Goal: Task Accomplishment & Management: Use online tool/utility

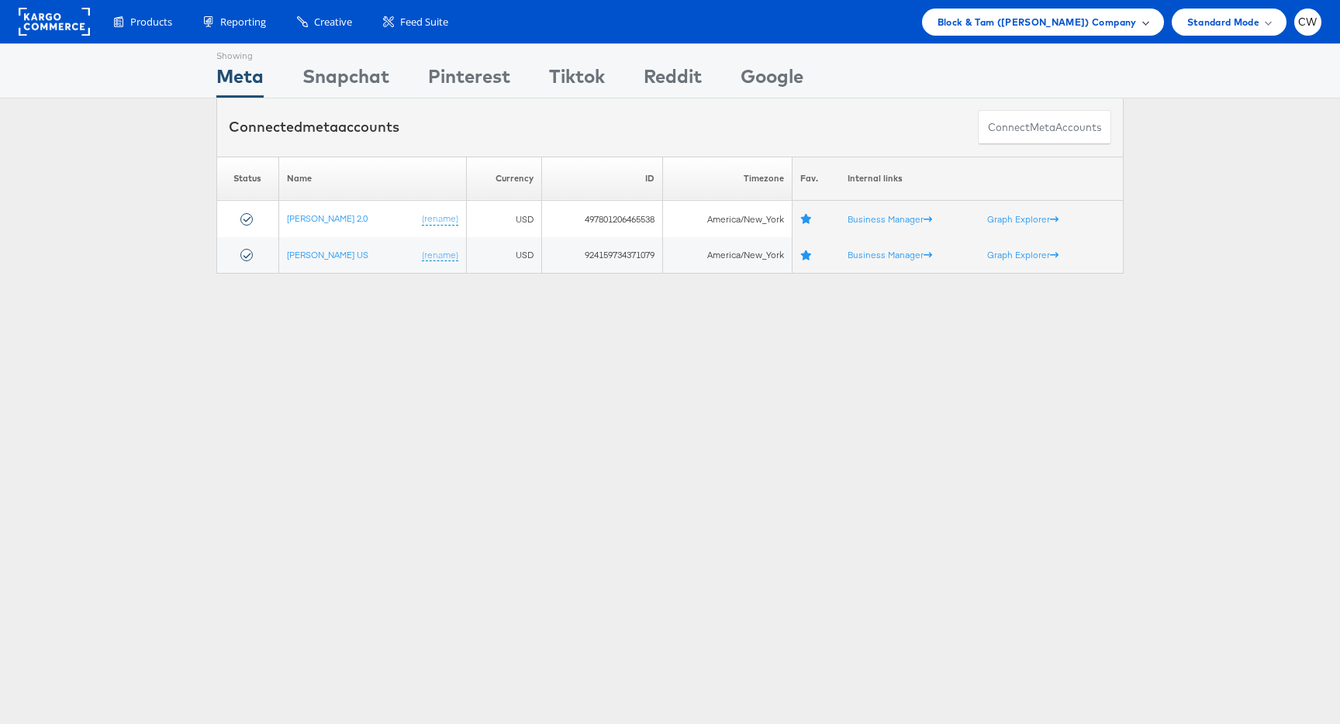
click at [1021, 24] on span "Block & Tam (Veronica Beard) Company" at bounding box center [1037, 22] width 199 height 16
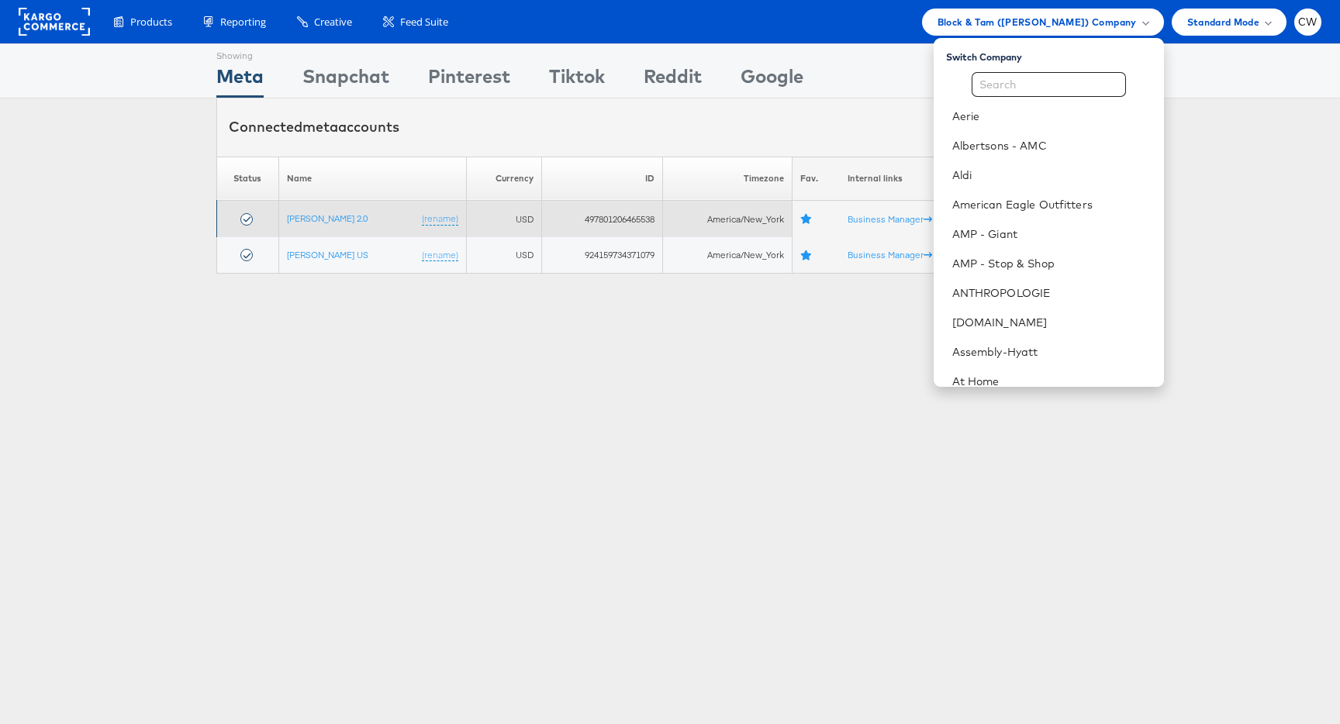
click at [337, 227] on td "Veronica Beard 2.0 (rename)" at bounding box center [372, 219] width 188 height 36
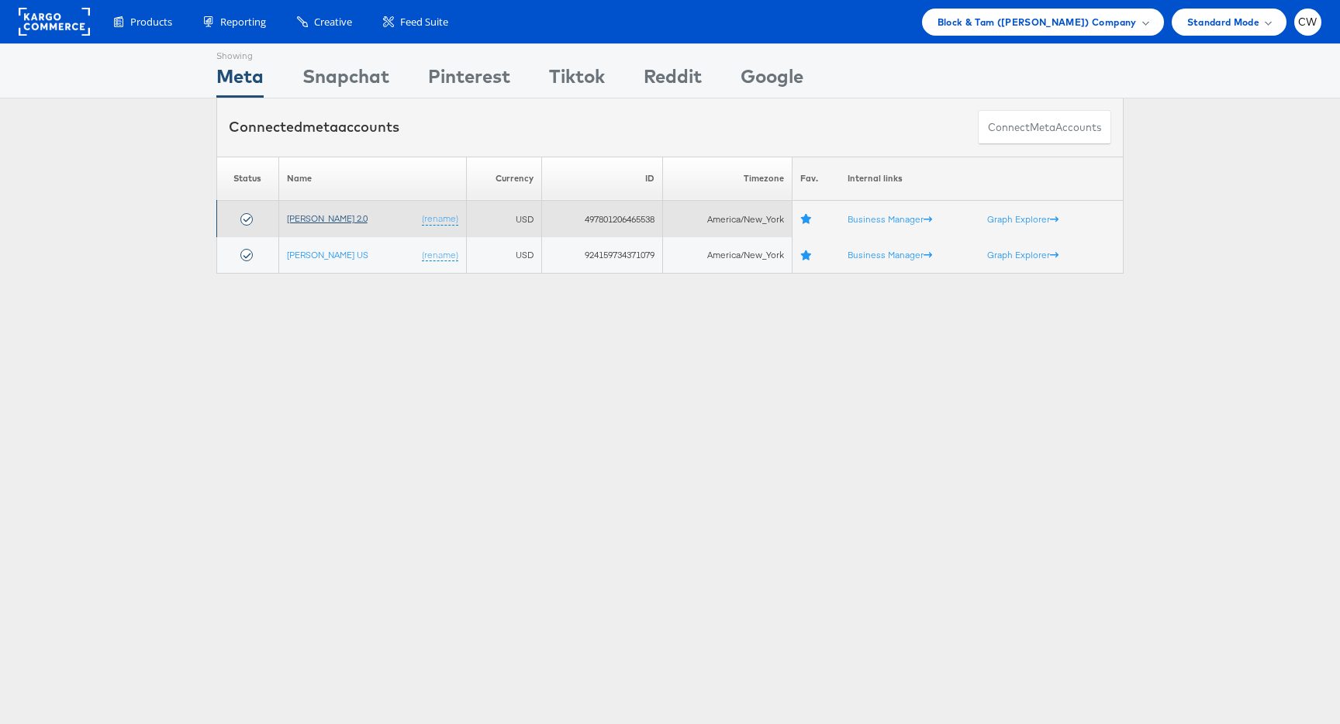
click at [337, 222] on link "[PERSON_NAME] 2.0" at bounding box center [327, 218] width 81 height 12
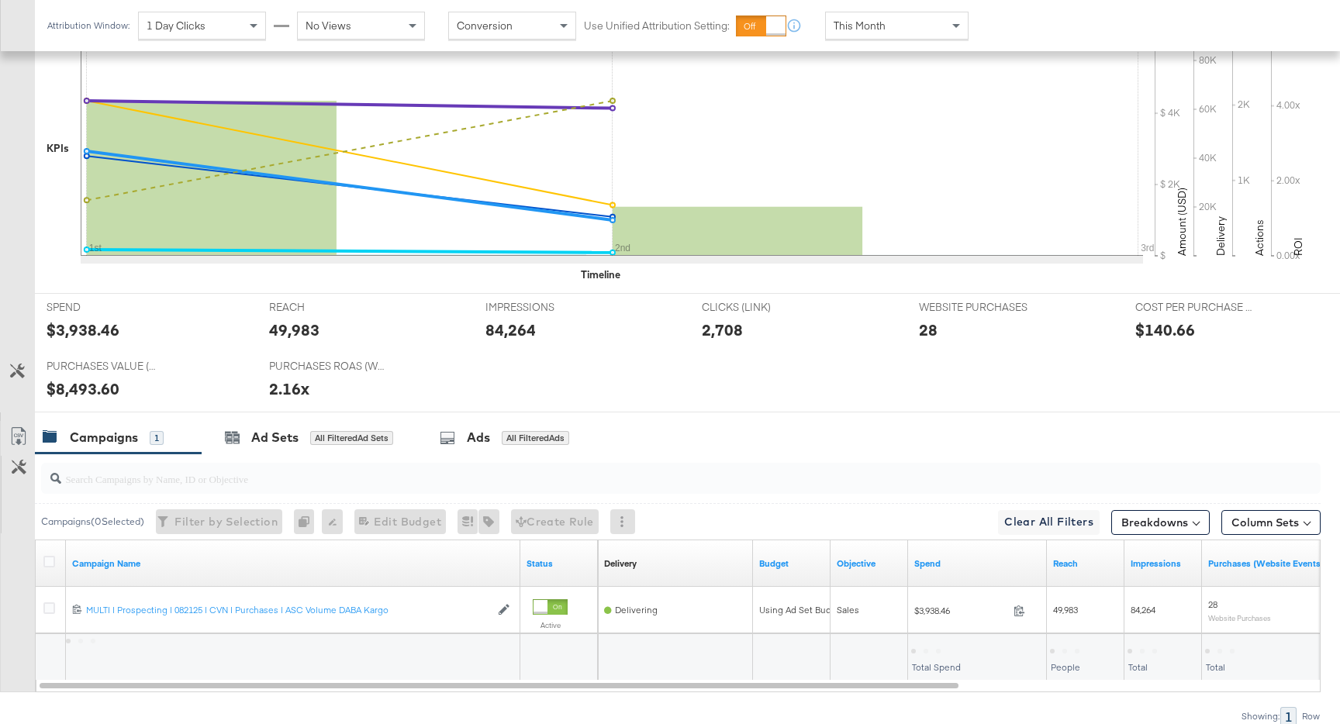
scroll to position [519, 0]
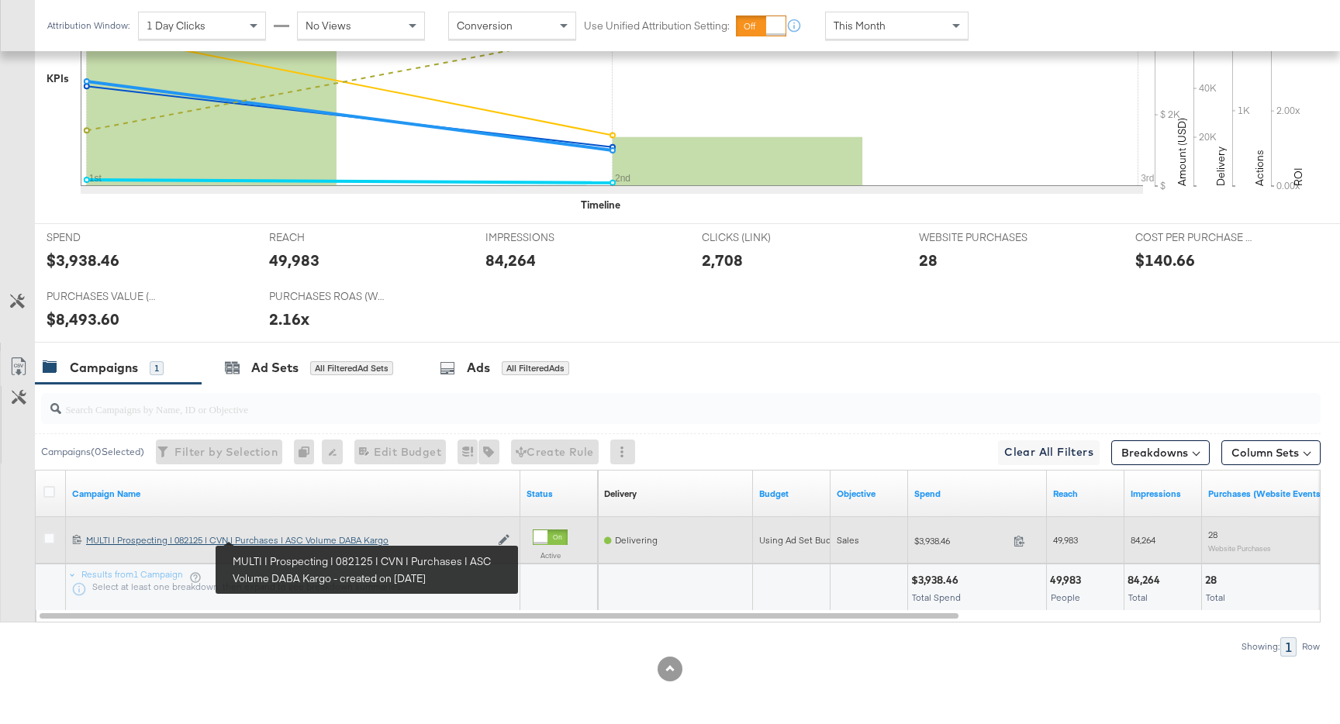
click at [274, 539] on div "MULTI | Prospecting | 082125 | CVN | Purchases | ASC Volume DABA Kargo MULTI | …" at bounding box center [288, 540] width 404 height 12
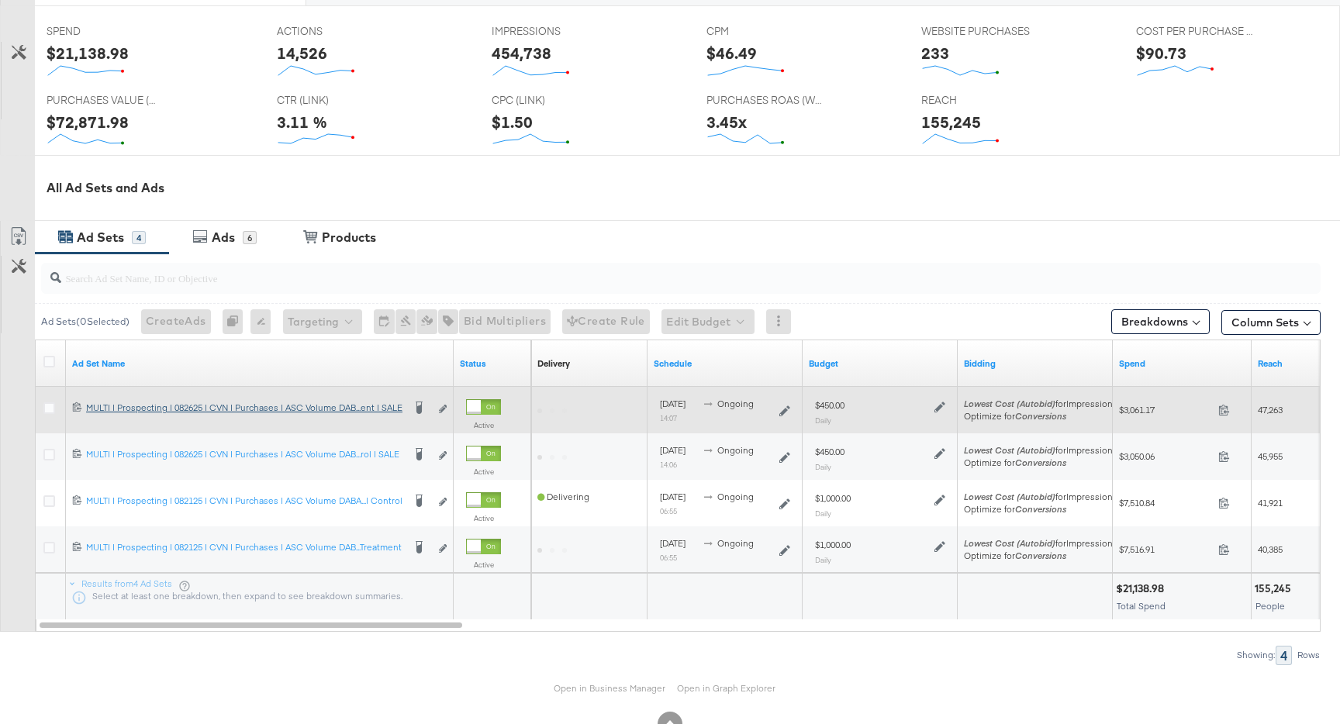
scroll to position [689, 0]
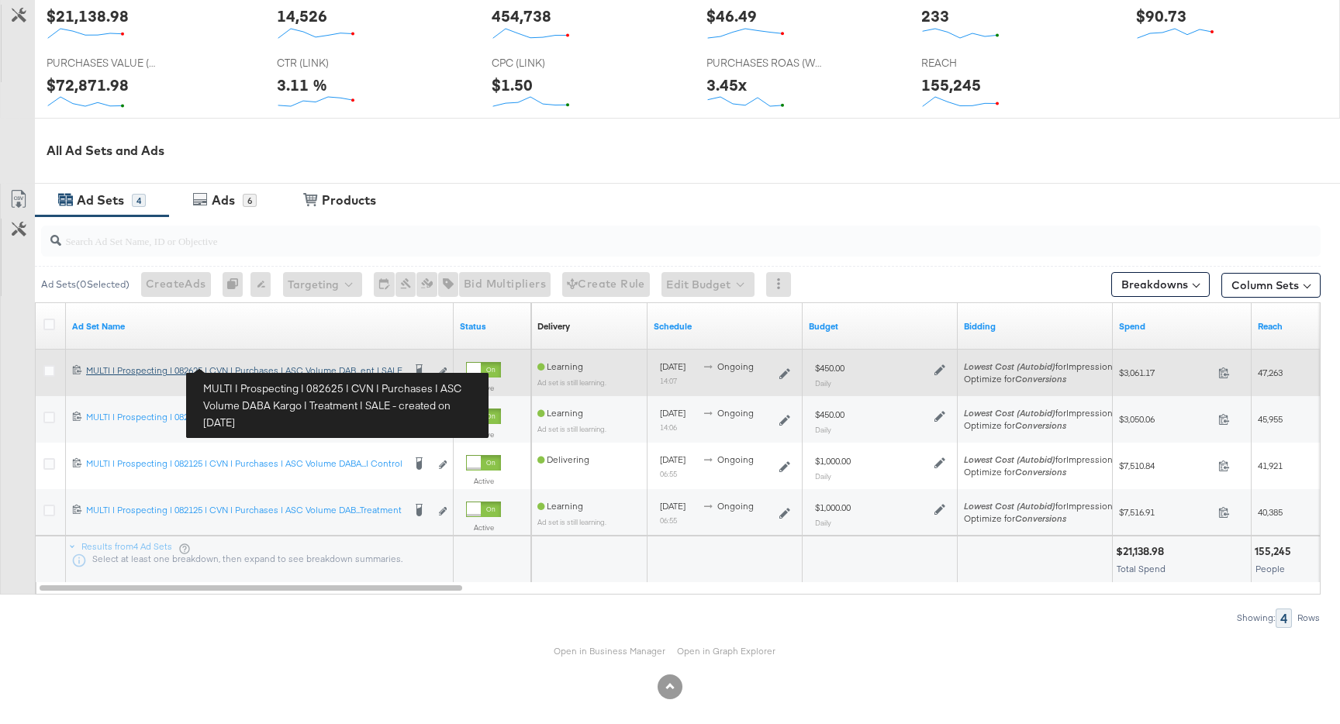
click at [382, 366] on div "MULTI | Prospecting | 082625 | CVN | Purchases | ASC Volume DABA Kargo | Treatm…" at bounding box center [244, 370] width 316 height 12
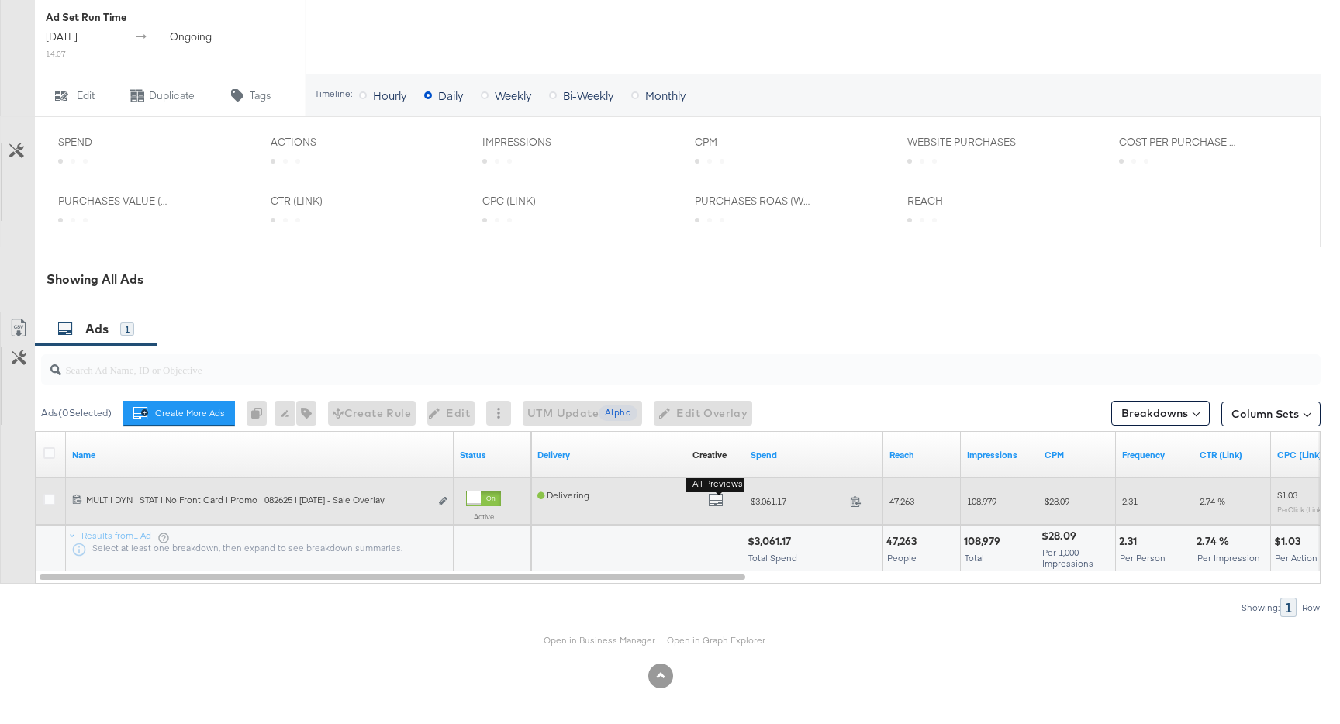
scroll to position [610, 0]
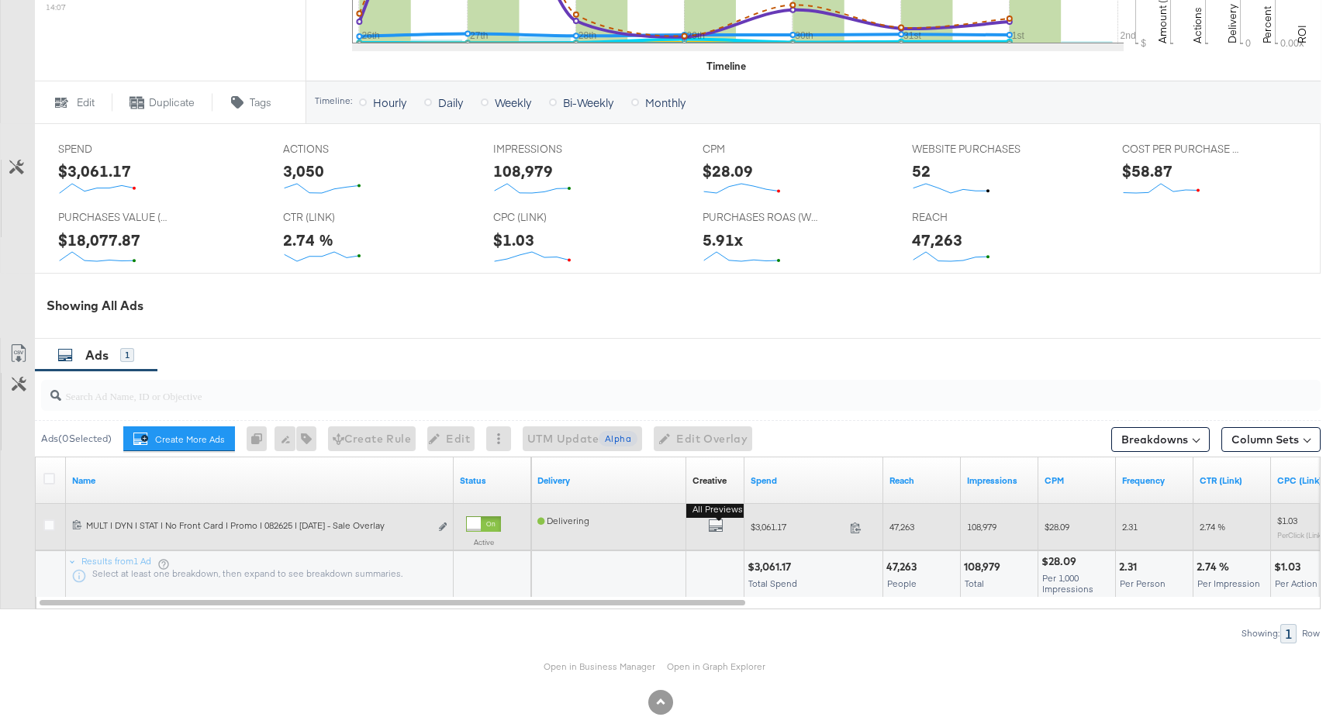
click at [711, 504] on b "All Previews" at bounding box center [717, 510] width 63 height 16
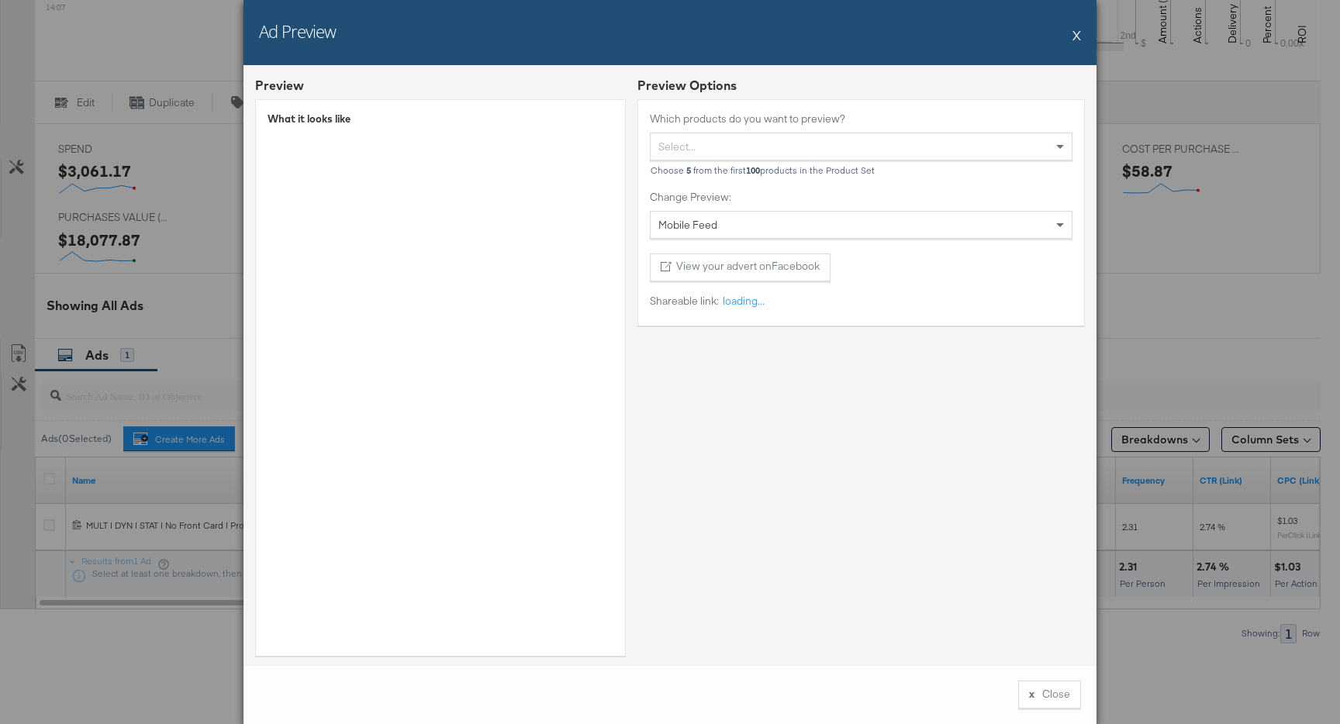
click at [715, 520] on div "Preview Options Which products do you want to preview? Select... Choose 5 from …" at bounding box center [860, 372] width 447 height 591
click at [1078, 38] on button "X" at bounding box center [1077, 34] width 9 height 31
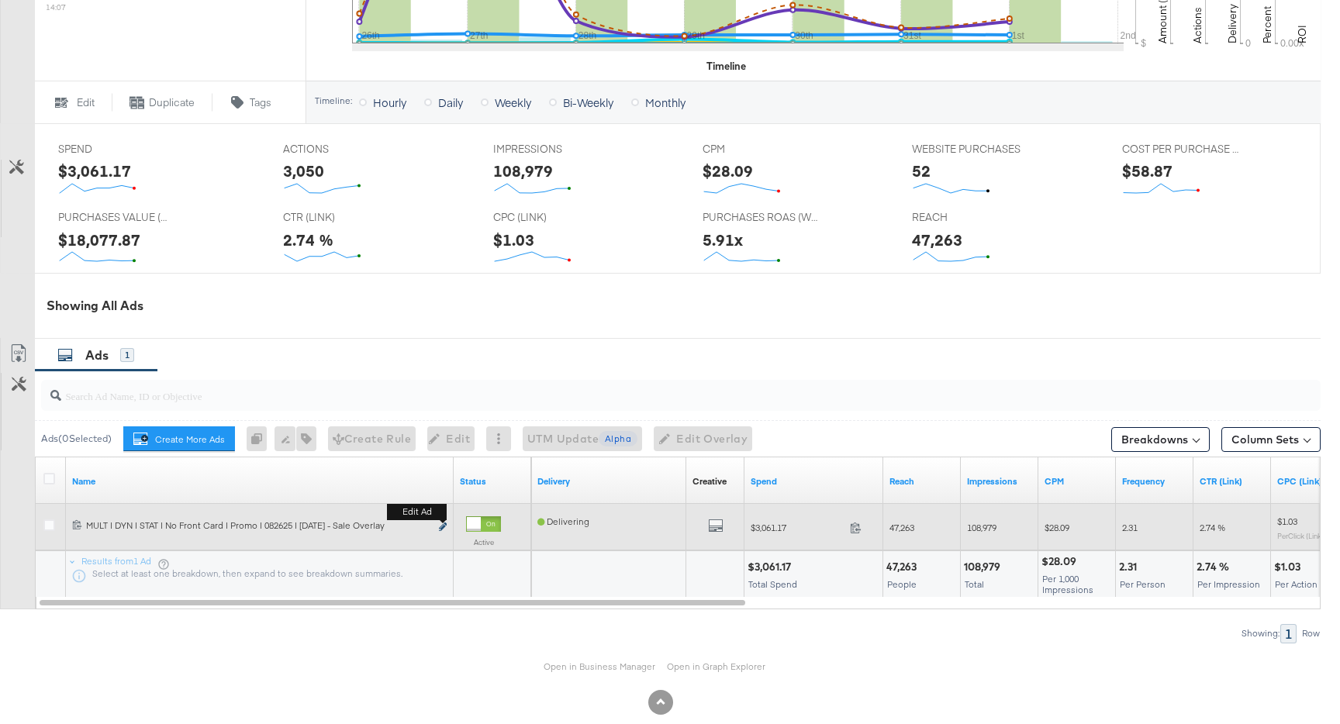
click at [446, 527] on icon "link" at bounding box center [443, 527] width 8 height 9
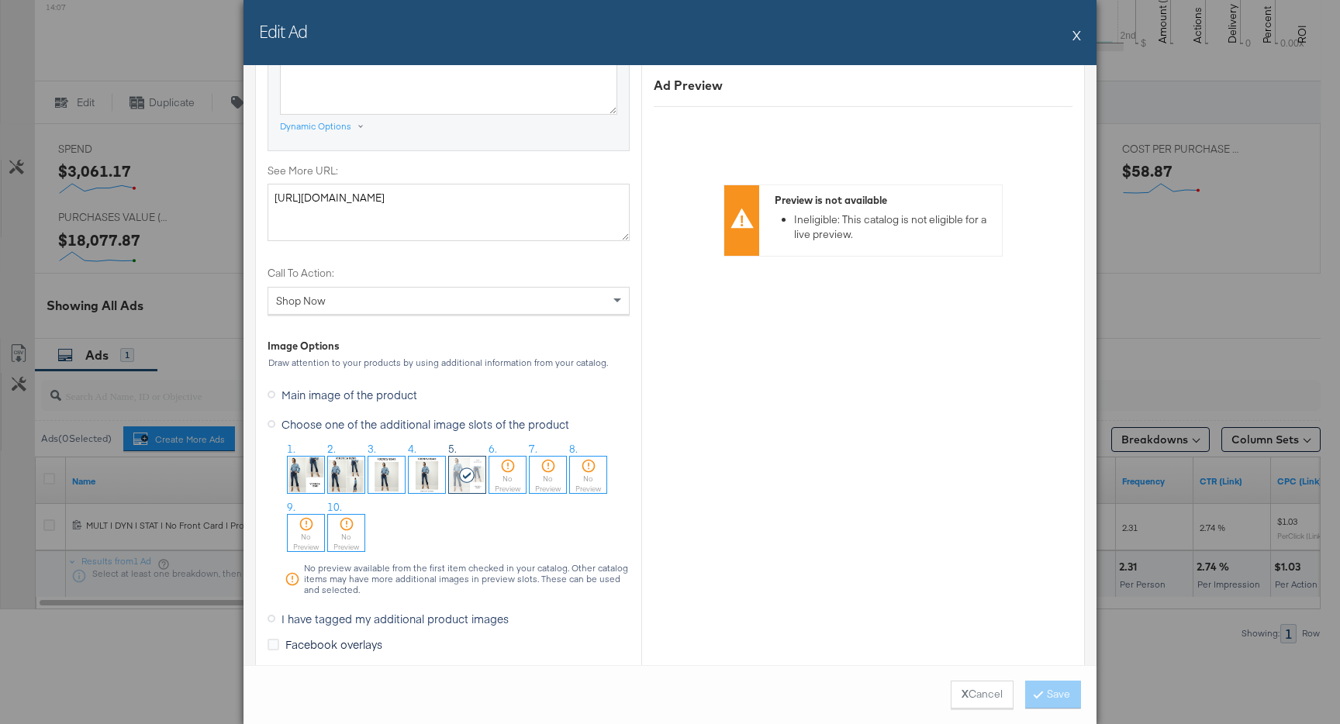
scroll to position [1329, 0]
click at [1073, 34] on div "Edit Ad X" at bounding box center [670, 32] width 853 height 65
click at [1082, 39] on div "Edit Ad X" at bounding box center [670, 32] width 853 height 65
click at [1077, 39] on button "X" at bounding box center [1077, 34] width 9 height 31
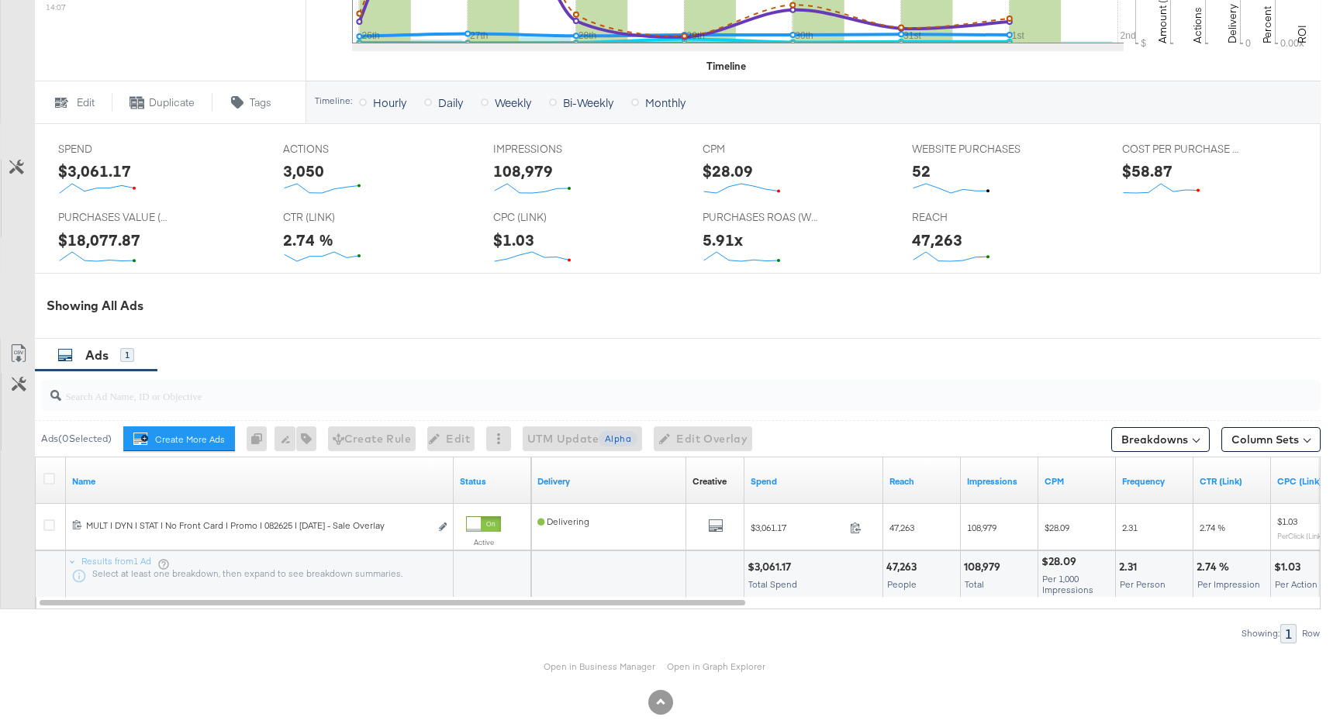
scroll to position [634, 0]
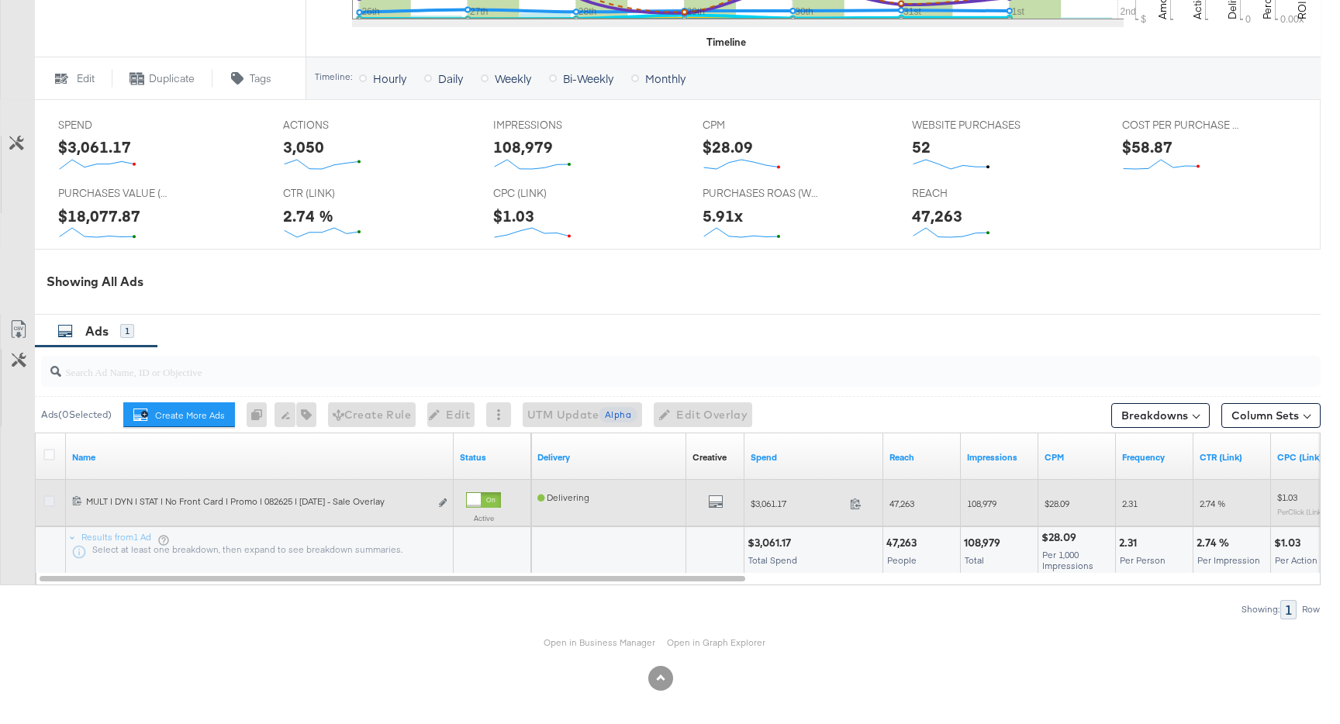
click at [45, 496] on icon at bounding box center [49, 502] width 12 height 12
click at [0, 0] on input "checkbox" at bounding box center [0, 0] width 0 height 0
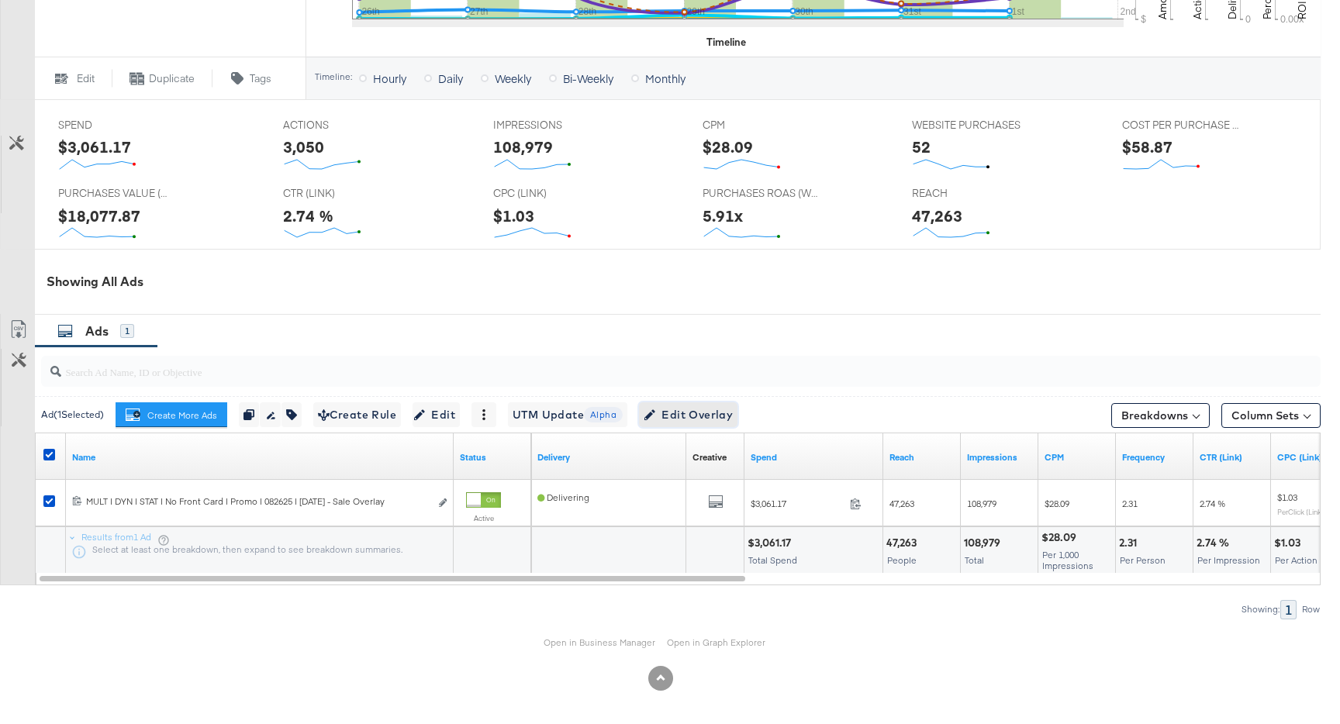
click at [699, 417] on span "Edit Overlay Edit overlays for 1 ad" at bounding box center [688, 415] width 89 height 19
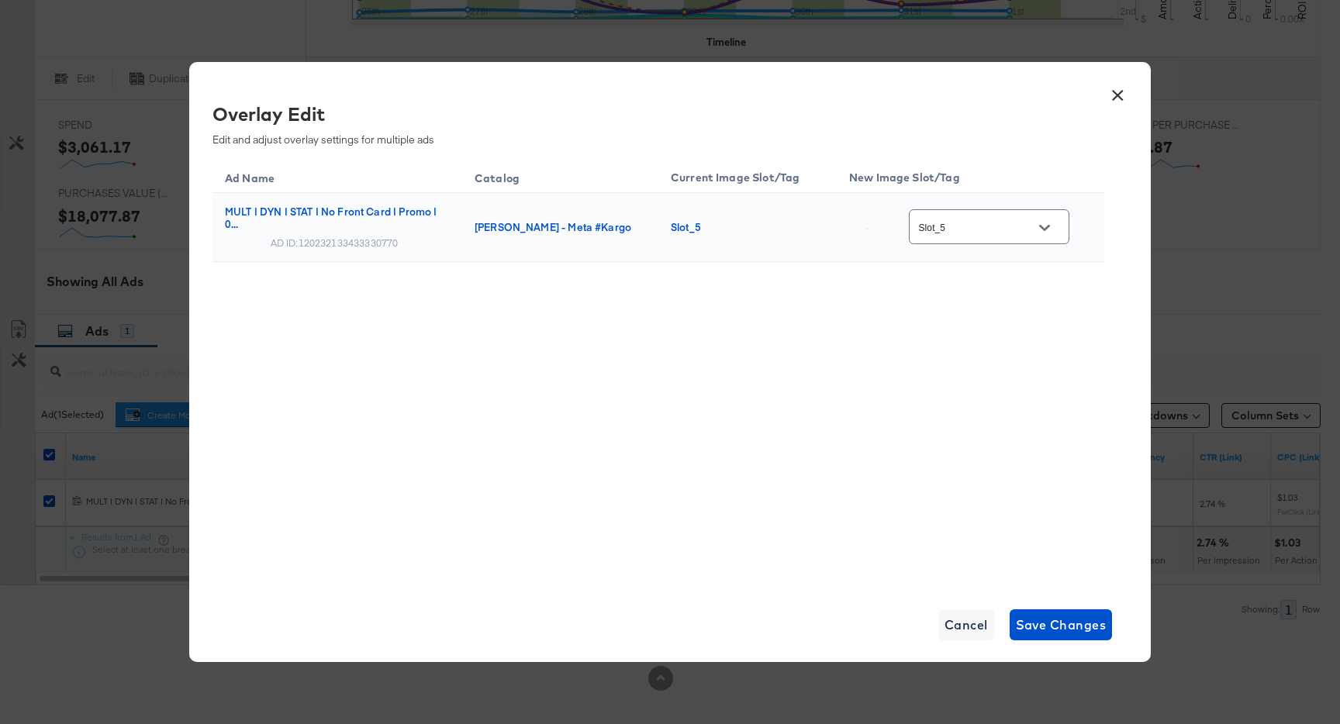
click at [1117, 85] on button "×" at bounding box center [1118, 92] width 28 height 28
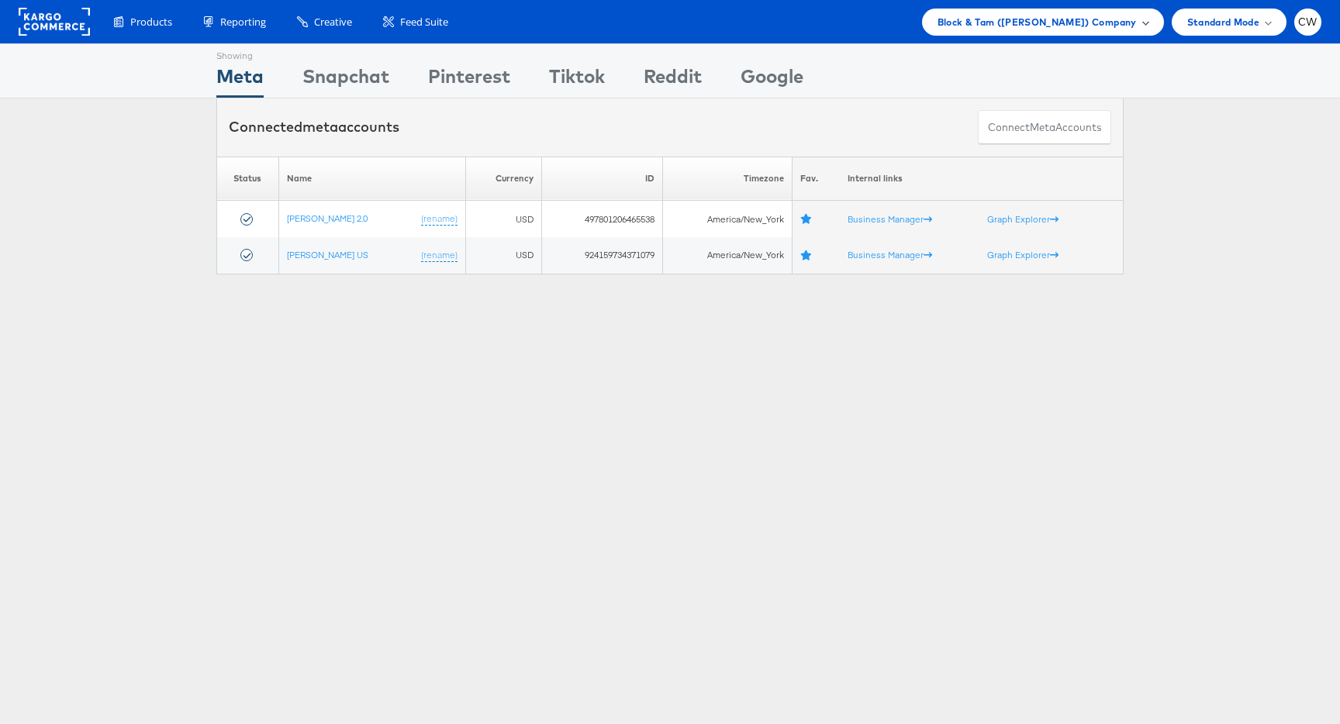
click at [1027, 21] on span "Block & Tam (Veronica Beard) Company" at bounding box center [1037, 22] width 199 height 16
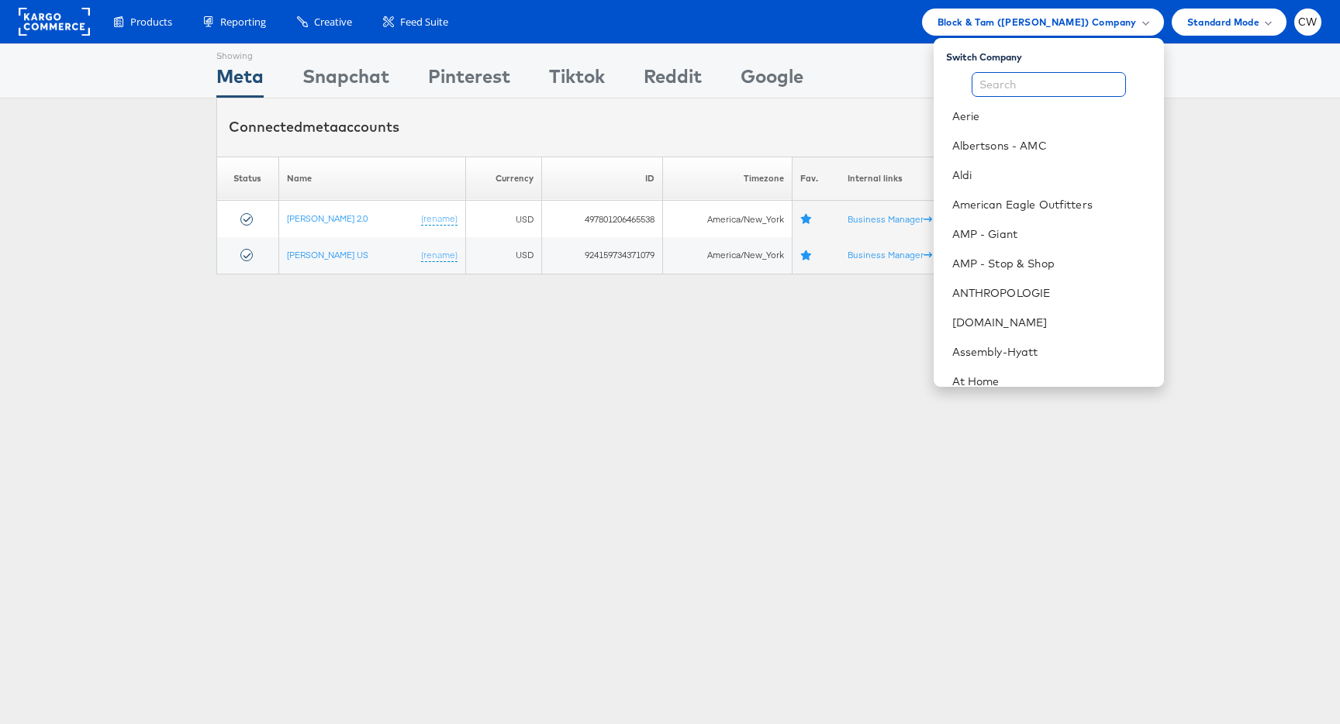
click at [1013, 96] on input "text" at bounding box center [1049, 84] width 154 height 25
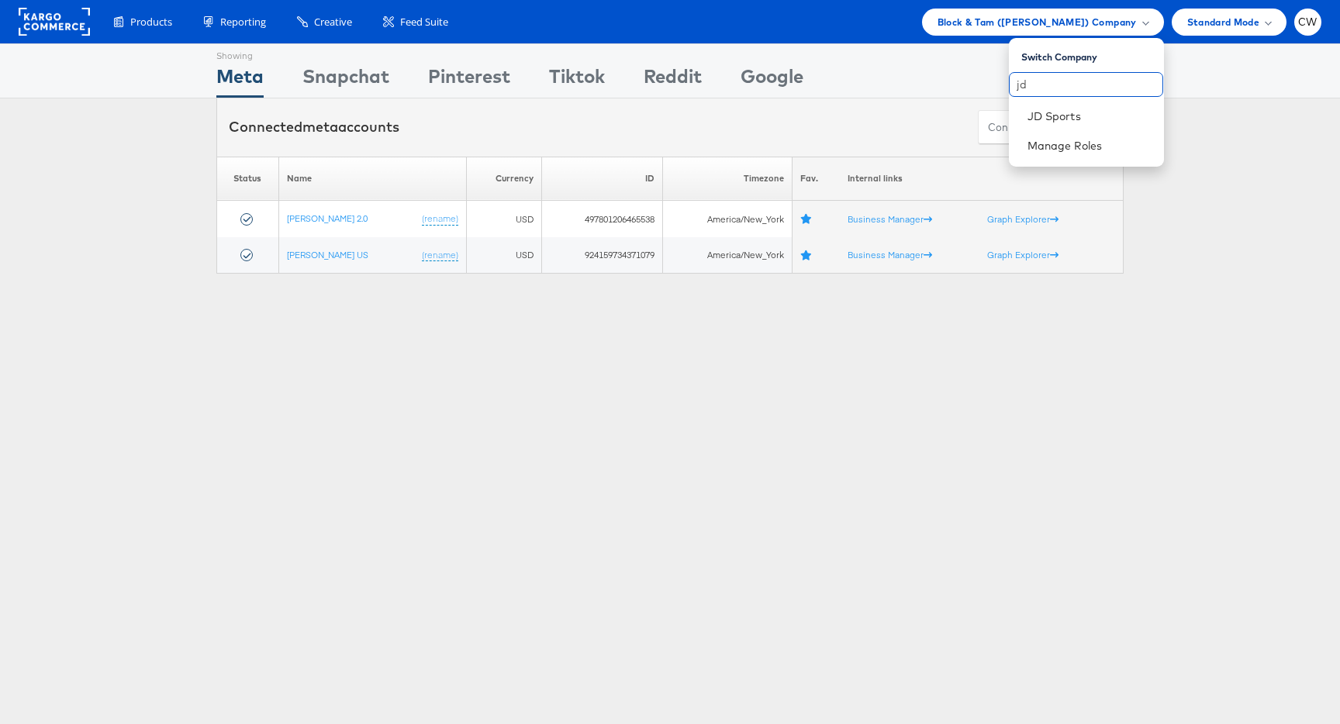
click at [1073, 91] on input "jd" at bounding box center [1086, 84] width 154 height 25
type input "jd"
click at [1073, 112] on link "JD Sports" at bounding box center [1090, 117] width 124 height 16
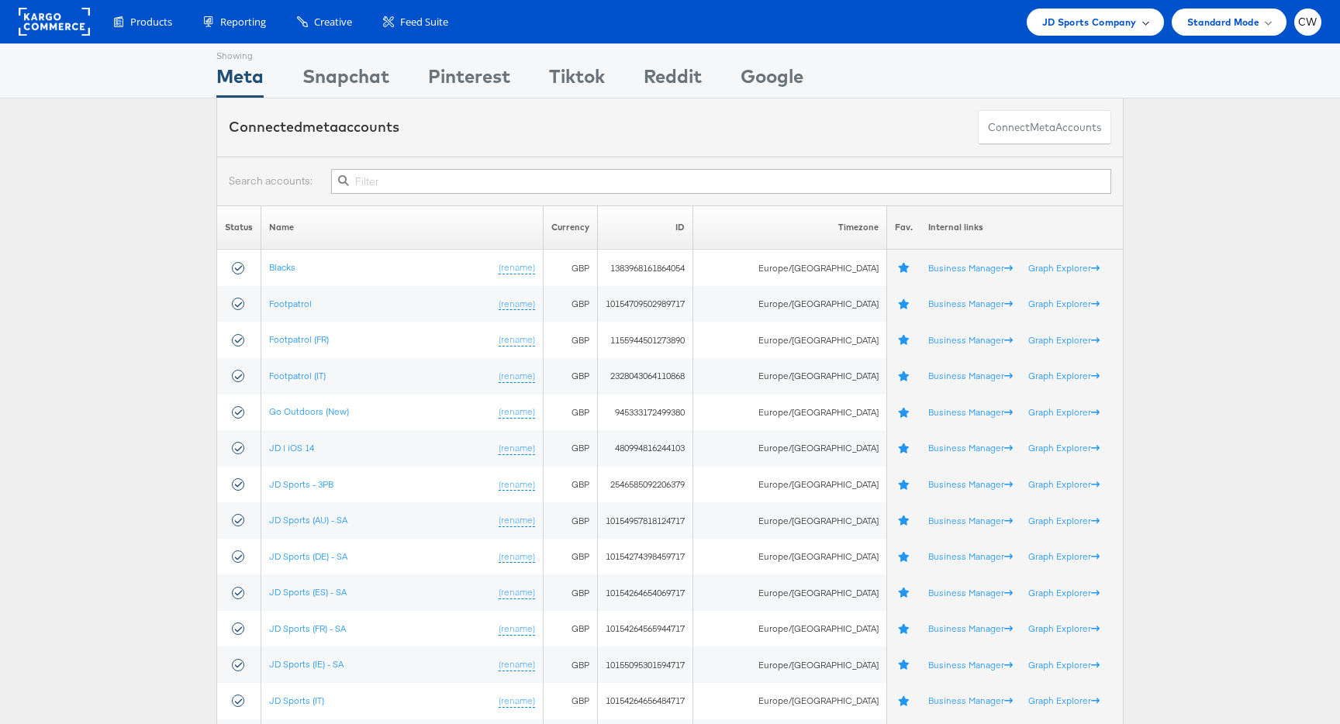
click at [1106, 12] on div "JD Sports Company" at bounding box center [1095, 22] width 137 height 27
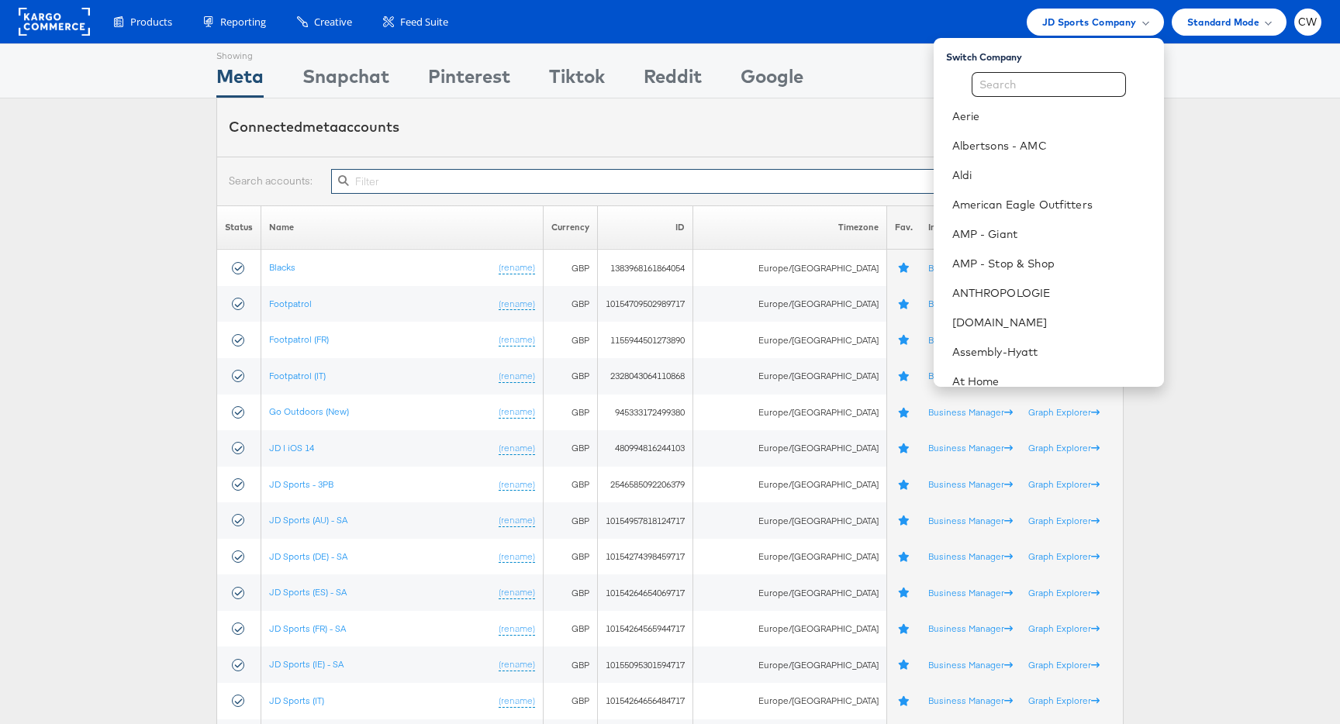
click at [481, 185] on input "text" at bounding box center [721, 181] width 780 height 25
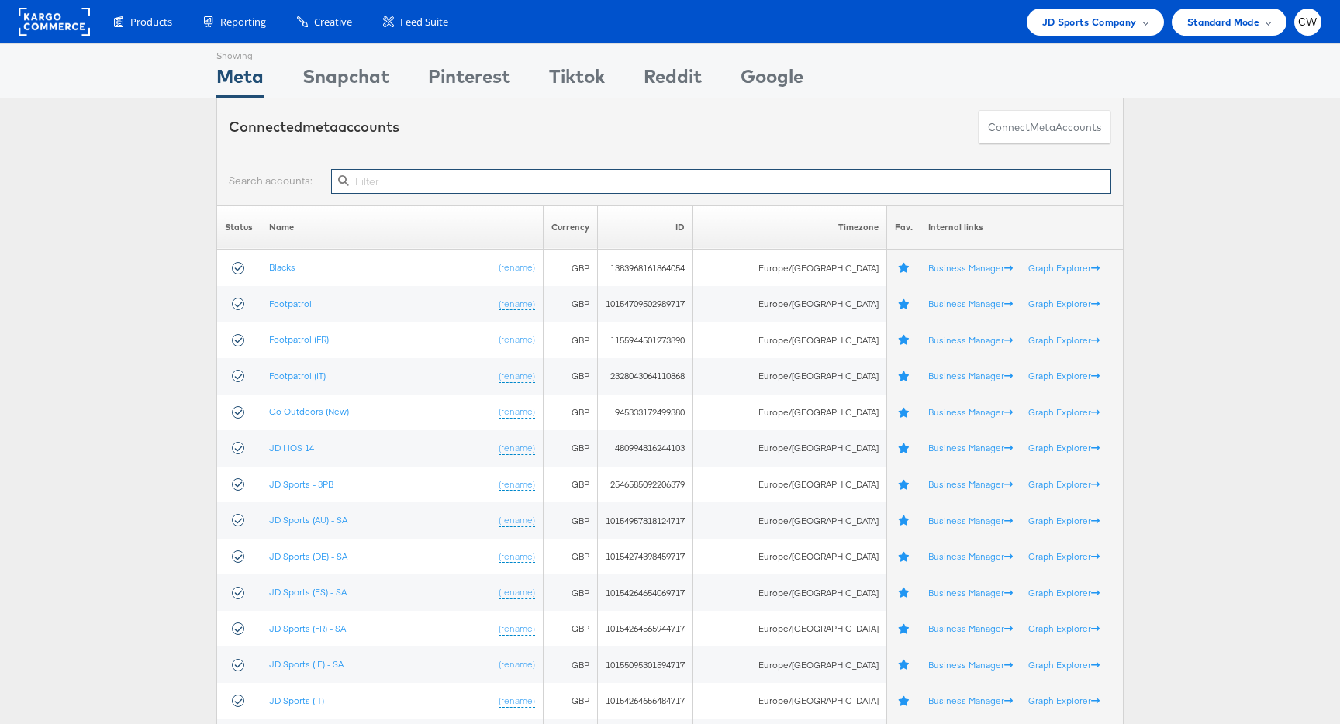
paste input "10154264656484717"
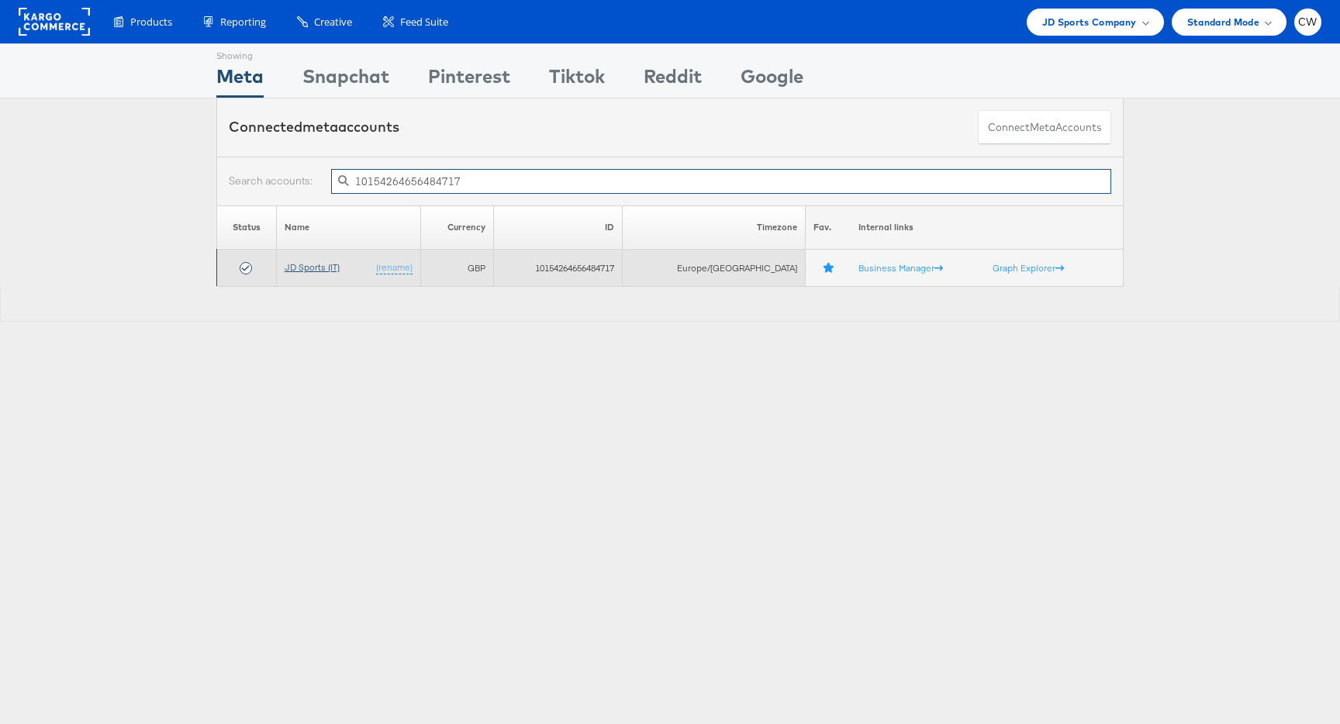
type input "10154264656484717"
click at [316, 272] on link "JD Sports (IT)" at bounding box center [312, 267] width 55 height 12
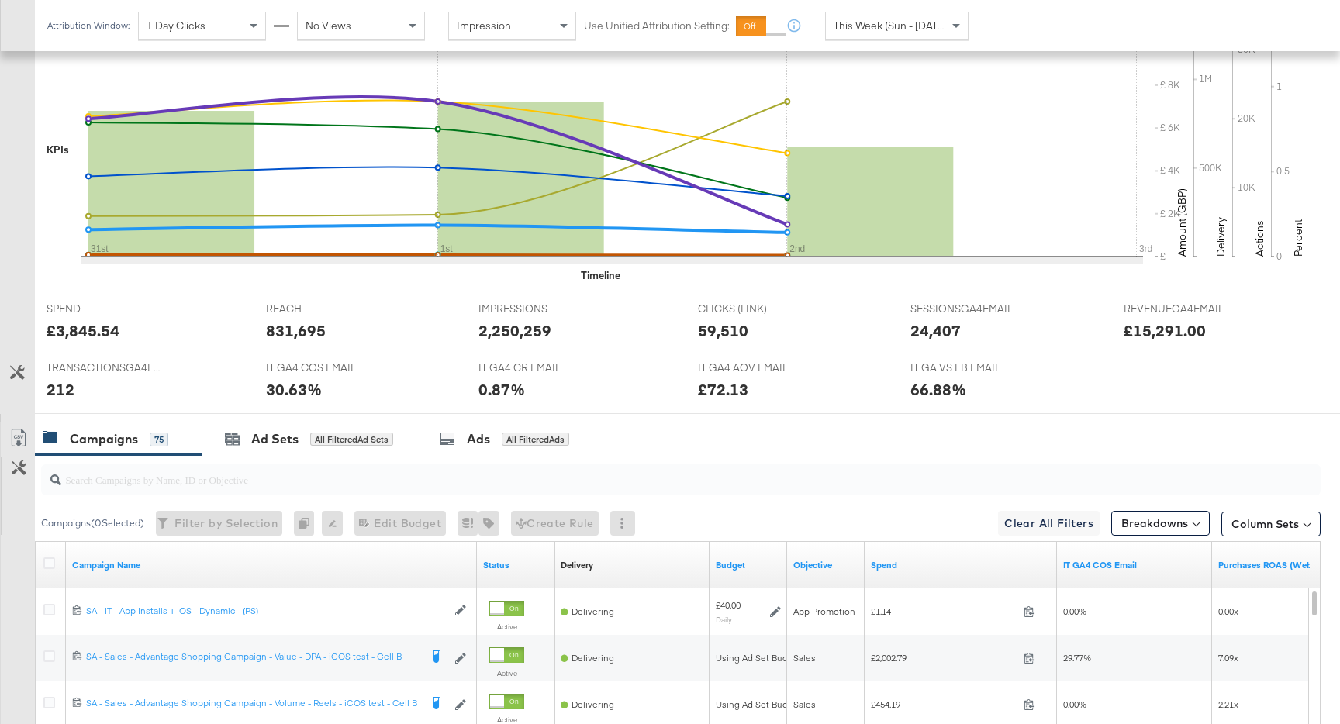
scroll to position [435, 0]
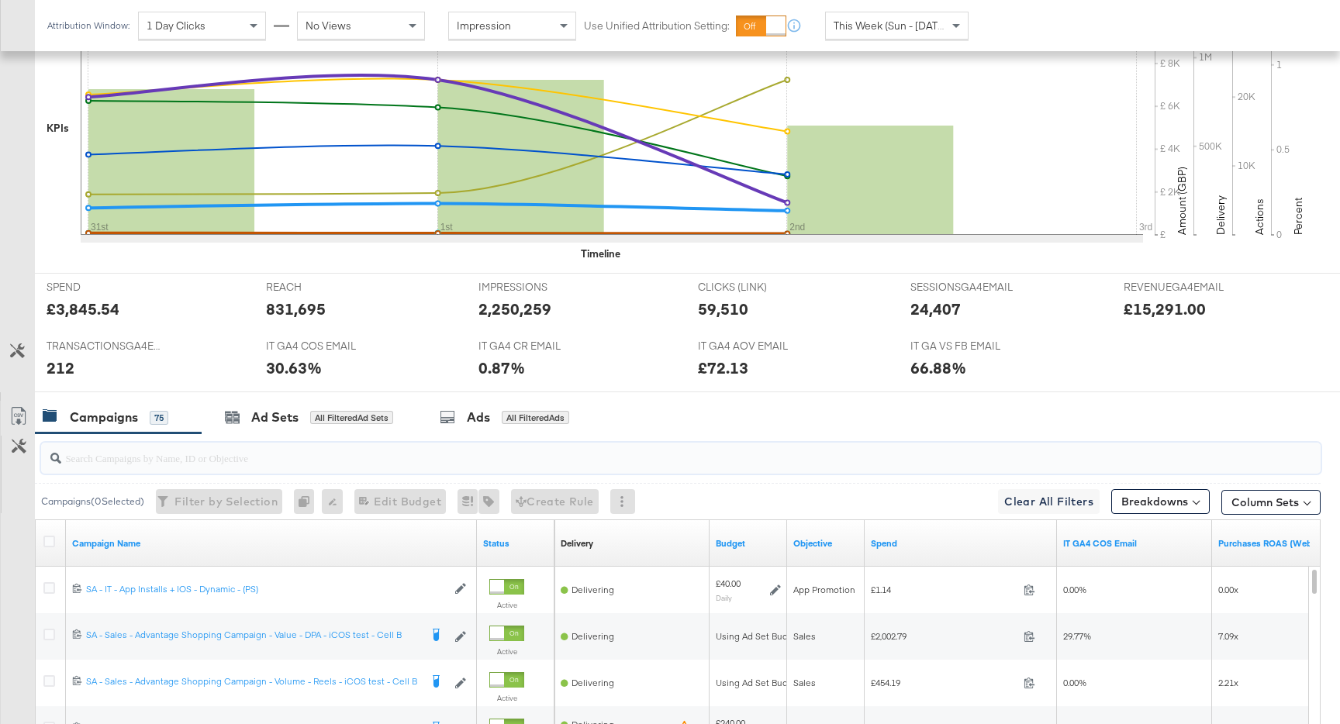
click at [320, 454] on input "search" at bounding box center [632, 452] width 1143 height 30
paste input "6917657603461"
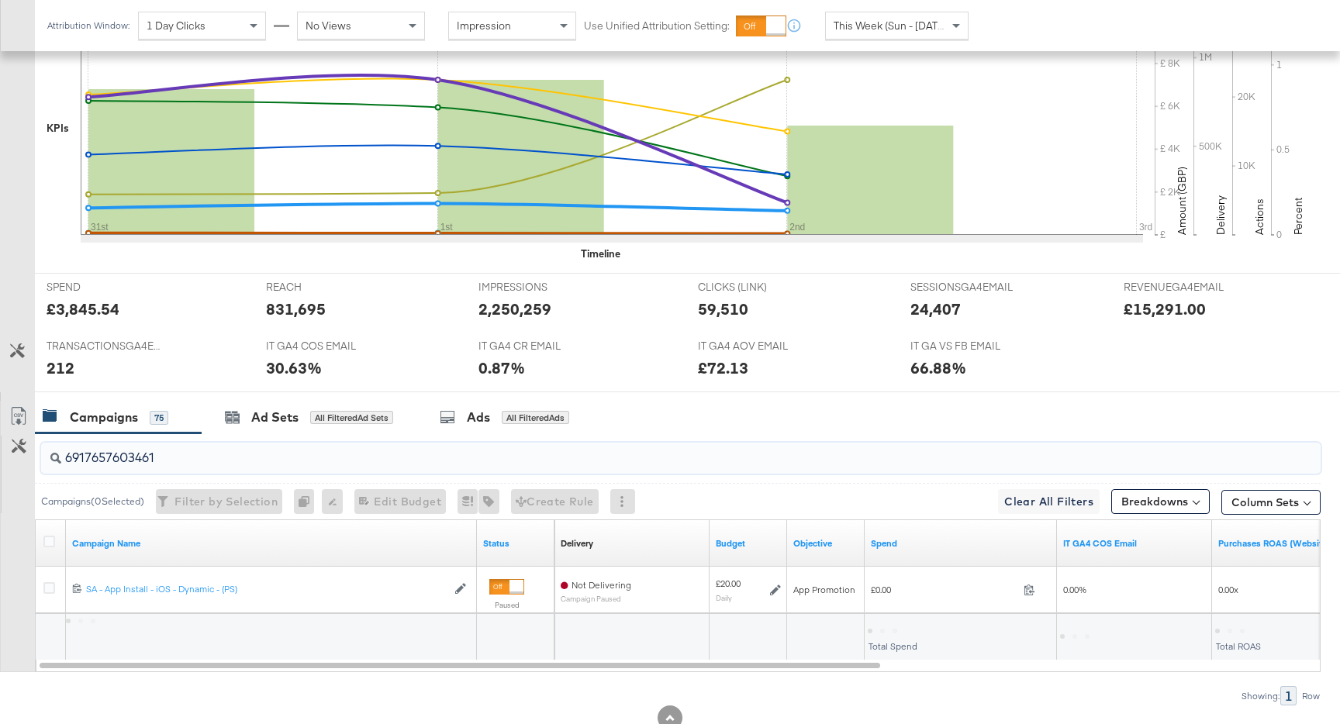
scroll to position [485, 0]
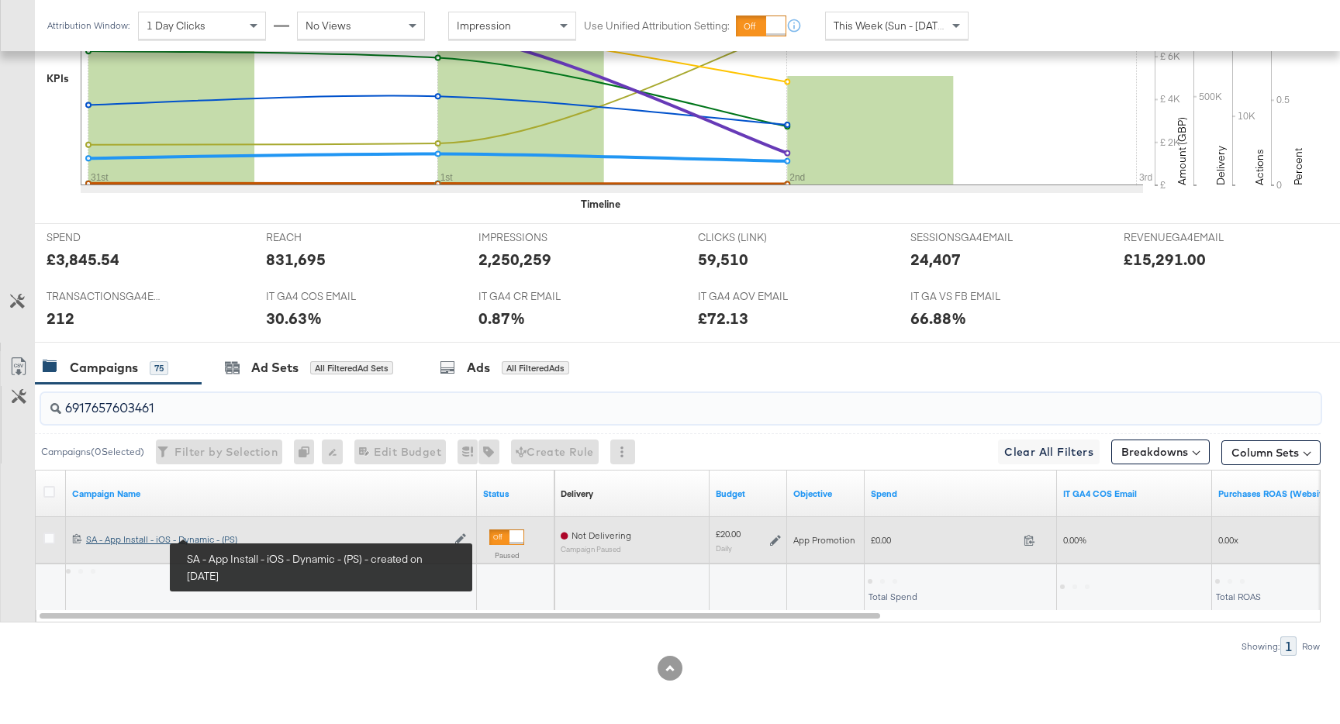
type input "6917657603461"
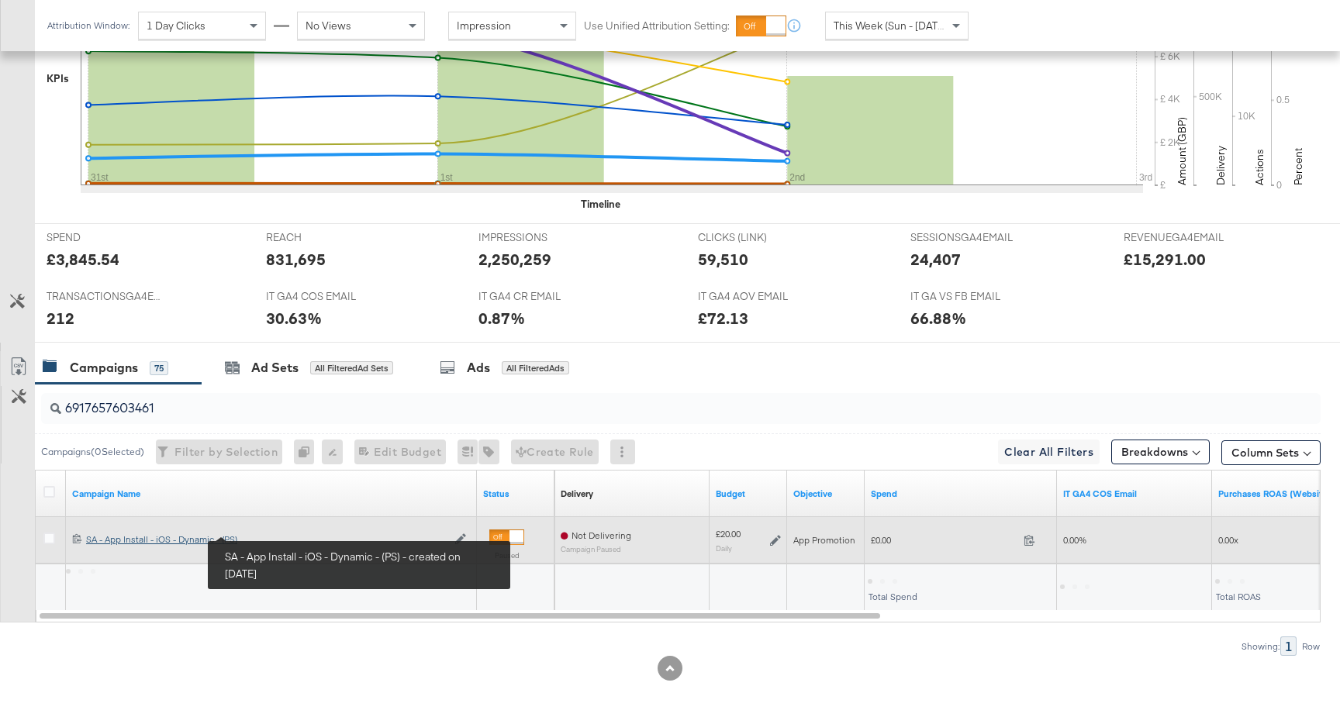
click at [225, 537] on div "SA - App Install - iOS - Dynamic - (PS) SA - App Install - iOS - Dynamic - (PS)" at bounding box center [266, 540] width 361 height 12
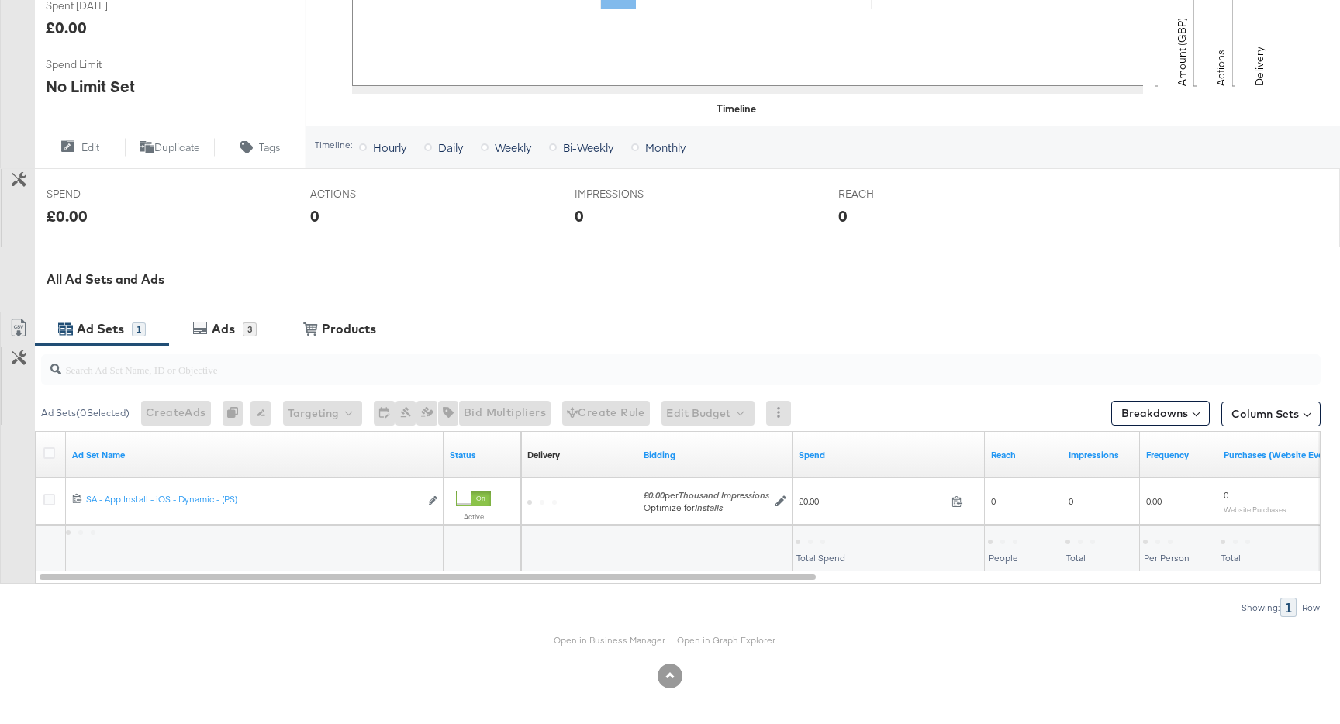
scroll to position [460, 0]
click at [259, 323] on div "Ads 3" at bounding box center [224, 329] width 111 height 33
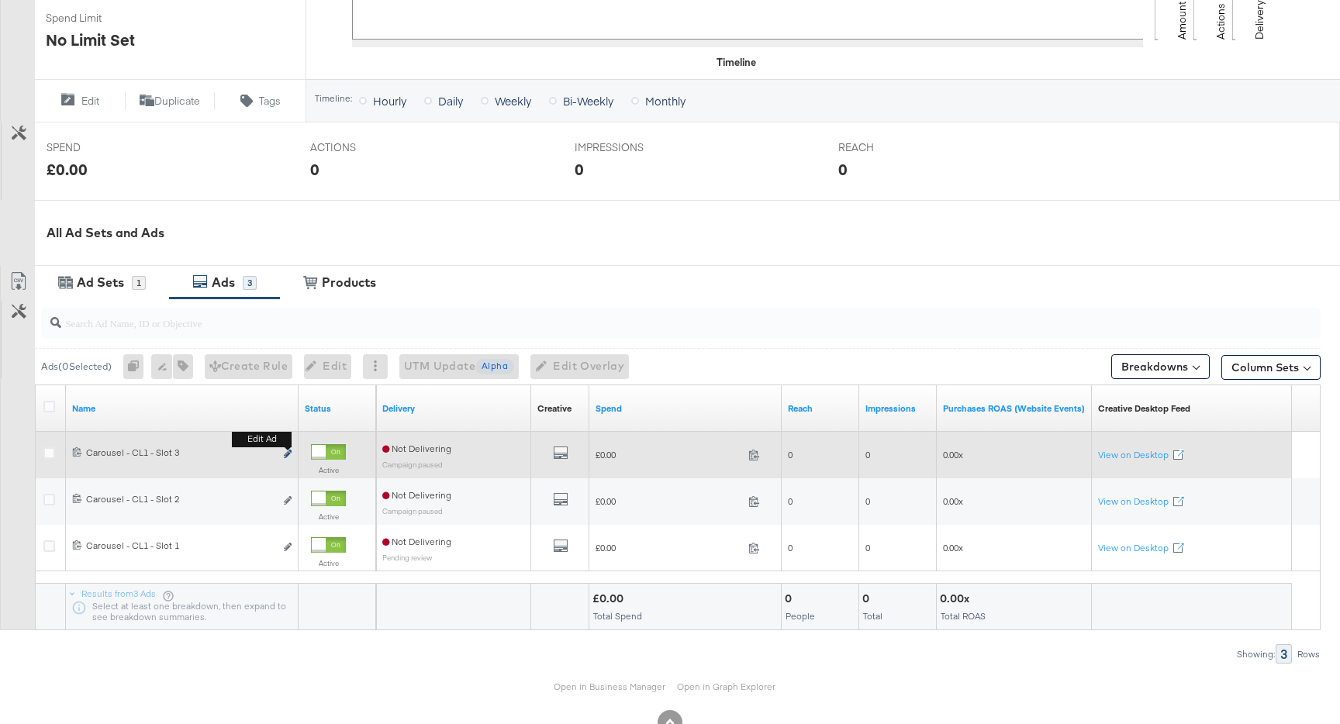
click at [290, 454] on icon "link" at bounding box center [288, 454] width 8 height 9
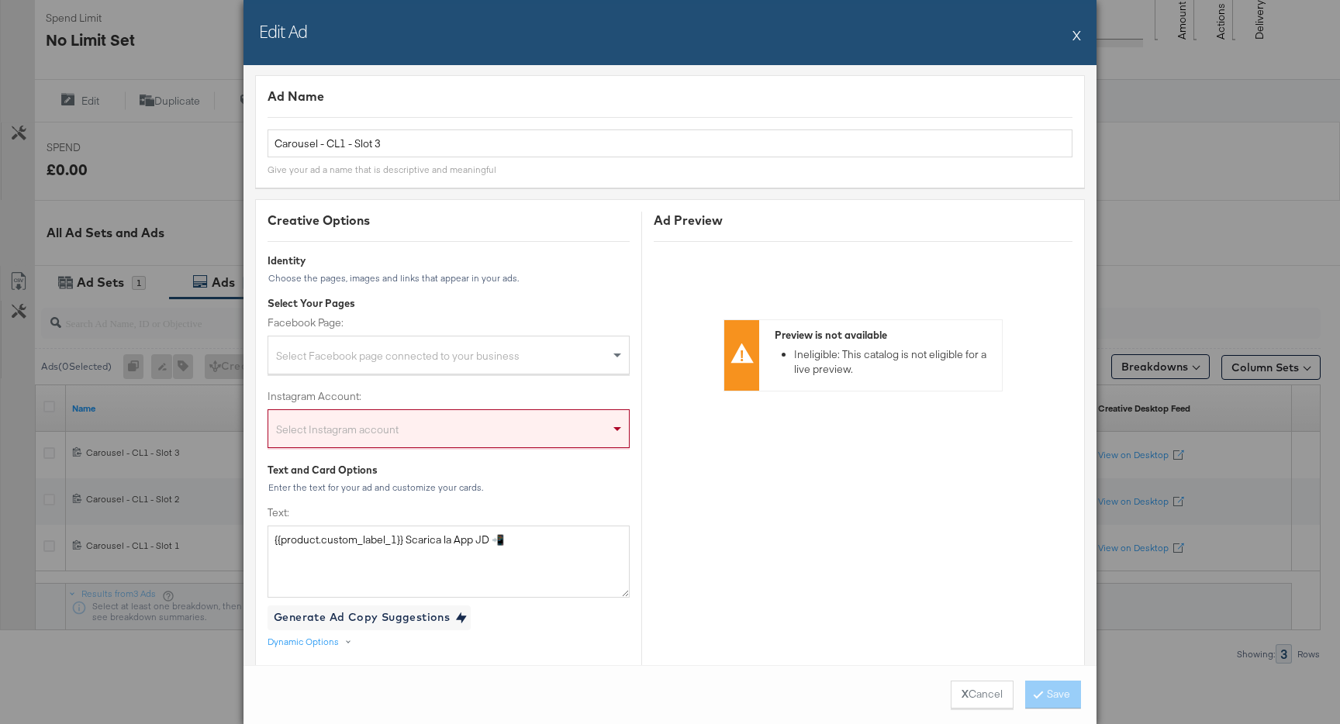
scroll to position [0, 0]
click at [1075, 40] on button "X" at bounding box center [1077, 34] width 9 height 31
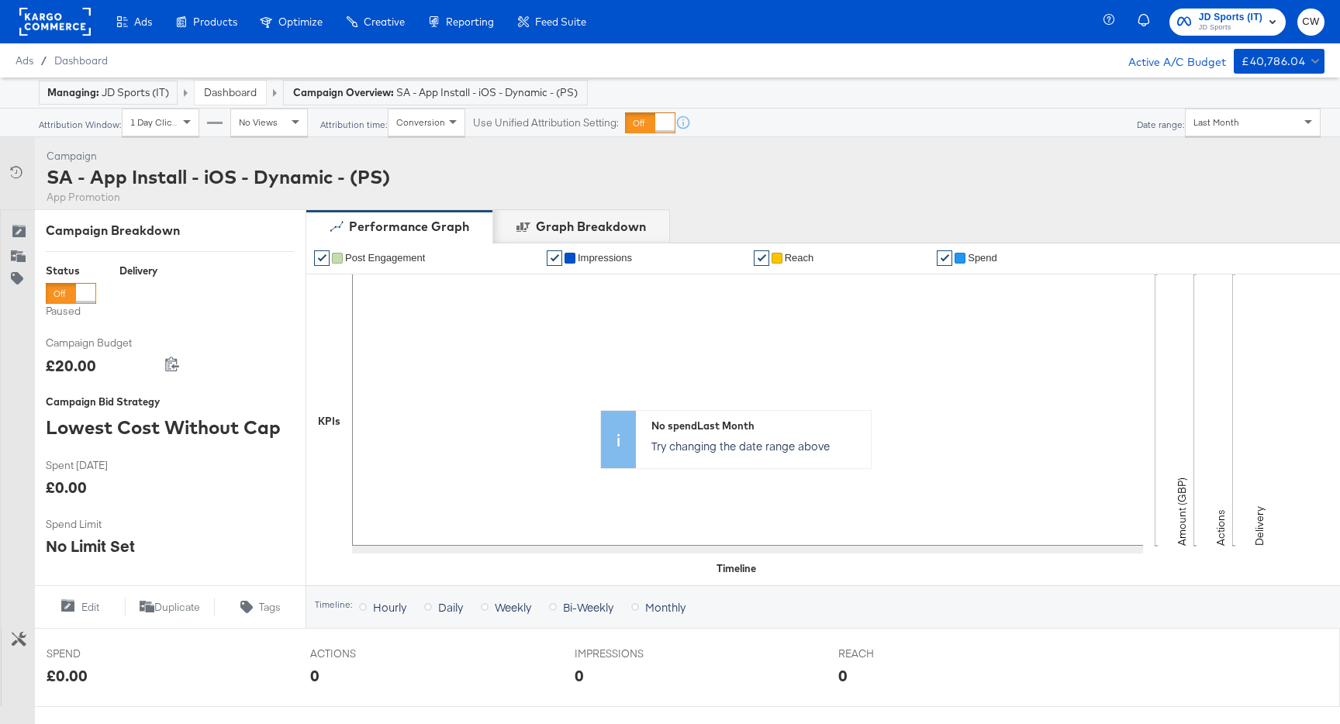
click at [62, 12] on rect at bounding box center [54, 22] width 71 height 28
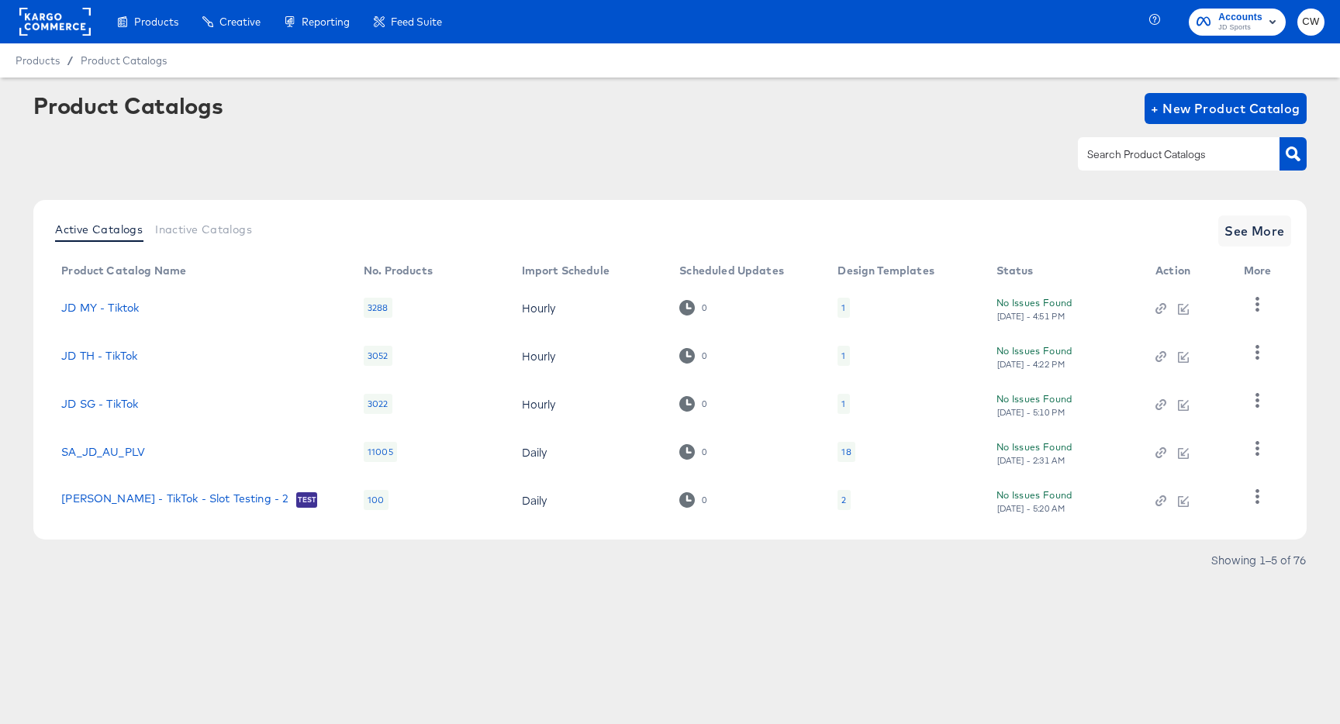
click at [1180, 162] on input "text" at bounding box center [1166, 155] width 165 height 18
type input "it"
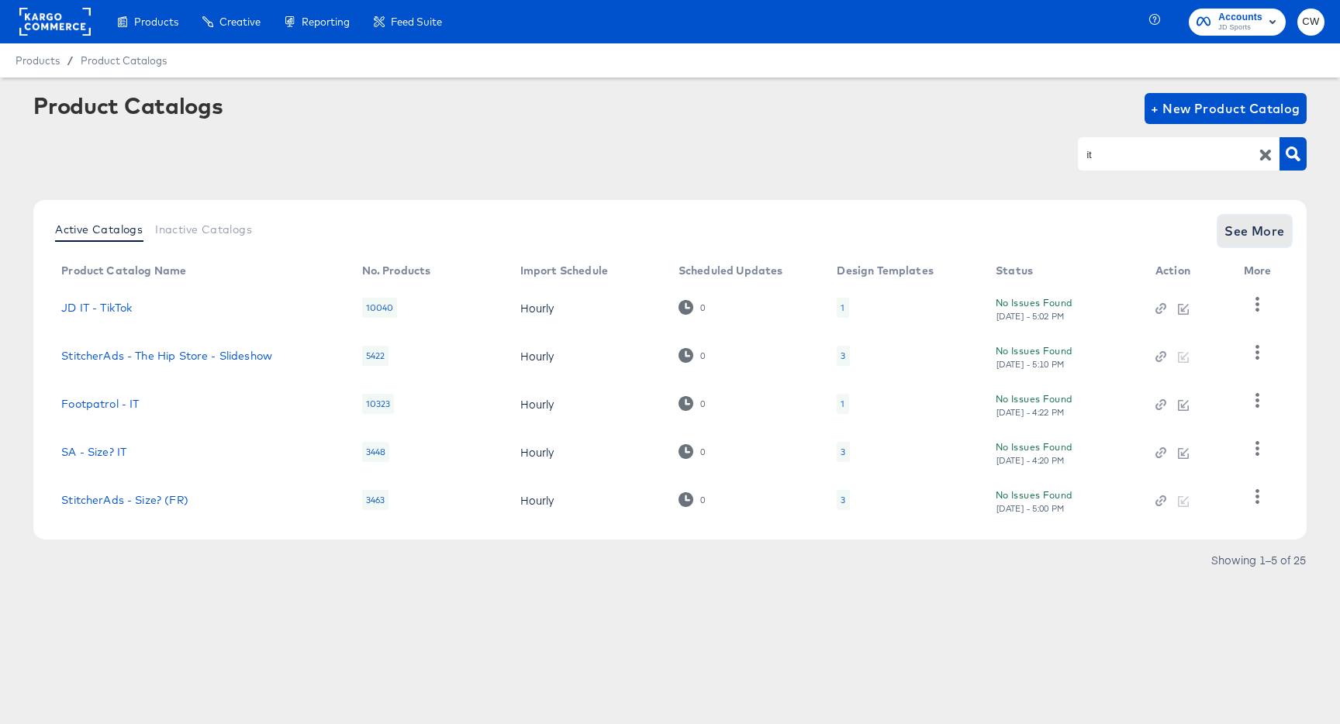
click at [1255, 241] on span "See More" at bounding box center [1255, 231] width 60 height 22
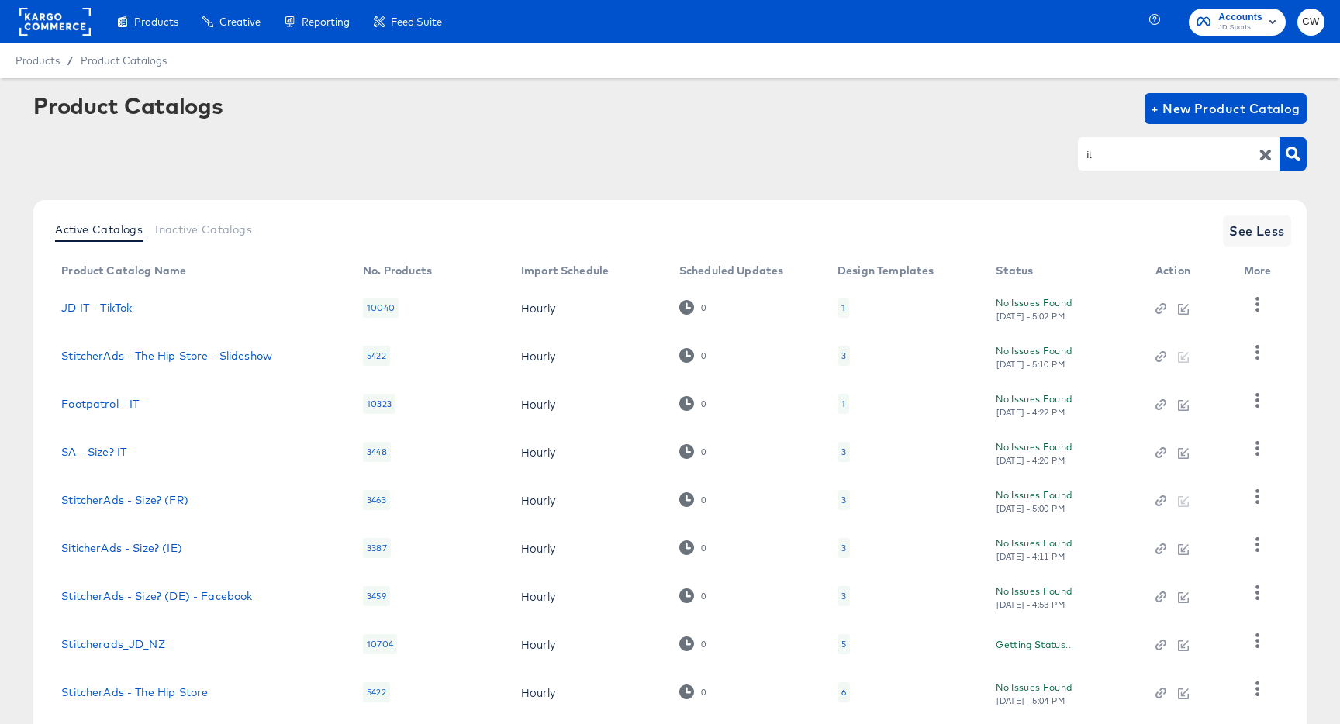
scroll to position [143, 0]
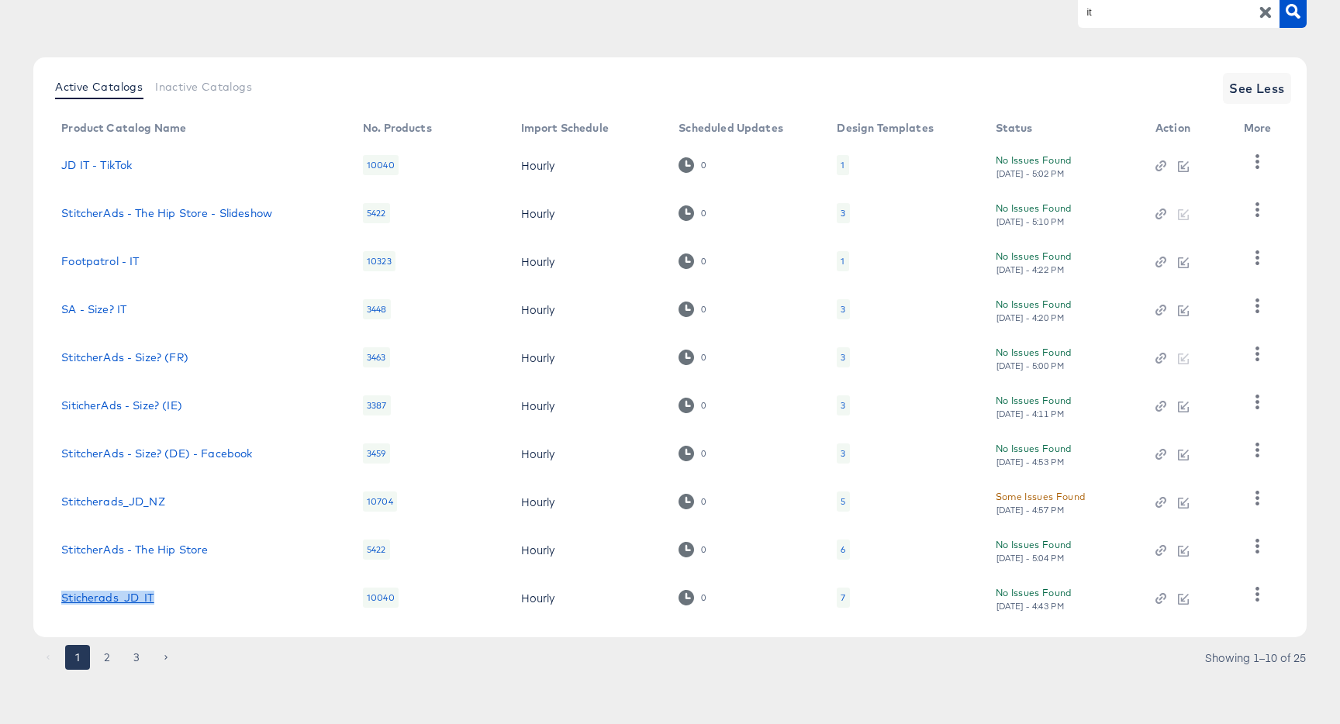
drag, startPoint x: 132, startPoint y: 601, endPoint x: 900, endPoint y: 16, distance: 966.1
click at [0, 0] on article "Product Catalogs + New Product Catalog it Active Catalogs Inactive Catalogs See…" at bounding box center [670, 329] width 1340 height 789
click at [1255, 602] on icon "button" at bounding box center [1257, 594] width 15 height 15
click at [1175, 523] on div "HUD Checks (Internal)" at bounding box center [1193, 517] width 155 height 25
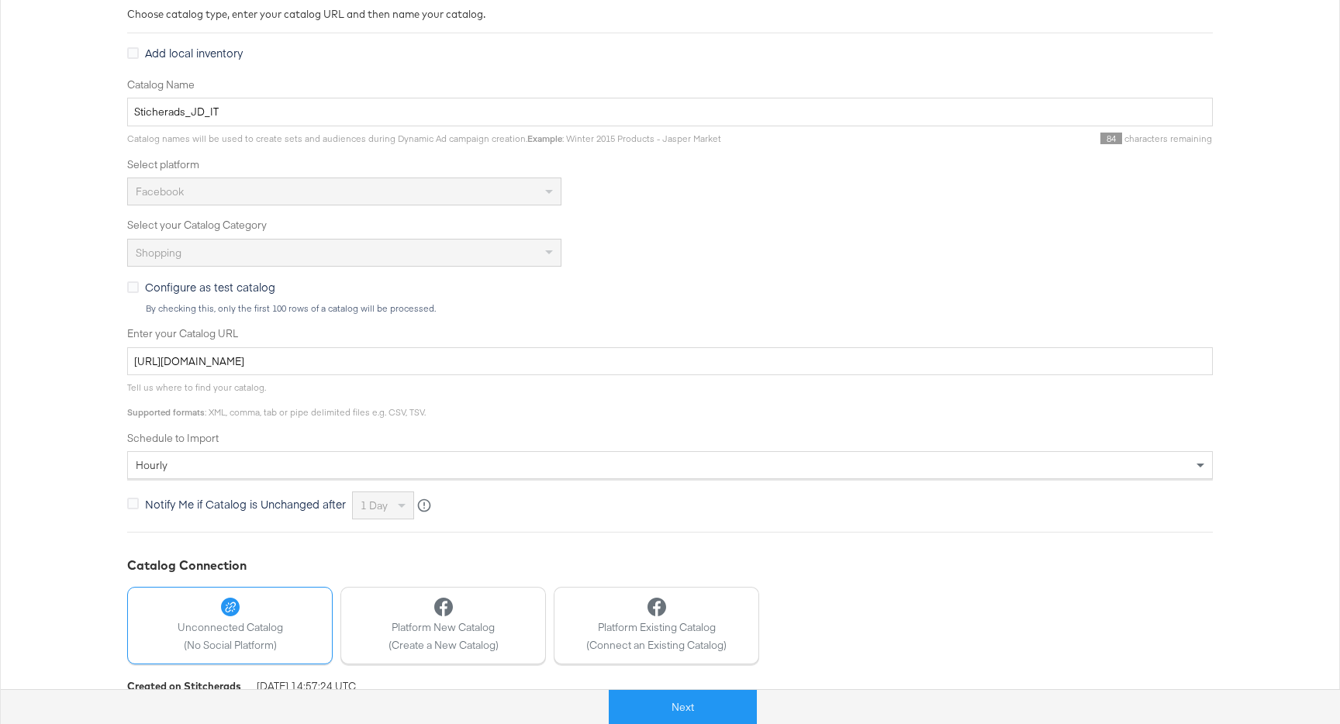
scroll to position [250, 0]
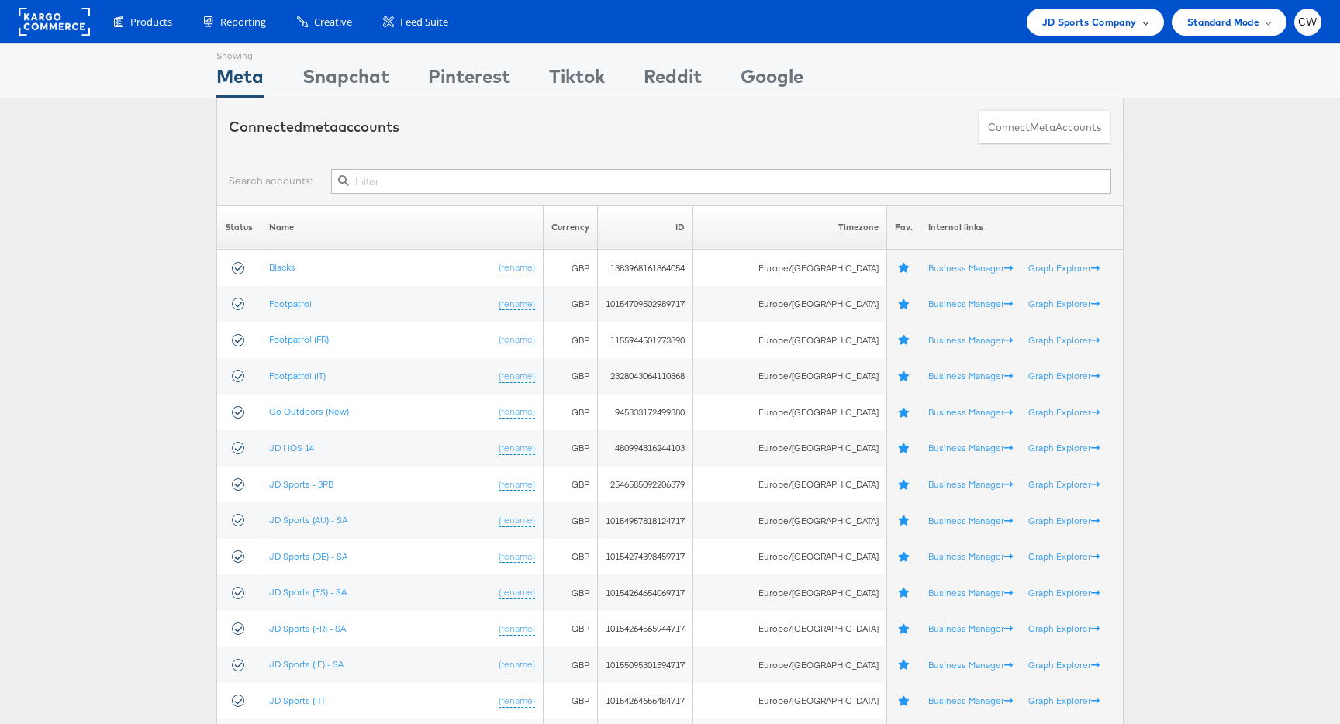
click at [1078, 15] on span "JD Sports Company" at bounding box center [1089, 22] width 95 height 16
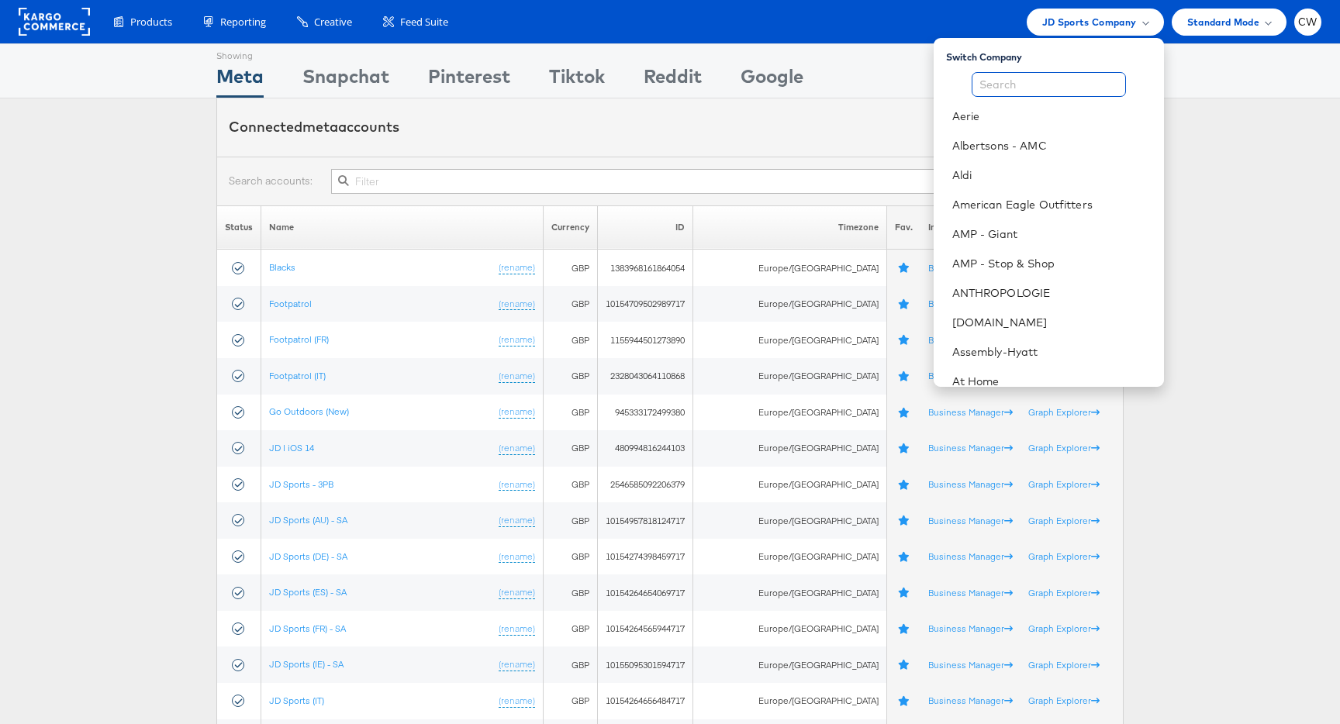
click at [1037, 85] on input "text" at bounding box center [1049, 84] width 154 height 25
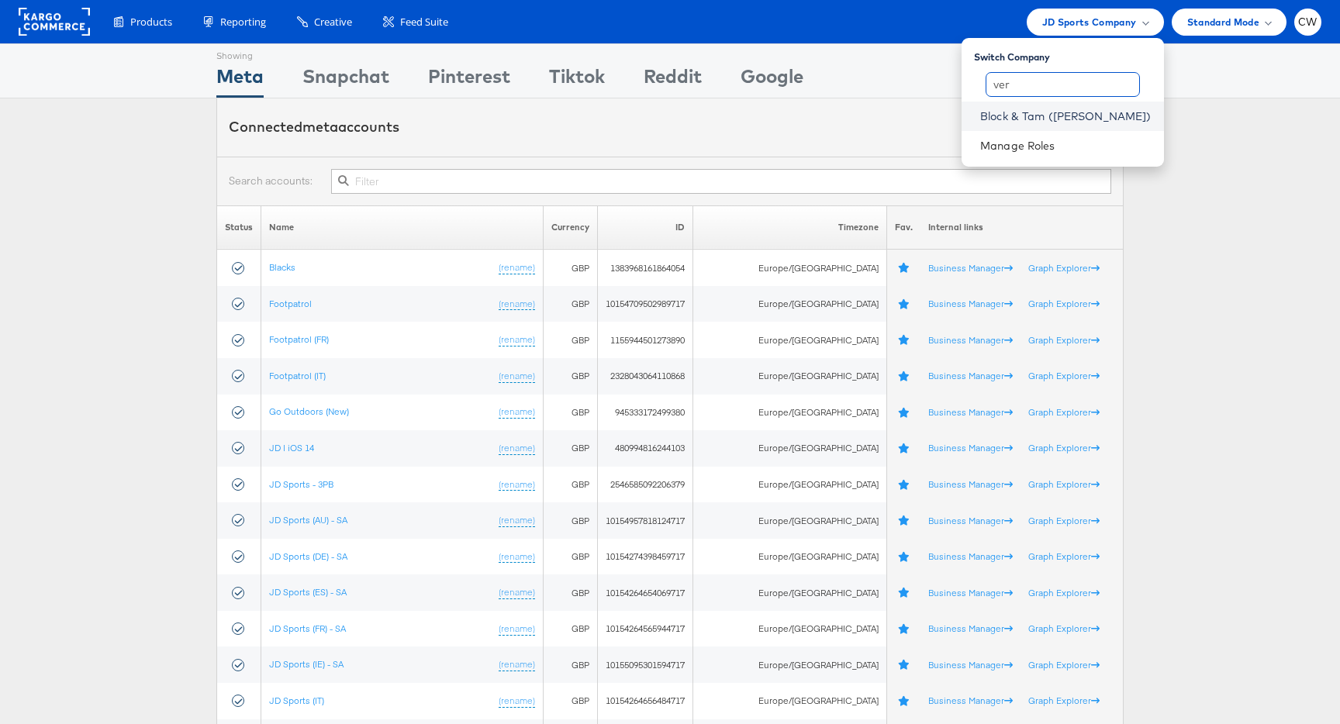
type input "ver"
click at [1062, 119] on link "Block & Tam ([PERSON_NAME])" at bounding box center [1065, 117] width 171 height 16
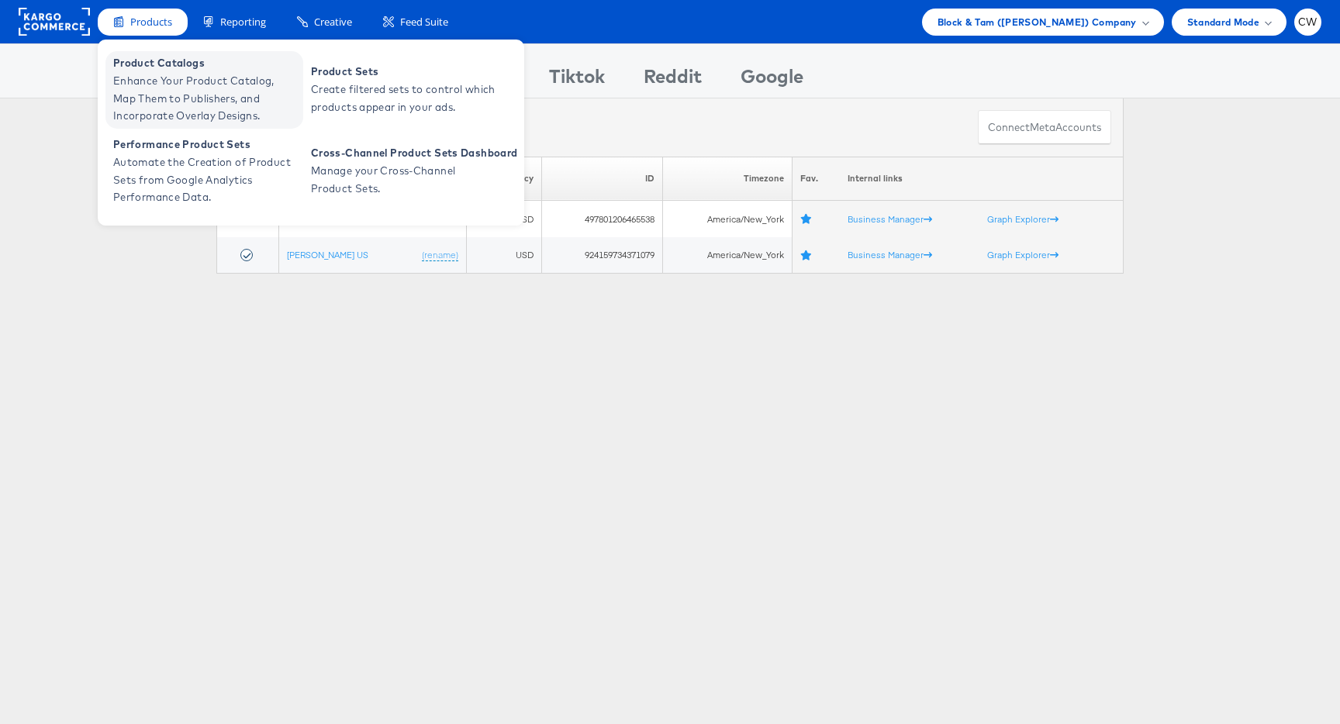
click at [174, 60] on span "Product Catalogs" at bounding box center [206, 63] width 186 height 18
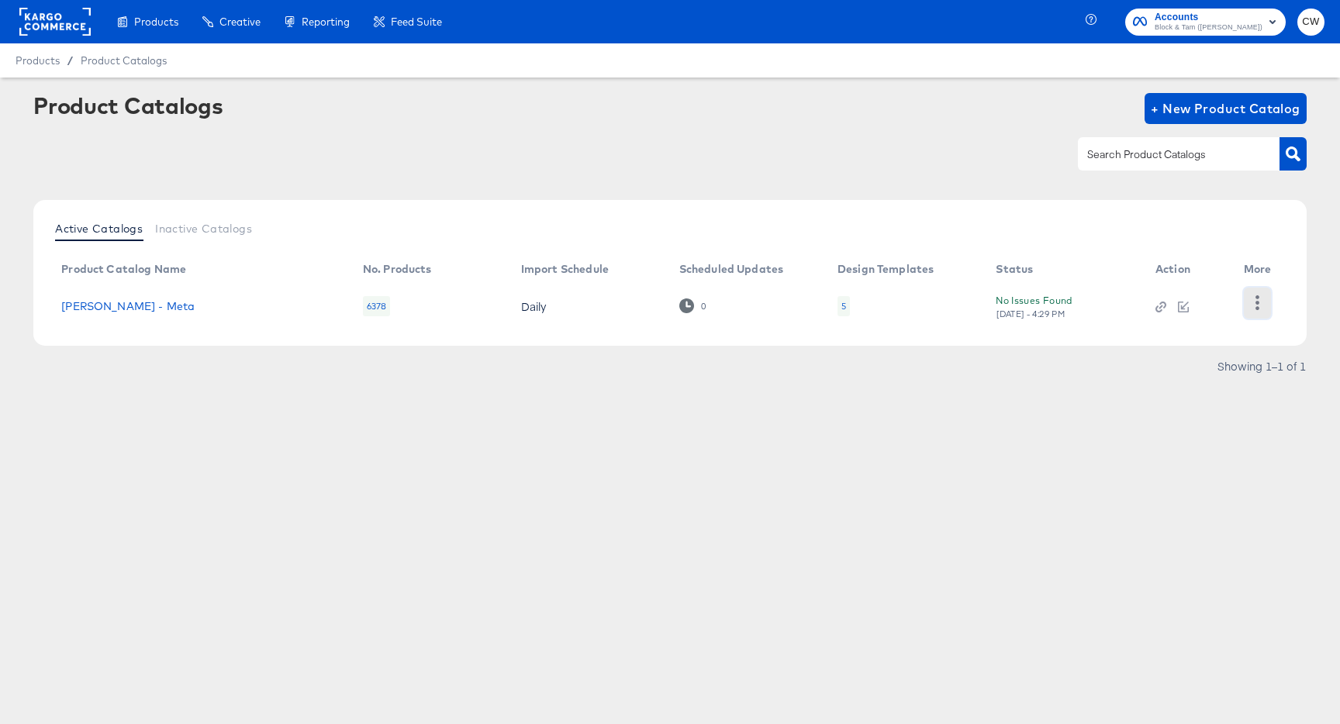
click at [1250, 304] on icon "button" at bounding box center [1257, 302] width 15 height 15
click at [1190, 299] on div "HUD Checks (Internal)" at bounding box center [1193, 301] width 155 height 25
click at [108, 9] on li "Products Products Product Catalogs Enhance Your Product Catalog, Map Them to Pu…" at bounding box center [147, 22] width 85 height 30
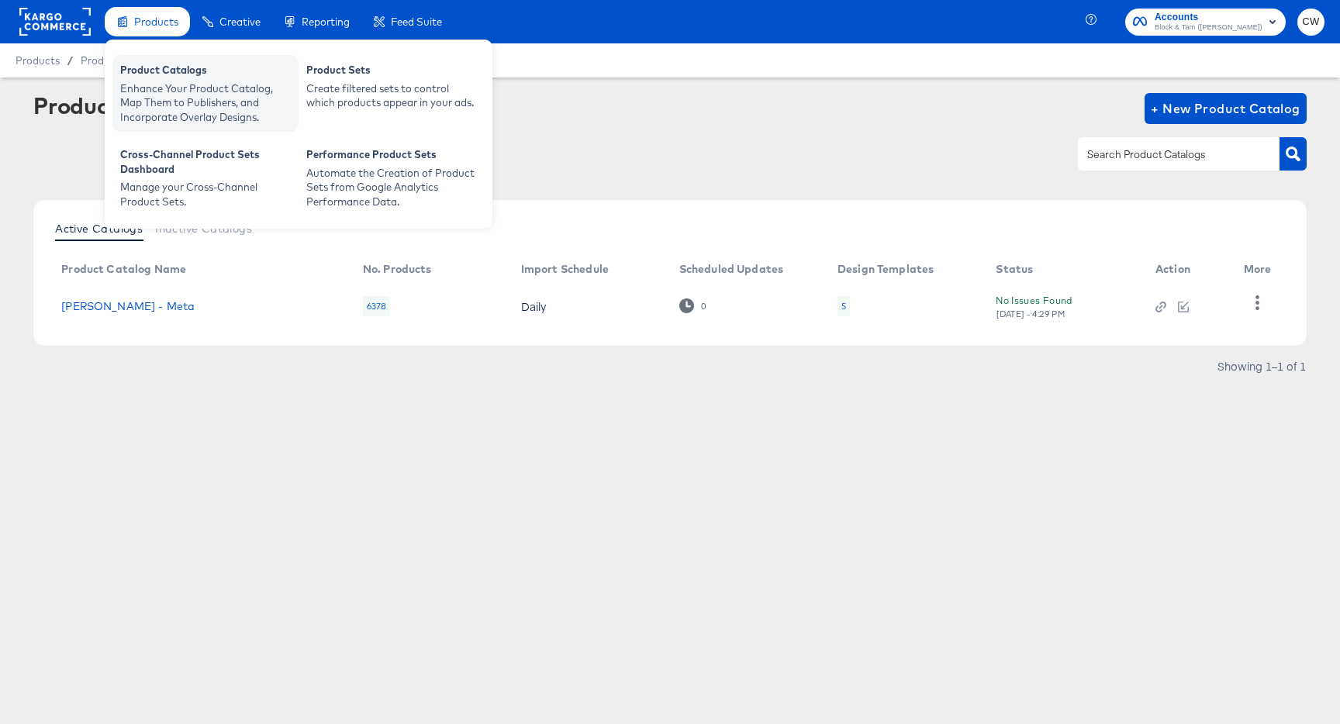
click at [163, 71] on div "Product Catalogs" at bounding box center [205, 72] width 171 height 19
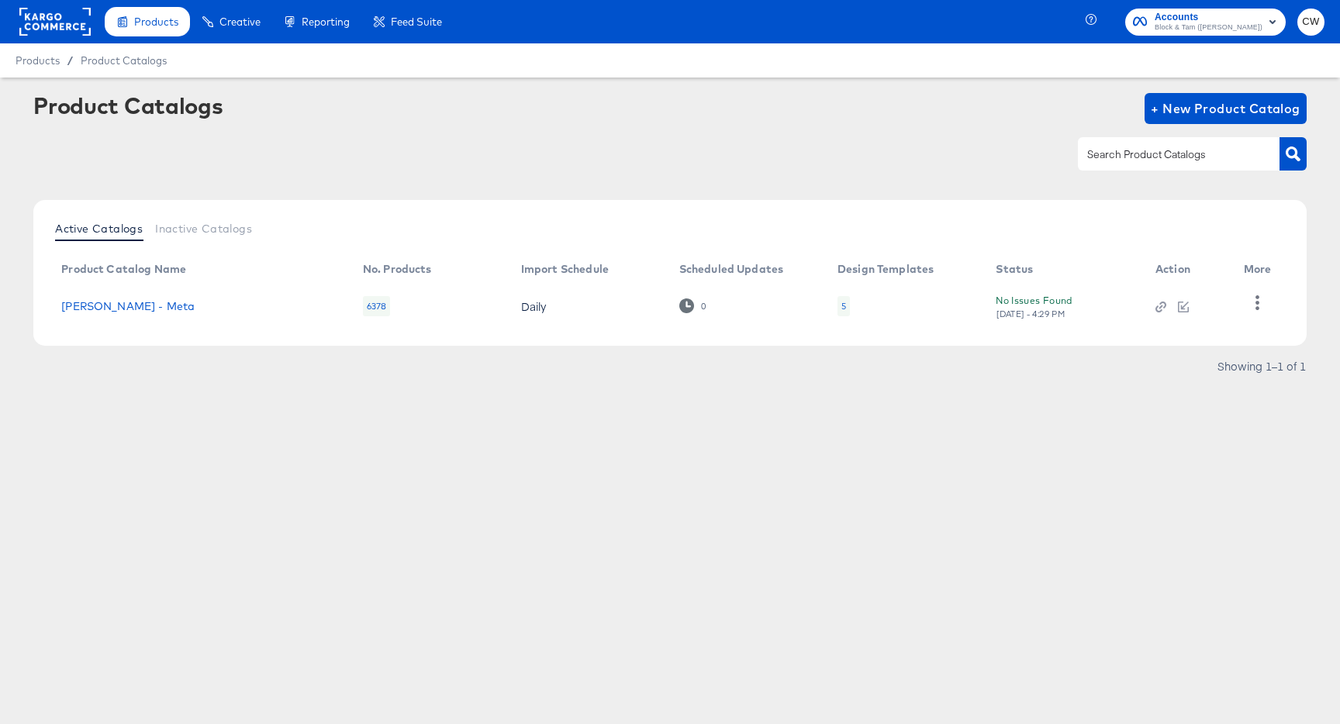
click at [71, 16] on rect at bounding box center [54, 22] width 71 height 28
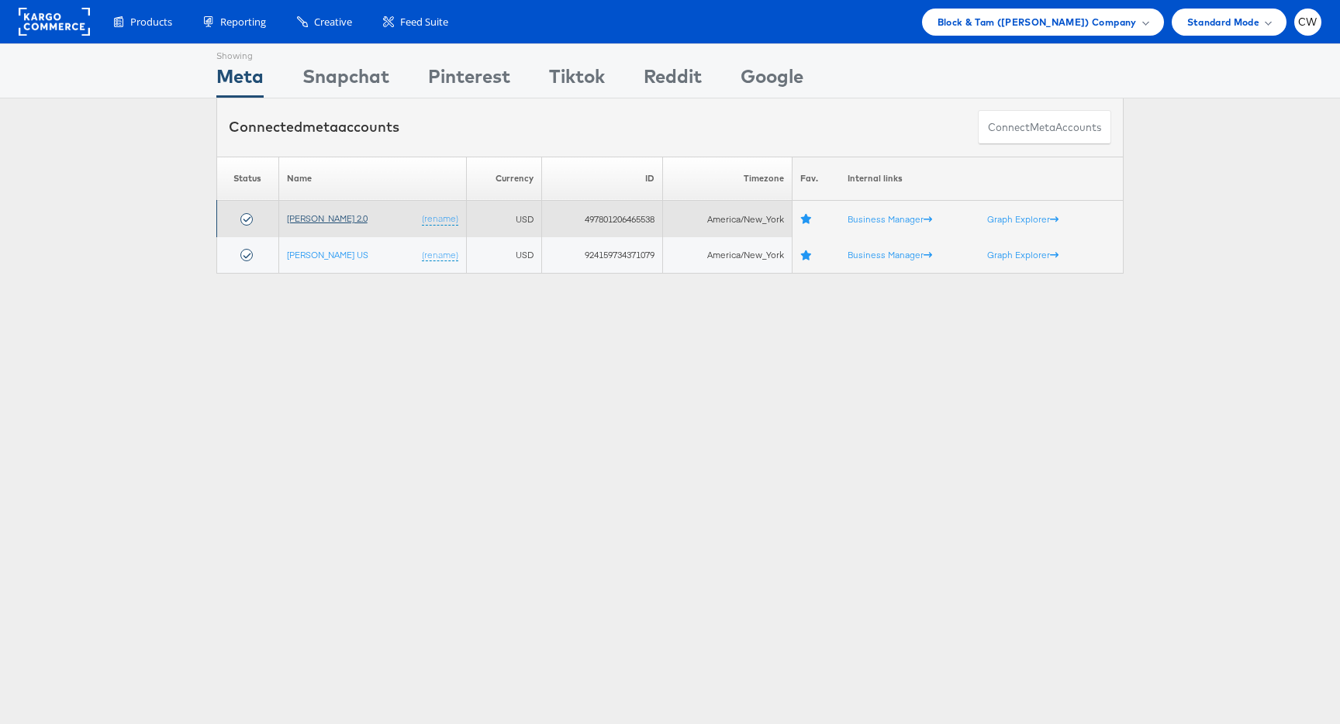
click at [350, 219] on link "[PERSON_NAME] 2.0" at bounding box center [327, 218] width 81 height 12
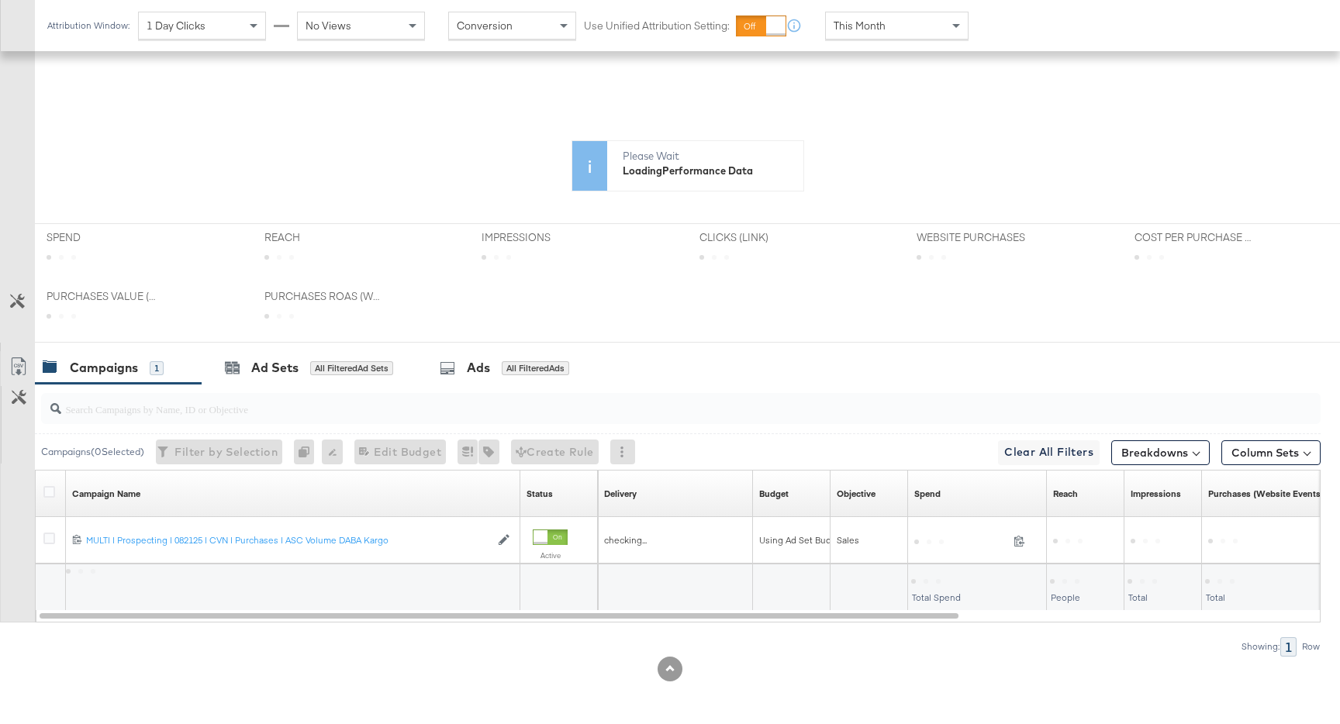
scroll to position [519, 0]
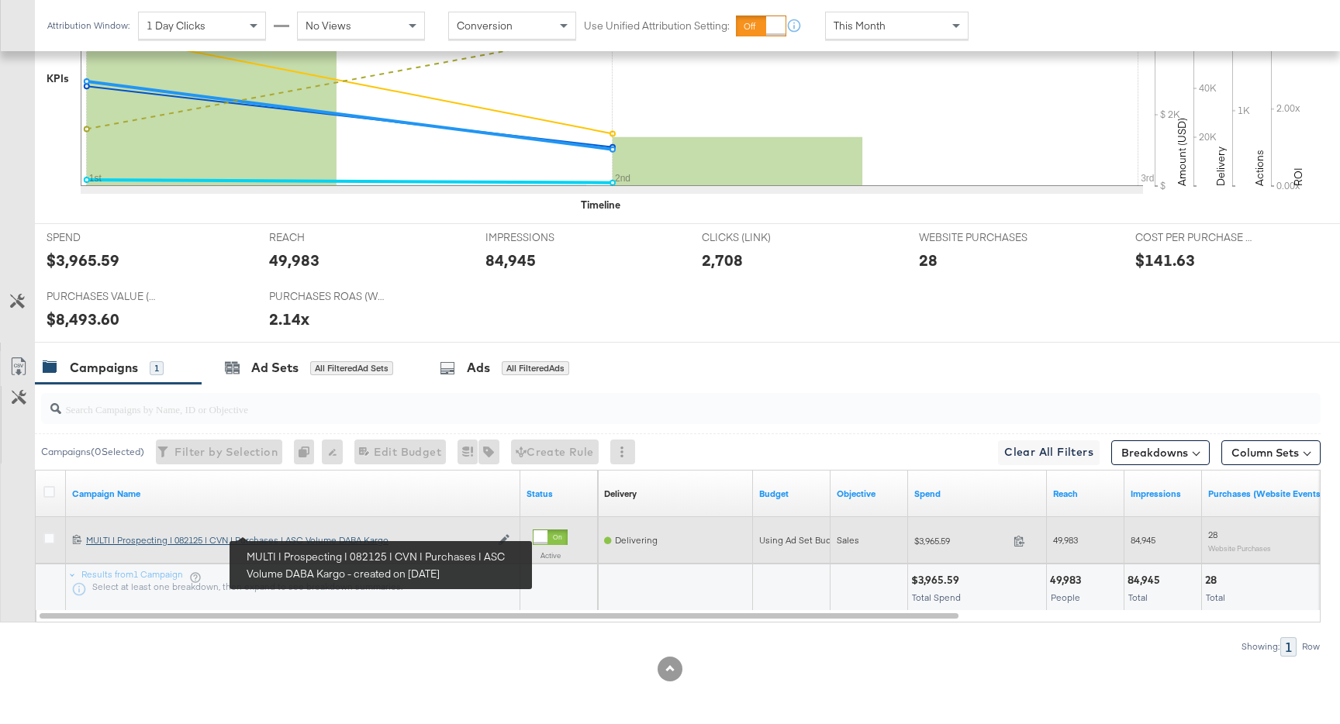
click at [309, 544] on div "MULTI | Prospecting | 082125 | CVN | Purchases | ASC Volume DABA Kargo MULTI | …" at bounding box center [288, 540] width 404 height 12
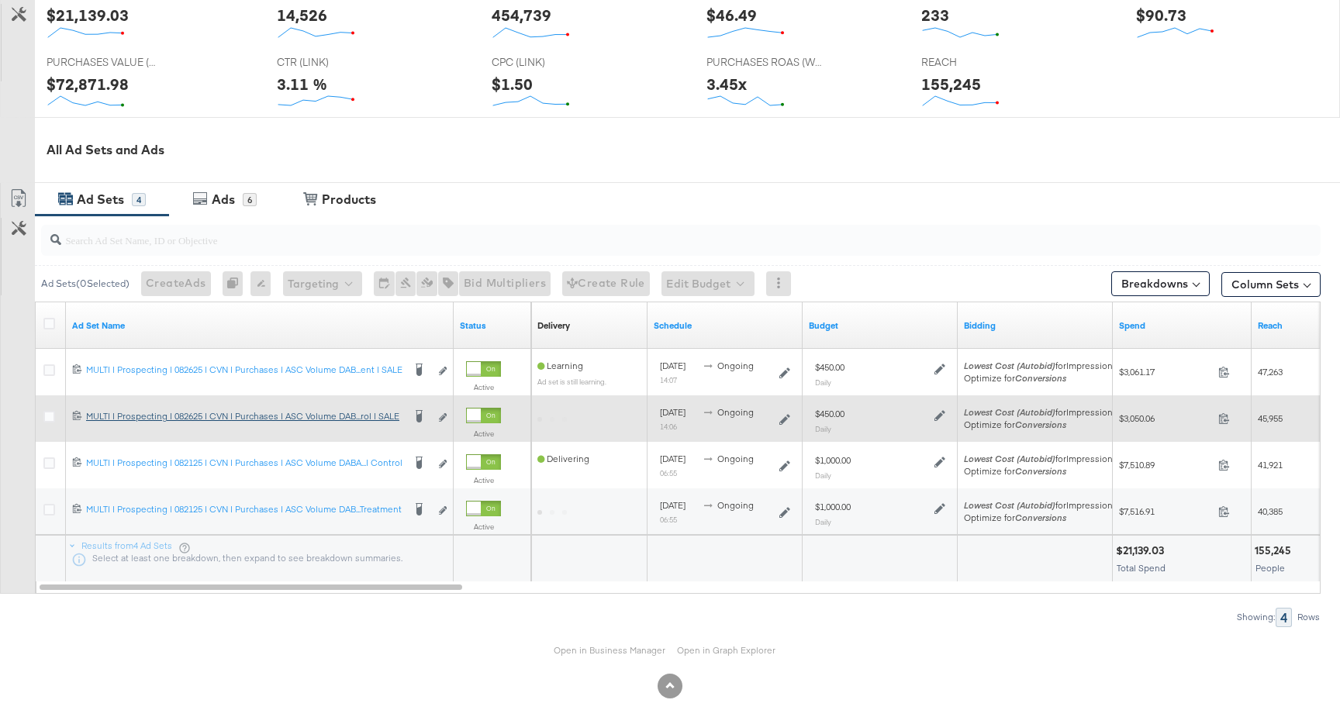
scroll to position [690, 0]
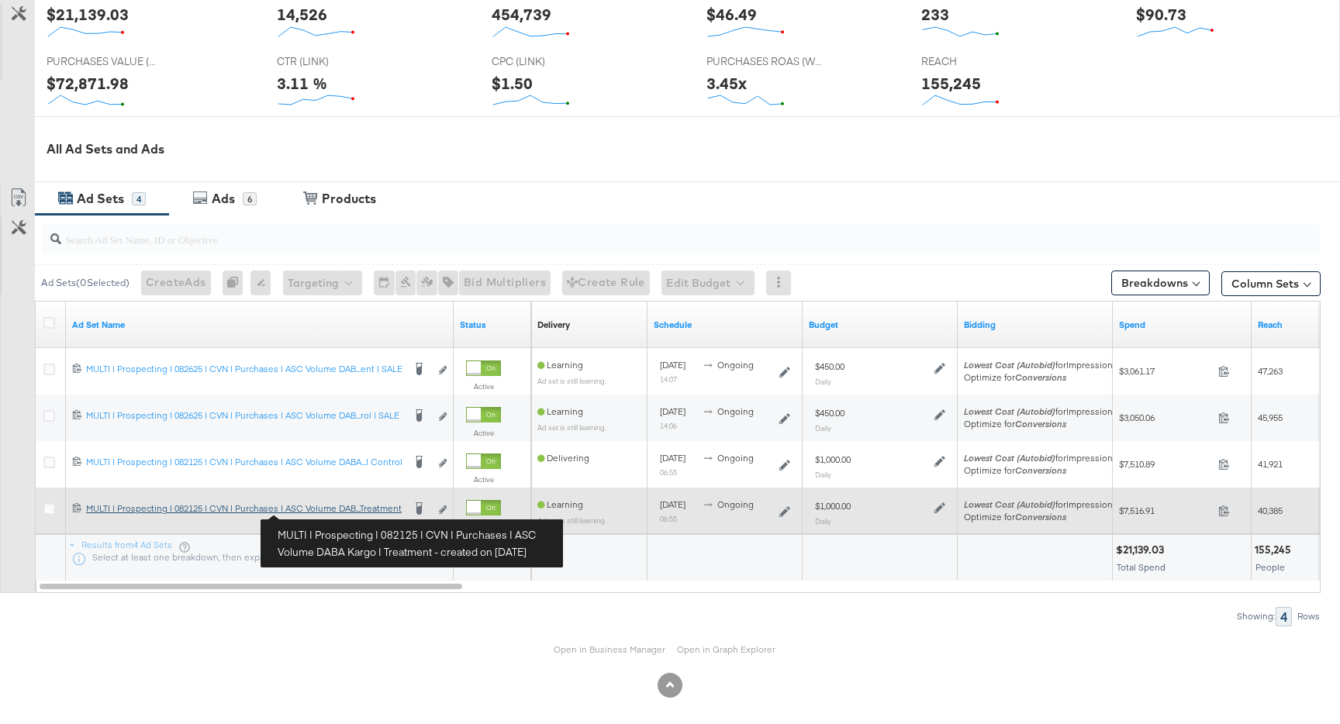
click at [319, 509] on div "MULTI | Prospecting | 082125 | CVN | Purchases | ASC Volume DABA Kargo | Treatm…" at bounding box center [244, 509] width 316 height 12
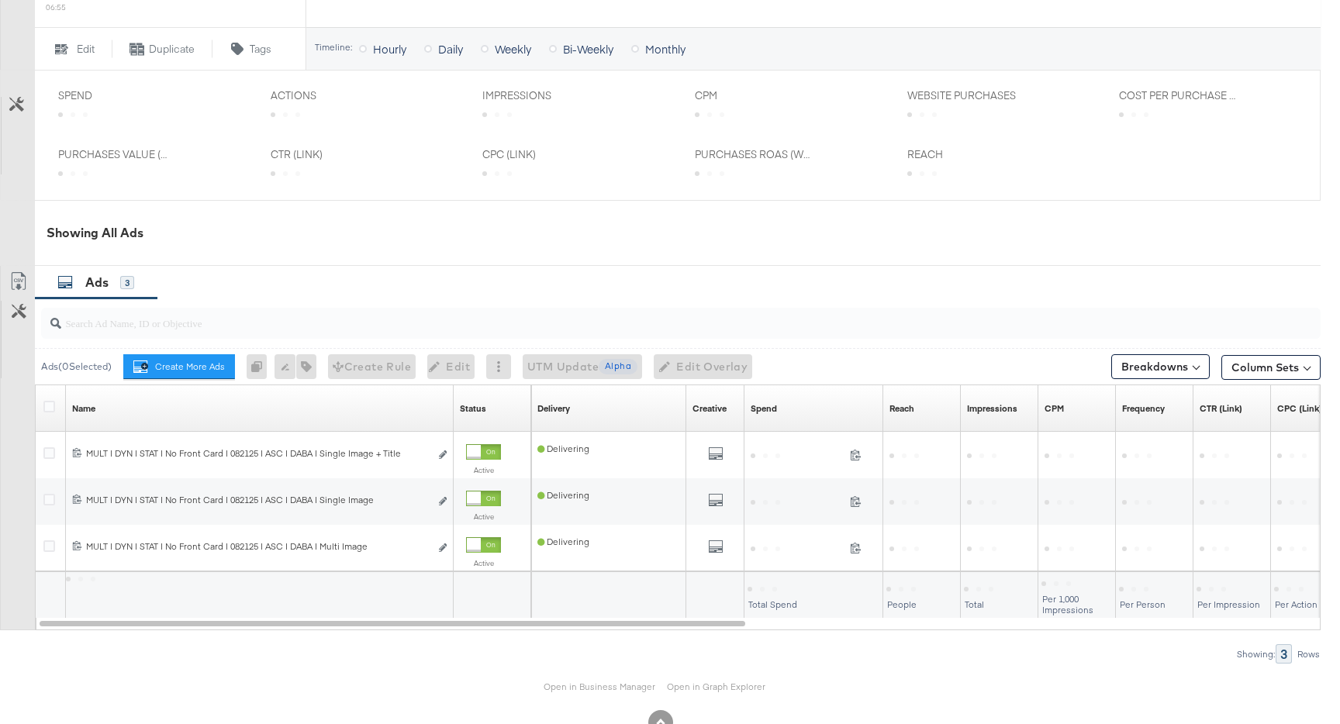
scroll to position [657, 0]
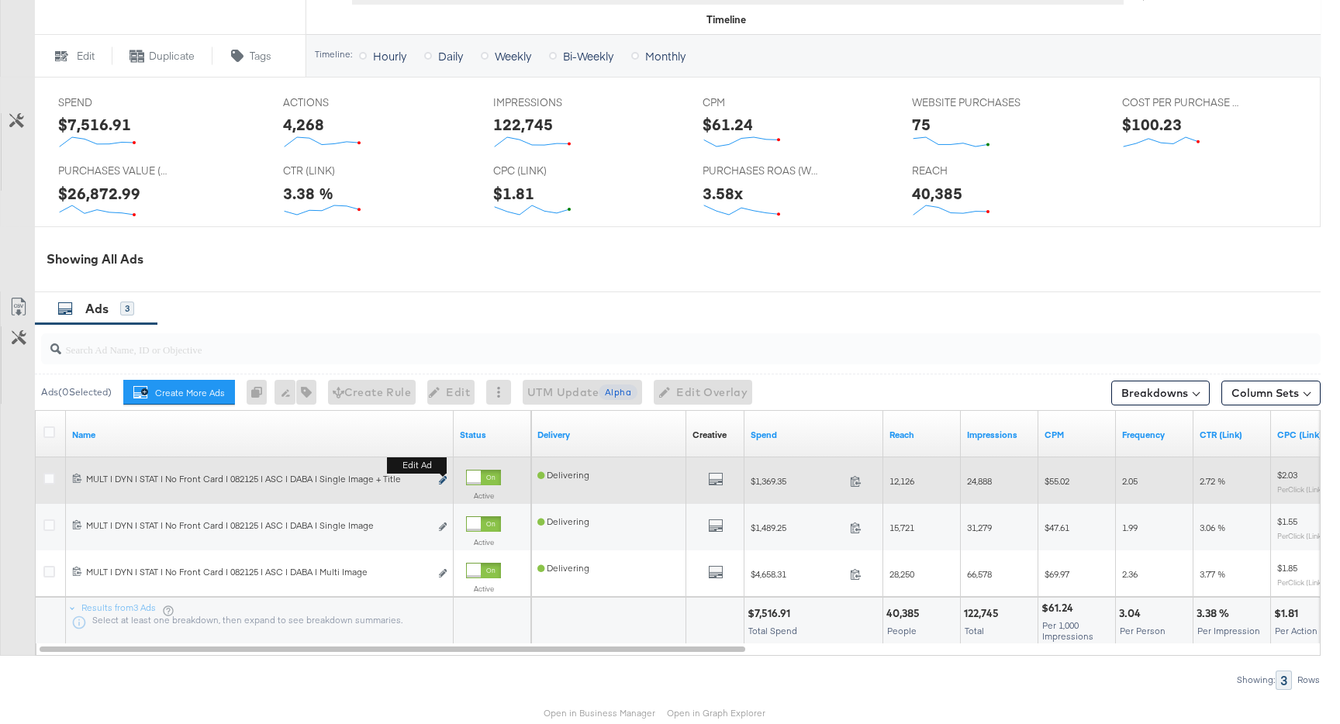
click at [444, 480] on icon "link" at bounding box center [443, 480] width 8 height 9
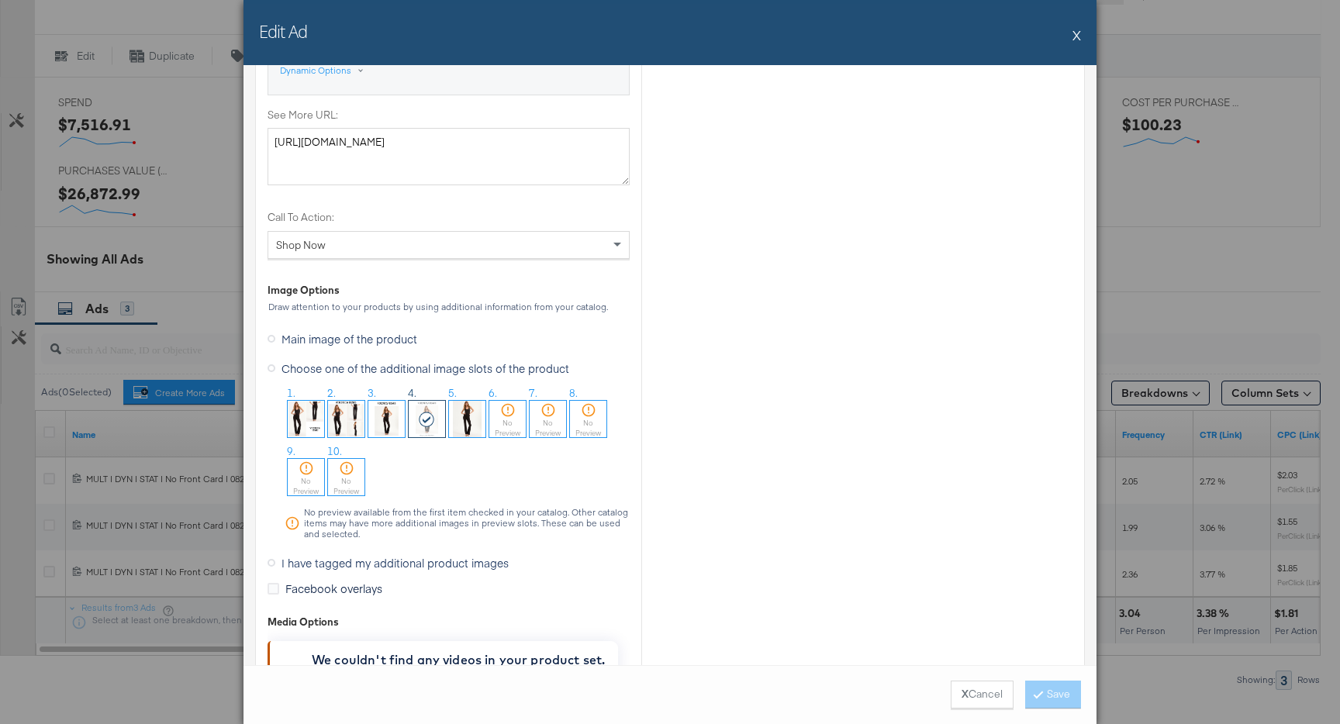
scroll to position [1391, 0]
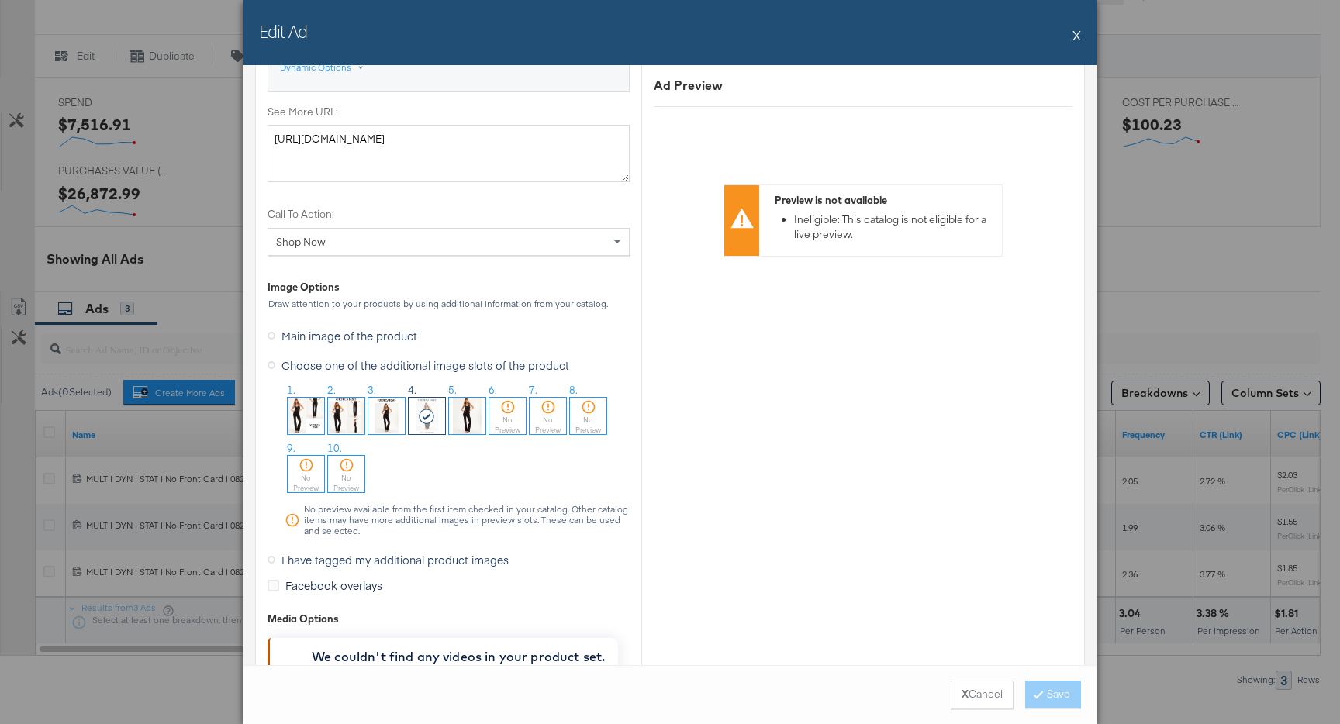
click at [1072, 39] on div "Edit Ad X" at bounding box center [670, 32] width 853 height 65
click at [1078, 36] on button "X" at bounding box center [1077, 34] width 9 height 31
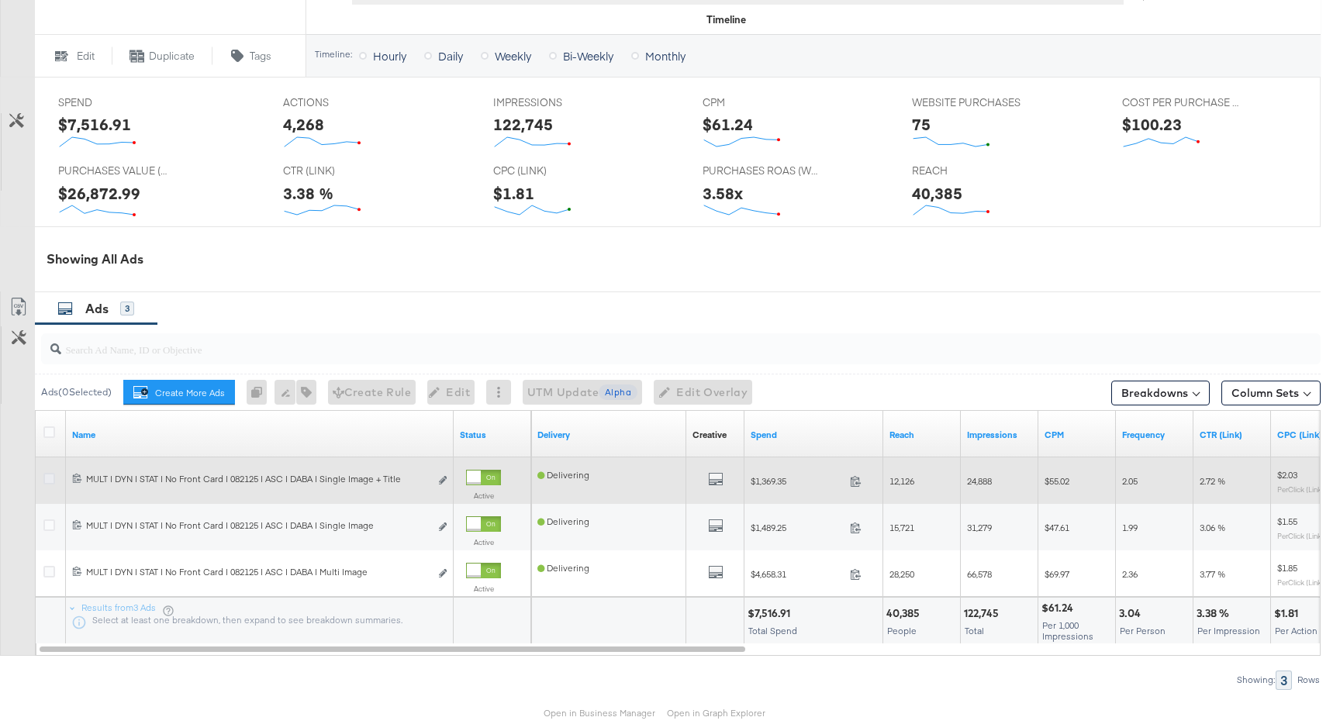
click at [53, 478] on icon at bounding box center [49, 479] width 12 height 12
click at [0, 0] on input "checkbox" at bounding box center [0, 0] width 0 height 0
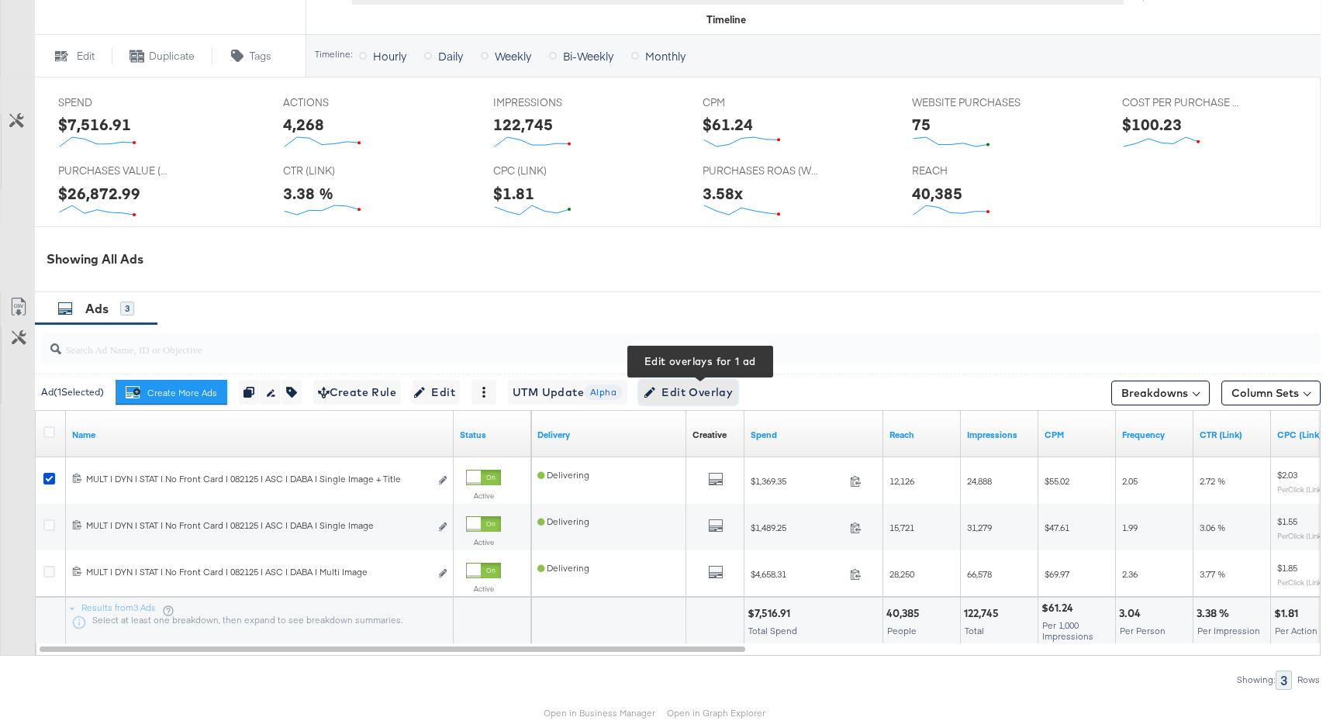
click at [726, 395] on span "Edit Overlay Edit overlays for 1 ad" at bounding box center [688, 392] width 89 height 19
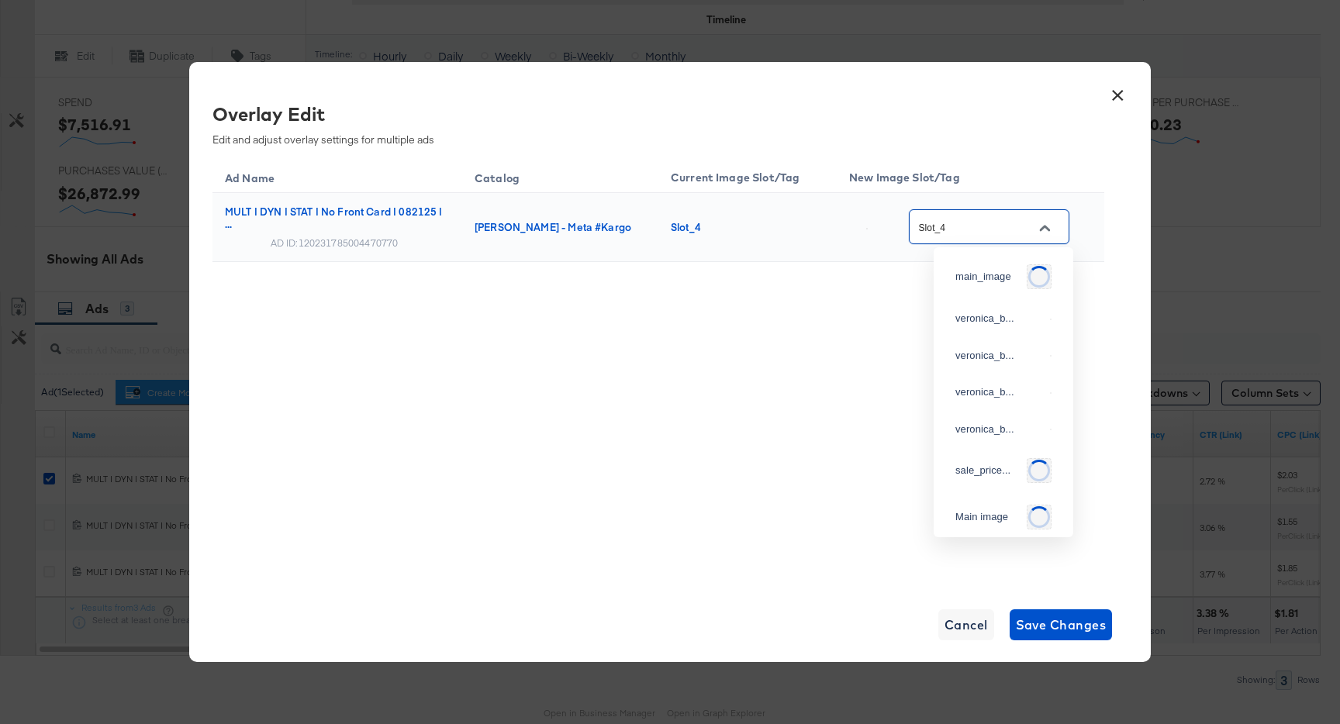
click at [984, 232] on input "Slot_4" at bounding box center [977, 228] width 123 height 18
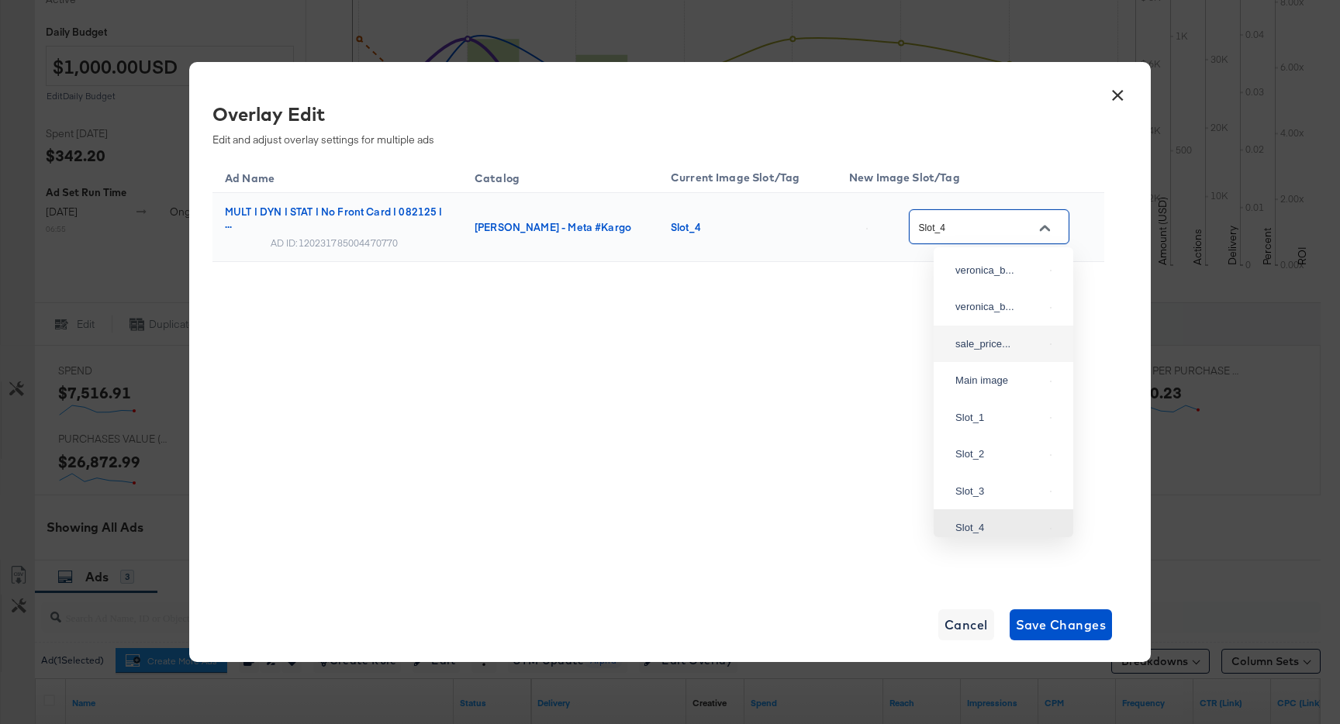
scroll to position [0, 0]
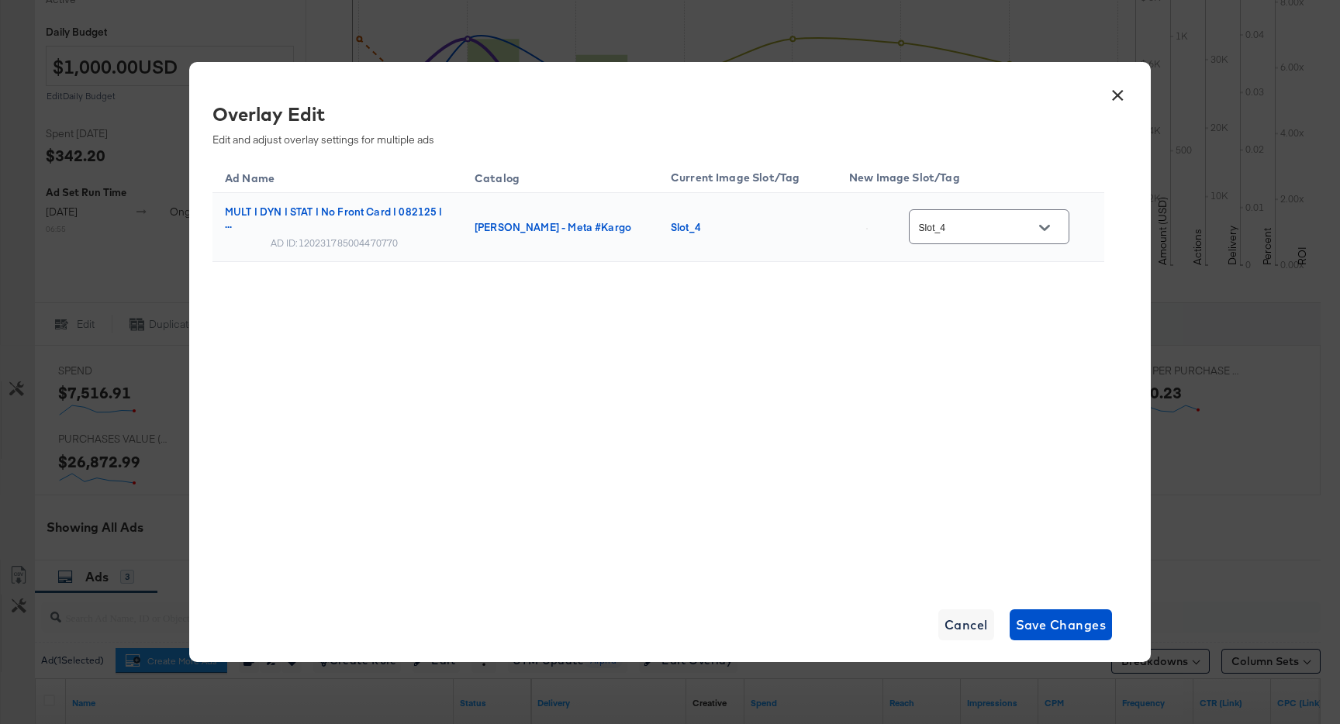
click at [1117, 95] on button "×" at bounding box center [1118, 92] width 28 height 28
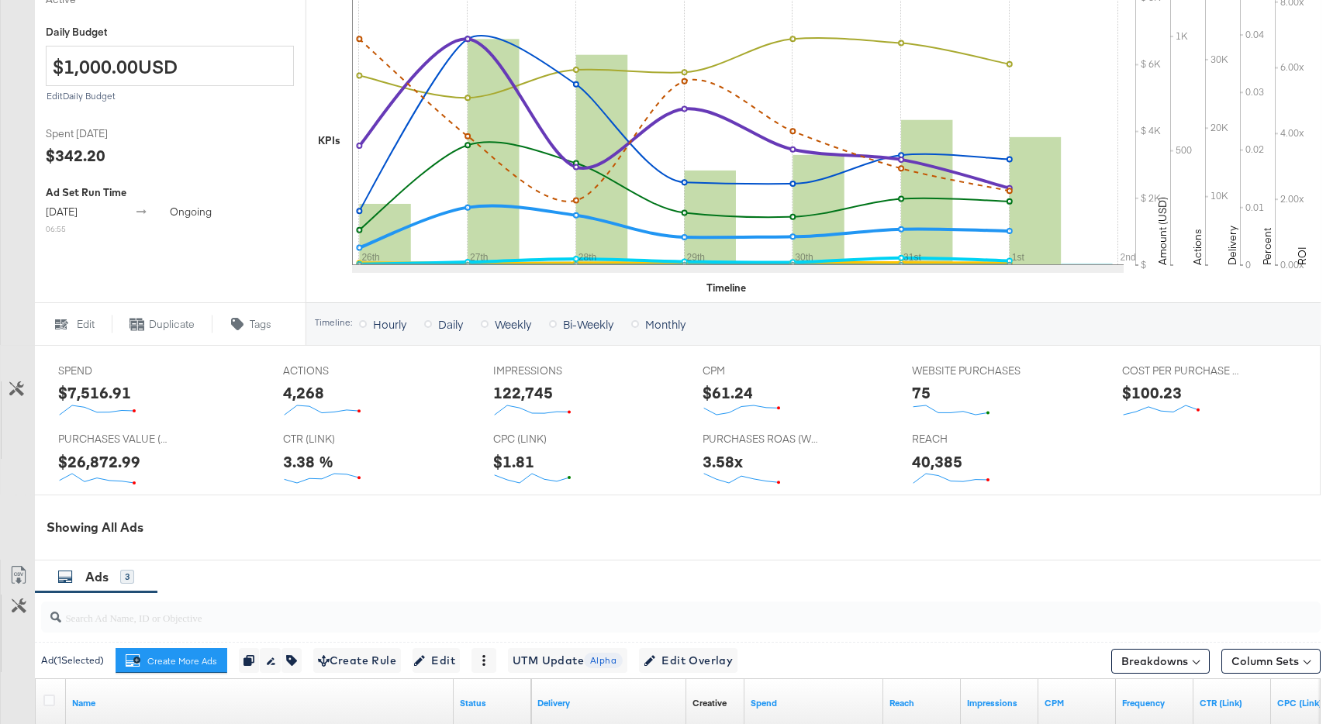
scroll to position [727, 0]
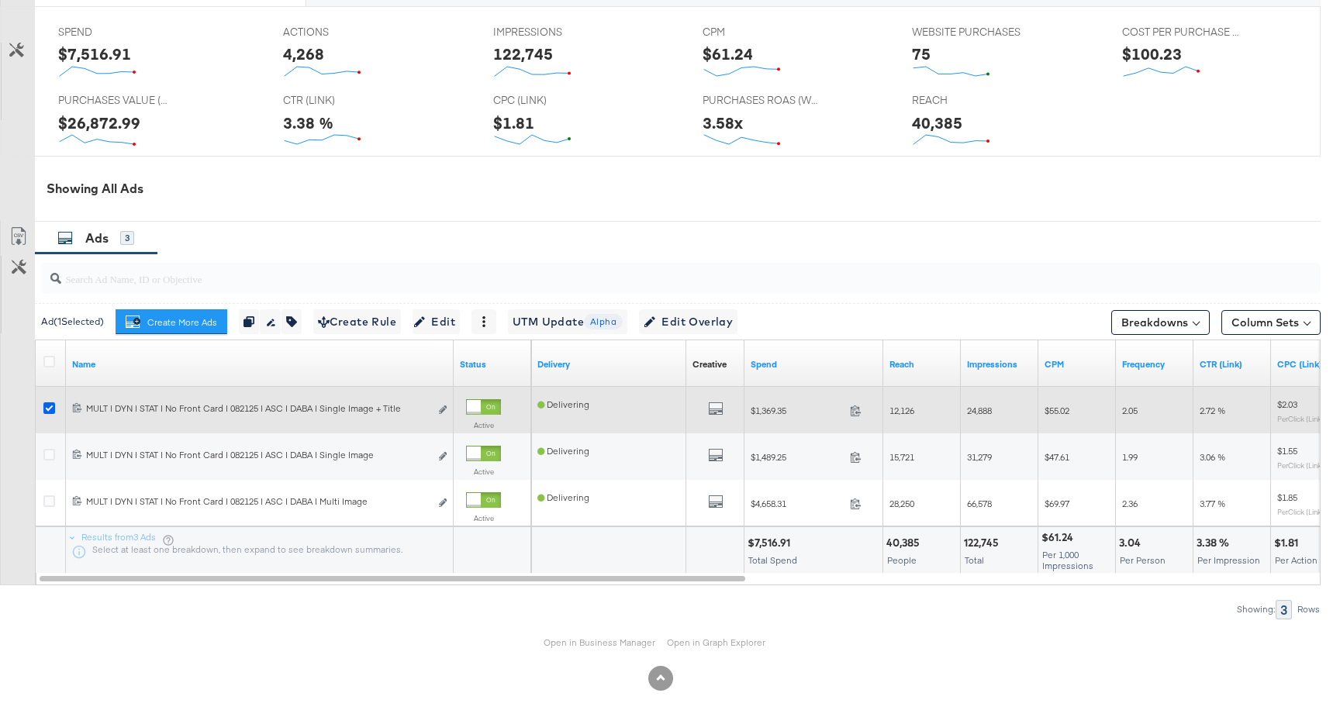
click at [47, 410] on icon at bounding box center [49, 408] width 12 height 12
click at [0, 0] on input "checkbox" at bounding box center [0, 0] width 0 height 0
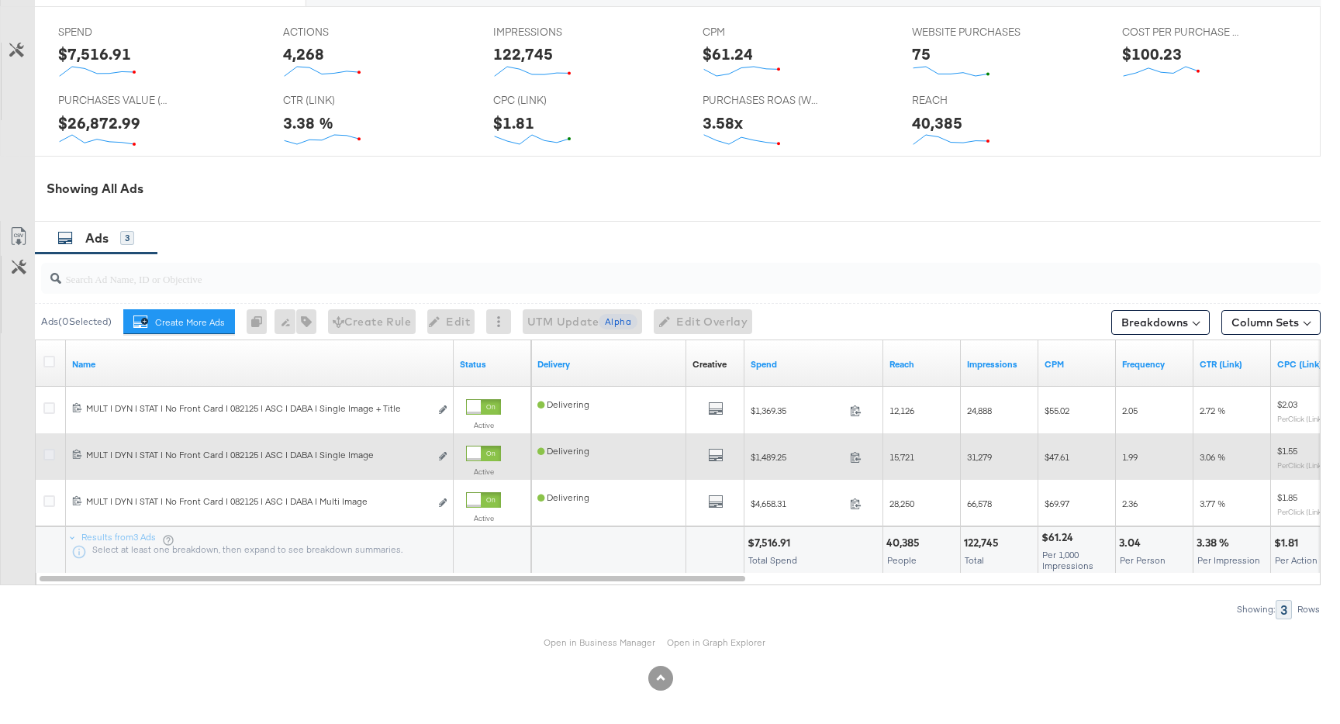
click at [47, 451] on icon at bounding box center [49, 455] width 12 height 12
click at [0, 0] on input "checkbox" at bounding box center [0, 0] width 0 height 0
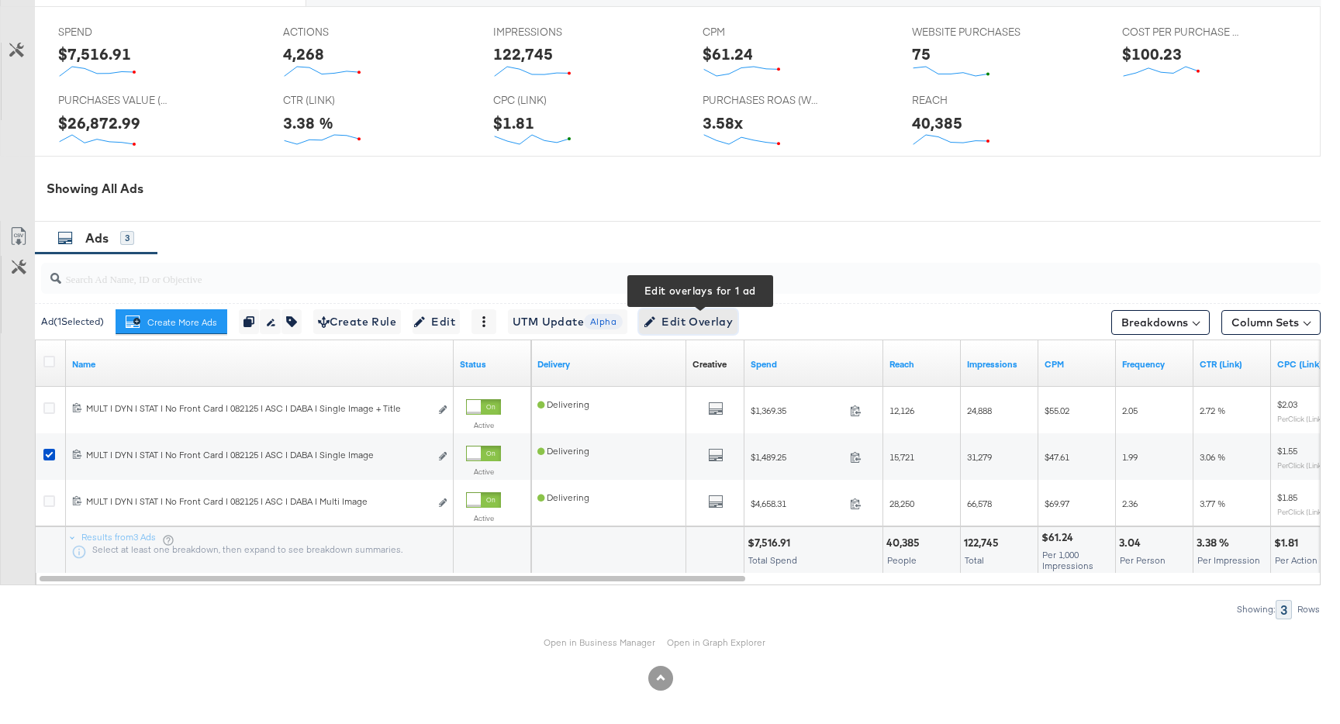
click at [723, 331] on button "Edit Overlay Edit overlays for 1 ad" at bounding box center [688, 321] width 98 height 25
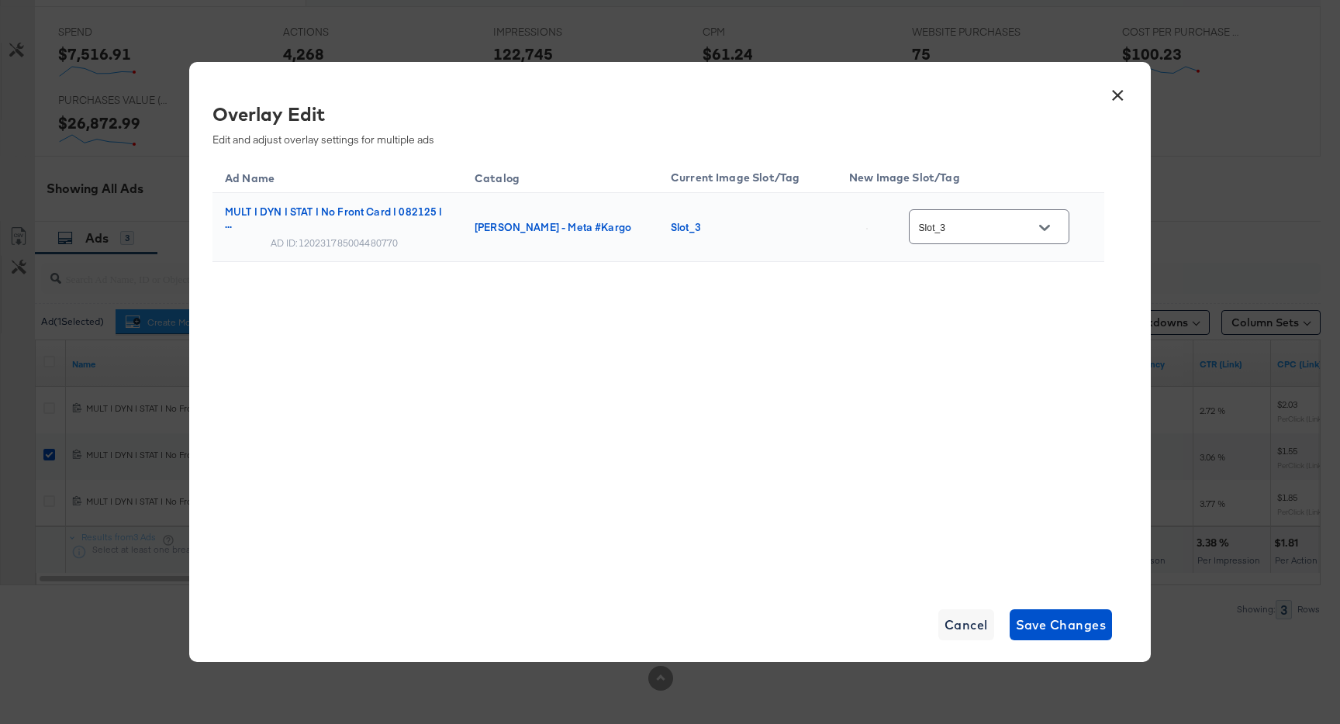
click at [974, 232] on input "Slot_3" at bounding box center [977, 228] width 123 height 18
click at [1123, 93] on button "×" at bounding box center [1118, 92] width 28 height 28
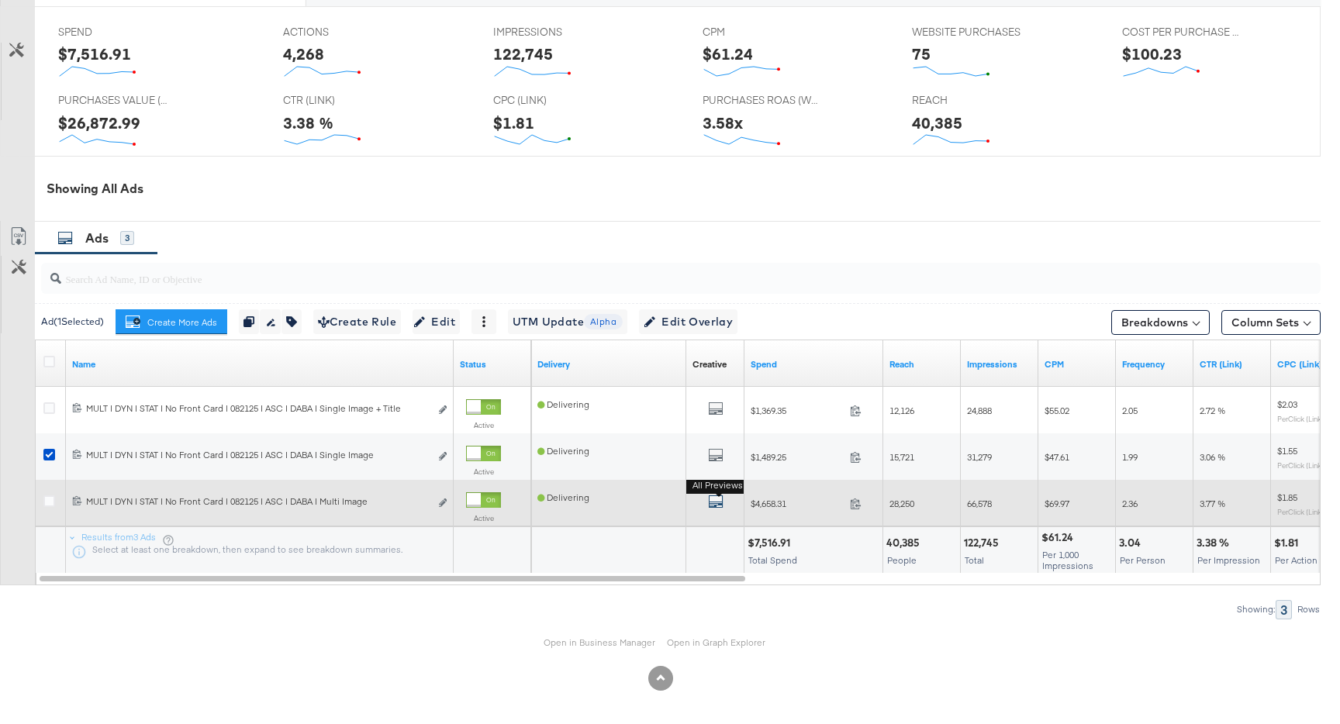
click at [708, 499] on icon "default" at bounding box center [716, 502] width 16 height 16
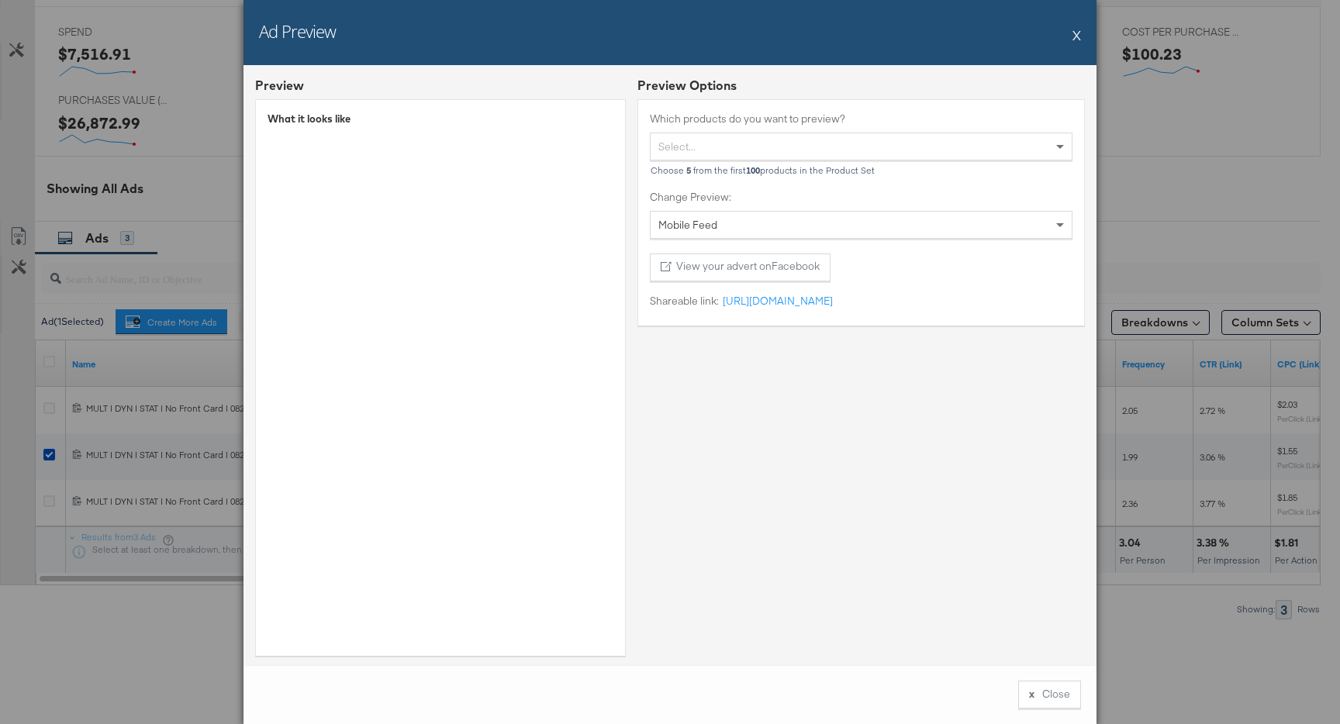
click at [1074, 38] on button "X" at bounding box center [1077, 34] width 9 height 31
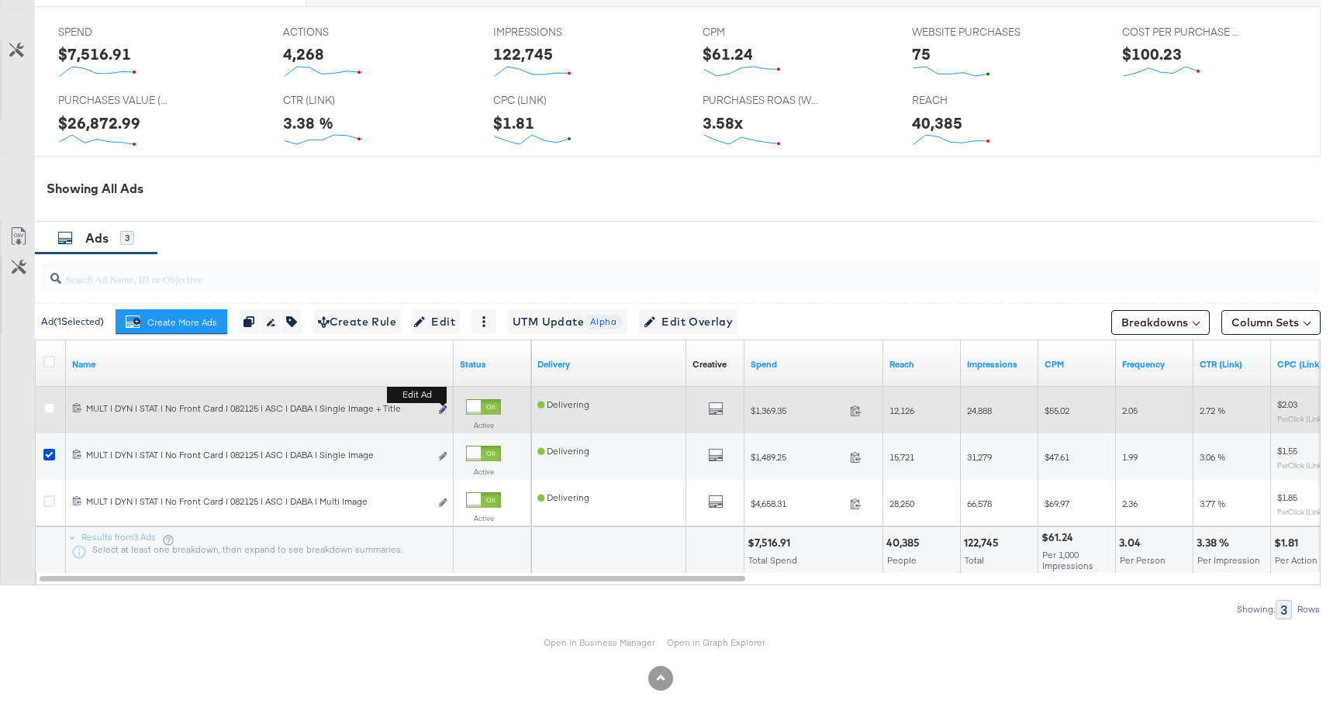
click at [445, 407] on icon "link" at bounding box center [443, 410] width 8 height 9
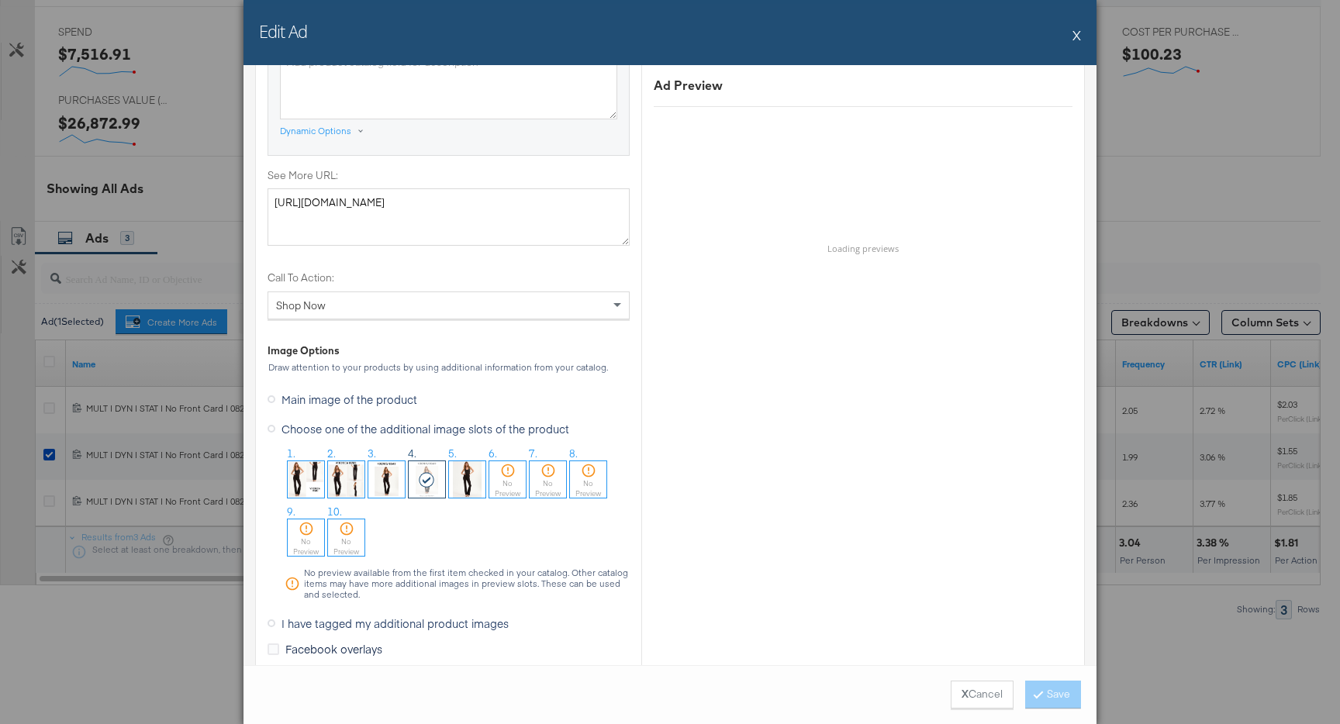
scroll to position [1349, 0]
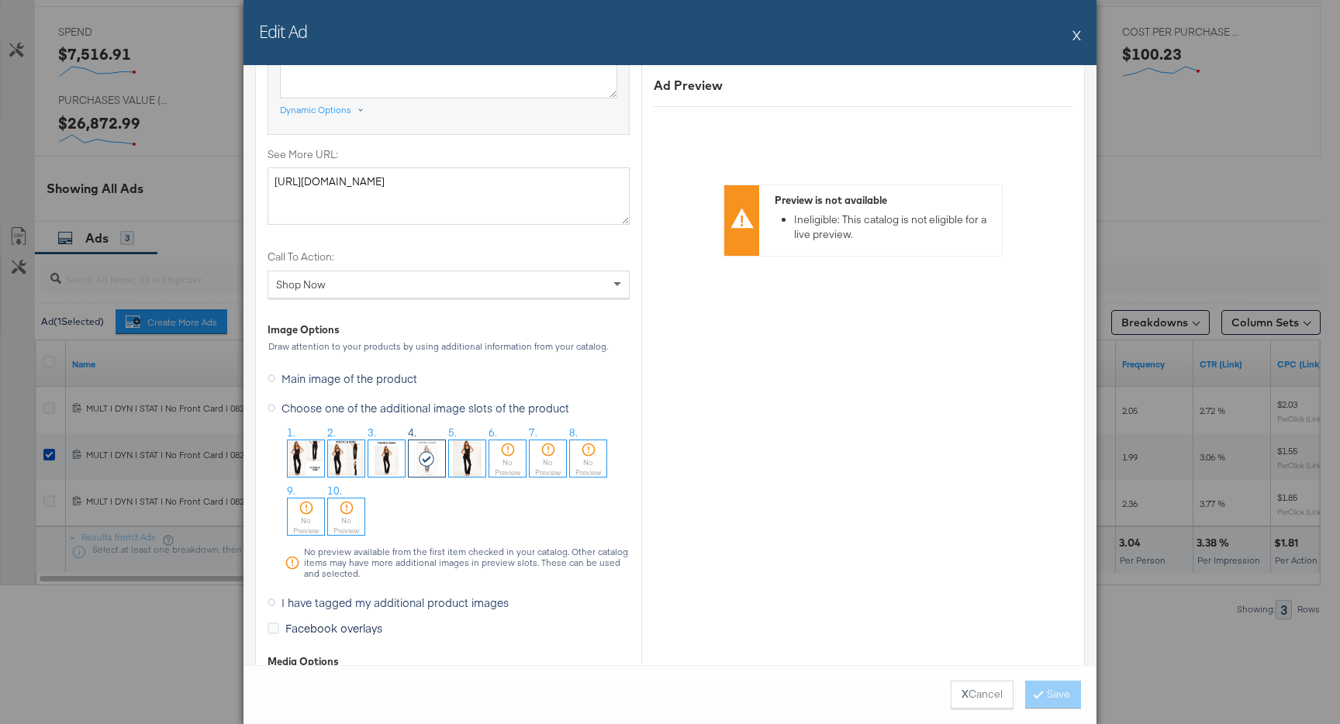
click at [1079, 29] on button "X" at bounding box center [1077, 34] width 9 height 31
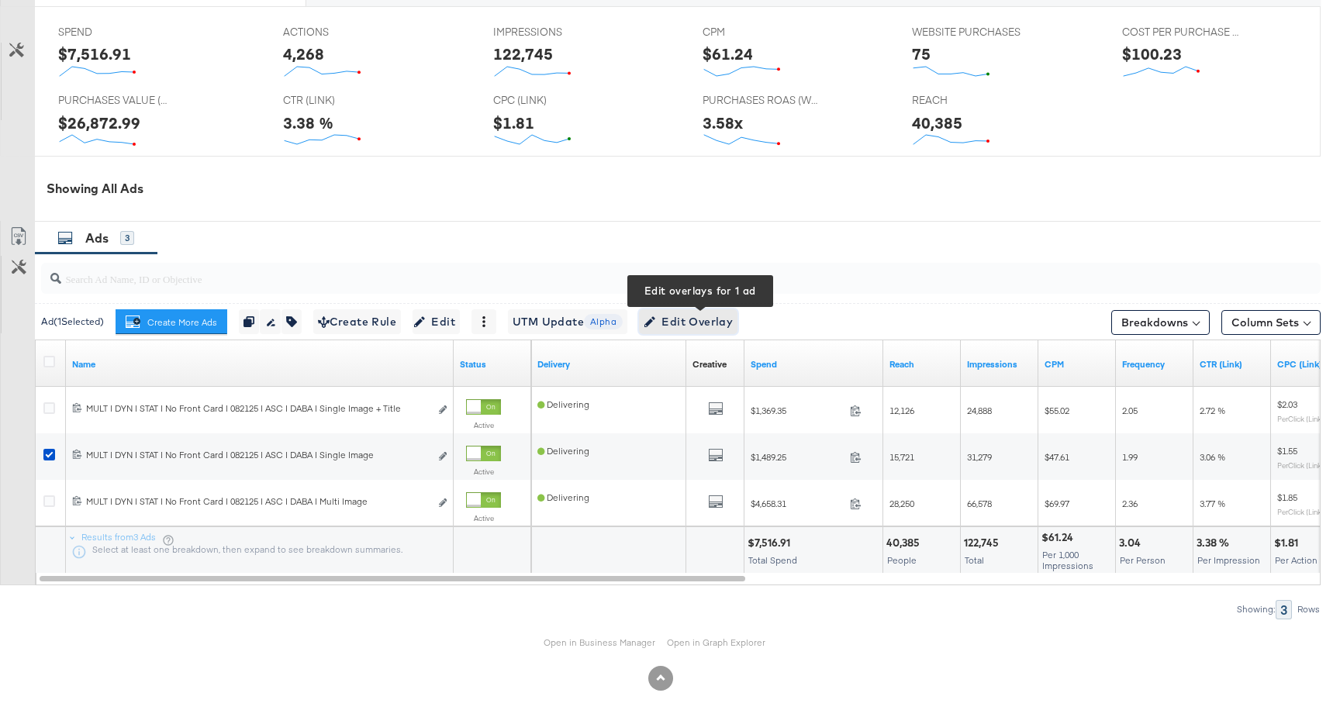
click at [693, 322] on span "Edit Overlay Edit overlays for 1 ad" at bounding box center [688, 322] width 89 height 19
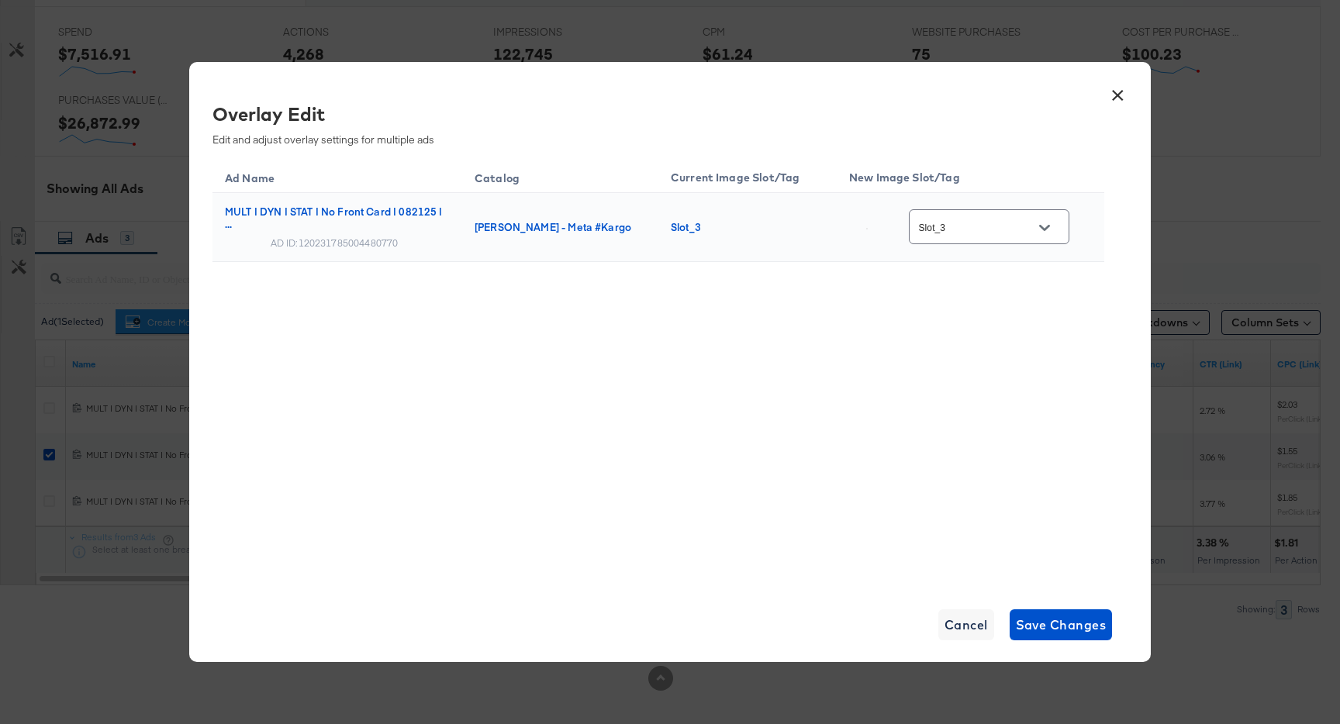
click at [1117, 92] on button "×" at bounding box center [1118, 92] width 28 height 28
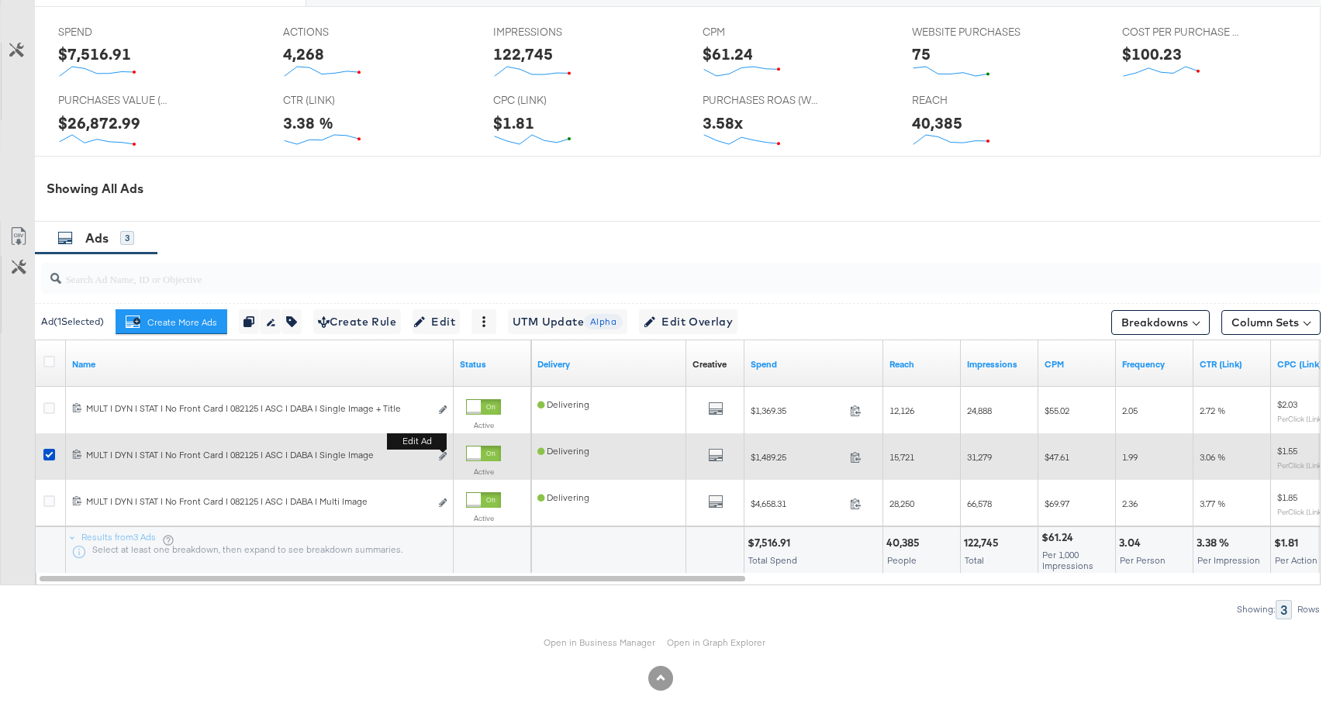
click at [447, 454] on button "Edit ad" at bounding box center [442, 457] width 9 height 16
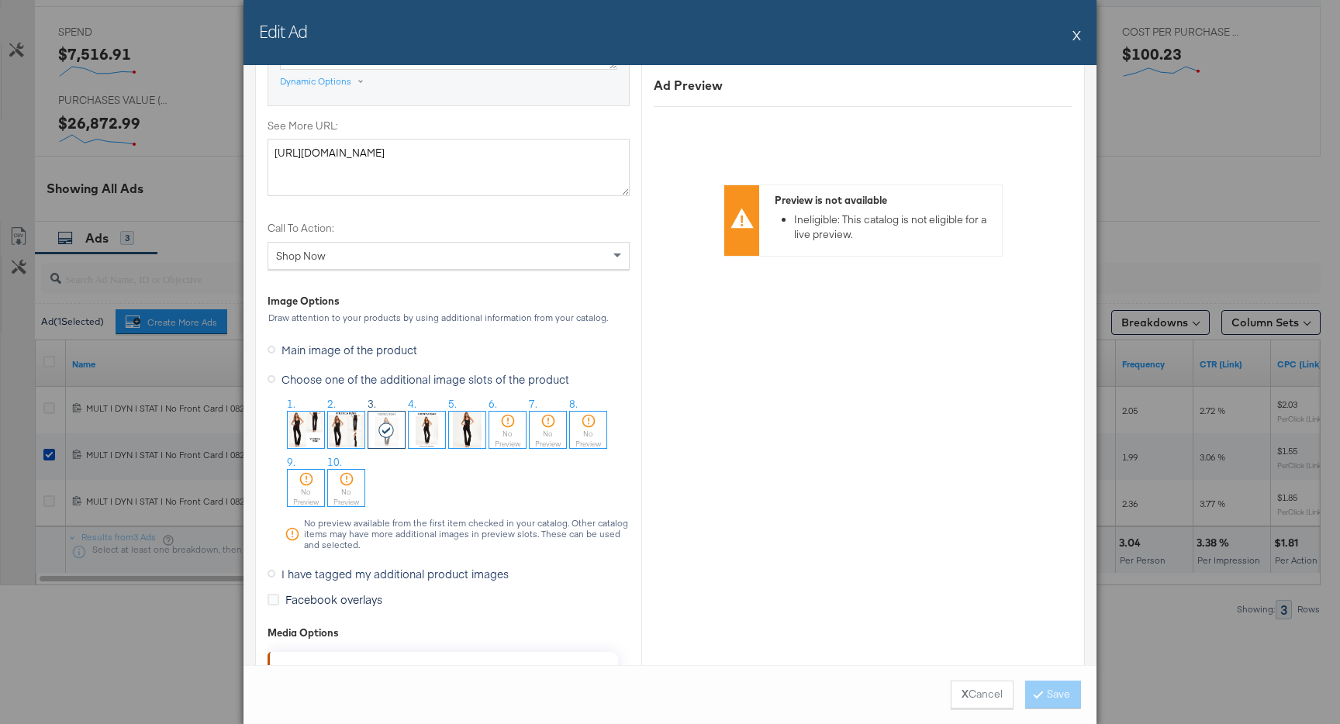
scroll to position [1387, 0]
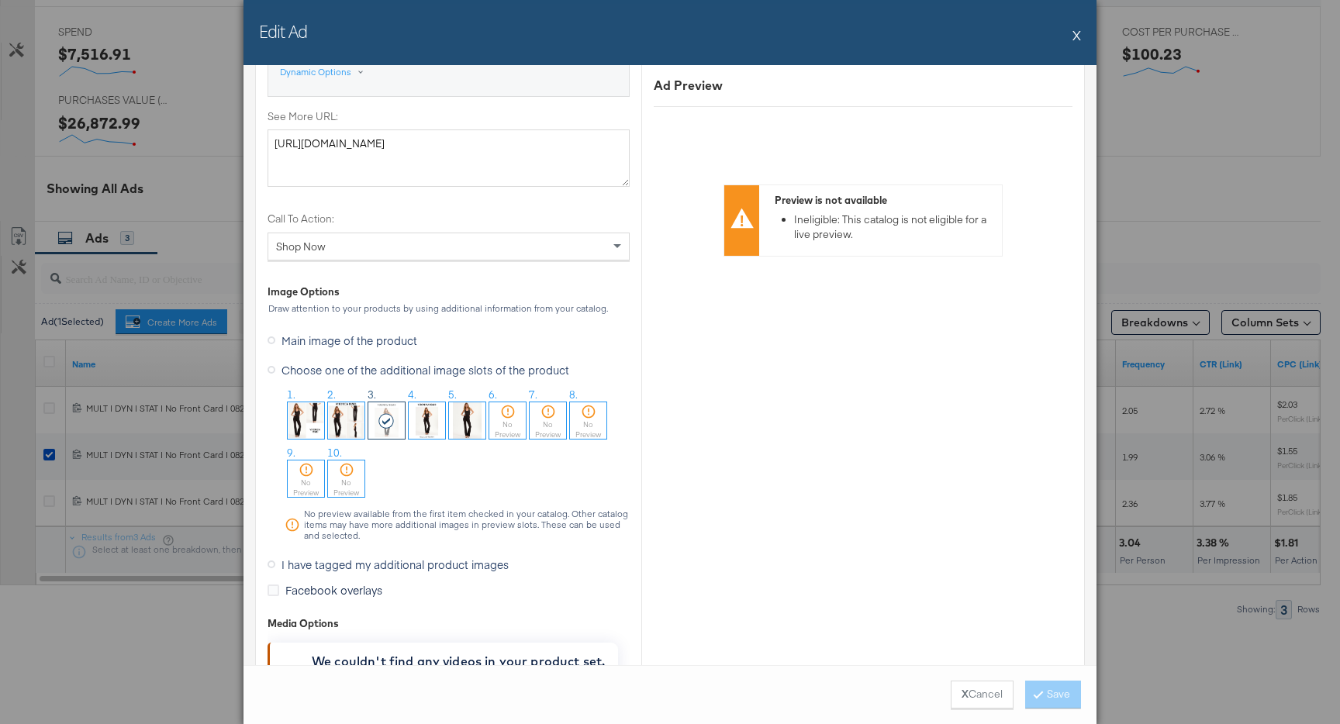
click at [1076, 39] on button "X" at bounding box center [1077, 34] width 9 height 31
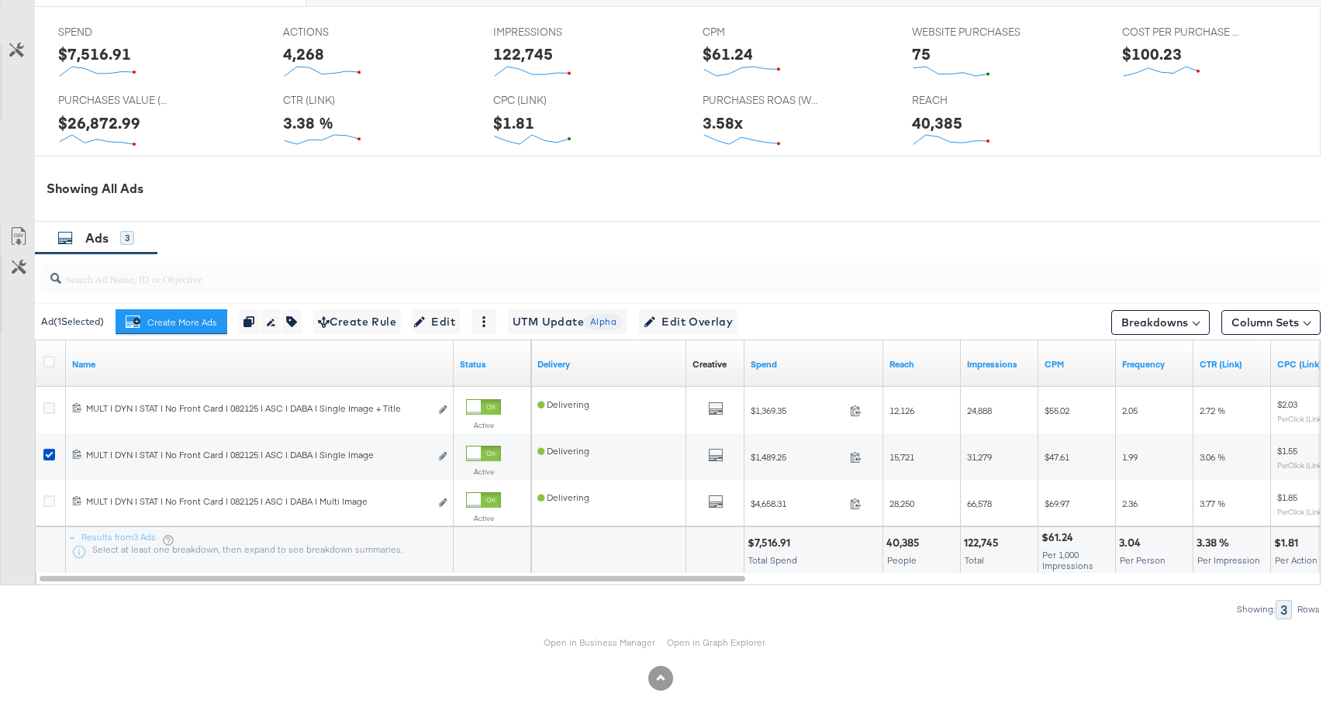
click at [708, 333] on div "Ad ( 1 Selected) Create More Ads Create more ads for this ad set Duplicate 1 ad…" at bounding box center [678, 321] width 1286 height 36
click at [710, 330] on button "Edit Overlay Edit overlays for 1 ad" at bounding box center [688, 321] width 98 height 25
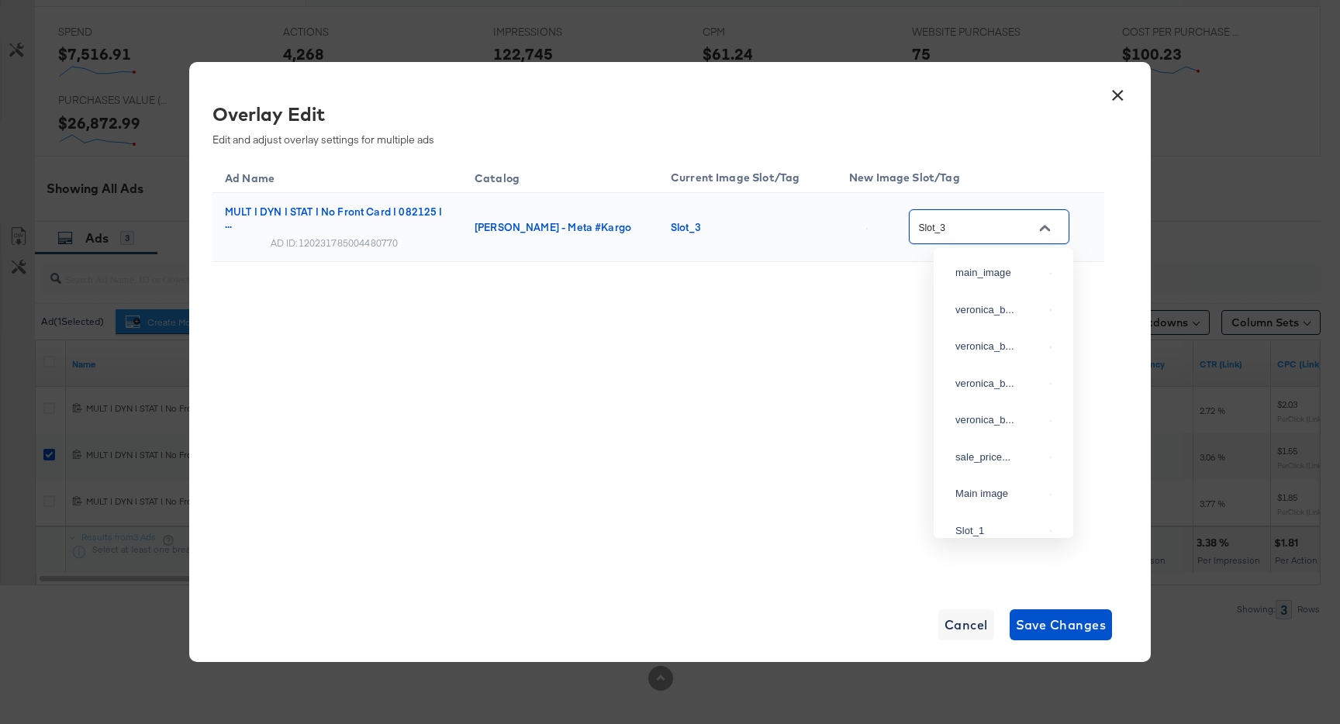
click at [985, 225] on input "Slot_3" at bounding box center [977, 228] width 123 height 18
click at [973, 630] on span "Cancel" at bounding box center [966, 625] width 43 height 22
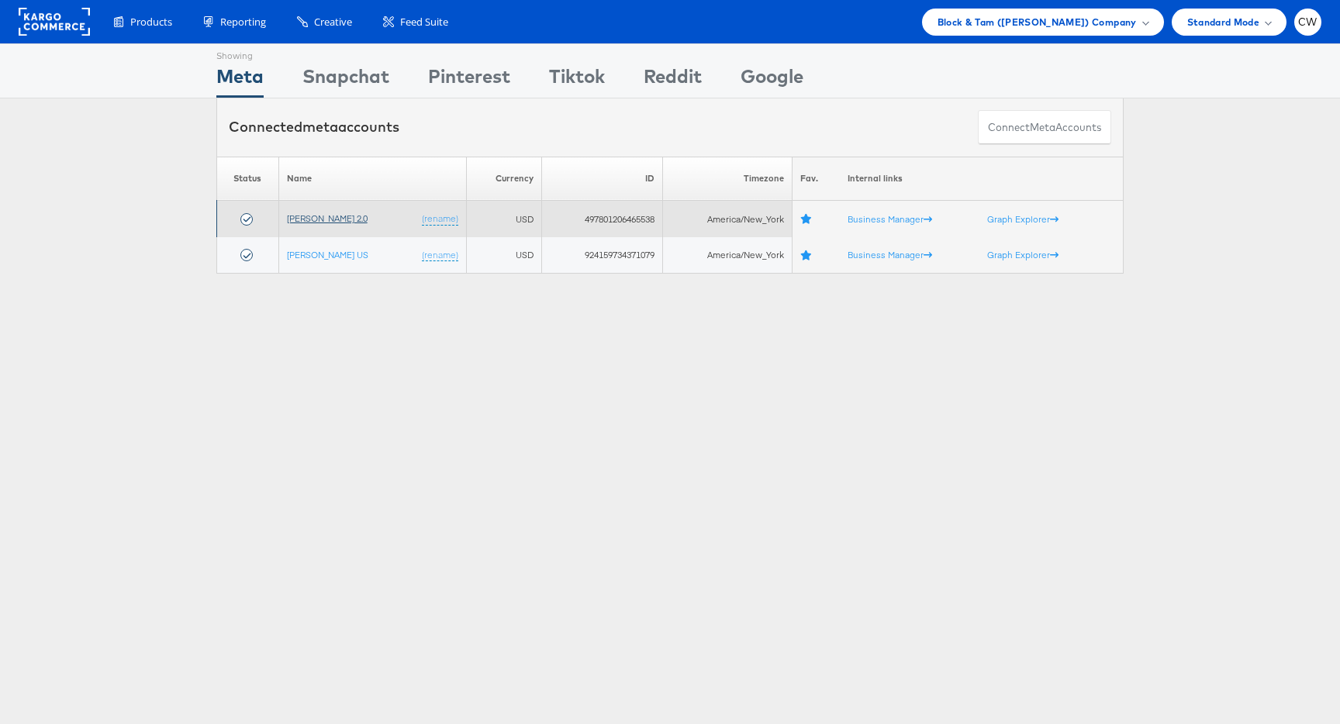
click at [347, 218] on link "[PERSON_NAME] 2.0" at bounding box center [327, 218] width 81 height 12
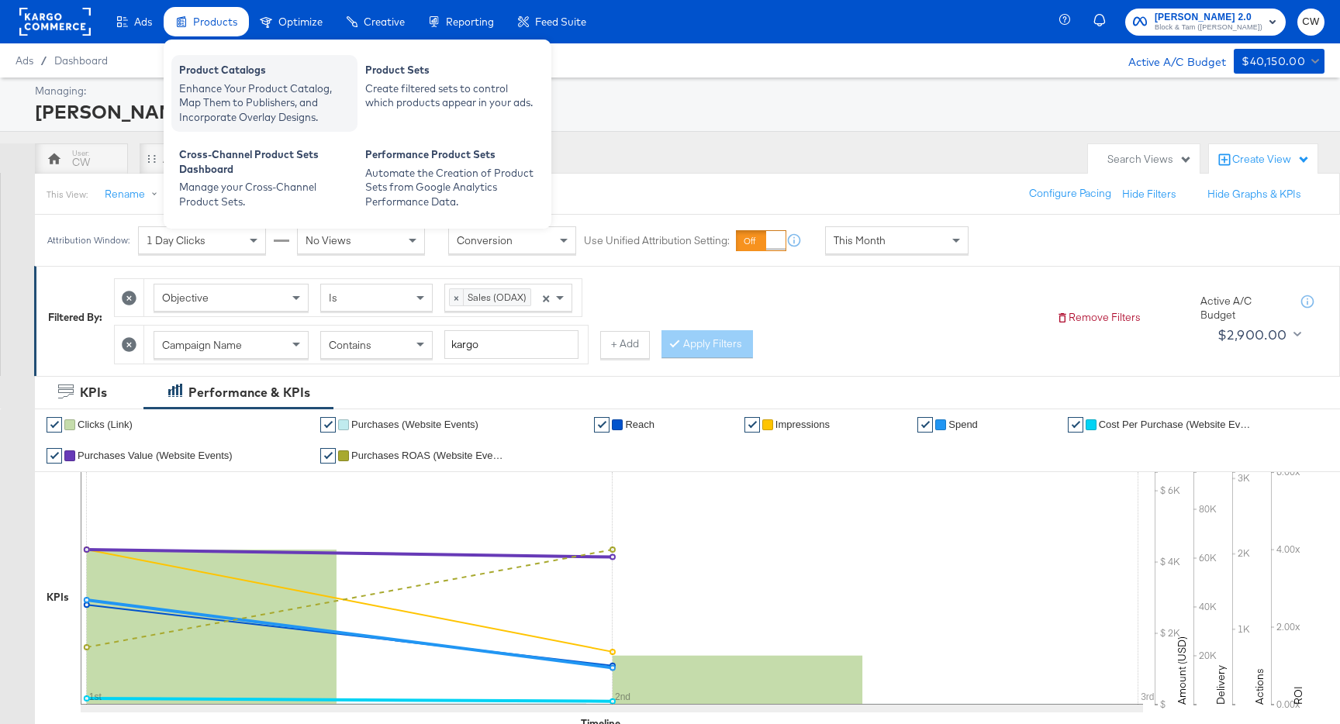
click at [244, 81] on div "Enhance Your Product Catalog, Map Them to Publishers, and Incorporate Overlay D…" at bounding box center [264, 102] width 171 height 43
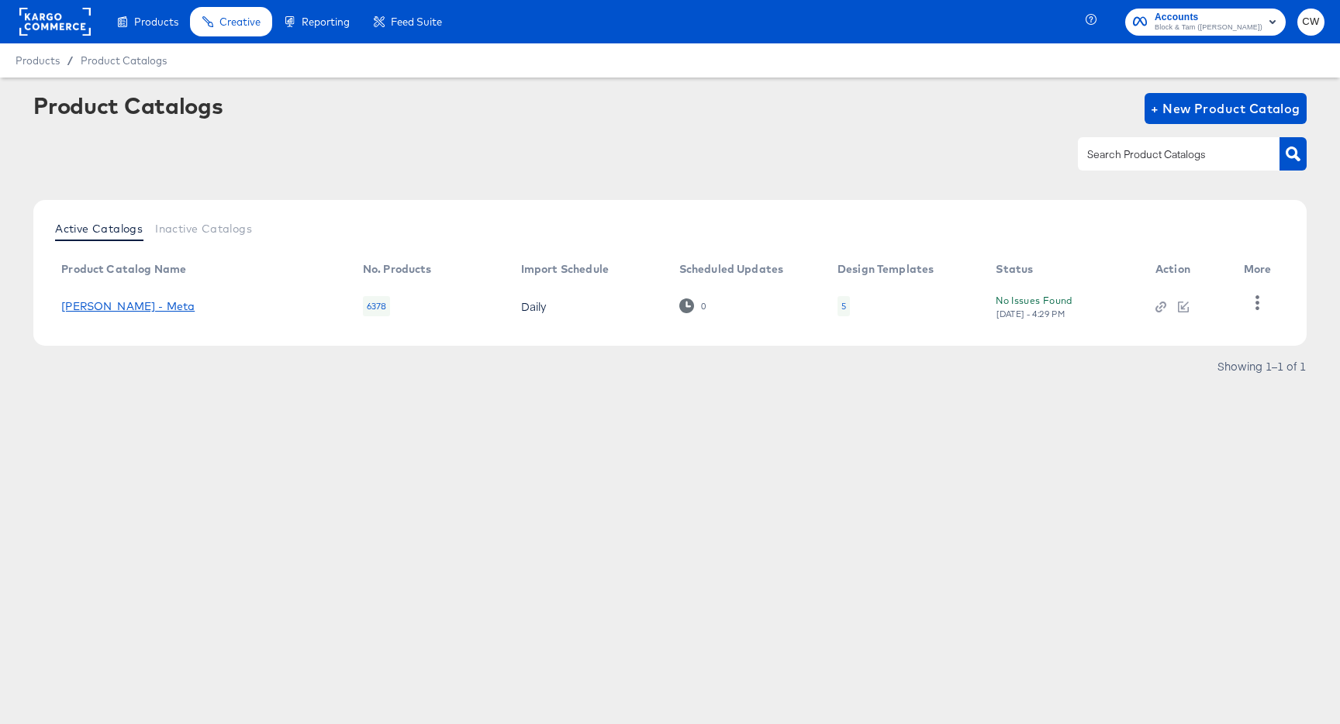
click at [165, 302] on link "Veronica Beard - Meta" at bounding box center [127, 306] width 133 height 12
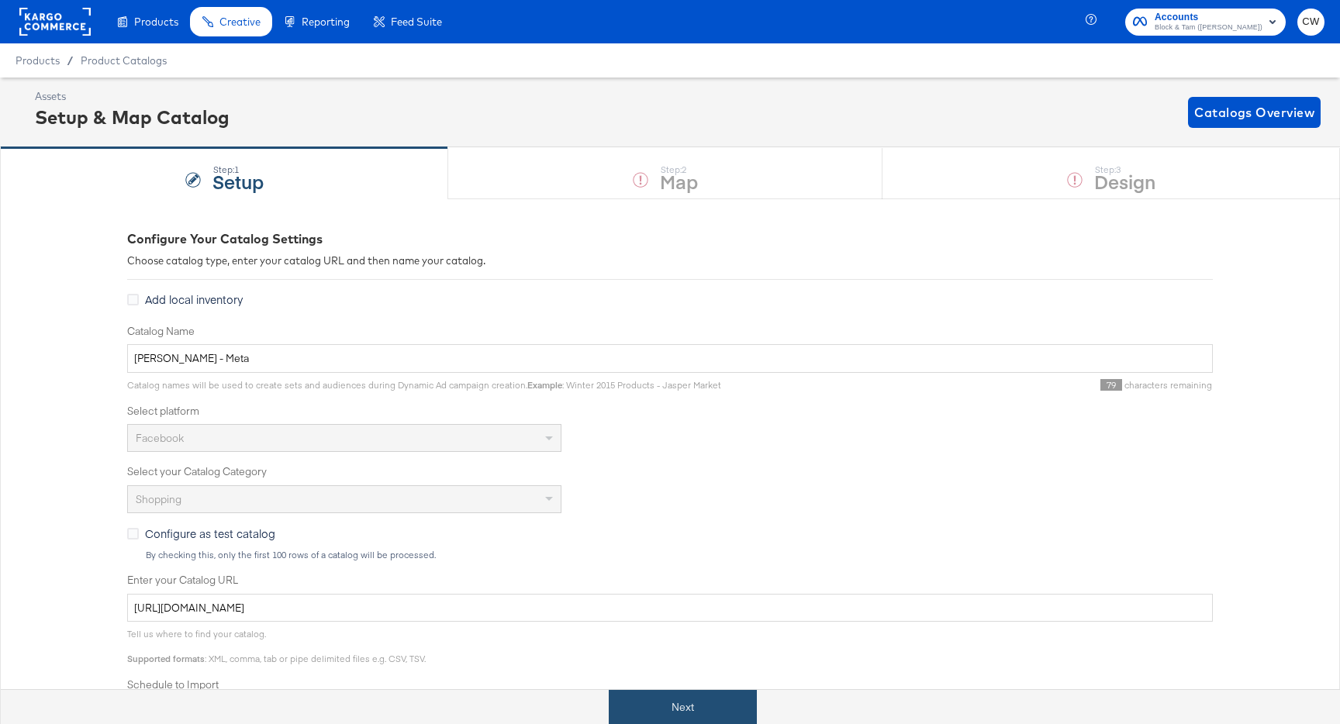
click at [742, 706] on button "Next" at bounding box center [683, 707] width 148 height 35
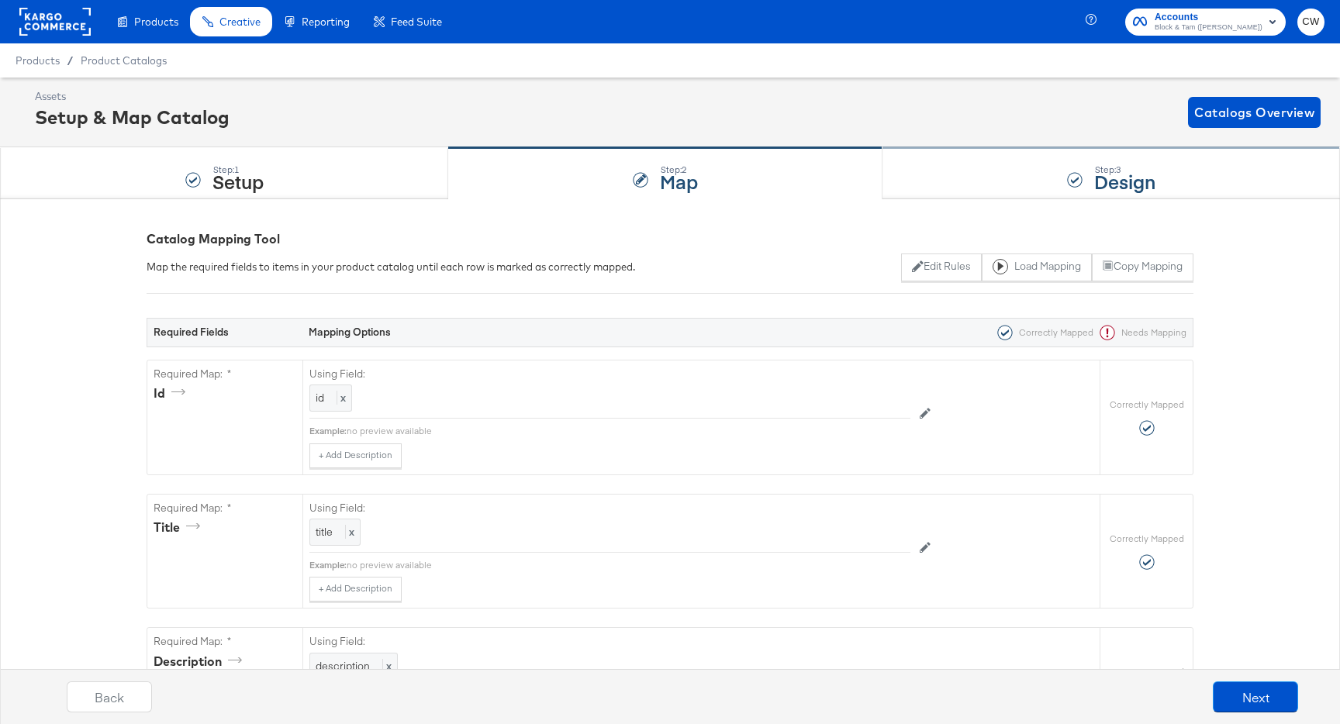
click at [993, 189] on div "Step: 3 Design" at bounding box center [1112, 173] width 458 height 51
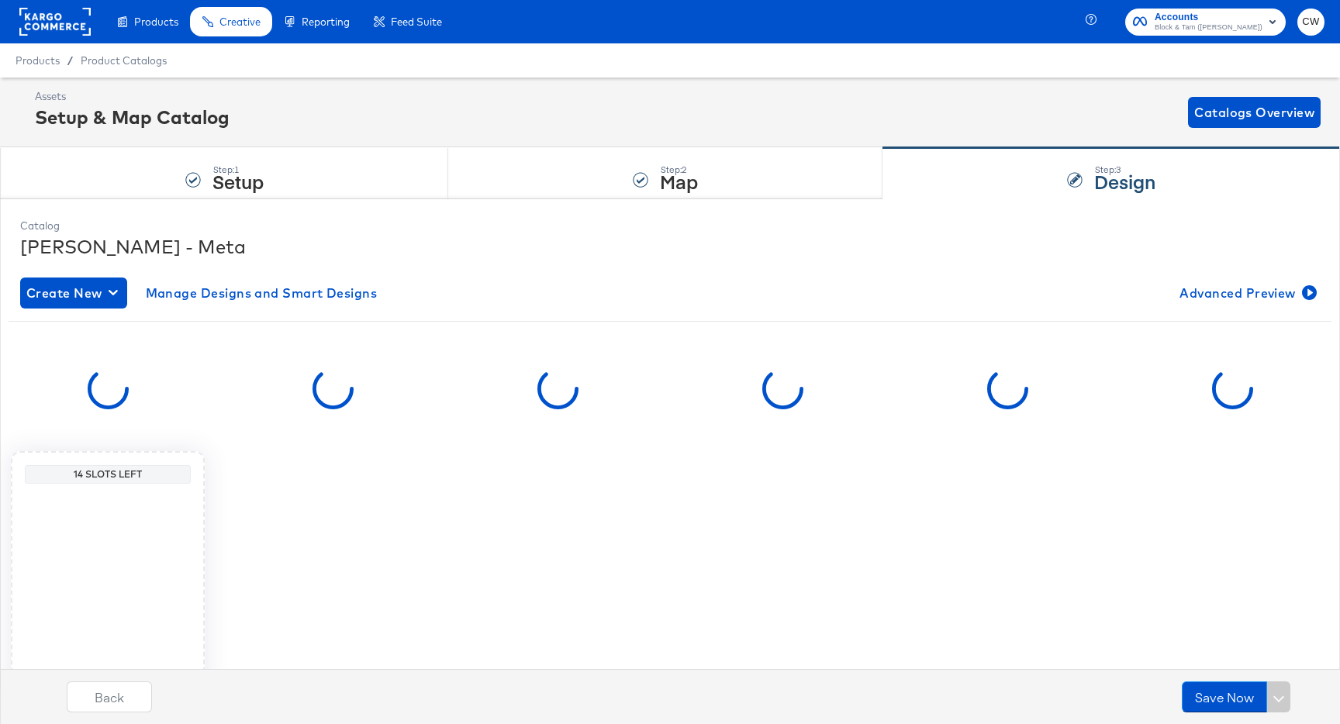
scroll to position [40, 0]
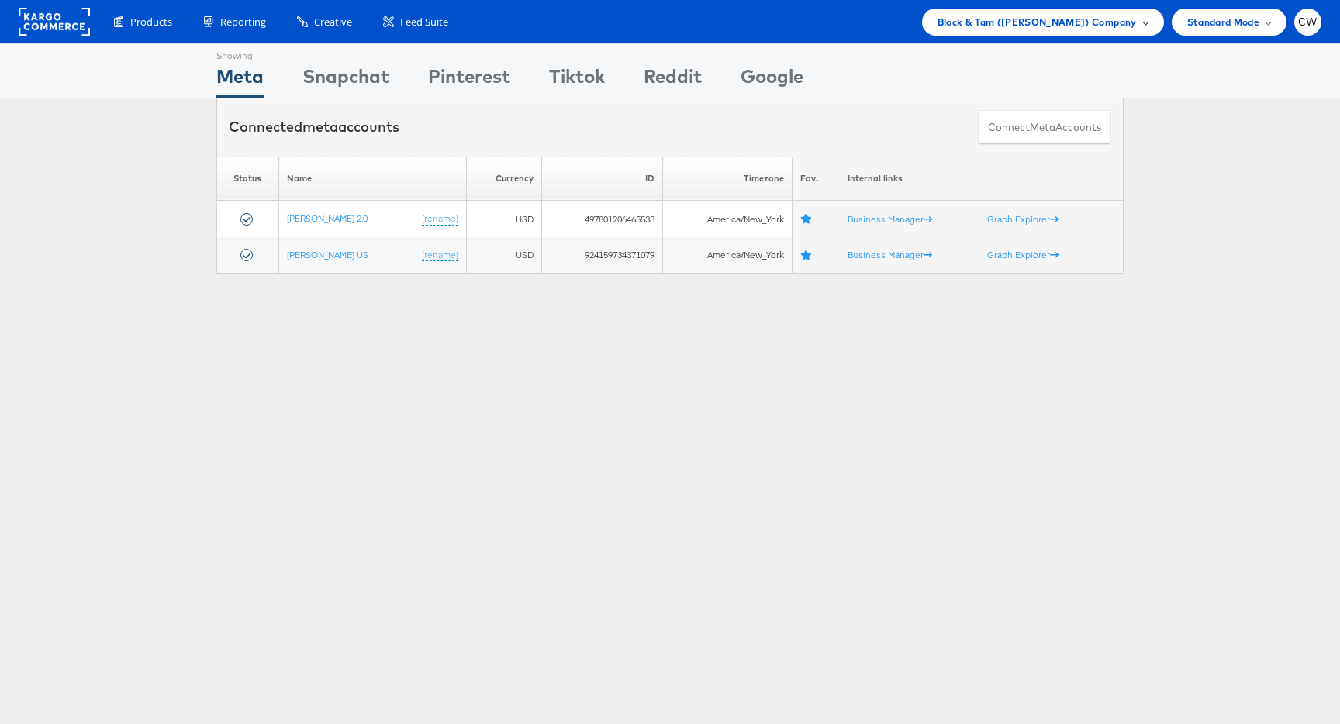
click at [1031, 28] on span "Block & Tam ([PERSON_NAME]) Company" at bounding box center [1037, 22] width 199 height 16
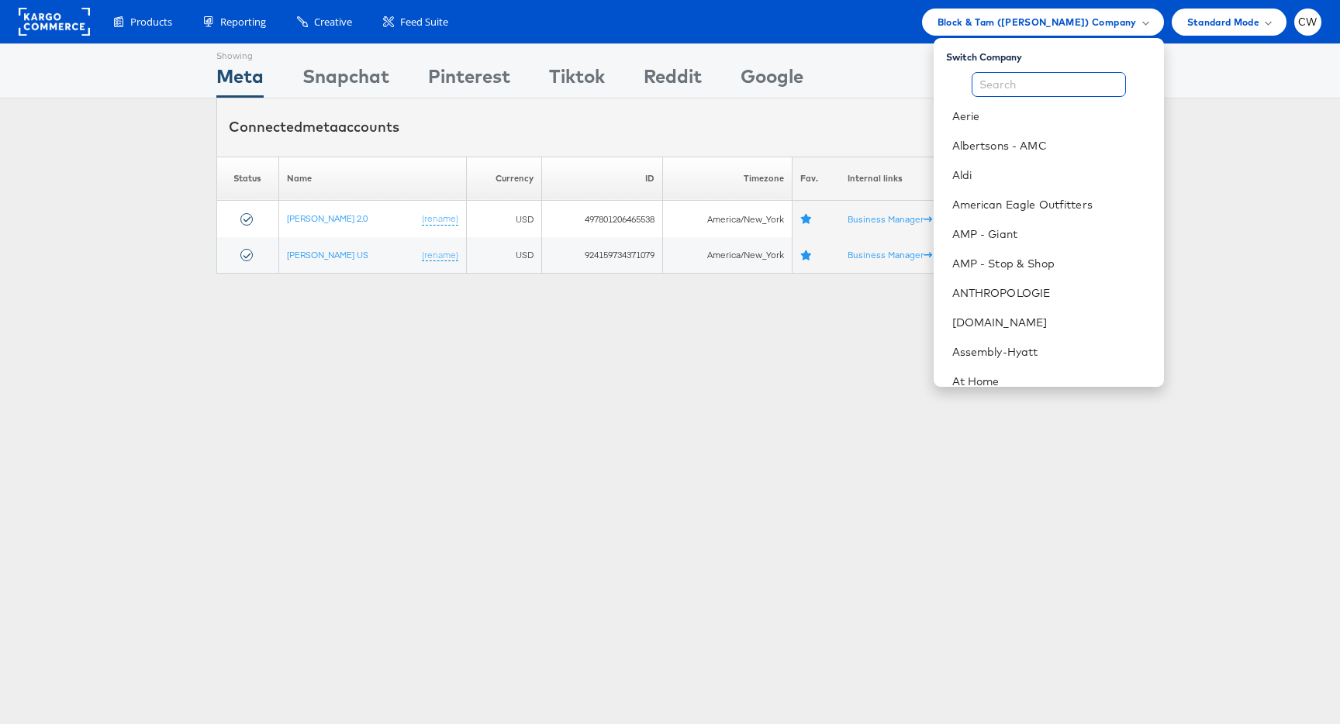
click at [1028, 78] on input "text" at bounding box center [1049, 84] width 154 height 25
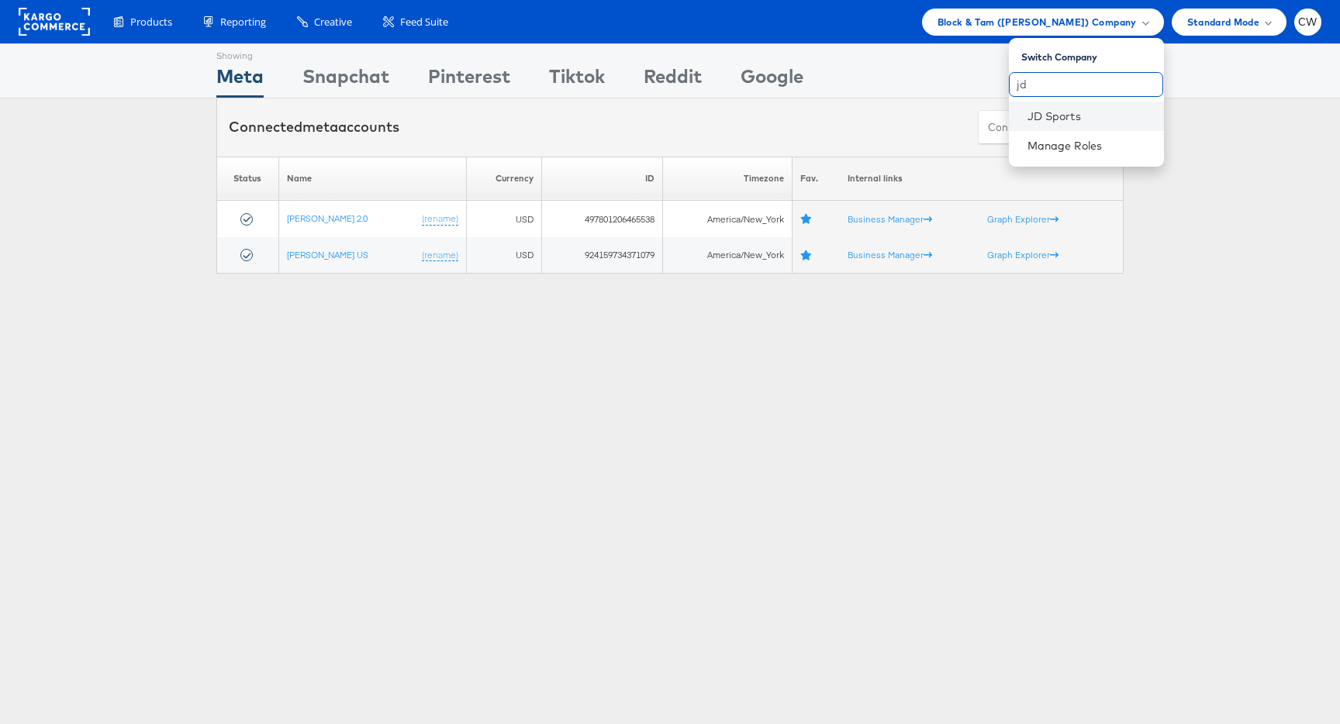
type input "jd"
click at [1053, 105] on li "JD Sports" at bounding box center [1086, 116] width 155 height 29
click at [1066, 114] on link "JD Sports" at bounding box center [1090, 117] width 124 height 16
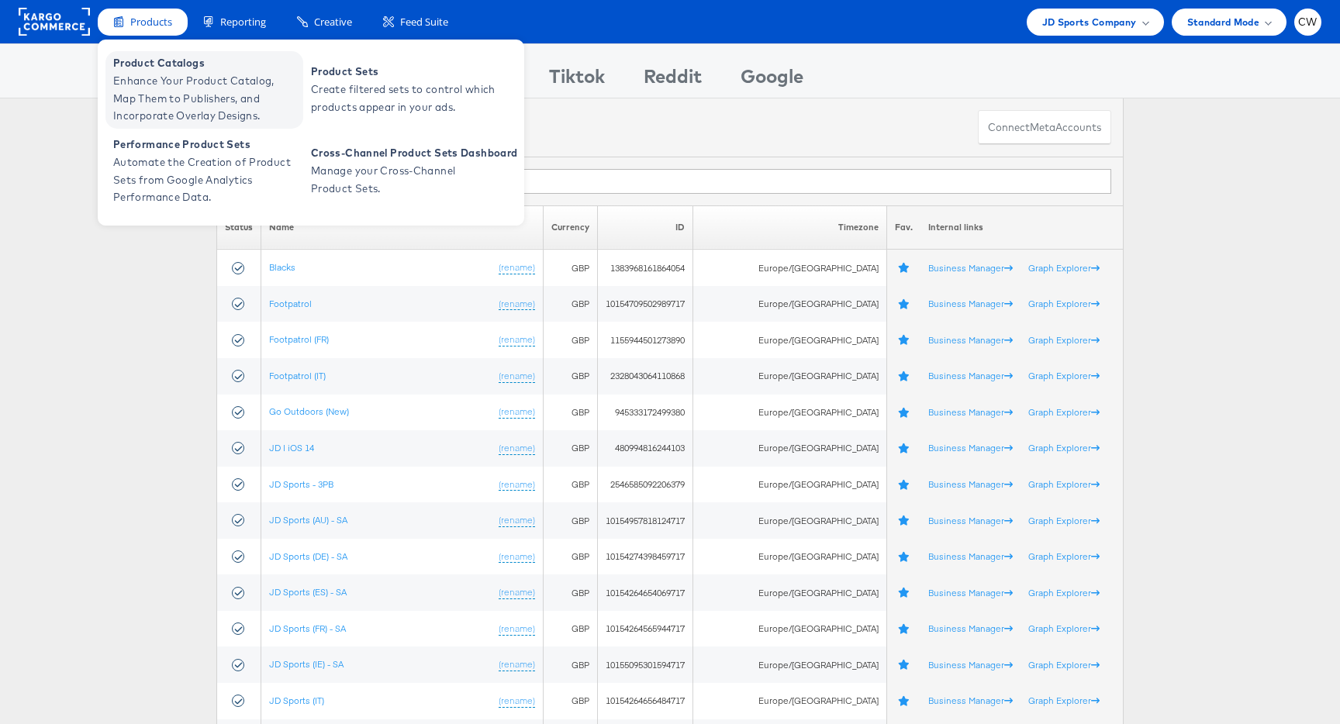
click at [184, 86] on span "Enhance Your Product Catalog, Map Them to Publishers, and Incorporate Overlay D…" at bounding box center [206, 98] width 186 height 53
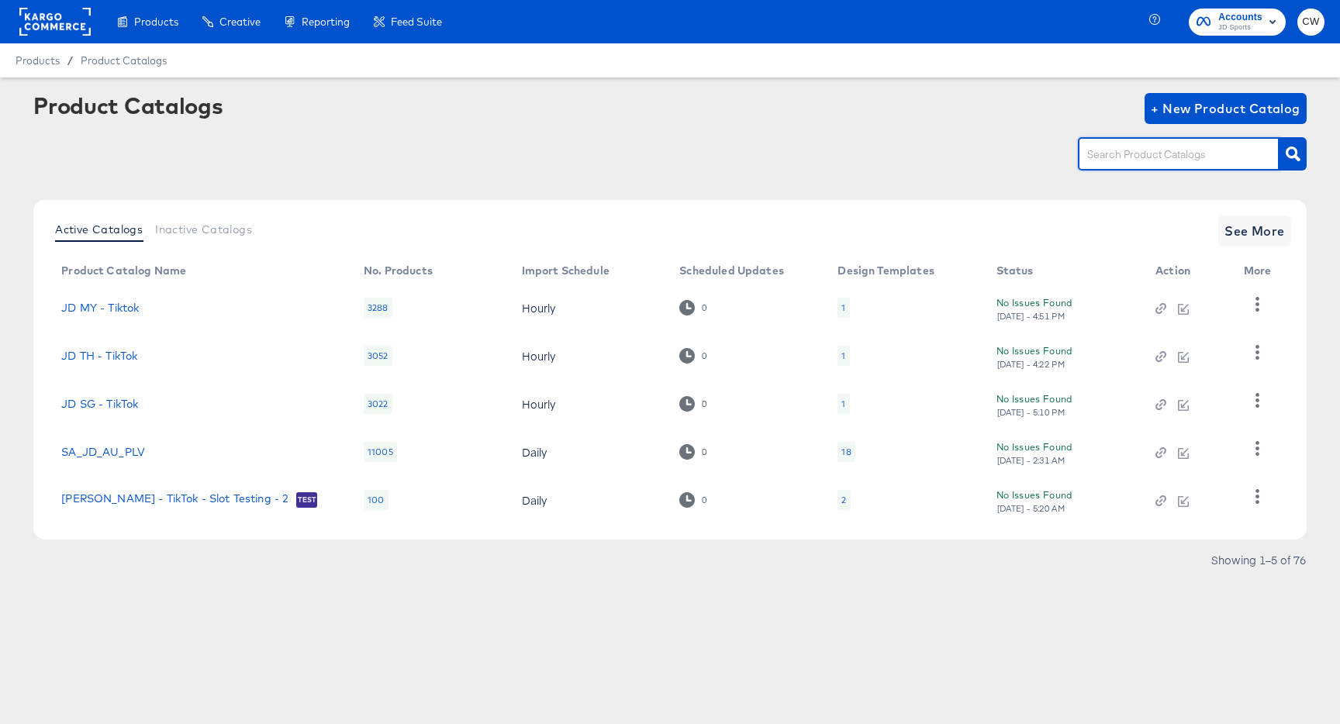
click at [1158, 154] on input "text" at bounding box center [1166, 155] width 165 height 18
type input "it"
click at [1269, 237] on span "See More" at bounding box center [1255, 231] width 60 height 22
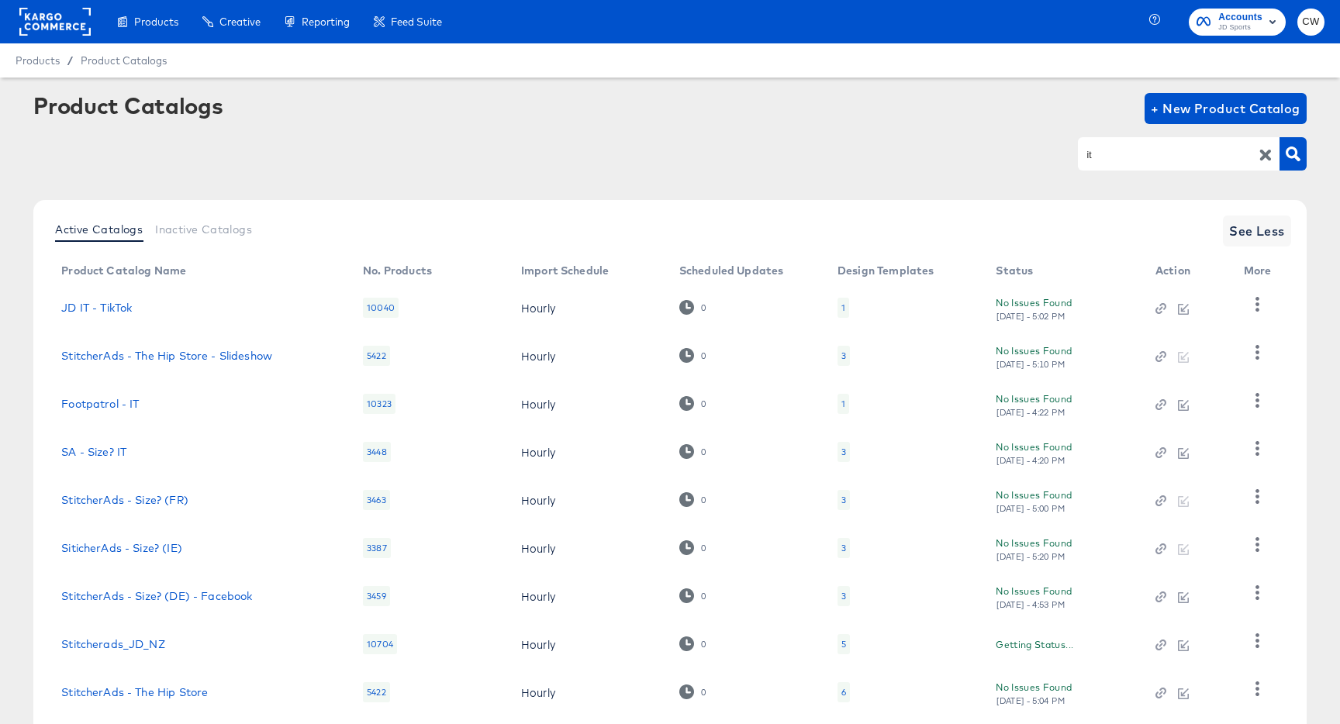
scroll to position [143, 0]
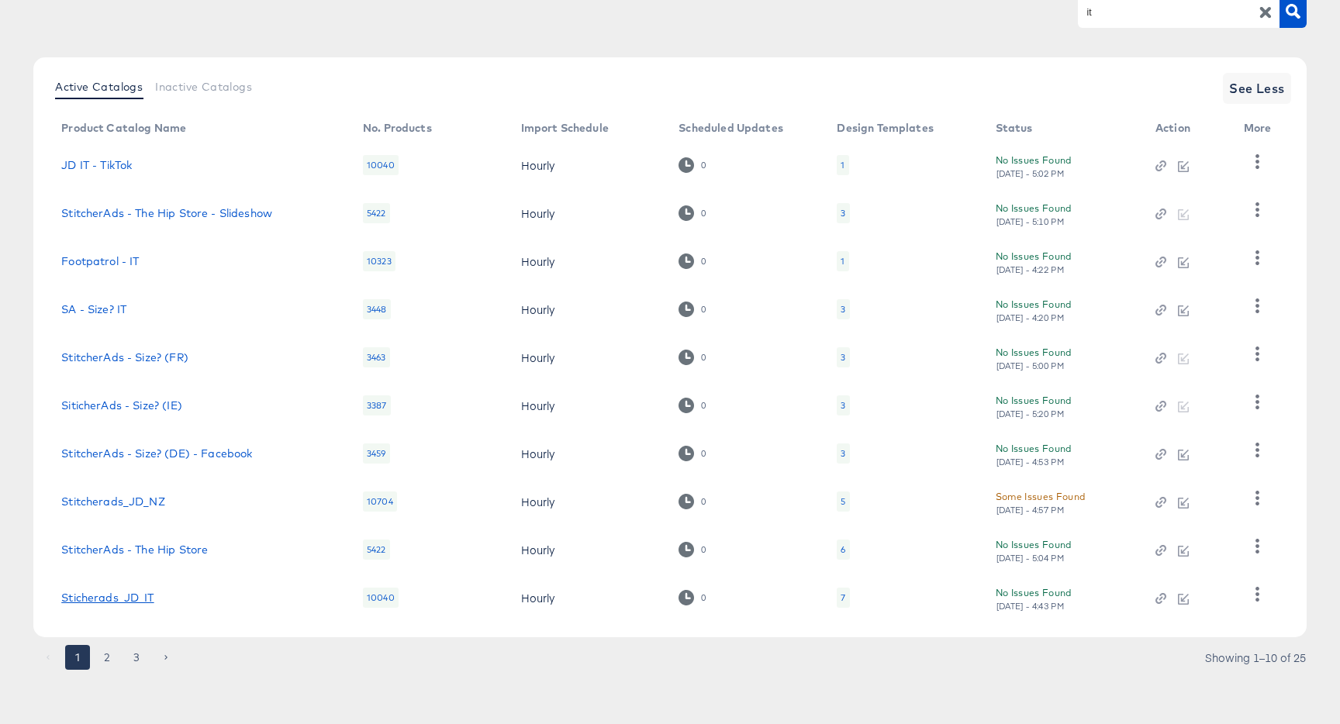
click at [125, 599] on link "Sticherads_JD_IT" at bounding box center [107, 598] width 92 height 12
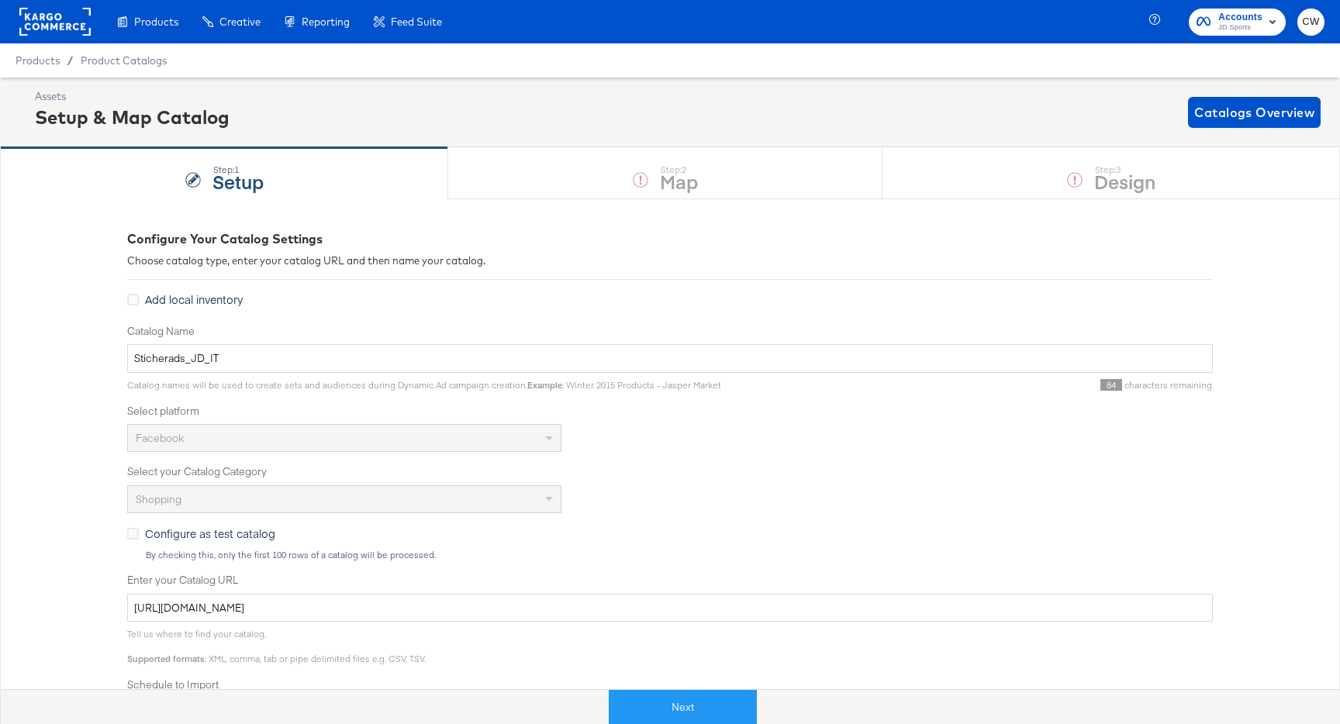
scroll to position [316, 0]
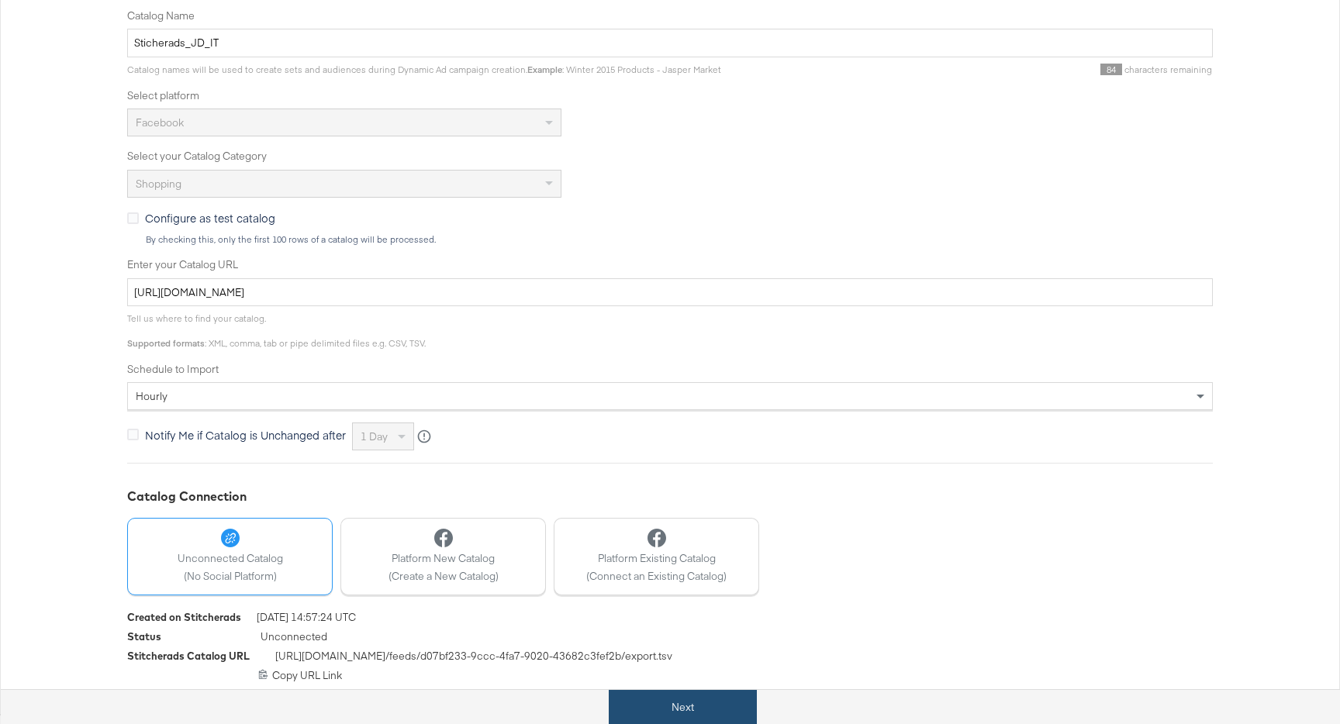
click at [712, 693] on button "Next" at bounding box center [683, 707] width 148 height 35
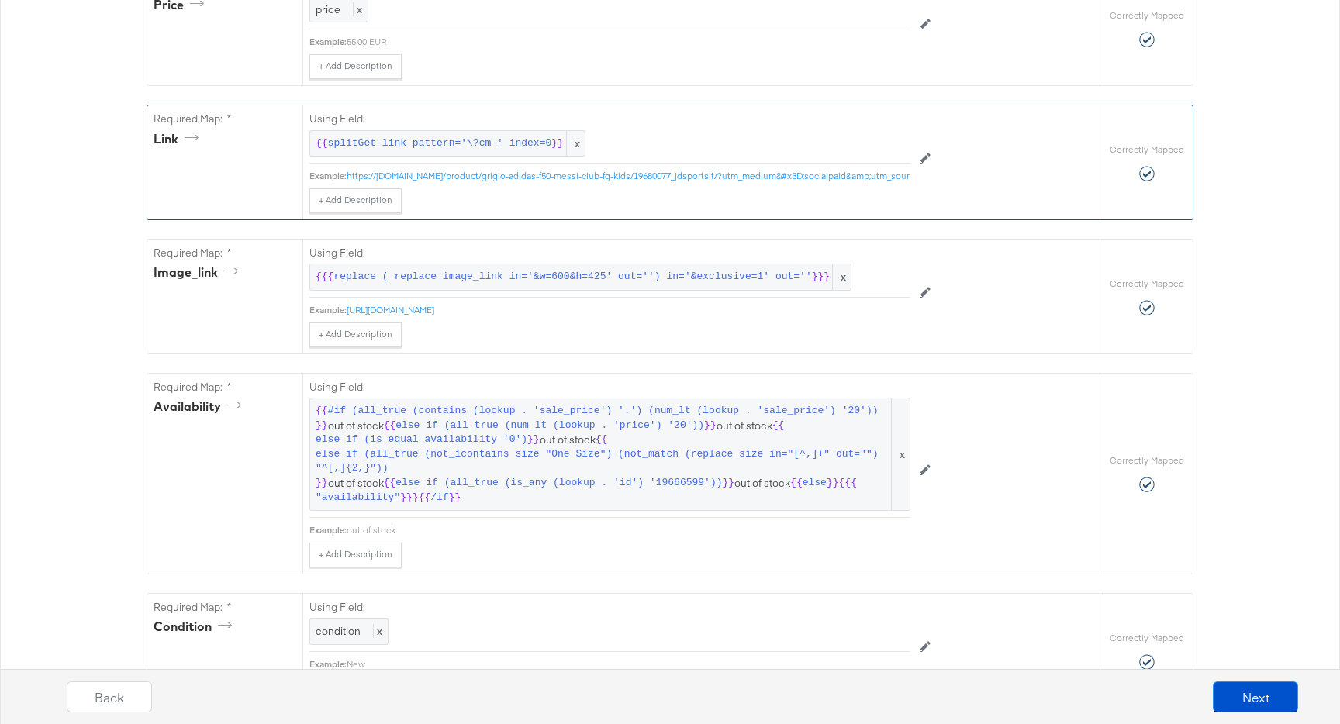
scroll to position [0, 0]
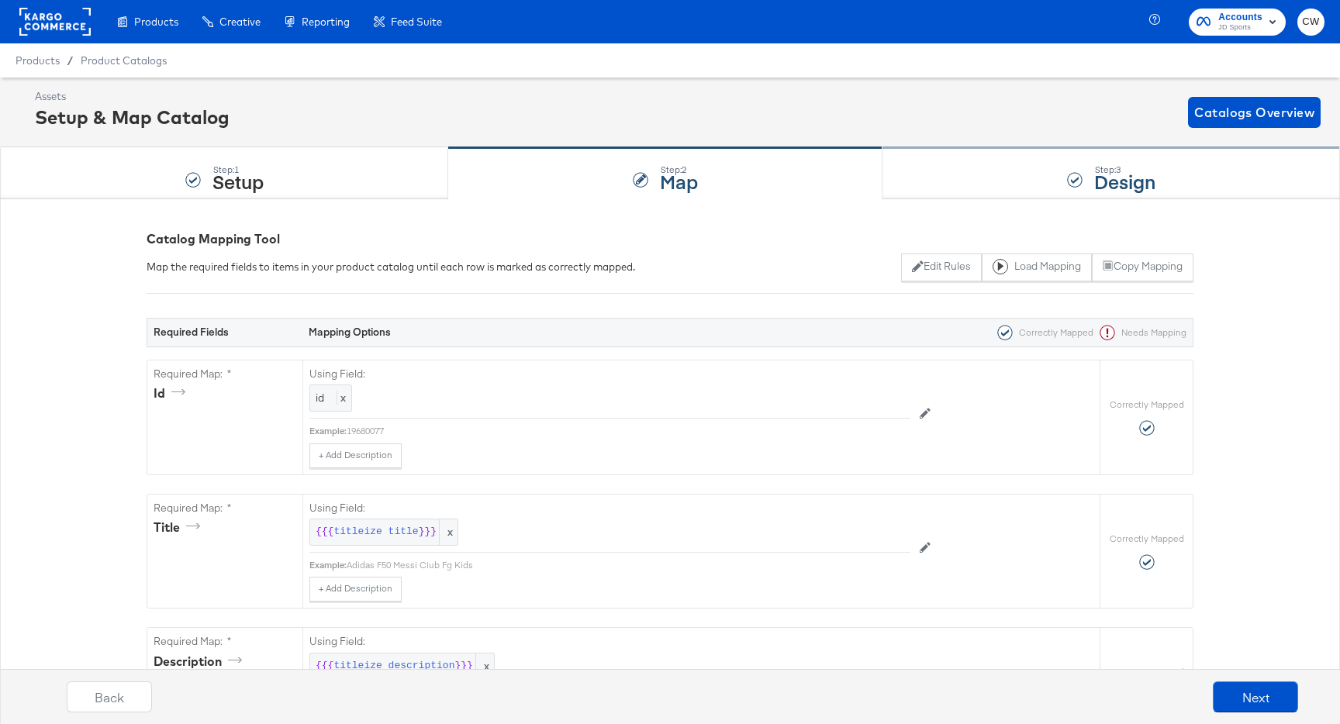
click at [1083, 185] on div "Step: 3 Design" at bounding box center [1112, 173] width 458 height 51
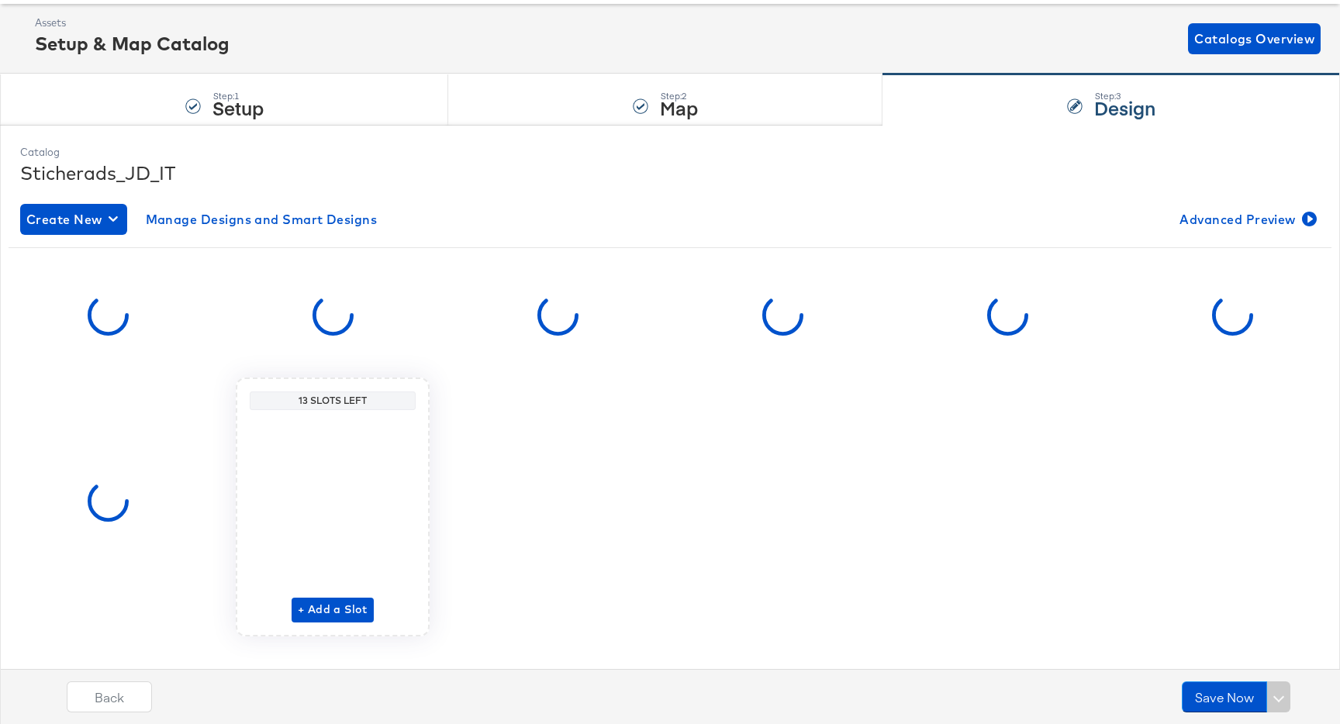
scroll to position [75, 0]
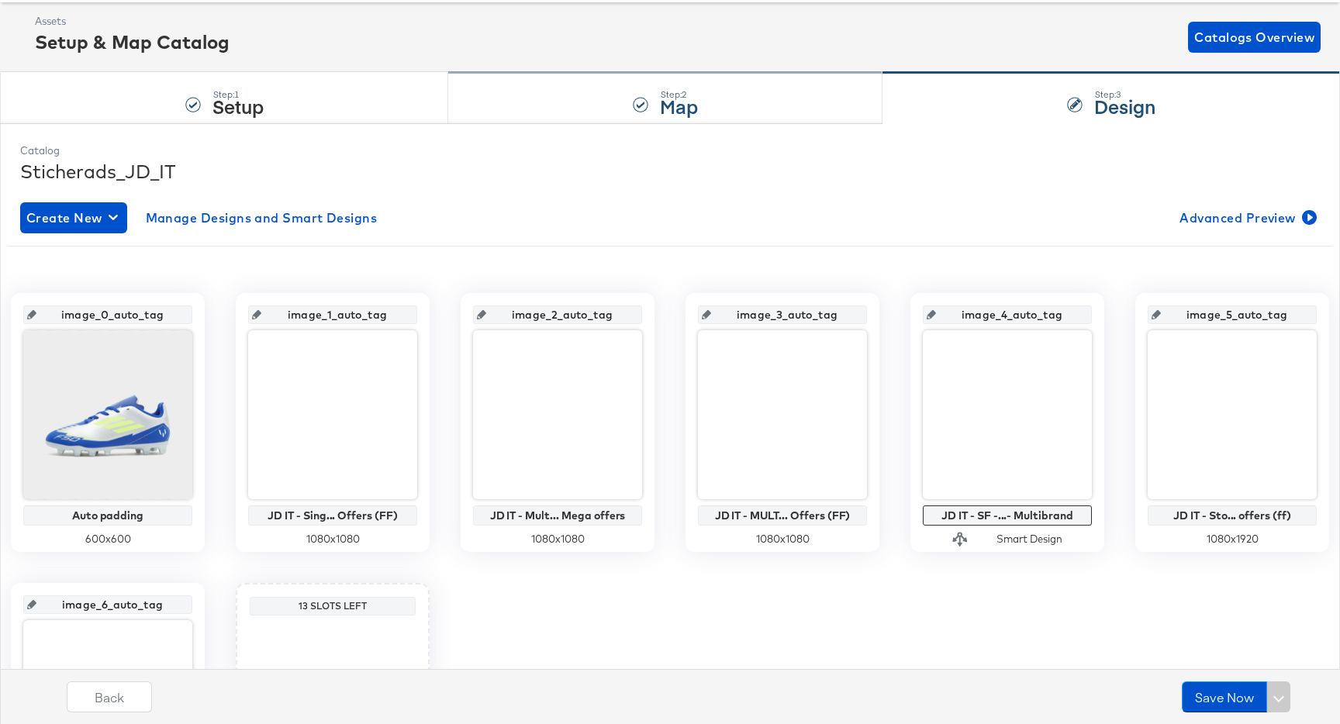
click at [679, 105] on strong "Map" at bounding box center [679, 106] width 38 height 26
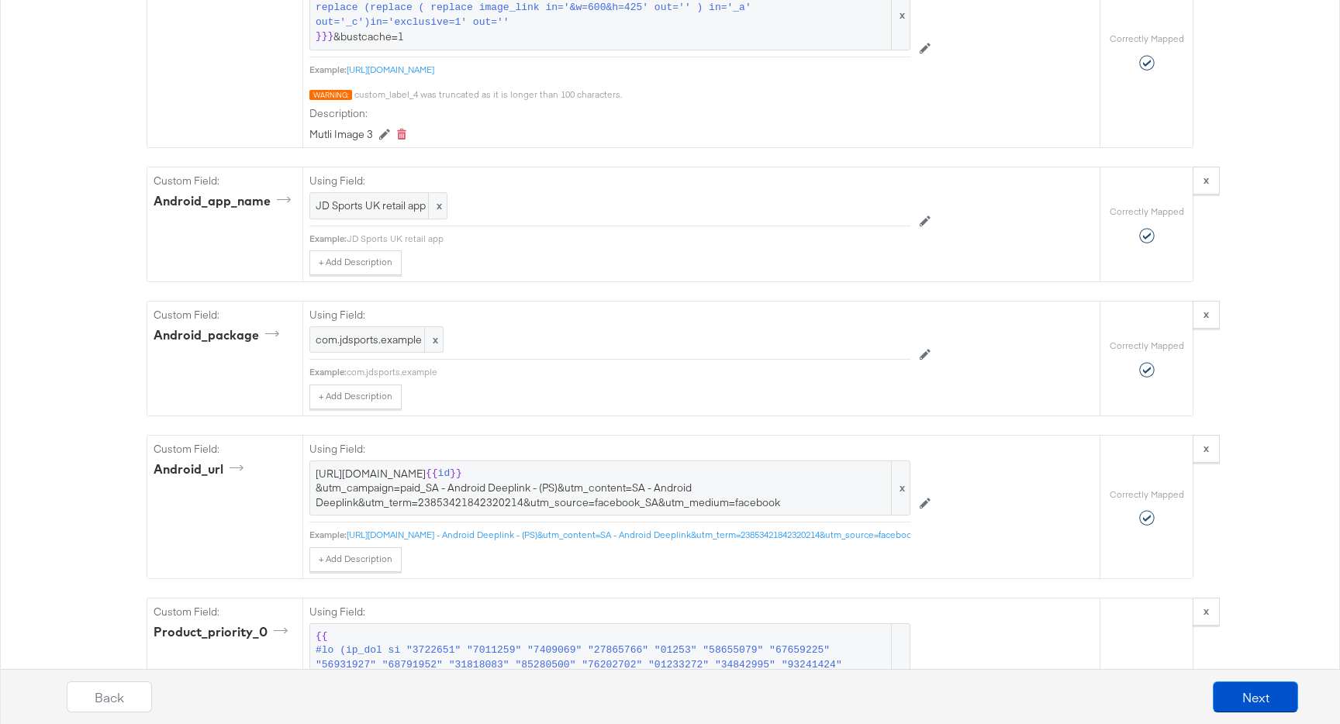
scroll to position [3572, 0]
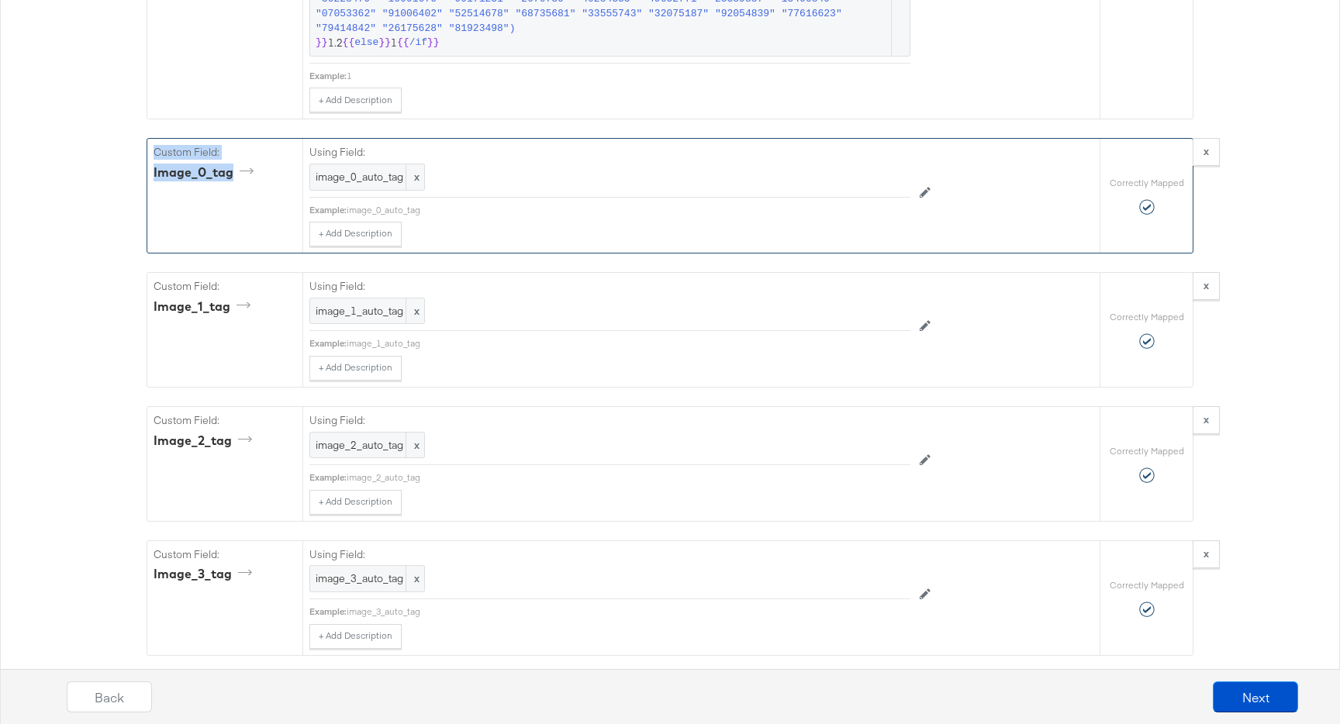
drag, startPoint x: 103, startPoint y: 150, endPoint x: 254, endPoint y: 181, distance: 154.2
copy div "Custom Field: image_0_tag"
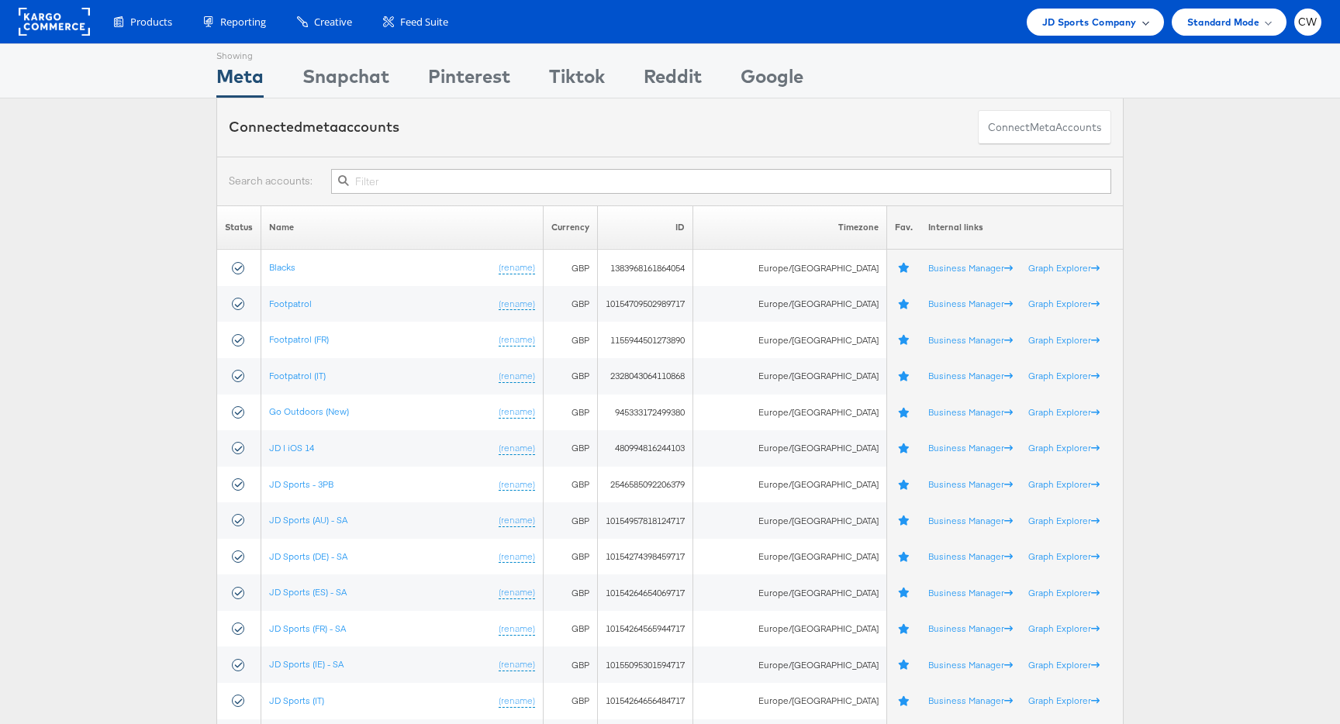
click at [1078, 37] on div "Products Product Catalogs Enhance Your Product Catalog, Map Them to Publishers,…" at bounding box center [670, 21] width 1340 height 43
click at [1090, 24] on span "JD Sports Company" at bounding box center [1089, 22] width 95 height 16
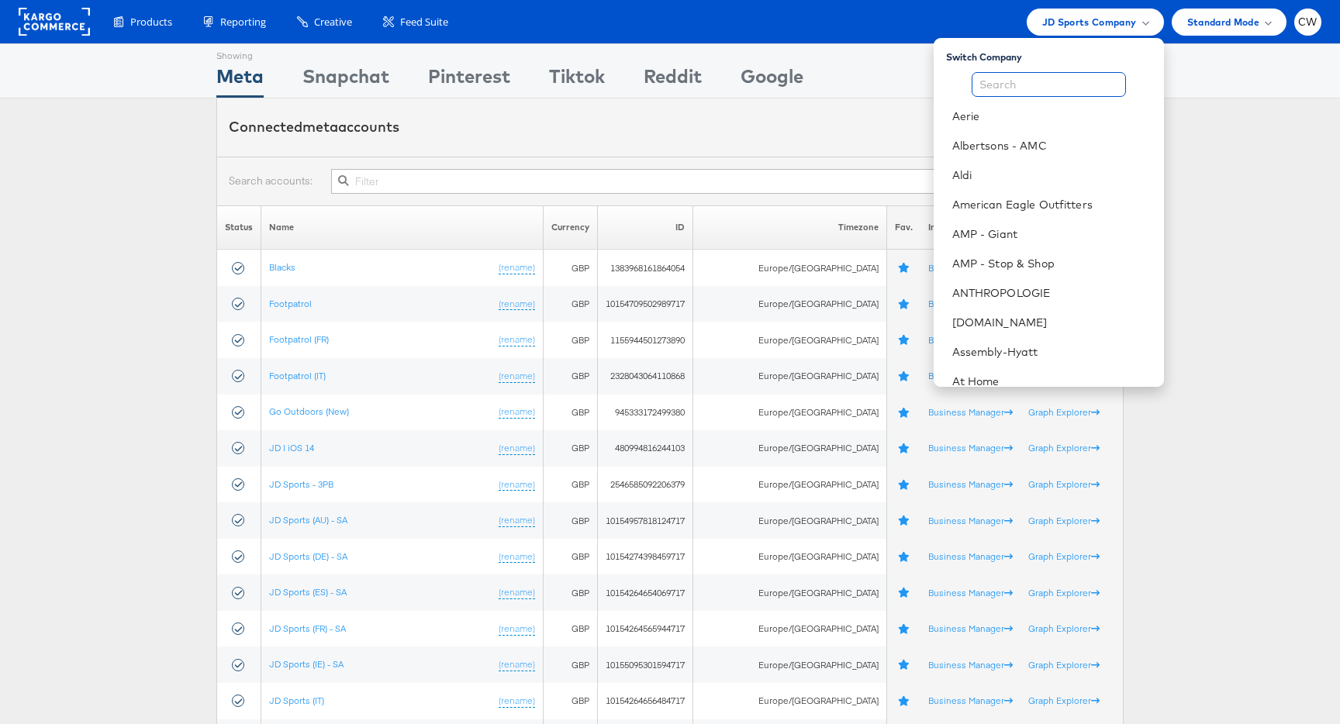
click at [1062, 87] on input "text" at bounding box center [1049, 84] width 154 height 25
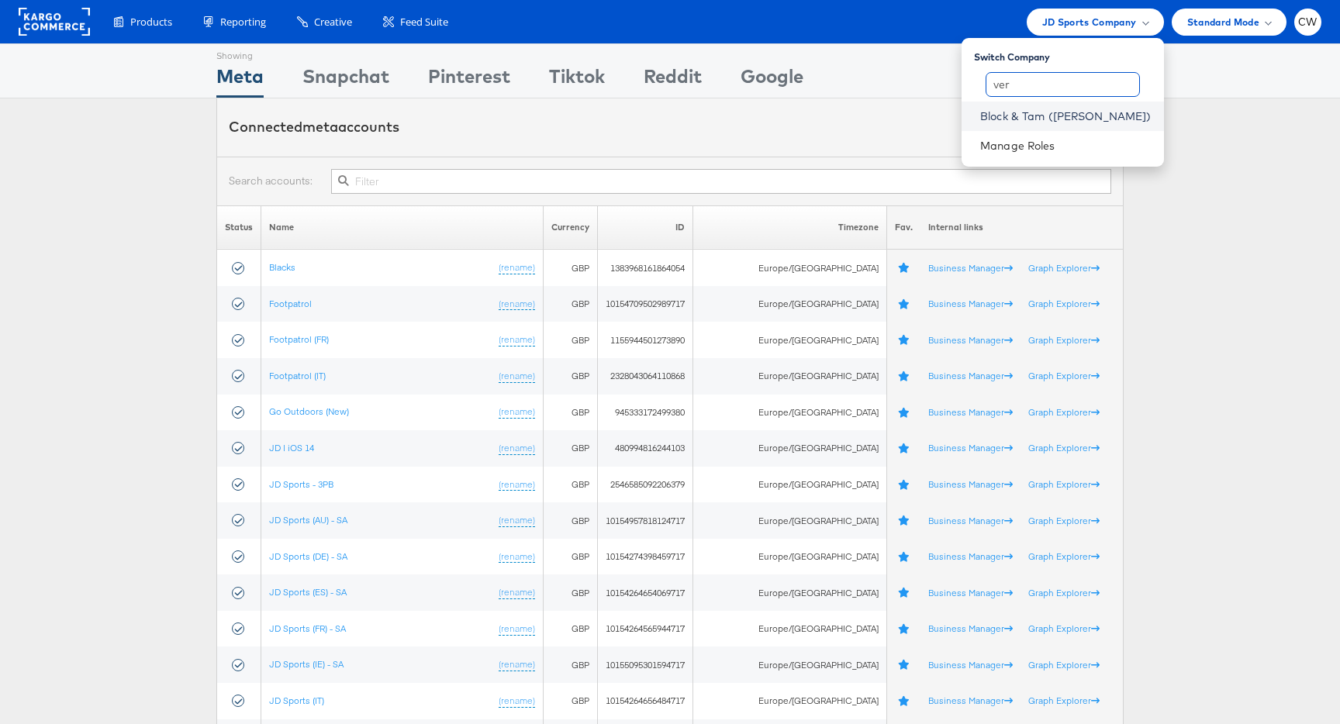
type input "ver"
click at [1062, 116] on link "Block & Tam ([PERSON_NAME])" at bounding box center [1065, 117] width 171 height 16
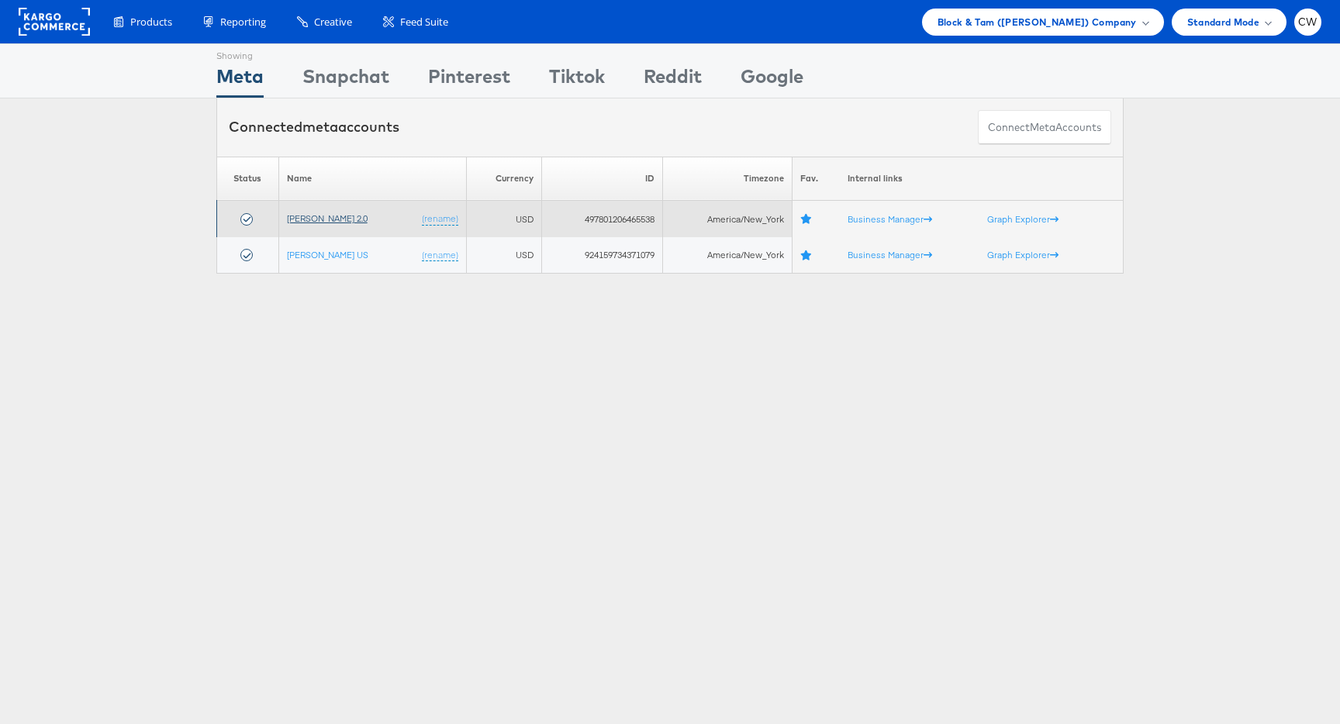
click at [340, 217] on link "[PERSON_NAME] 2.0" at bounding box center [327, 218] width 81 height 12
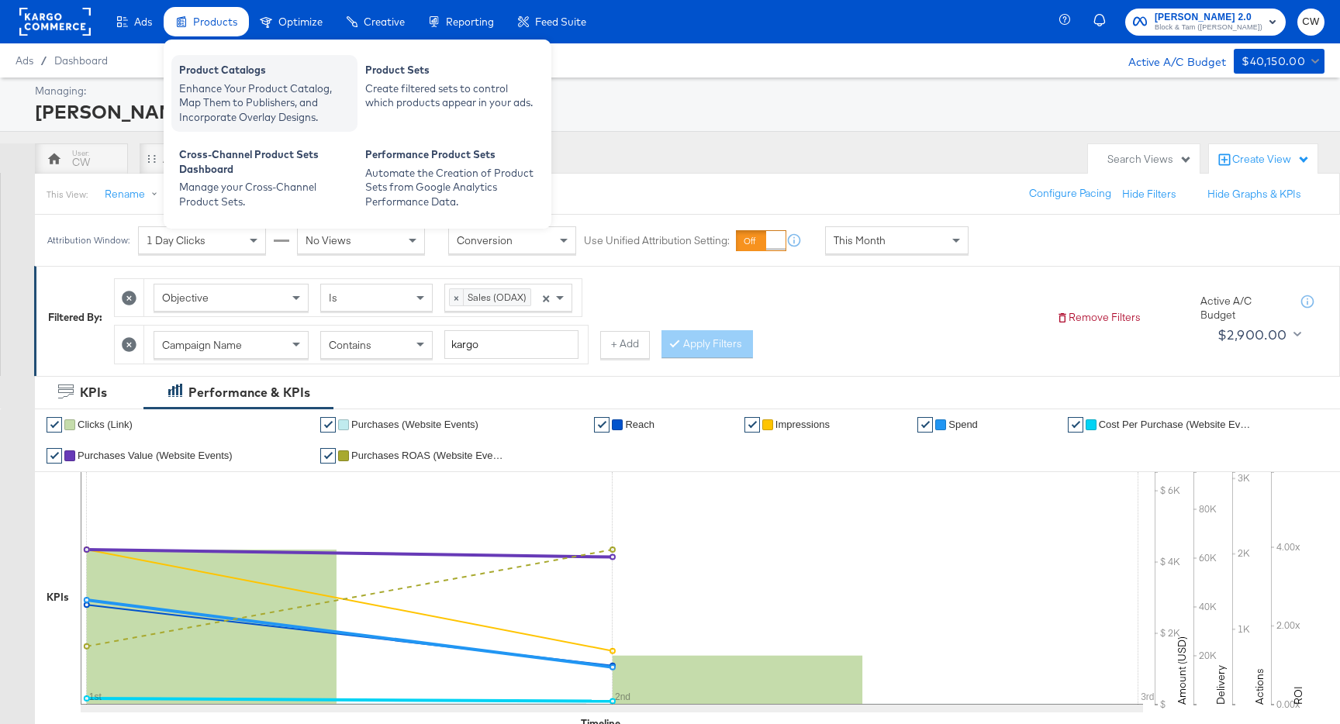
click at [229, 92] on div "Enhance Your Product Catalog, Map Them to Publishers, and Incorporate Overlay D…" at bounding box center [264, 102] width 171 height 43
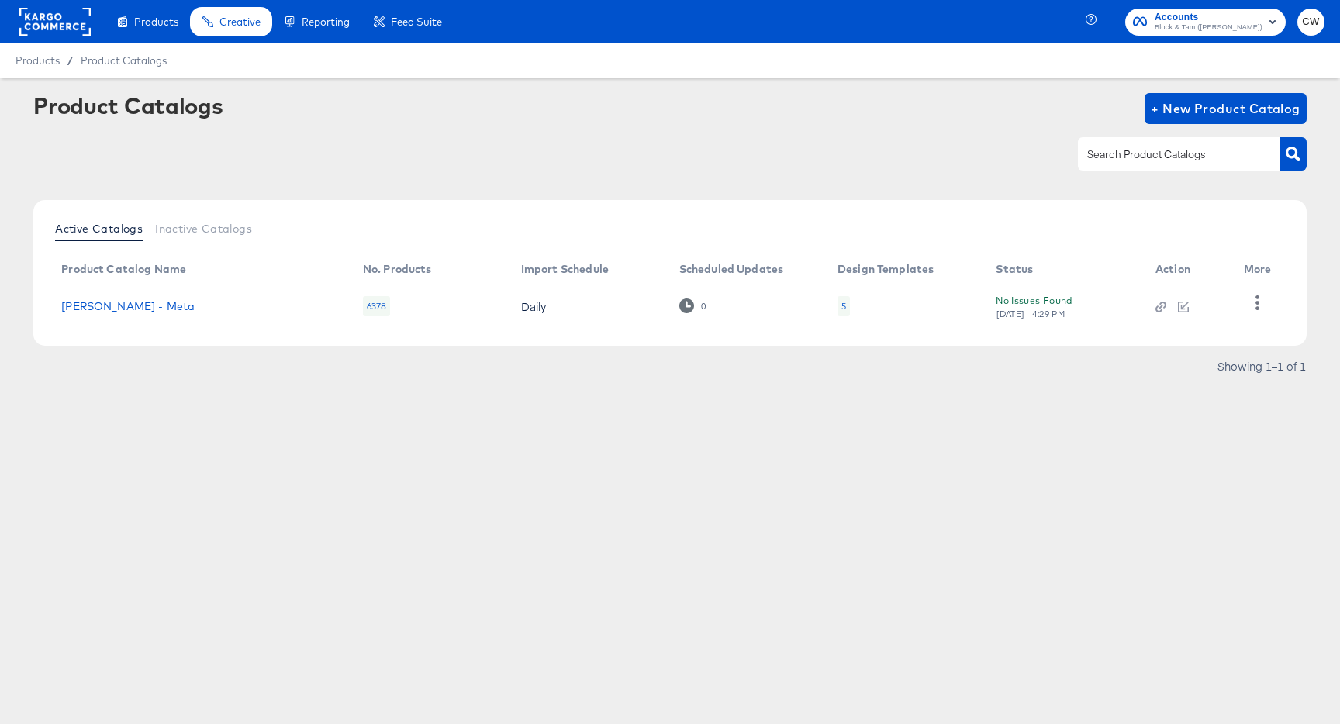
click at [140, 316] on td "Veronica Beard - Meta" at bounding box center [200, 306] width 302 height 48
click at [136, 321] on td "Veronica Beard - Meta" at bounding box center [200, 306] width 302 height 48
click at [145, 308] on link "Veronica Beard - Meta" at bounding box center [127, 306] width 133 height 12
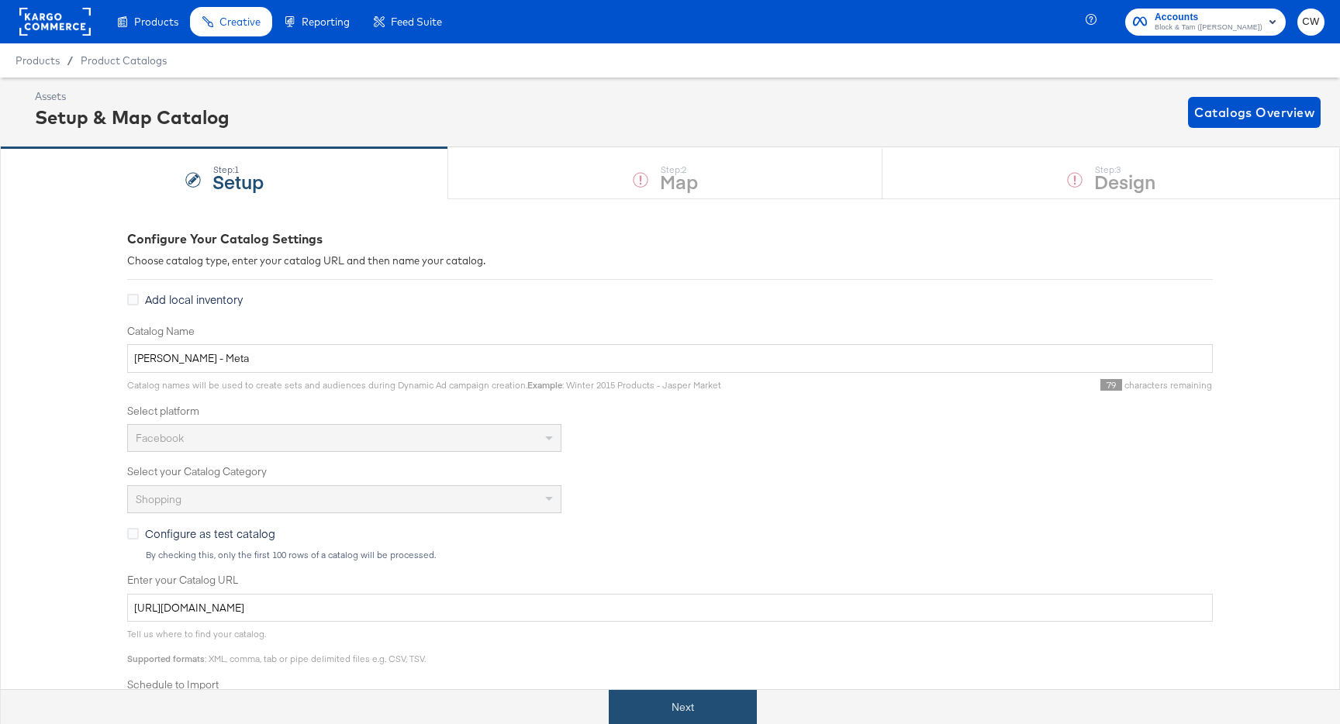
click at [725, 703] on button "Next" at bounding box center [683, 707] width 148 height 35
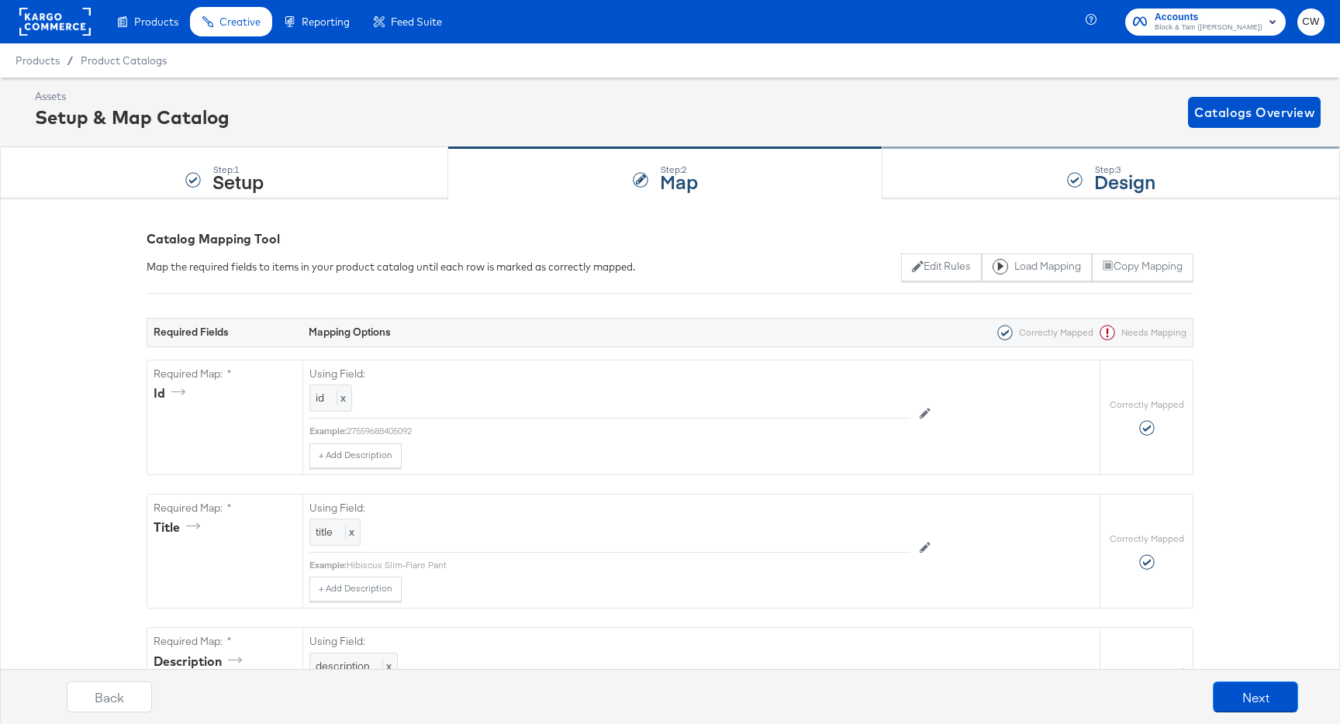
click at [1149, 171] on strong "Design" at bounding box center [1124, 181] width 61 height 26
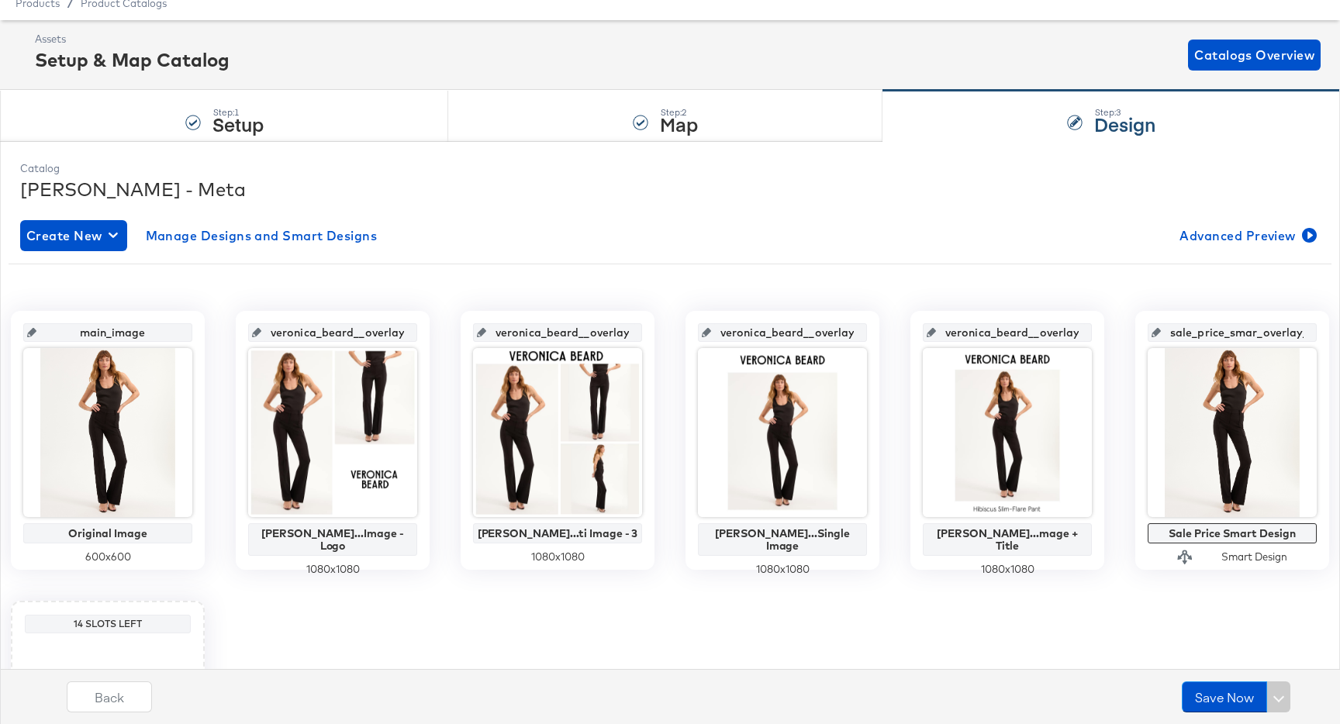
scroll to position [57, 0]
click at [833, 116] on div "Step: 2 Map" at bounding box center [665, 117] width 434 height 51
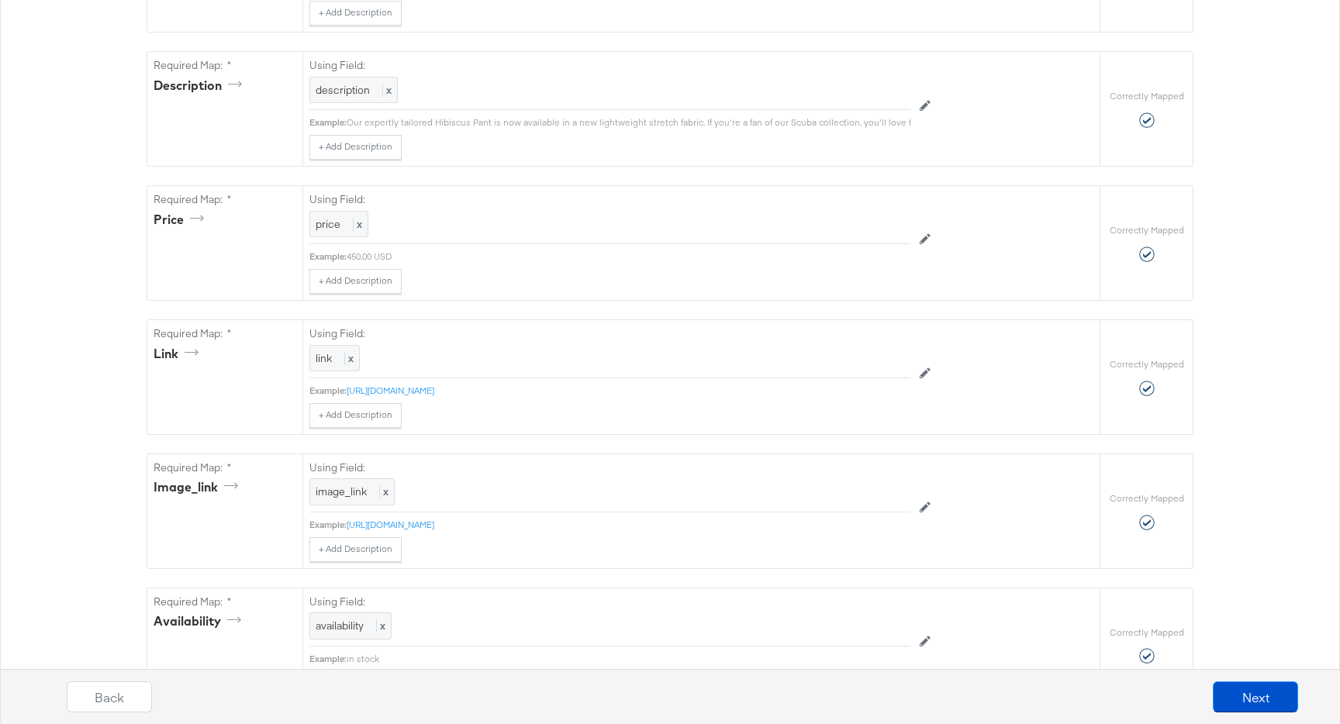
scroll to position [0, 0]
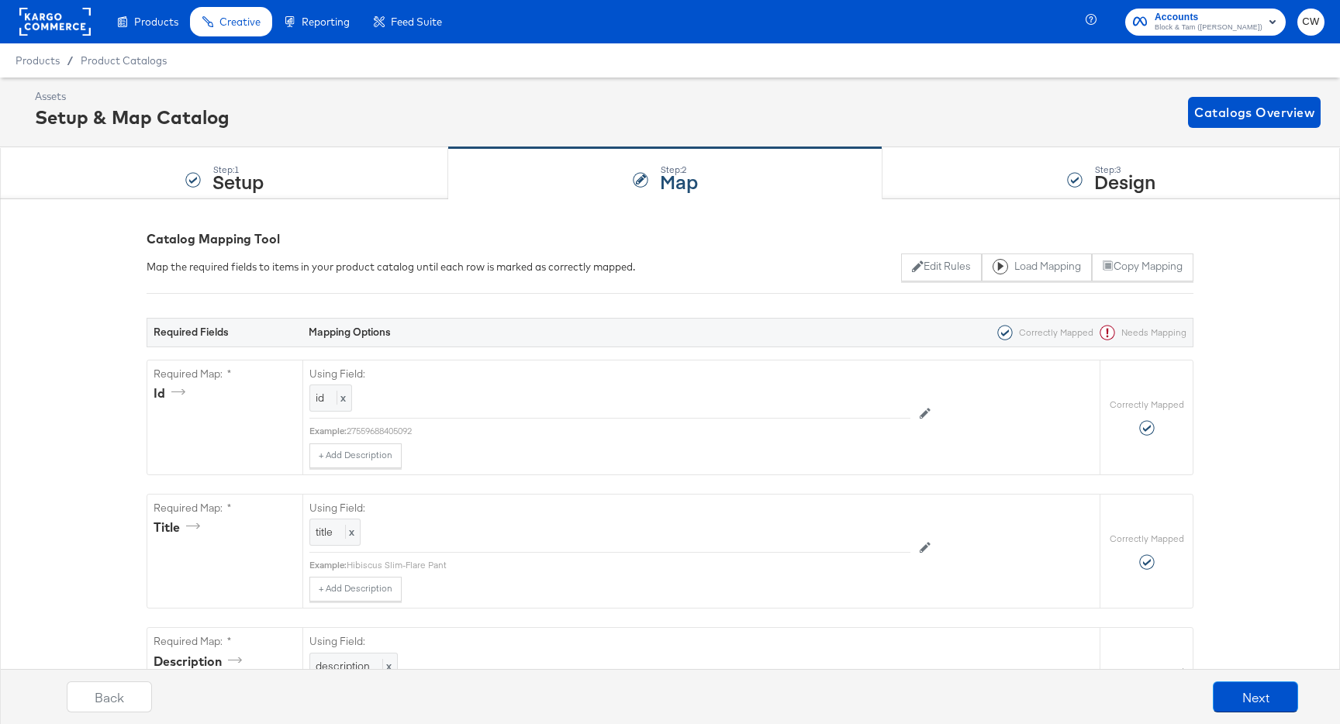
click at [16, 4] on div "Products Products Product Catalogs Enhance Your Product Catalog, Map Them to Pu…" at bounding box center [227, 21] width 454 height 43
click at [42, 19] on rect at bounding box center [54, 22] width 71 height 28
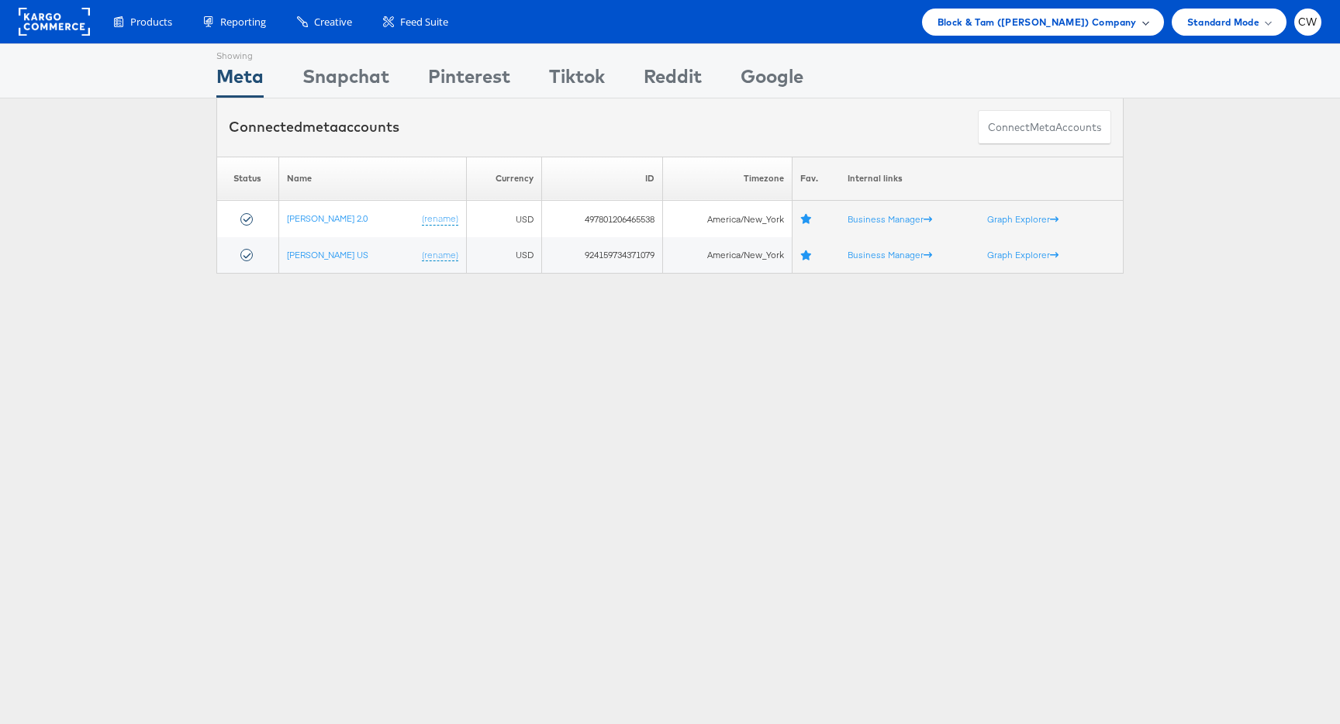
click at [1066, 16] on span "Block & Tam ([PERSON_NAME]) Company" at bounding box center [1037, 22] width 199 height 16
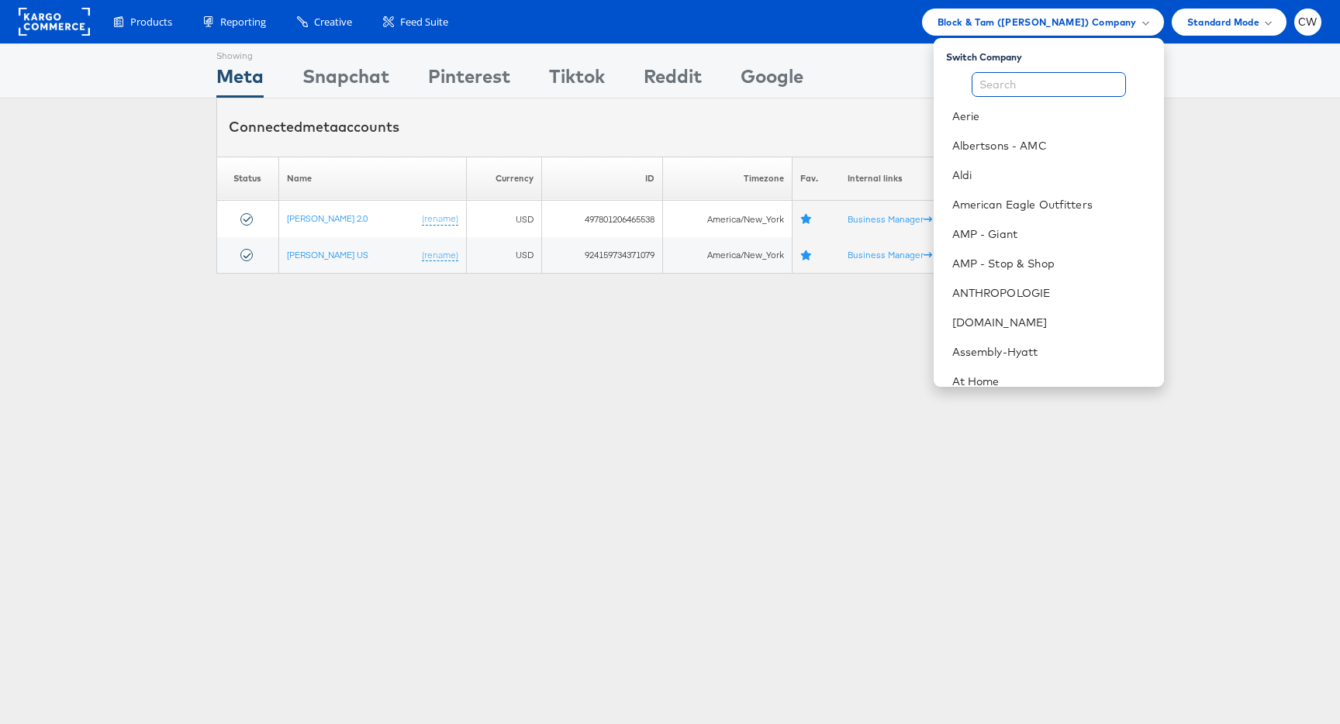
click at [1014, 86] on input "text" at bounding box center [1049, 84] width 154 height 25
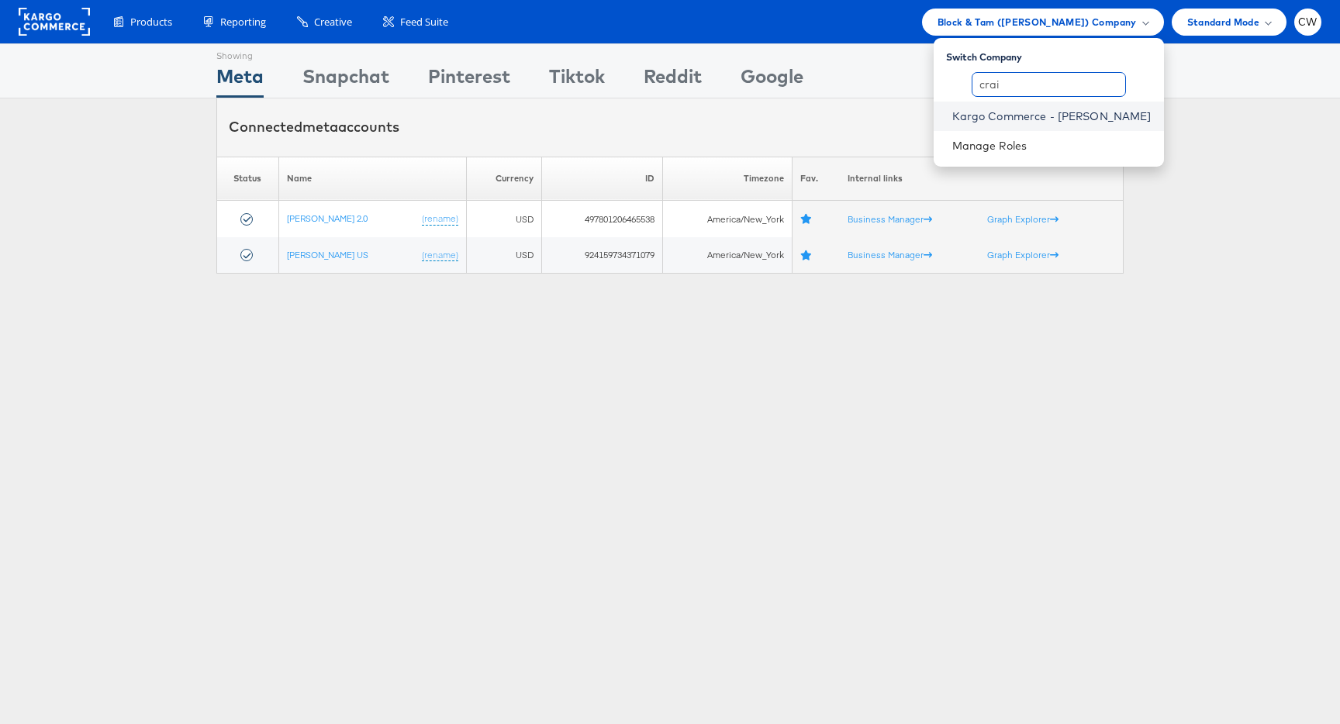
type input "crai"
click at [1059, 117] on link "Kargo Commerce - [PERSON_NAME]" at bounding box center [1051, 117] width 199 height 16
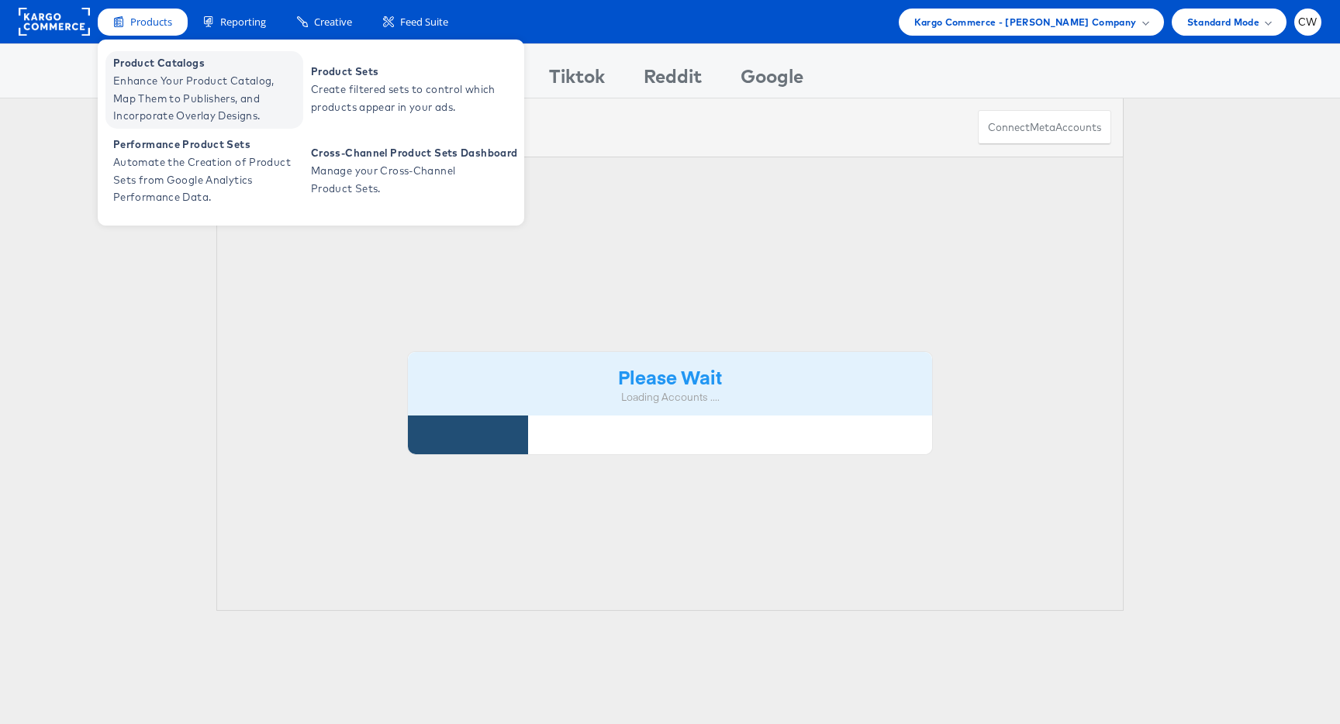
click at [194, 89] on span "Enhance Your Product Catalog, Map Them to Publishers, and Incorporate Overlay D…" at bounding box center [206, 98] width 186 height 53
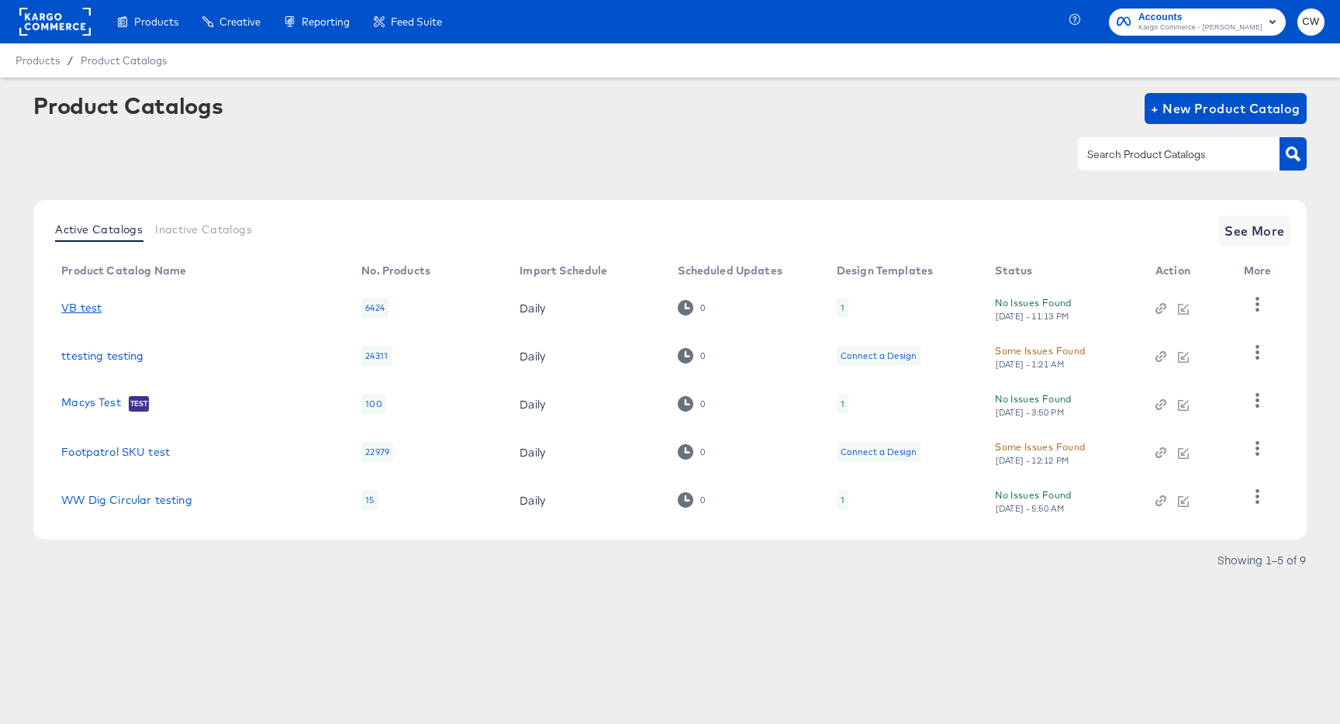
click at [85, 306] on link "VB test" at bounding box center [81, 308] width 40 height 12
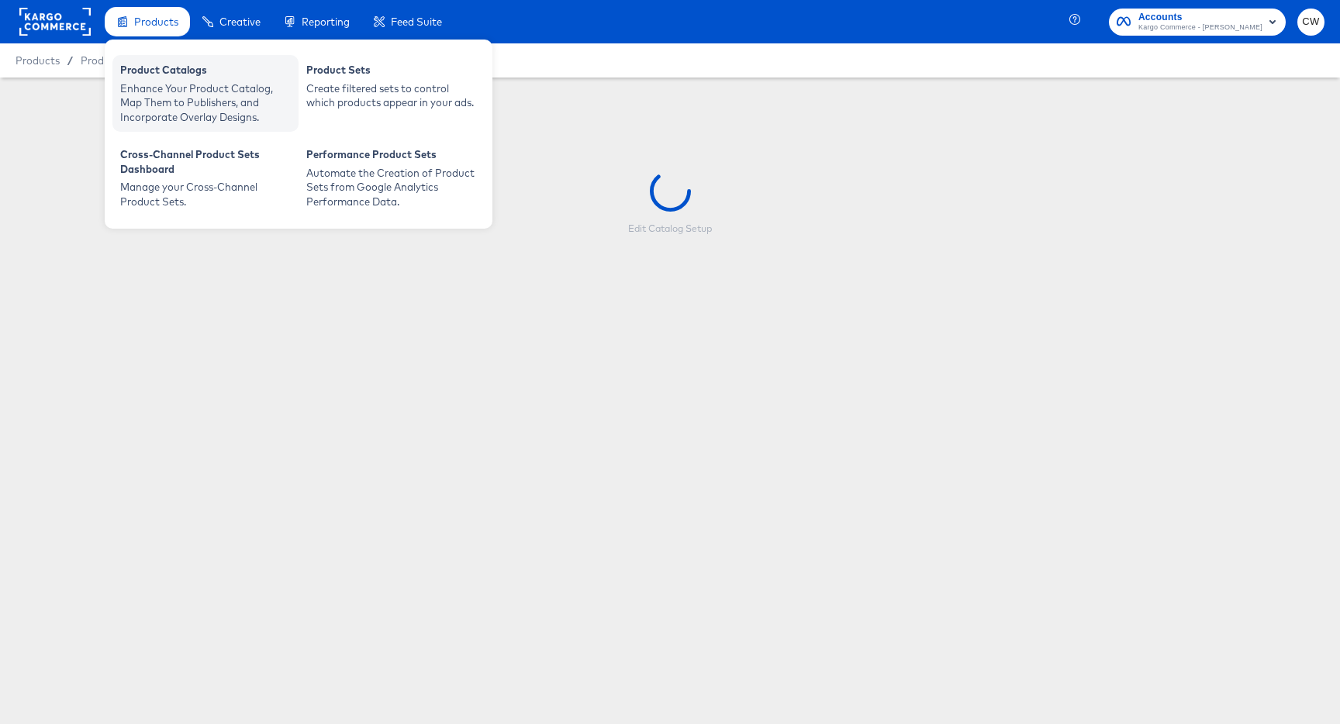
click at [155, 89] on div "Enhance Your Product Catalog, Map Them to Publishers, and Incorporate Overlay D…" at bounding box center [205, 102] width 171 height 43
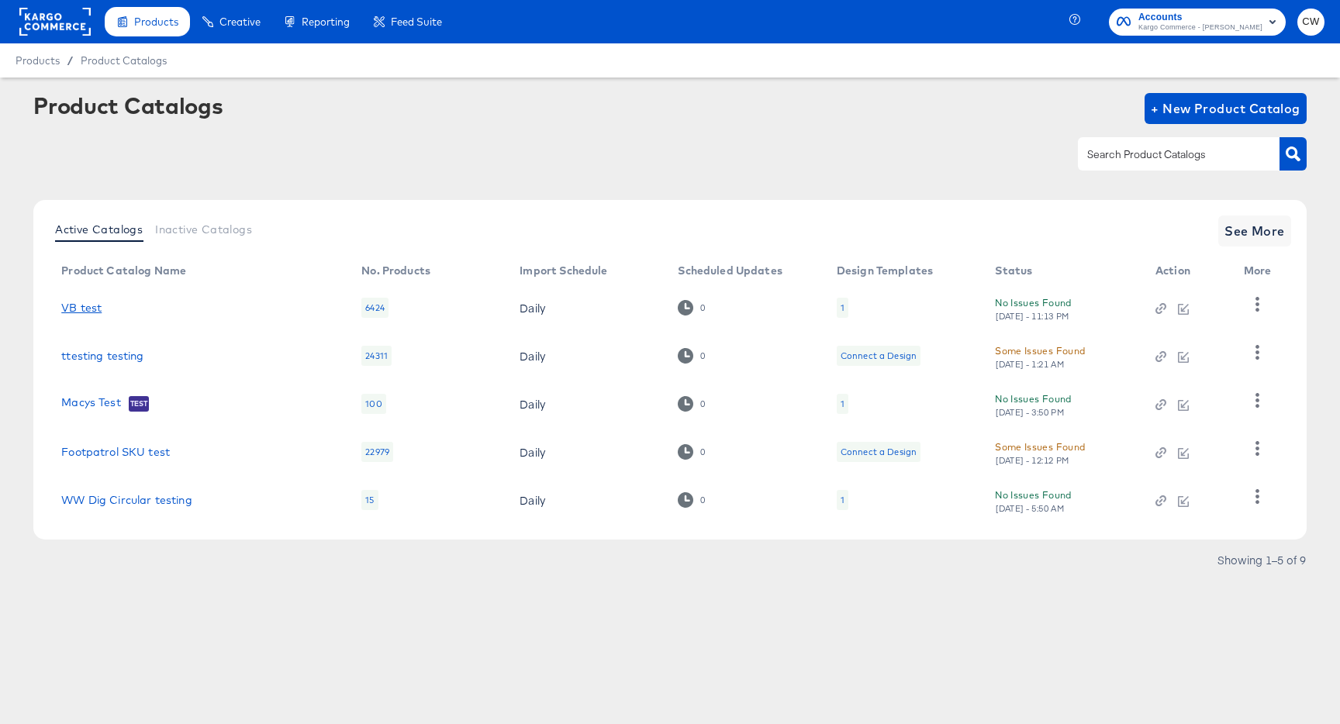
click at [83, 305] on link "VB test" at bounding box center [81, 308] width 40 height 12
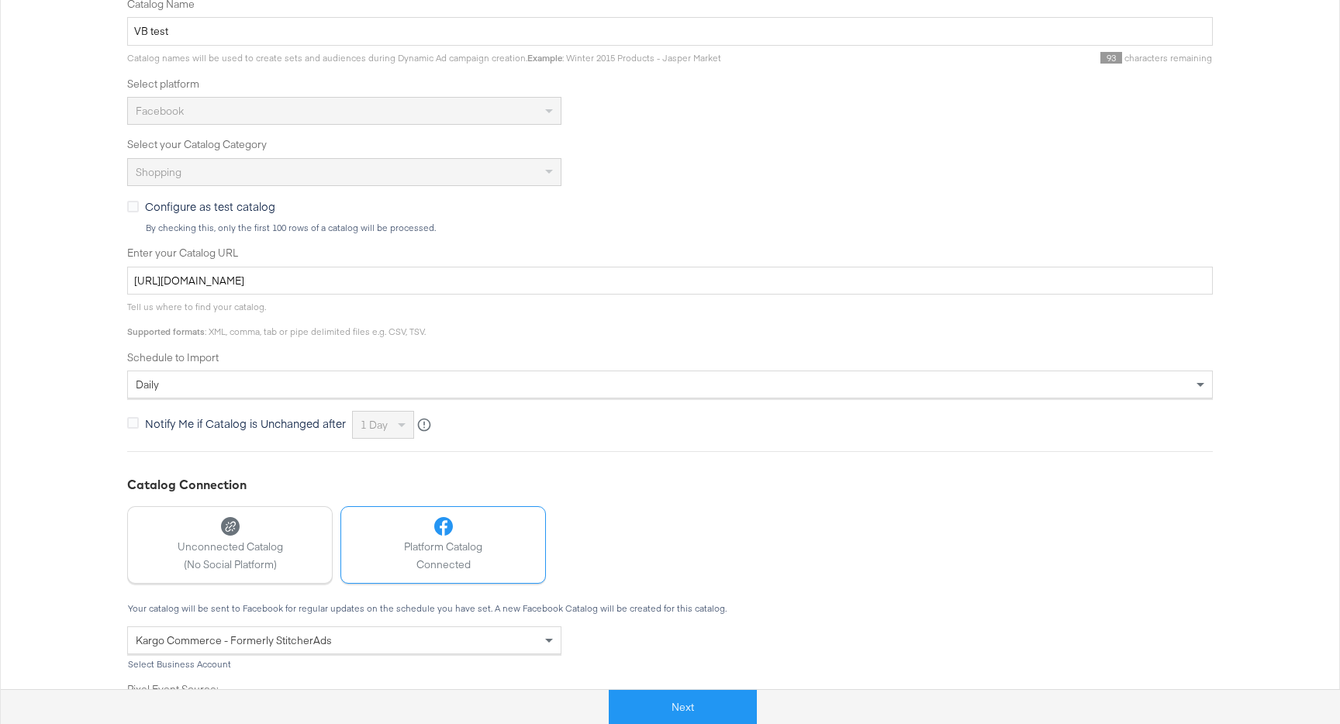
scroll to position [437, 0]
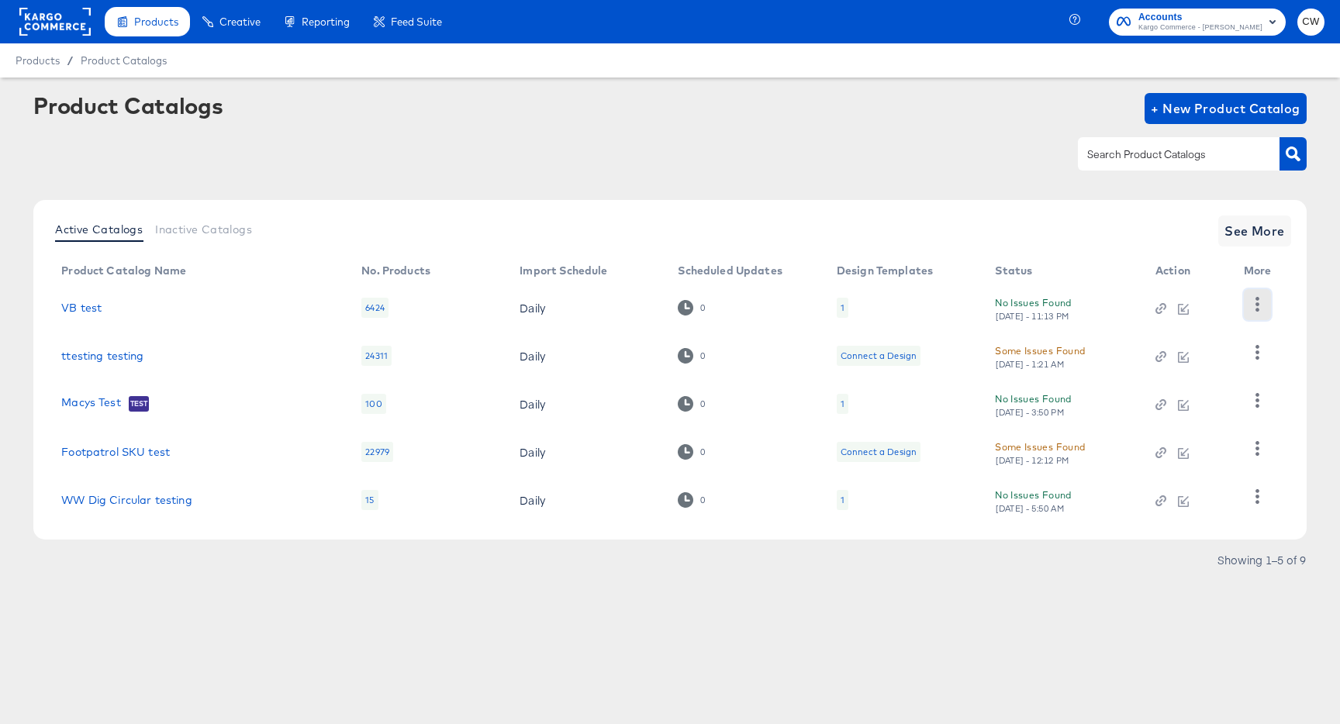
click at [1263, 313] on button "button" at bounding box center [1257, 304] width 27 height 31
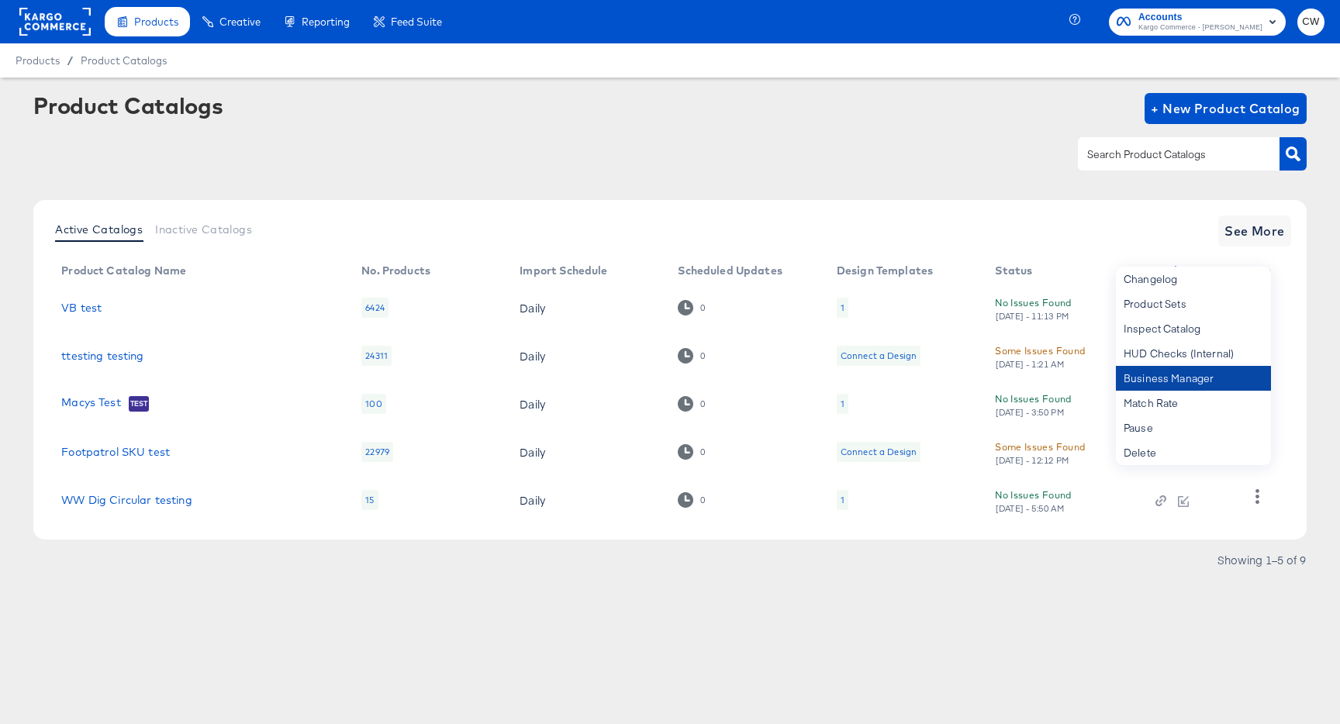
click at [1199, 382] on div "Business Manager" at bounding box center [1193, 378] width 155 height 25
click at [88, 304] on link "VB test" at bounding box center [81, 308] width 40 height 12
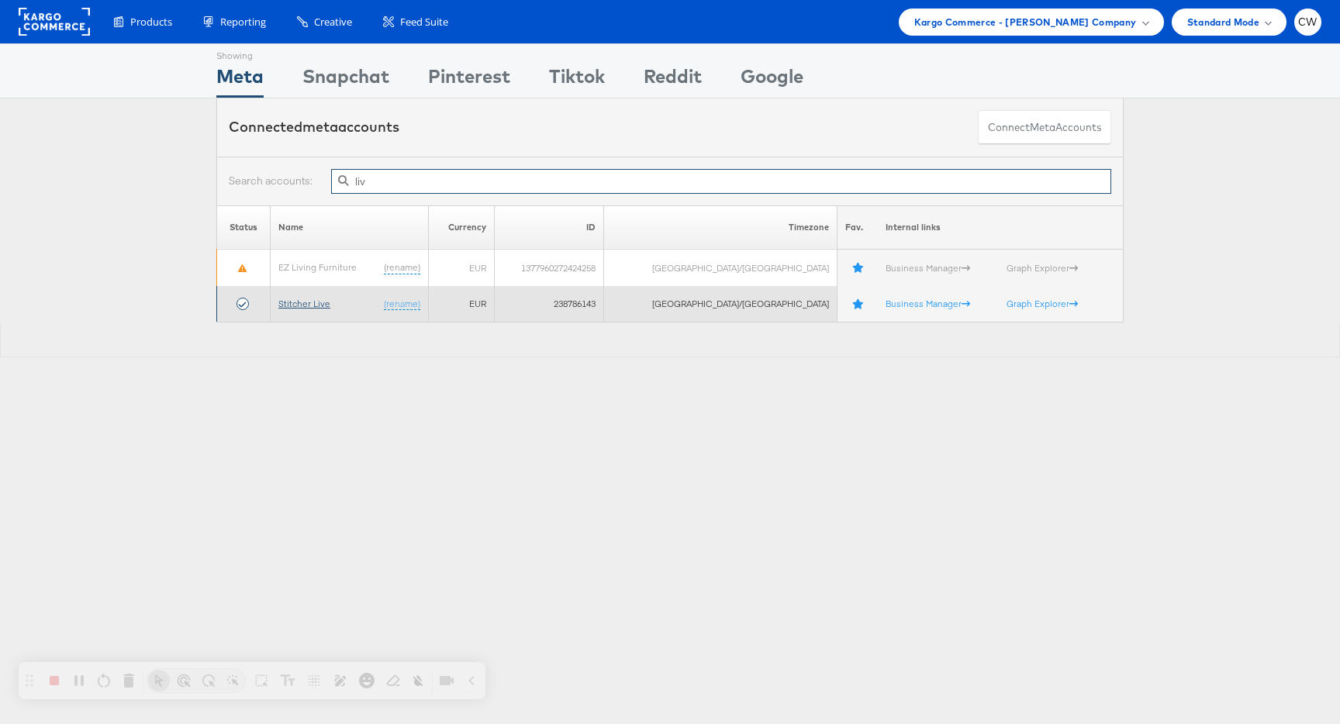
type input "liv"
click at [309, 303] on link "Stitcher Live" at bounding box center [304, 304] width 52 height 12
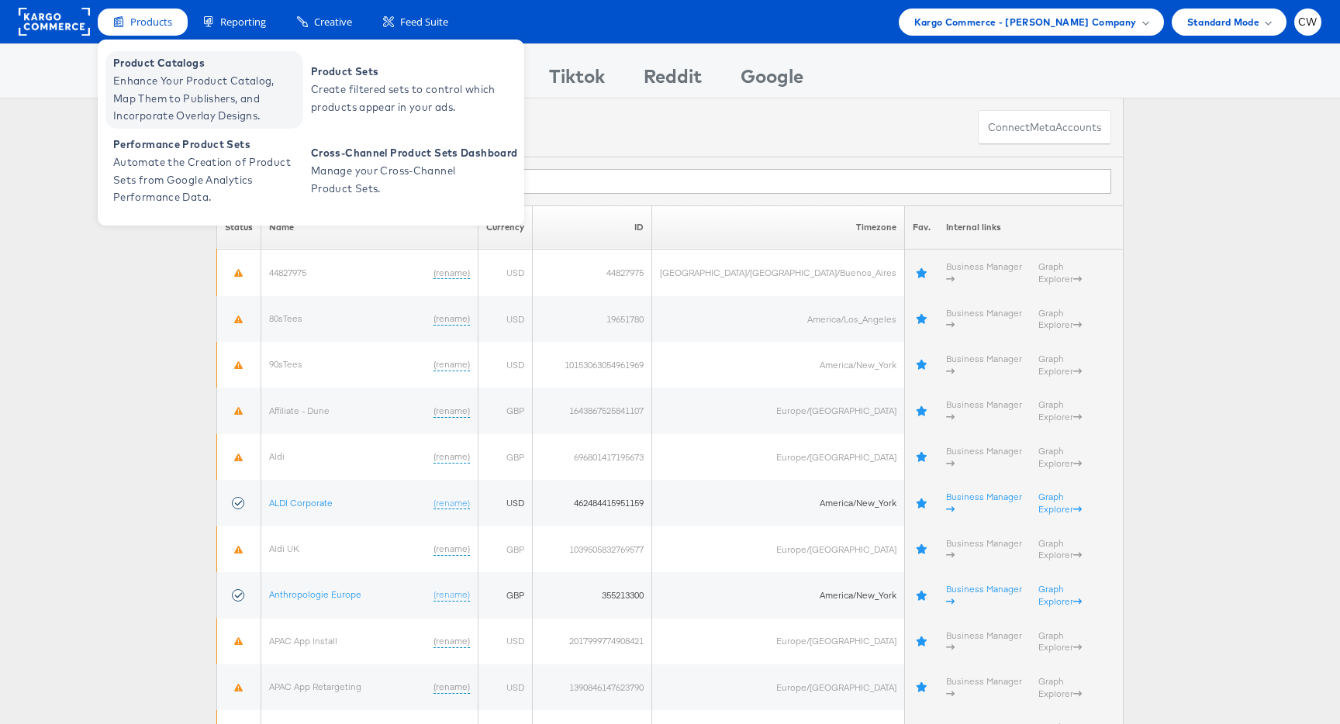
click at [176, 103] on span "Enhance Your Product Catalog, Map Them to Publishers, and Incorporate Overlay D…" at bounding box center [206, 98] width 186 height 53
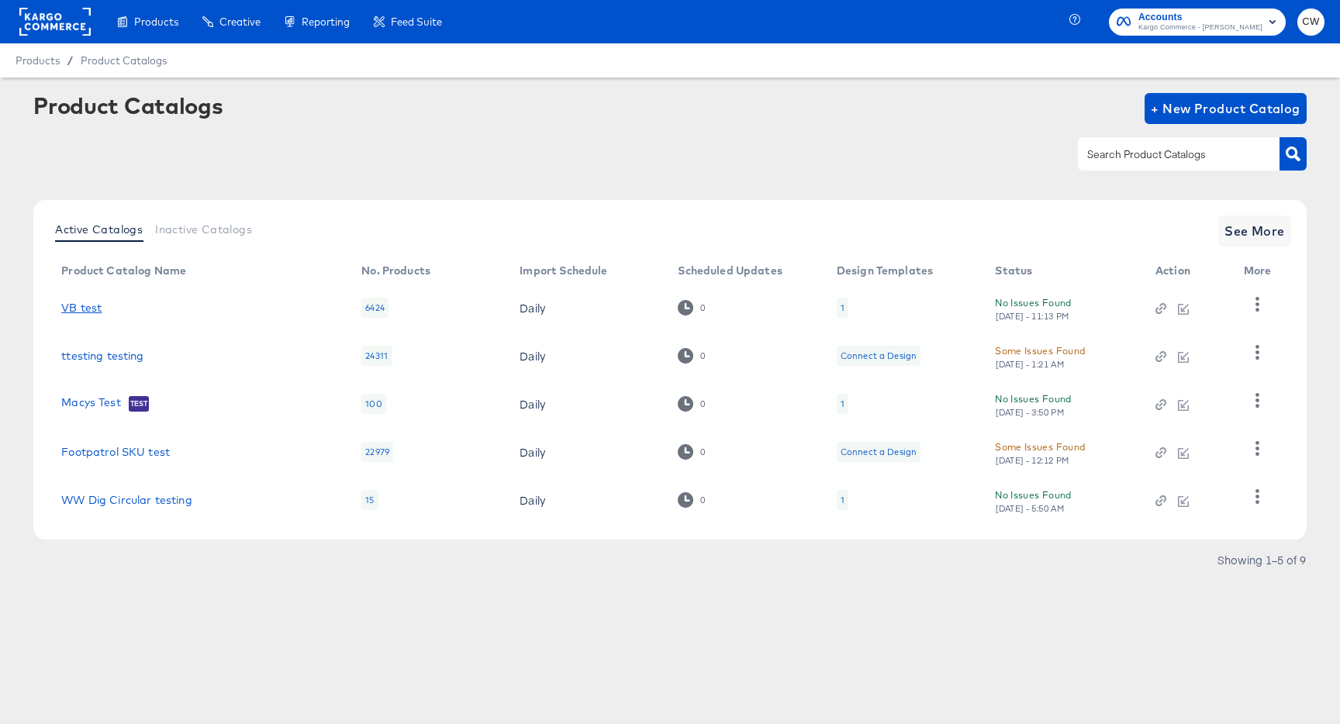
click at [78, 302] on link "VB test" at bounding box center [81, 308] width 40 height 12
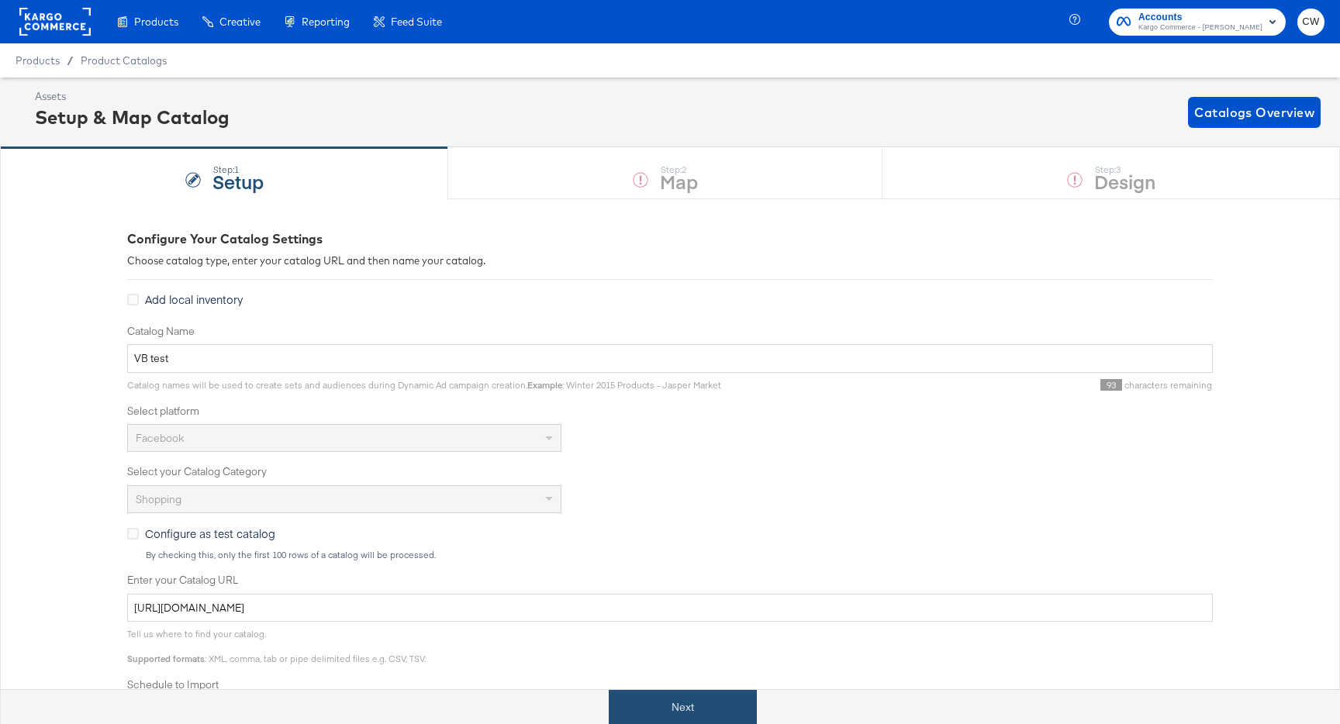
click at [703, 696] on button "Next" at bounding box center [683, 707] width 148 height 35
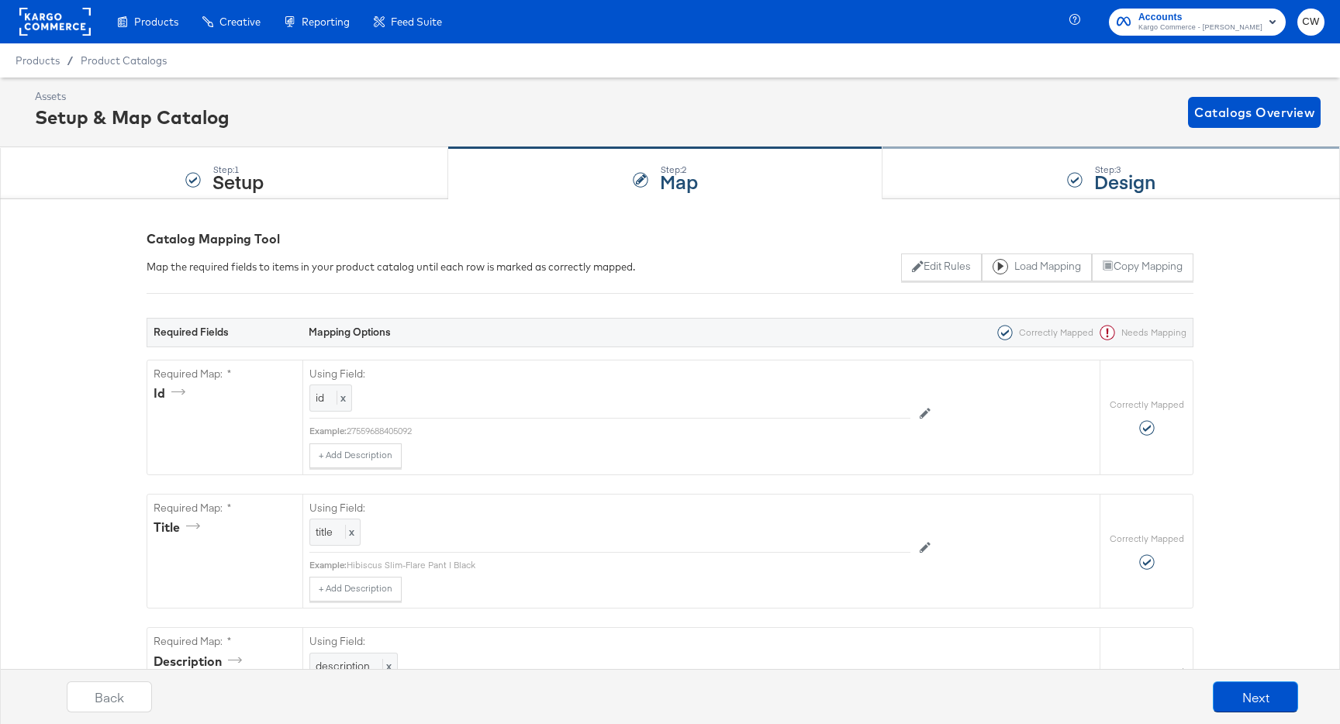
click at [991, 181] on div "Step: 3 Design" at bounding box center [1112, 173] width 458 height 51
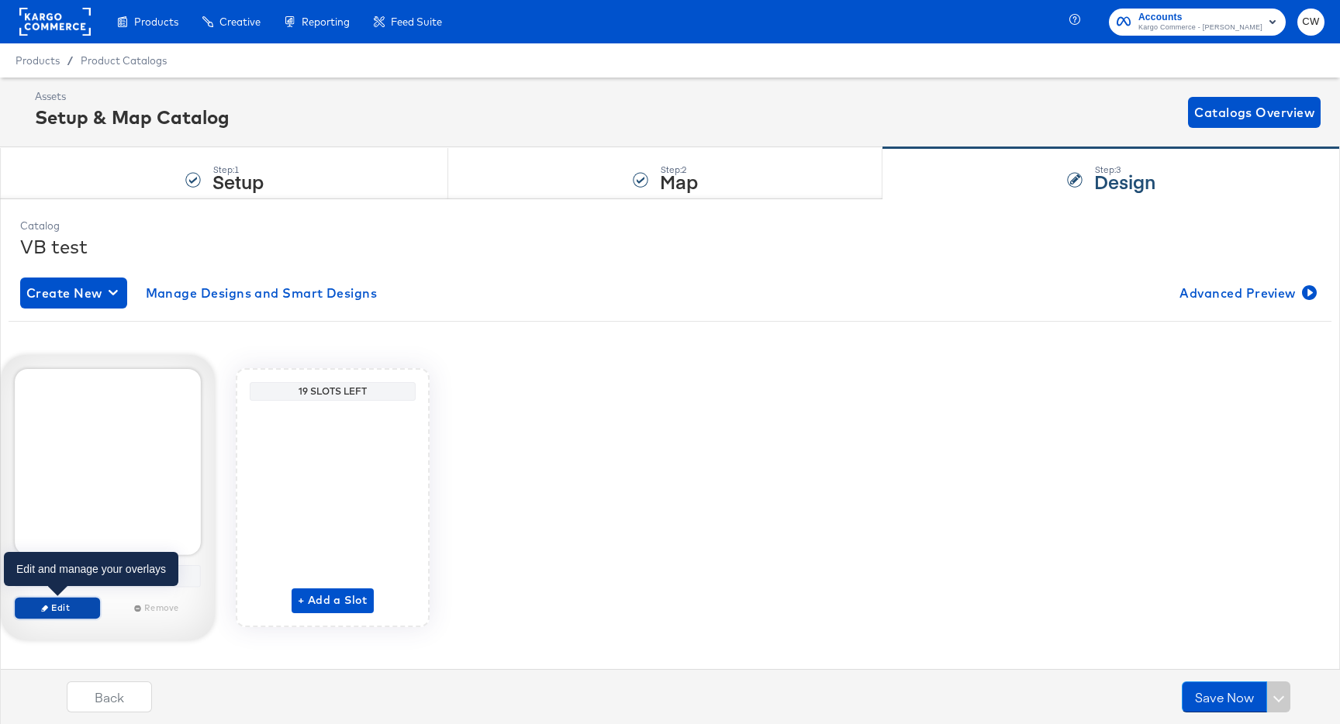
click at [64, 610] on span "Edit" at bounding box center [57, 608] width 71 height 12
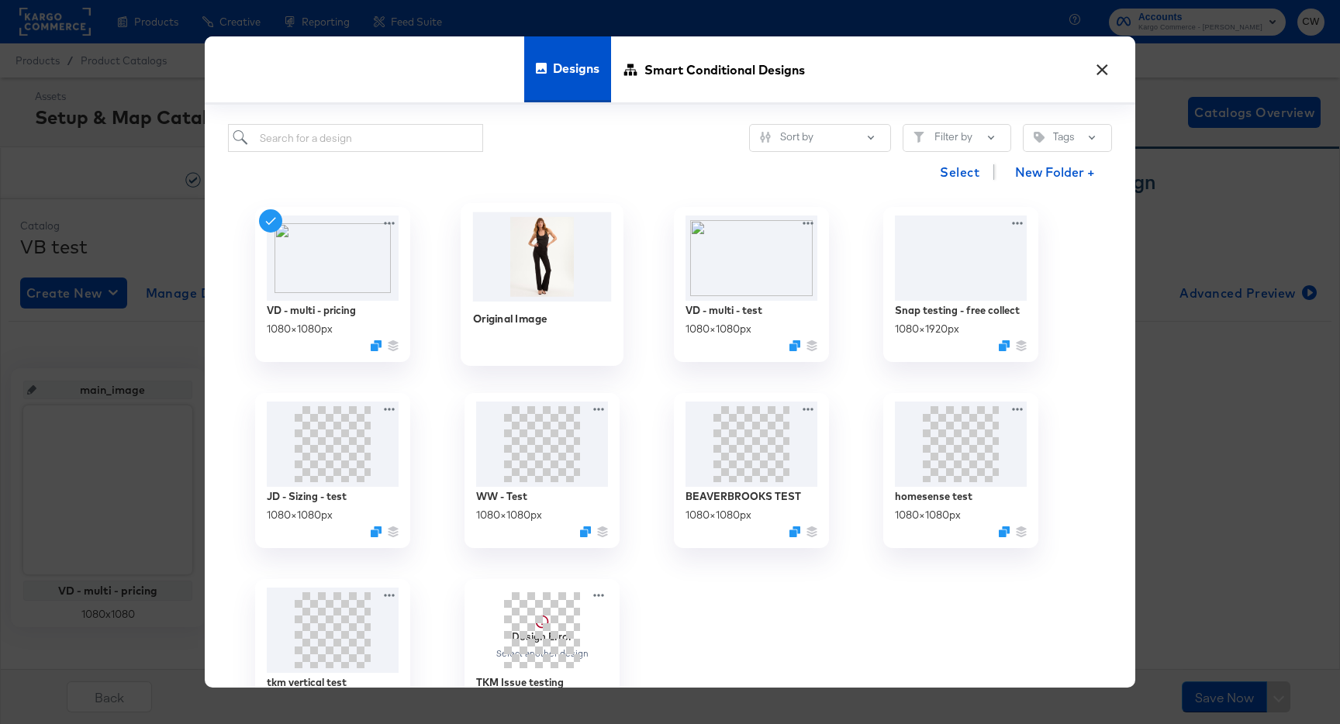
click at [540, 262] on img at bounding box center [542, 256] width 139 height 89
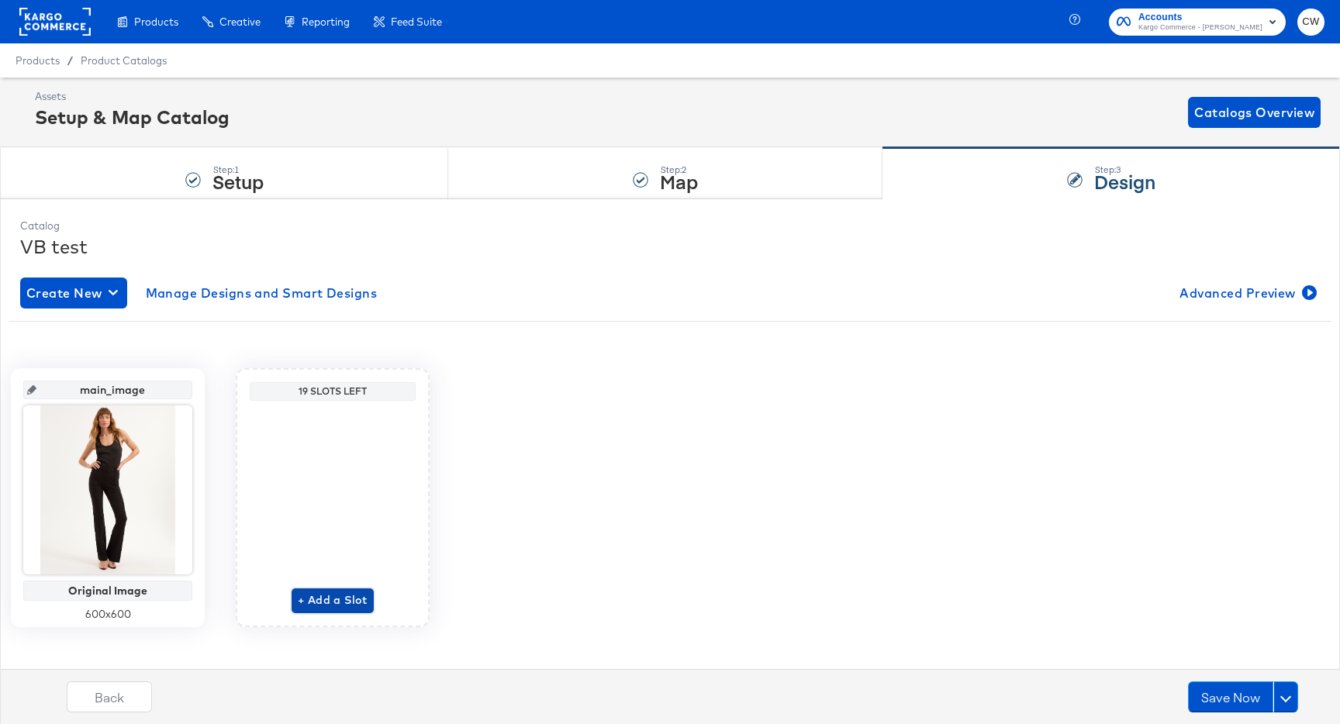
click at [346, 601] on span "+ Add a Slot" at bounding box center [333, 600] width 70 height 19
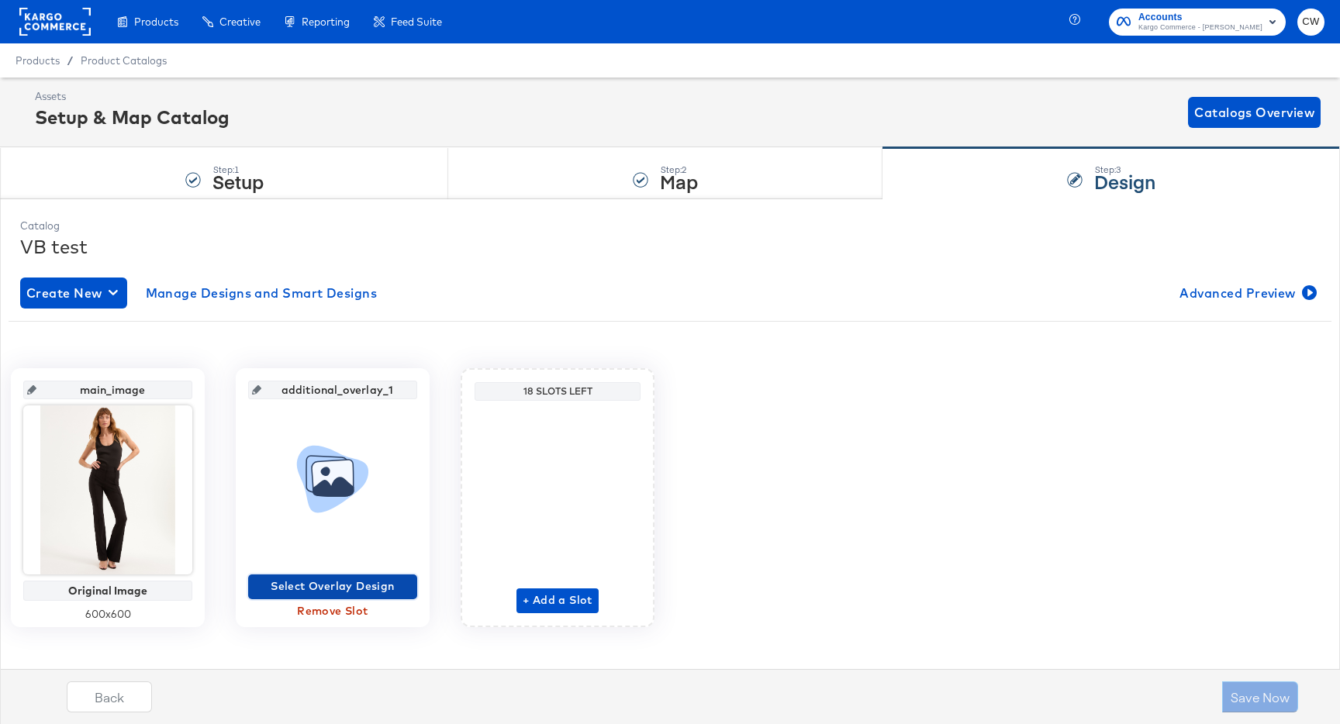
click at [348, 591] on span "Select Overlay Design" at bounding box center [332, 586] width 157 height 19
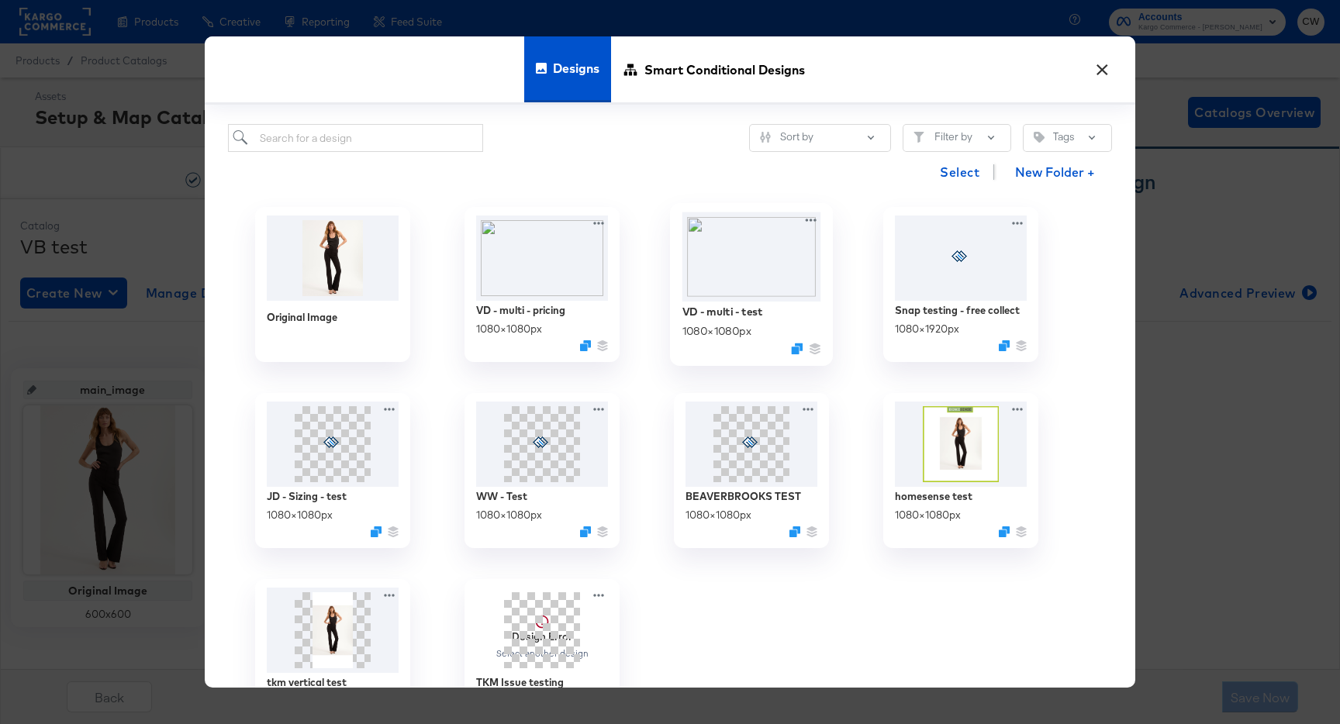
click at [780, 257] on img at bounding box center [751, 256] width 139 height 89
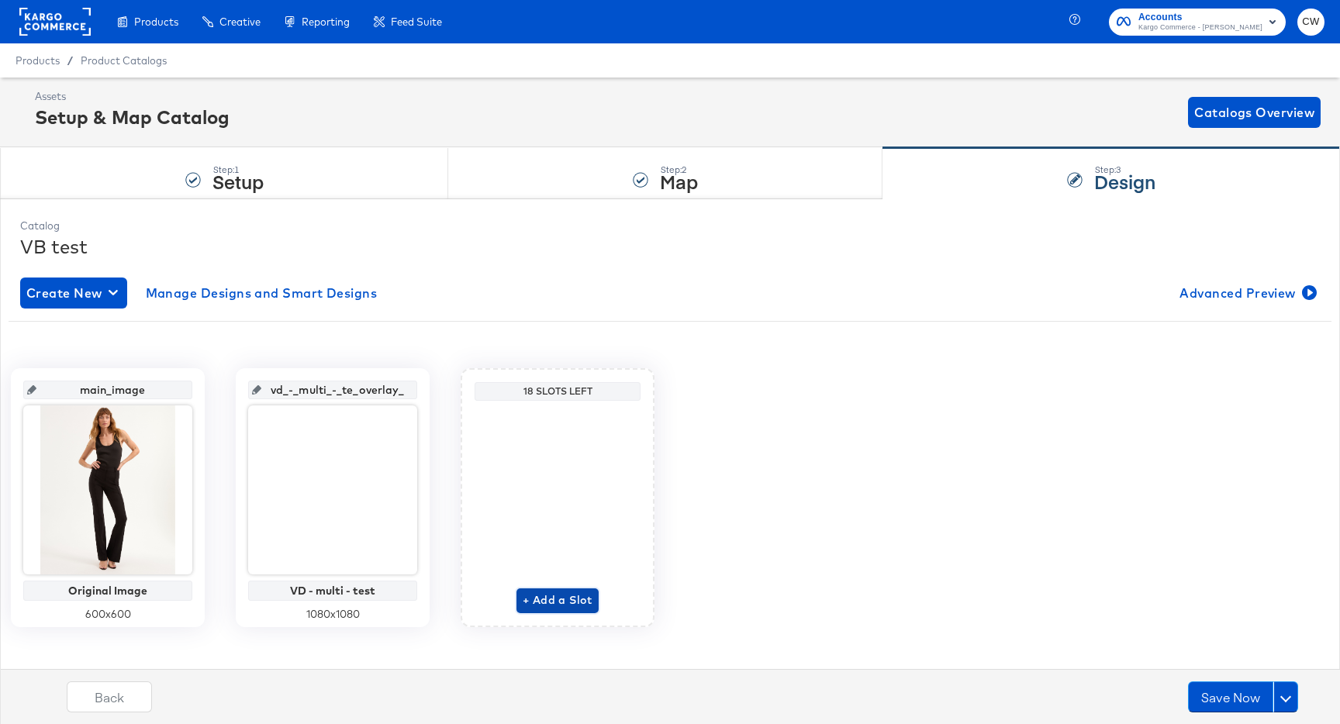
click at [555, 603] on span "+ Add a Slot" at bounding box center [558, 600] width 70 height 19
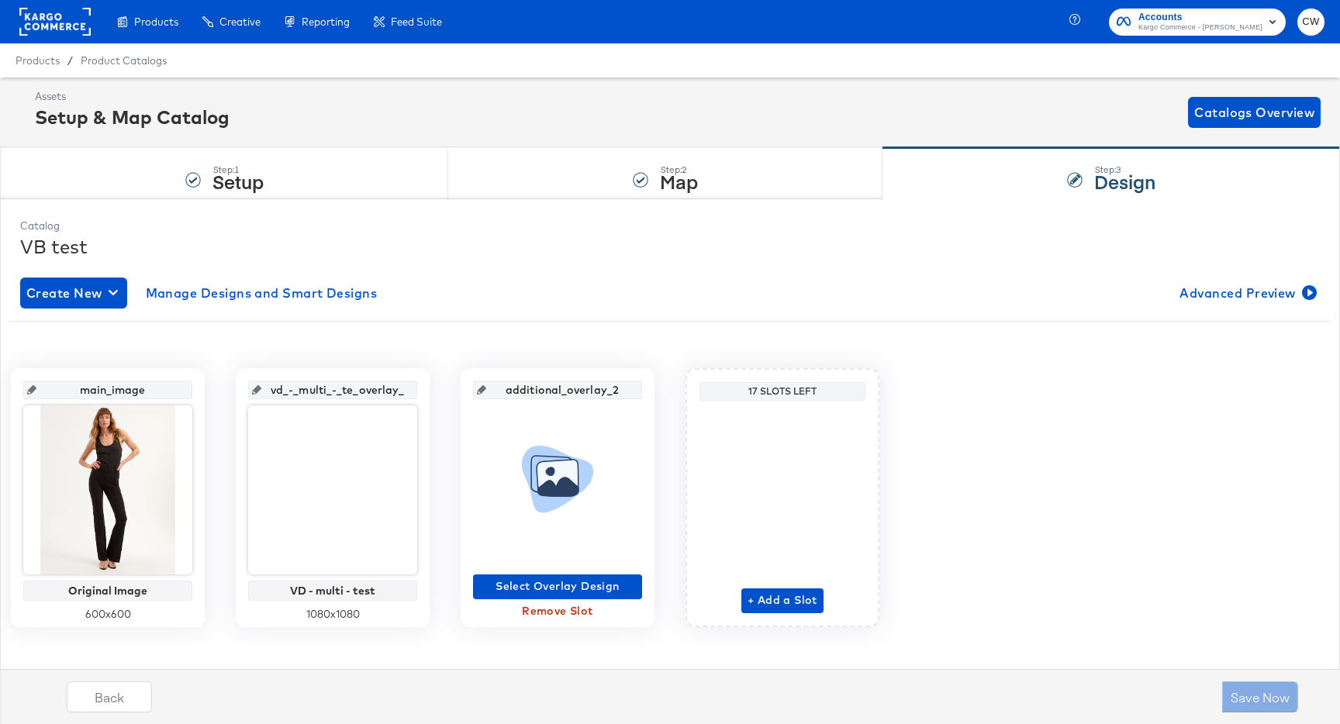
click at [576, 485] on icon at bounding box center [558, 487] width 40 height 19
click at [565, 588] on span "Select Overlay Design" at bounding box center [557, 586] width 157 height 19
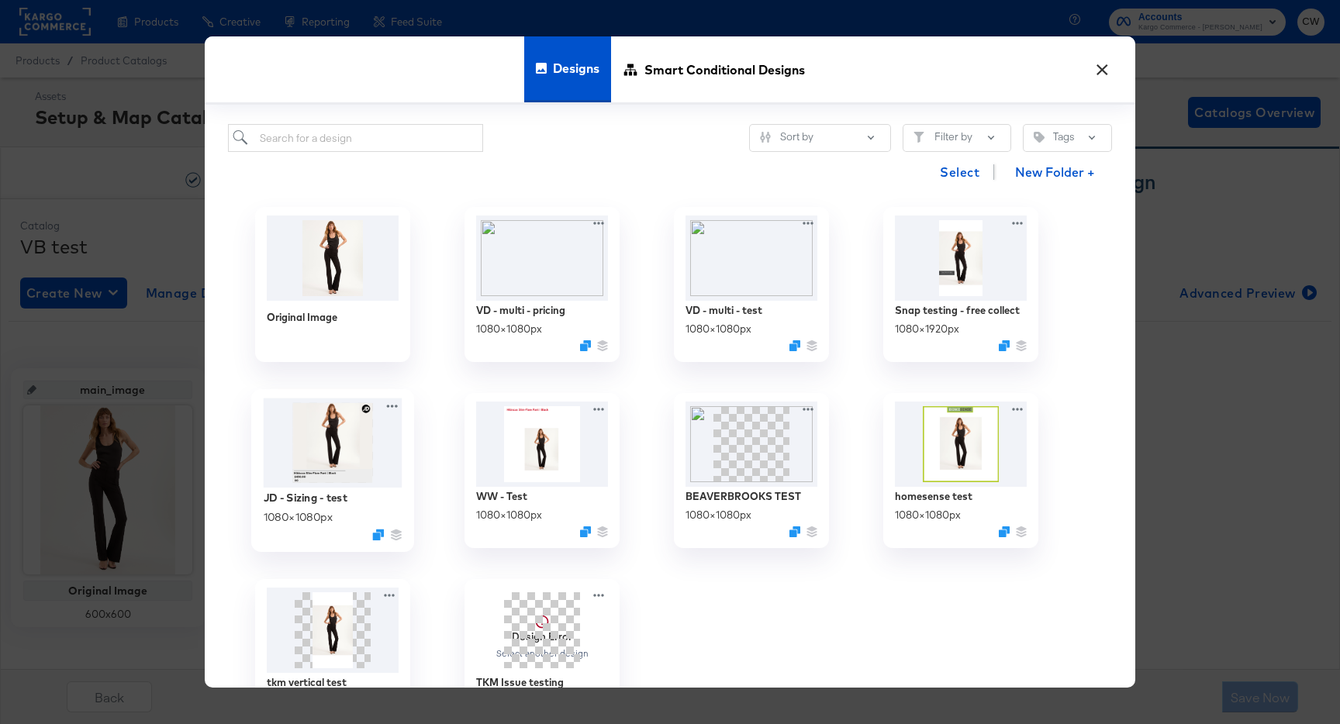
click at [326, 449] on img at bounding box center [333, 444] width 139 height 90
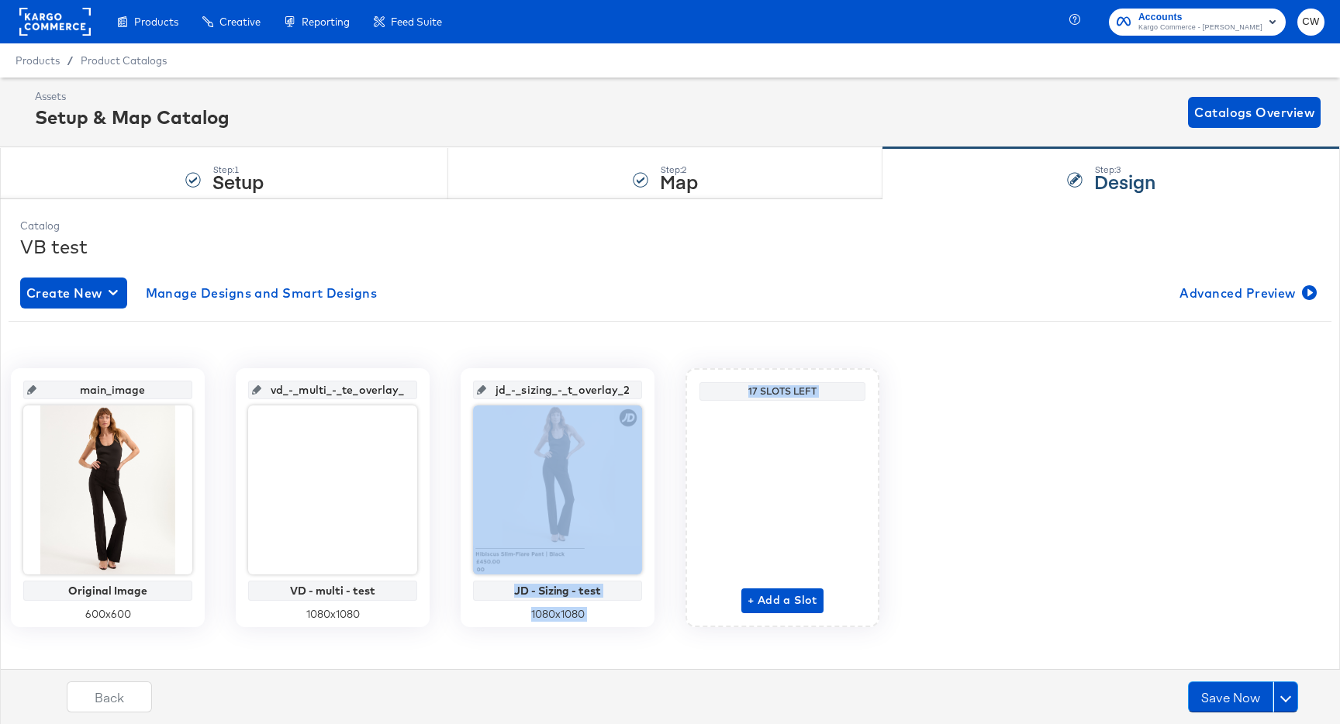
drag, startPoint x: 717, startPoint y: 472, endPoint x: 735, endPoint y: 456, distance: 24.2
click at [735, 456] on div "main_image Original Image 600 x 600 vd_-_multi_-_te_overlay_1 VD - multi - test…" at bounding box center [670, 497] width 1323 height 259
click at [1218, 694] on button "Save Now" at bounding box center [1230, 697] width 85 height 31
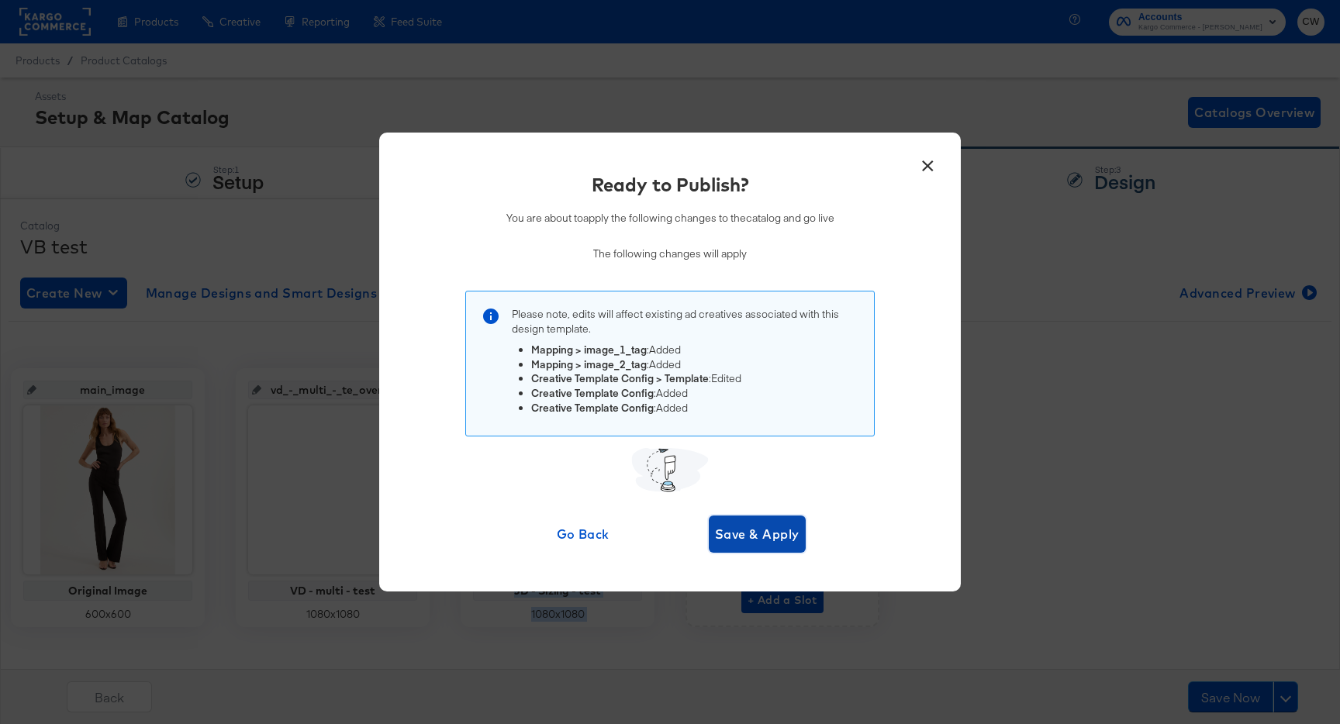
click at [735, 536] on span "Save & Apply" at bounding box center [757, 534] width 85 height 22
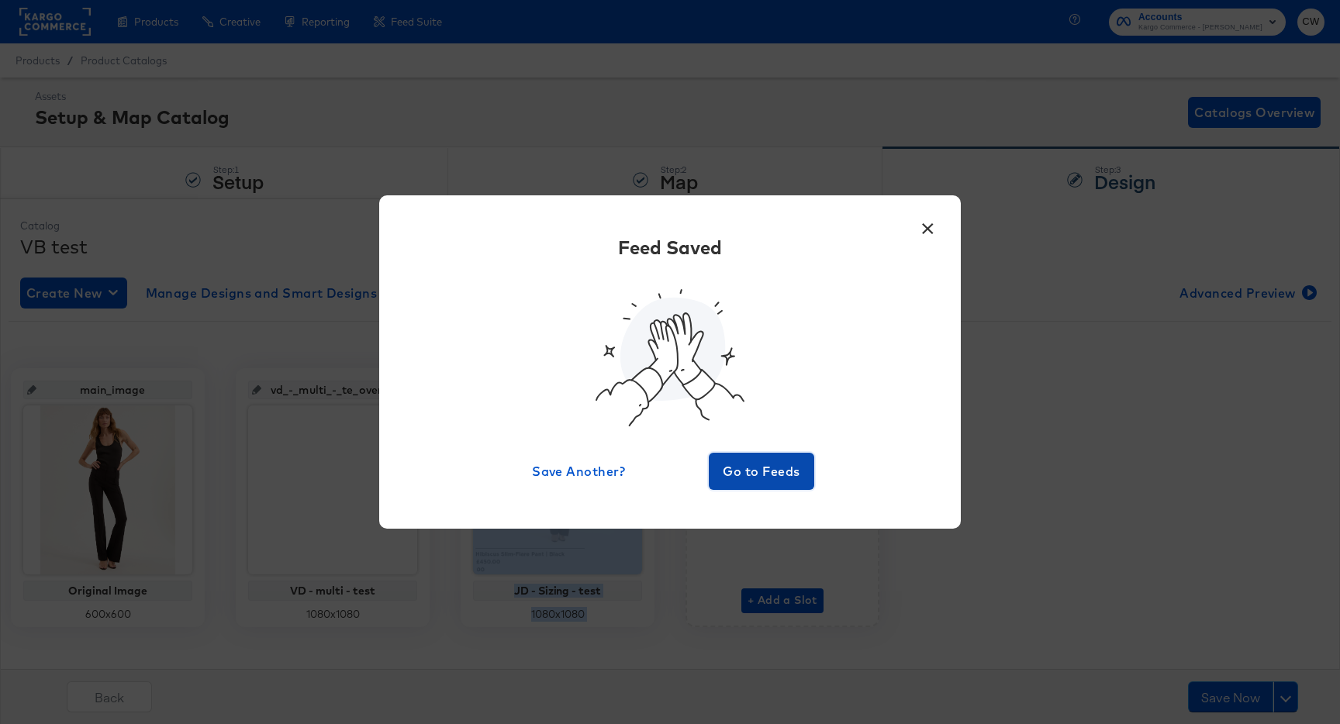
click at [793, 458] on button "Go to Feeds" at bounding box center [761, 471] width 105 height 37
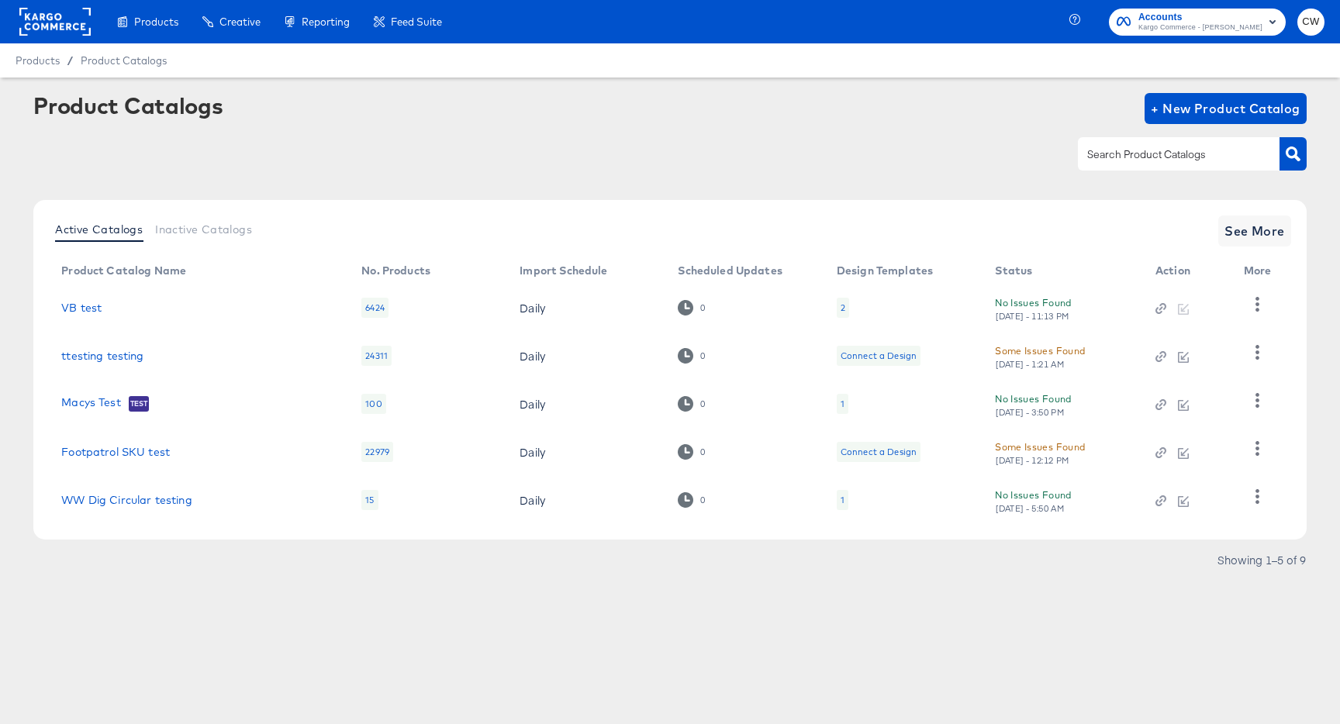
click at [76, 22] on rect at bounding box center [54, 22] width 71 height 28
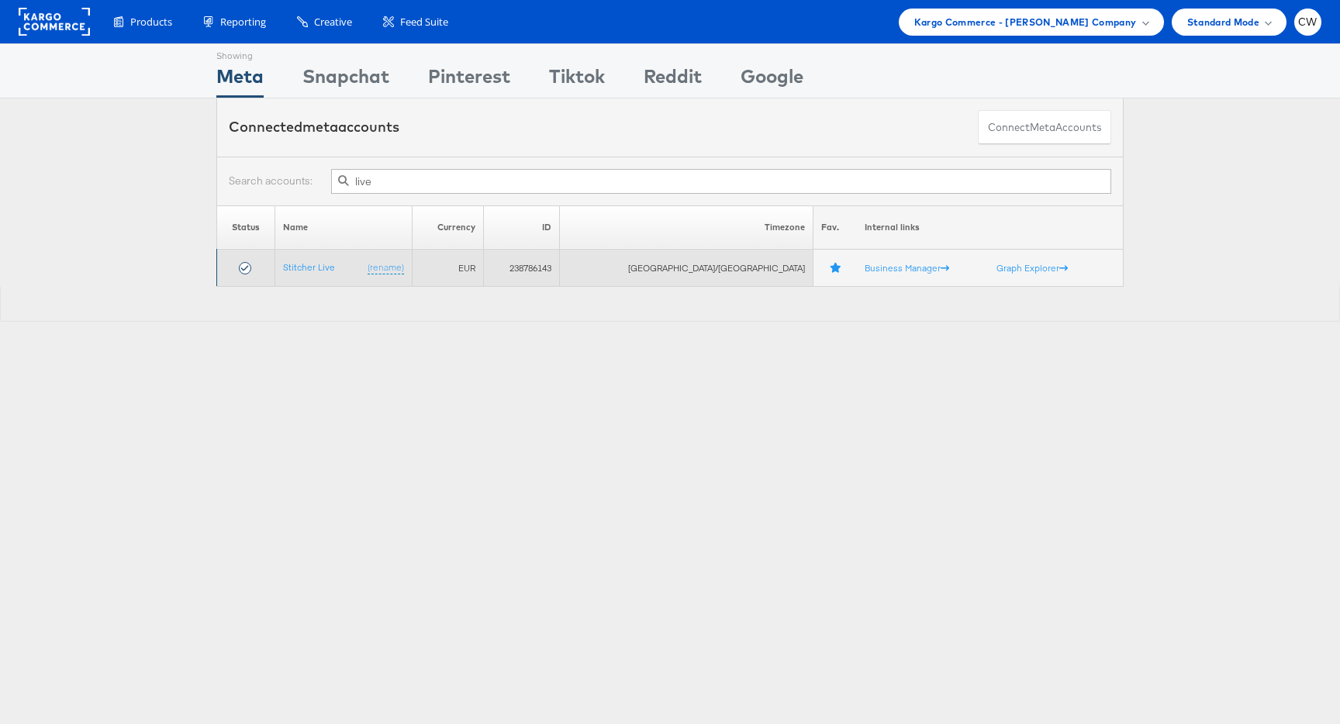
type input "live"
click at [313, 260] on td "Stitcher Live (rename)" at bounding box center [343, 268] width 137 height 37
click at [323, 271] on link "Stitcher Live" at bounding box center [309, 267] width 52 height 12
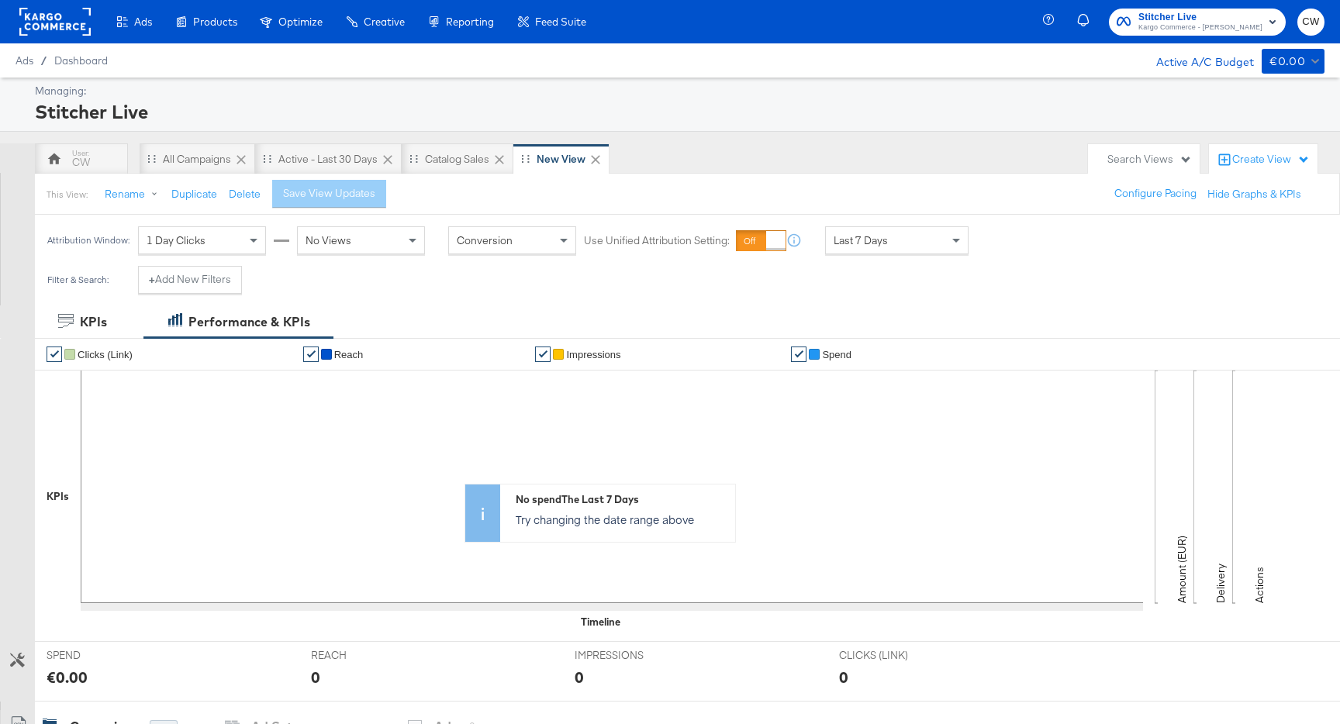
scroll to position [638, 0]
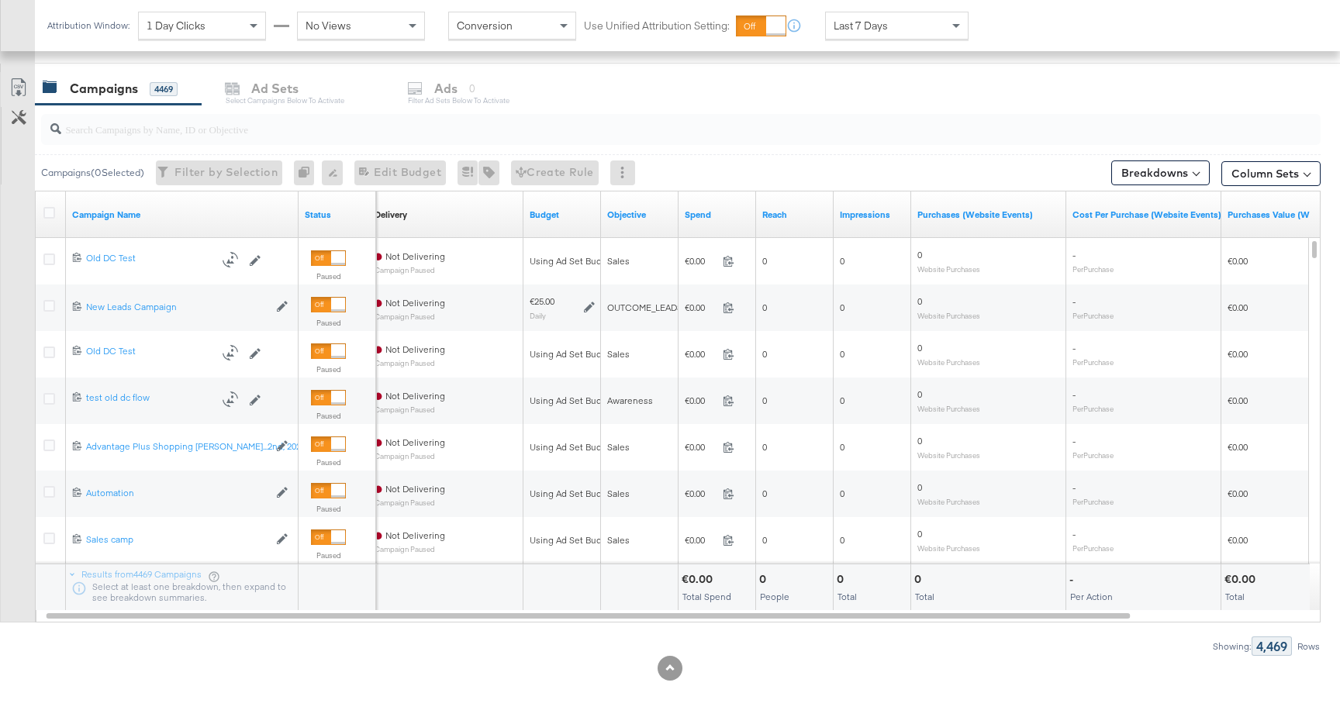
click at [230, 136] on input "search" at bounding box center [632, 123] width 1143 height 30
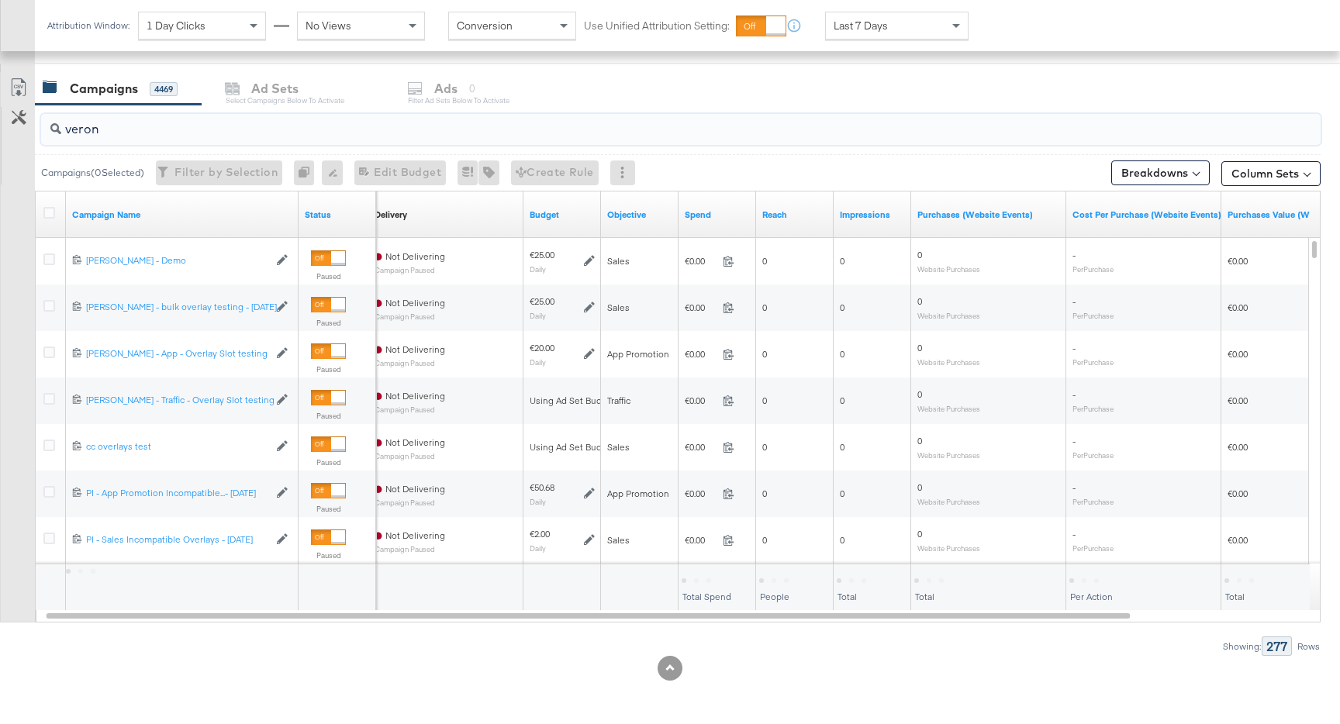
scroll to position [359, 0]
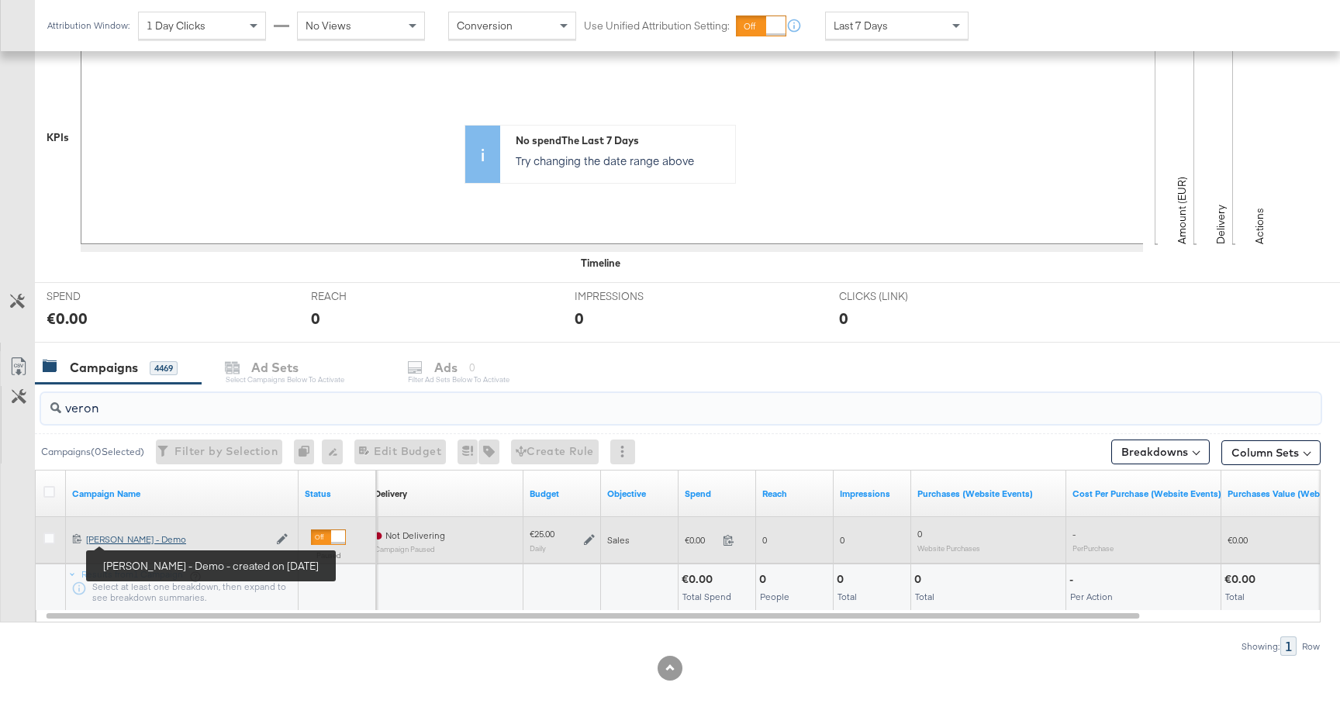
type input "veron"
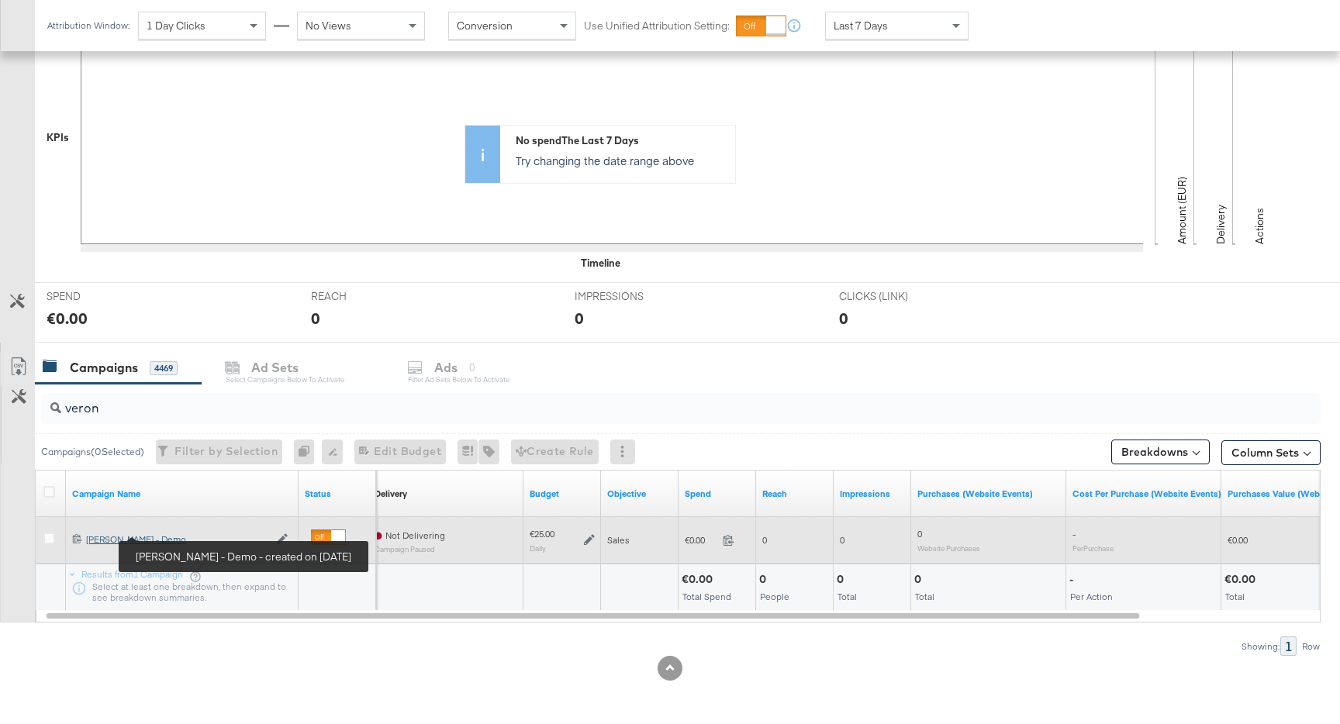
click at [147, 541] on div "Craig - Veronica Beard - Demo Craig - Veronica Beard - Demo" at bounding box center [177, 540] width 182 height 12
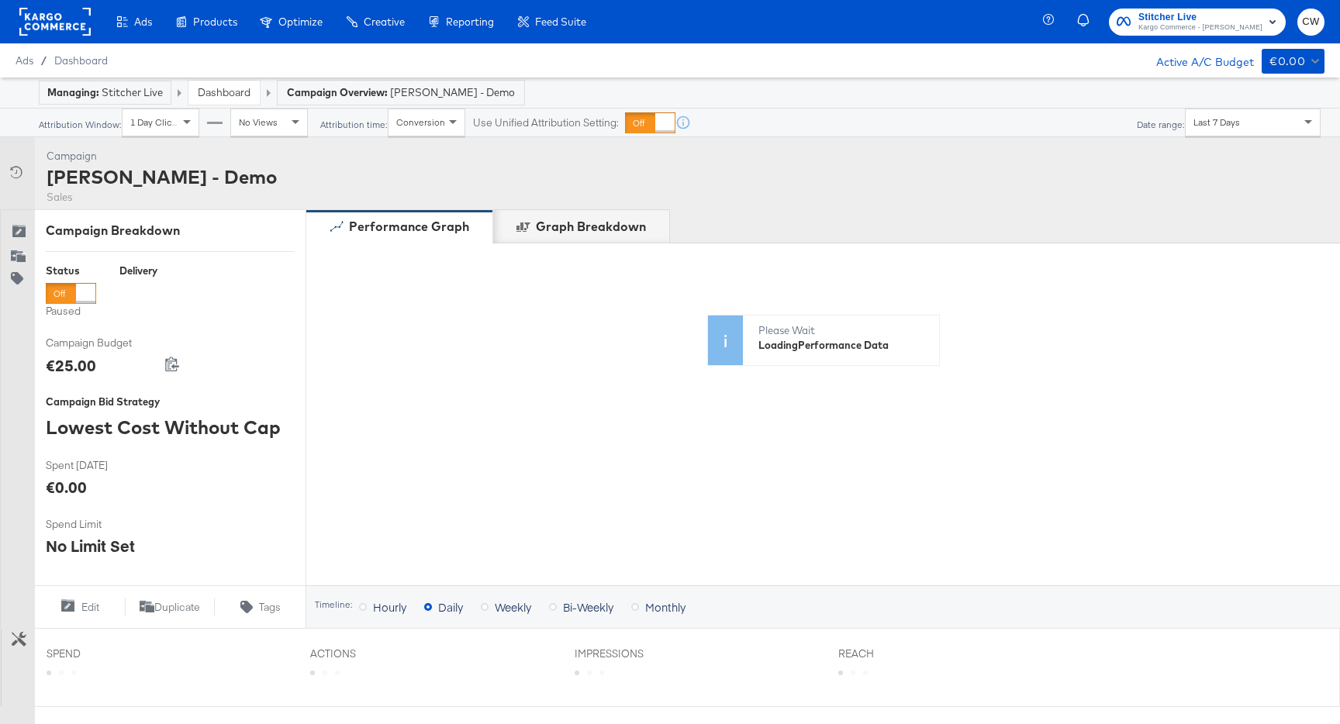
scroll to position [460, 0]
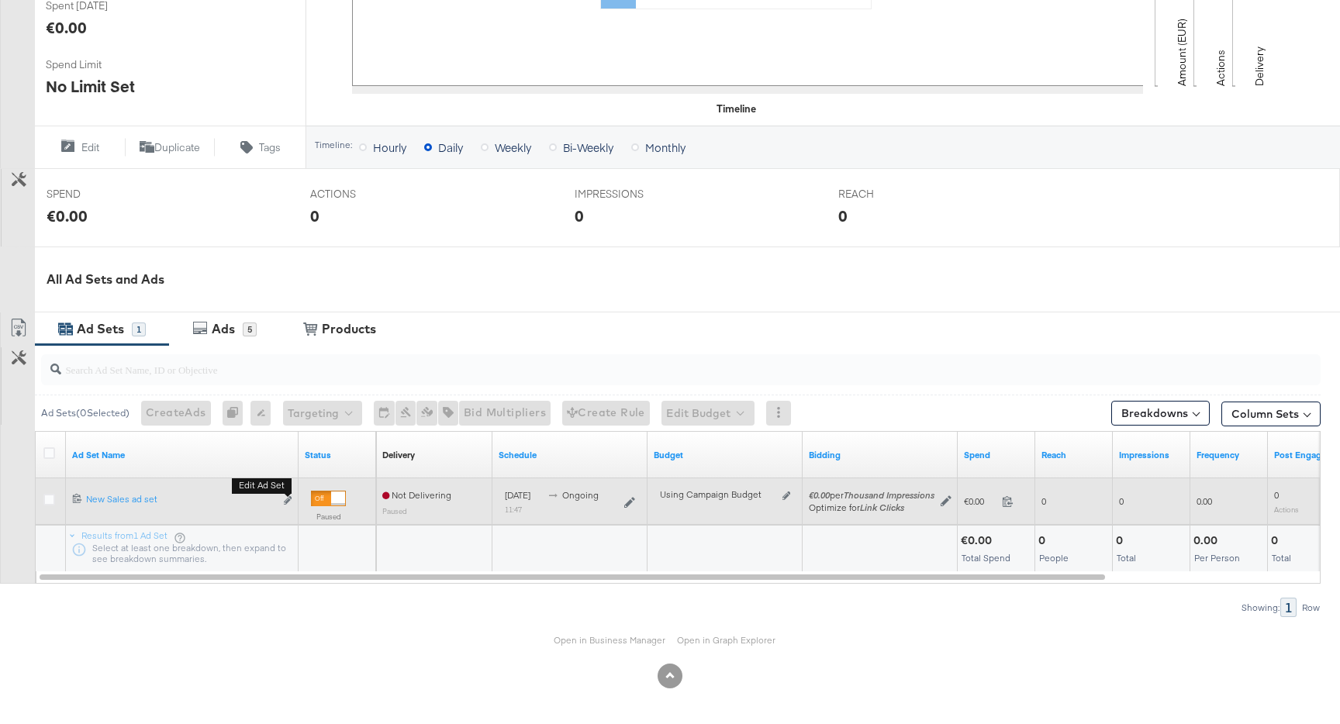
click at [285, 506] on button "Edit ad set" at bounding box center [287, 501] width 9 height 16
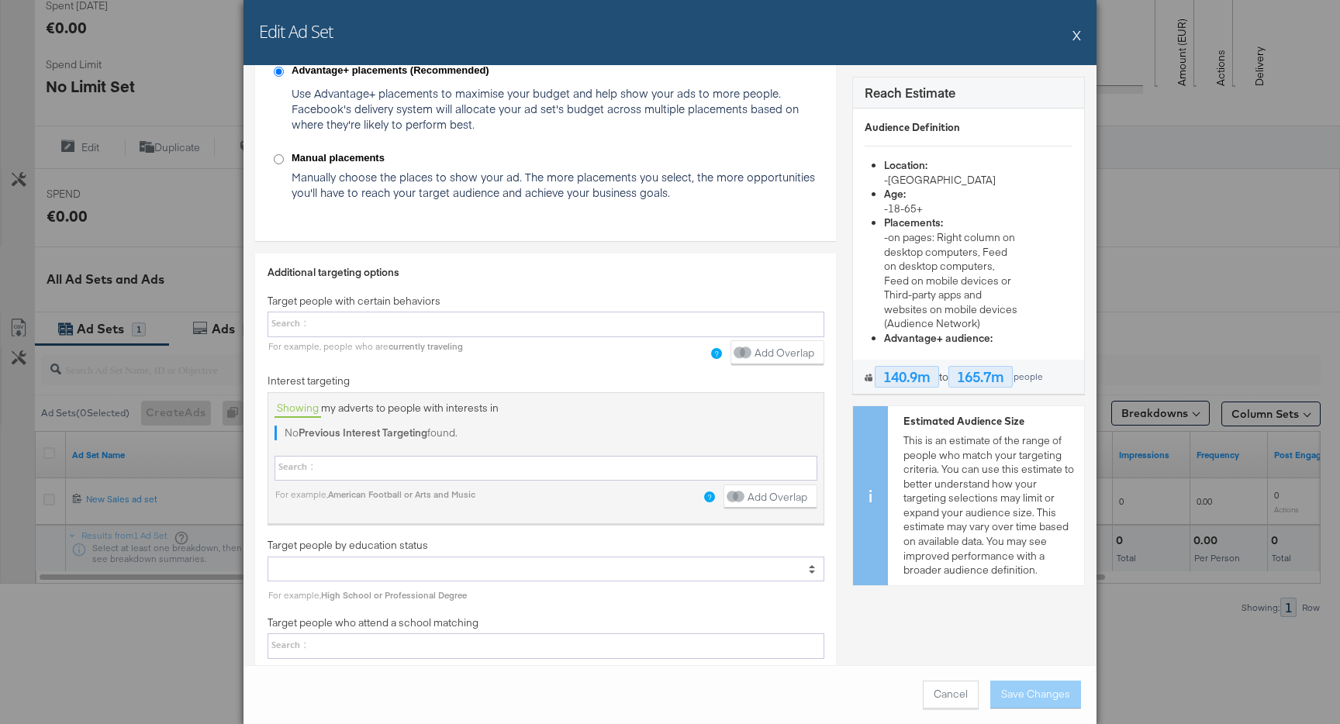
scroll to position [2648, 0]
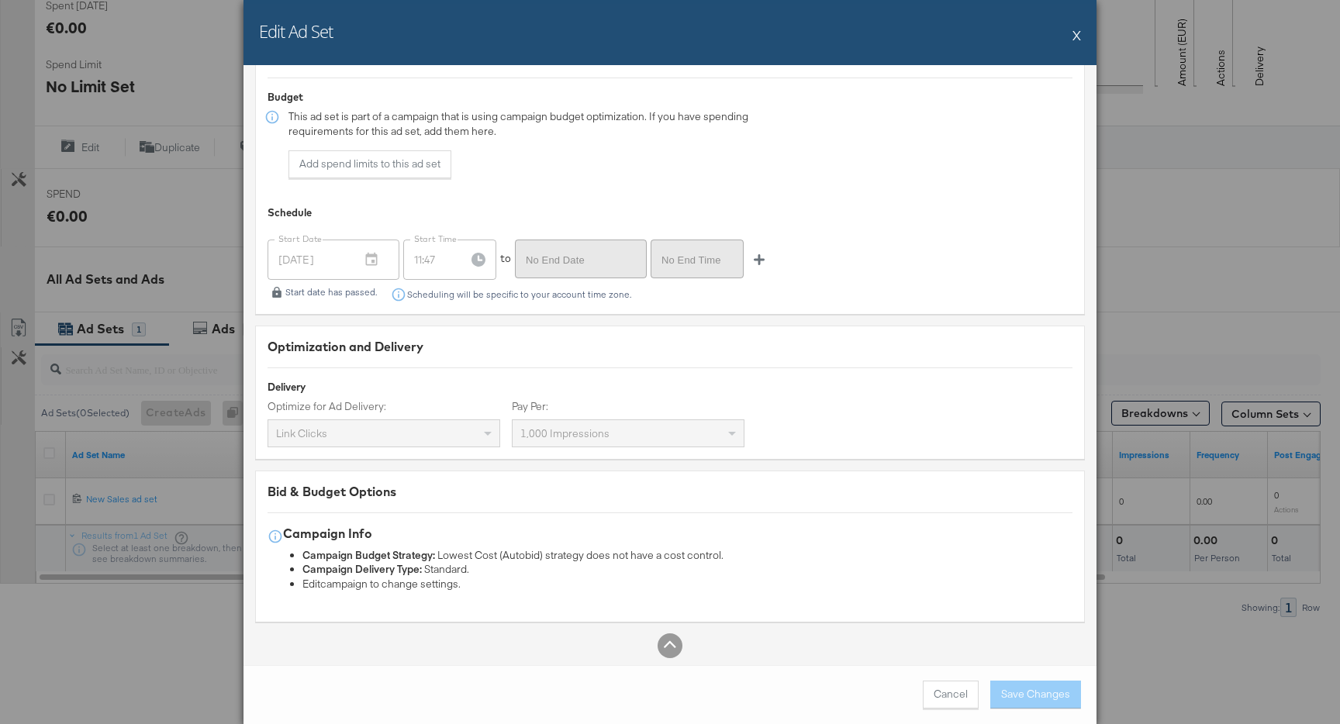
click at [1077, 35] on button "X" at bounding box center [1077, 34] width 9 height 31
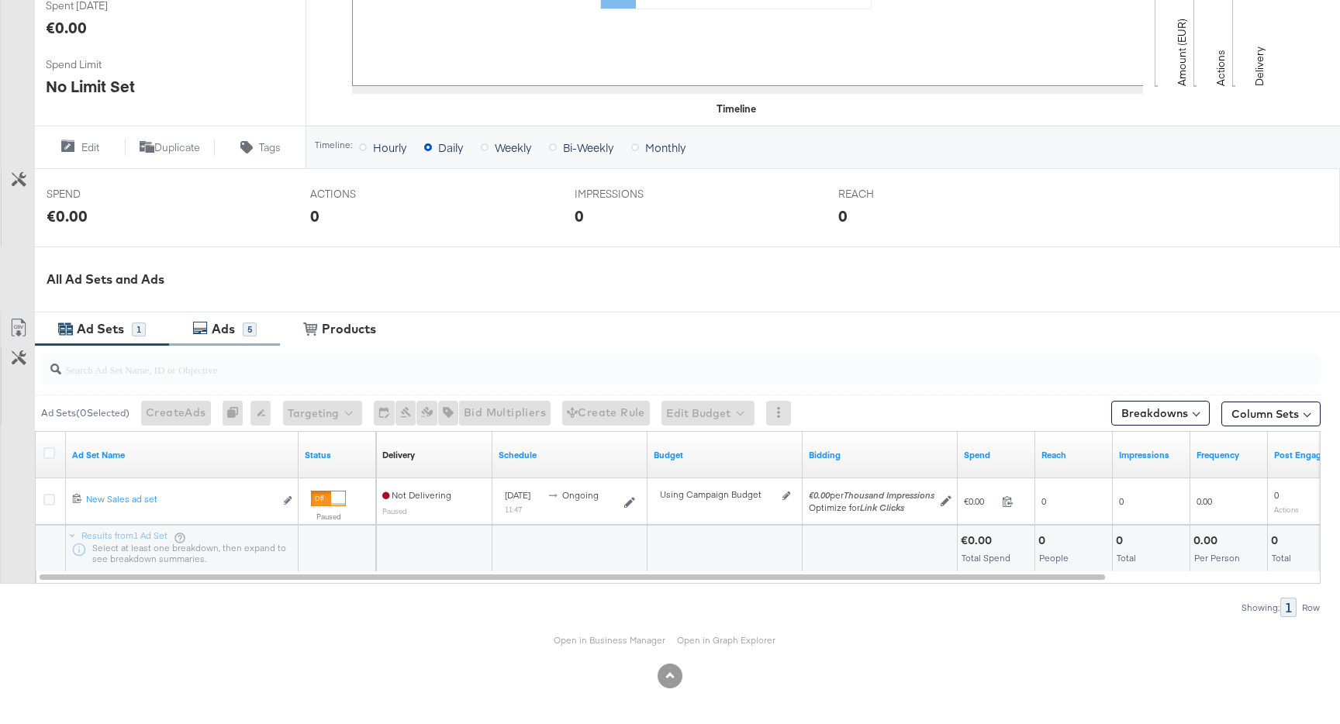
click at [240, 337] on div "Ads" at bounding box center [225, 329] width 35 height 18
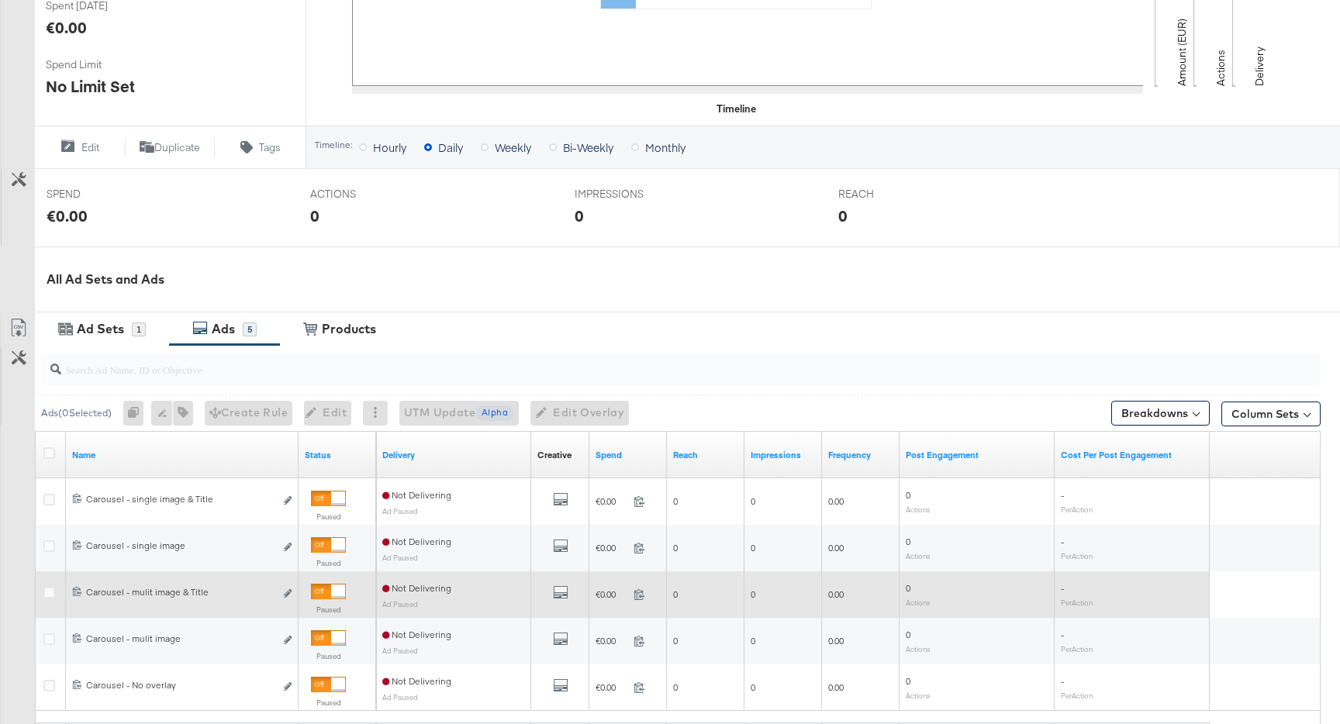
scroll to position [646, 0]
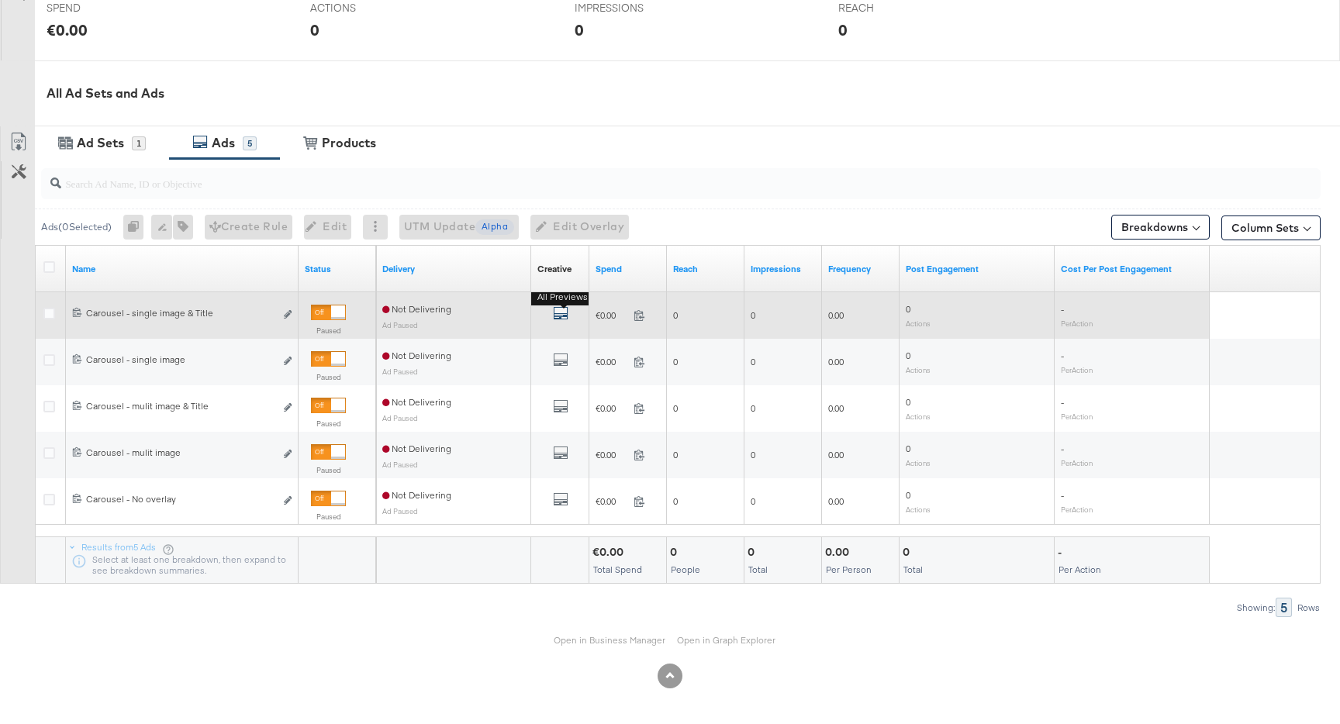
click at [565, 316] on icon "default" at bounding box center [561, 314] width 16 height 16
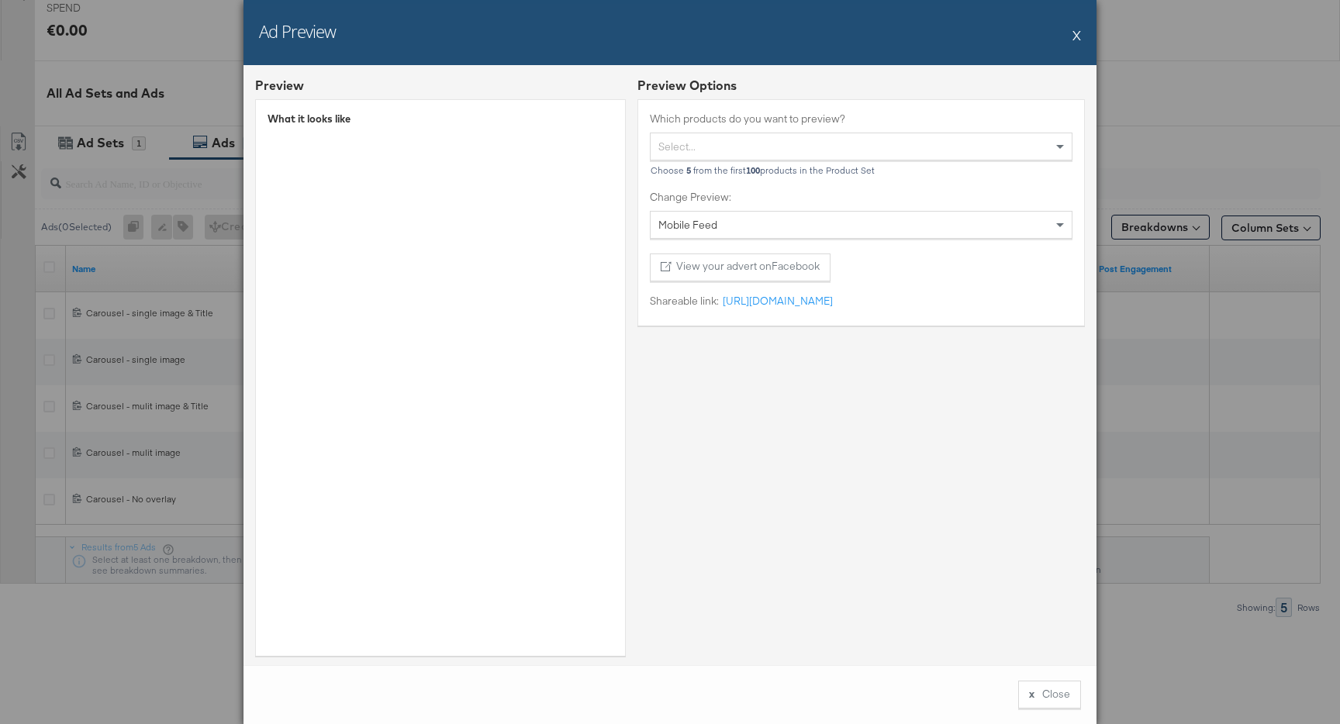
click at [1077, 31] on button "X" at bounding box center [1077, 34] width 9 height 31
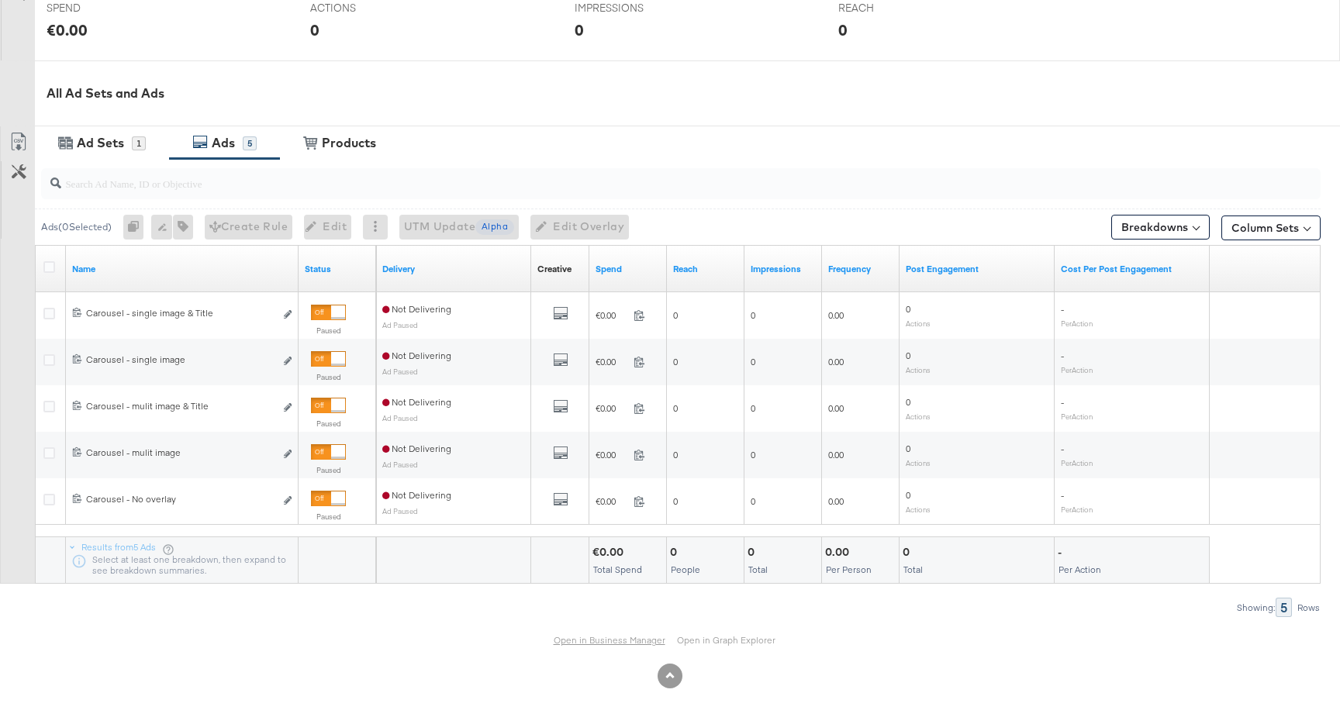
click at [611, 636] on link "Open in Business Manager" at bounding box center [610, 640] width 112 height 12
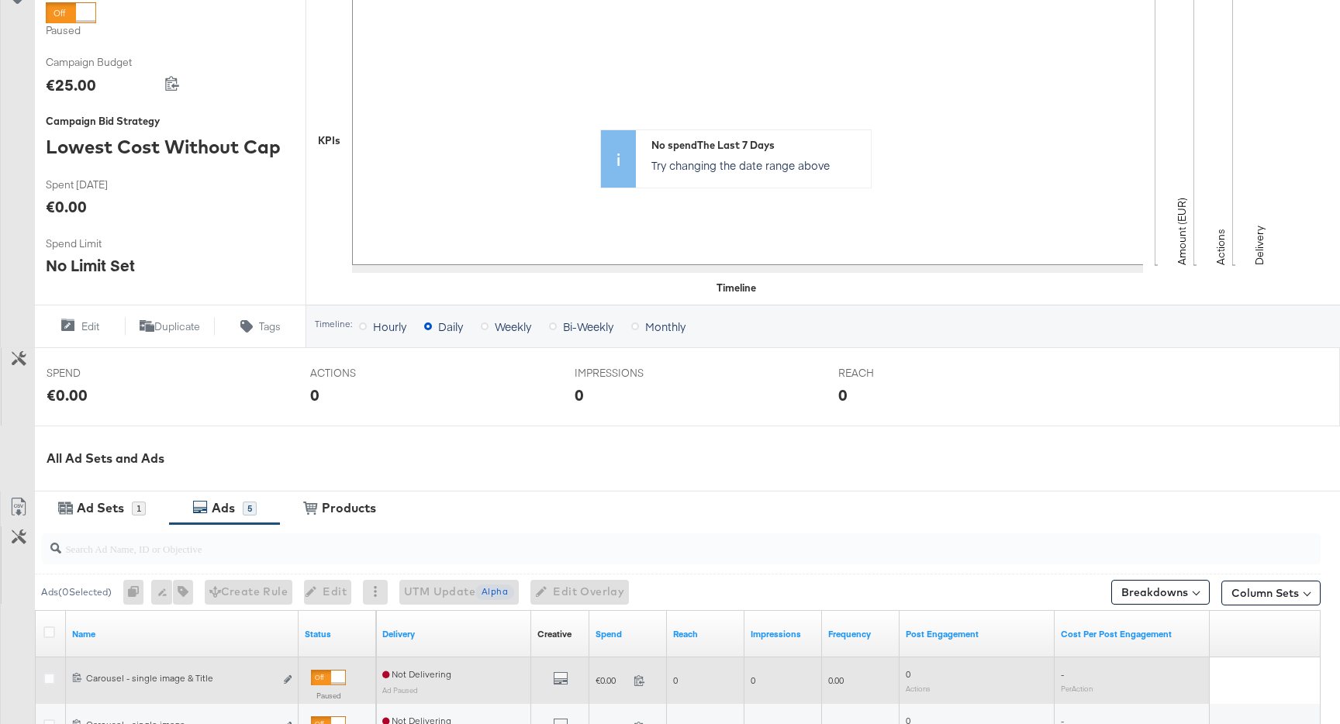
scroll to position [0, 0]
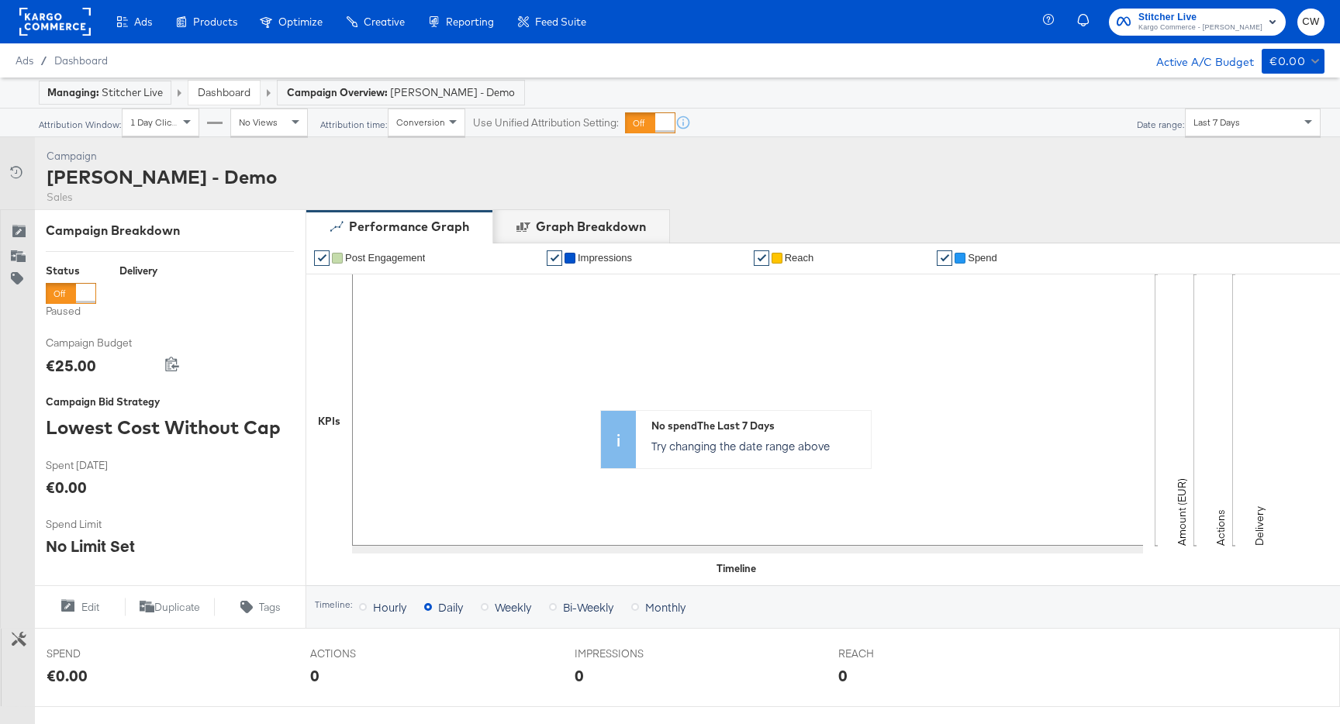
click at [237, 90] on link "Dashboard" at bounding box center [224, 92] width 53 height 14
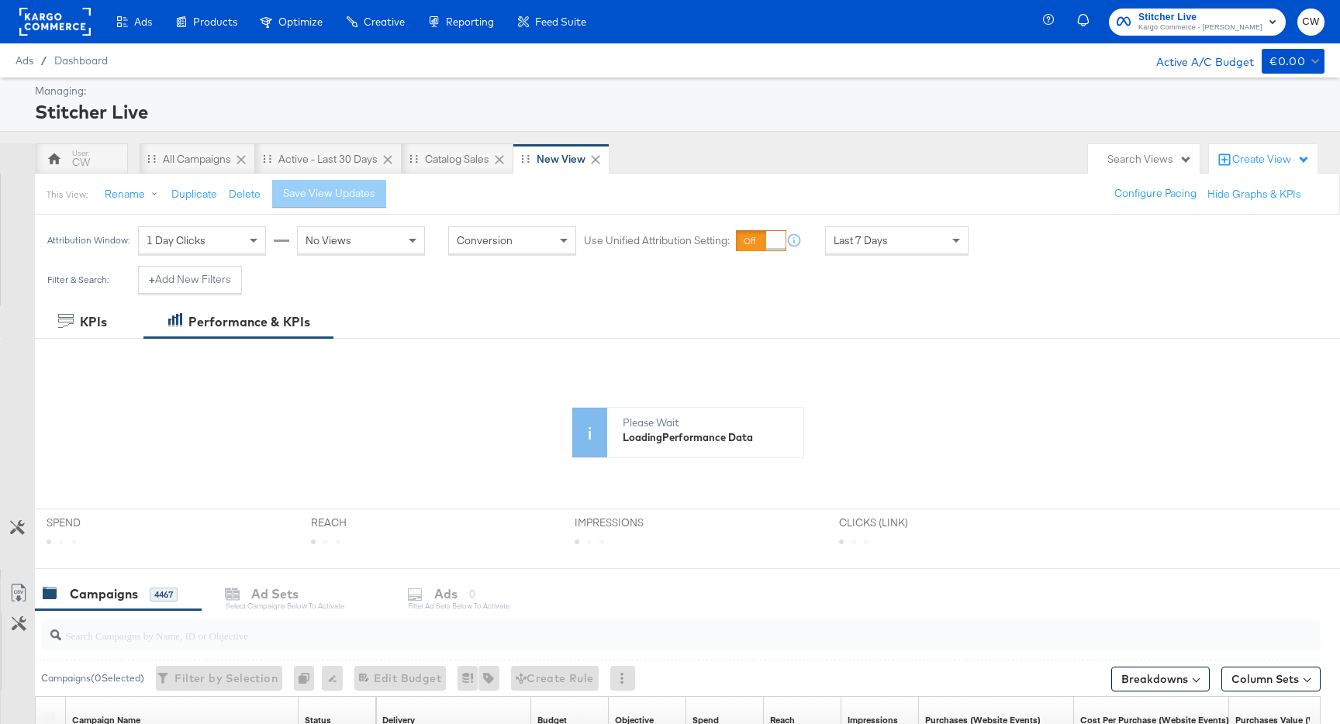
scroll to position [506, 0]
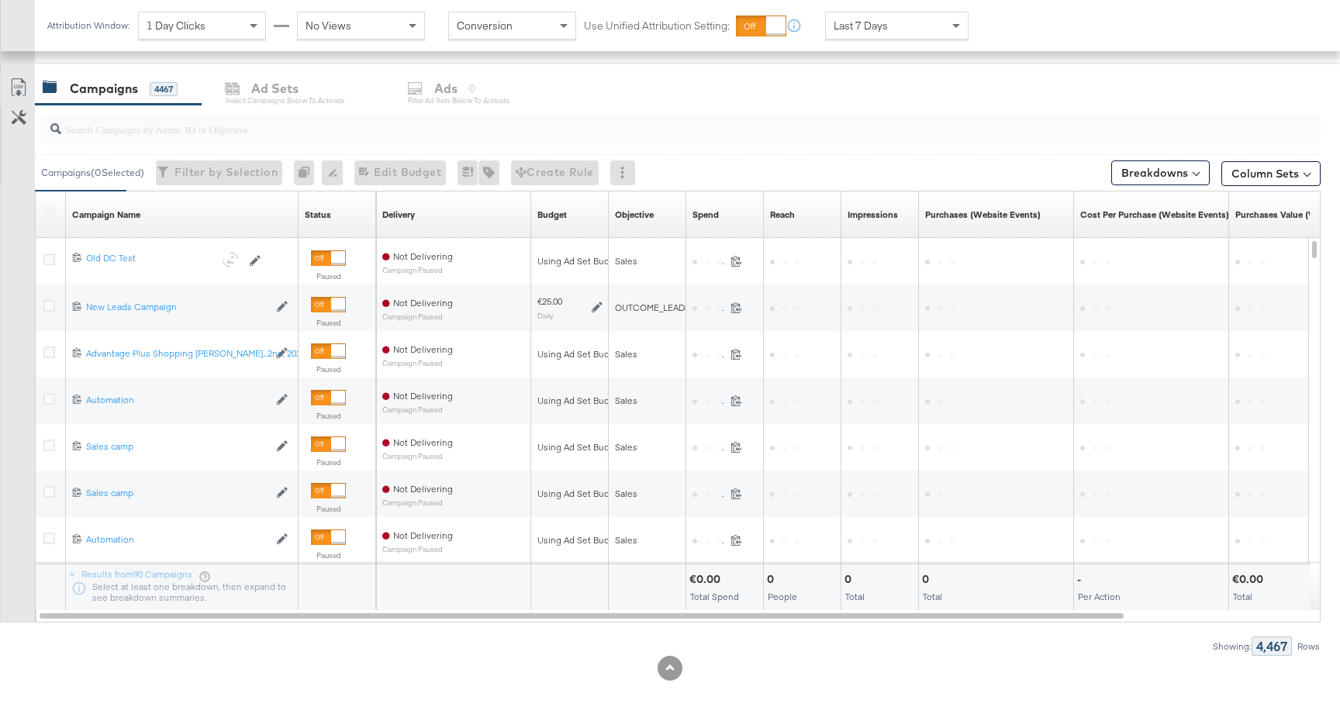
click at [226, 136] on input "search" at bounding box center [632, 123] width 1143 height 30
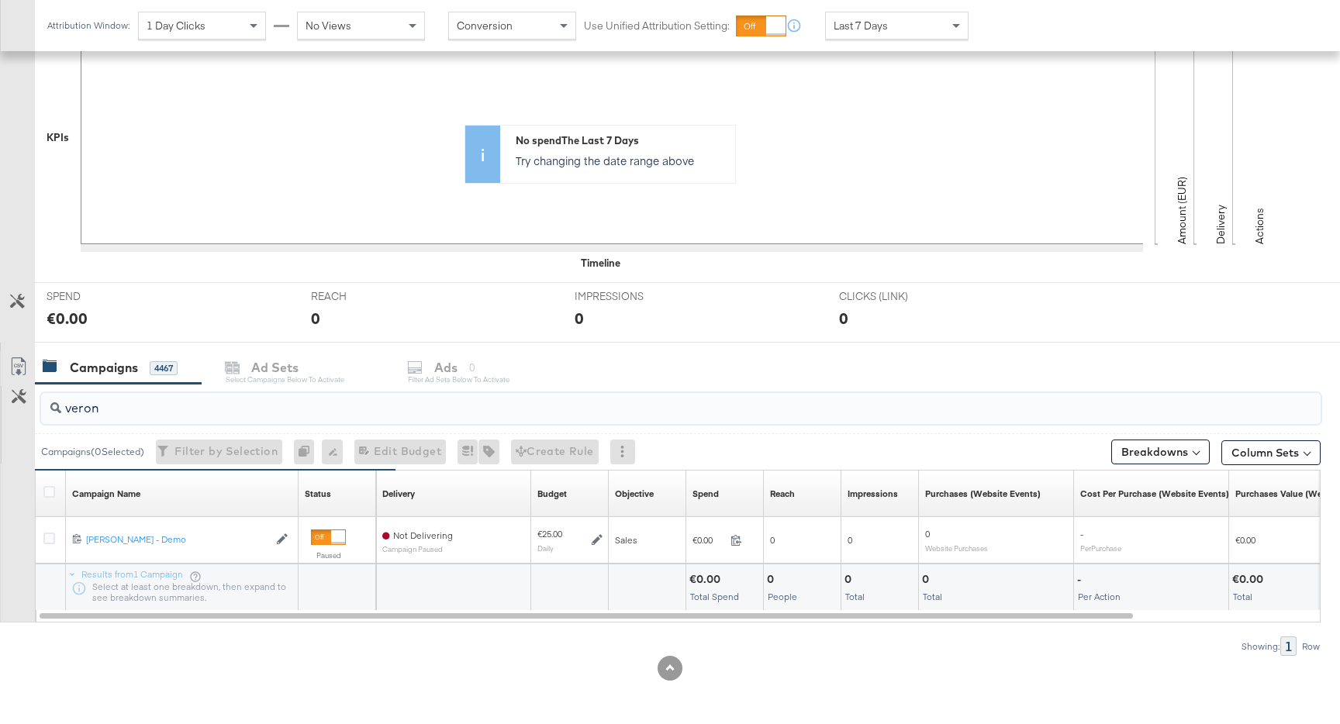
scroll to position [359, 0]
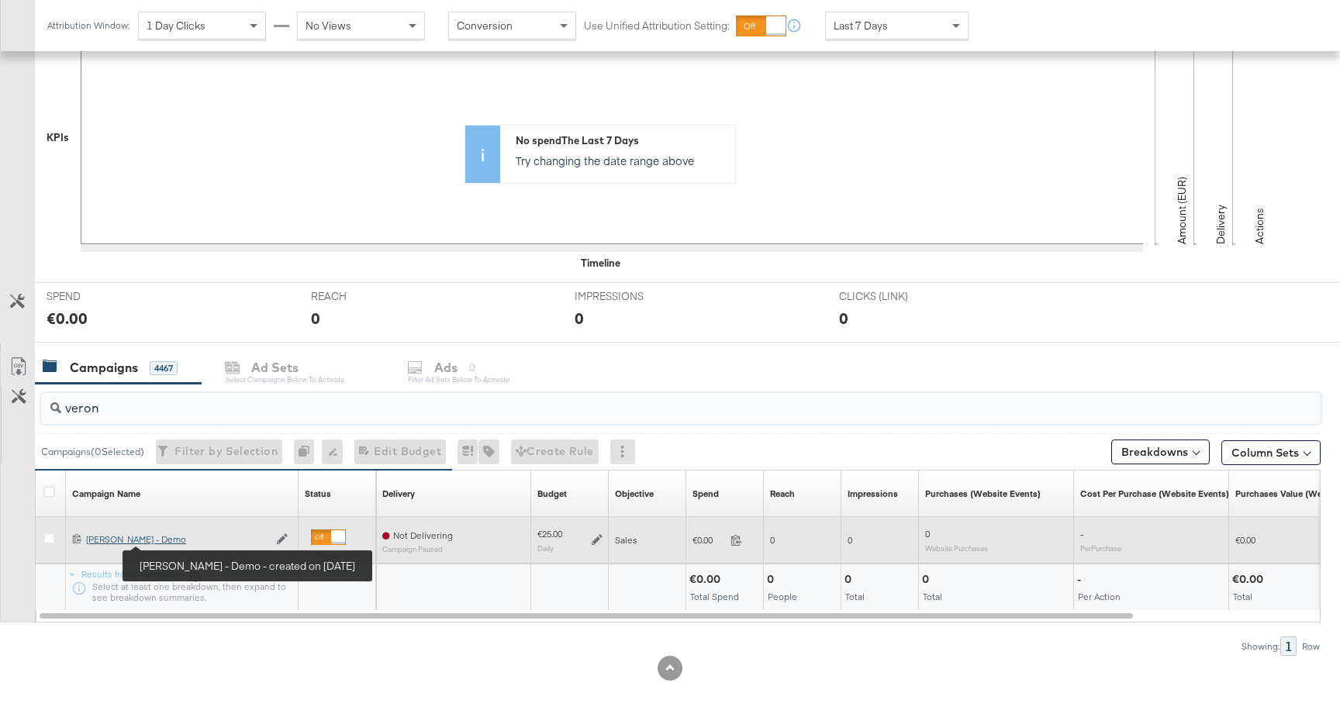
type input "veron"
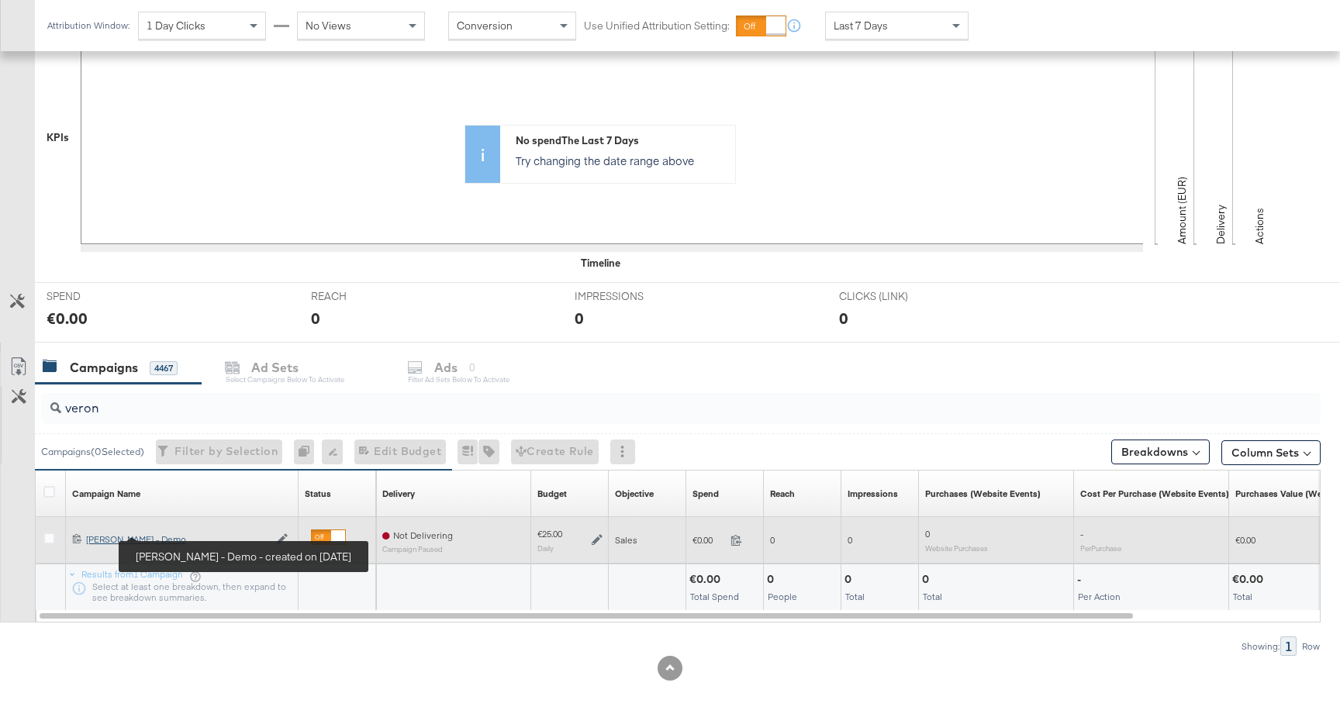
click at [181, 544] on div "Craig - Veronica Beard - Demo Craig - Veronica Beard - Demo" at bounding box center [177, 540] width 182 height 12
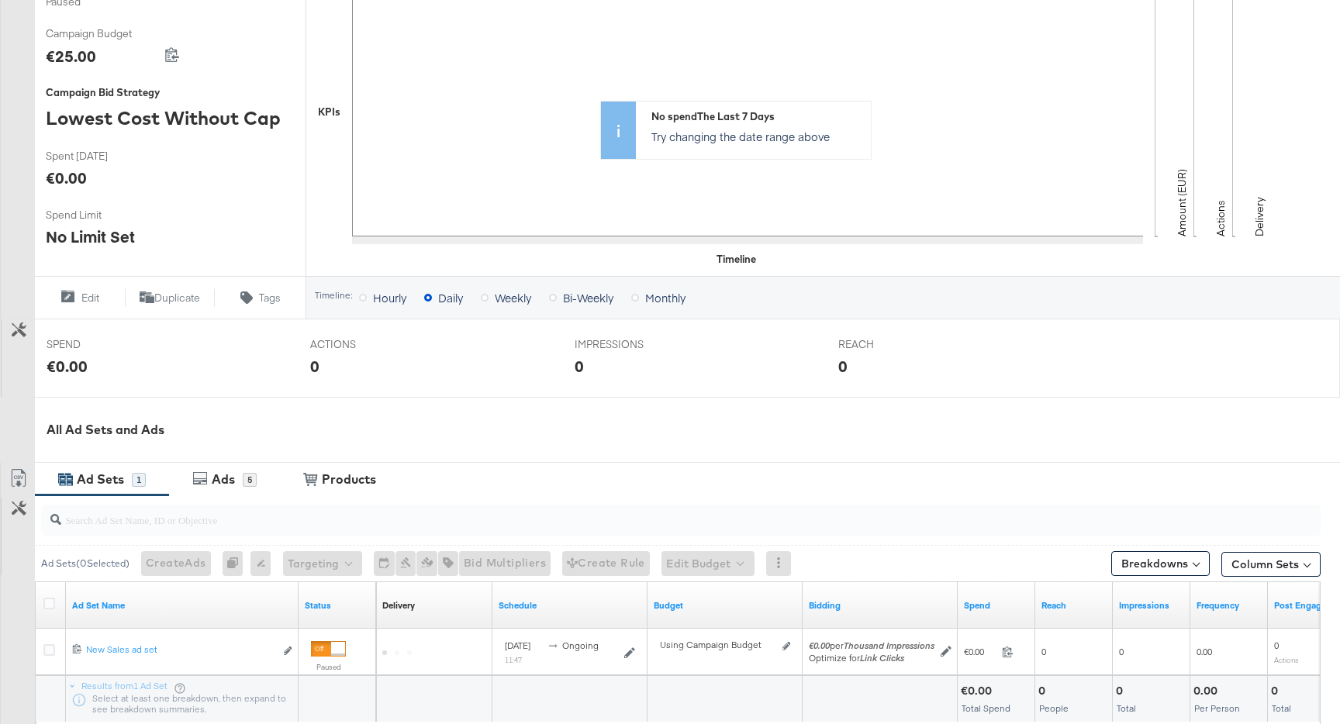
scroll to position [460, 0]
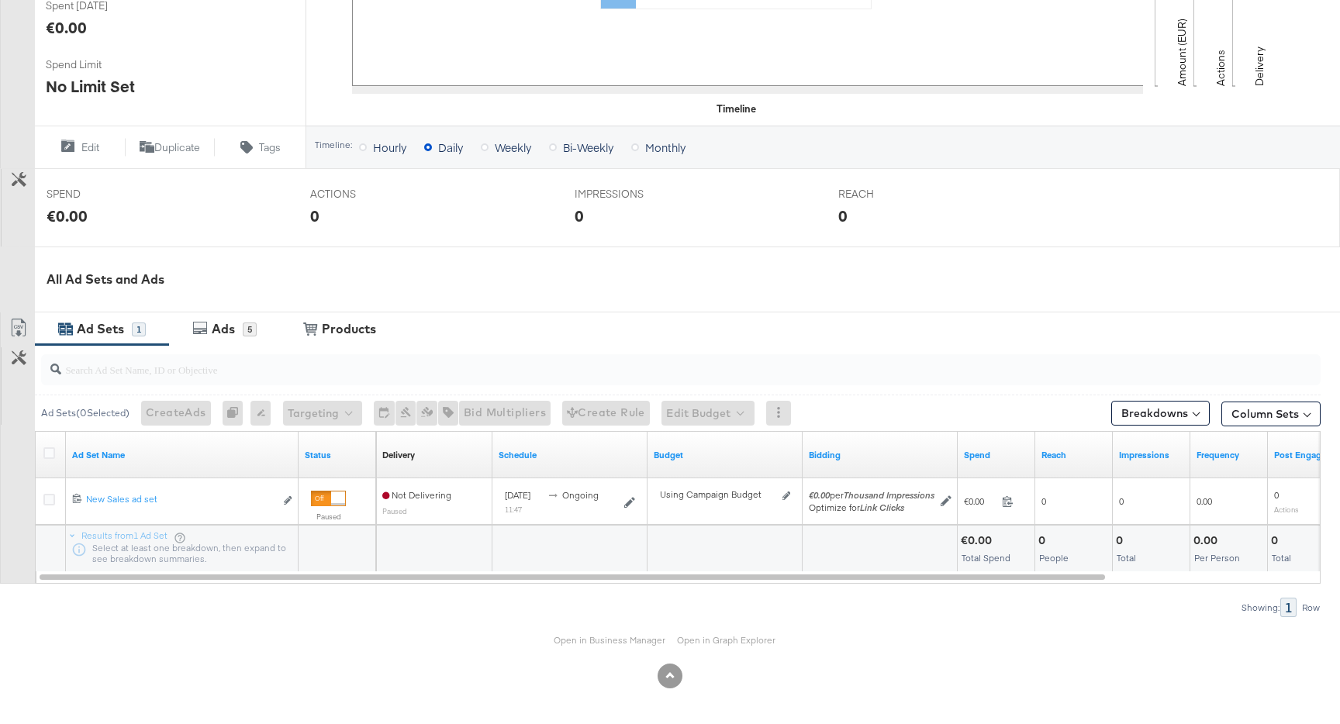
click at [630, 634] on div "Open in Business Manager Open in Graph Explorer" at bounding box center [670, 640] width 1340 height 47
click at [630, 638] on link "Open in Business Manager" at bounding box center [610, 640] width 112 height 12
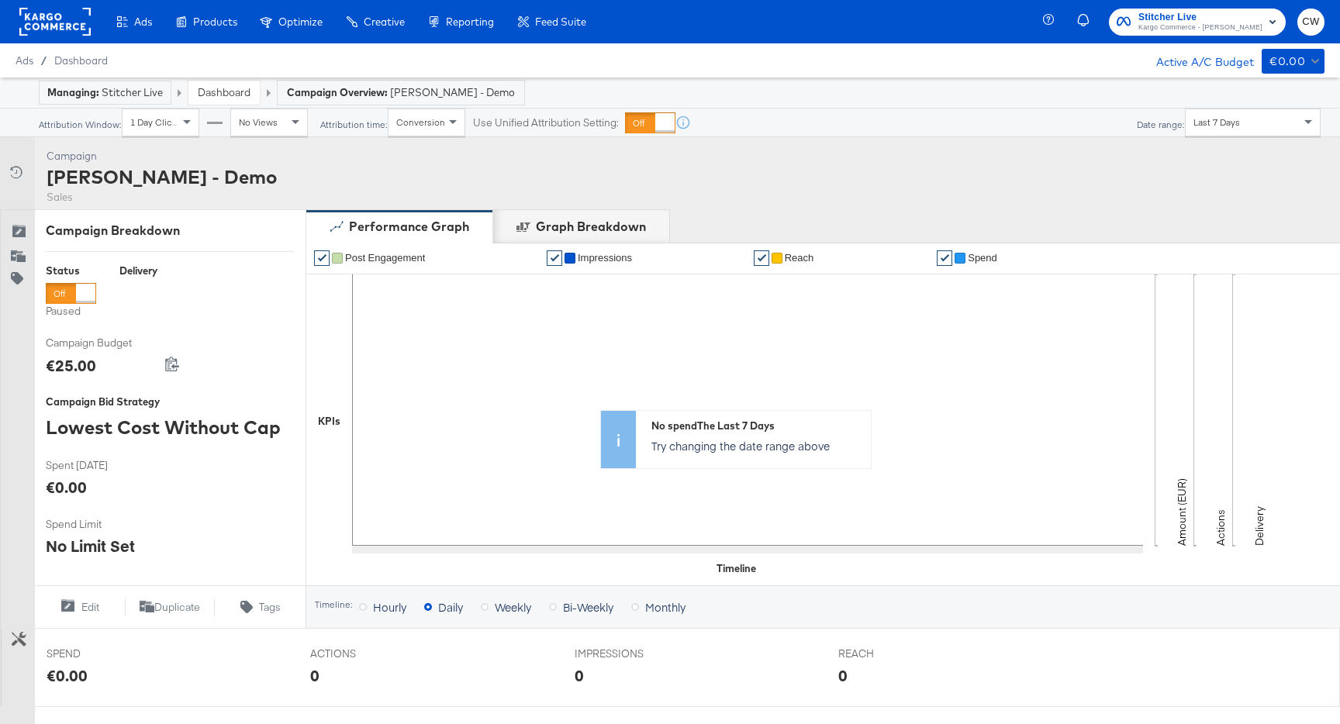
click at [218, 105] on div "Dashboard" at bounding box center [224, 93] width 73 height 26
click at [229, 95] on link "Dashboard" at bounding box center [224, 92] width 53 height 14
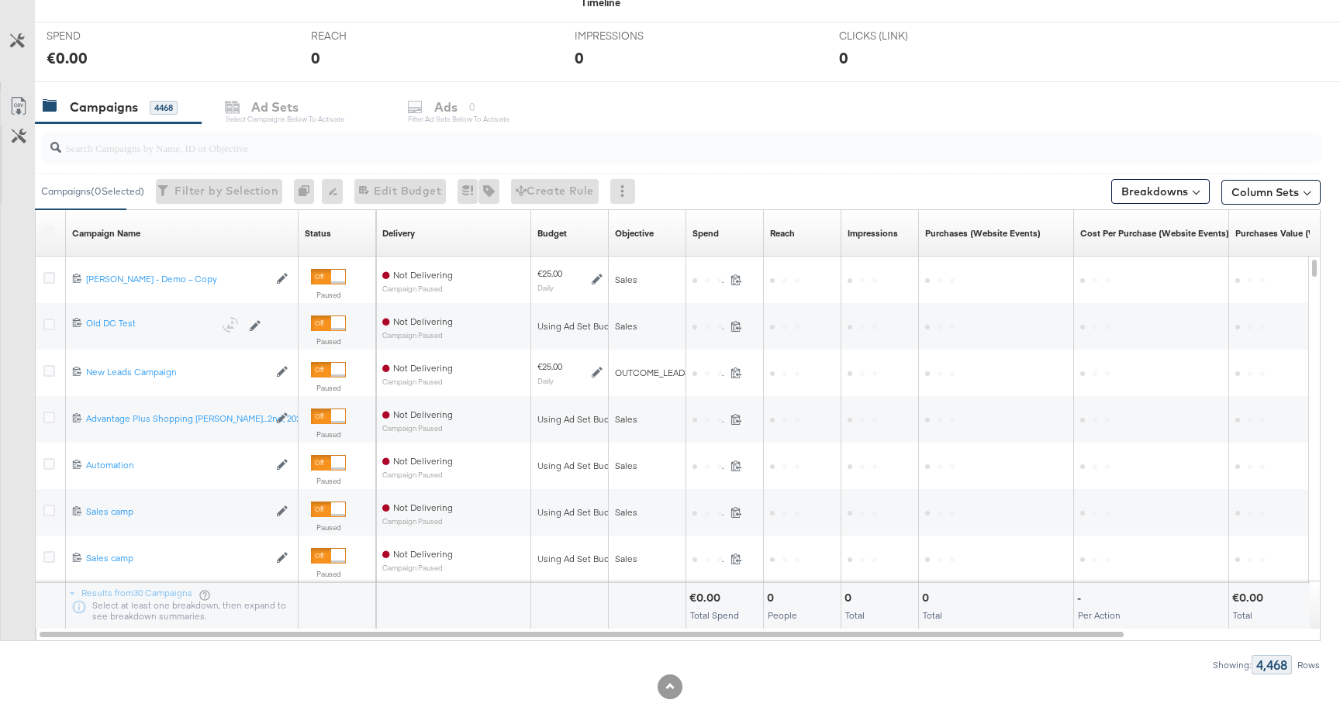
scroll to position [638, 0]
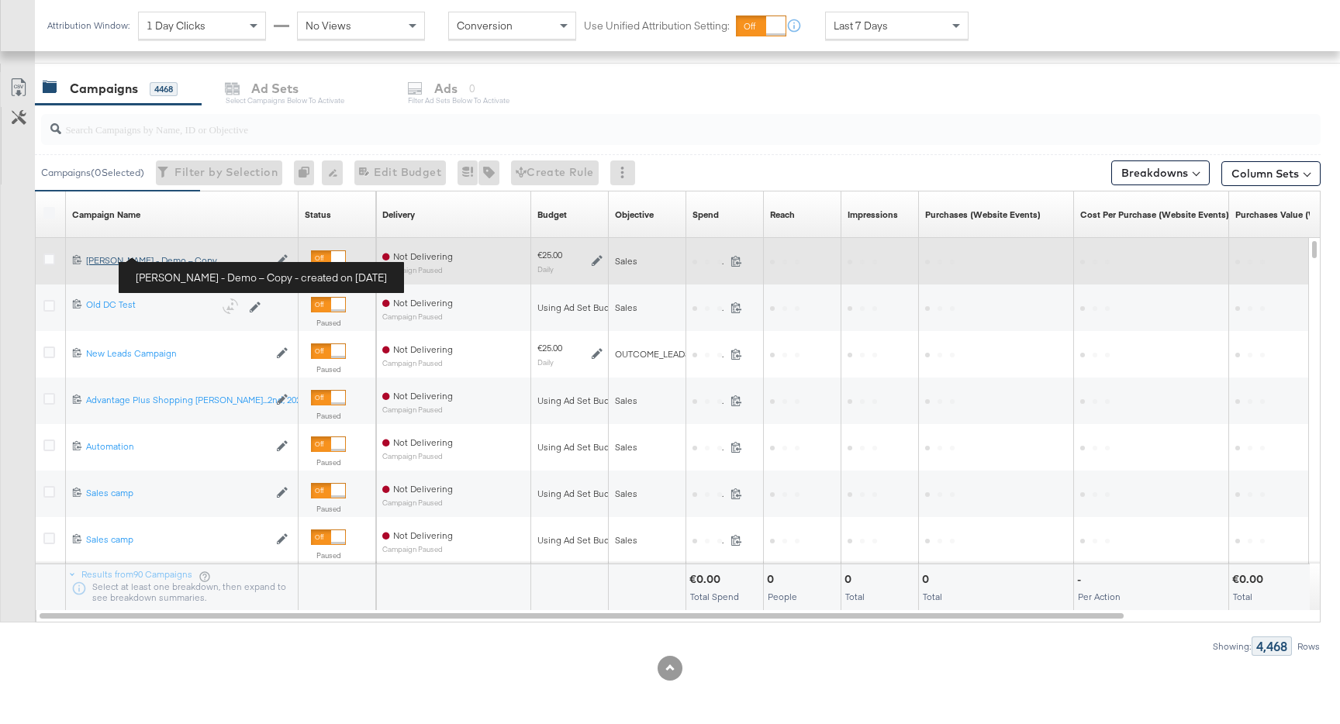
click at [201, 260] on div "[PERSON_NAME] - Demo – Copy [PERSON_NAME] - Demo – Copy" at bounding box center [177, 260] width 182 height 12
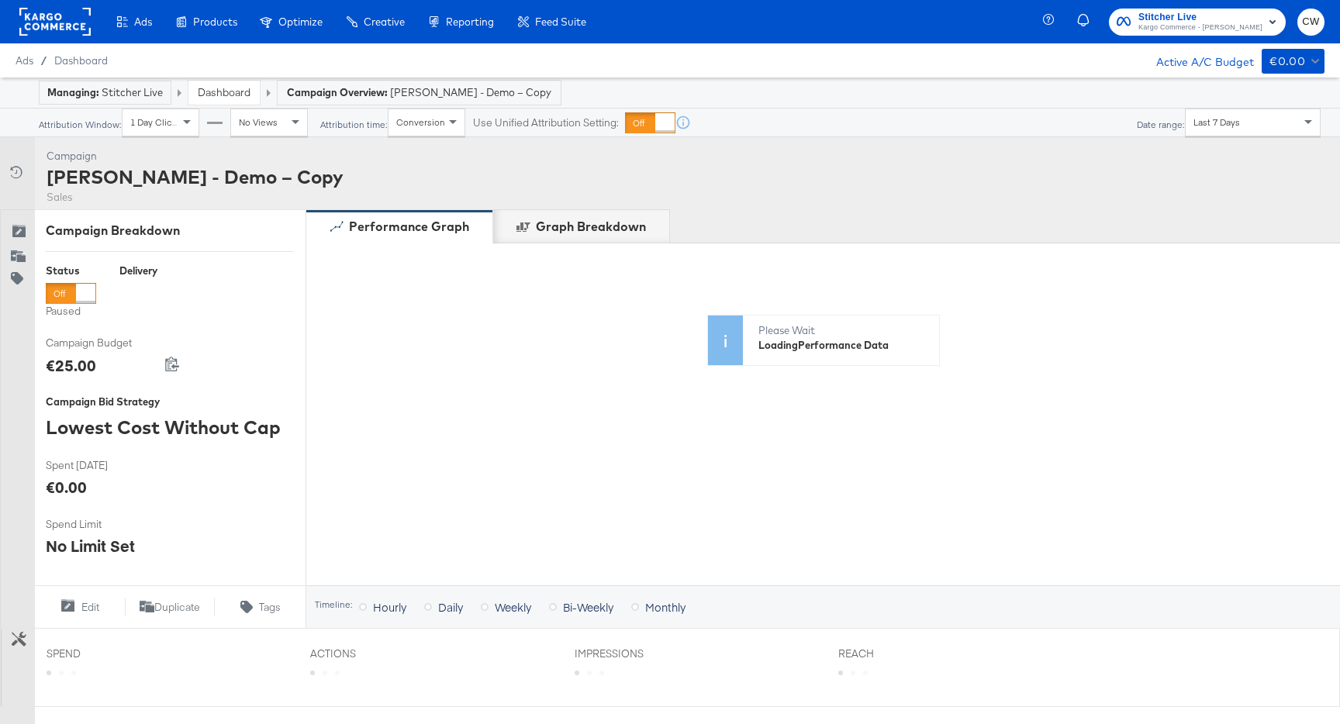
scroll to position [460, 0]
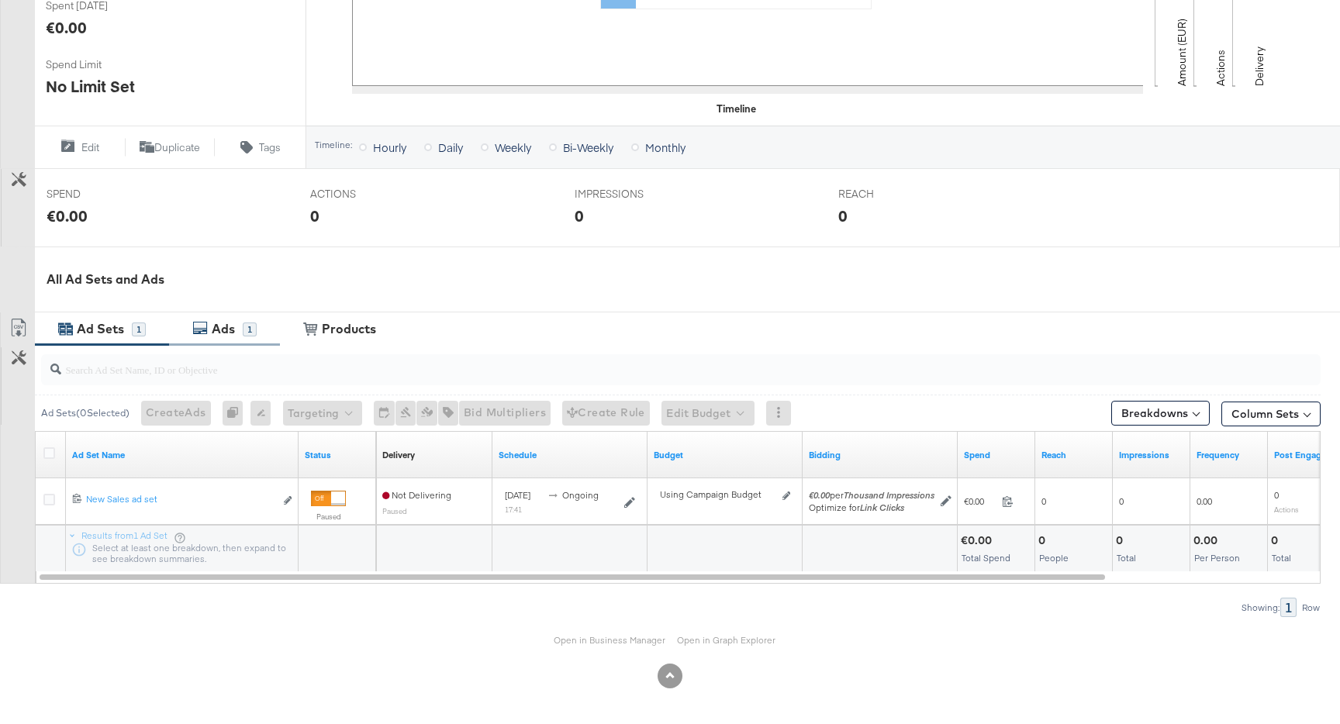
click at [237, 324] on div "Ads" at bounding box center [225, 329] width 35 height 18
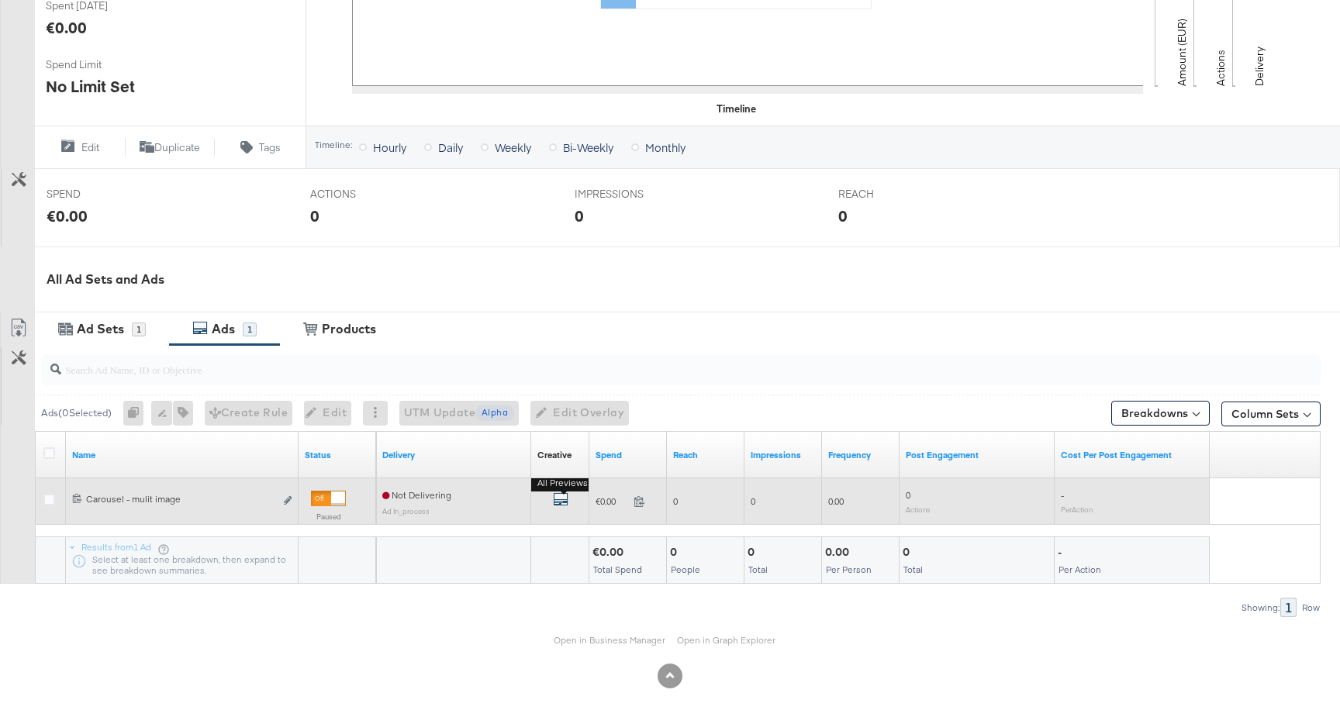
click at [567, 502] on icon "default" at bounding box center [561, 500] width 16 height 16
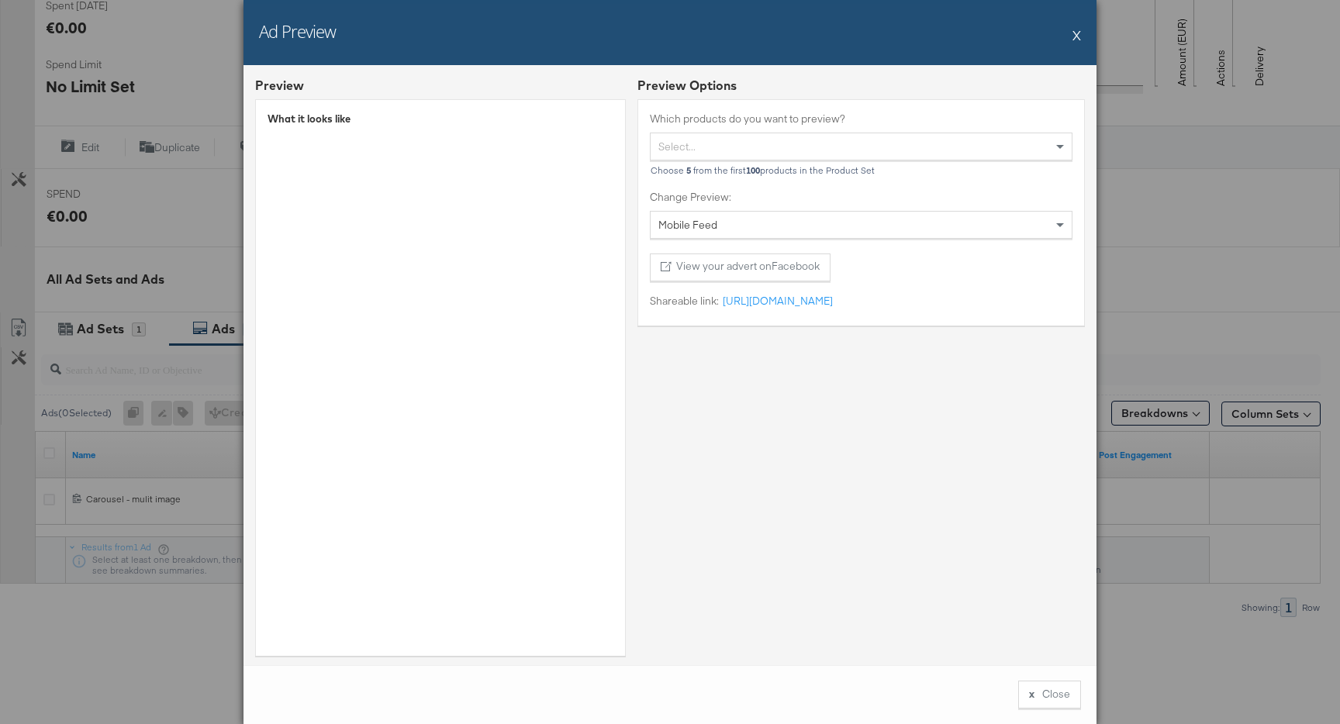
click at [1082, 29] on div "Ad Preview X" at bounding box center [670, 32] width 853 height 65
click at [1072, 36] on div "Ad Preview X" at bounding box center [670, 32] width 853 height 65
click at [1082, 33] on div "Ad Preview X" at bounding box center [670, 32] width 853 height 65
click at [1079, 34] on button "X" at bounding box center [1077, 34] width 9 height 31
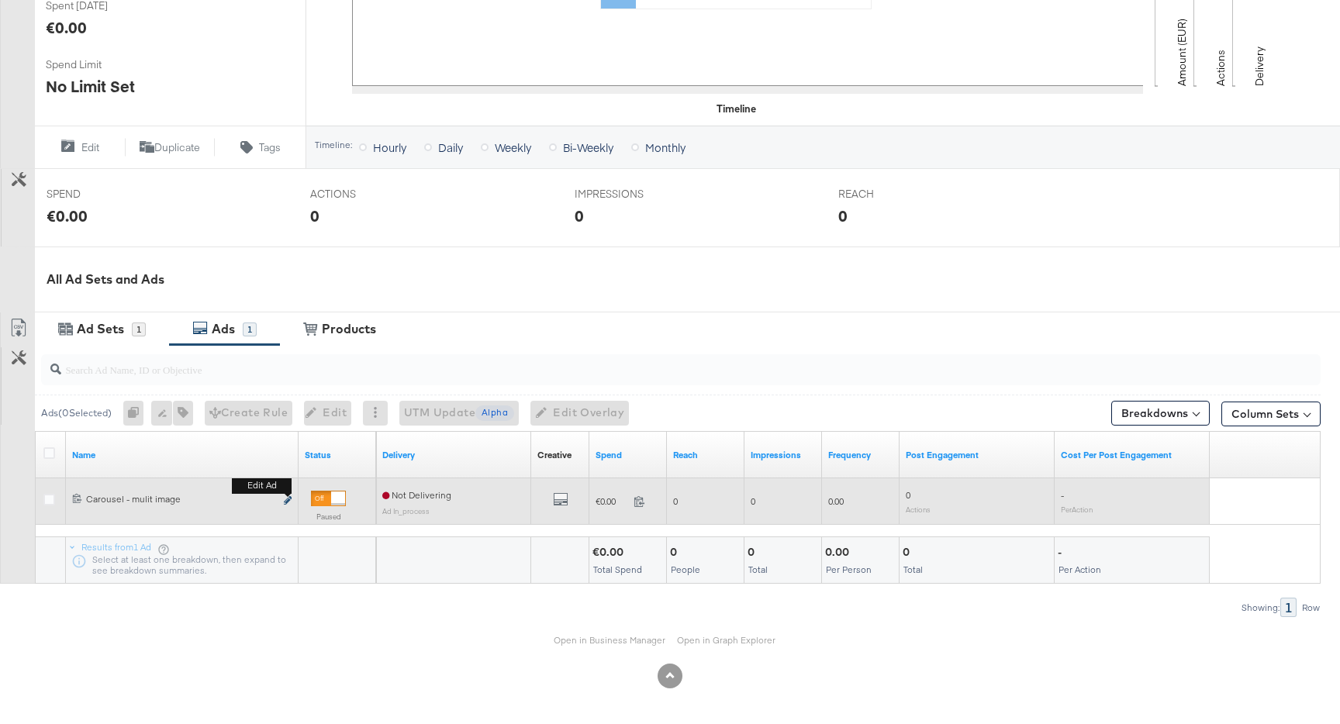
click at [288, 500] on icon "link" at bounding box center [288, 500] width 8 height 9
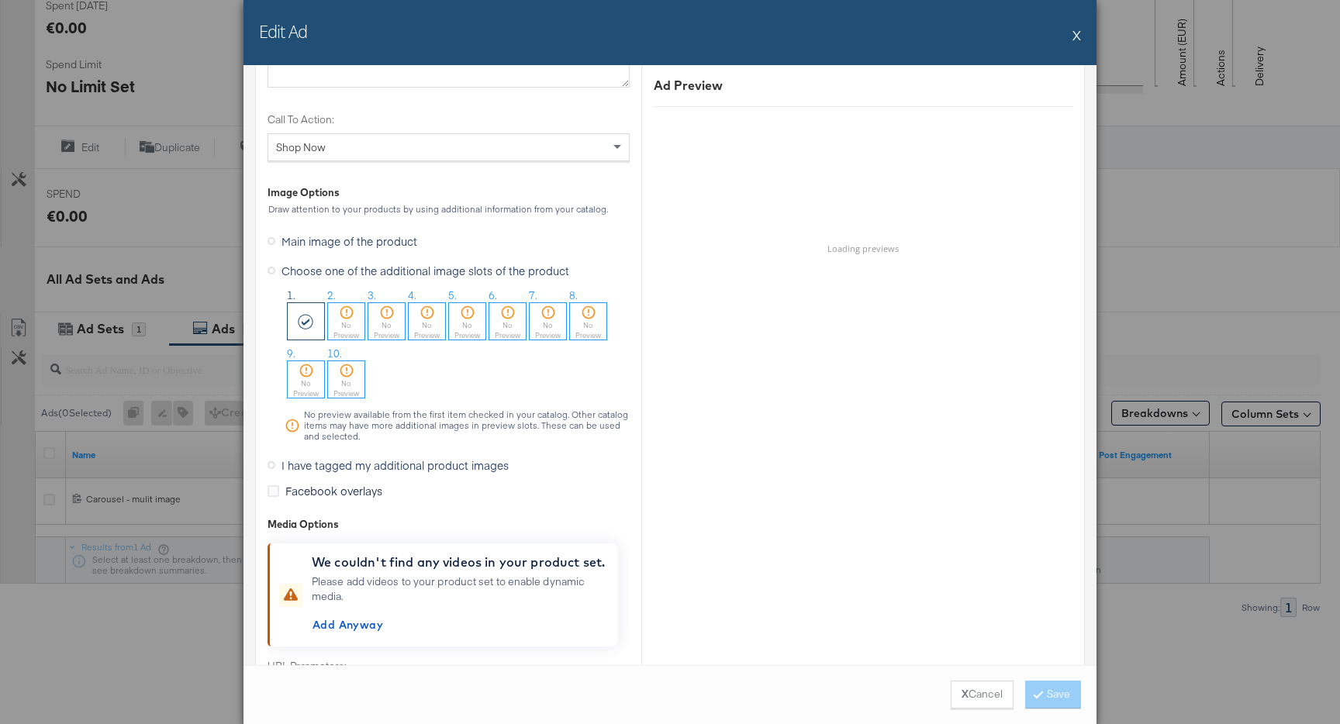
scroll to position [1498, 0]
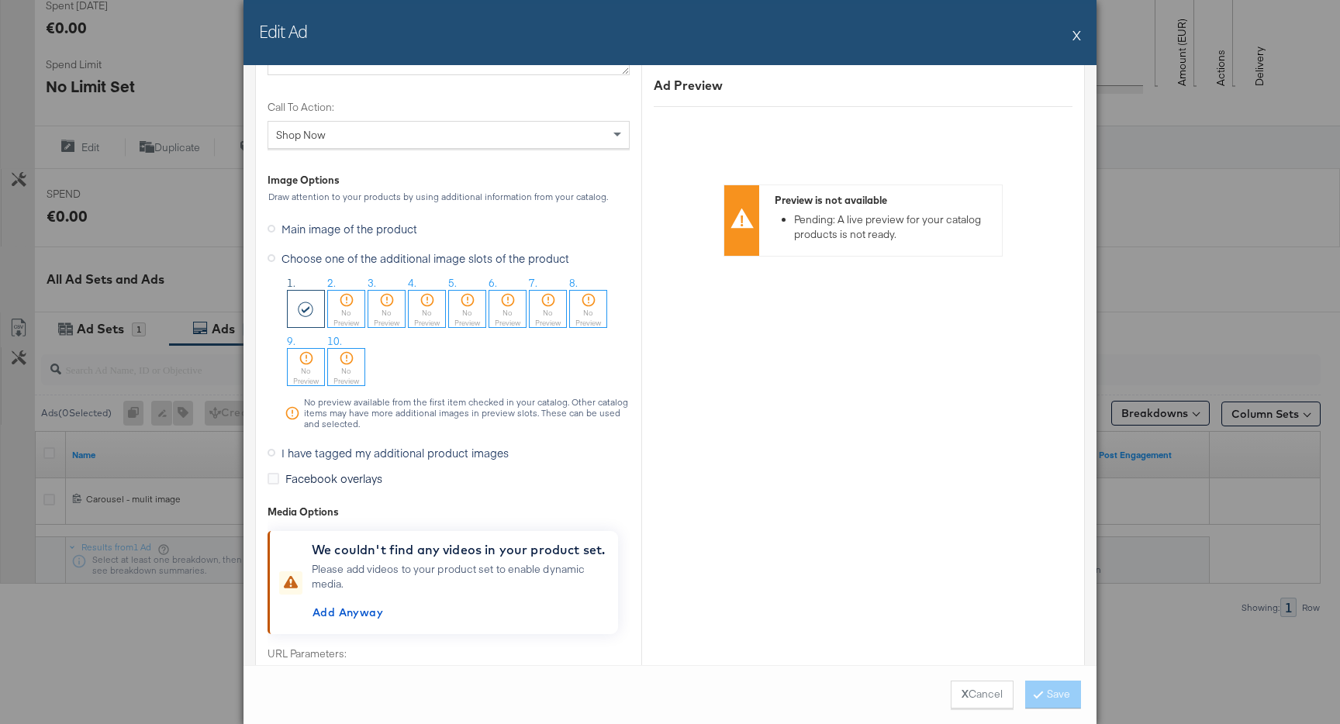
click at [1077, 31] on button "X" at bounding box center [1077, 34] width 9 height 31
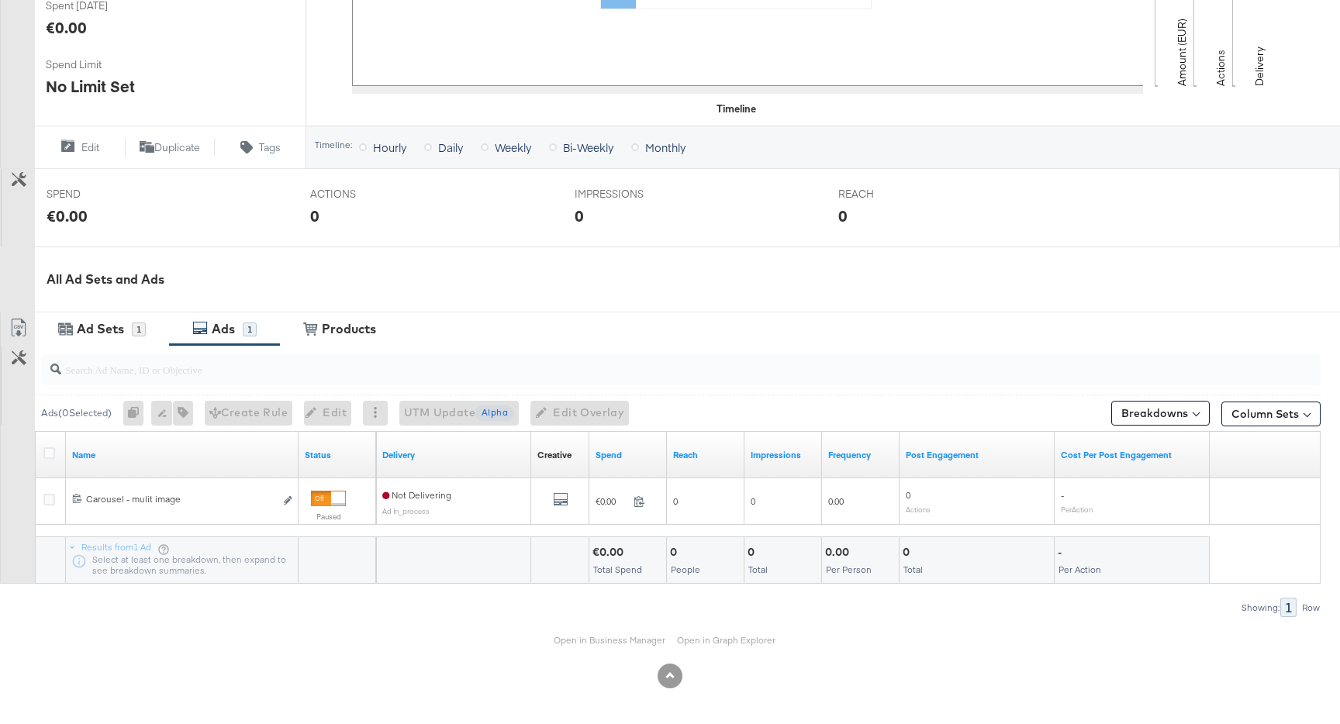
scroll to position [0, 0]
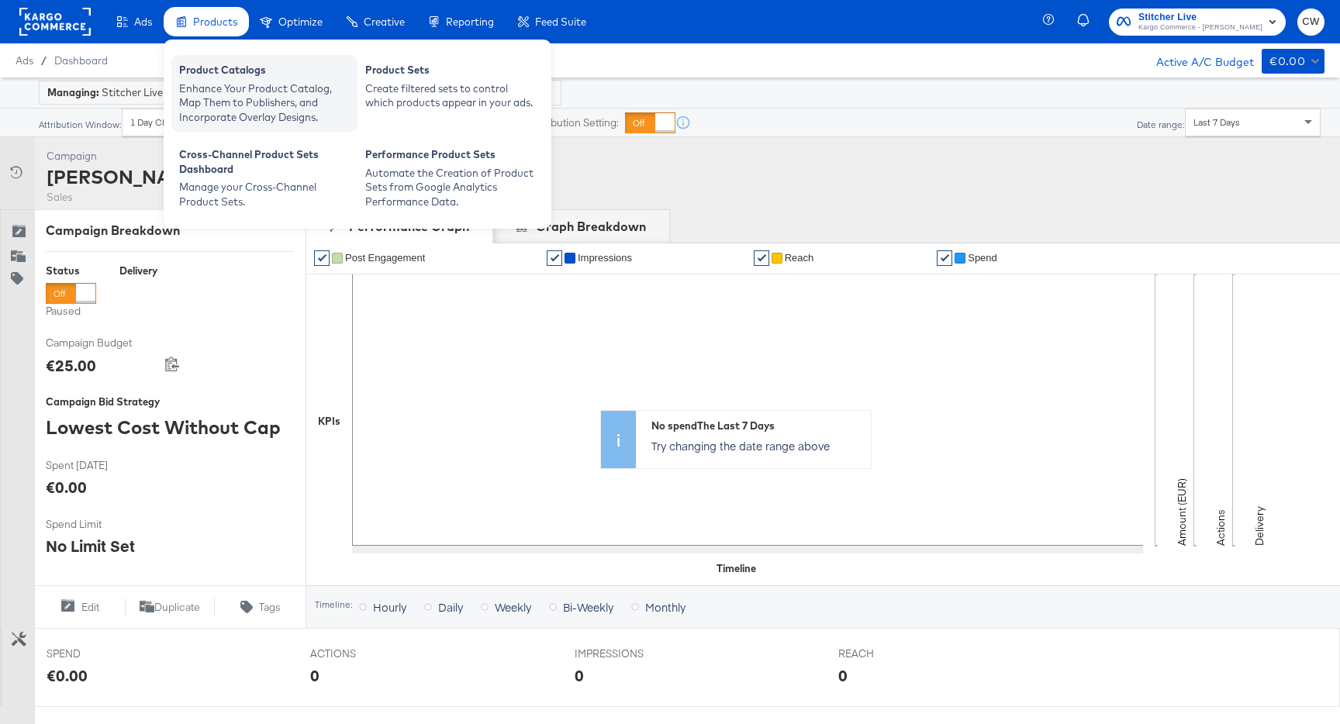
click at [262, 89] on div "Enhance Your Product Catalog, Map Them to Publishers, and Incorporate Overlay D…" at bounding box center [264, 102] width 171 height 43
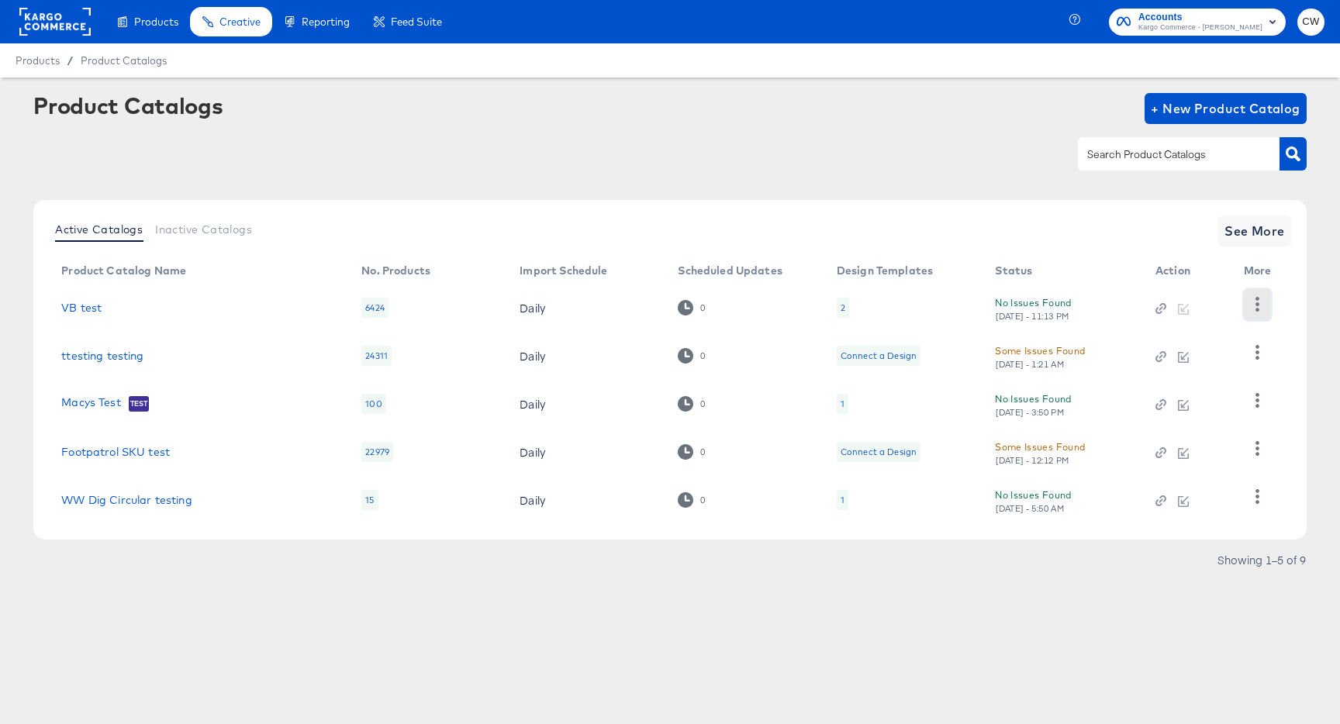
click at [1255, 306] on icon "button" at bounding box center [1257, 304] width 15 height 15
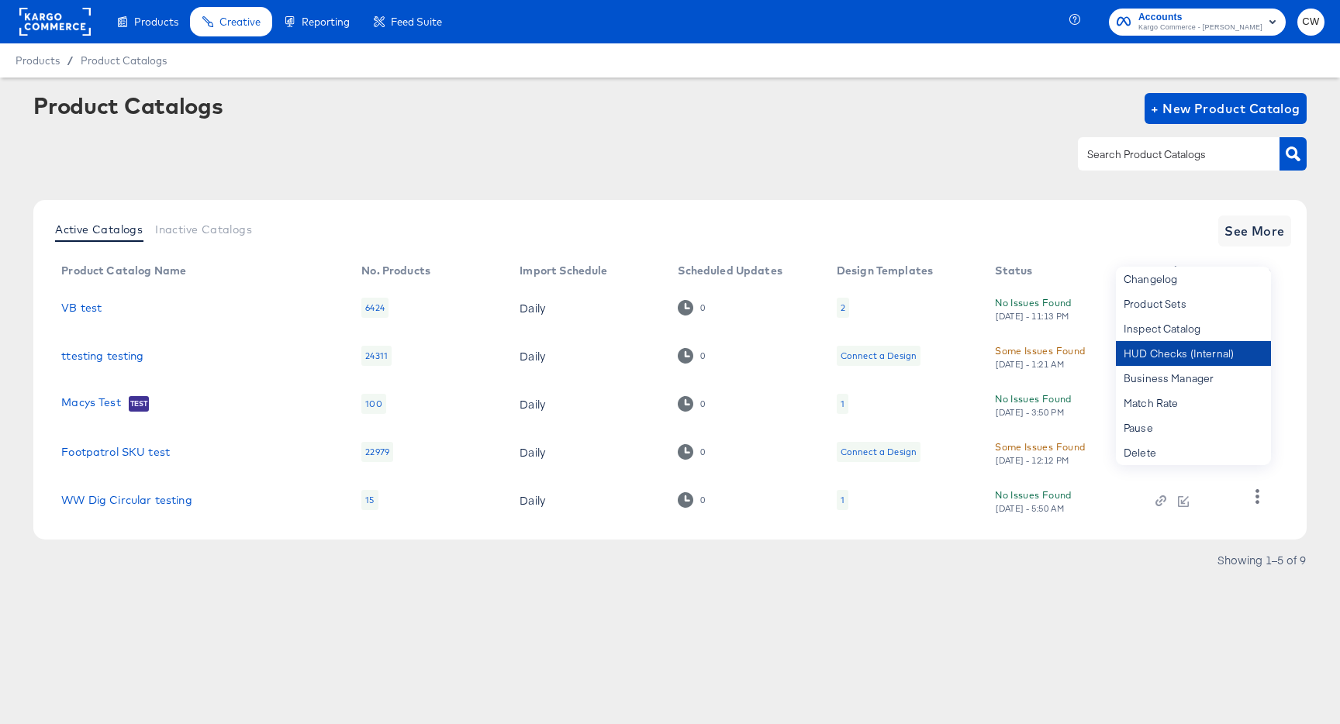
click at [1179, 357] on div "HUD Checks (Internal)" at bounding box center [1193, 353] width 155 height 25
click at [118, 306] on div "VB test" at bounding box center [195, 308] width 269 height 12
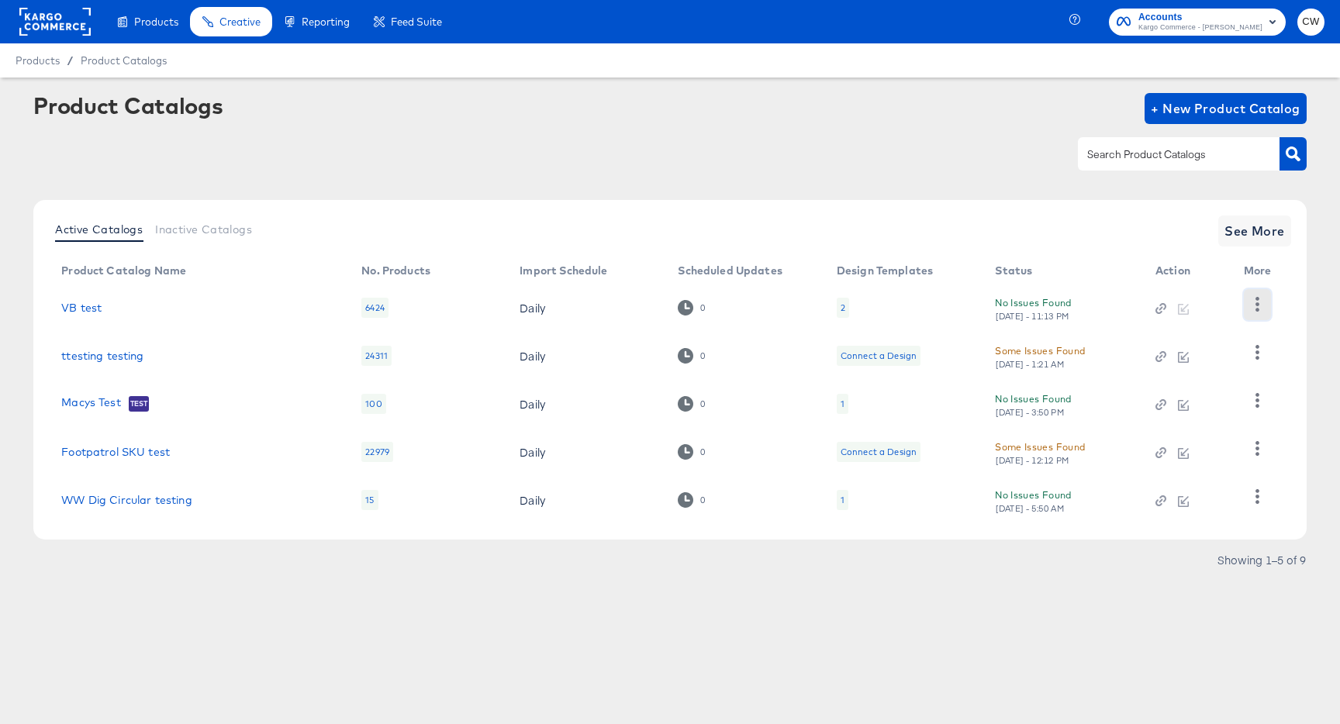
click at [1258, 297] on icon "button" at bounding box center [1257, 304] width 15 height 15
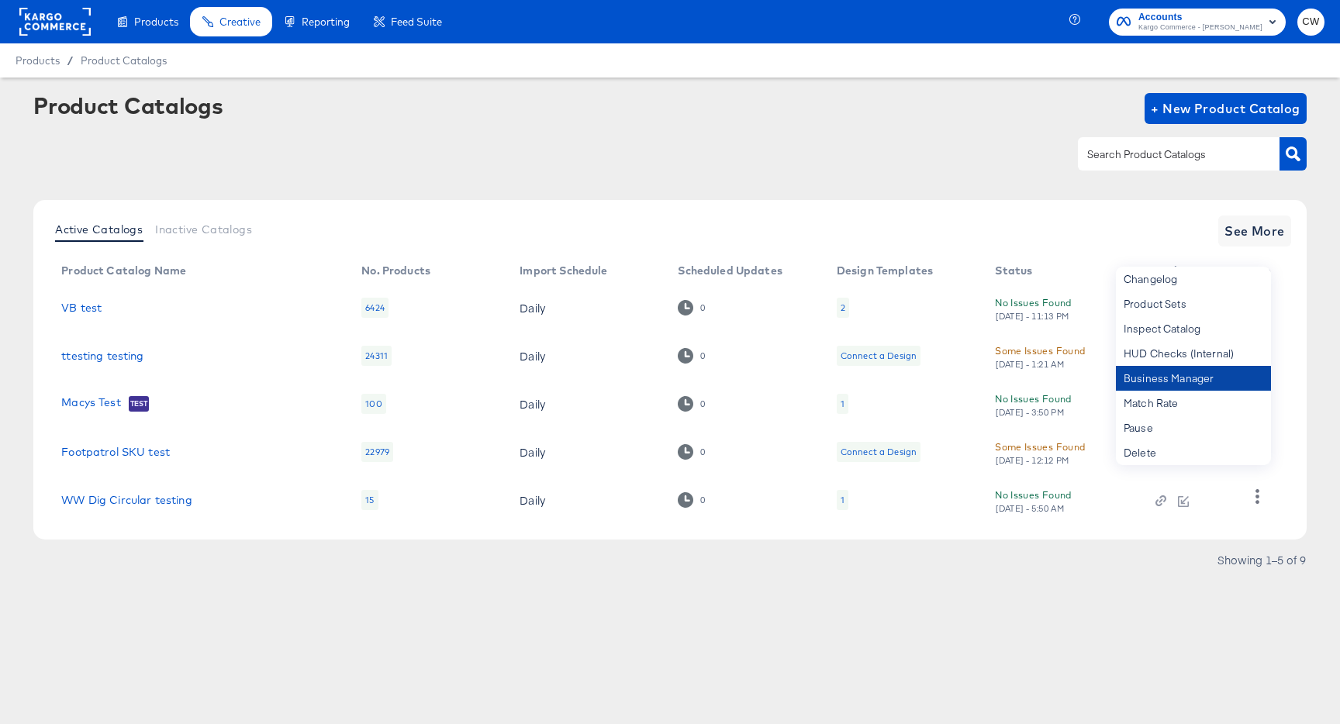
click at [1189, 385] on div "Business Manager" at bounding box center [1193, 378] width 155 height 25
click at [94, 306] on link "VB test" at bounding box center [81, 308] width 40 height 12
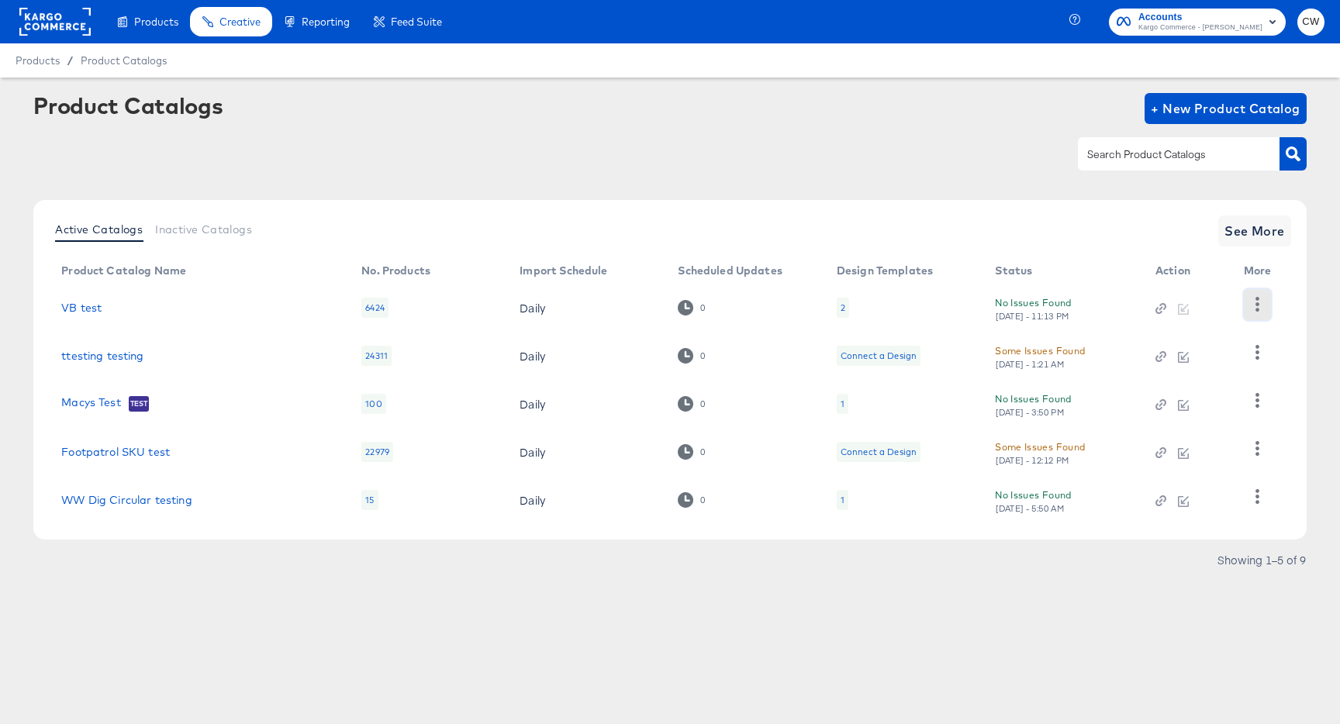
click at [1261, 304] on icon "button" at bounding box center [1257, 304] width 15 height 15
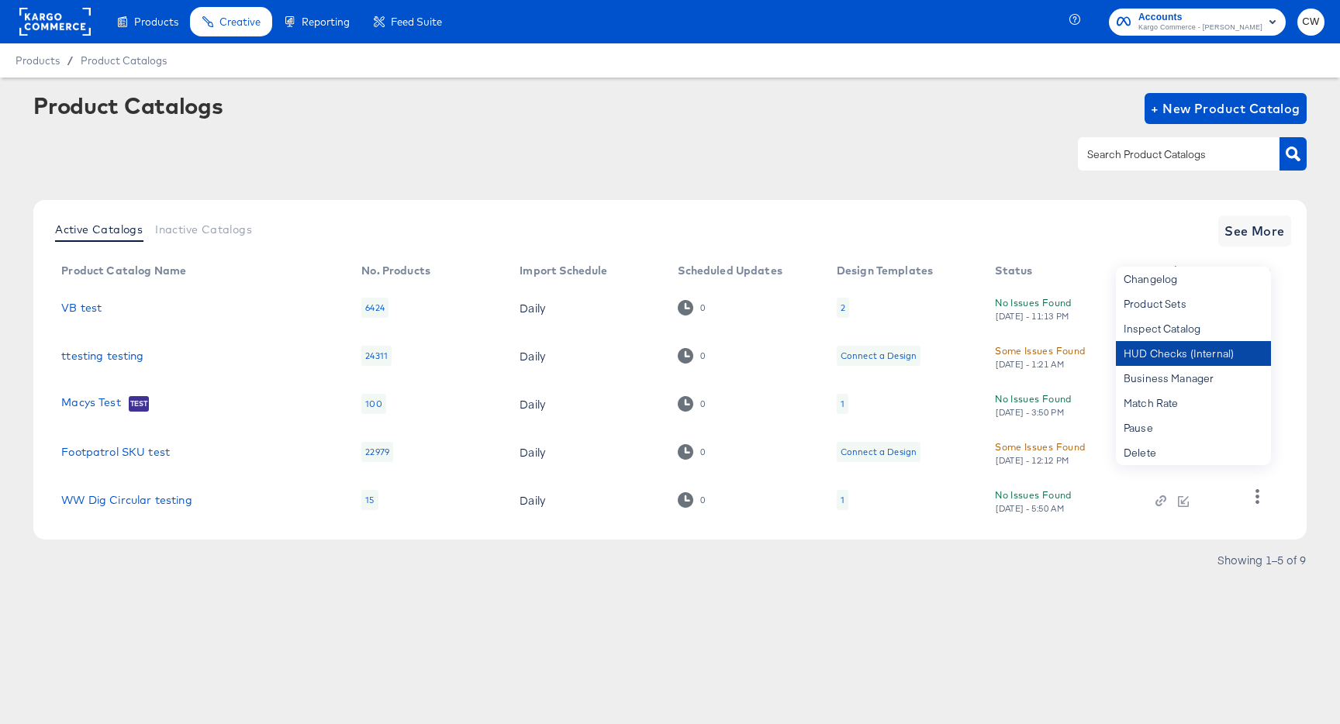
click at [1167, 362] on div "HUD Checks (Internal)" at bounding box center [1193, 353] width 155 height 25
click at [57, 29] on rect at bounding box center [54, 22] width 71 height 28
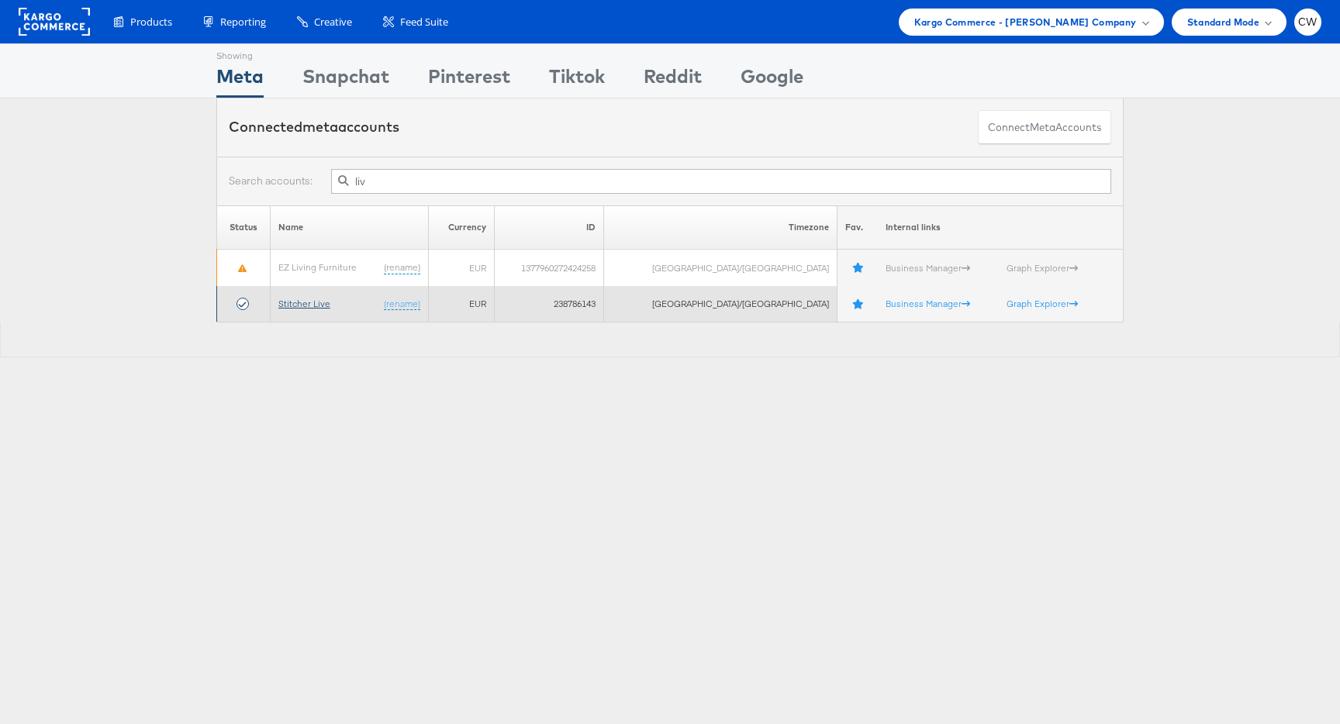
type input "liv"
click at [307, 299] on link "Stitcher Live" at bounding box center [304, 304] width 52 height 12
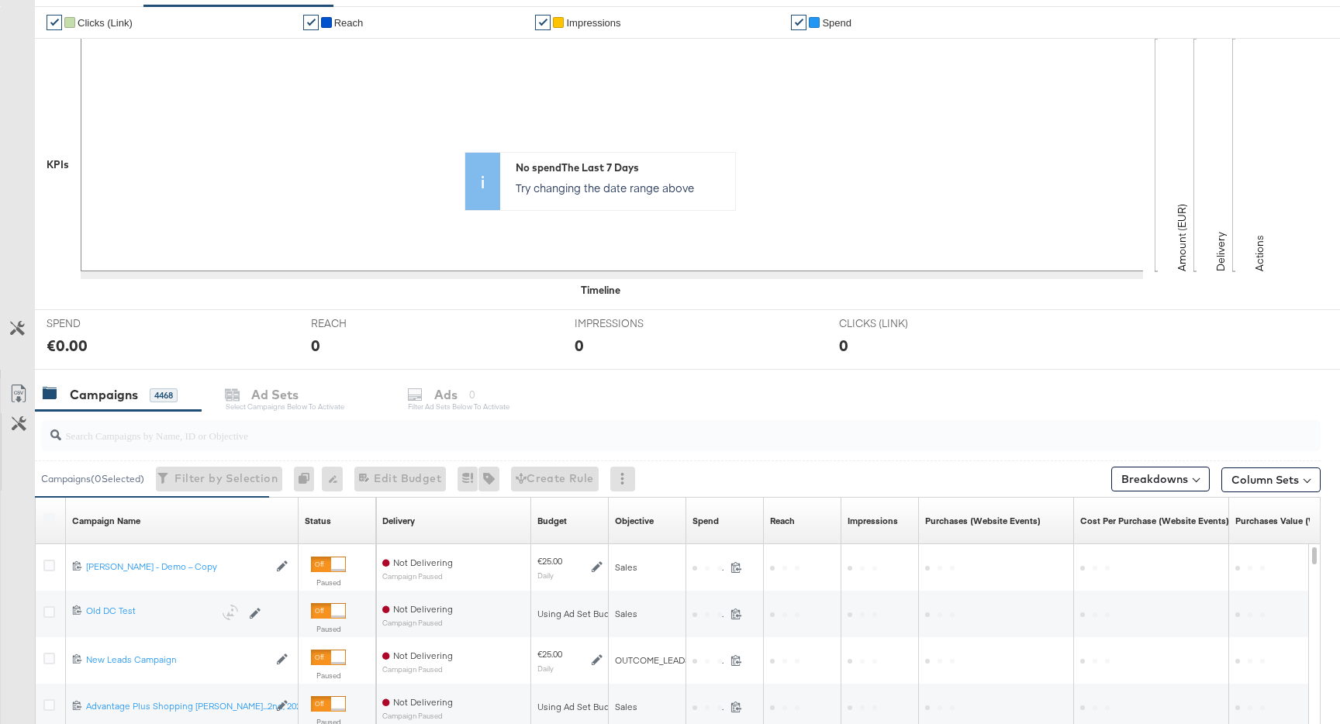
scroll to position [370, 0]
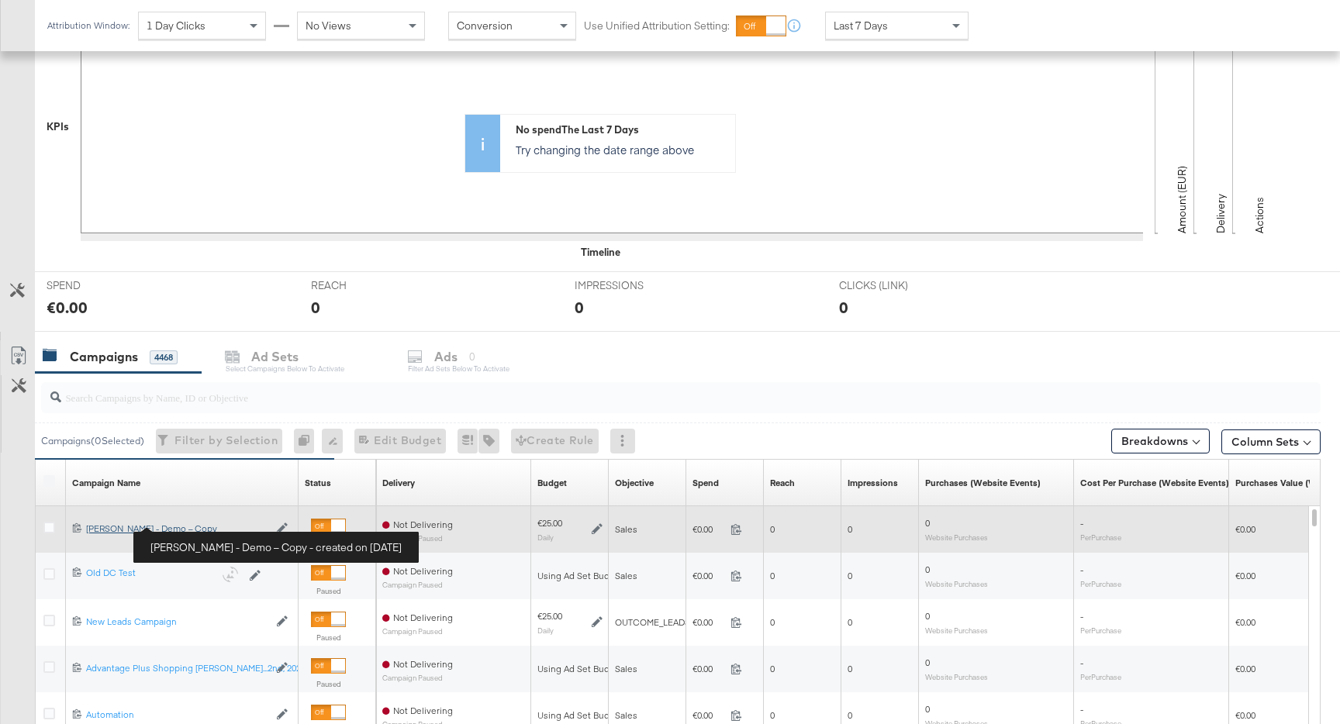
click at [192, 525] on div "[PERSON_NAME] - Demo – Copy [PERSON_NAME] - Demo – Copy" at bounding box center [177, 529] width 182 height 12
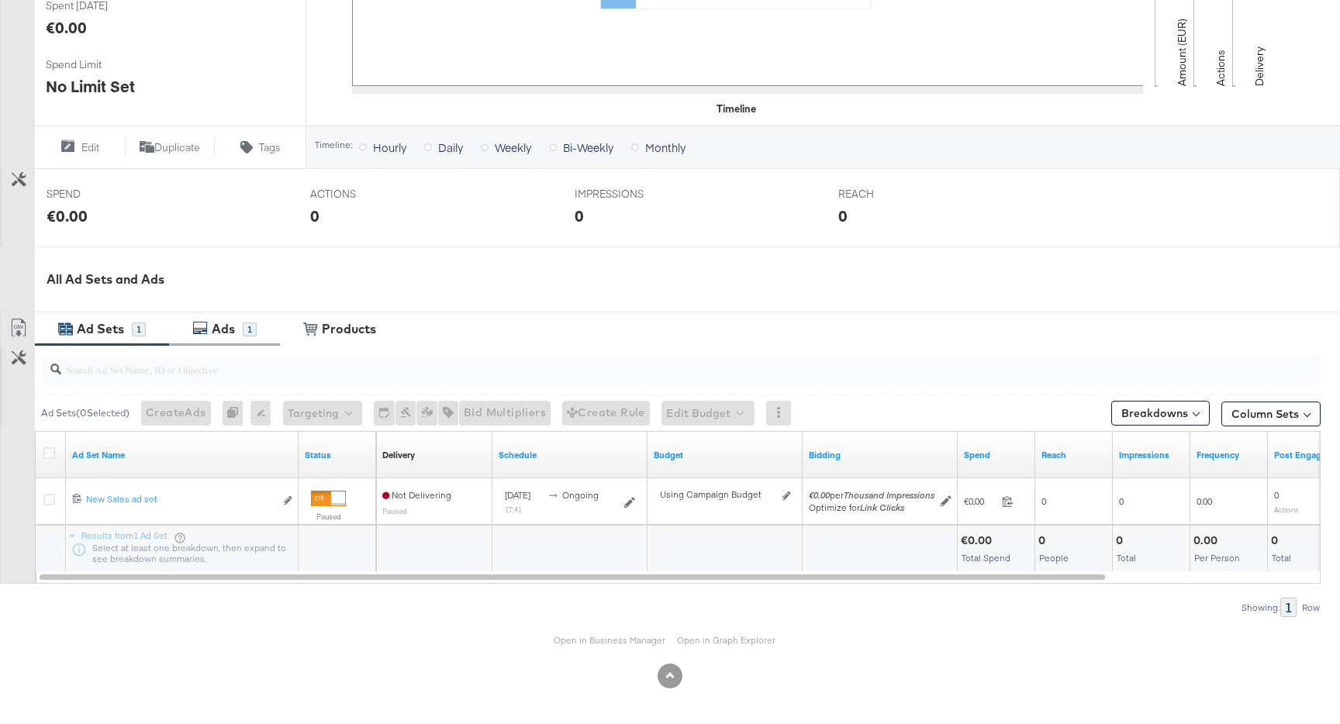
click at [250, 313] on div "Ads 1" at bounding box center [224, 329] width 111 height 33
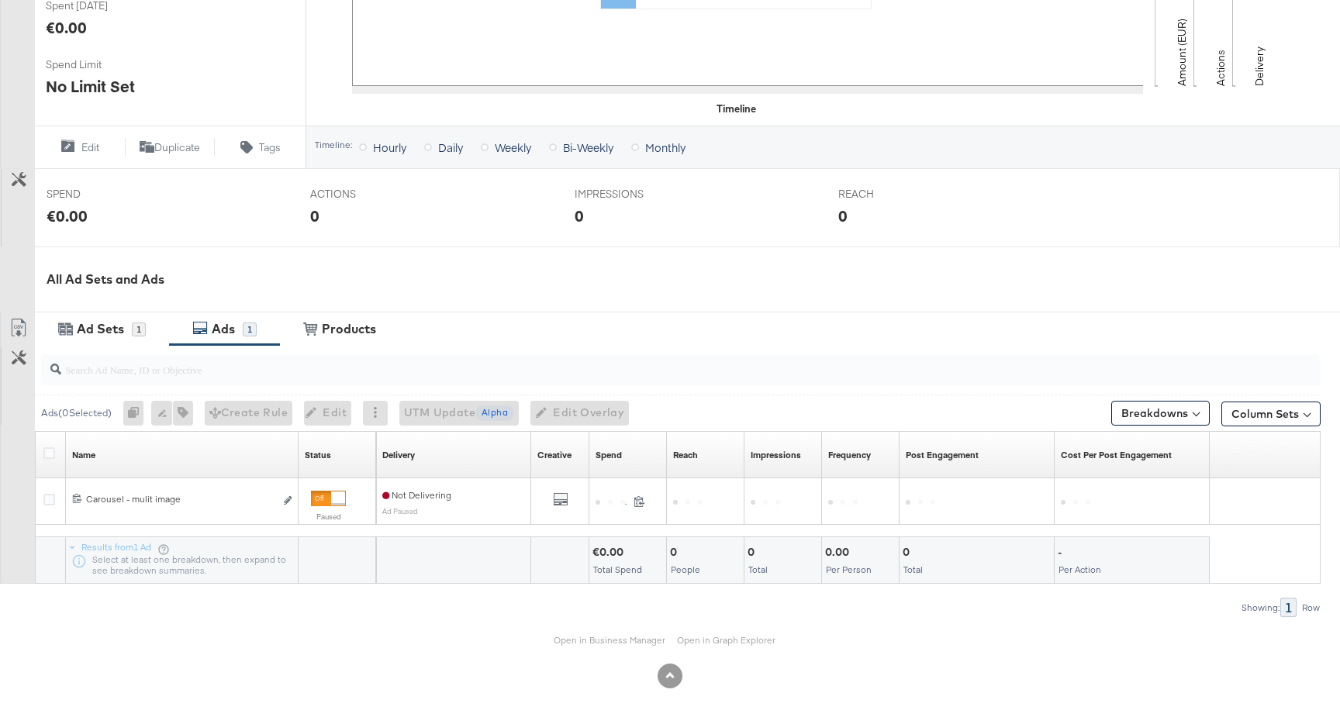
scroll to position [460, 0]
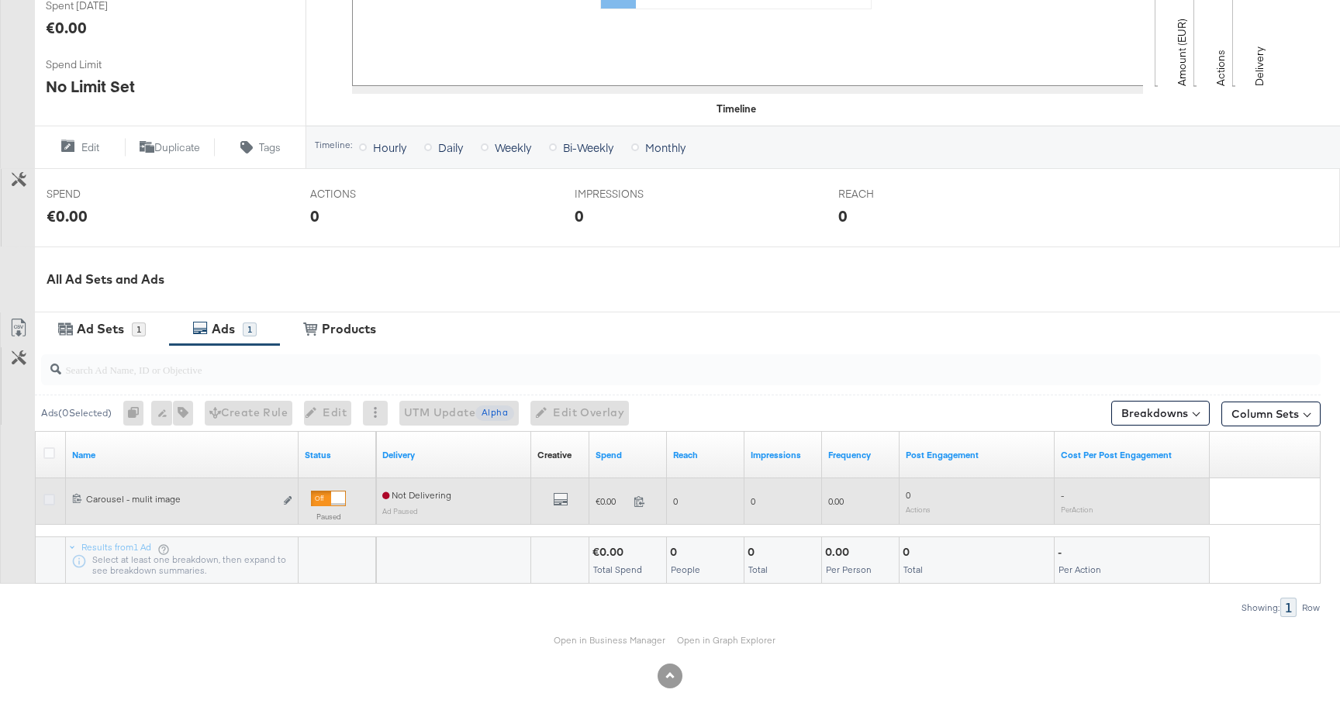
click at [53, 496] on icon at bounding box center [49, 500] width 12 height 12
click at [0, 0] on input "checkbox" at bounding box center [0, 0] width 0 height 0
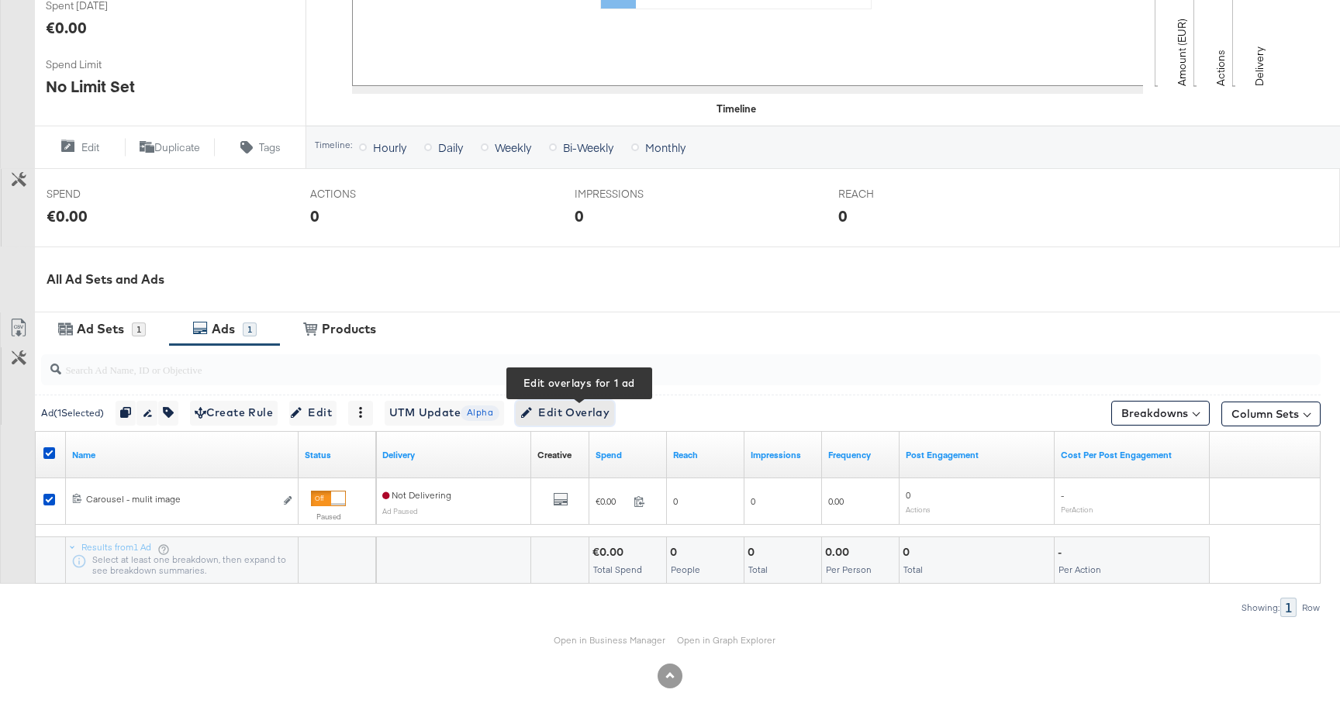
click at [594, 414] on span "Edit Overlay Edit overlays for 1 ad" at bounding box center [564, 412] width 89 height 19
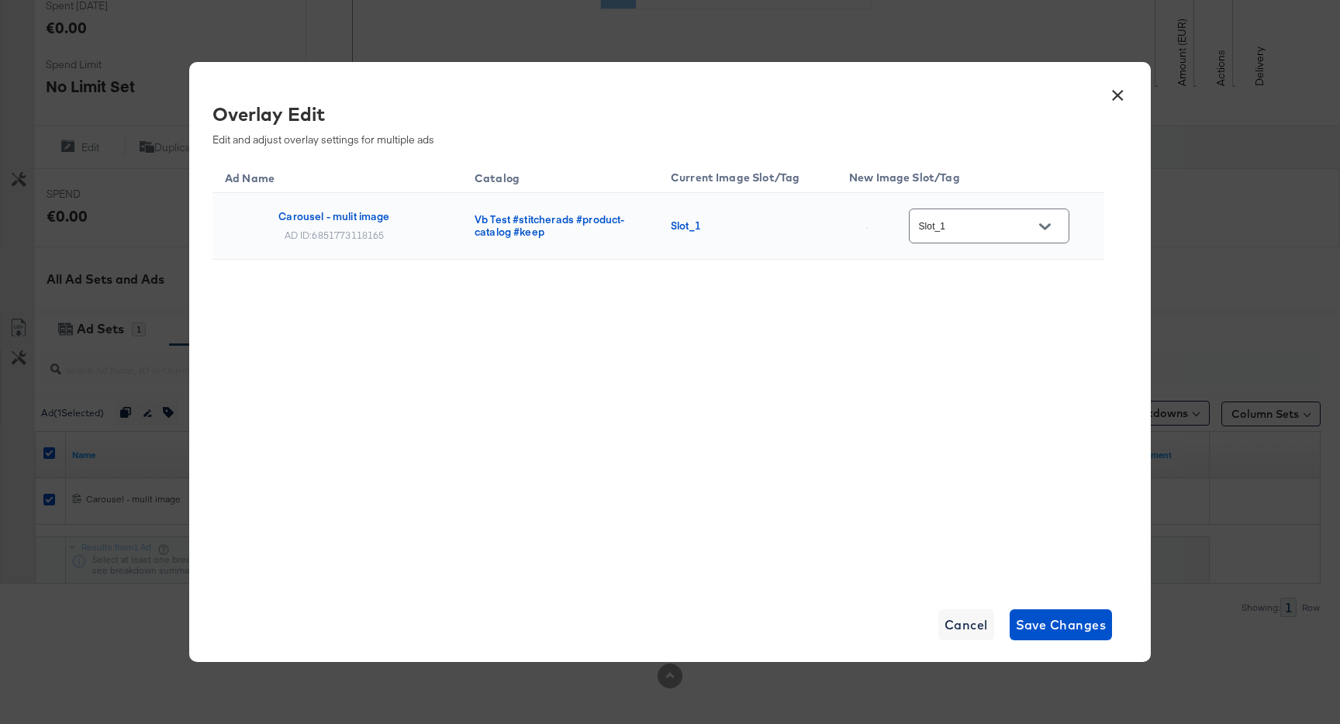
click at [988, 225] on input "Slot_1" at bounding box center [977, 227] width 123 height 18
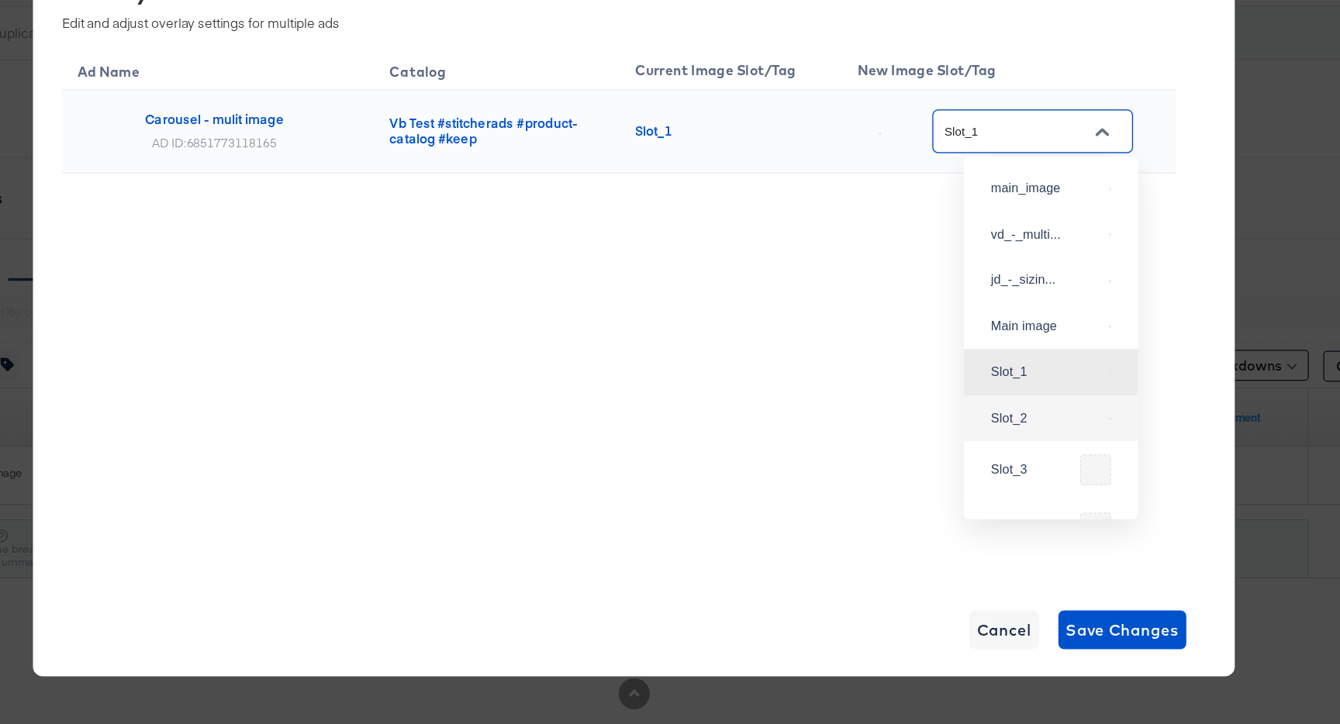
click at [692, 399] on div "Ad Name Catalog Current Image Slot/Tag New Image Slot/Tag Carousel - mulit imag…" at bounding box center [658, 371] width 892 height 427
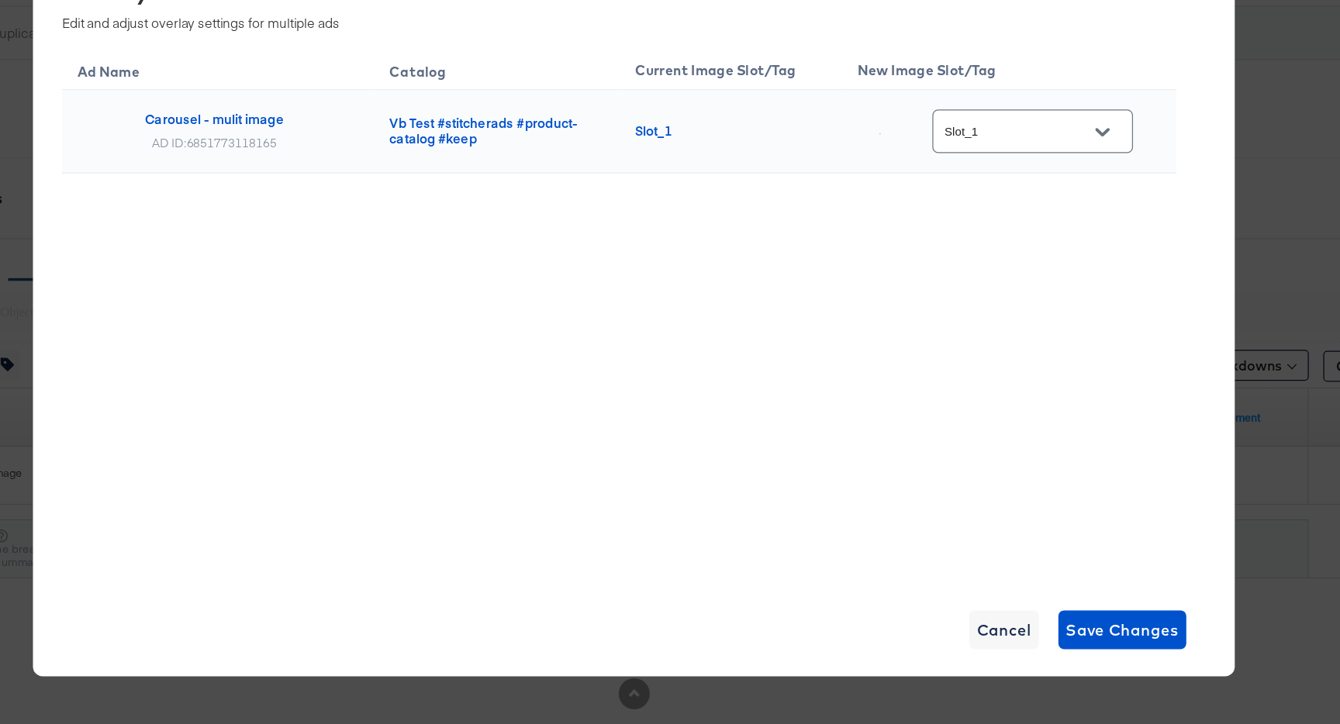
click at [182, 336] on div "× Overlay Edit Edit and adjust overlay settings for multiple ads Ad Name Catalo…" at bounding box center [670, 362] width 1340 height 724
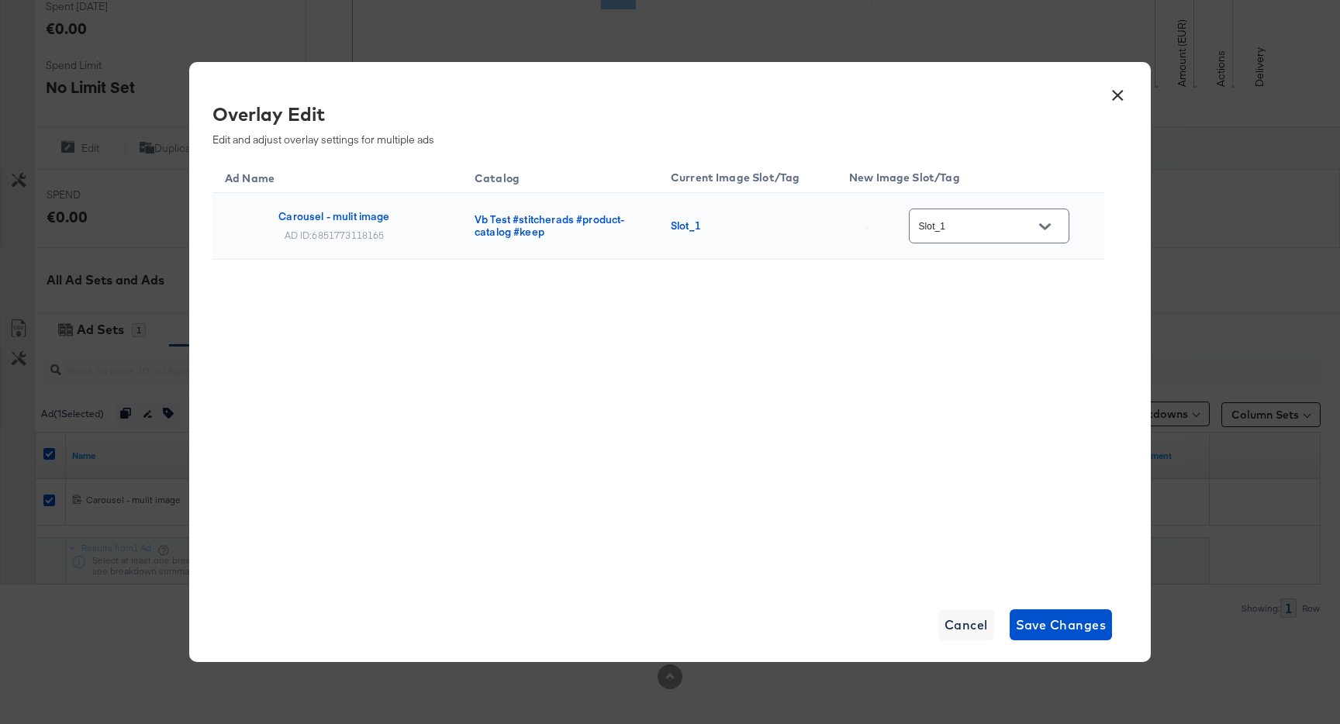
click at [1121, 95] on button "×" at bounding box center [1118, 92] width 28 height 28
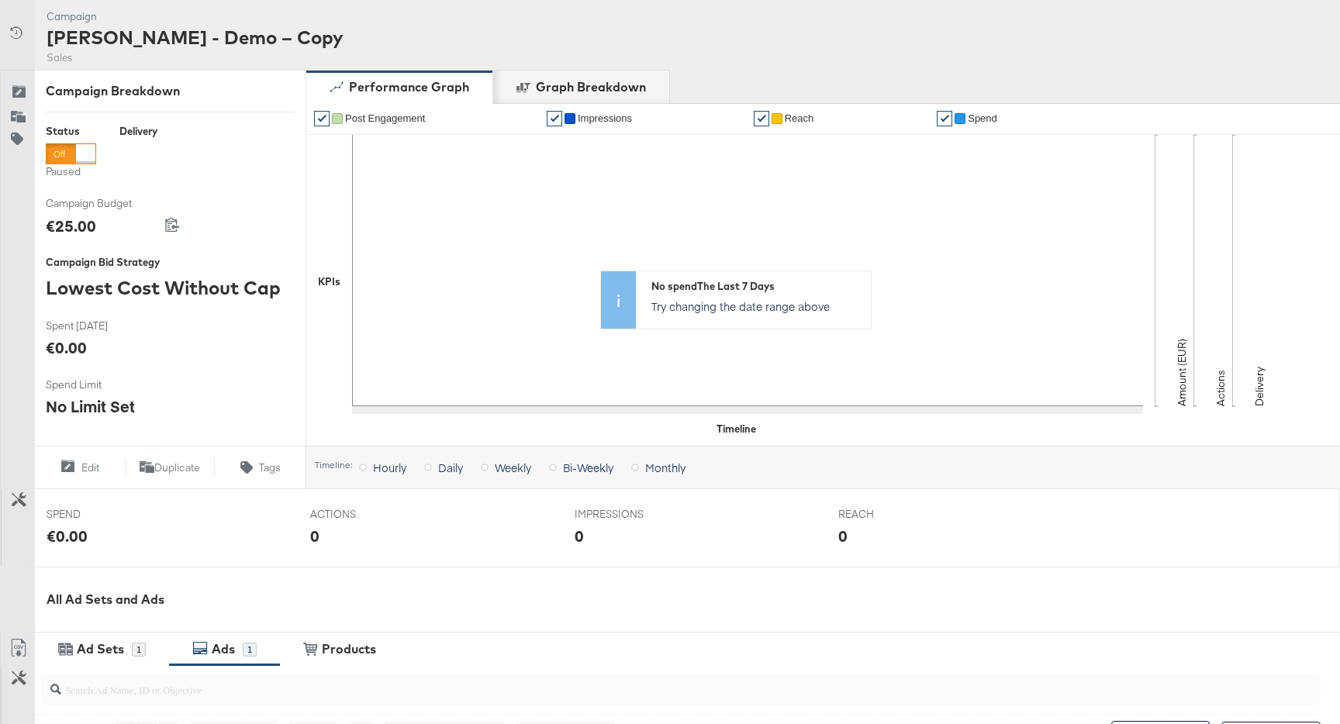
scroll to position [0, 0]
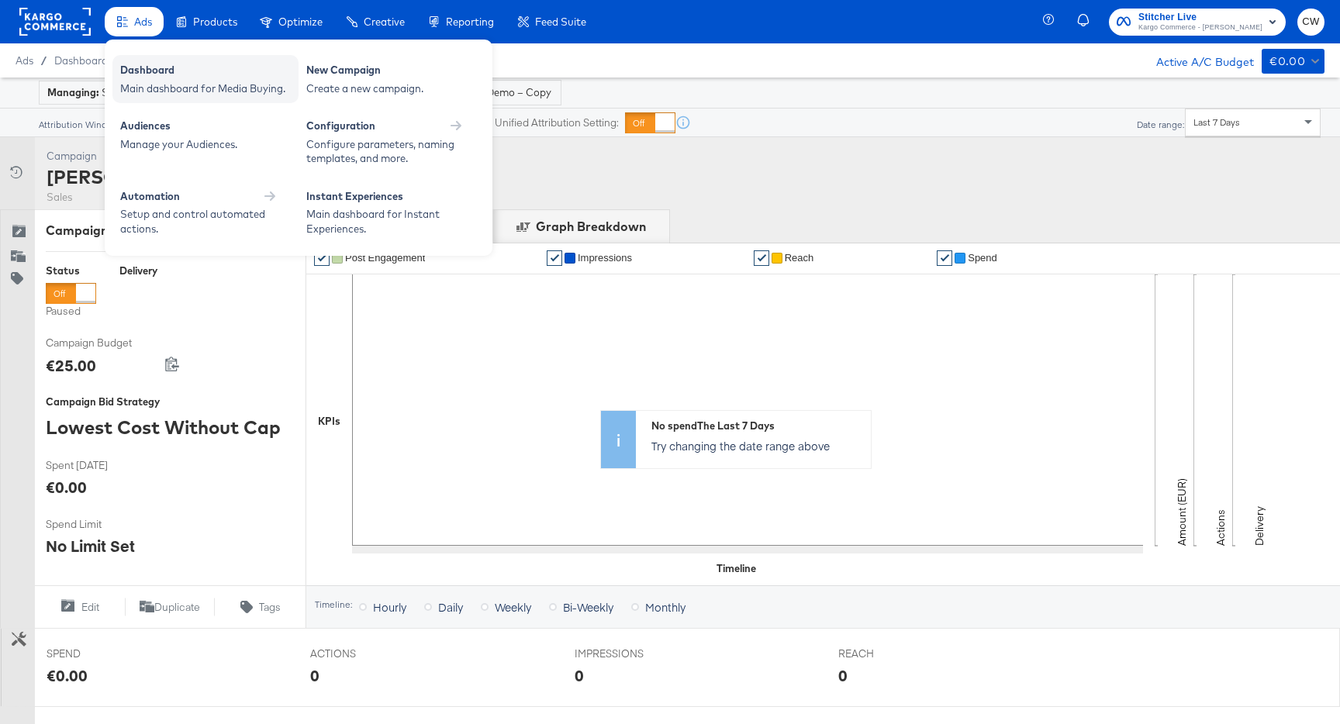
click at [156, 81] on div "Main dashboard for Media Buying." at bounding box center [205, 88] width 171 height 15
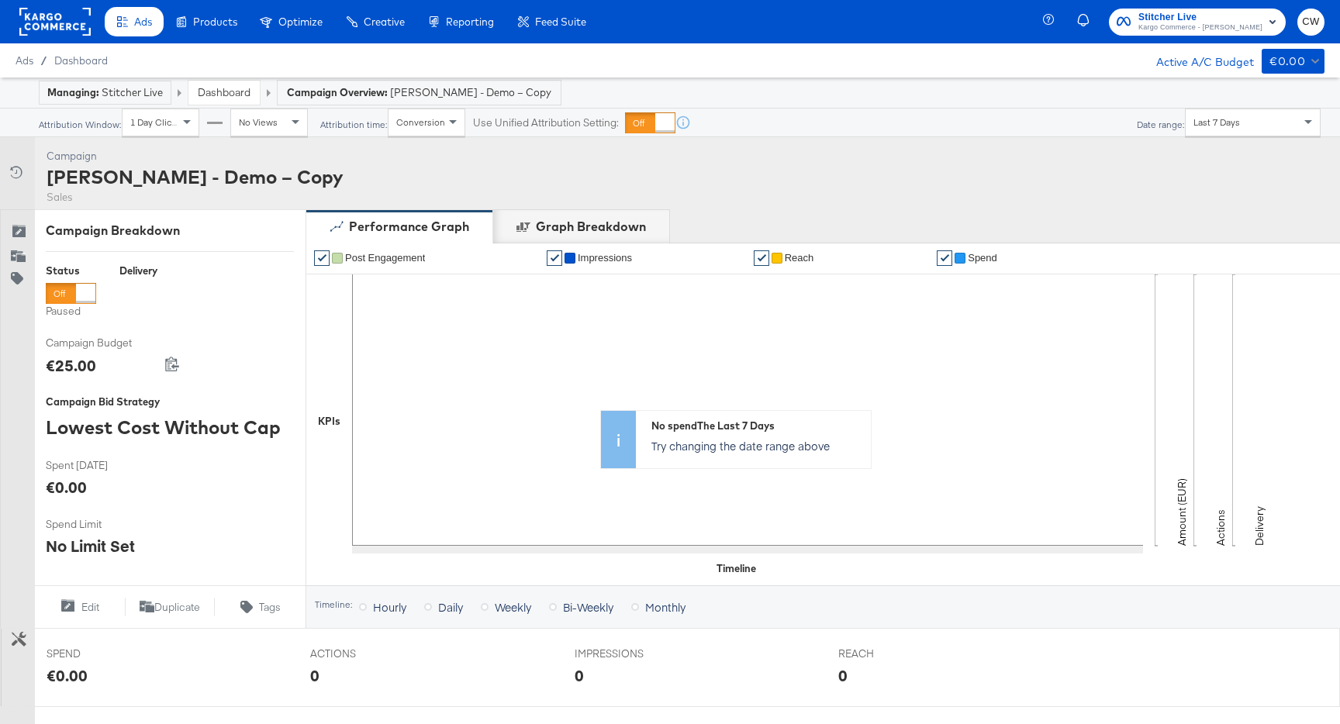
scroll to position [460, 0]
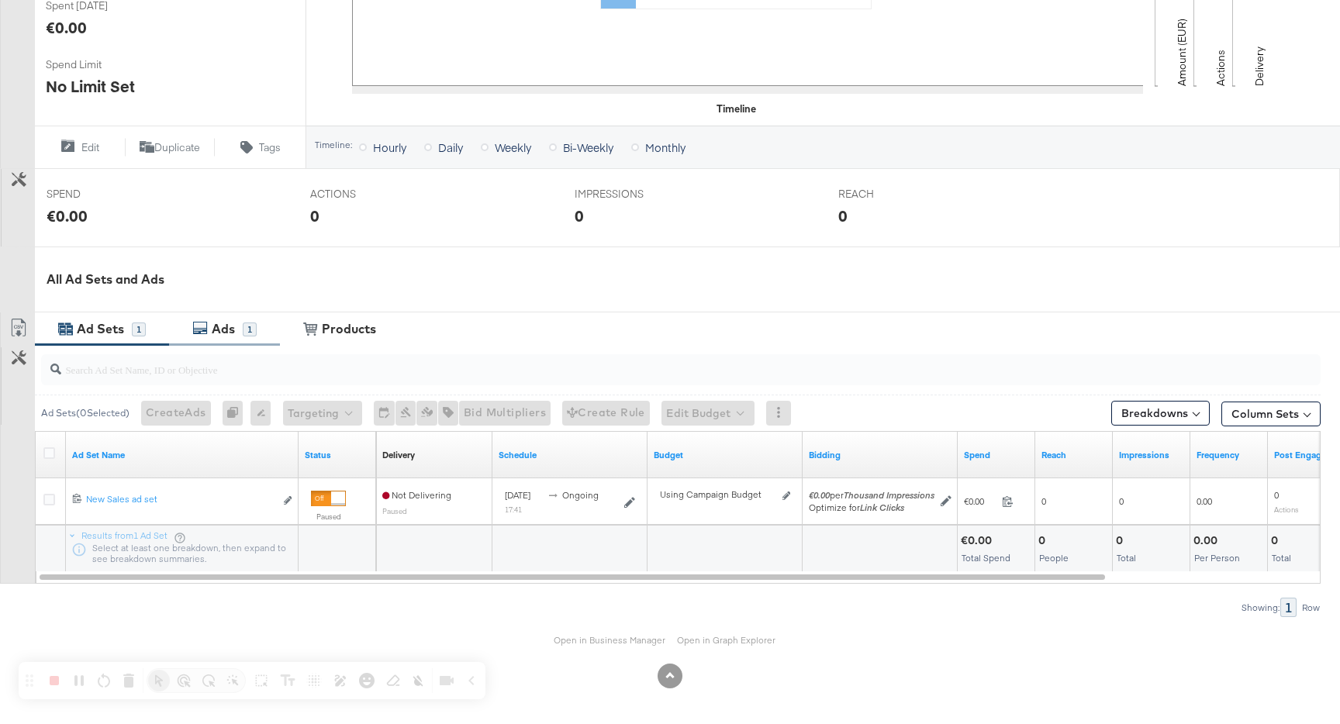
click at [233, 335] on div "Ads" at bounding box center [223, 329] width 23 height 18
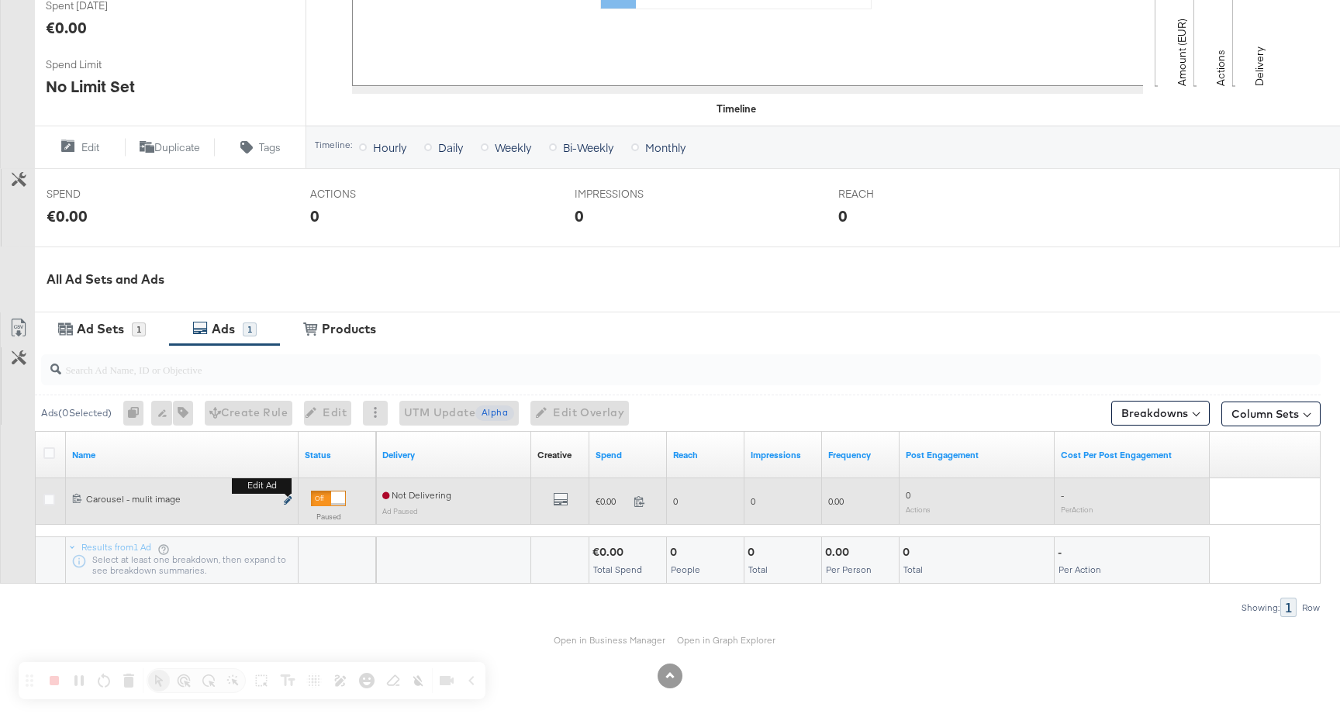
click at [288, 504] on icon "link" at bounding box center [288, 500] width 8 height 9
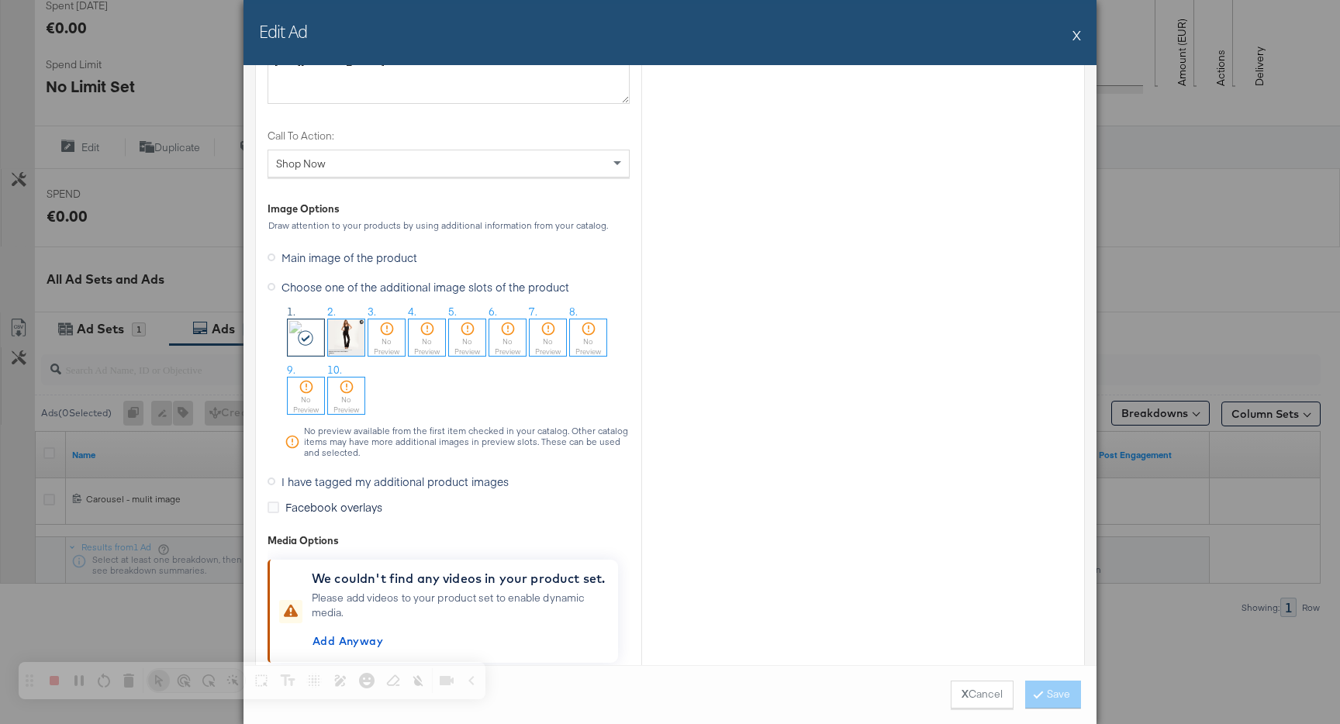
scroll to position [1480, 0]
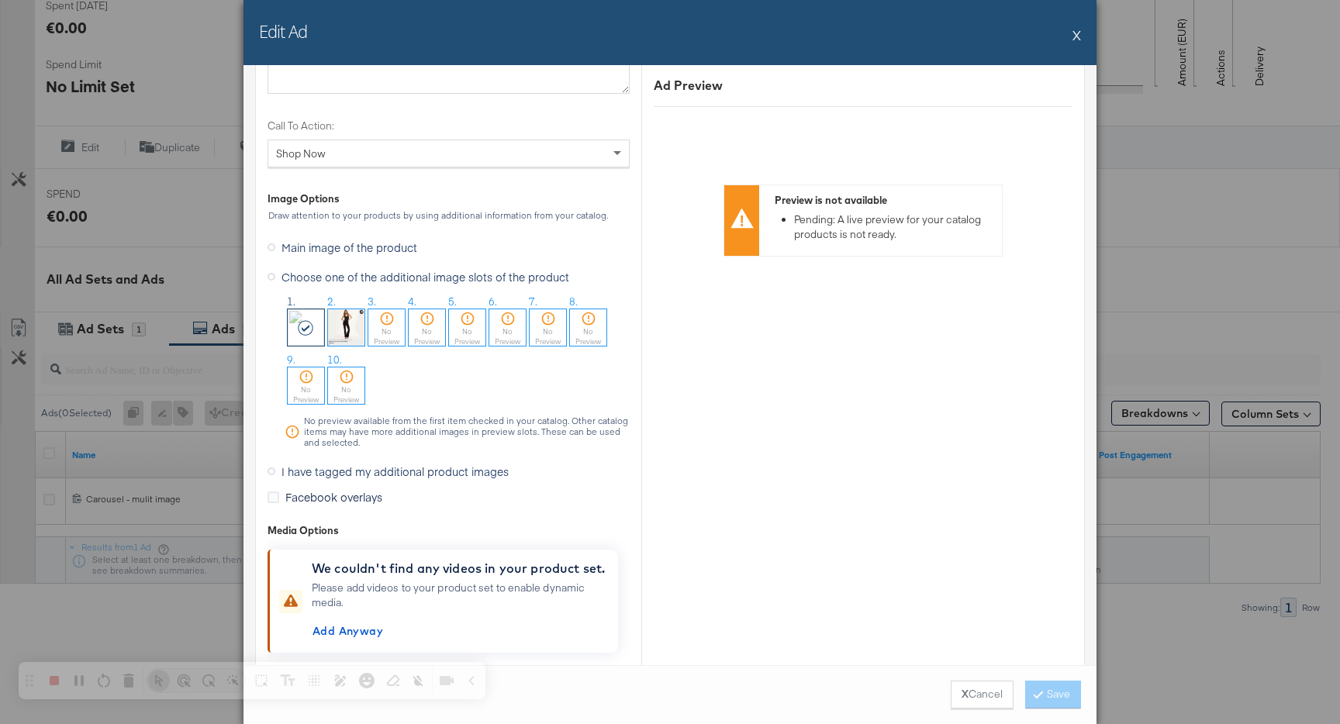
click at [1076, 35] on button "X" at bounding box center [1077, 34] width 9 height 31
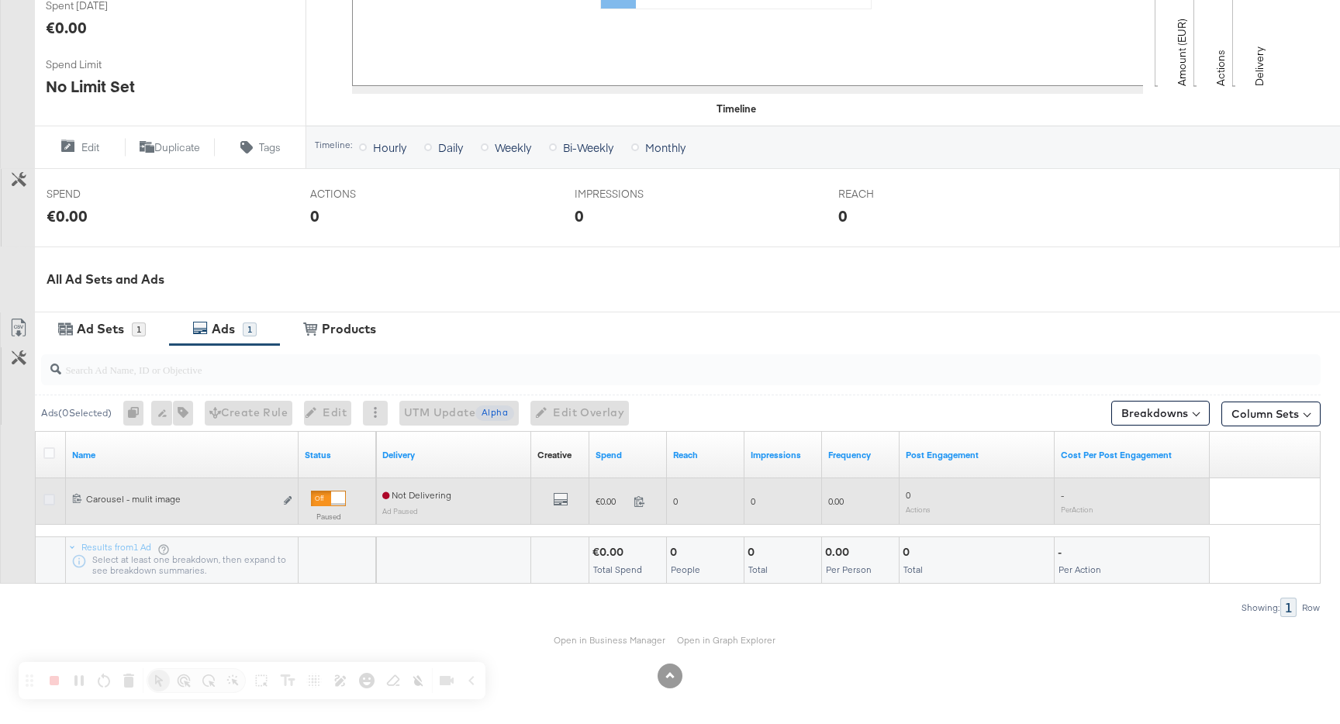
click at [53, 501] on icon at bounding box center [49, 500] width 12 height 12
click at [0, 0] on input "checkbox" at bounding box center [0, 0] width 0 height 0
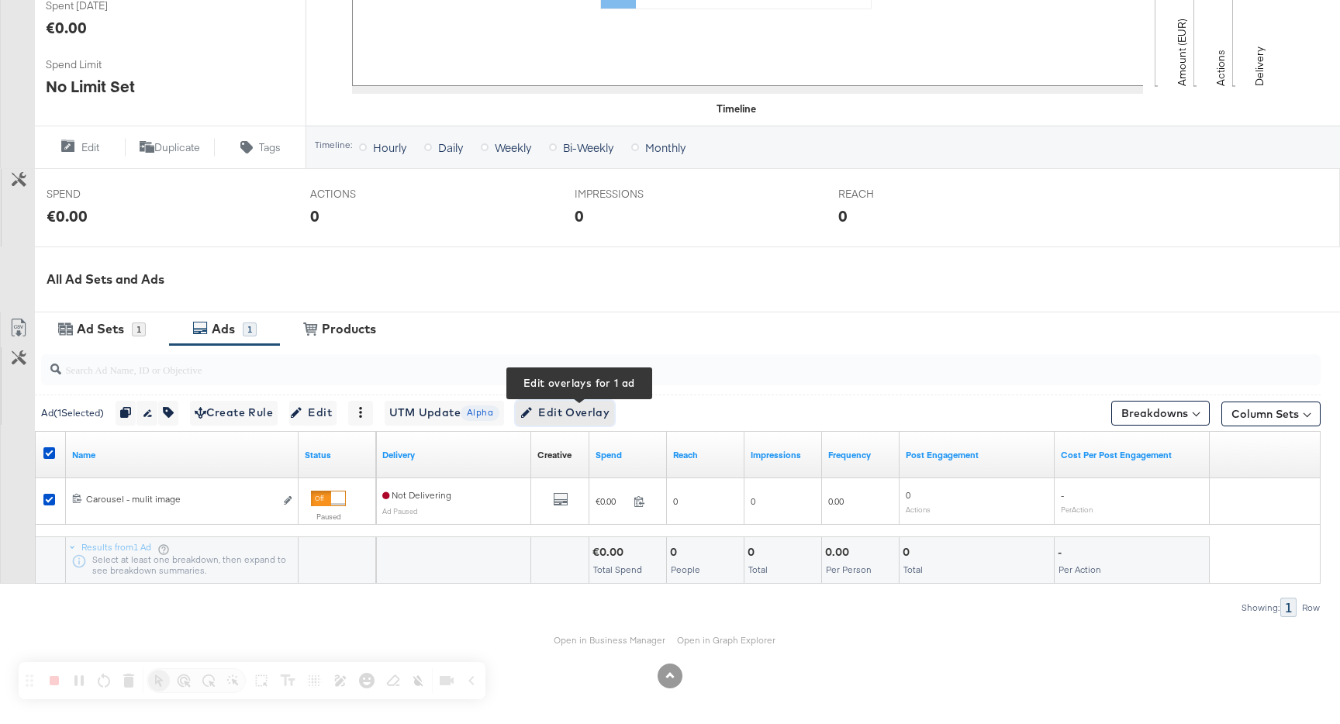
click at [590, 412] on span "Edit Overlay Edit overlays for 1 ad" at bounding box center [564, 412] width 89 height 19
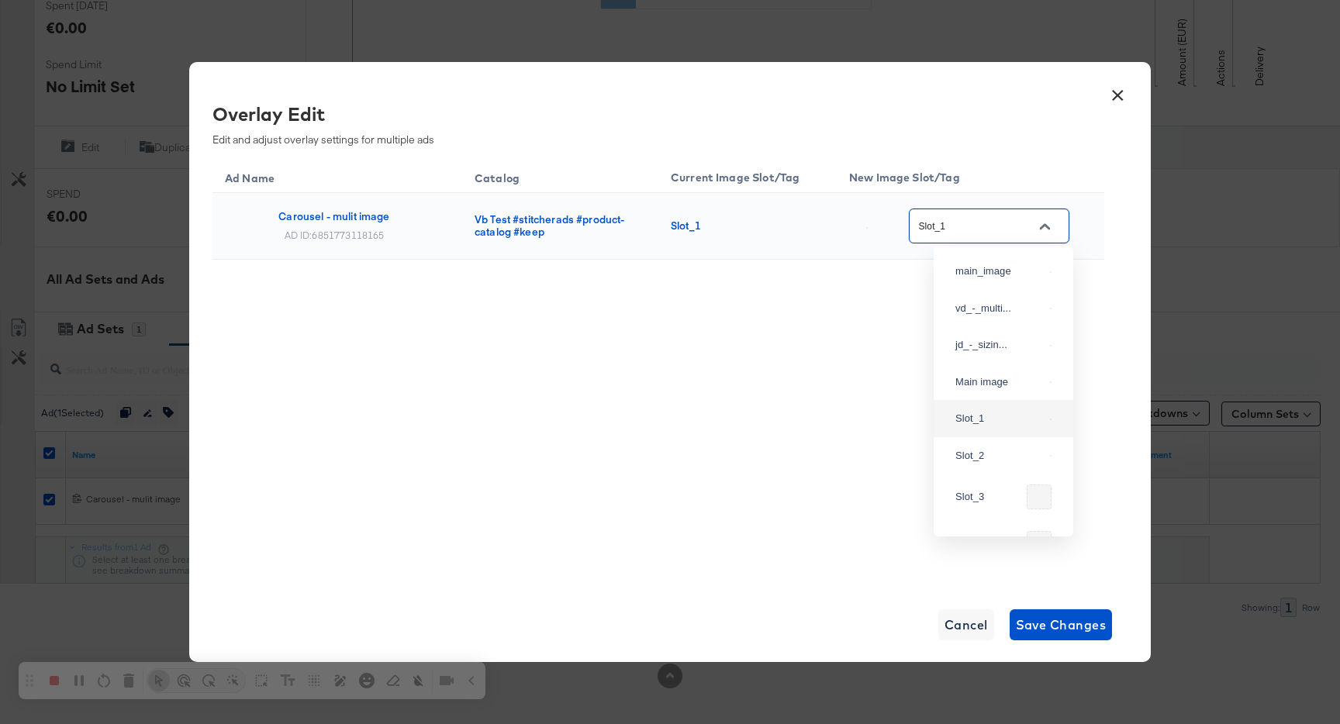
click at [980, 227] on input "Slot_1" at bounding box center [977, 227] width 123 height 18
click at [989, 288] on div "Slot_1" at bounding box center [1003, 275] width 115 height 28
click at [1043, 642] on div "× Overlay Edit Edit and adjust overlay settings for multiple ads Ad Name Catalo…" at bounding box center [670, 362] width 962 height 600
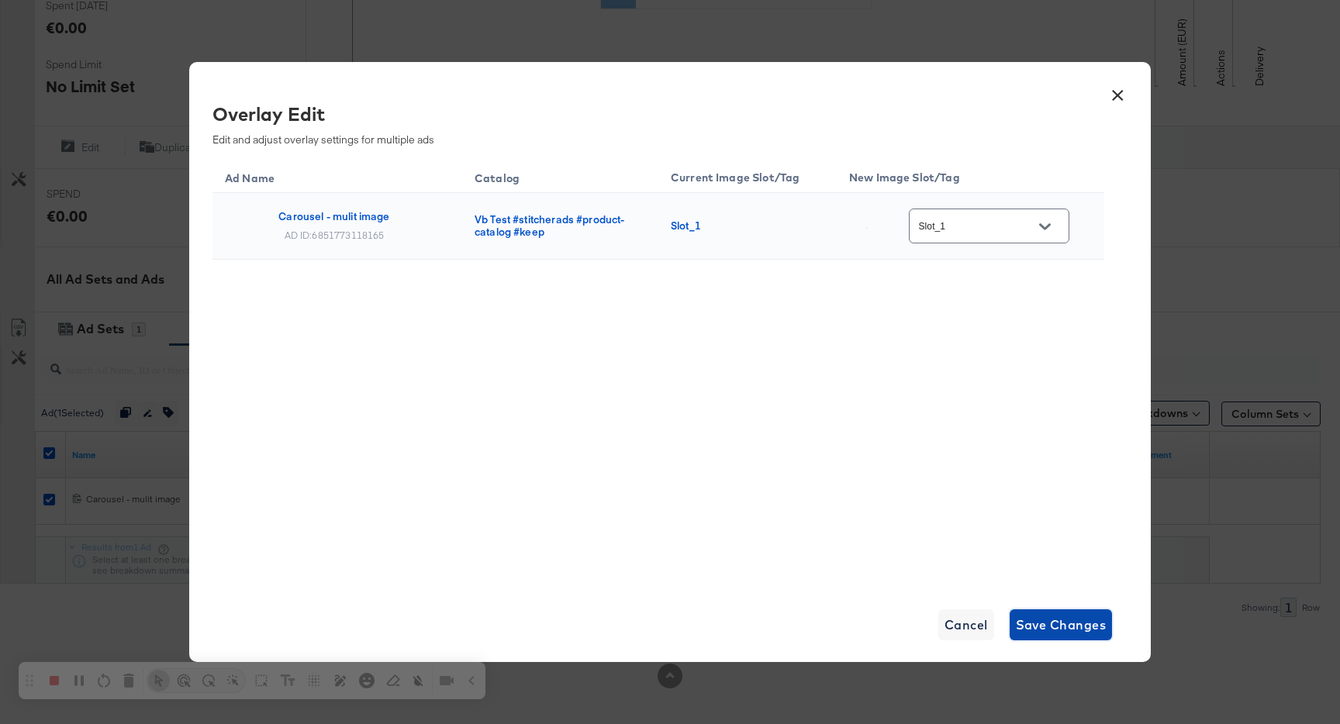
click at [1043, 624] on span "Save Changes" at bounding box center [1061, 625] width 91 height 22
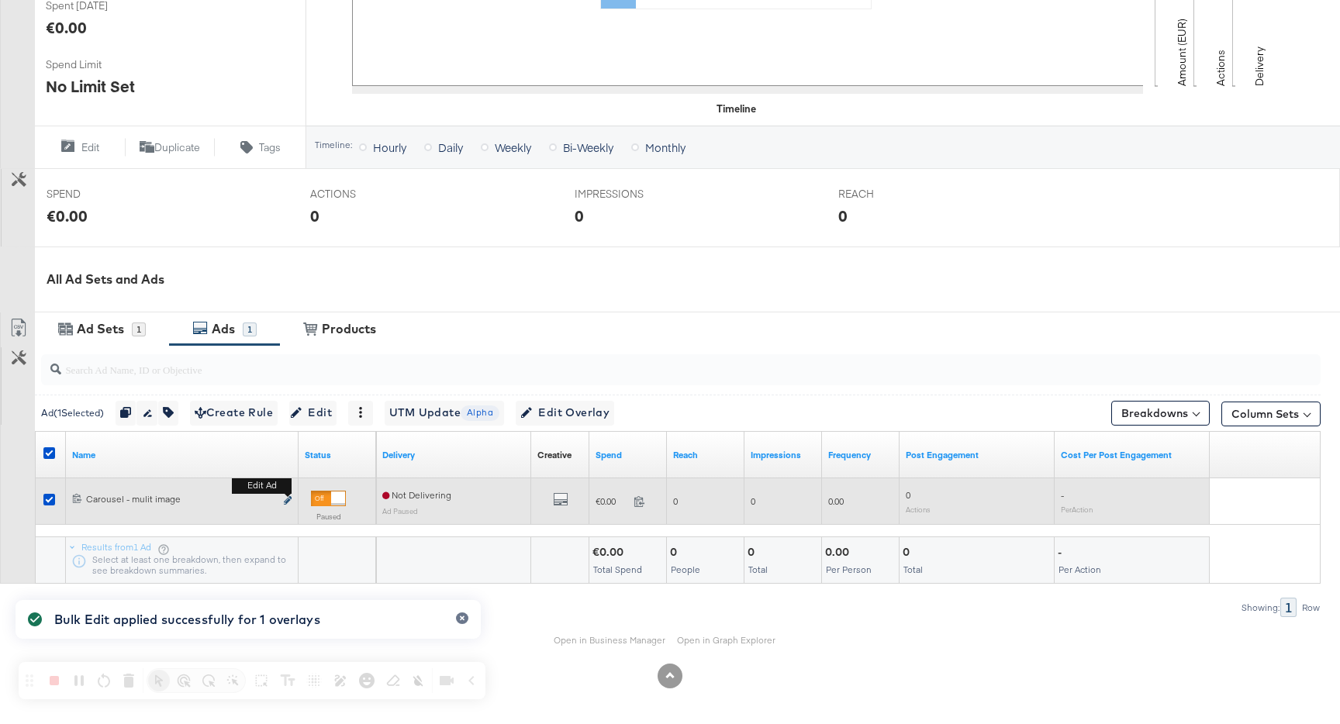
click at [288, 499] on icon "link" at bounding box center [288, 500] width 8 height 9
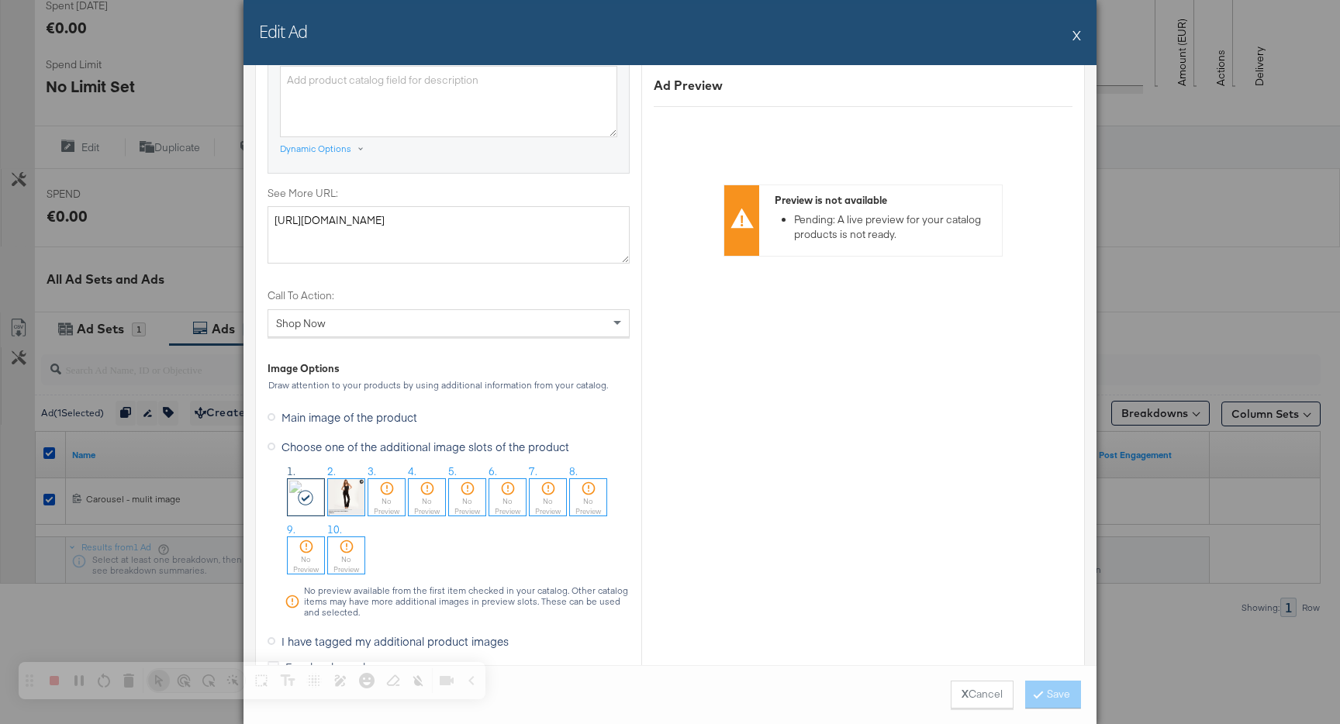
scroll to position [1316, 0]
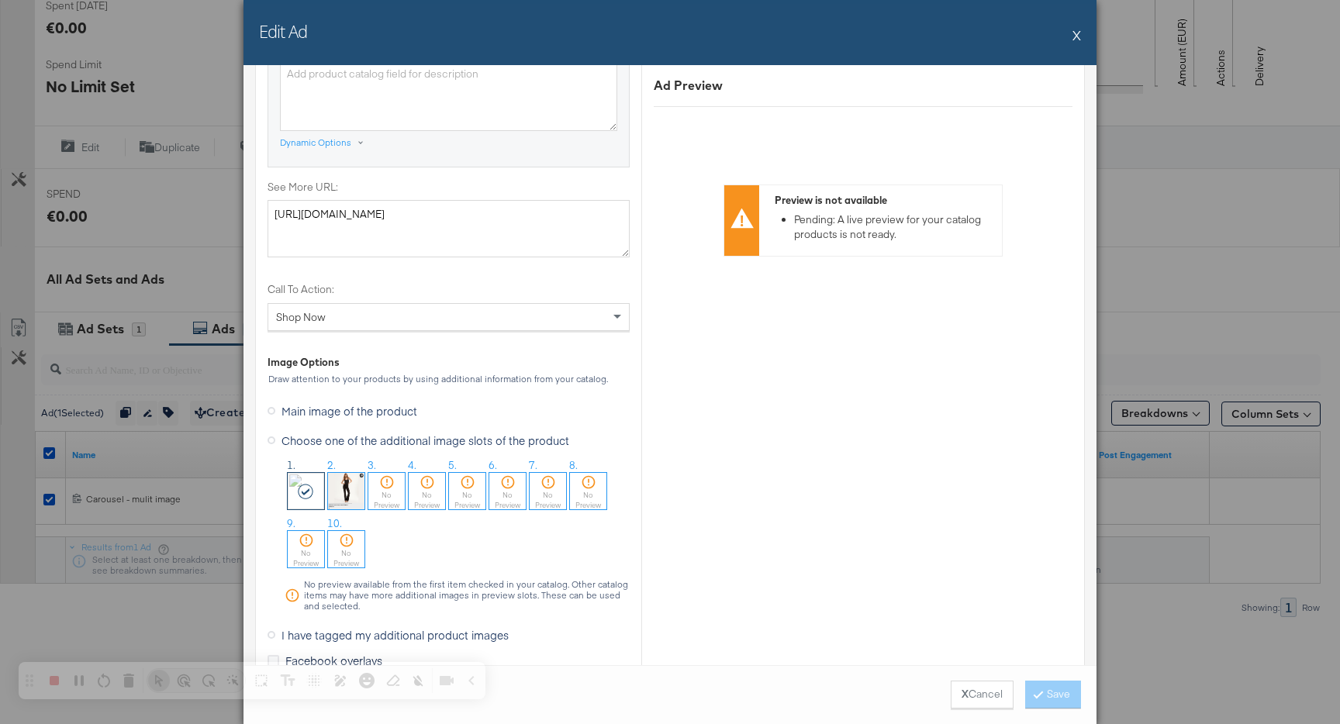
click at [1079, 33] on button "X" at bounding box center [1077, 34] width 9 height 31
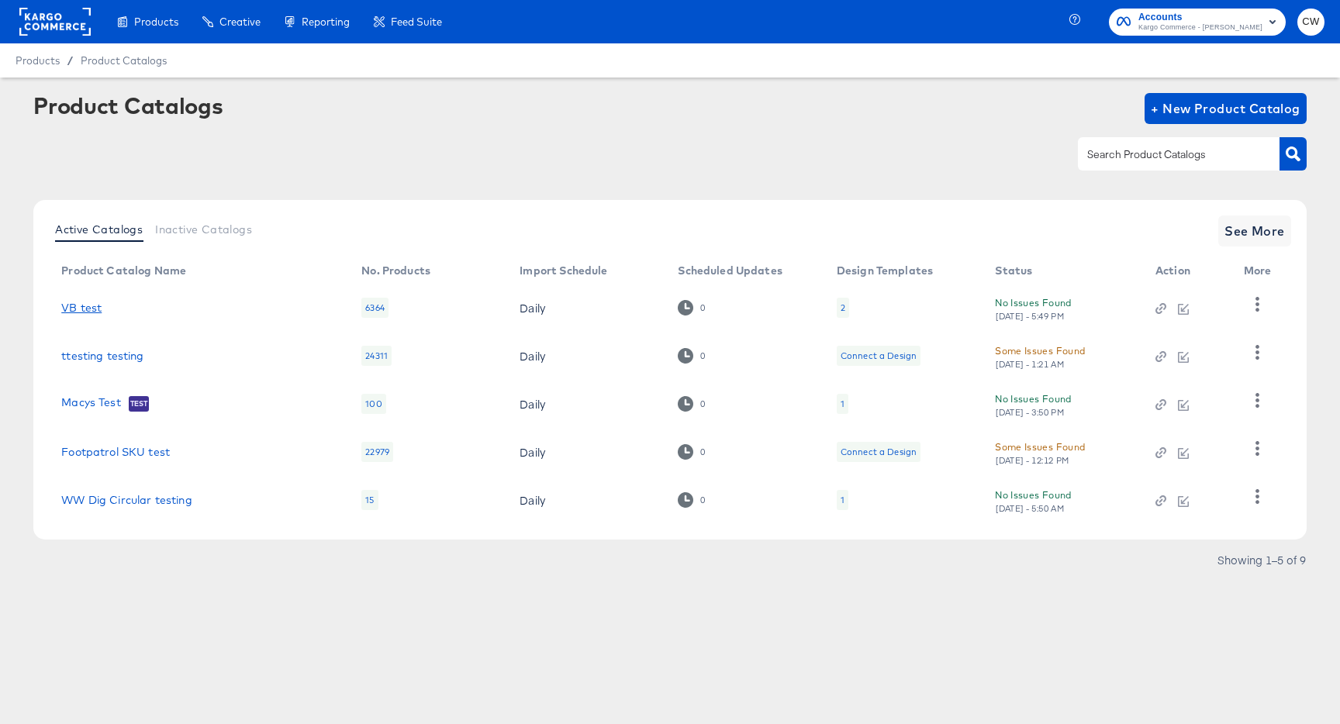
click at [83, 308] on link "VB test" at bounding box center [81, 308] width 40 height 12
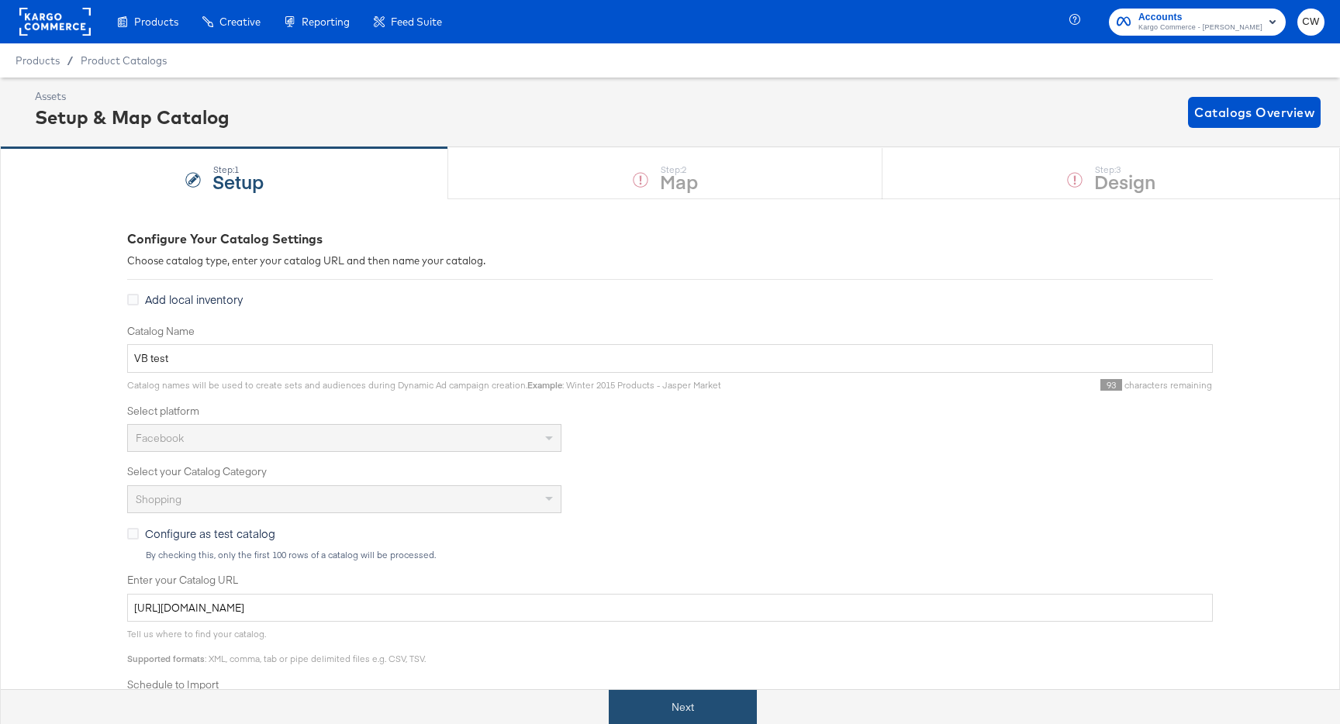
click at [676, 701] on button "Next" at bounding box center [683, 707] width 148 height 35
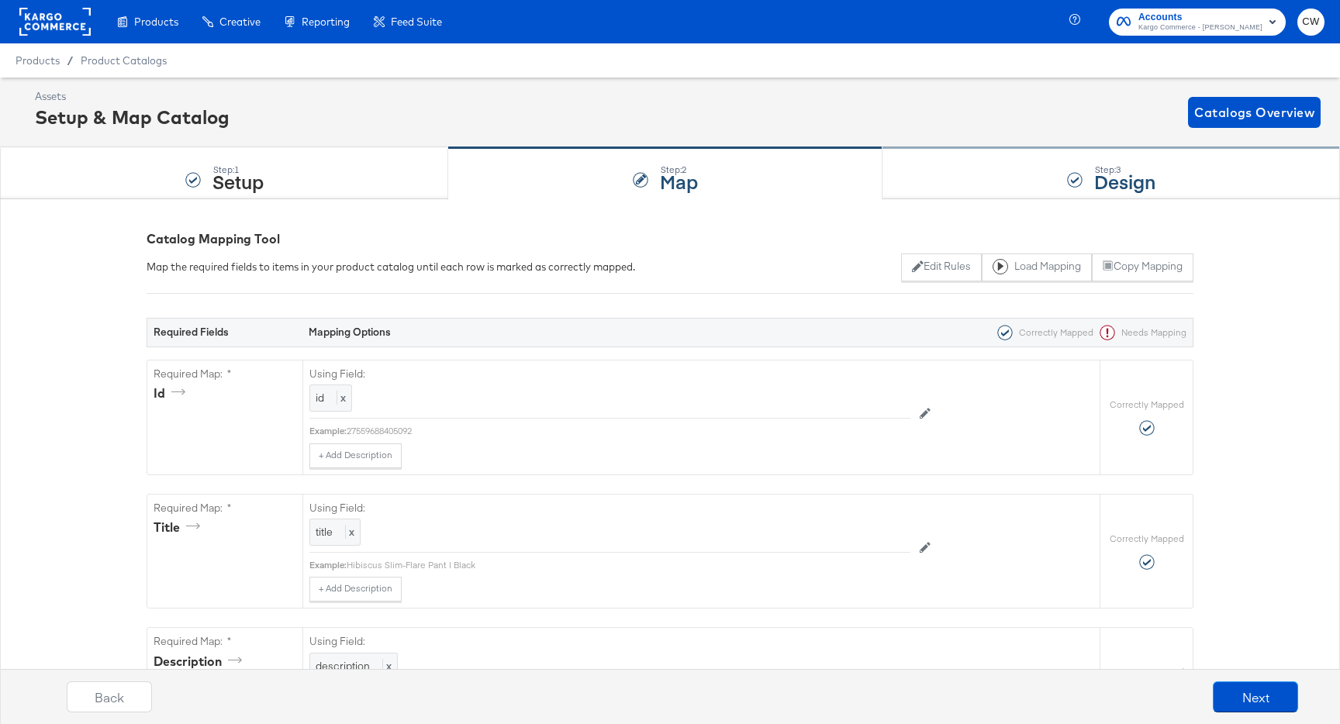
click at [1031, 187] on div "Step: 3 Design" at bounding box center [1112, 173] width 458 height 51
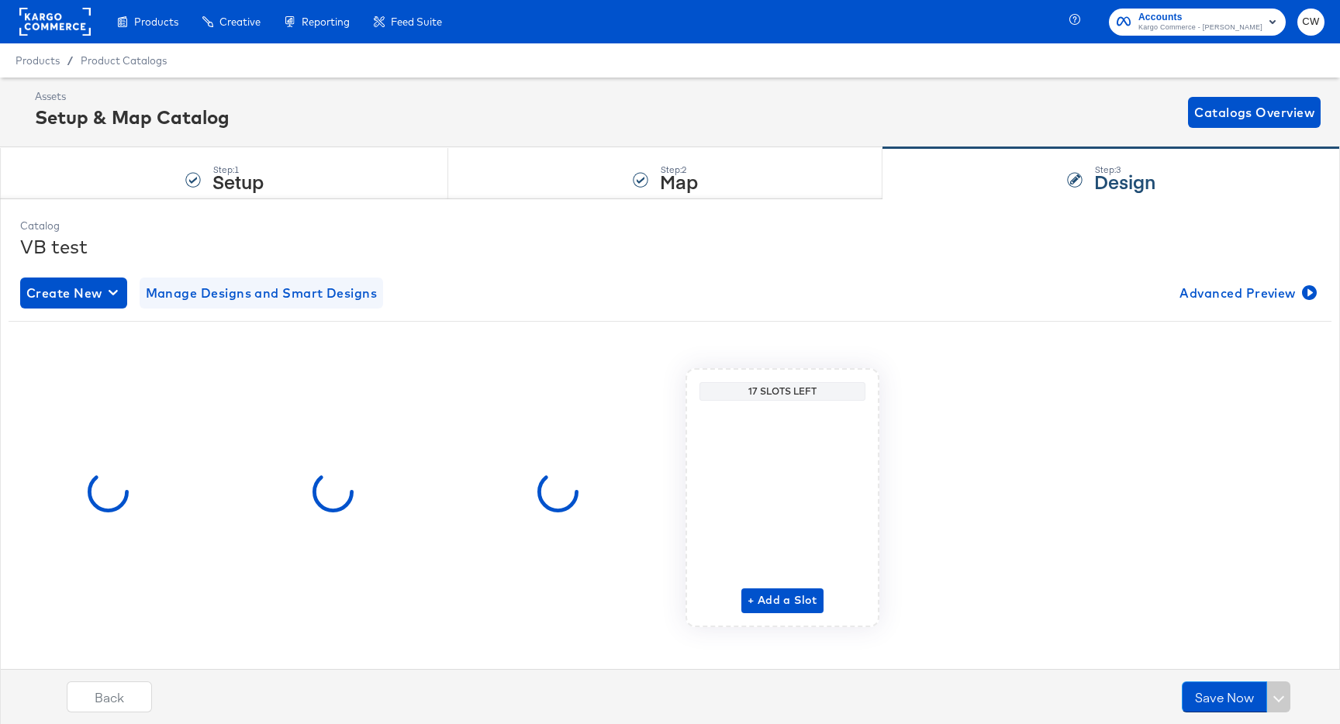
scroll to position [15, 0]
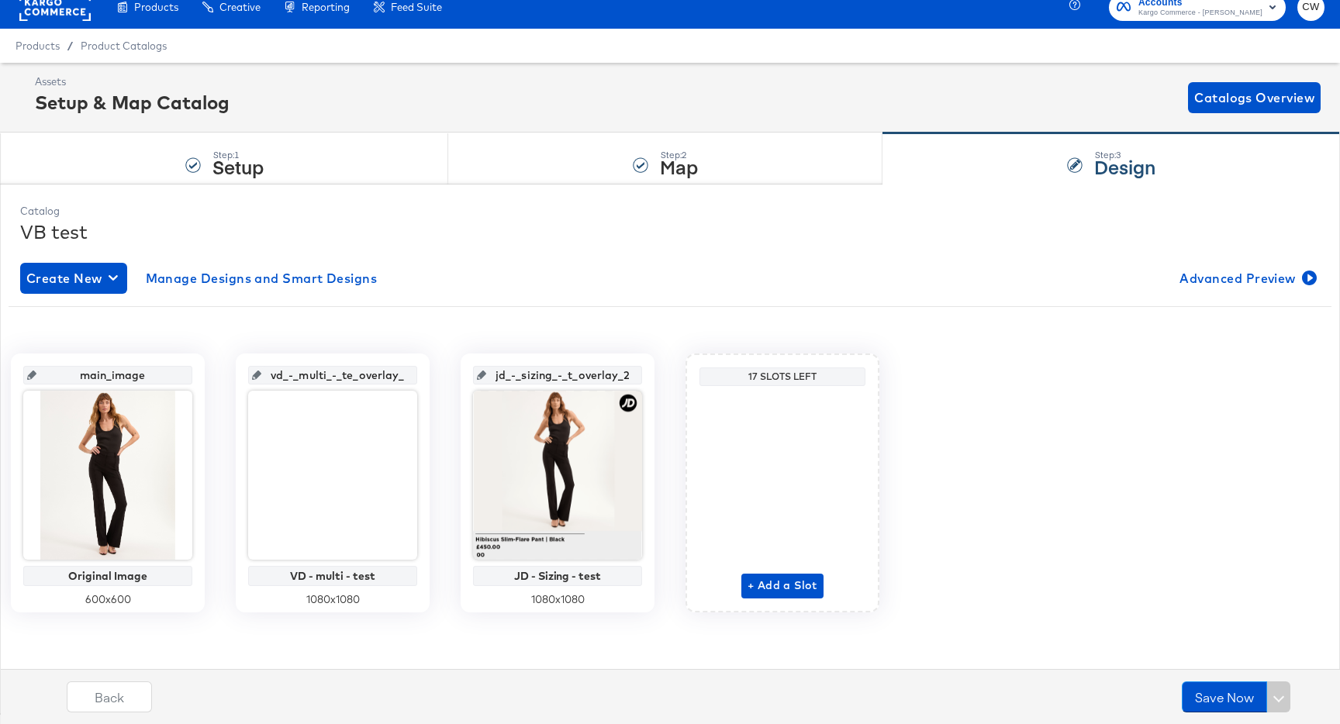
drag, startPoint x: 76, startPoint y: 368, endPoint x: 153, endPoint y: 367, distance: 76.8
click at [154, 367] on input "main_image" at bounding box center [112, 369] width 152 height 42
click at [127, 374] on input "main_image" at bounding box center [112, 369] width 152 height 42
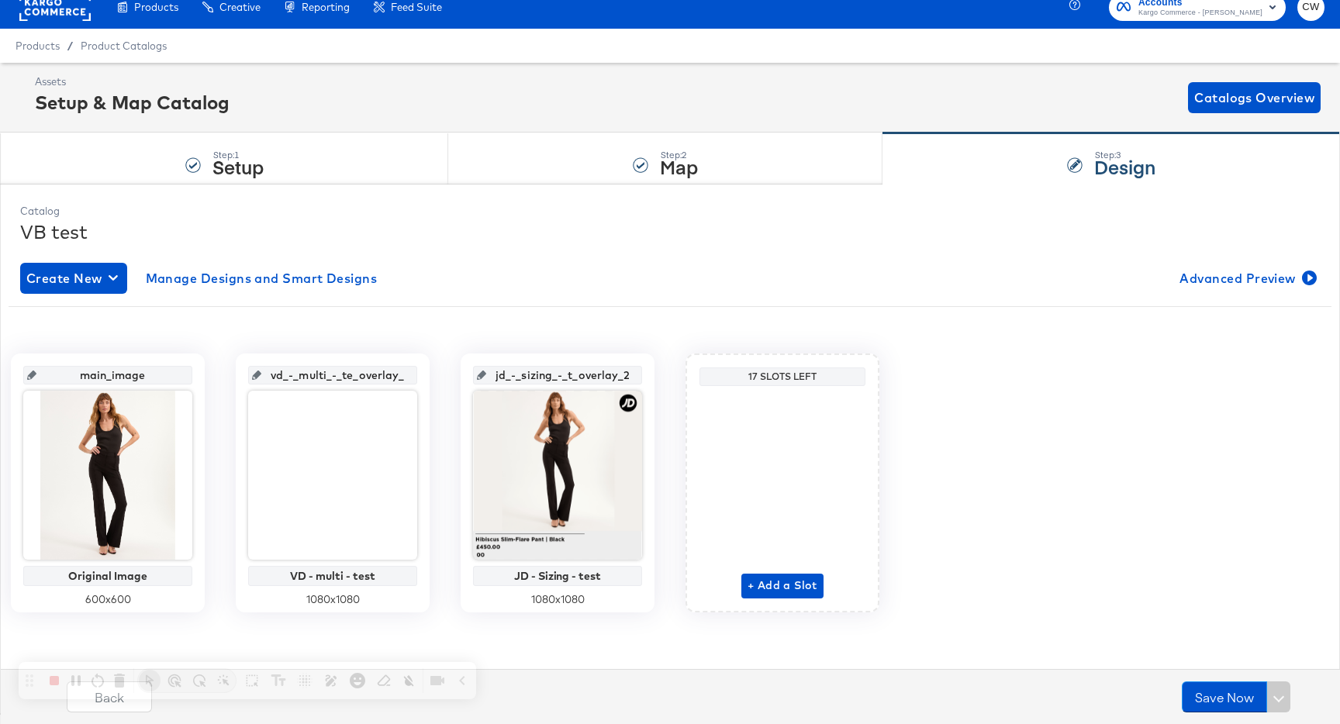
click at [294, 383] on input "vd_-_multi_-_te_overlay_1" at bounding box center [337, 369] width 152 height 42
click at [649, 294] on div "Create New Manage Designs and Smart Designs Advanced Preview main_image Origina…" at bounding box center [670, 448] width 1300 height 397
click at [739, 156] on div "Step: 2 Map" at bounding box center [665, 158] width 434 height 51
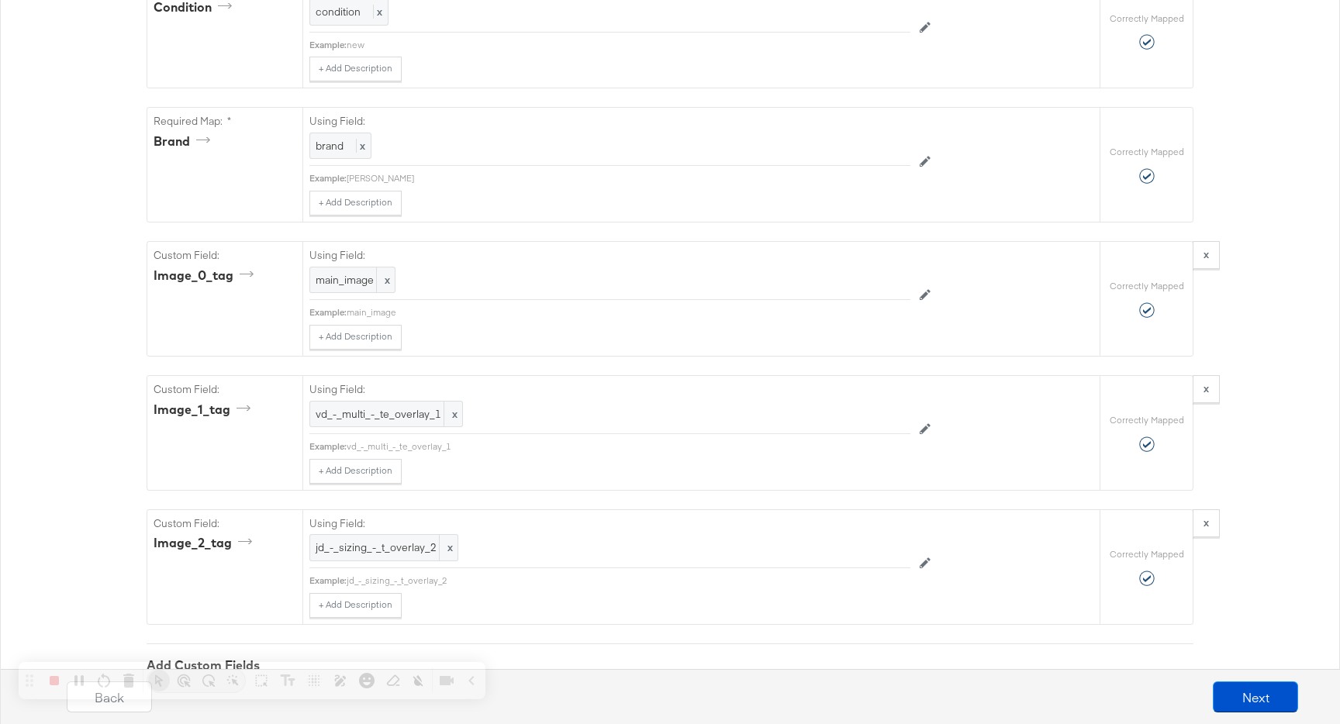
scroll to position [1314, 0]
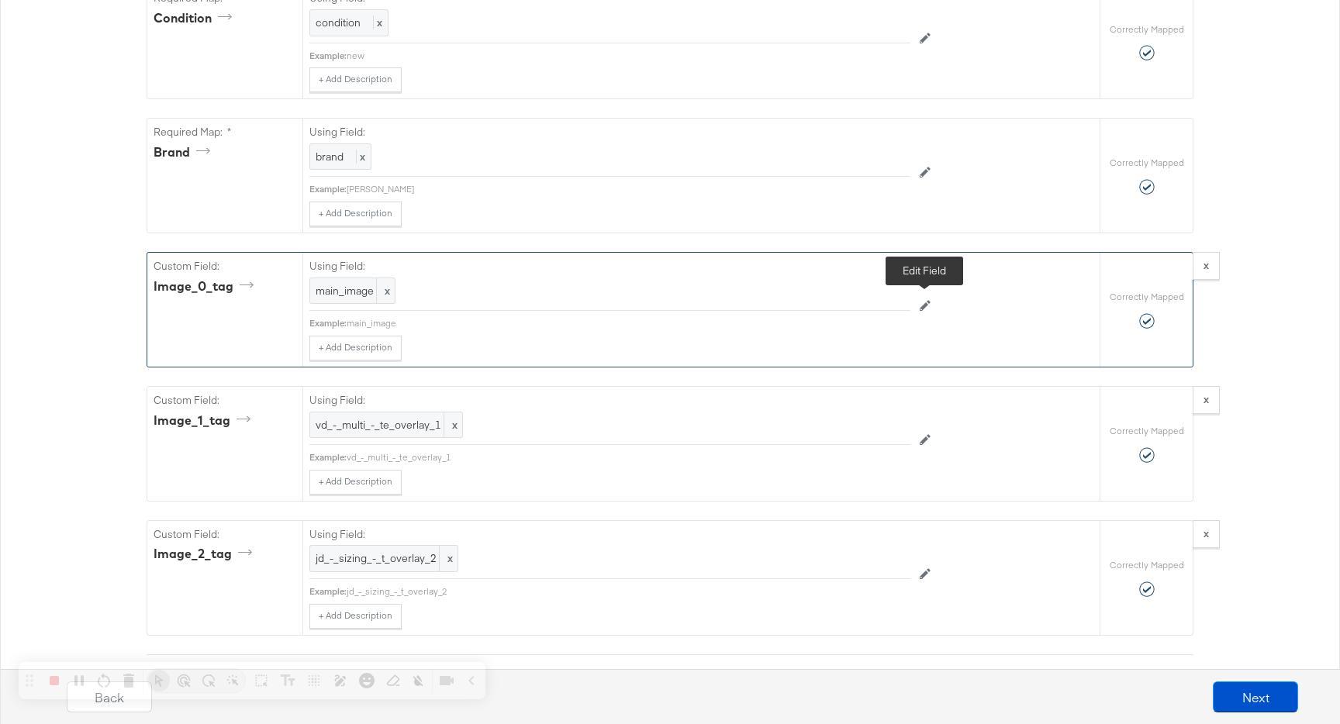
click at [930, 306] on icon at bounding box center [925, 305] width 11 height 11
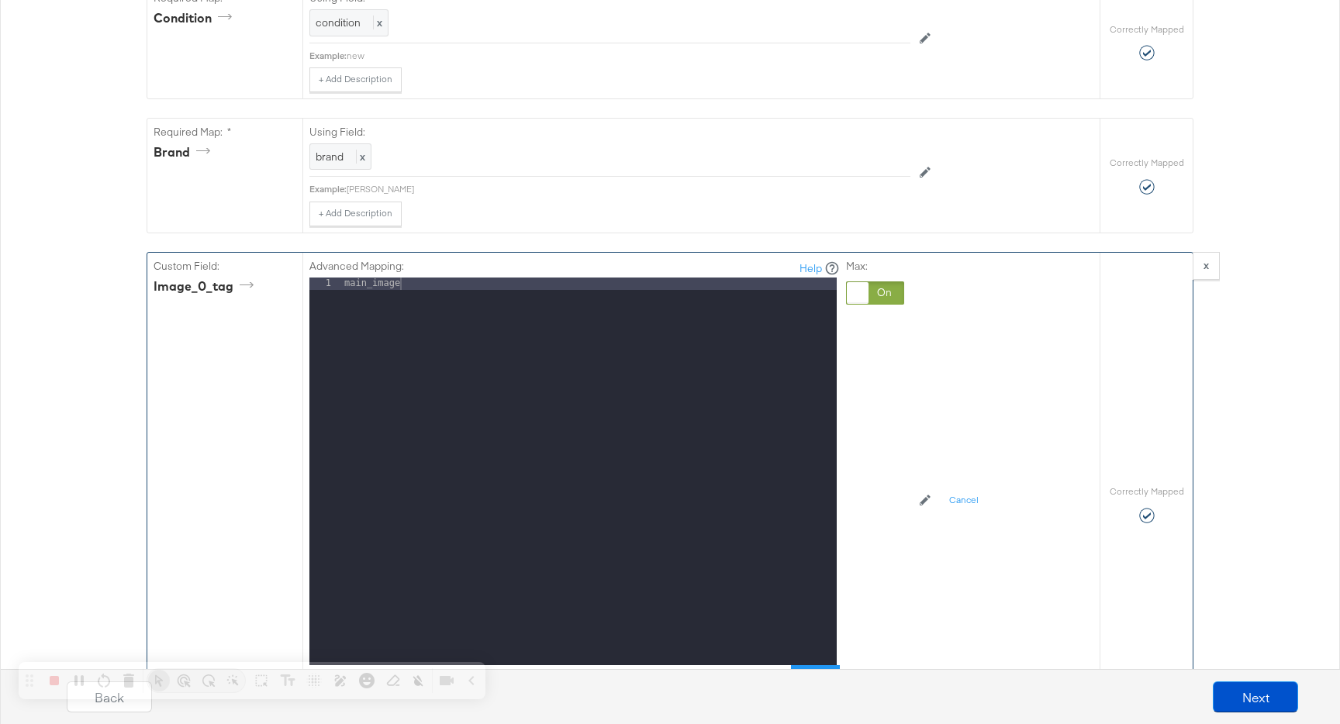
click at [682, 313] on div "main_image" at bounding box center [589, 484] width 496 height 413
click at [512, 293] on div "main_image" at bounding box center [589, 484] width 496 height 413
drag, startPoint x: 374, startPoint y: 285, endPoint x: 305, endPoint y: 285, distance: 69.0
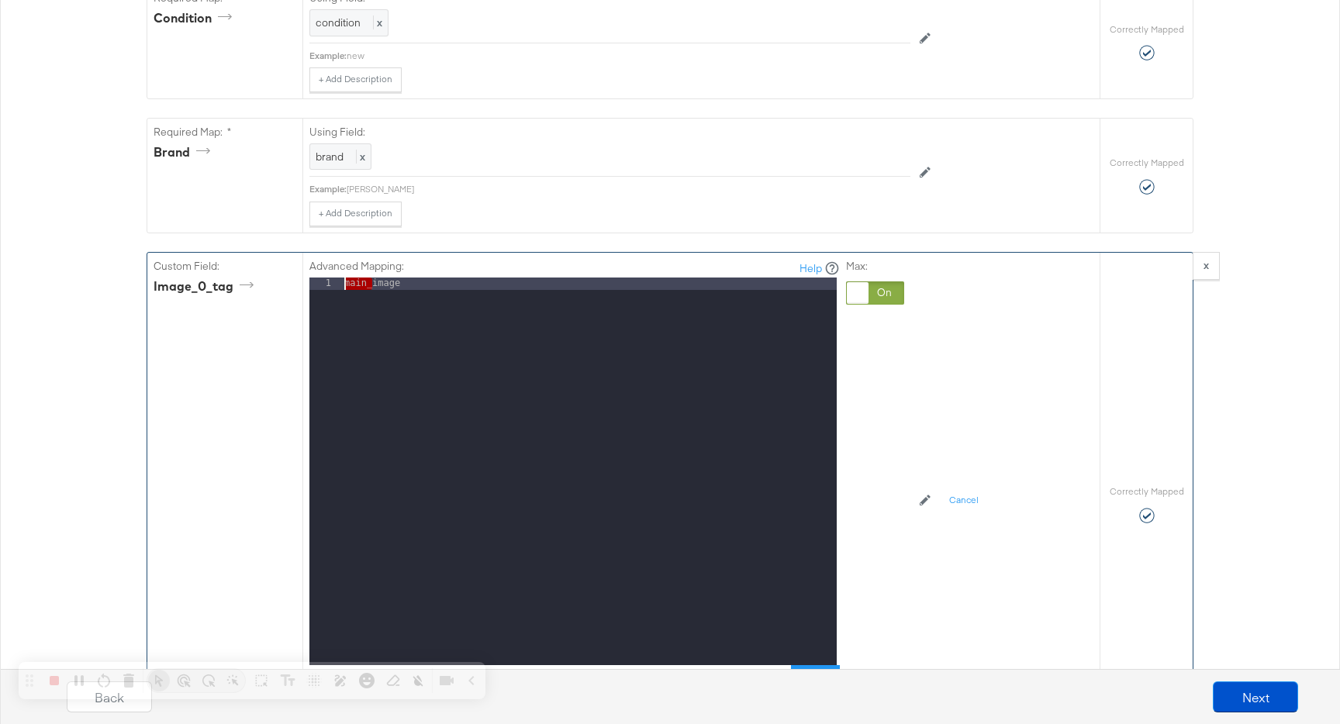
click at [305, 285] on div "Advanced Mapping: Help 1 main_image XXXXXXXXXXXXXXXXXXXXXXXXXXXXXXXXXXXXXXXXXXX…" at bounding box center [700, 504] width 797 height 503
click at [416, 290] on div "image" at bounding box center [589, 484] width 496 height 413
click at [509, 289] on div "image_tag_test_image" at bounding box center [589, 484] width 496 height 413
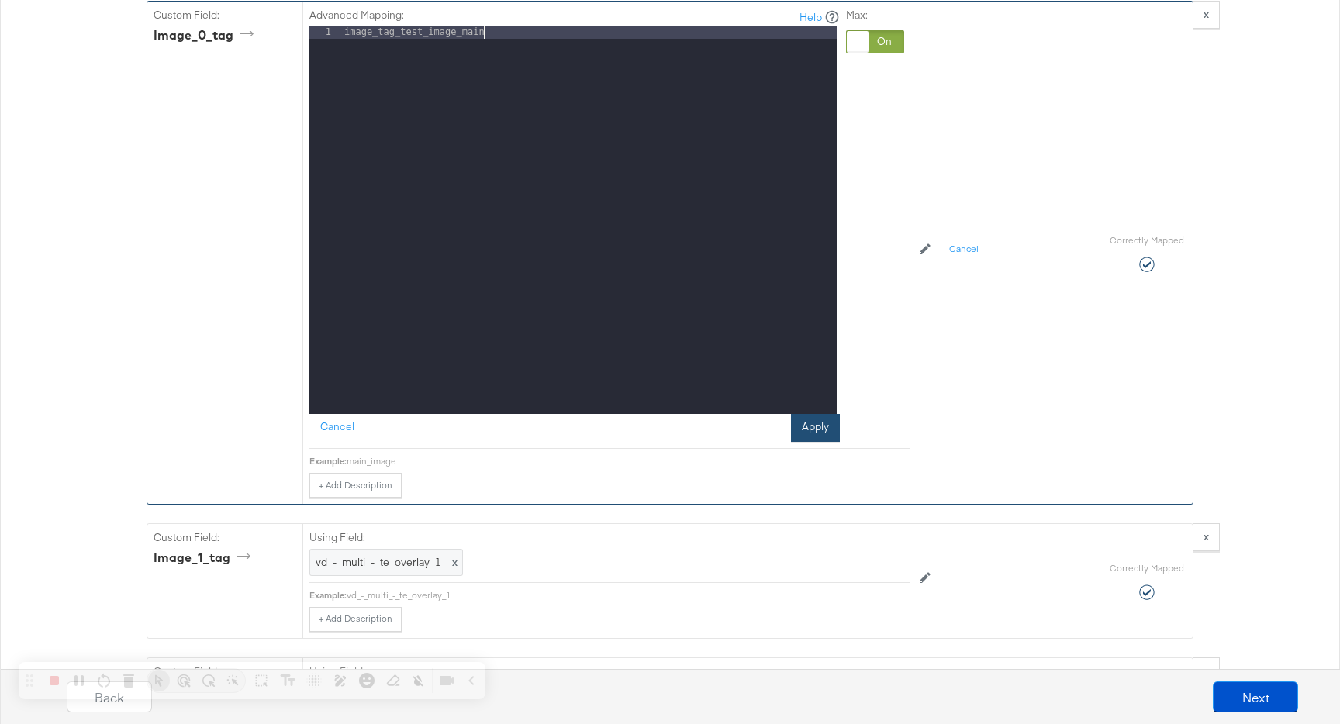
scroll to position [1555, 0]
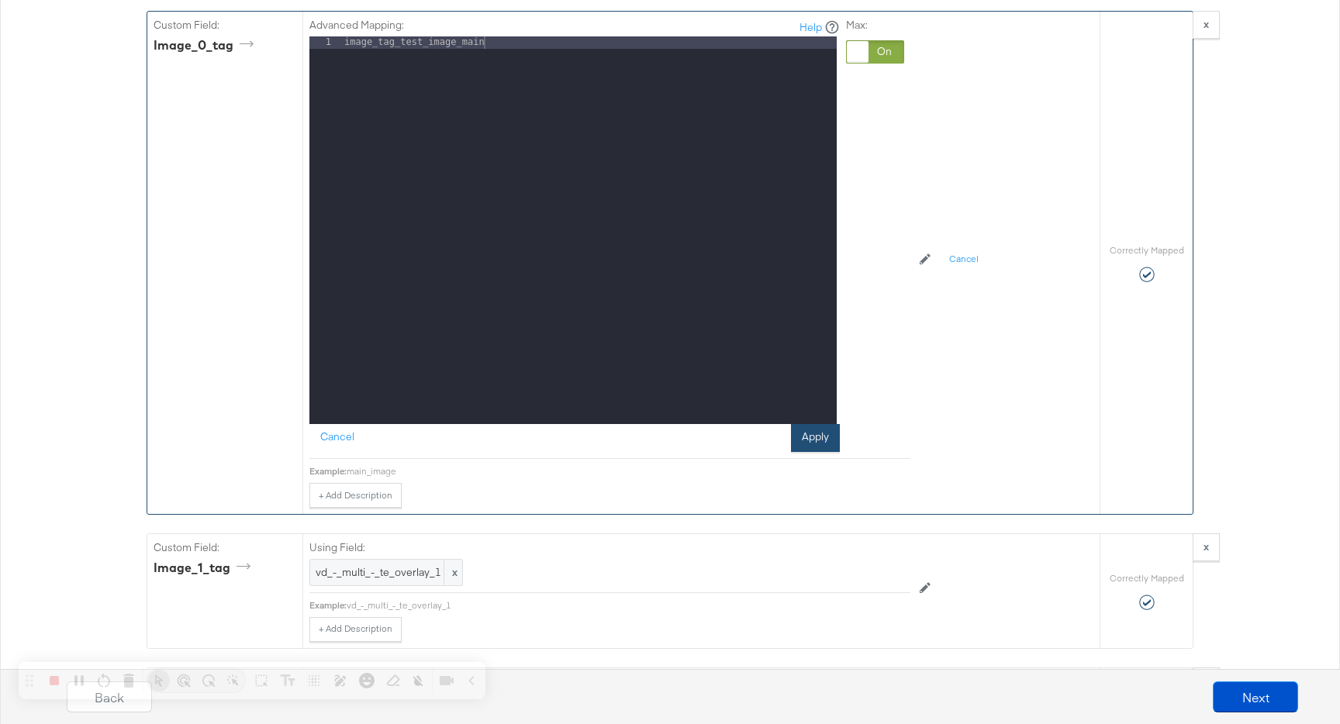
click at [805, 439] on button "Apply" at bounding box center [815, 438] width 49 height 28
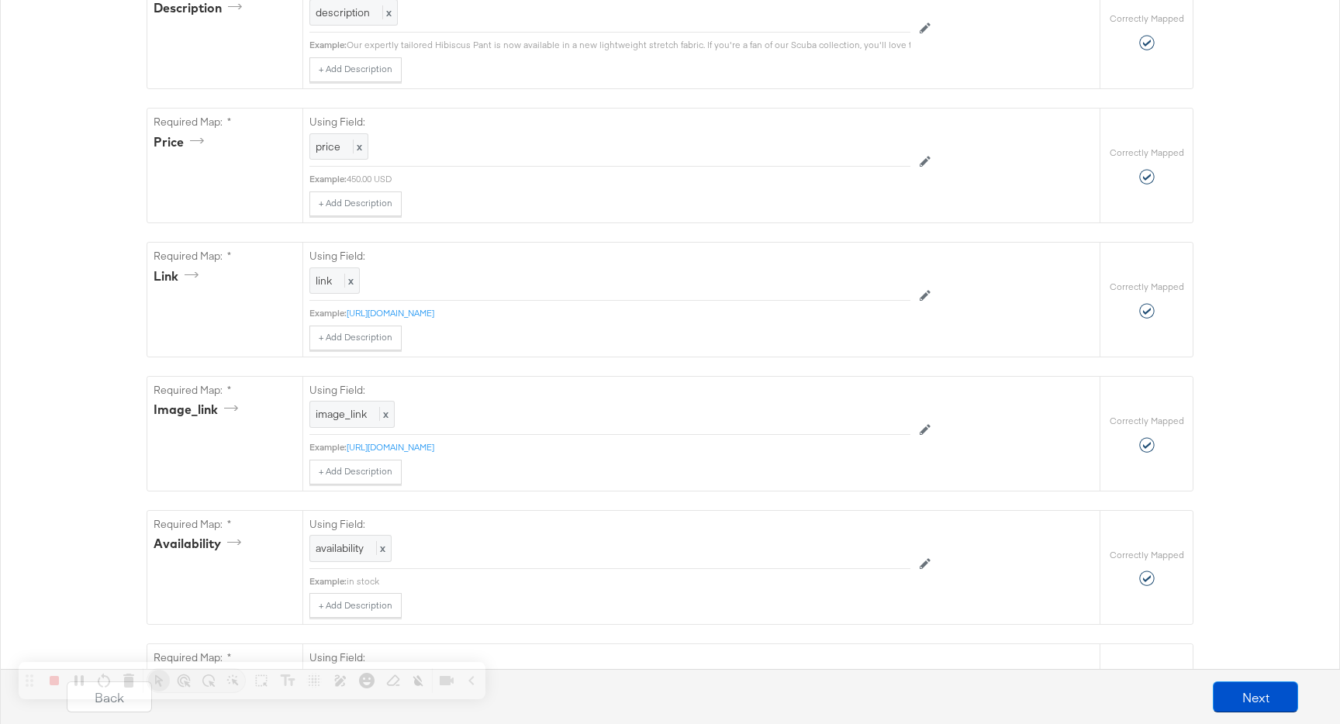
scroll to position [0, 0]
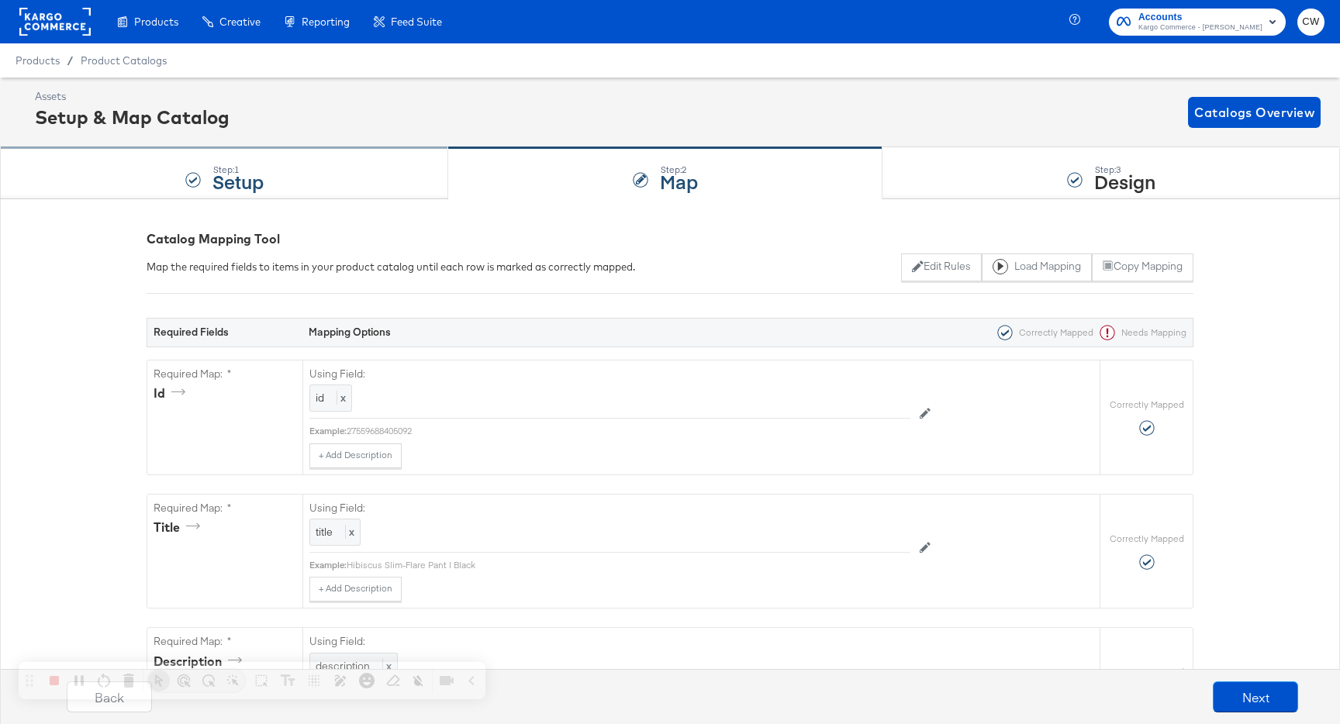
click at [336, 154] on div "Step: 1 Setup" at bounding box center [224, 173] width 448 height 51
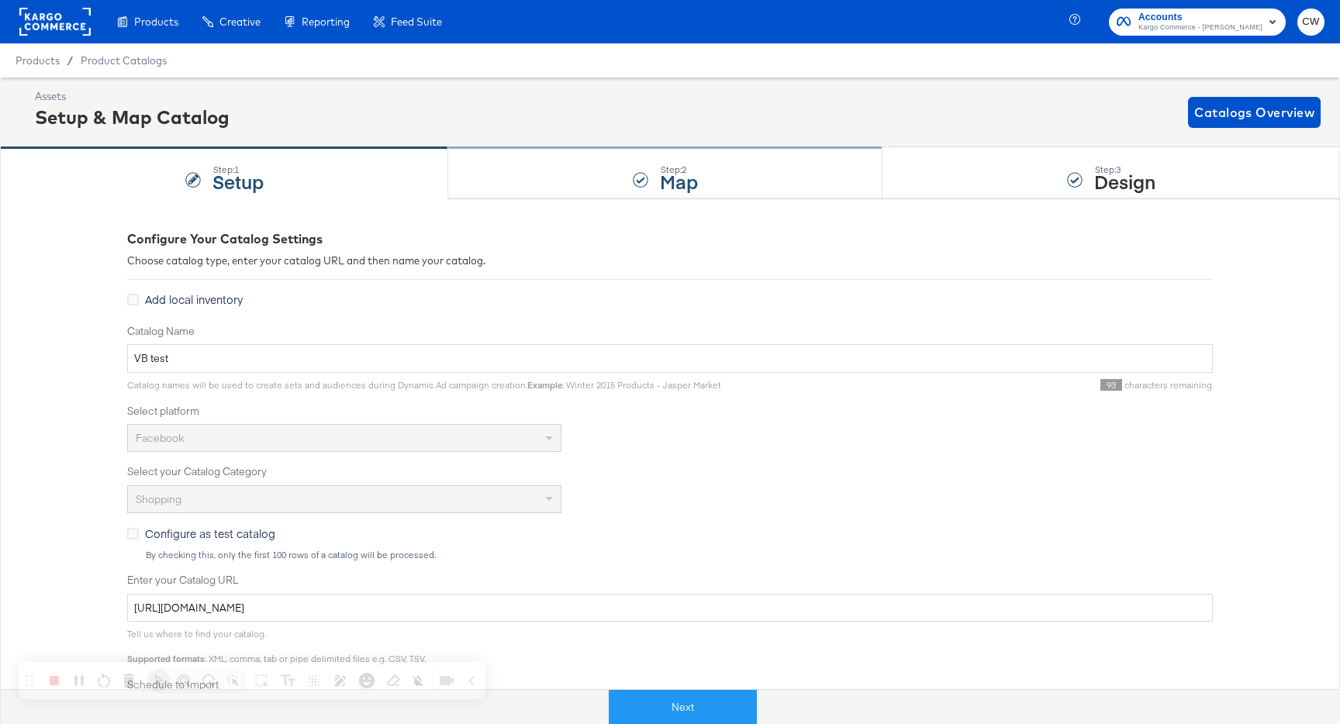
click at [719, 180] on div "Step: 2 Map" at bounding box center [665, 173] width 434 height 51
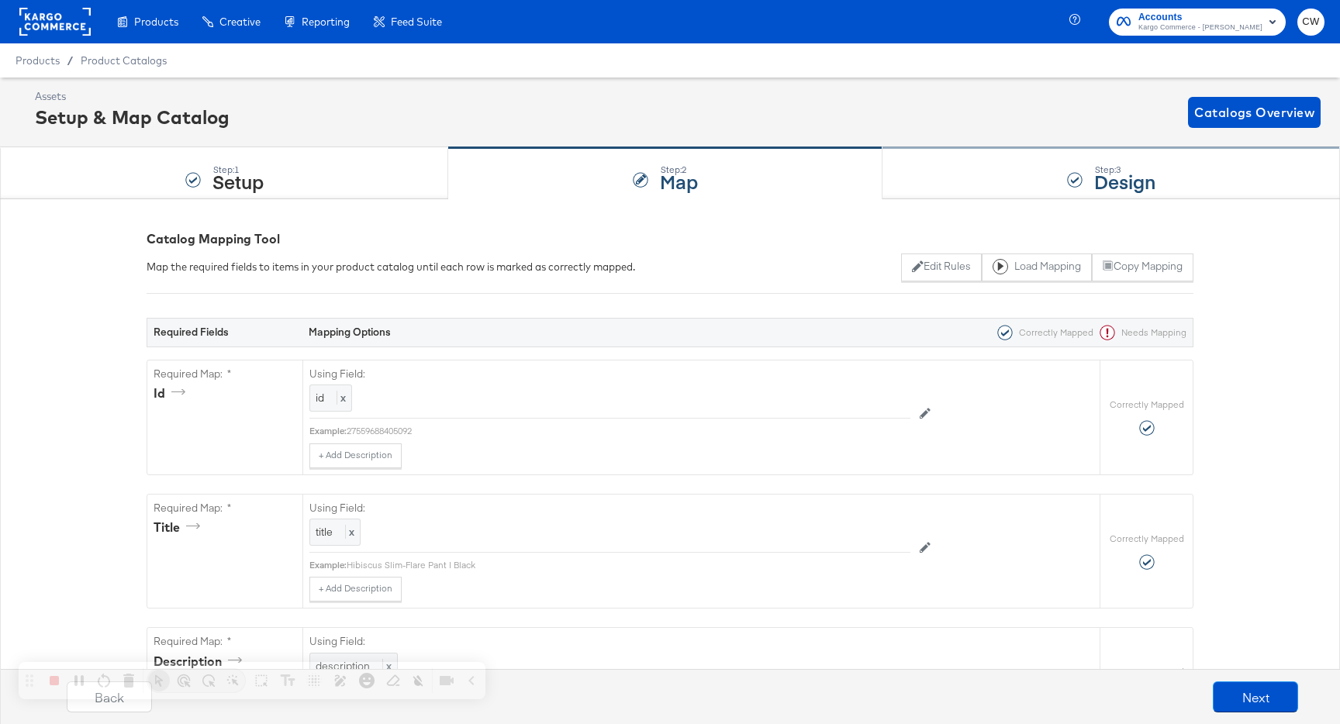
click at [989, 186] on div "Step: 3 Design" at bounding box center [1112, 173] width 458 height 51
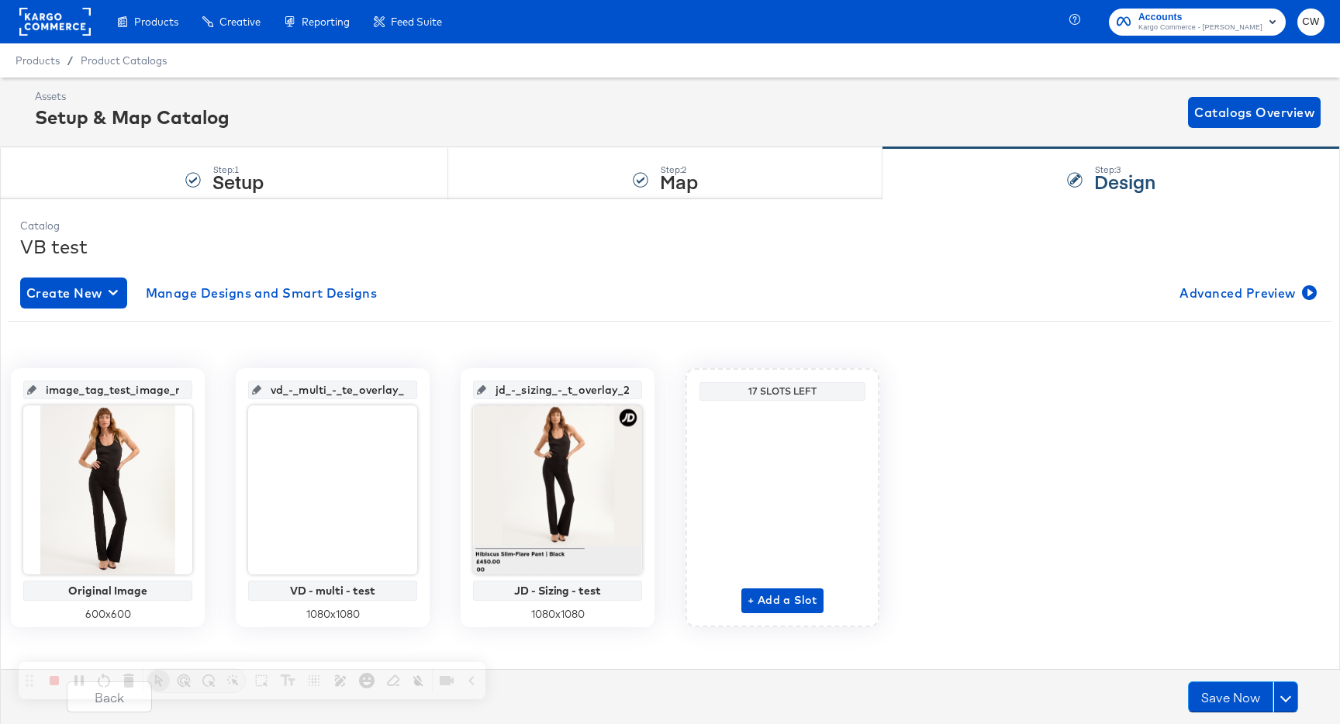
scroll to position [15, 0]
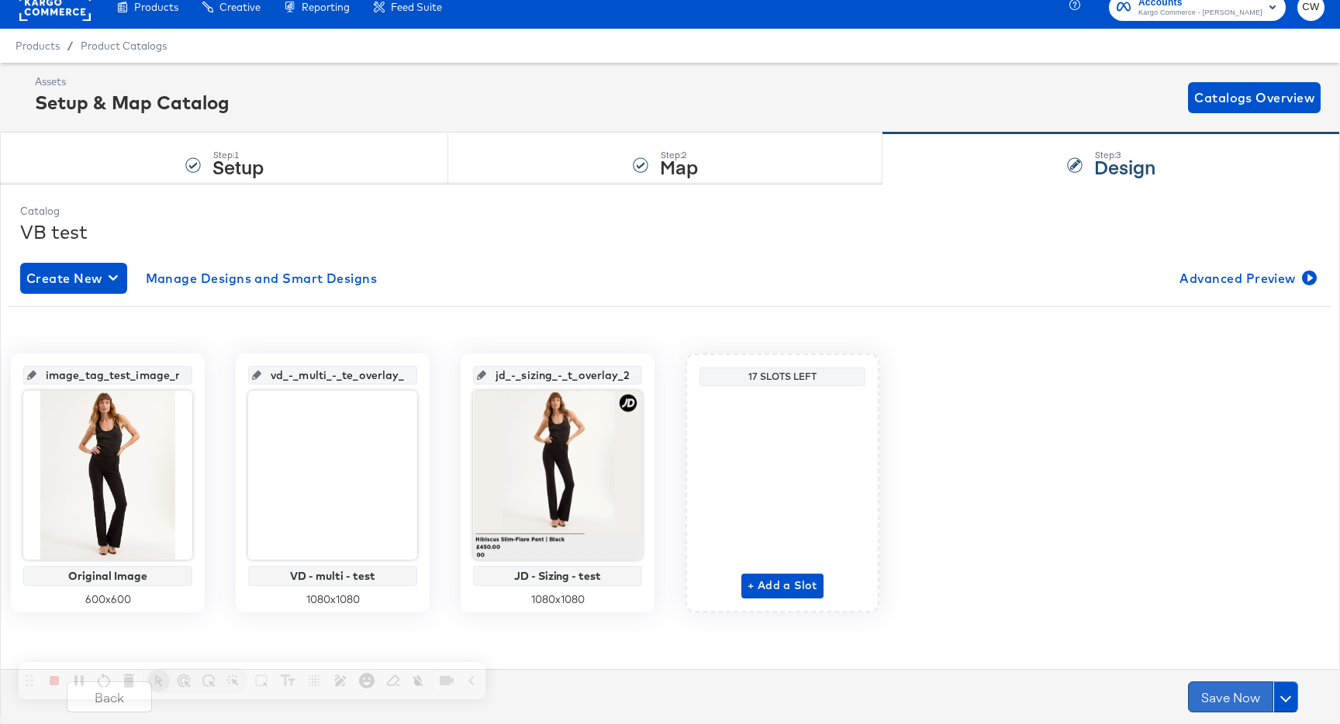
click at [1238, 691] on button "Save Now" at bounding box center [1230, 697] width 85 height 31
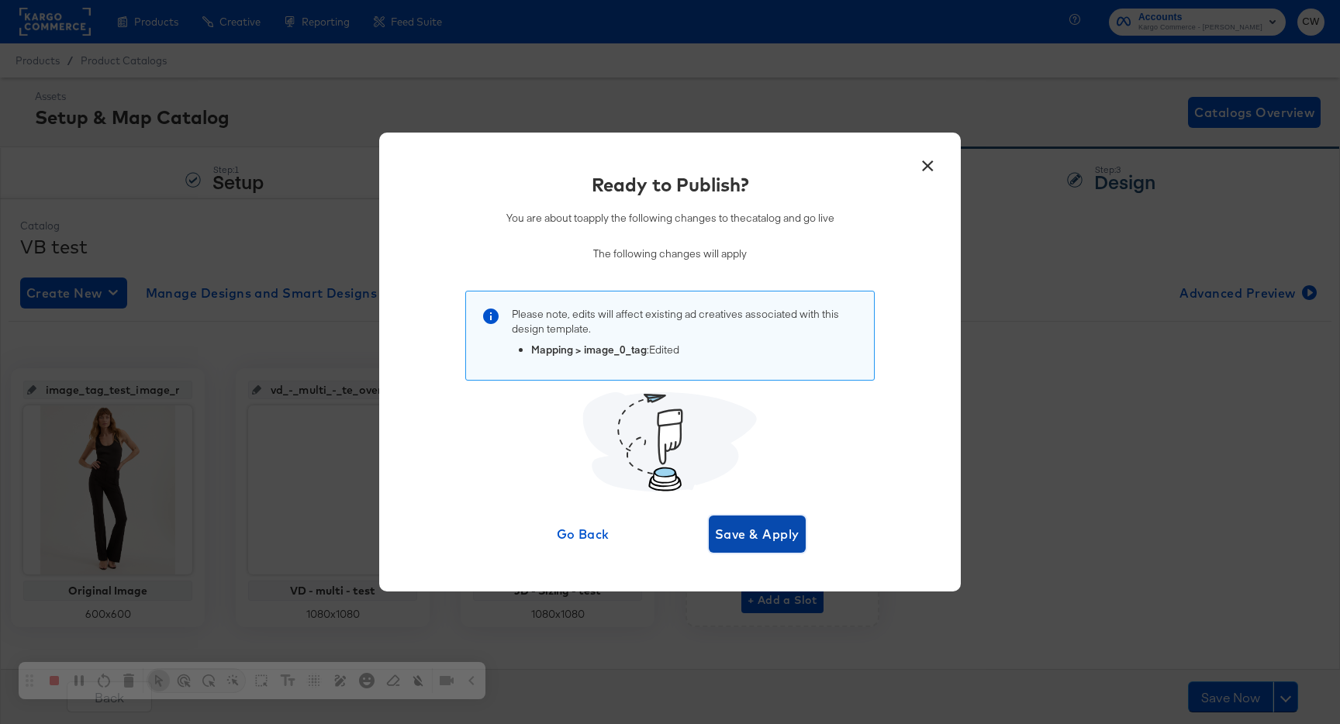
click at [778, 537] on span "Save & Apply" at bounding box center [757, 534] width 85 height 22
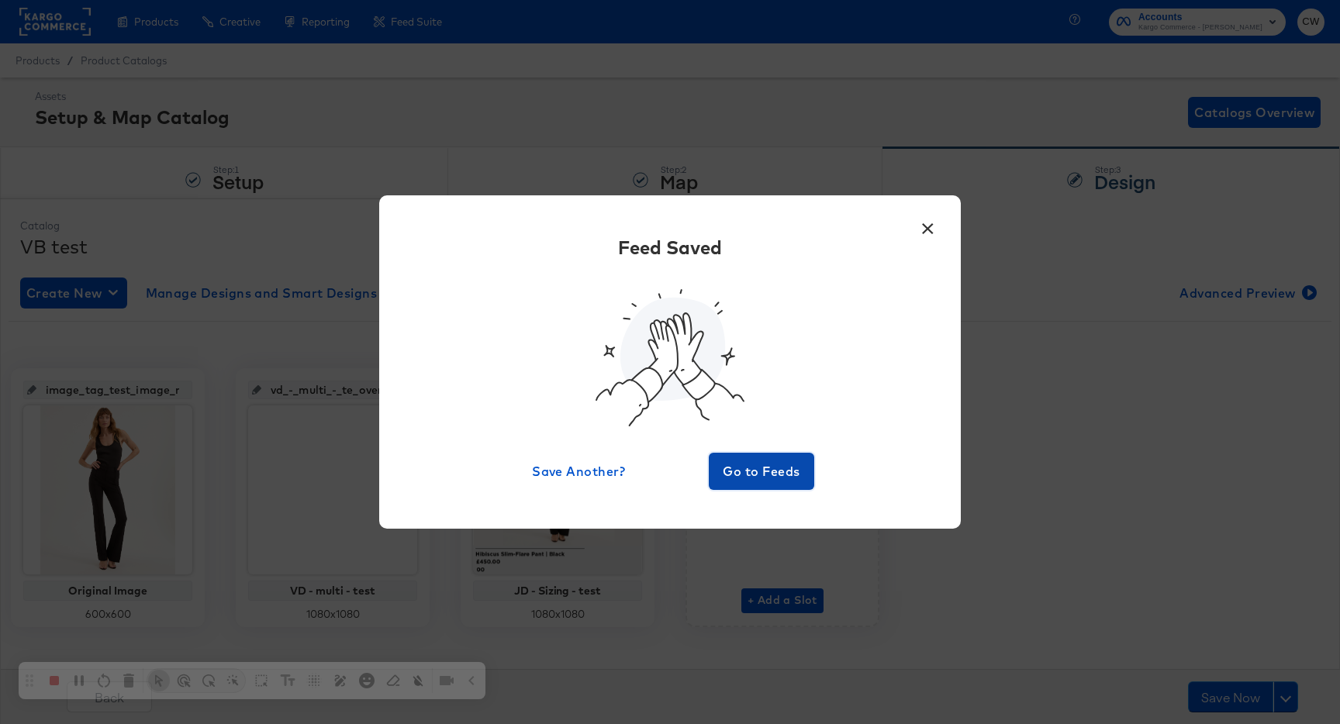
click at [749, 483] on button "Go to Feeds" at bounding box center [761, 471] width 105 height 37
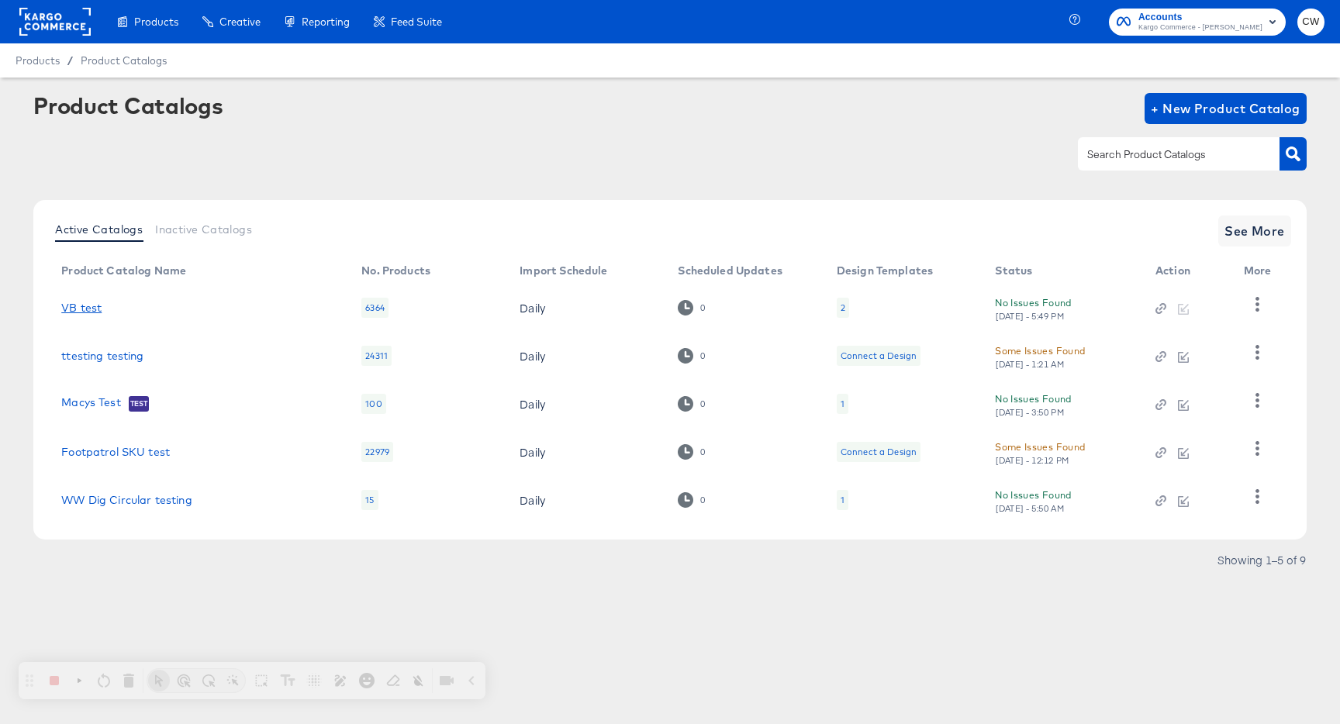
click at [75, 305] on link "VB test" at bounding box center [81, 308] width 40 height 12
click at [1254, 308] on icon "button" at bounding box center [1257, 304] width 15 height 15
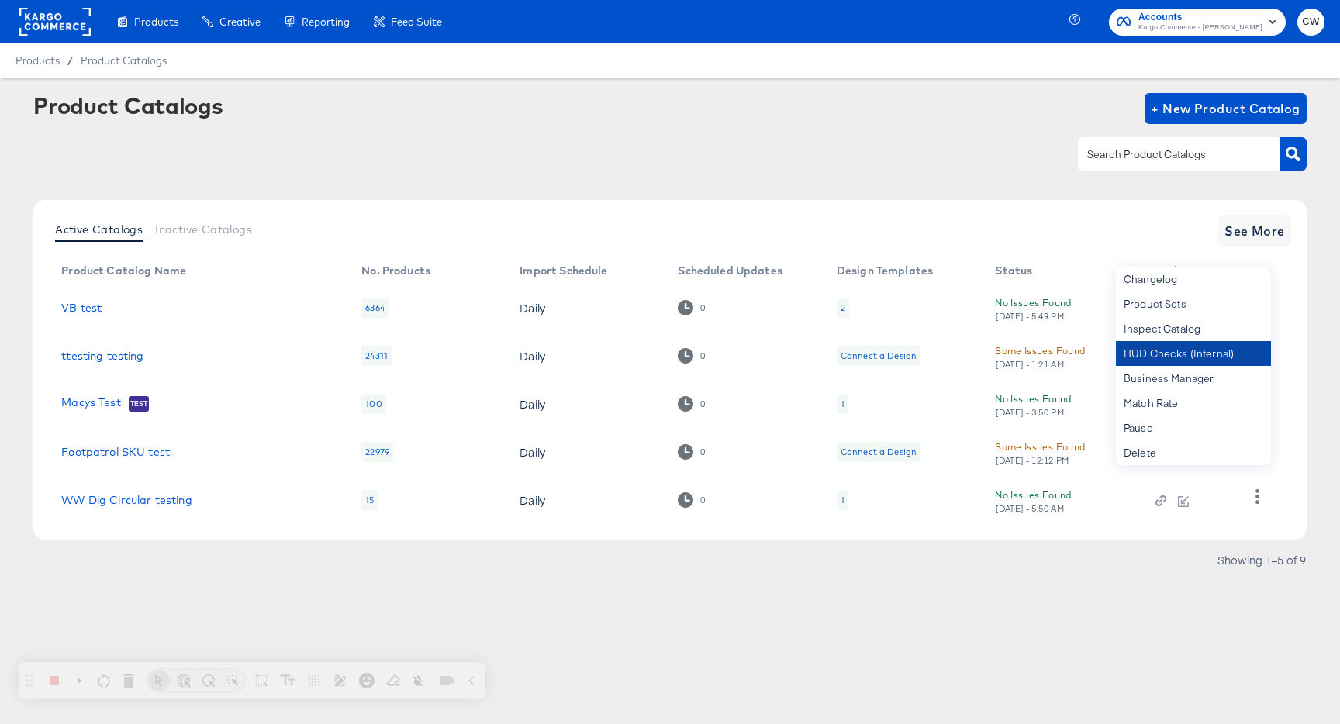
click at [1192, 349] on div "HUD Checks (Internal)" at bounding box center [1193, 353] width 155 height 25
click at [81, 312] on link "VB test" at bounding box center [81, 308] width 40 height 12
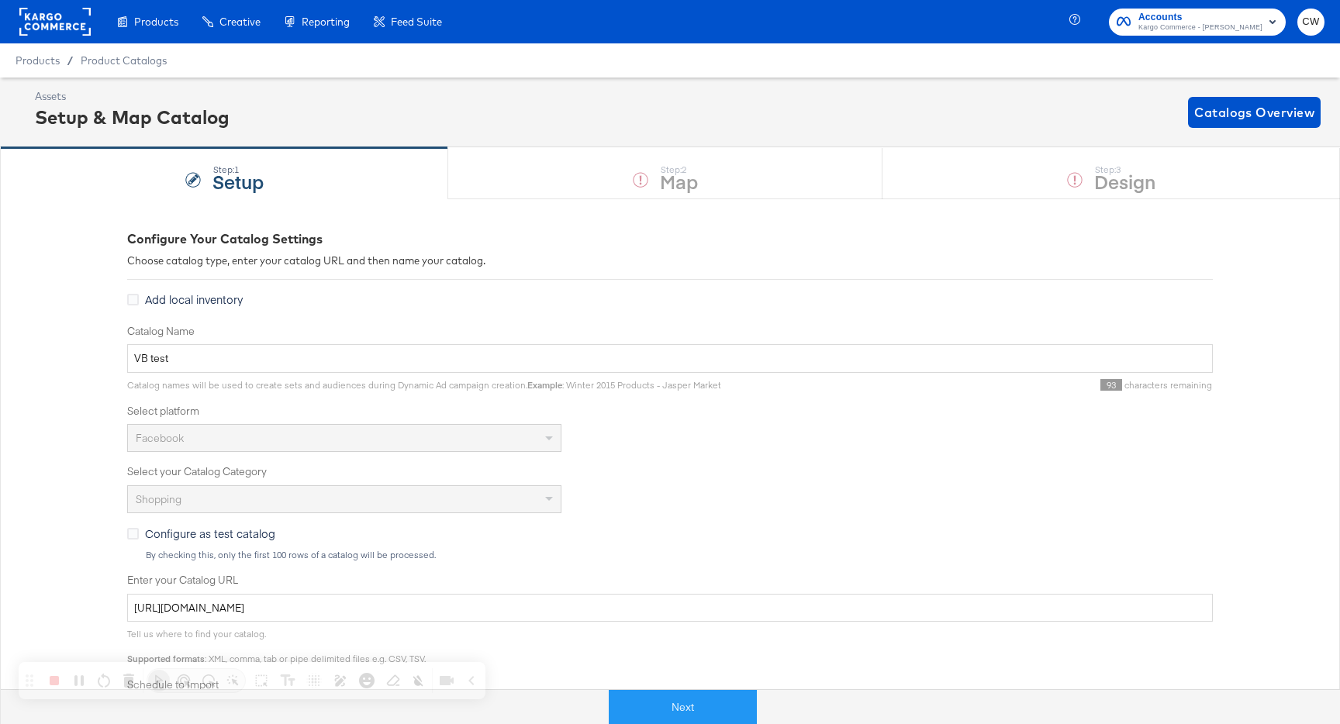
click at [713, 686] on div "Next" at bounding box center [682, 701] width 1340 height 47
click at [713, 695] on button "Next" at bounding box center [683, 707] width 148 height 35
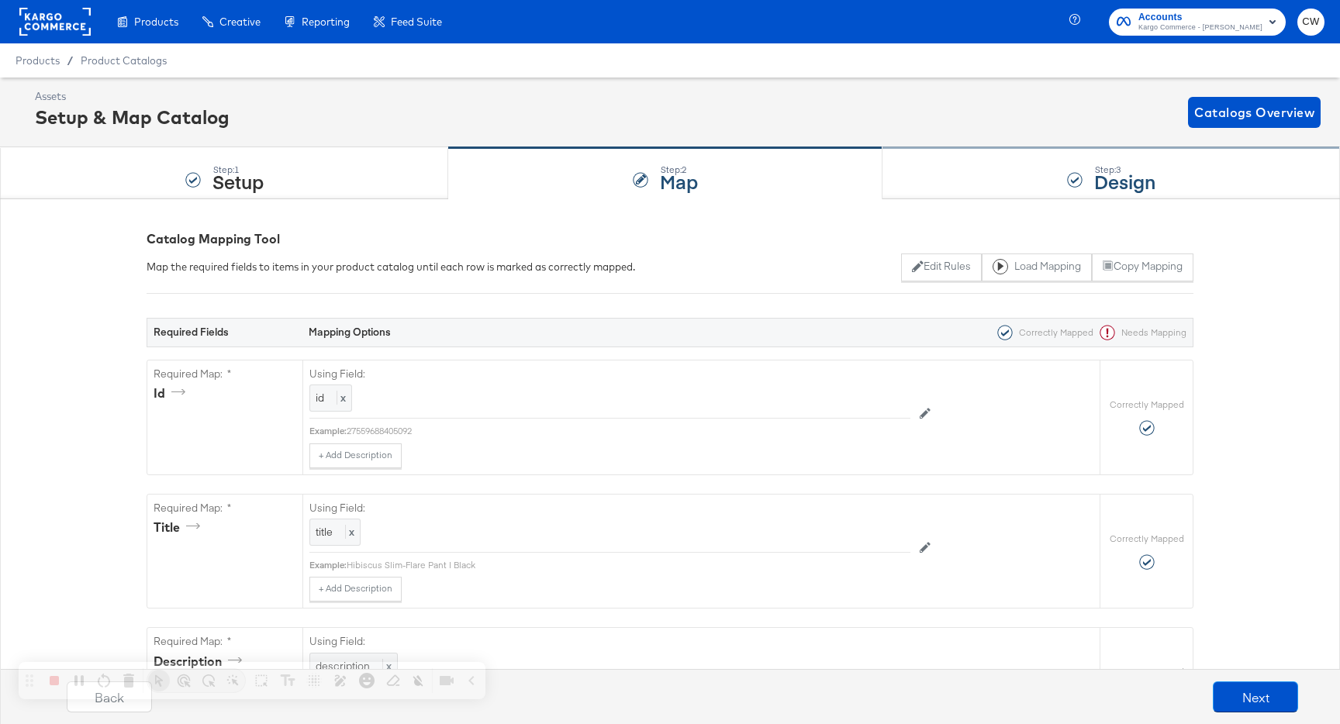
click at [1037, 161] on div "Step: 3 Design" at bounding box center [1112, 173] width 458 height 51
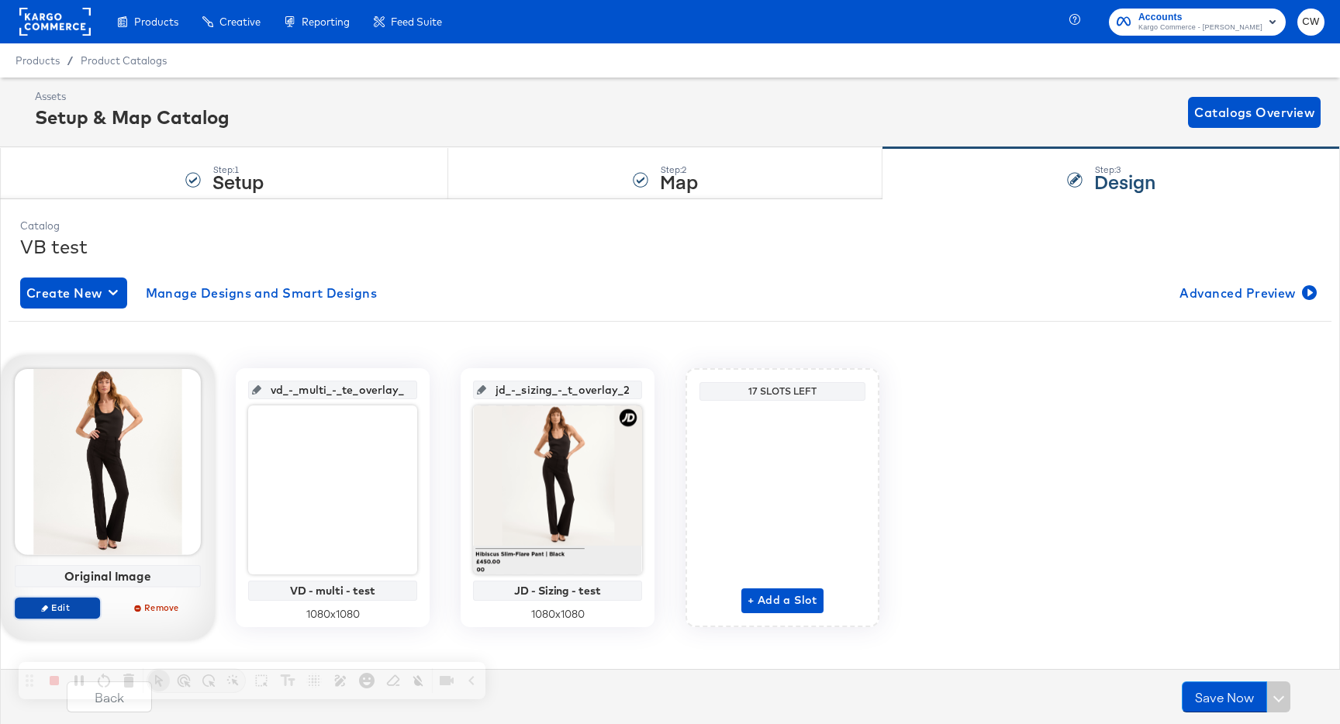
click at [81, 607] on span "Edit" at bounding box center [57, 608] width 71 height 12
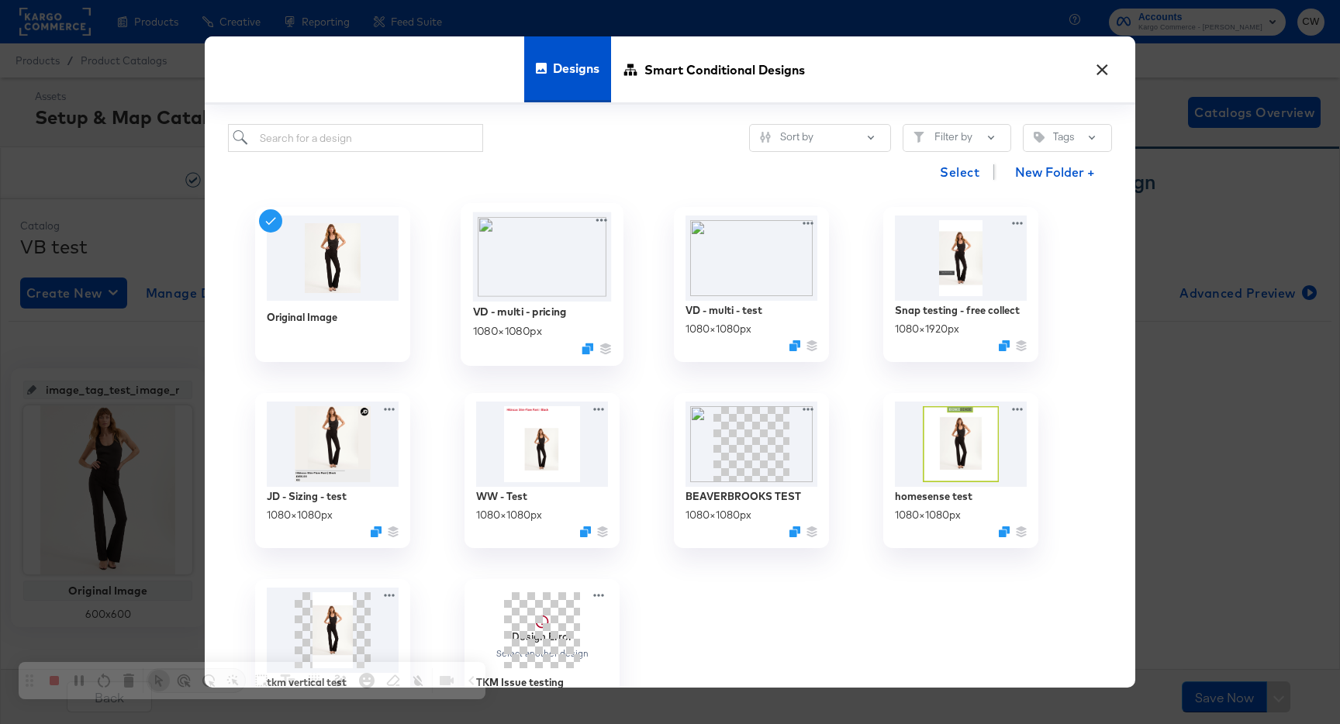
click at [532, 257] on img at bounding box center [542, 256] width 139 height 89
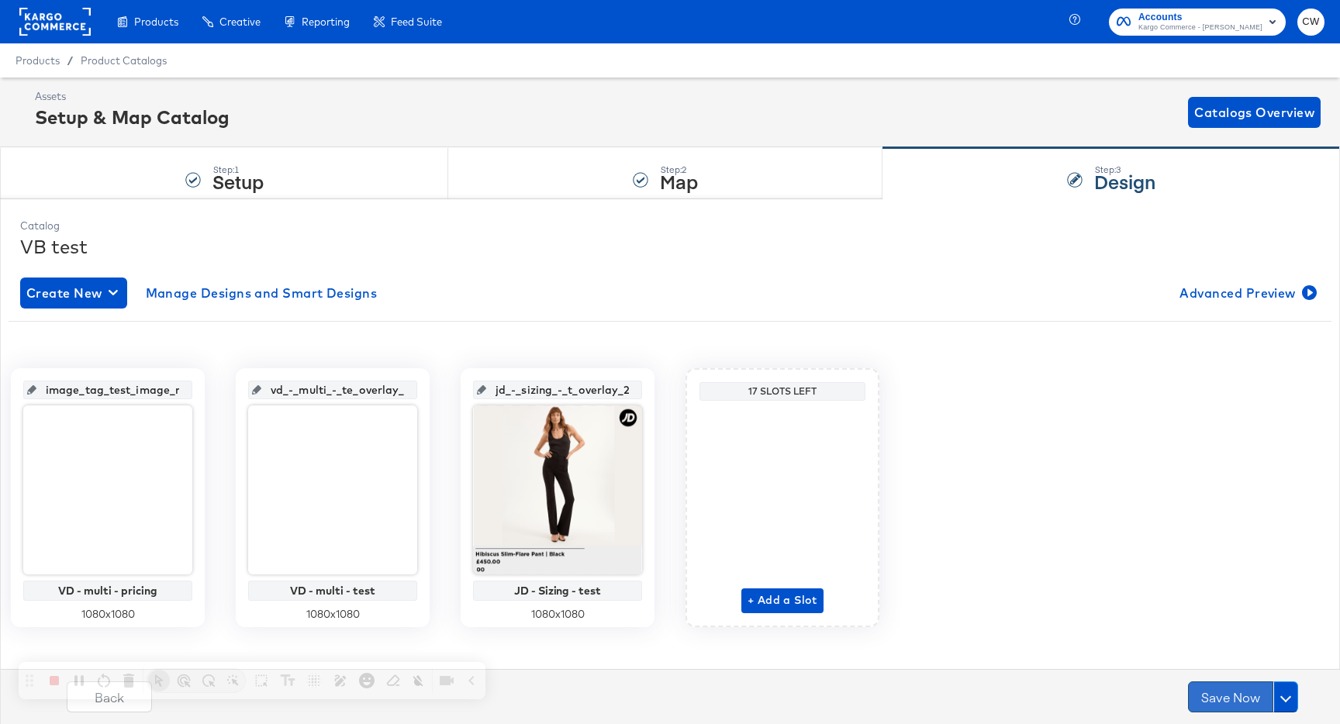
click at [1229, 703] on button "Save Now" at bounding box center [1230, 697] width 85 height 31
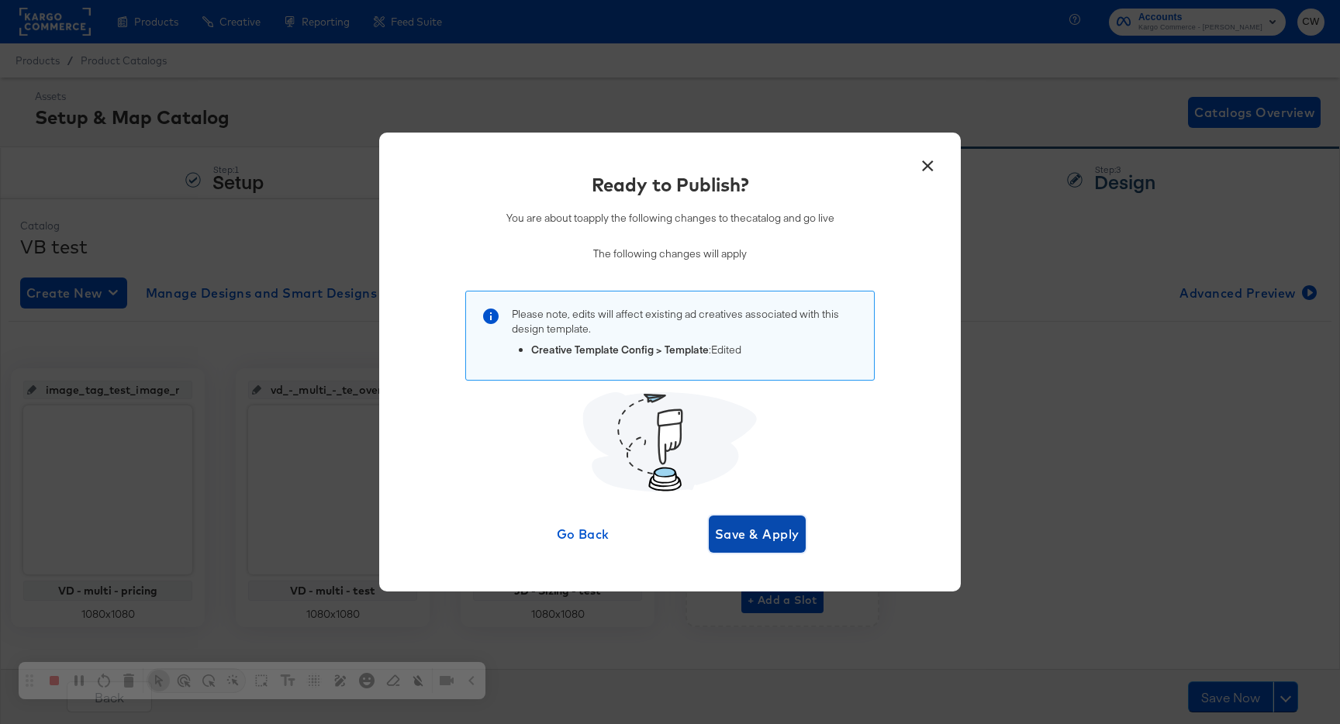
click at [796, 544] on span "Save & Apply" at bounding box center [757, 534] width 85 height 22
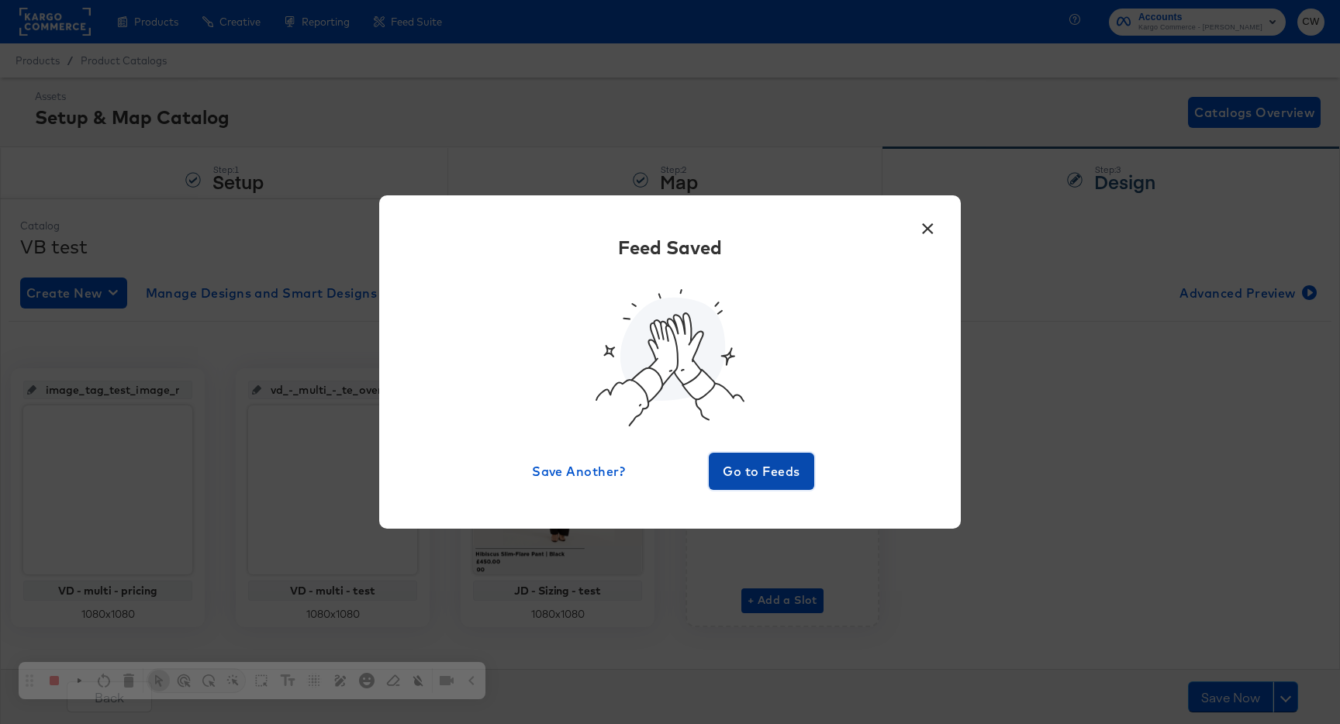
click at [755, 484] on button "Go to Feeds" at bounding box center [761, 471] width 105 height 37
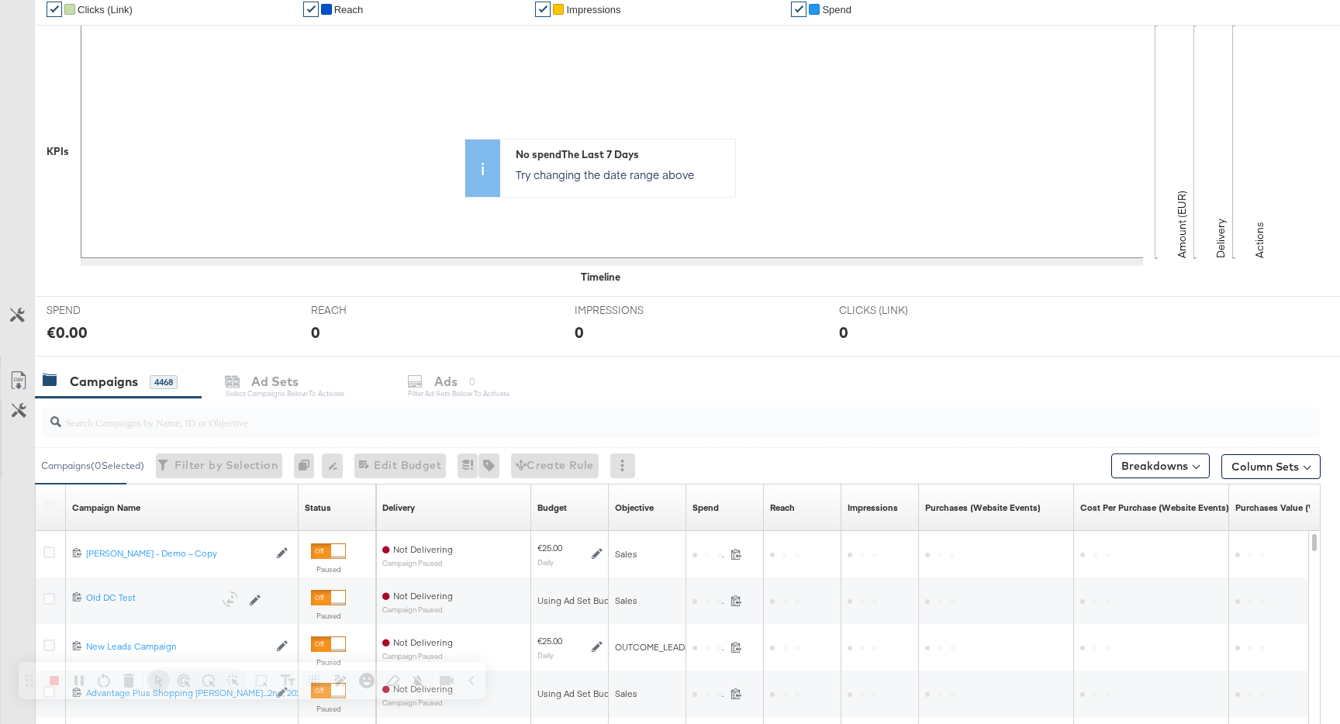
scroll to position [367, 0]
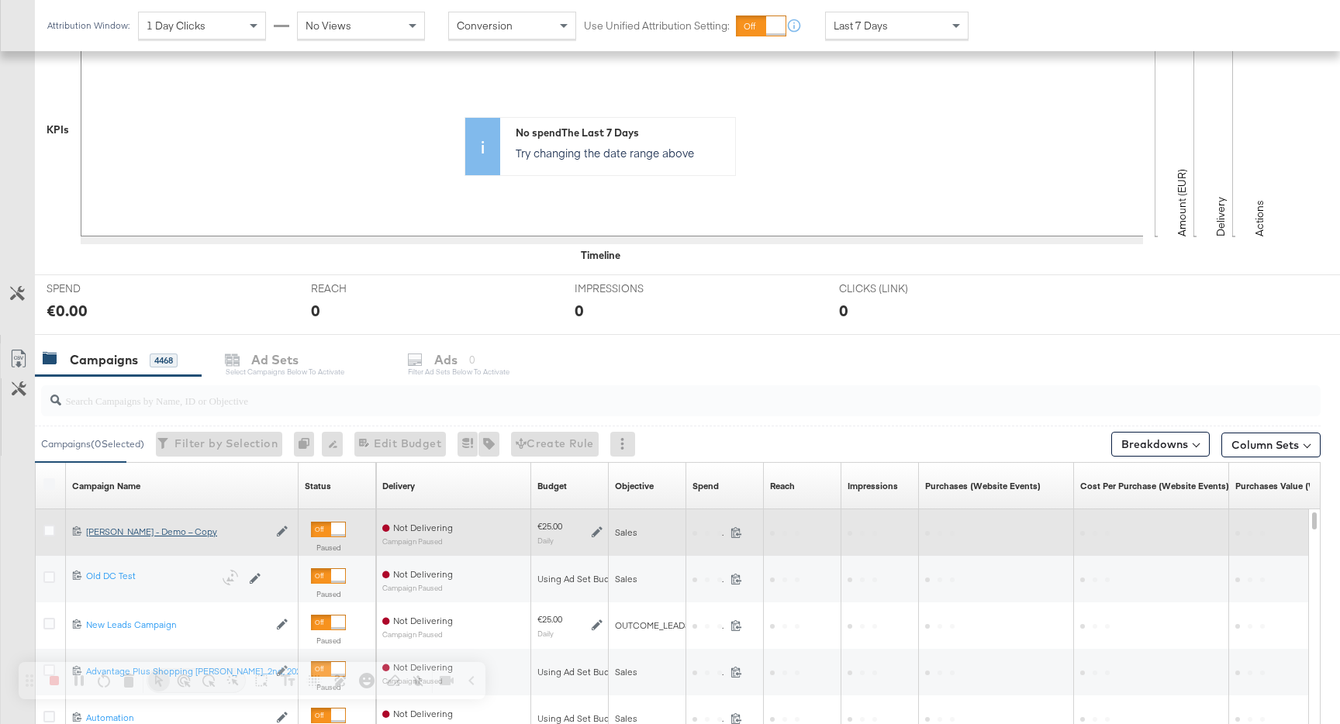
click at [188, 532] on div "[PERSON_NAME] - Demo – Copy [PERSON_NAME] - Demo – Copy" at bounding box center [177, 532] width 182 height 12
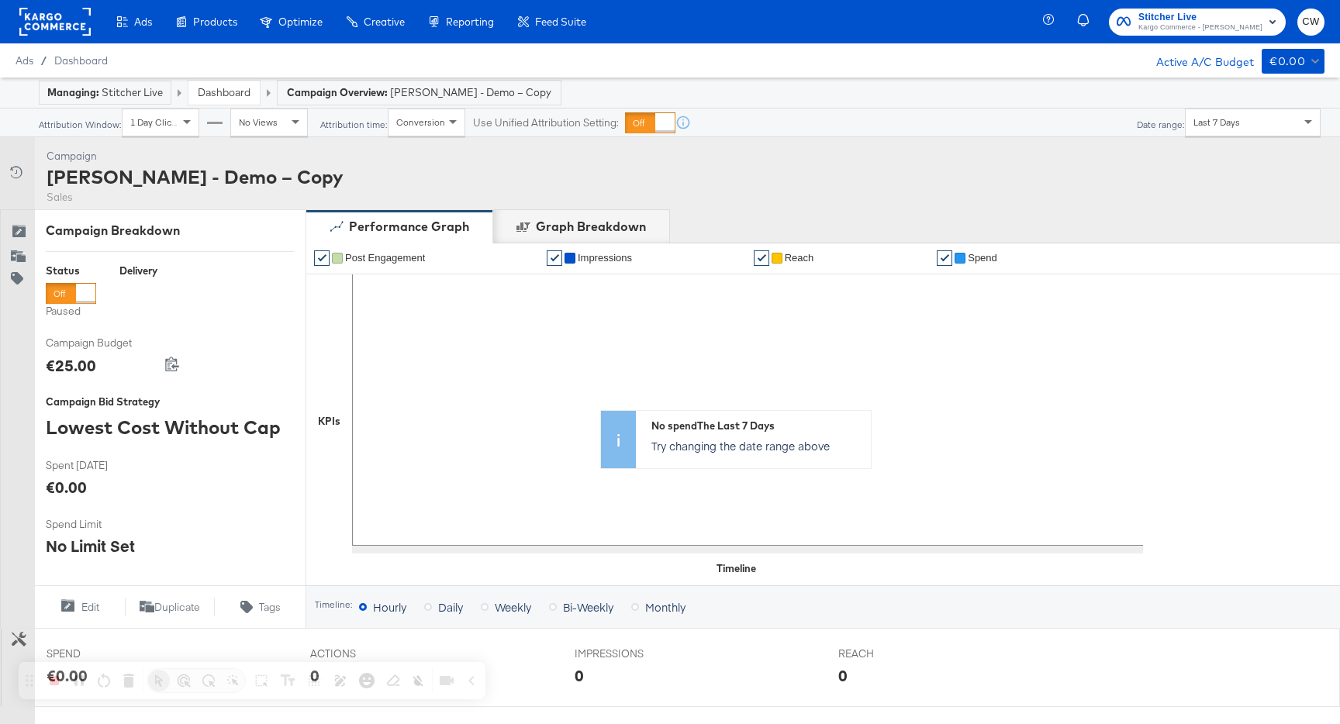
scroll to position [460, 0]
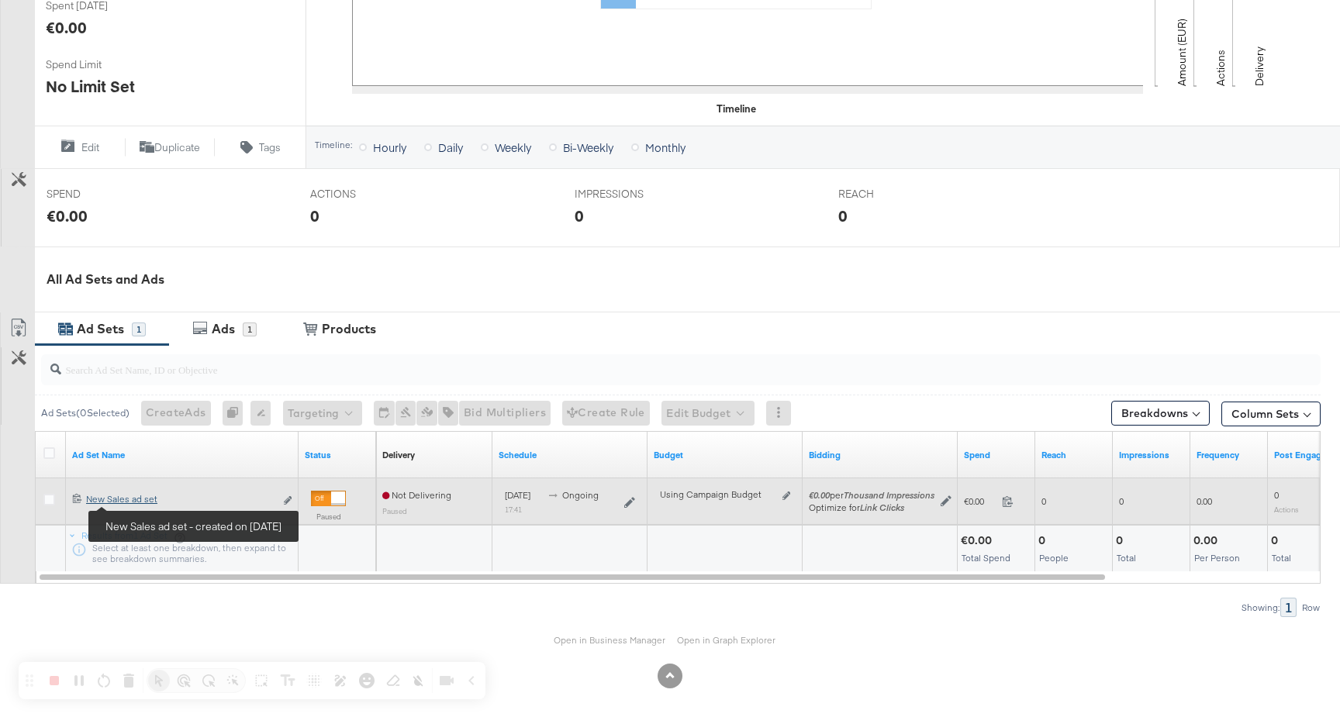
click at [134, 503] on div "New Sales ad set New Sales ad set" at bounding box center [180, 499] width 188 height 12
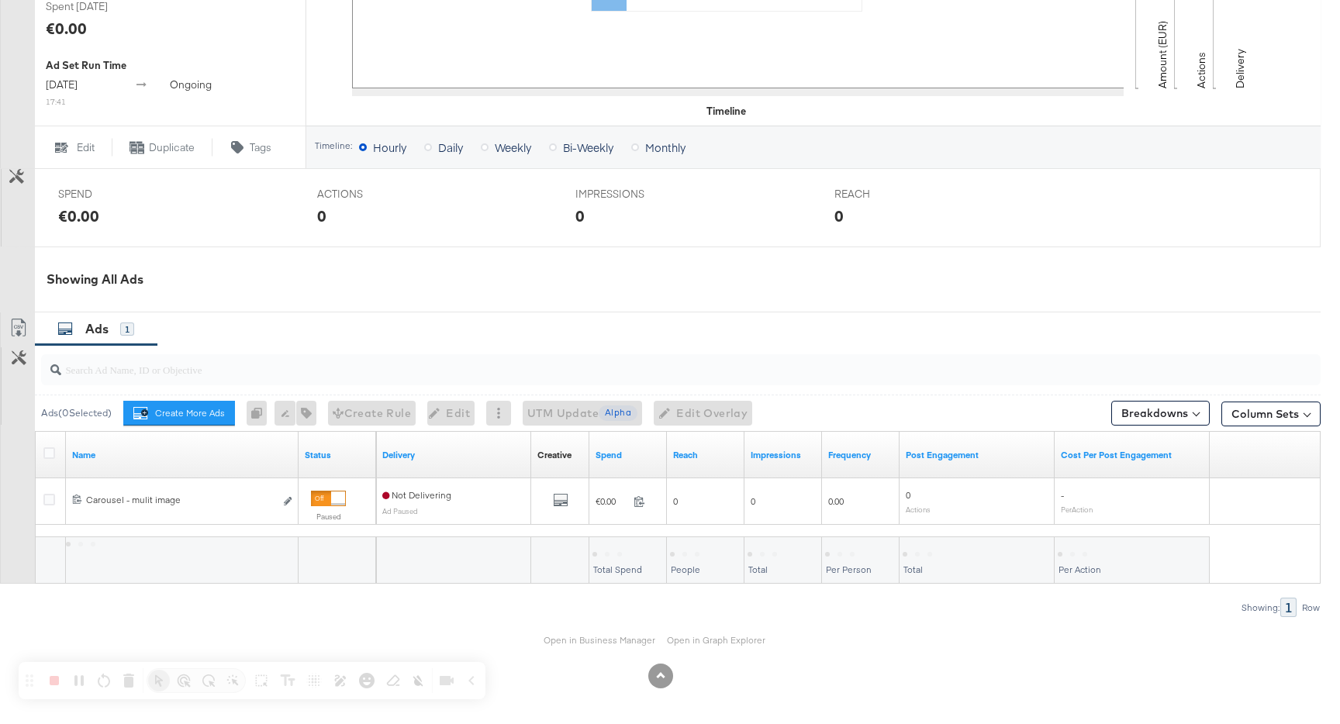
scroll to position [526, 0]
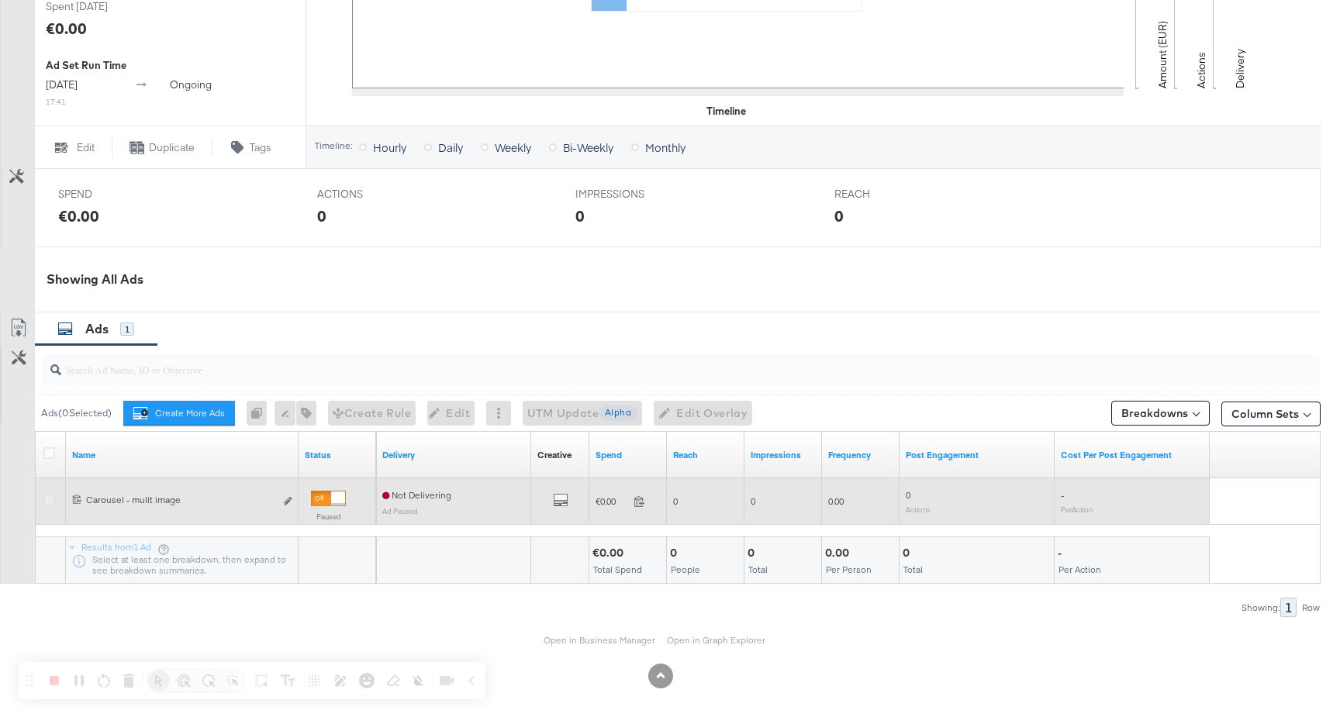
click at [54, 496] on icon at bounding box center [49, 500] width 12 height 12
click at [0, 0] on input "checkbox" at bounding box center [0, 0] width 0 height 0
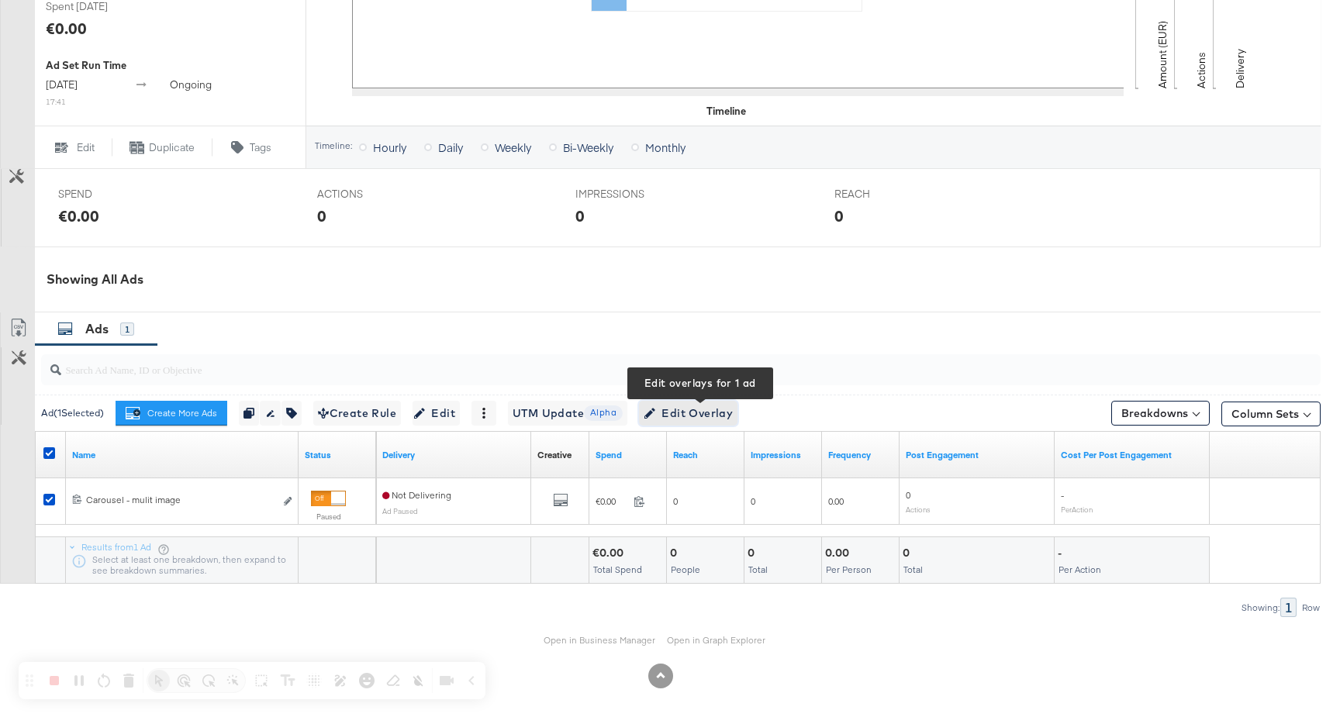
click at [708, 418] on span "Edit Overlay Edit overlays for 1 ad" at bounding box center [688, 413] width 89 height 19
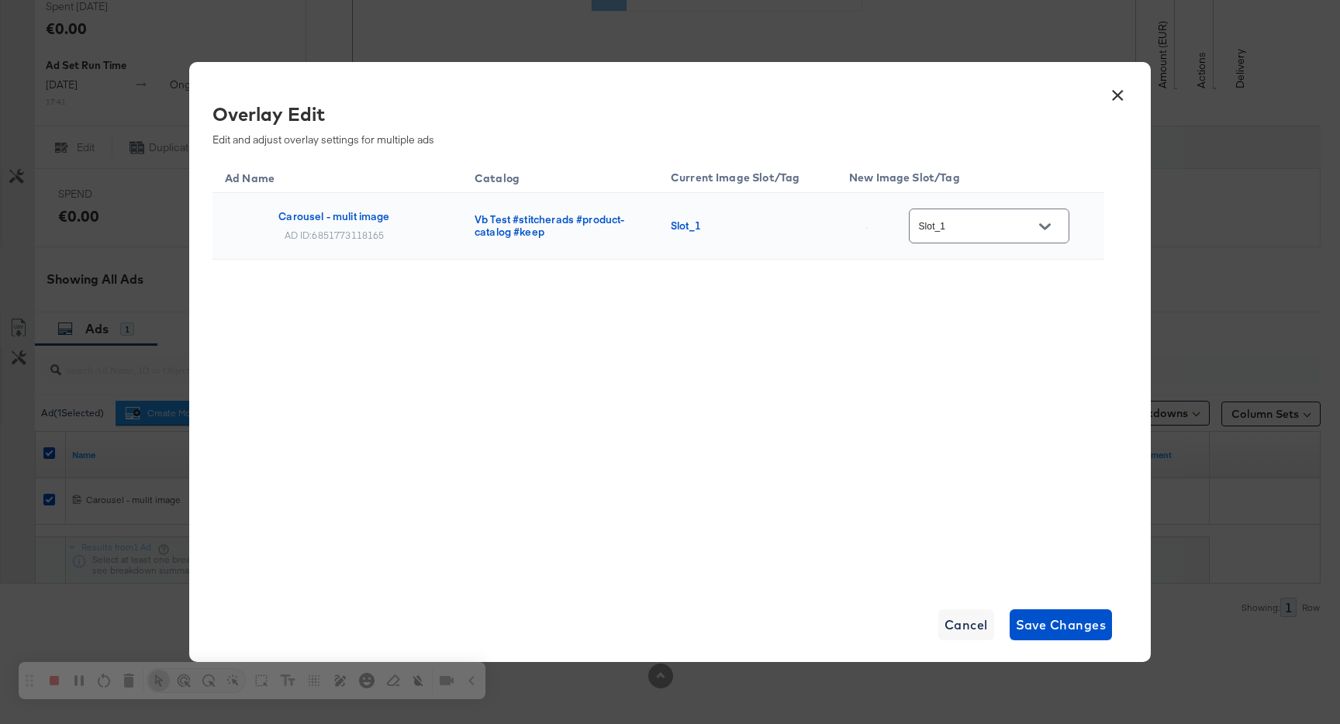
click at [979, 231] on input "Slot_1" at bounding box center [977, 227] width 123 height 18
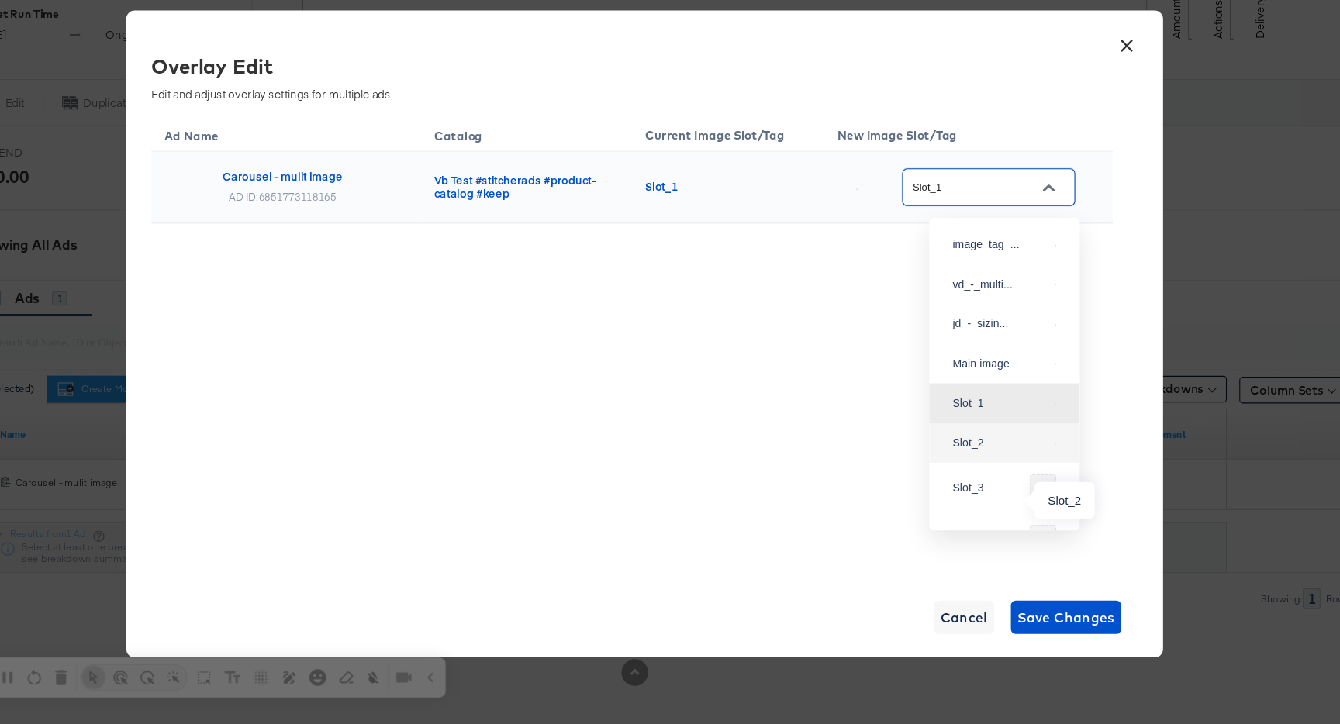
click at [998, 472] on div "Slot_2" at bounding box center [999, 464] width 88 height 16
type input "Slot_2"
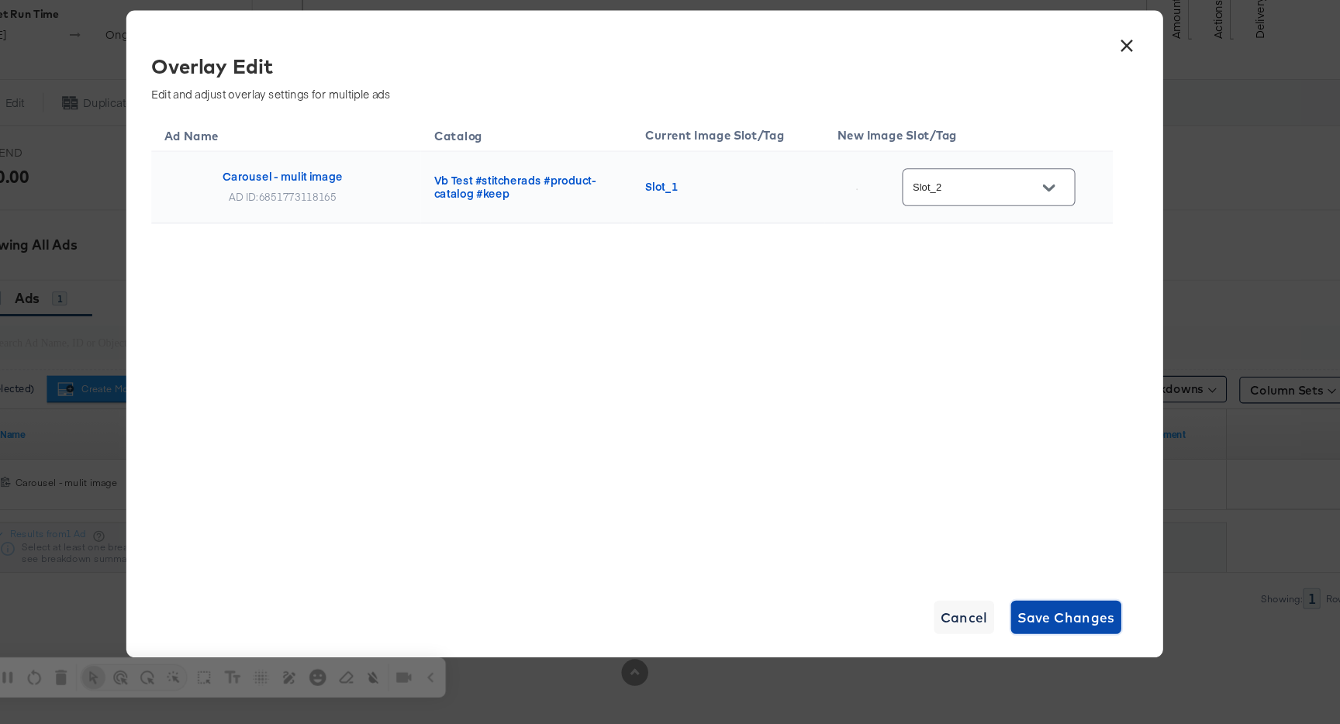
click at [1059, 623] on span "Save Changes" at bounding box center [1061, 625] width 91 height 22
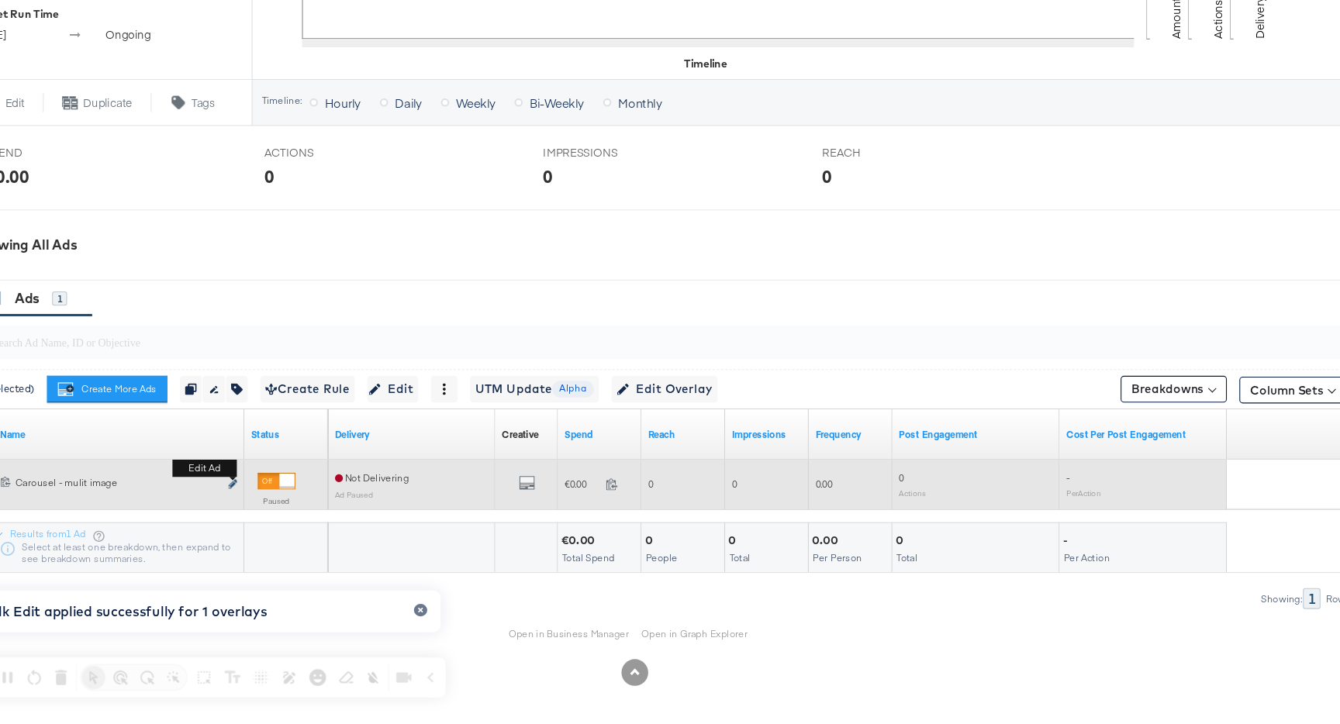
click at [287, 503] on icon "link" at bounding box center [288, 501] width 8 height 9
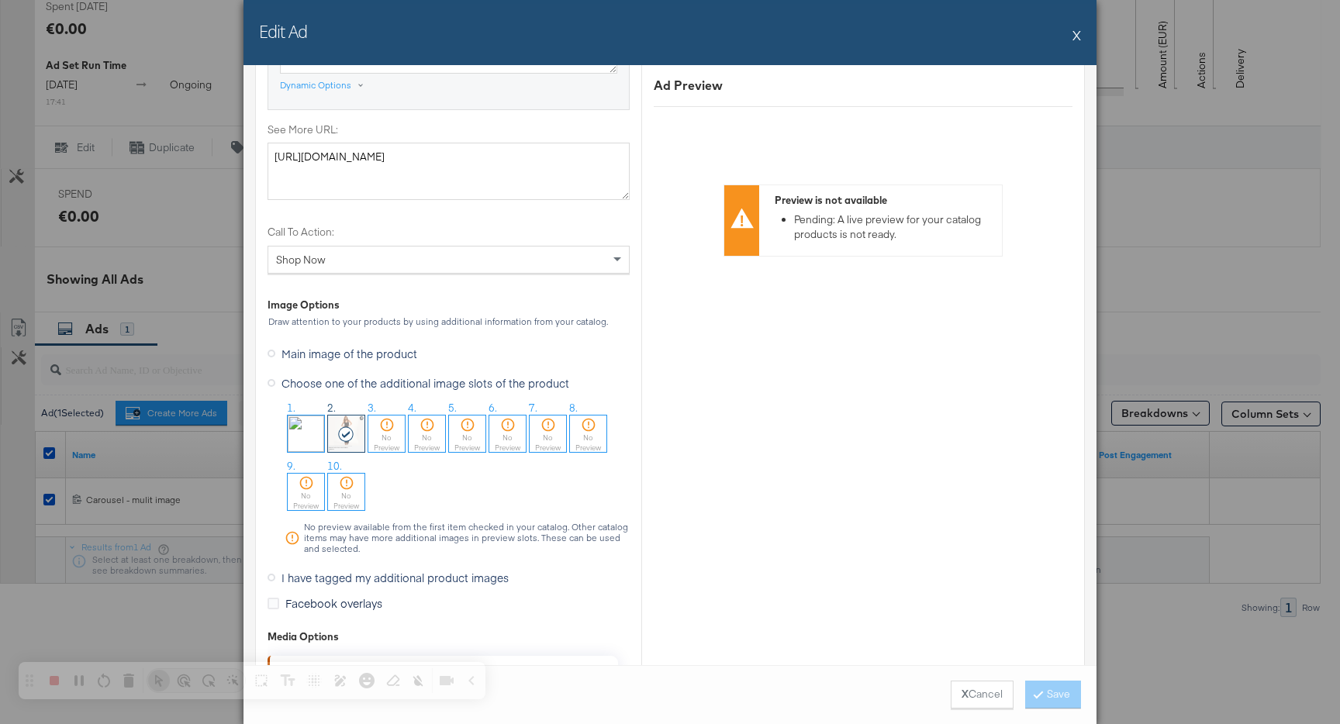
scroll to position [1381, 0]
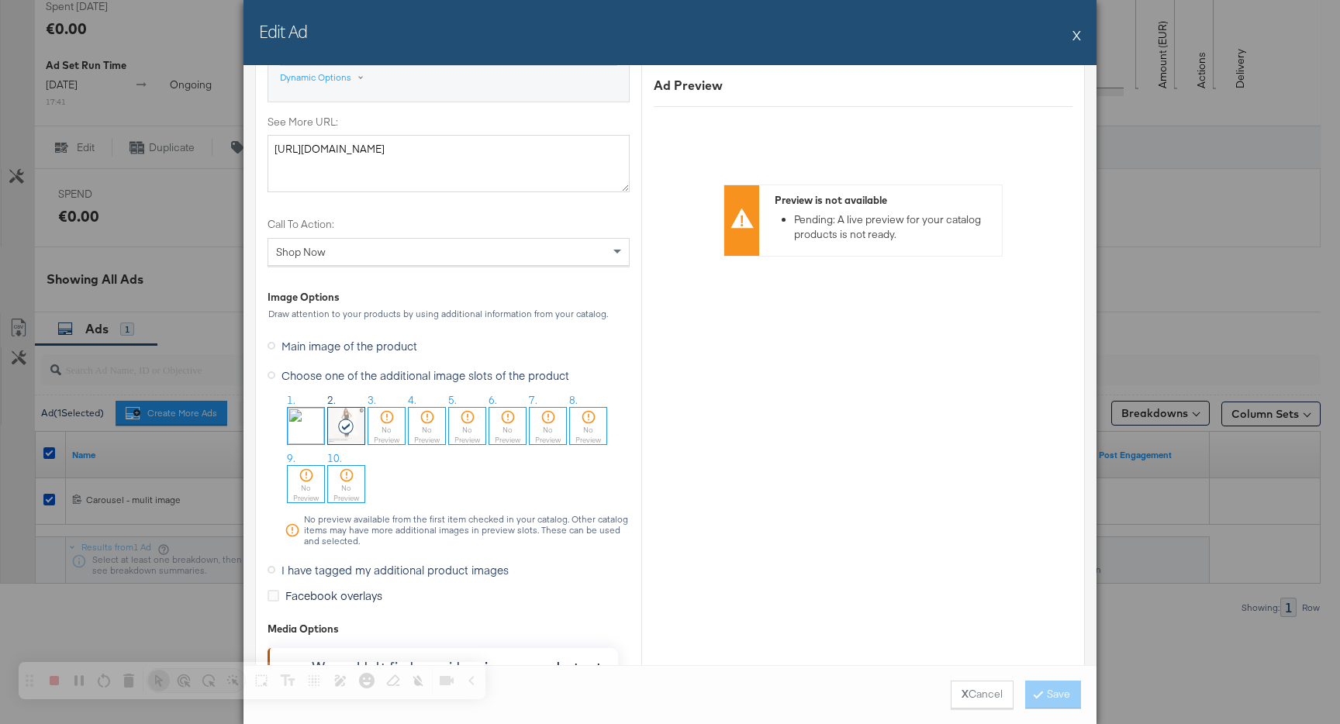
click at [1075, 37] on button "X" at bounding box center [1077, 34] width 9 height 31
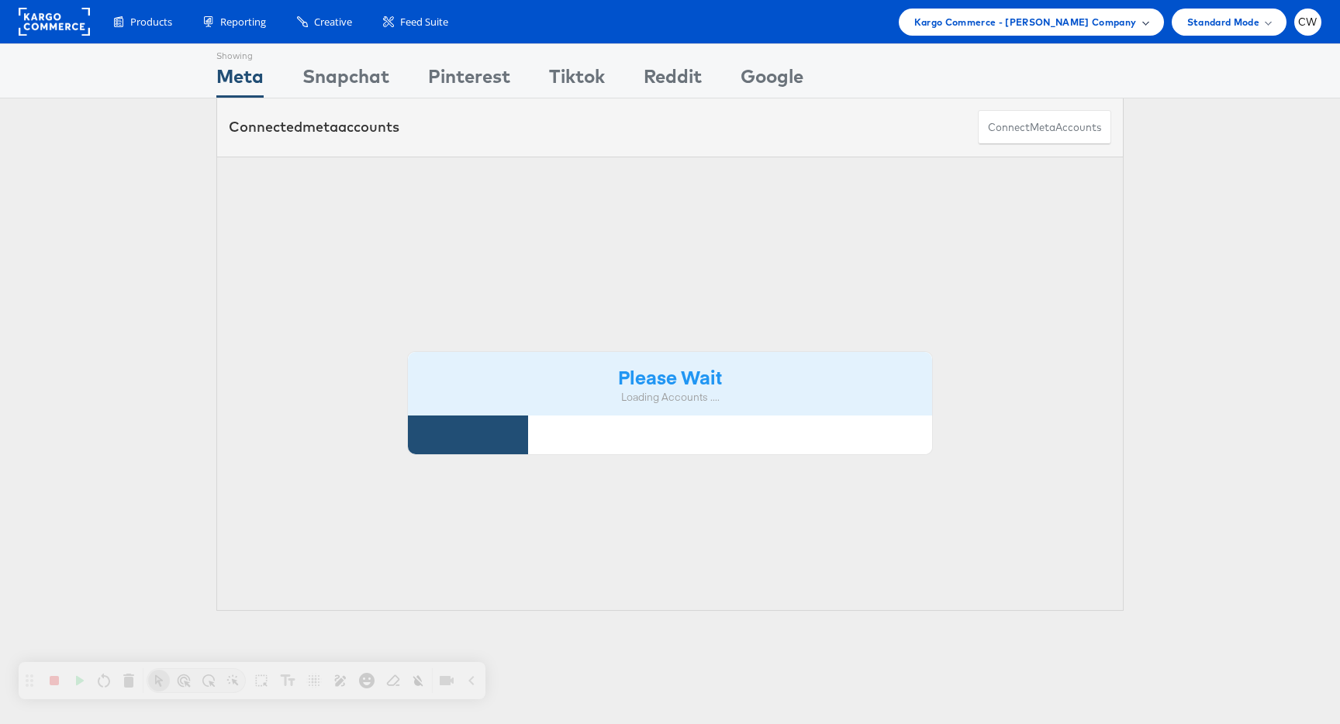
click at [1028, 15] on span "Kargo Commerce - [PERSON_NAME] Company" at bounding box center [1025, 22] width 223 height 16
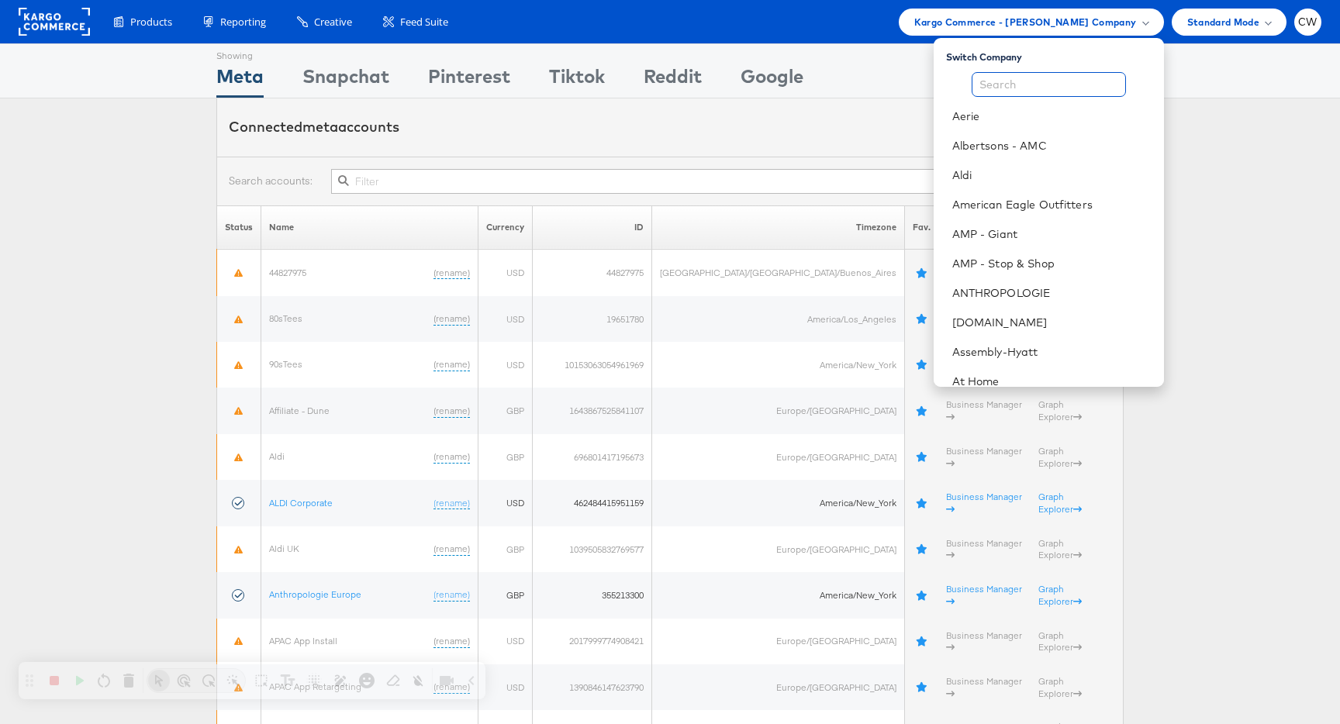
click at [1004, 92] on input "text" at bounding box center [1049, 84] width 154 height 25
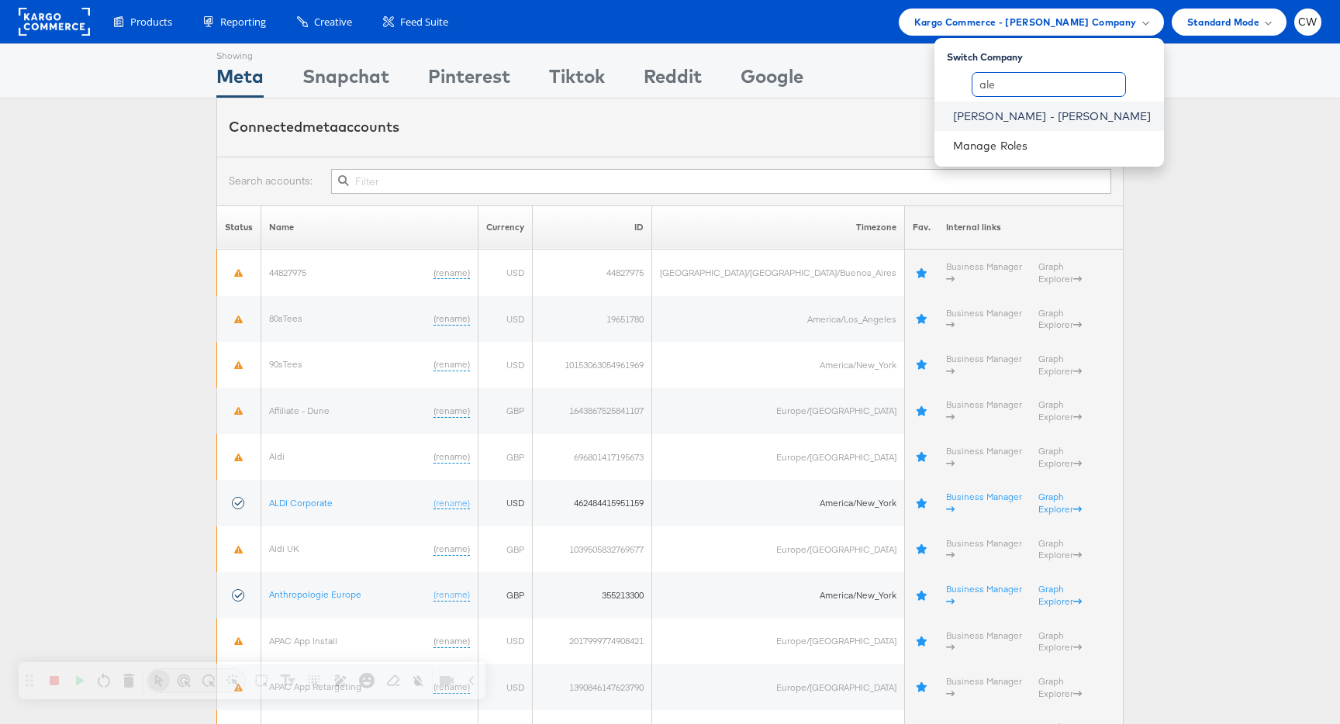
type input "ale"
click at [1048, 114] on link "[PERSON_NAME] - [PERSON_NAME]" at bounding box center [1052, 117] width 199 height 16
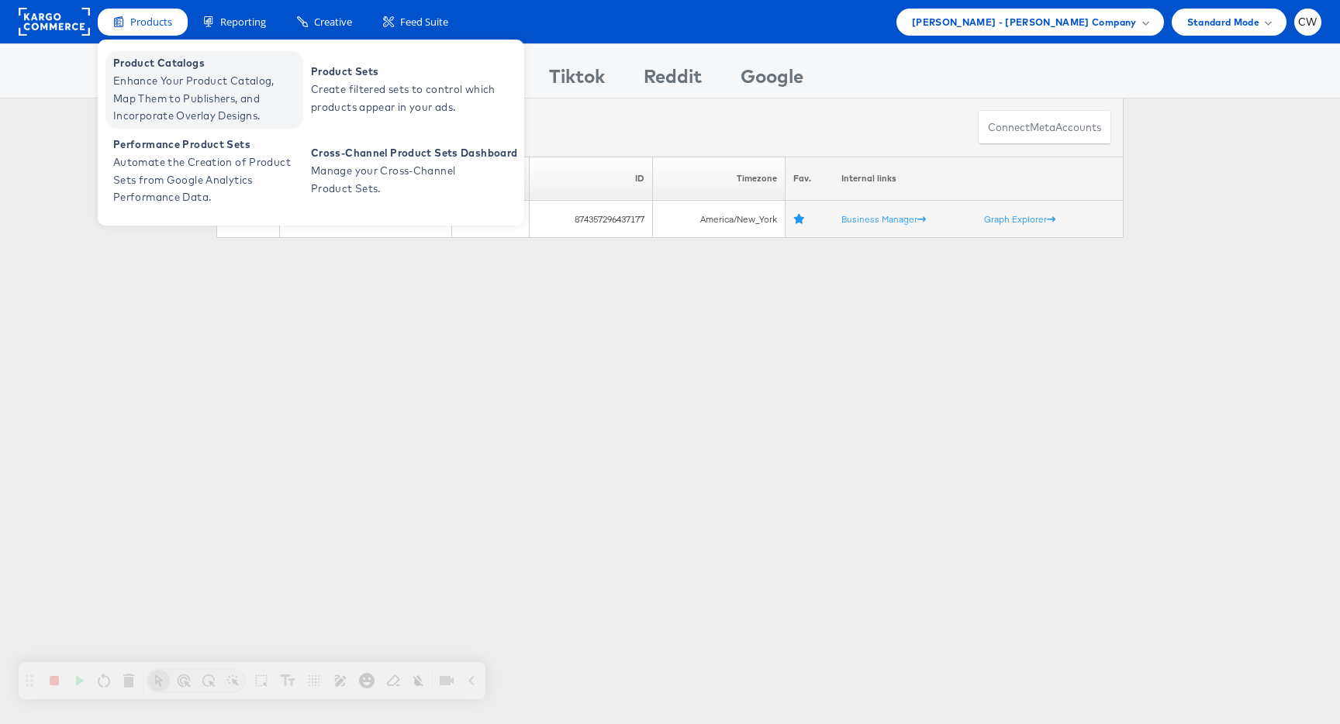
click at [181, 73] on span "Enhance Your Product Catalog, Map Them to Publishers, and Incorporate Overlay D…" at bounding box center [206, 98] width 186 height 53
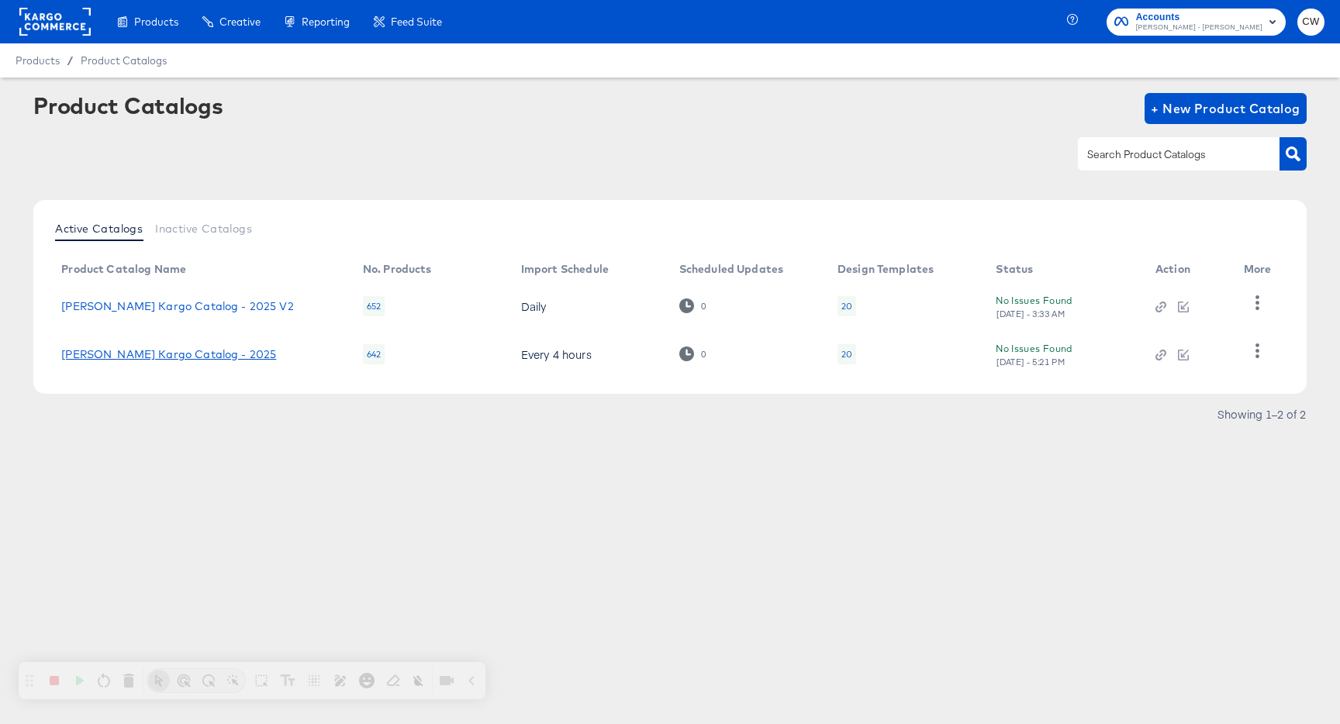
click at [145, 358] on link "Alexis Bittar Kargo Catalog - 2025" at bounding box center [168, 354] width 215 height 12
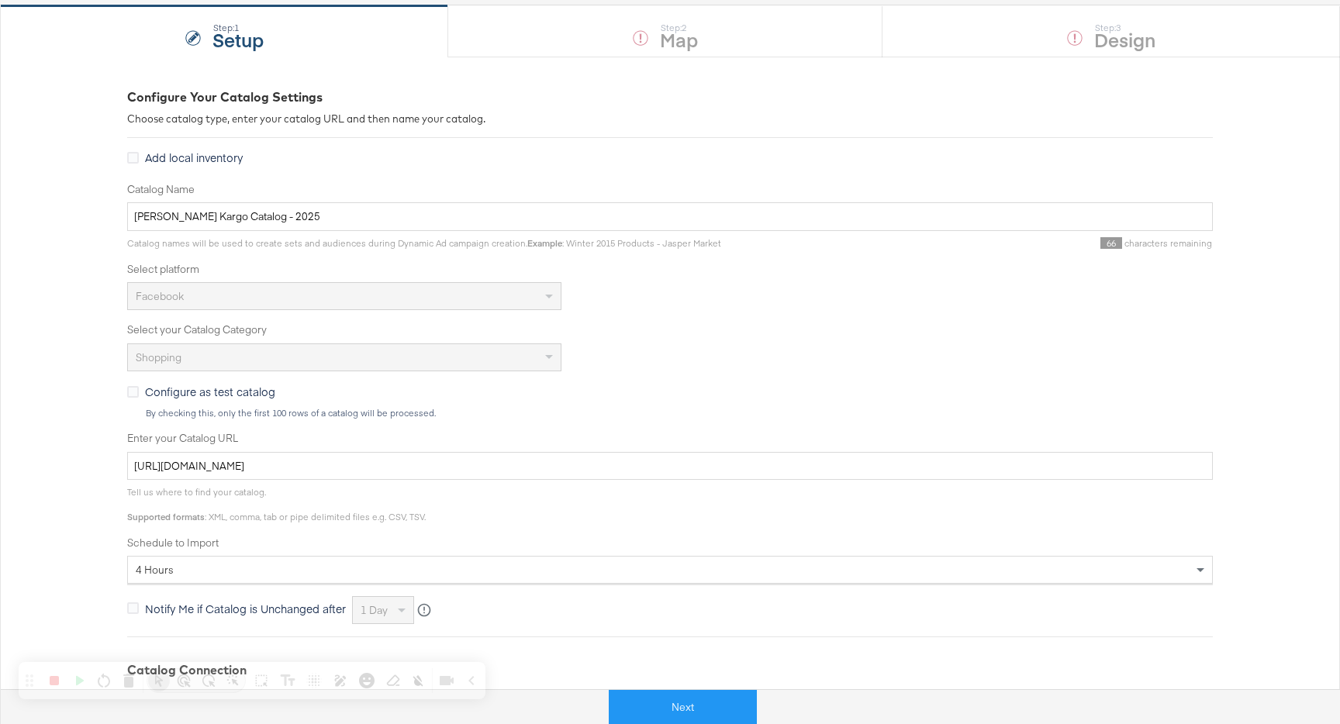
scroll to position [316, 0]
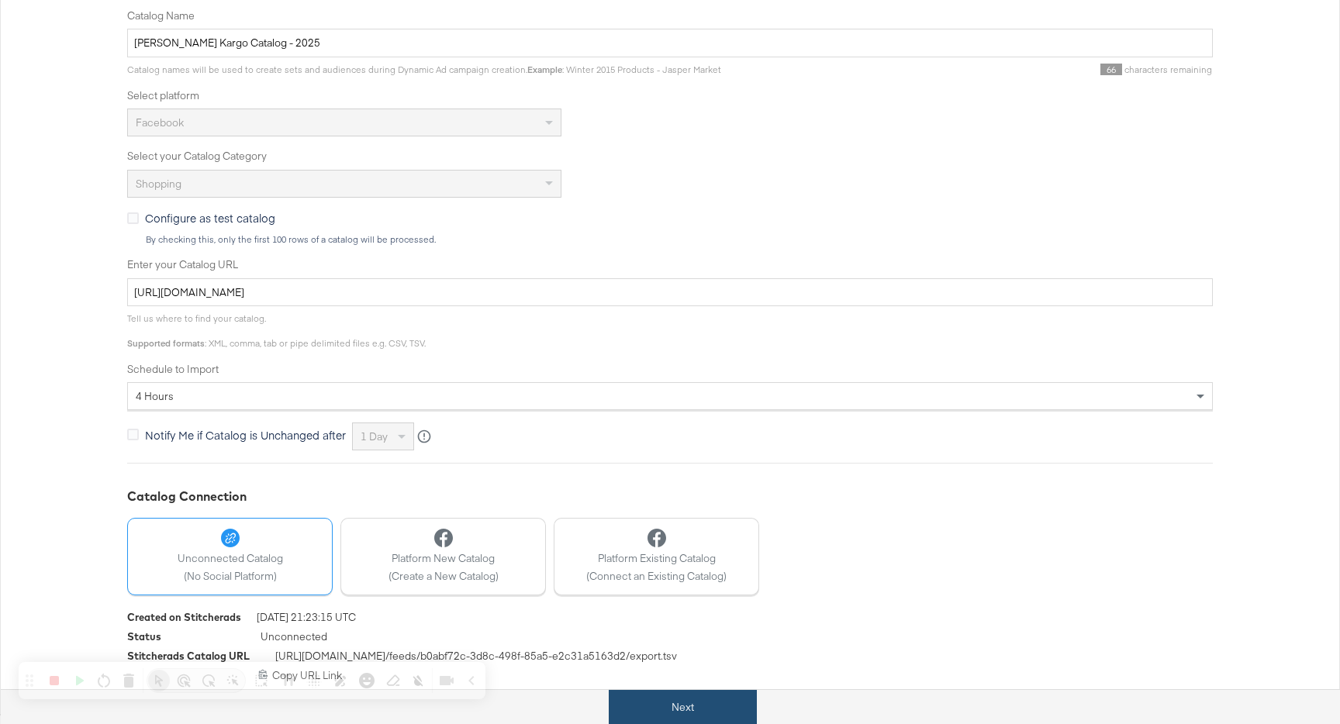
click at [673, 695] on button "Next" at bounding box center [683, 707] width 148 height 35
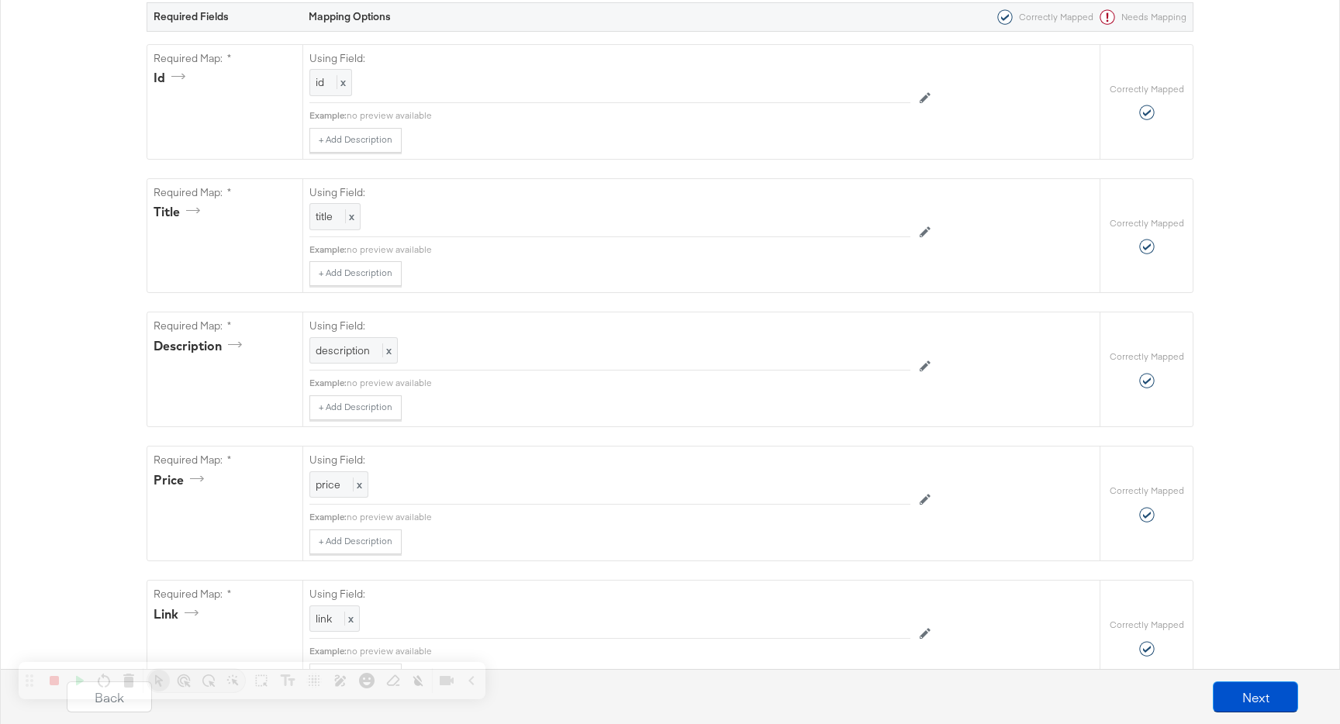
scroll to position [0, 0]
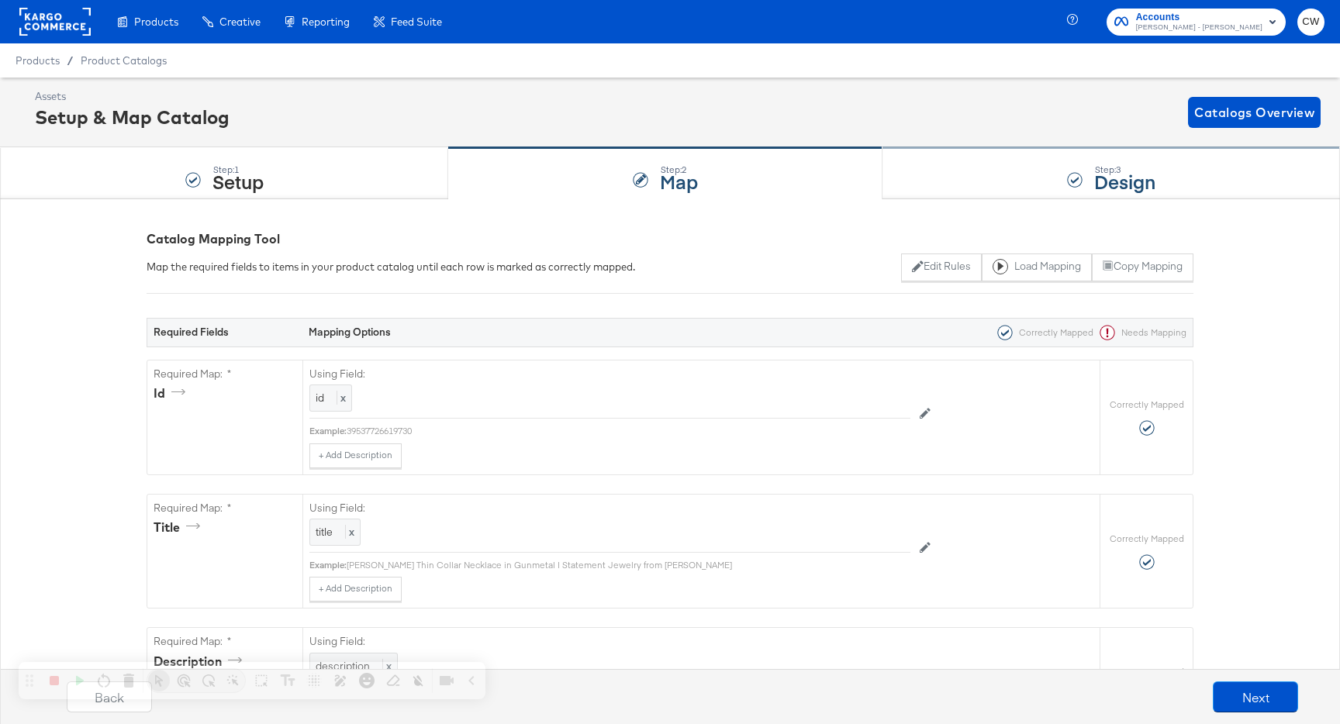
click at [1000, 165] on div "Step: 3 Design" at bounding box center [1112, 173] width 458 height 51
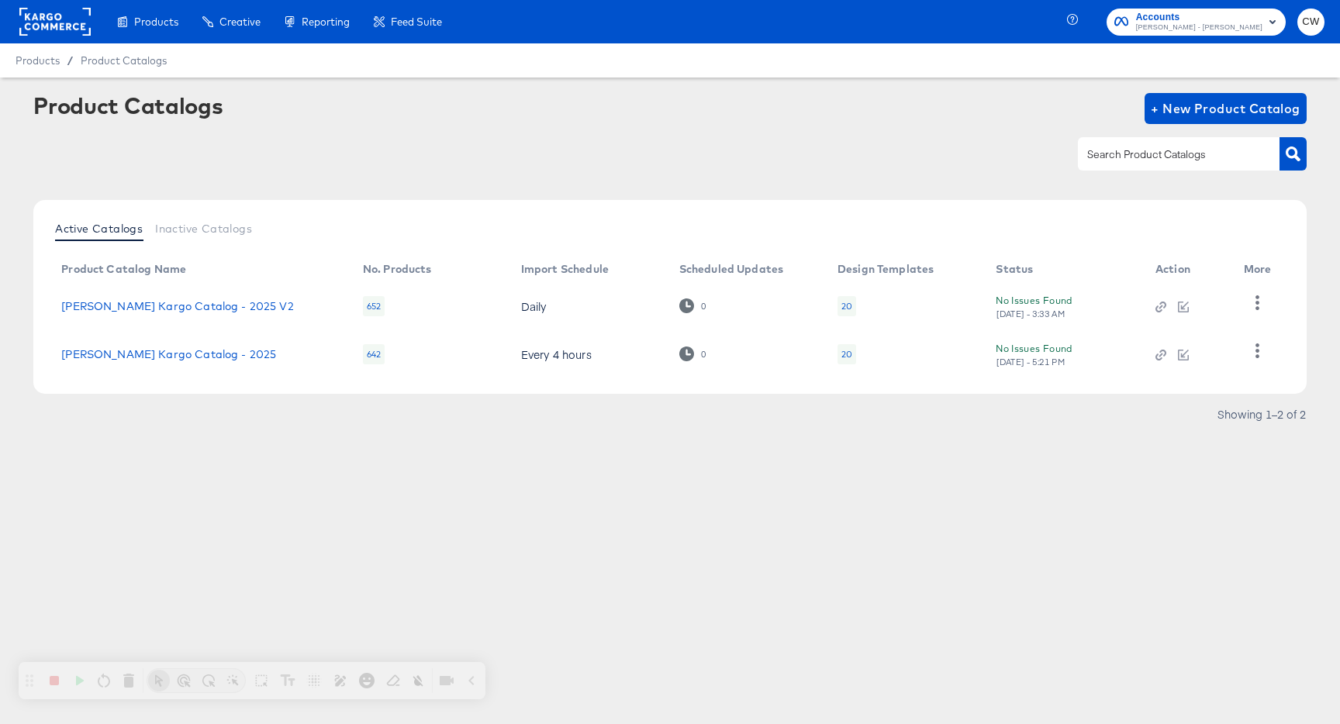
click at [57, 35] on rect at bounding box center [54, 22] width 71 height 28
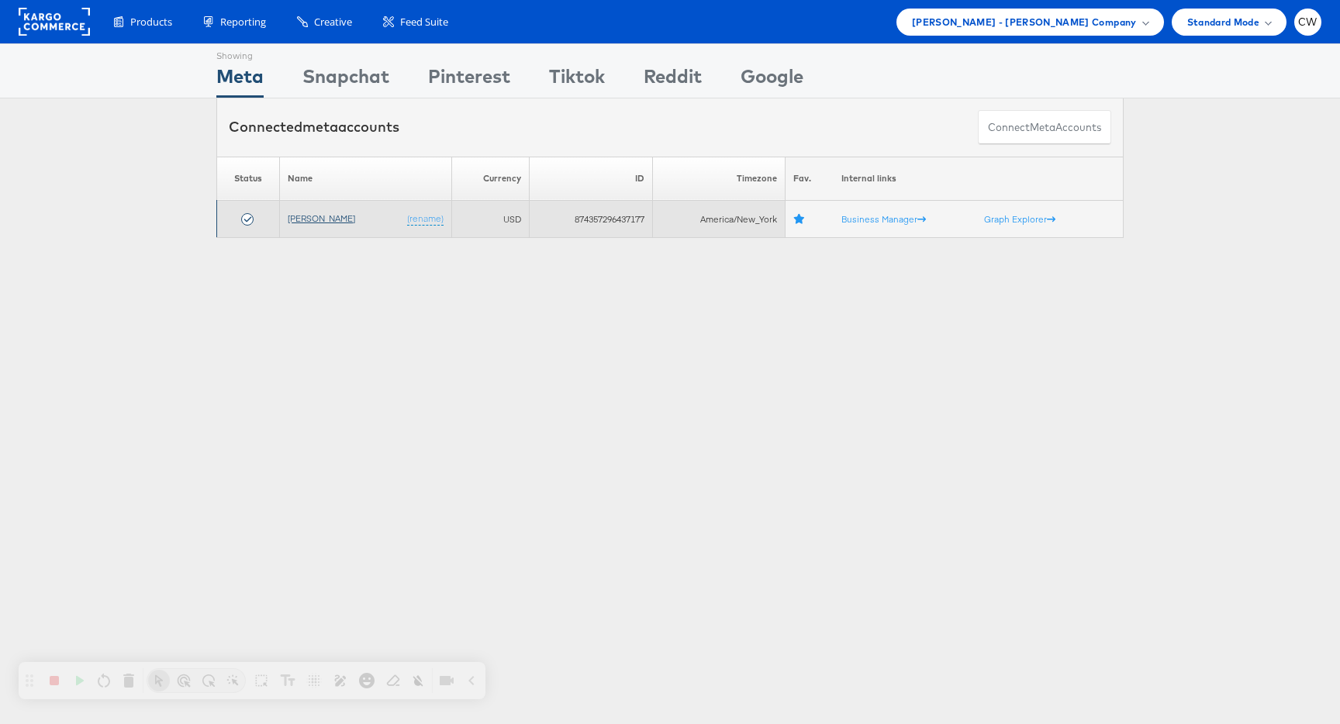
click at [321, 223] on link "[PERSON_NAME]" at bounding box center [321, 218] width 67 height 12
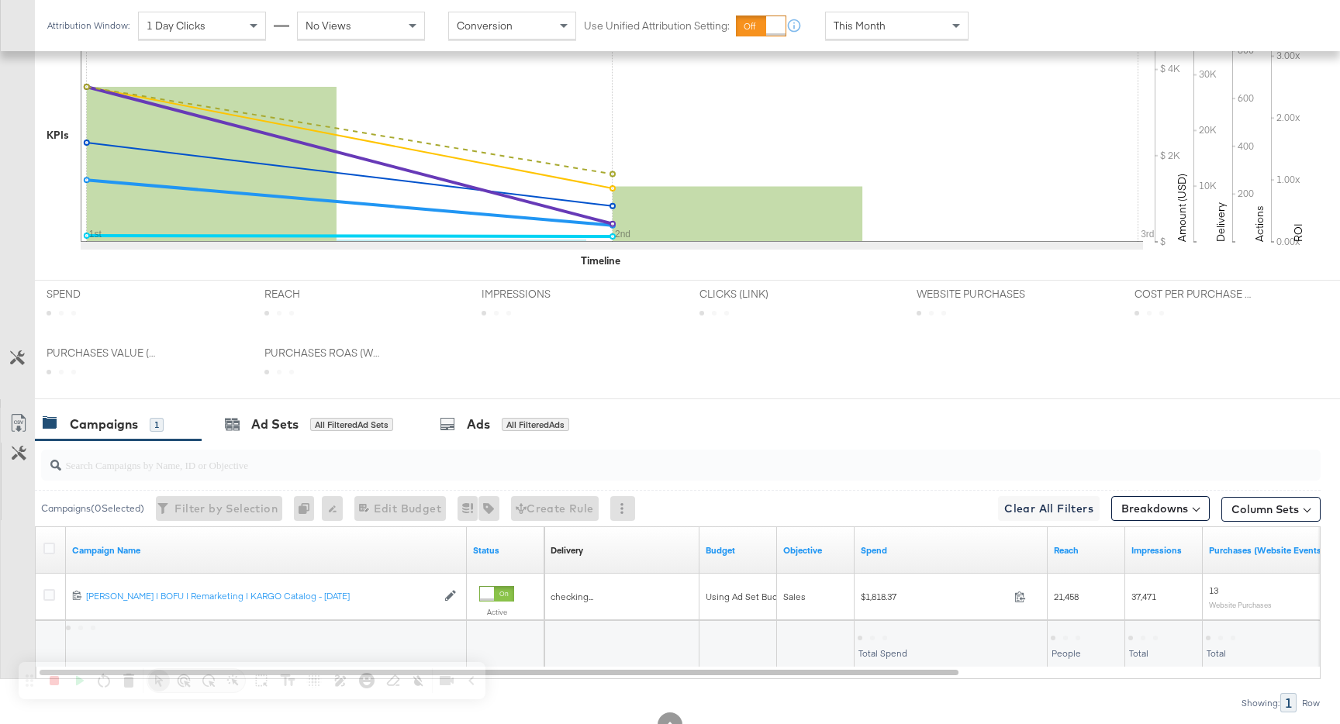
scroll to position [520, 0]
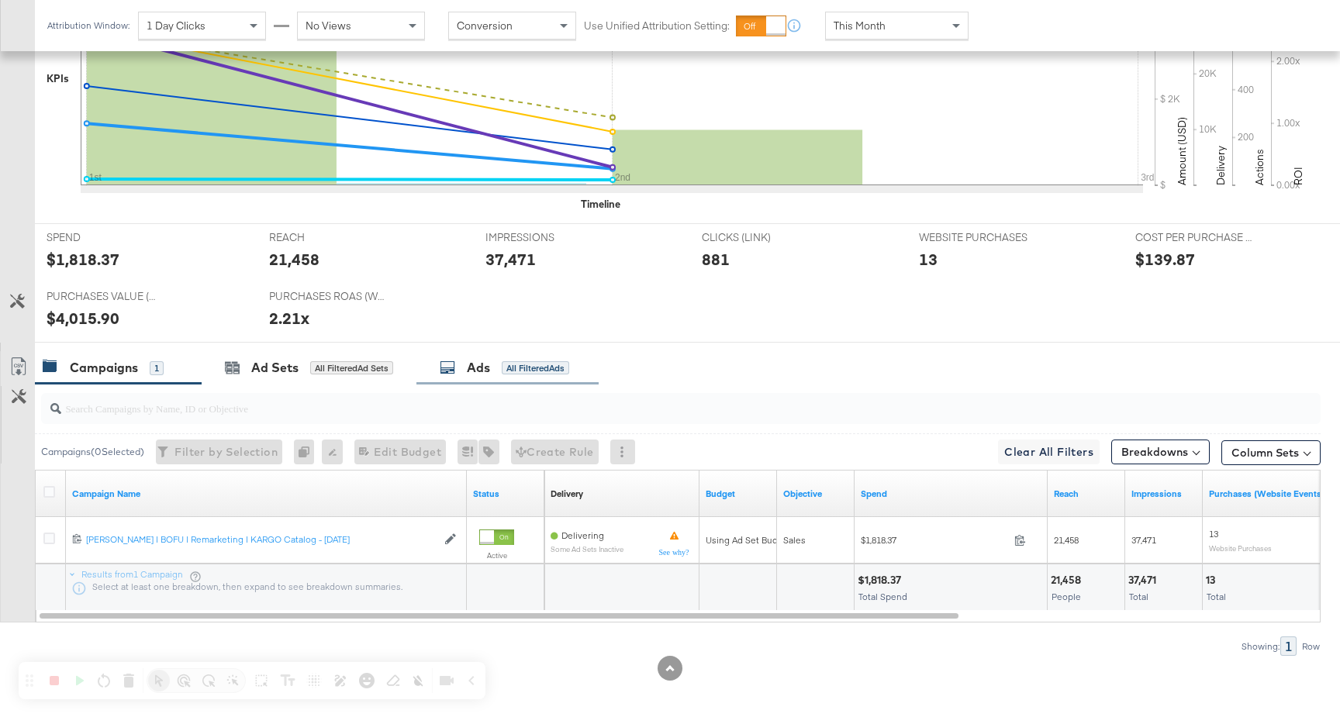
click at [498, 368] on div "Ads All Filtered Ads" at bounding box center [505, 368] width 130 height 18
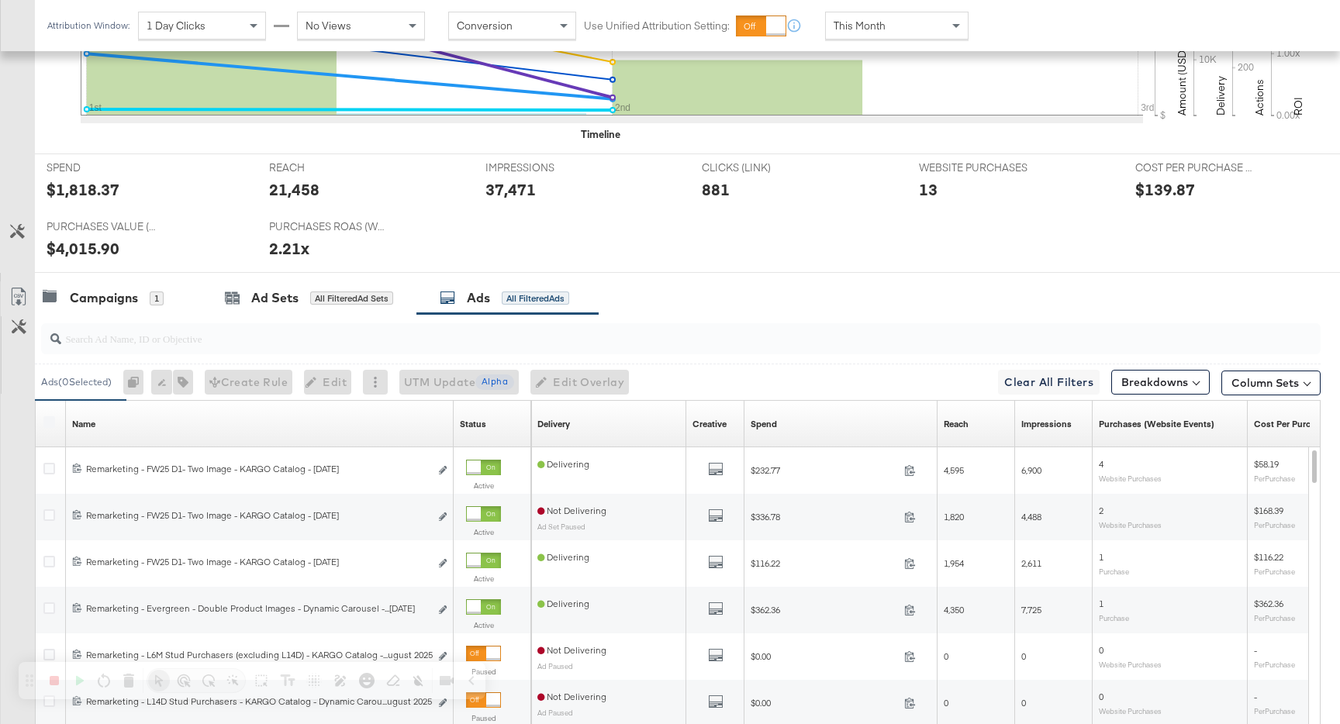
scroll to position [598, 0]
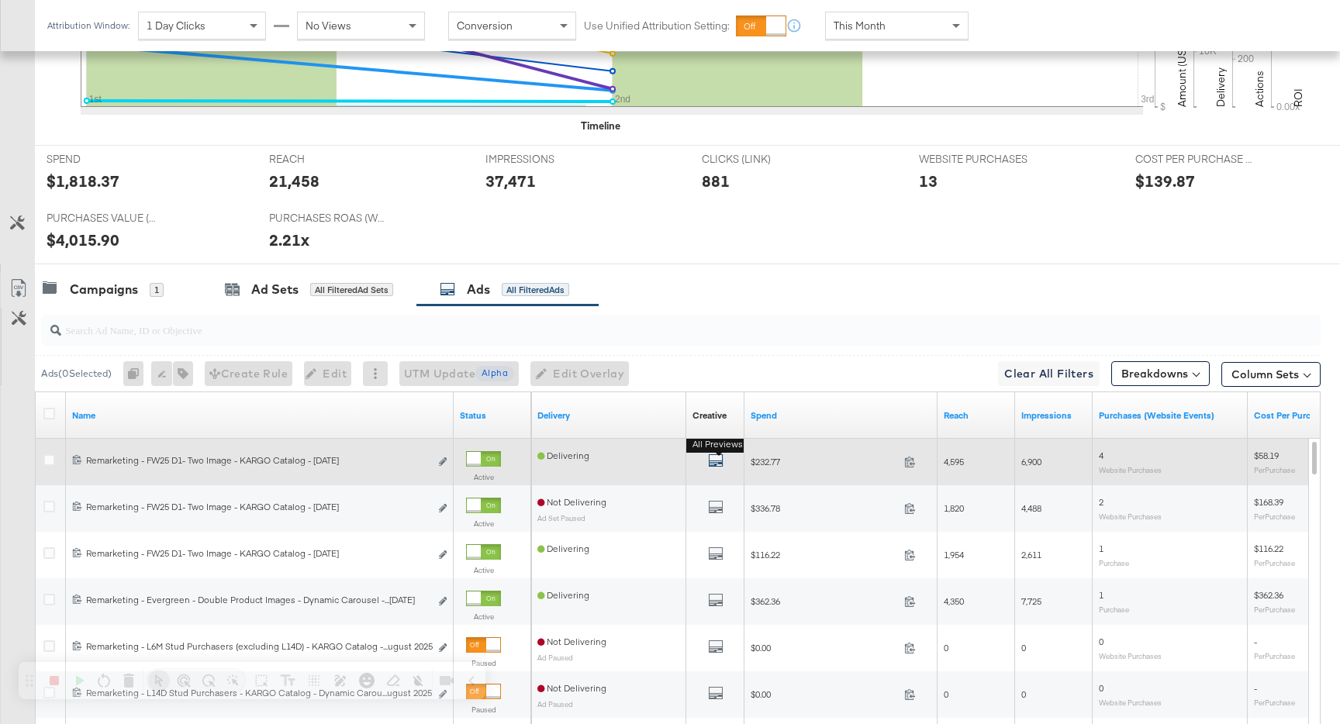
click at [717, 461] on icon "default" at bounding box center [716, 461] width 16 height 16
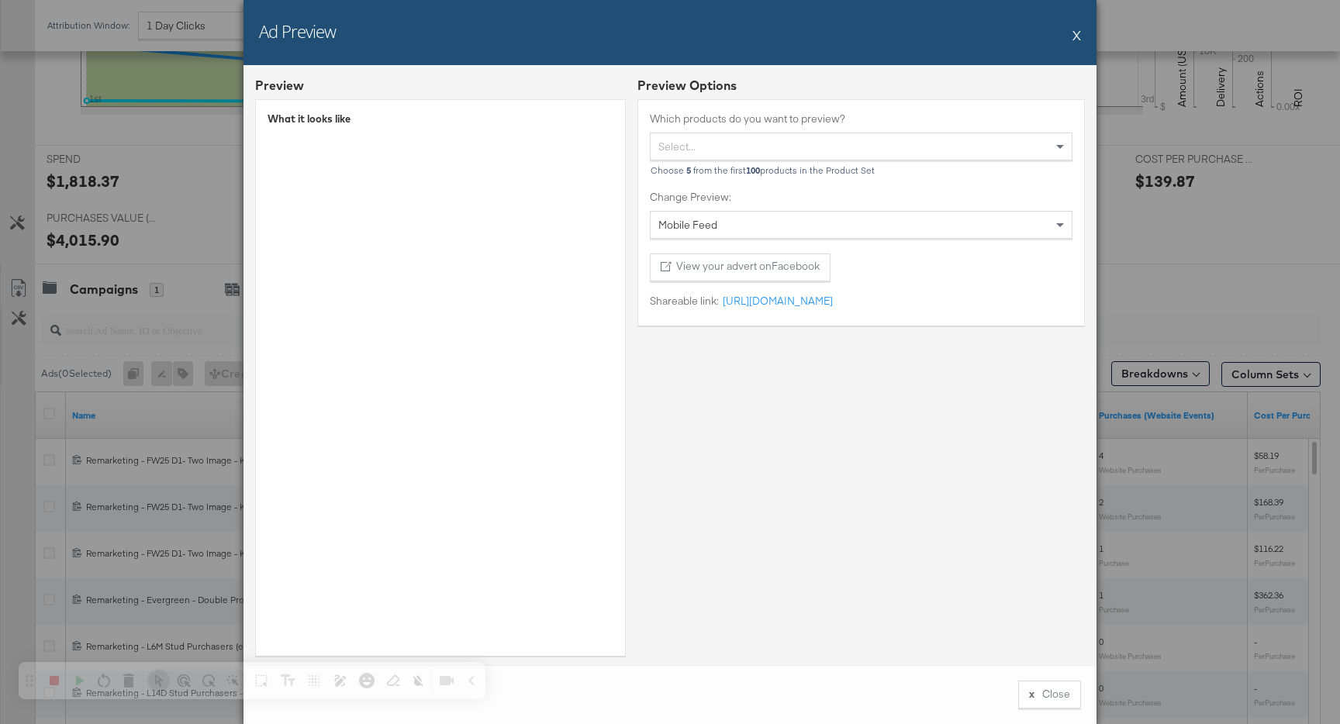
click at [1072, 39] on div "Ad Preview X" at bounding box center [670, 32] width 853 height 65
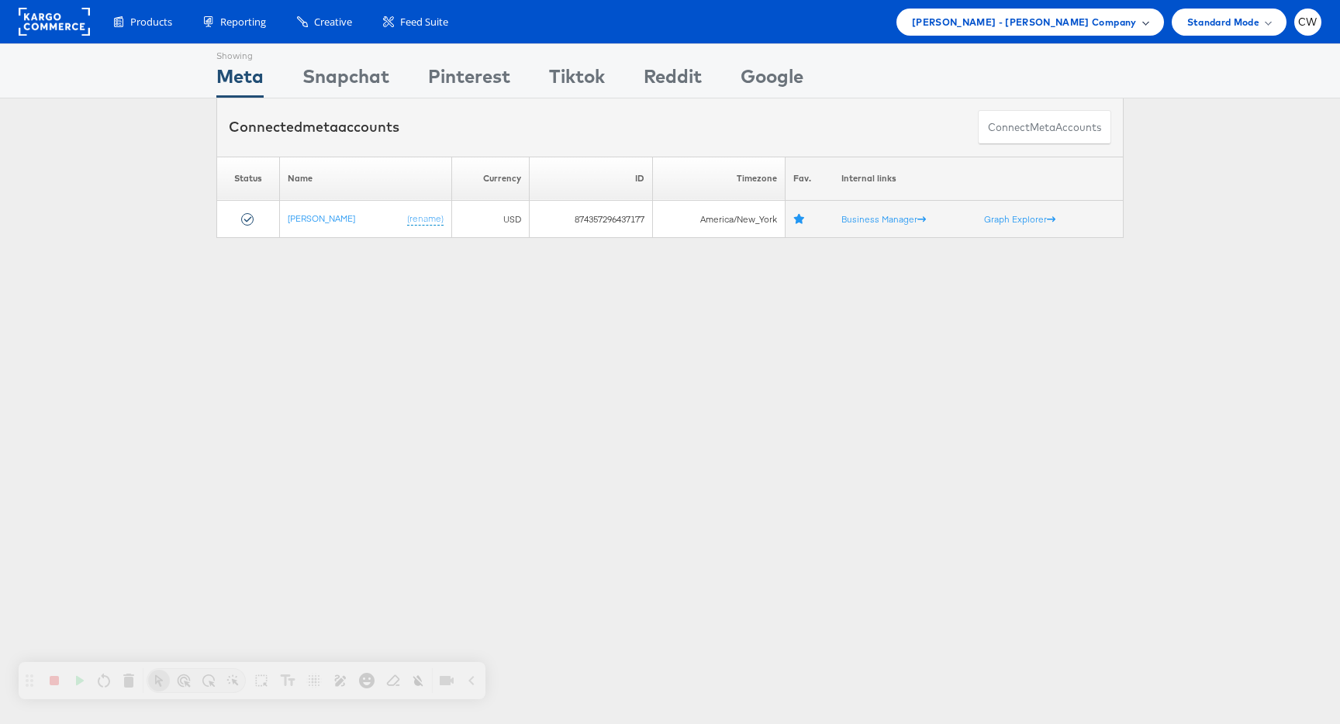
click at [1045, 21] on span "[PERSON_NAME] - [PERSON_NAME] Company" at bounding box center [1024, 22] width 225 height 16
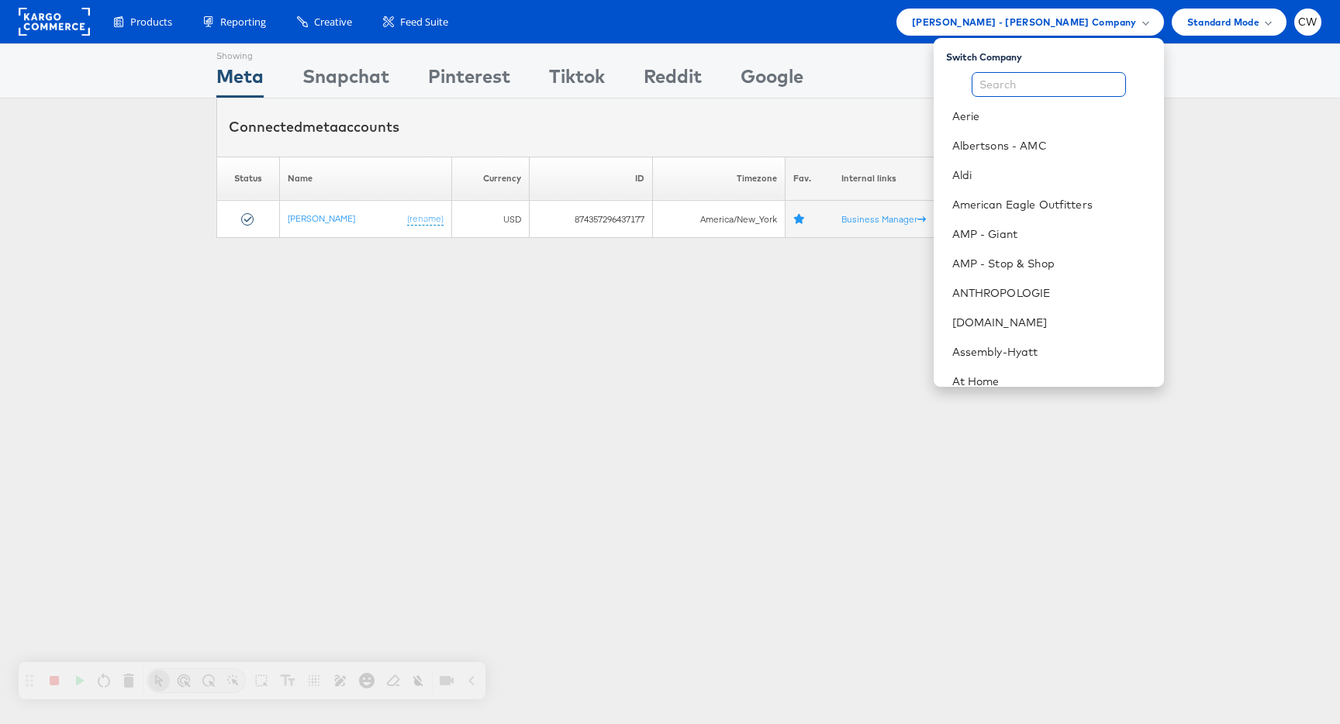
click at [1005, 88] on input "text" at bounding box center [1049, 84] width 154 height 25
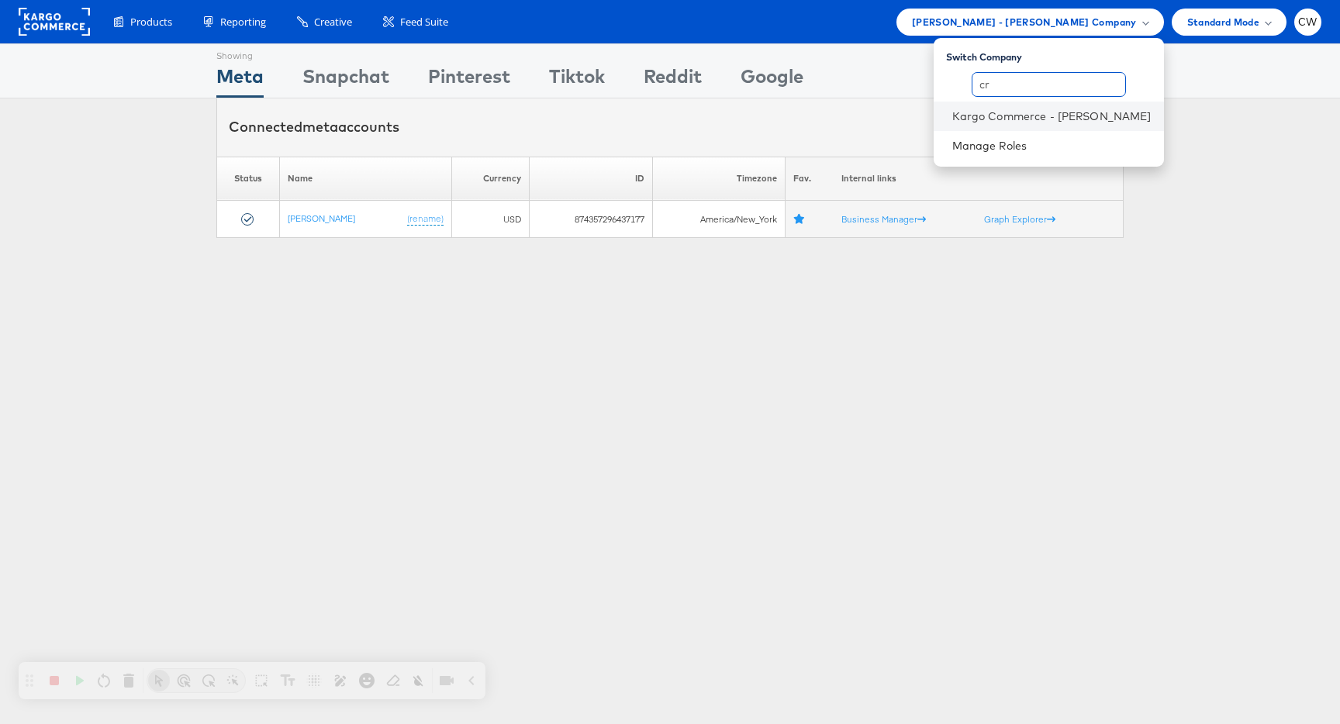
type input "cr"
click at [1003, 130] on li "Kargo Commerce - [PERSON_NAME]" at bounding box center [1049, 116] width 230 height 29
click at [1012, 115] on link "Kargo Commerce - [PERSON_NAME]" at bounding box center [1051, 117] width 199 height 16
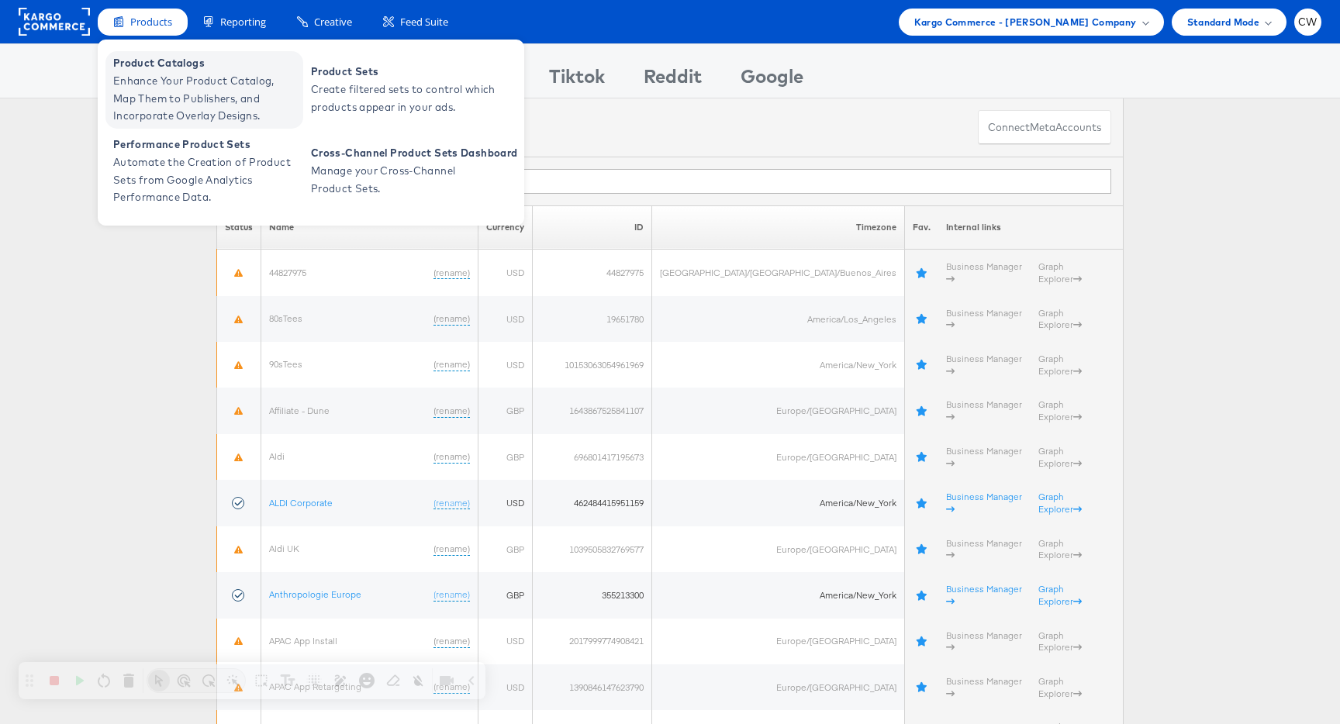
click at [222, 90] on span "Enhance Your Product Catalog, Map Them to Publishers, and Incorporate Overlay D…" at bounding box center [206, 98] width 186 height 53
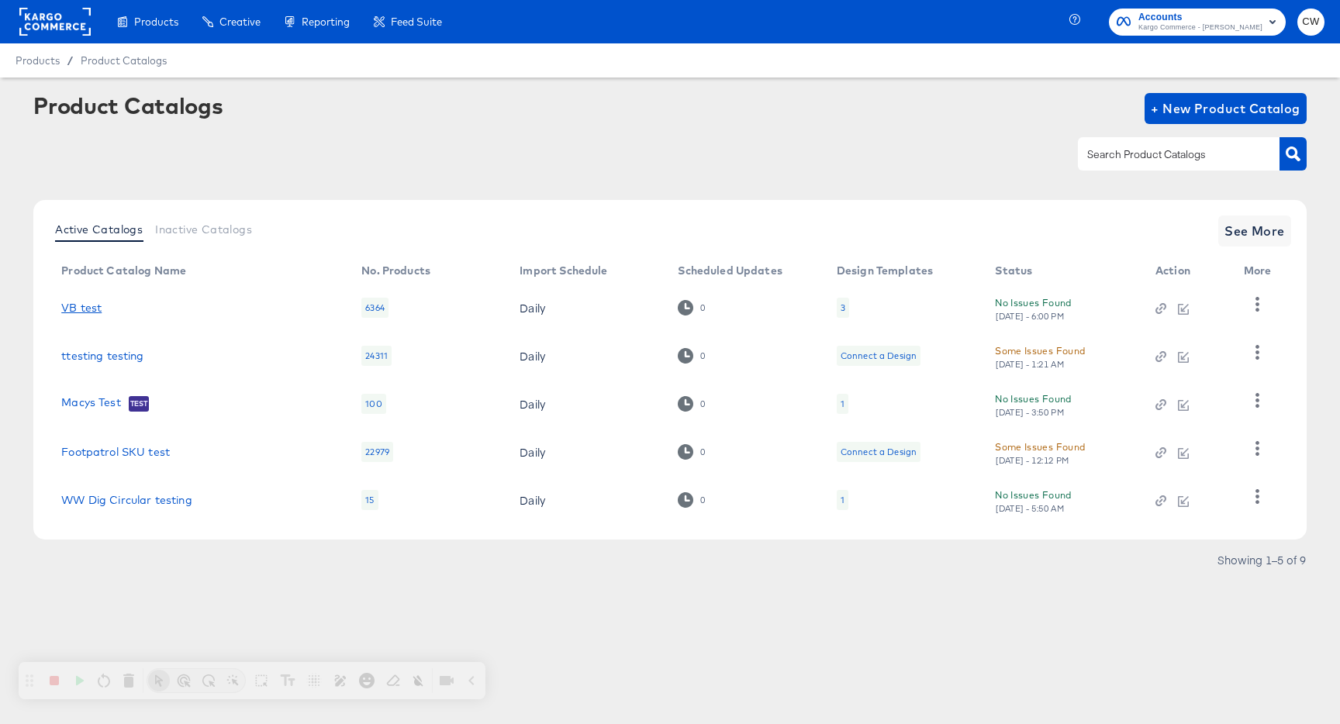
click at [80, 313] on link "VB test" at bounding box center [81, 308] width 40 height 12
click at [1252, 304] on icon "button" at bounding box center [1257, 304] width 15 height 15
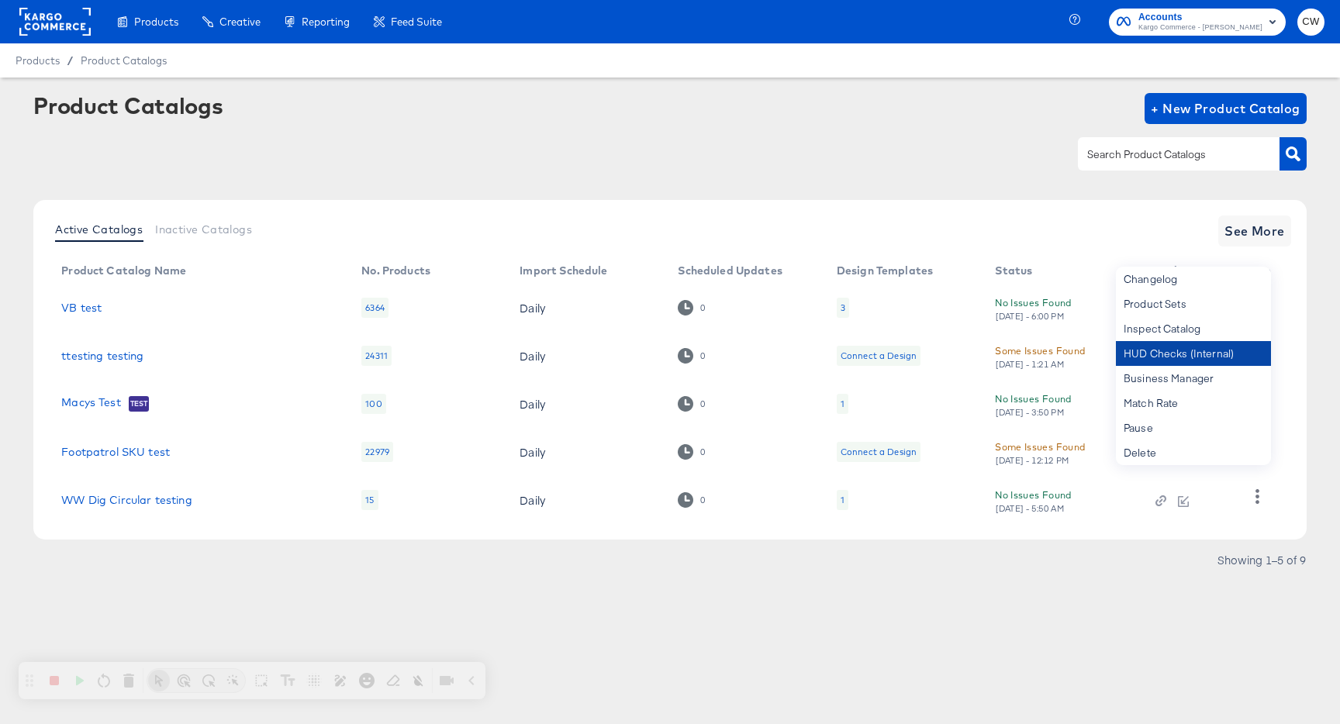
click at [1182, 361] on div "HUD Checks (Internal)" at bounding box center [1193, 353] width 155 height 25
click at [93, 309] on link "VB test" at bounding box center [81, 308] width 40 height 12
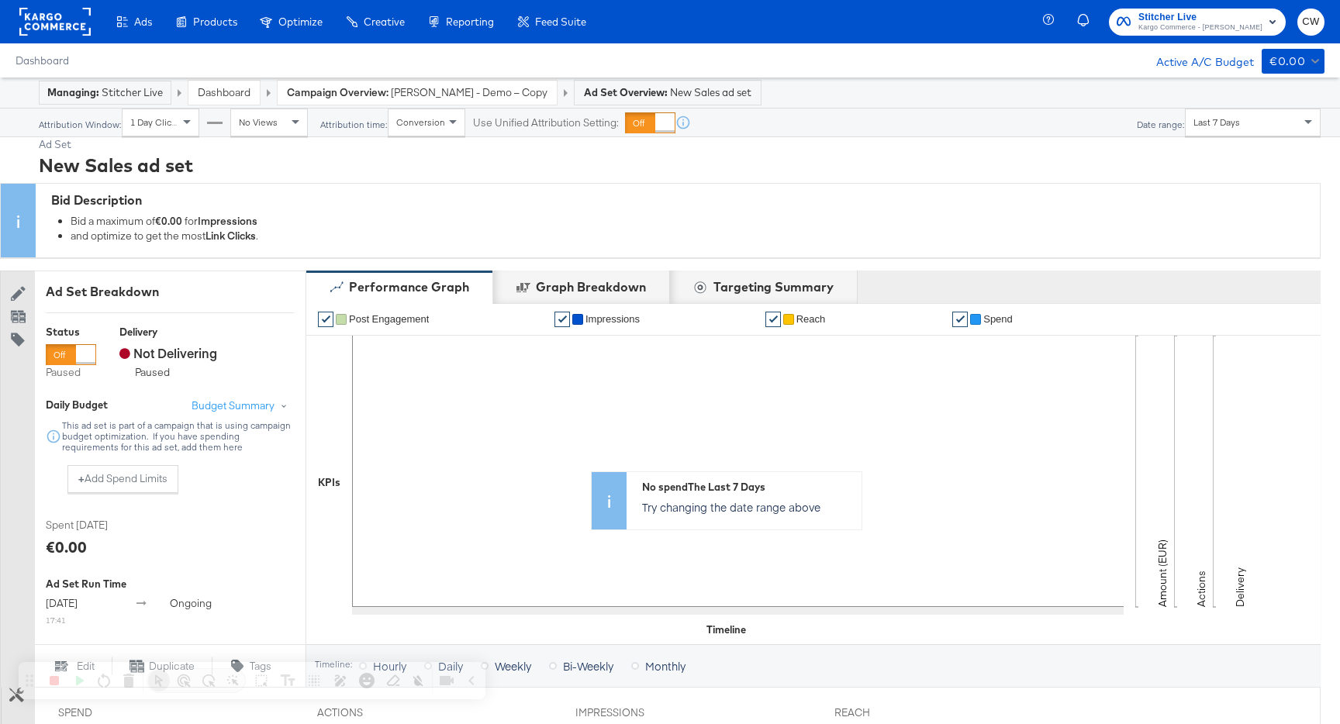
scroll to position [526, 0]
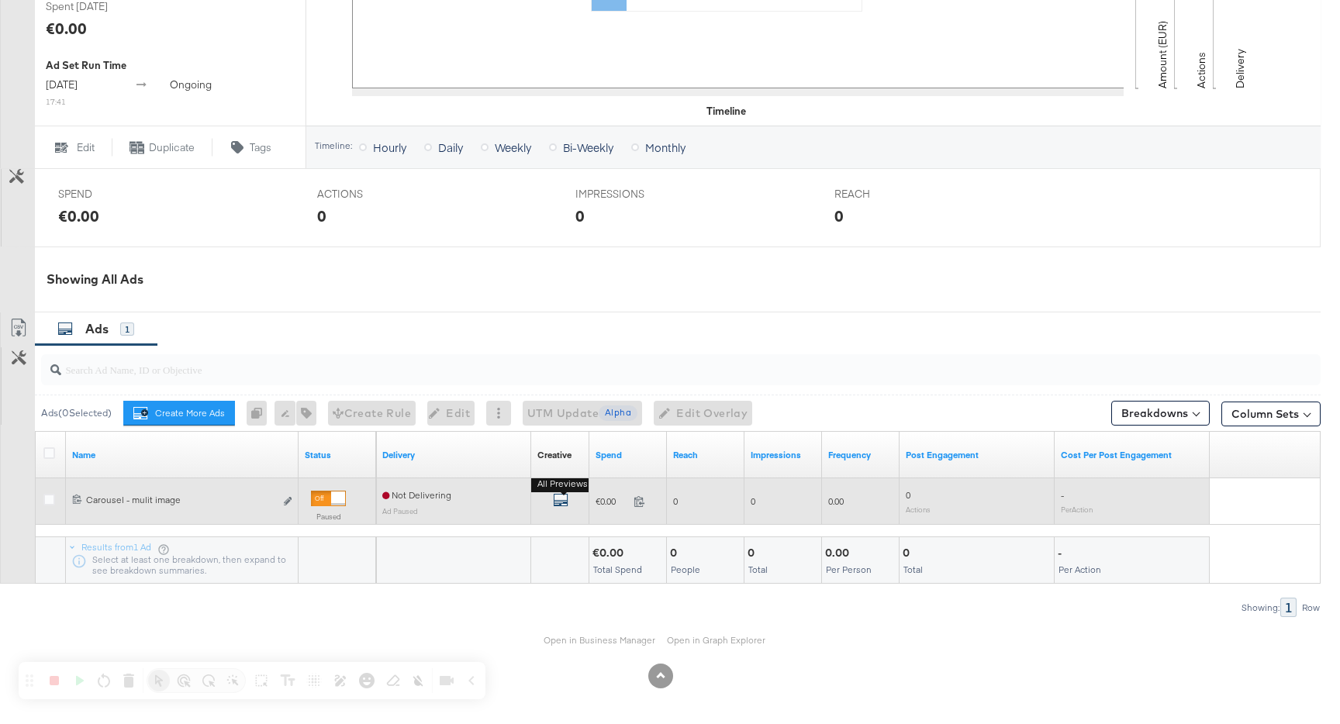
click at [561, 501] on icon "default" at bounding box center [561, 500] width 16 height 16
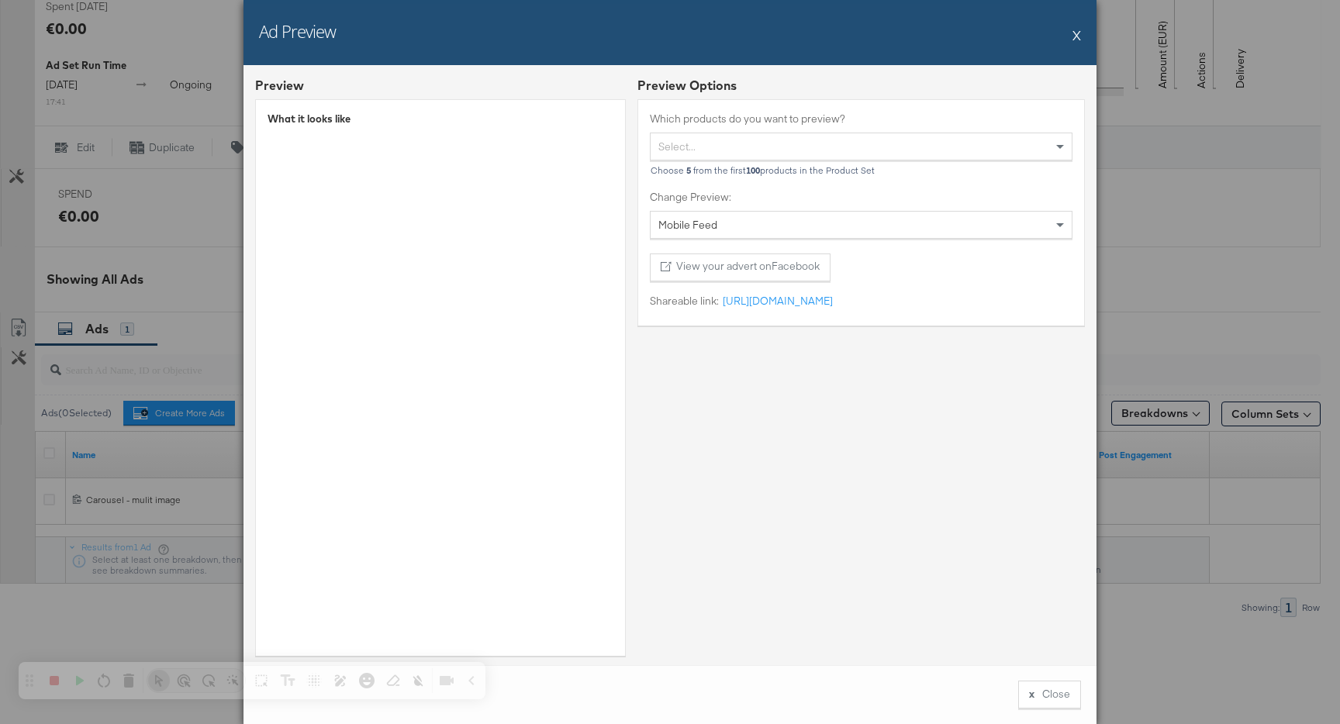
click at [1072, 36] on div "Ad Preview X" at bounding box center [670, 32] width 853 height 65
click at [1076, 36] on button "X" at bounding box center [1077, 34] width 9 height 31
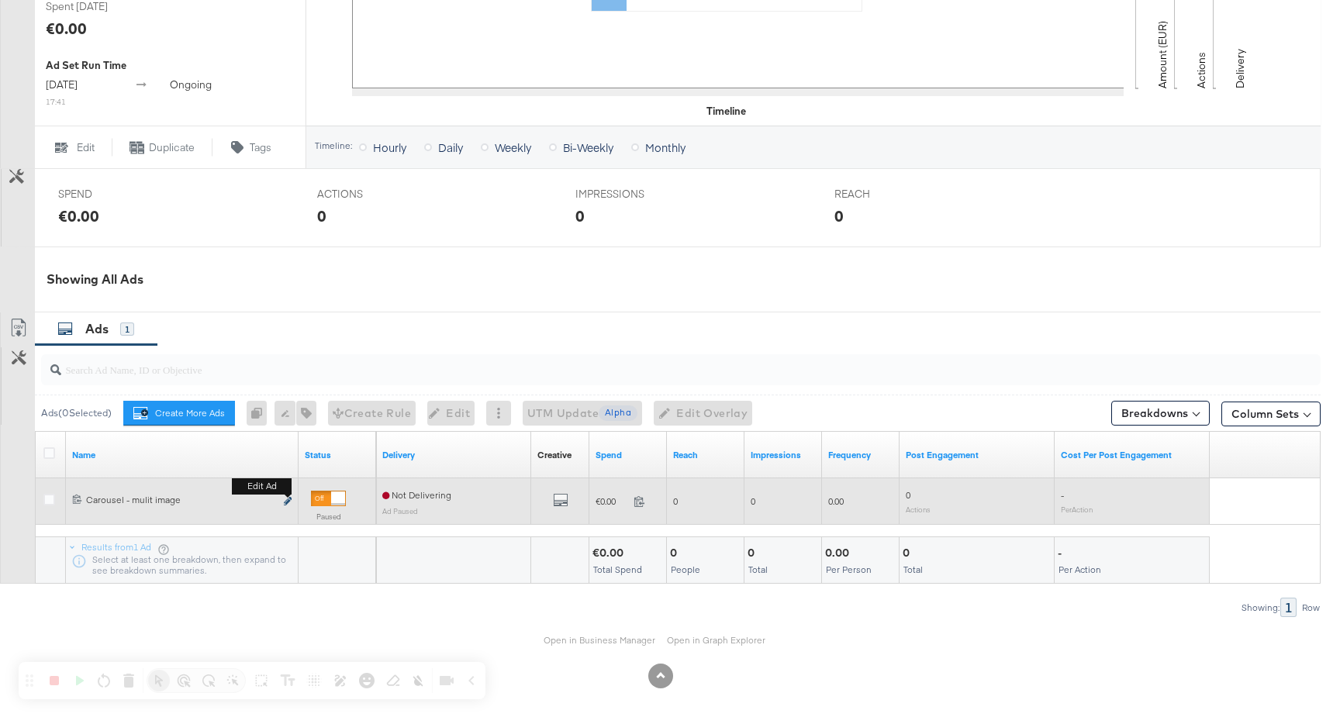
click at [289, 500] on icon "link" at bounding box center [288, 501] width 8 height 9
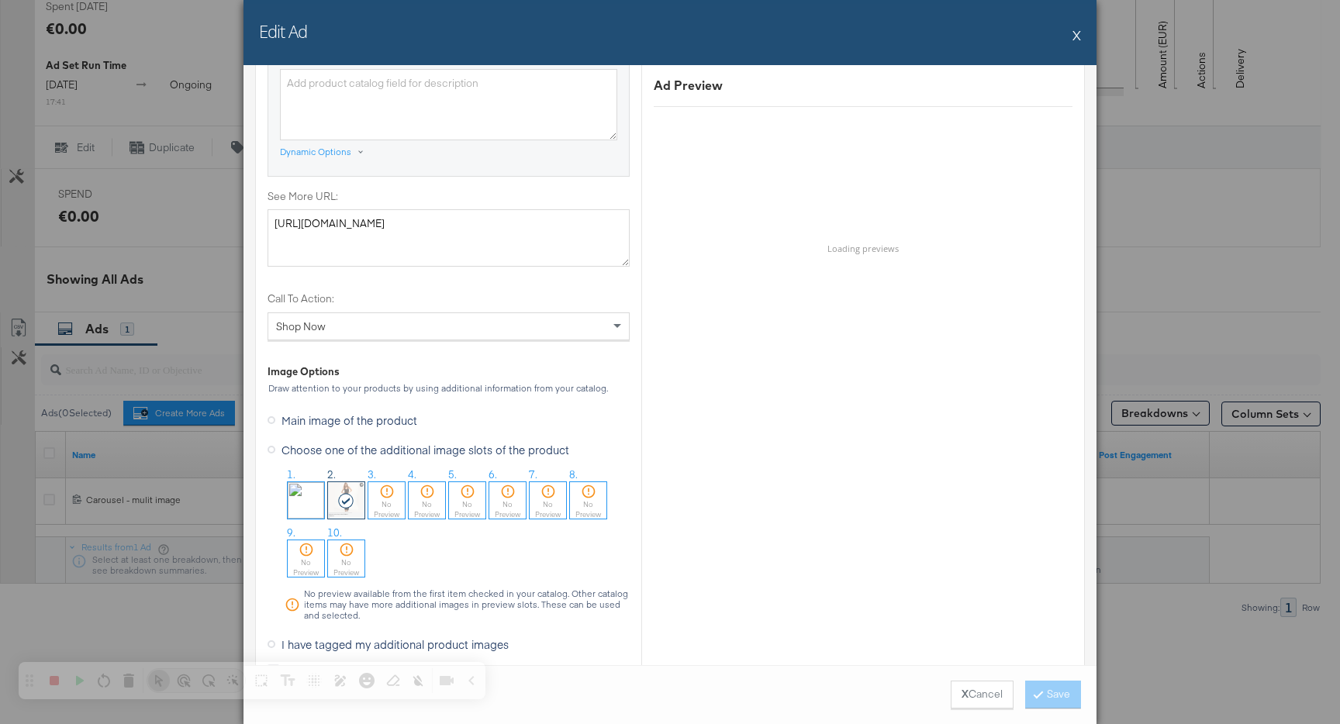
scroll to position [1349, 0]
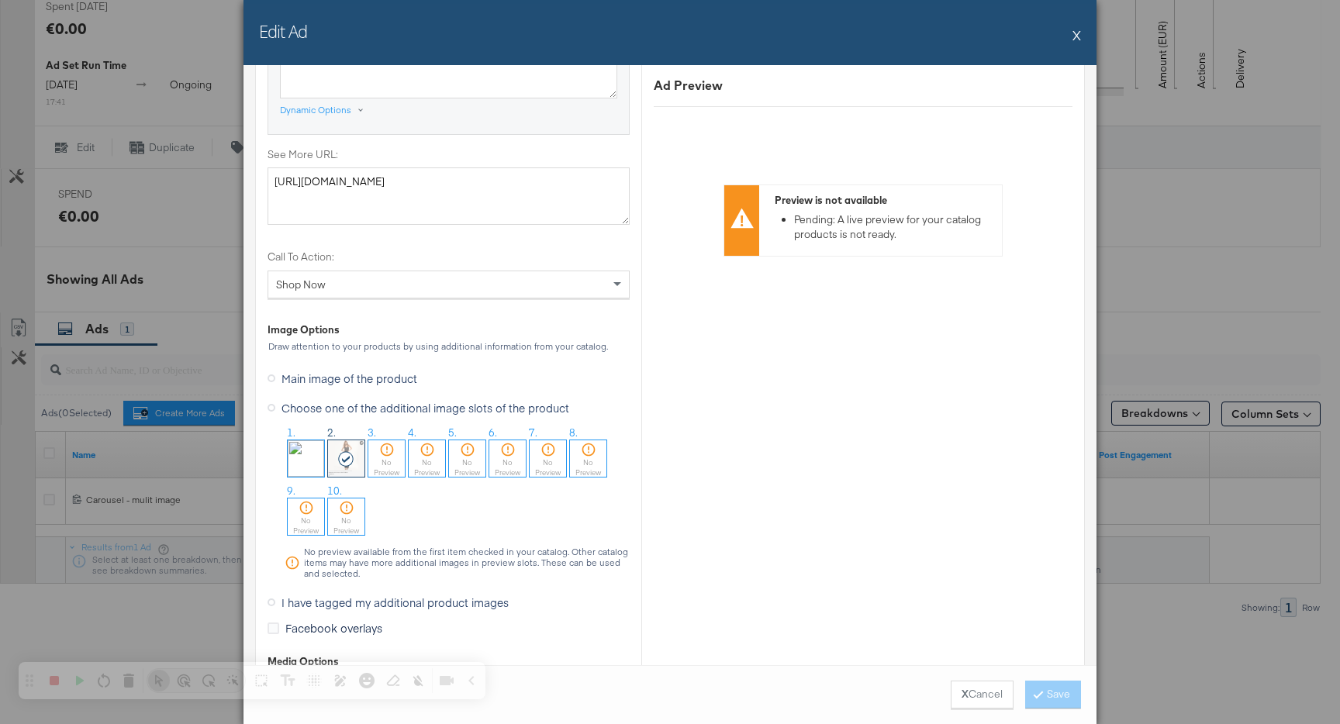
click at [1073, 37] on button "X" at bounding box center [1077, 34] width 9 height 31
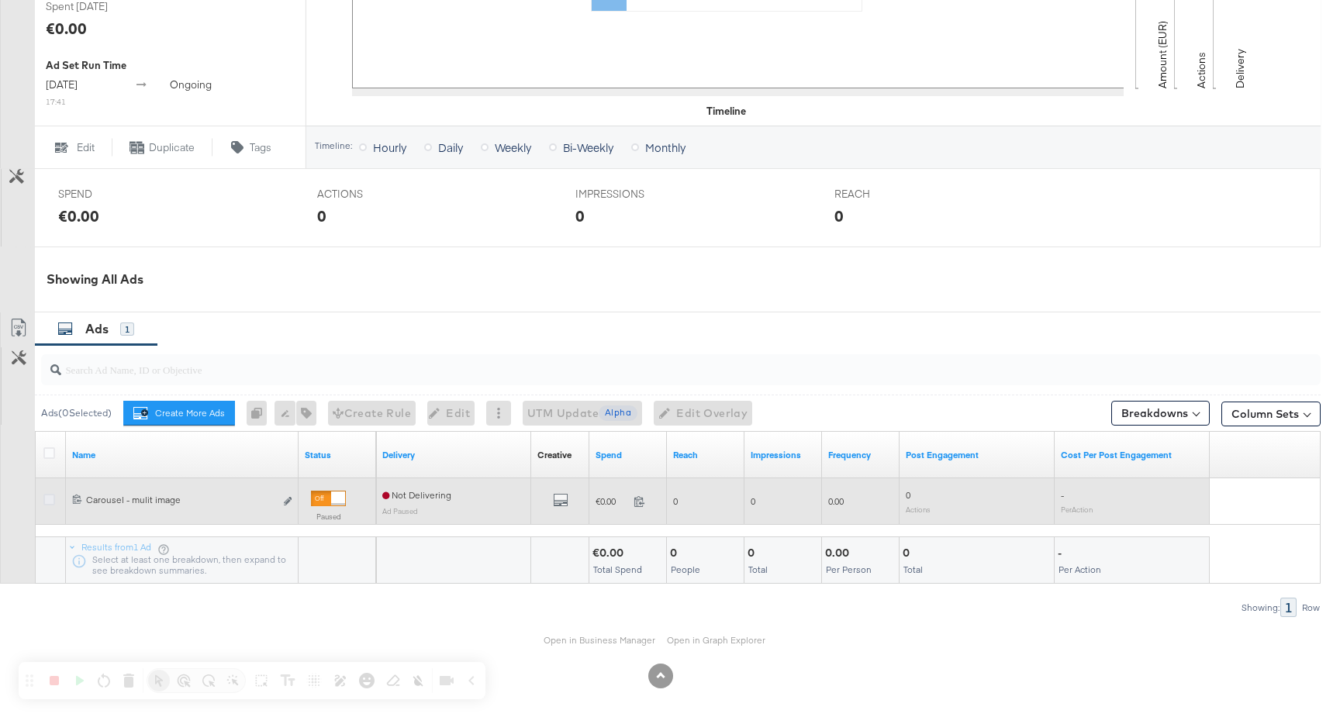
click at [50, 499] on icon at bounding box center [49, 500] width 12 height 12
click at [0, 0] on input "checkbox" at bounding box center [0, 0] width 0 height 0
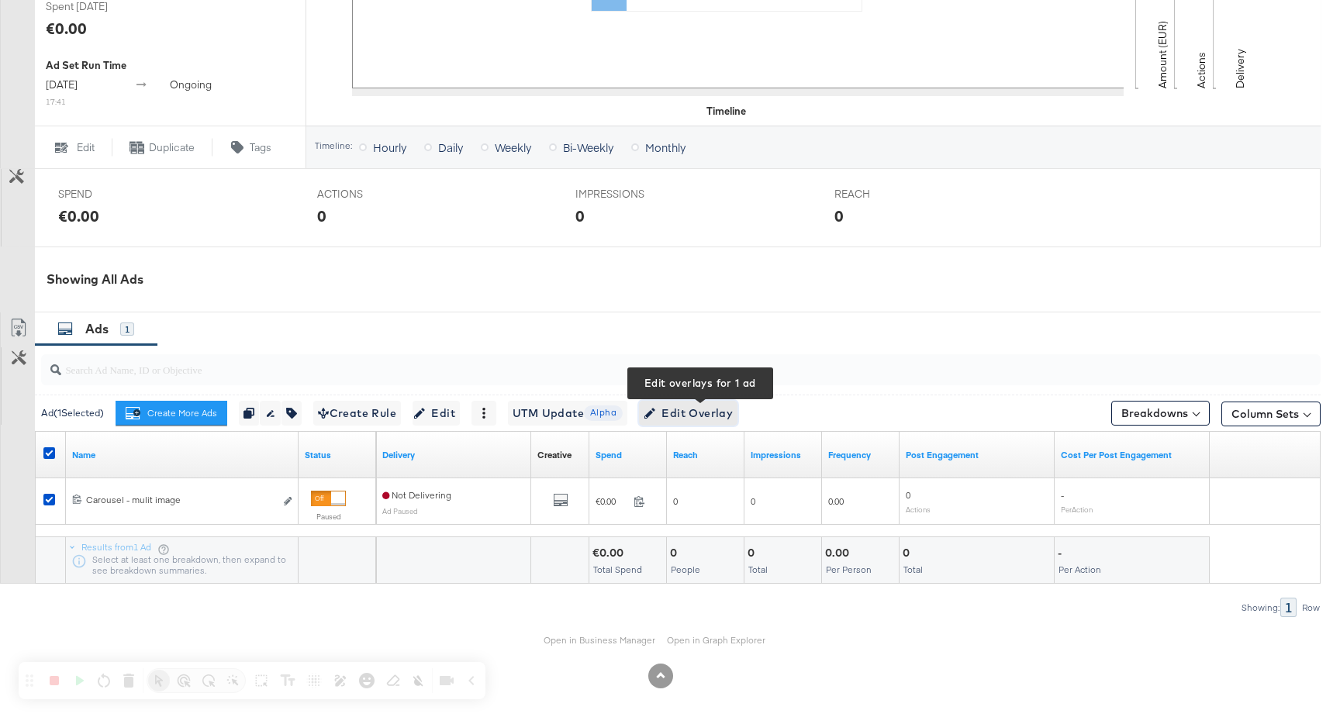
click at [703, 422] on span "Edit Overlay Edit overlays for 1 ad" at bounding box center [688, 413] width 89 height 19
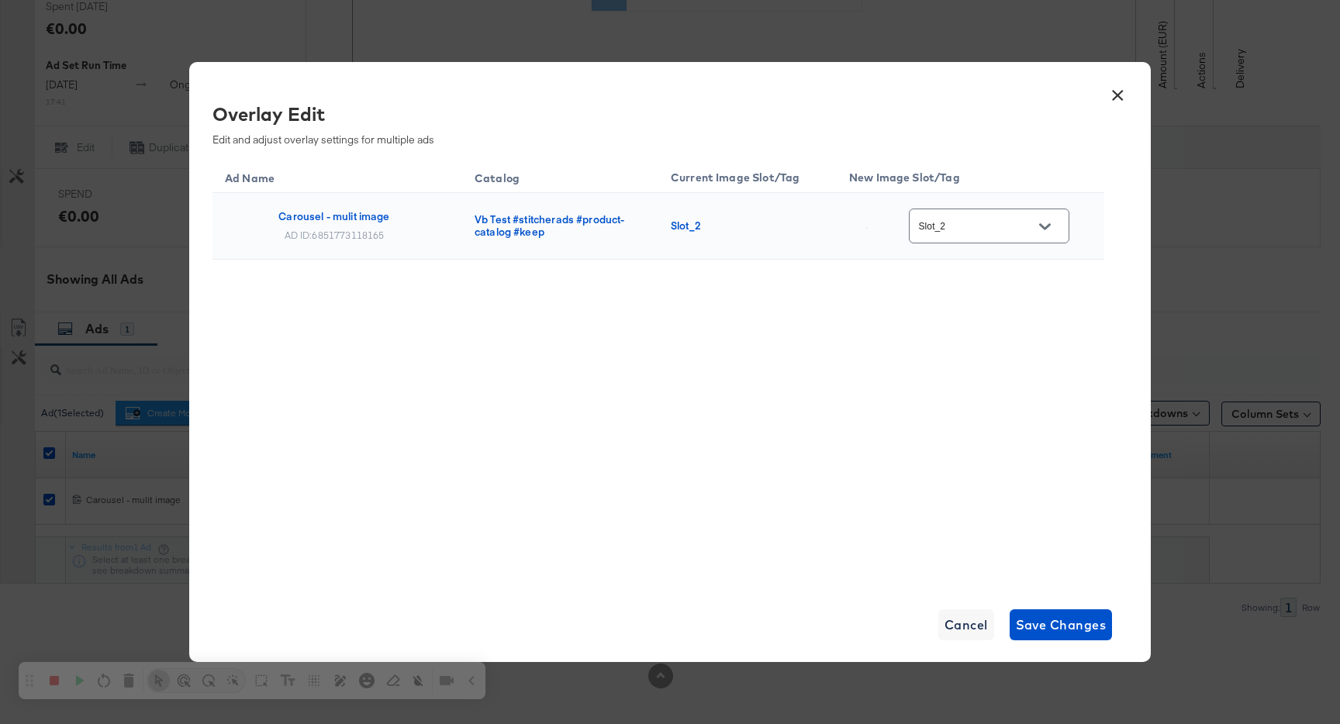
click at [984, 231] on input "Slot_2" at bounding box center [977, 227] width 123 height 18
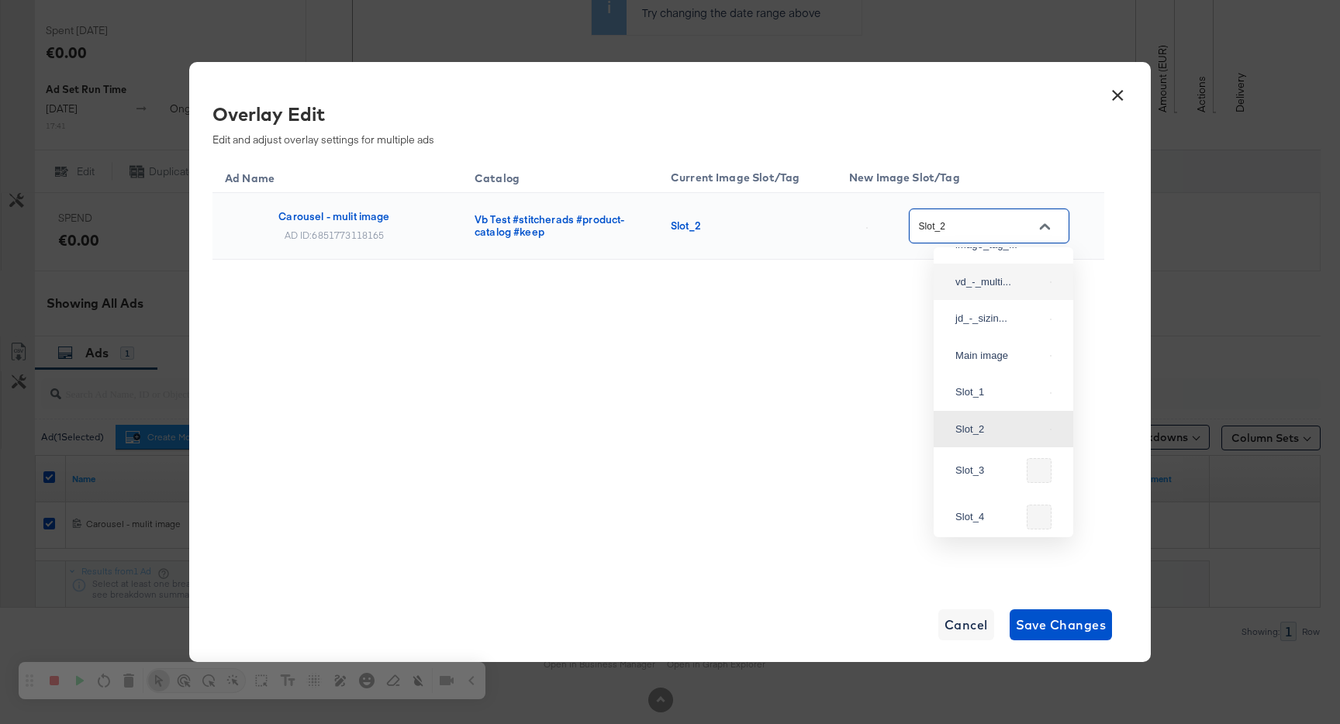
scroll to position [0, 0]
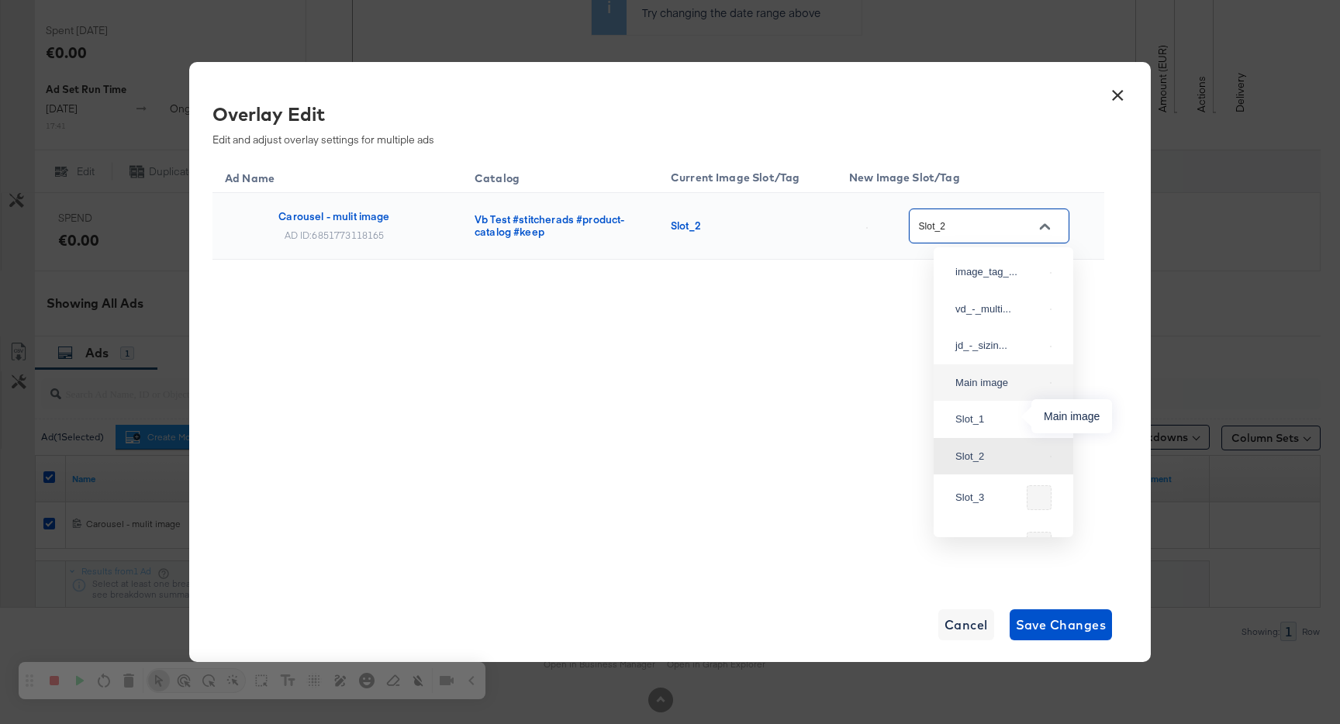
click at [970, 391] on div "Main image" at bounding box center [999, 383] width 88 height 16
type input "Main image"
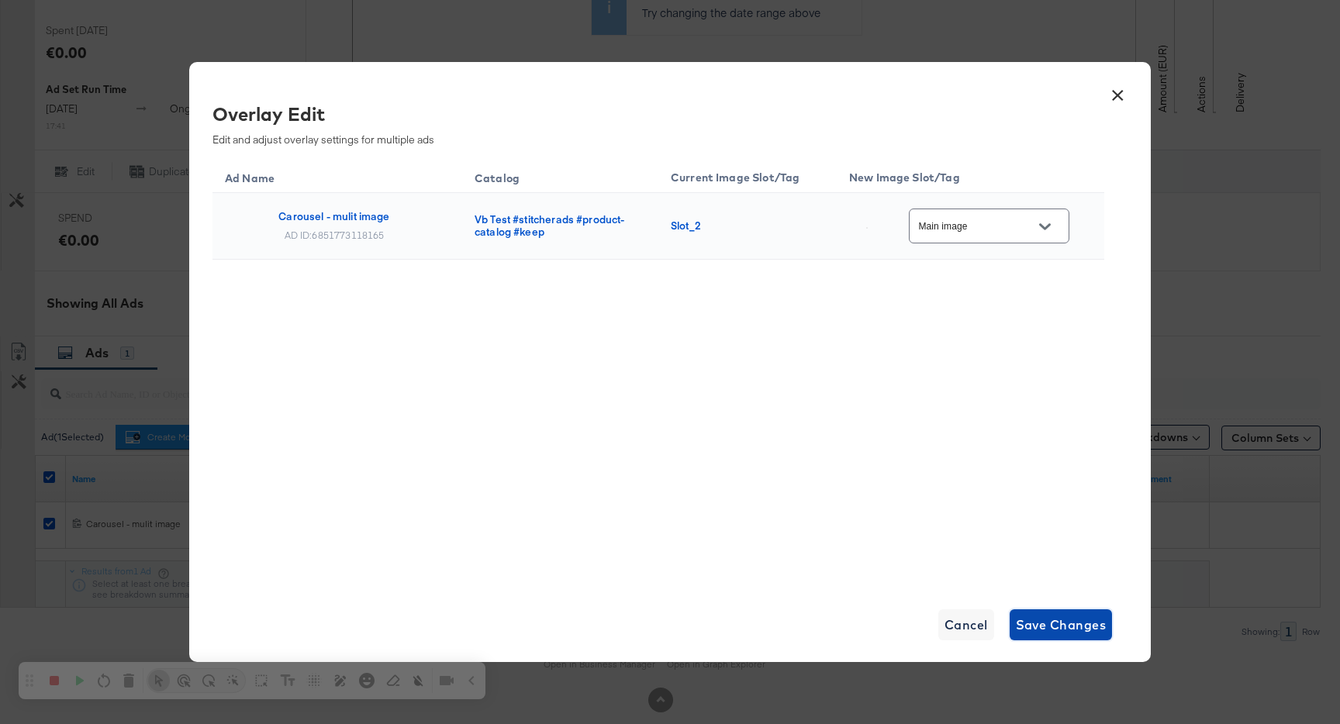
click at [1045, 627] on span "Save Changes" at bounding box center [1061, 625] width 91 height 22
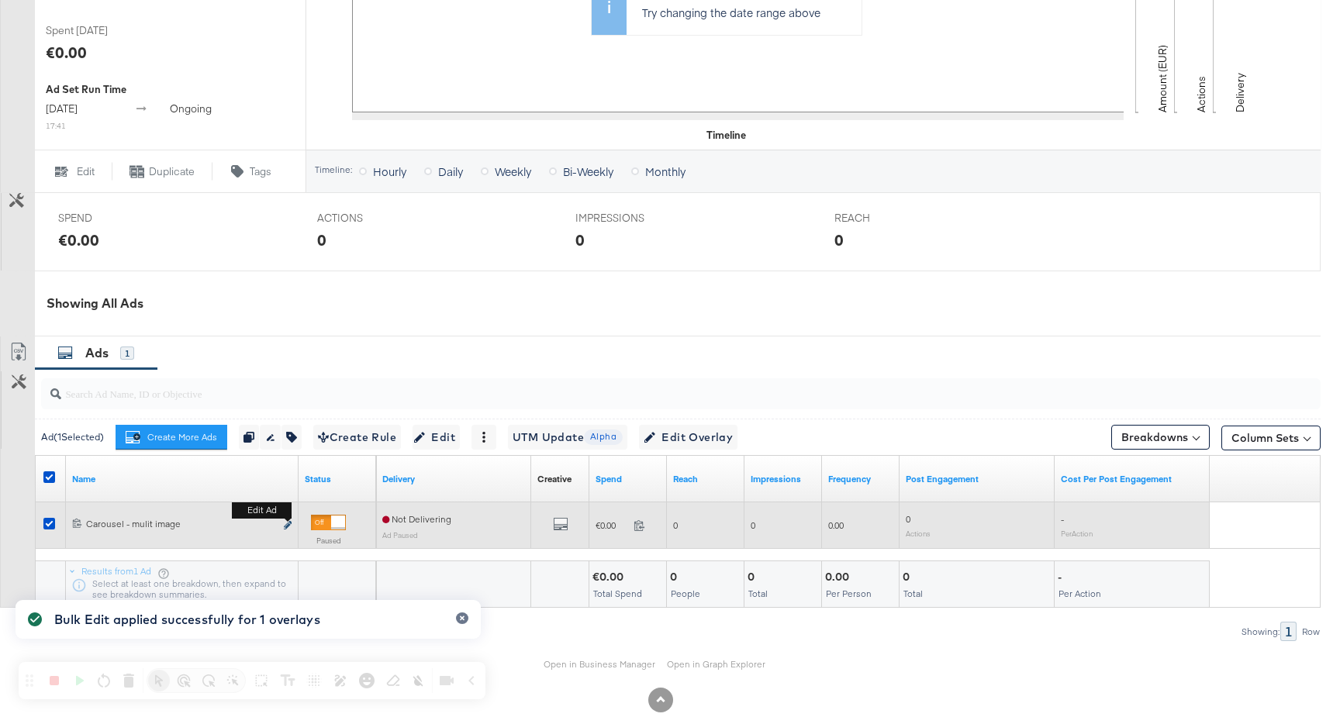
click at [290, 530] on icon "link" at bounding box center [288, 525] width 8 height 9
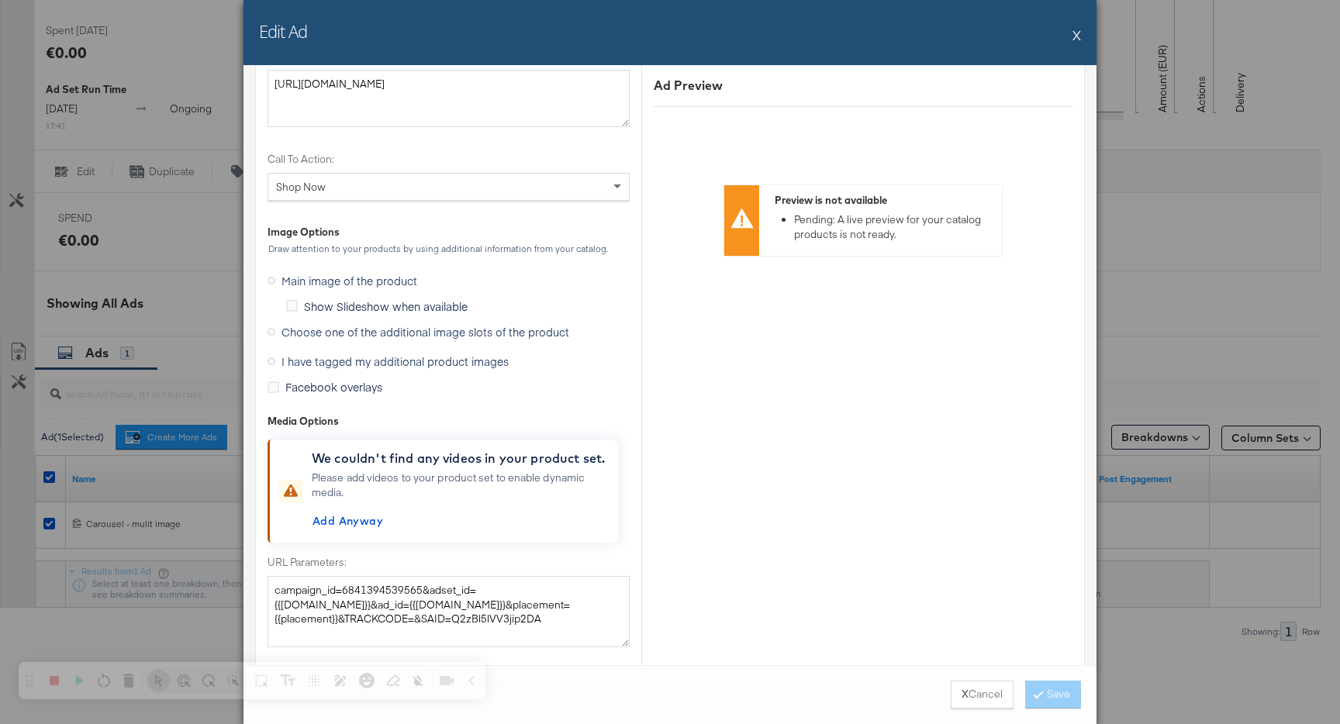
scroll to position [1456, 0]
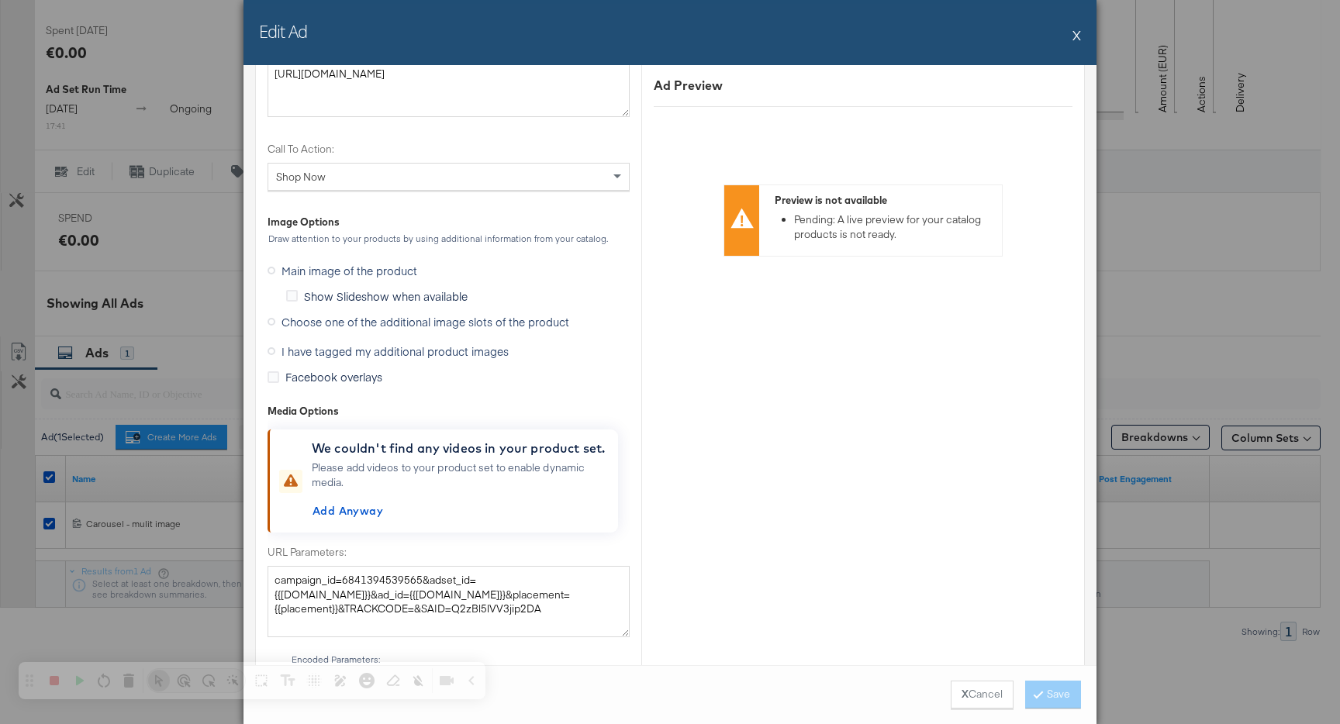
click at [1079, 38] on button "X" at bounding box center [1077, 34] width 9 height 31
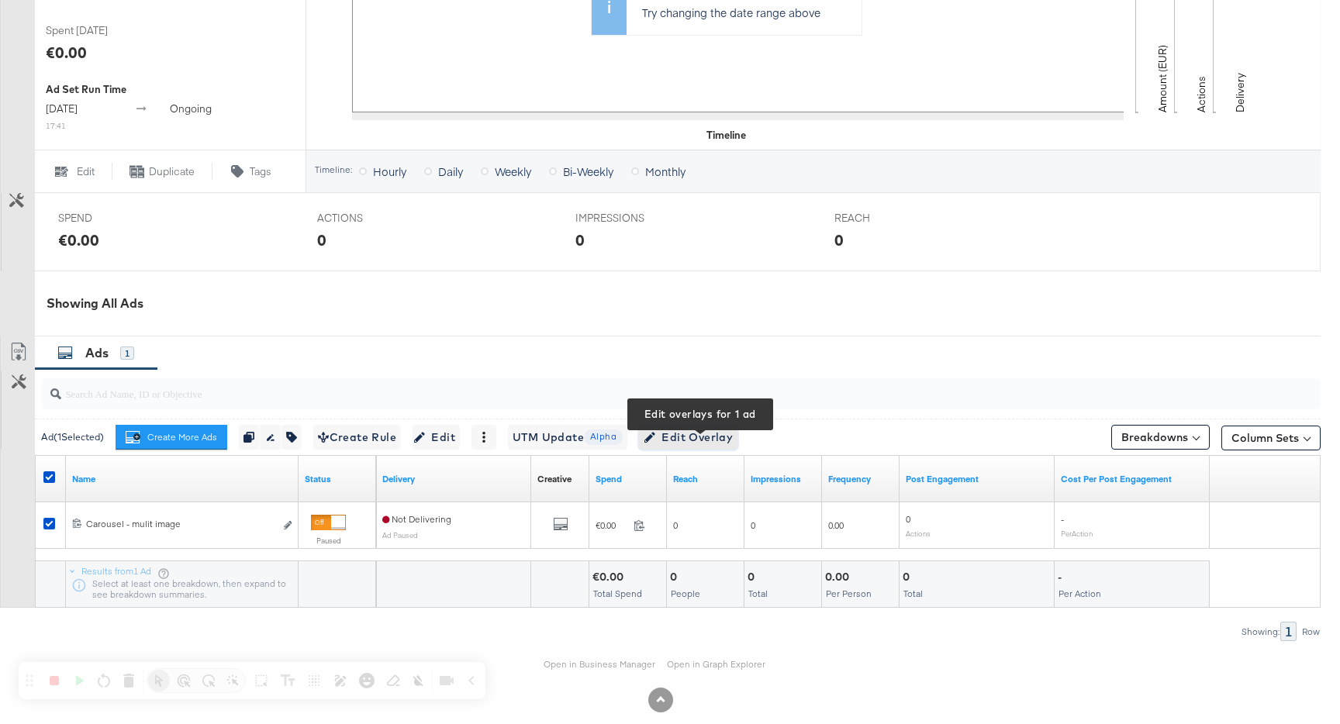
click at [720, 440] on span "Edit Overlay Edit overlays for 1 ad" at bounding box center [688, 437] width 89 height 19
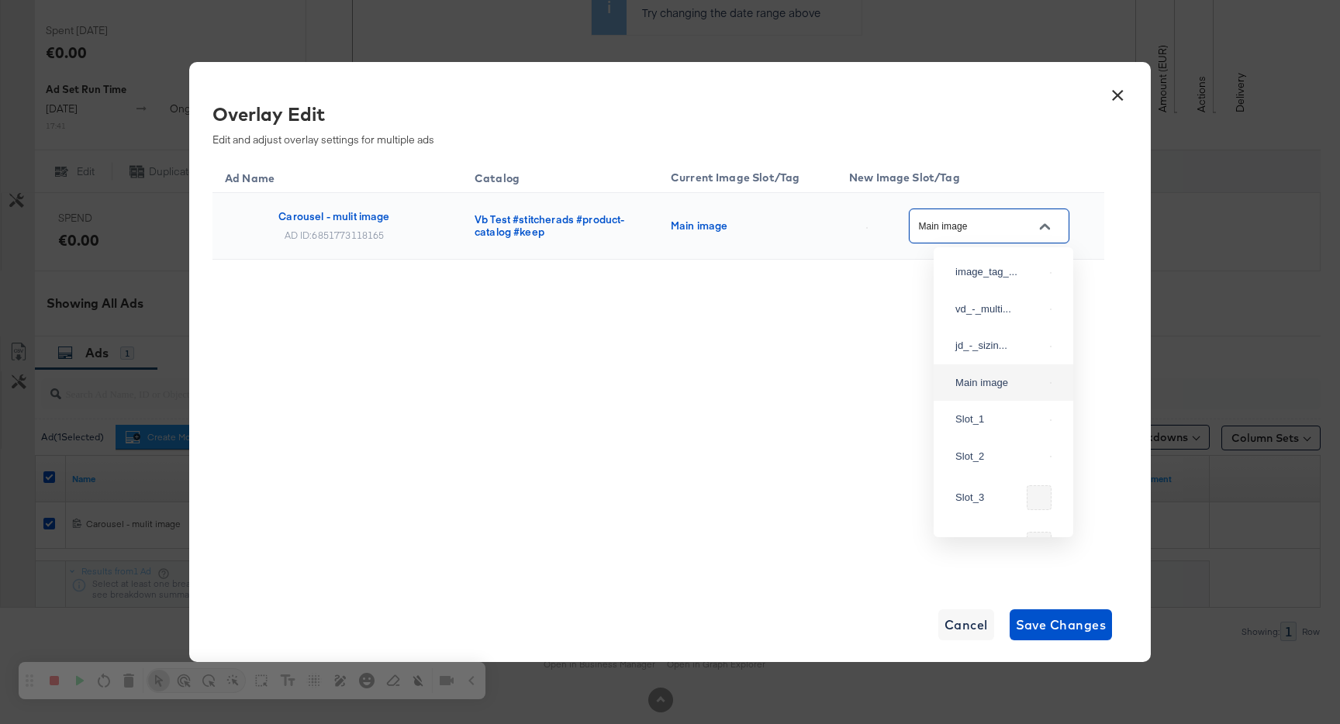
click at [983, 225] on input "Main image" at bounding box center [977, 227] width 123 height 18
click at [994, 427] on div "Slot_1" at bounding box center [999, 420] width 88 height 16
type input "Slot_1"
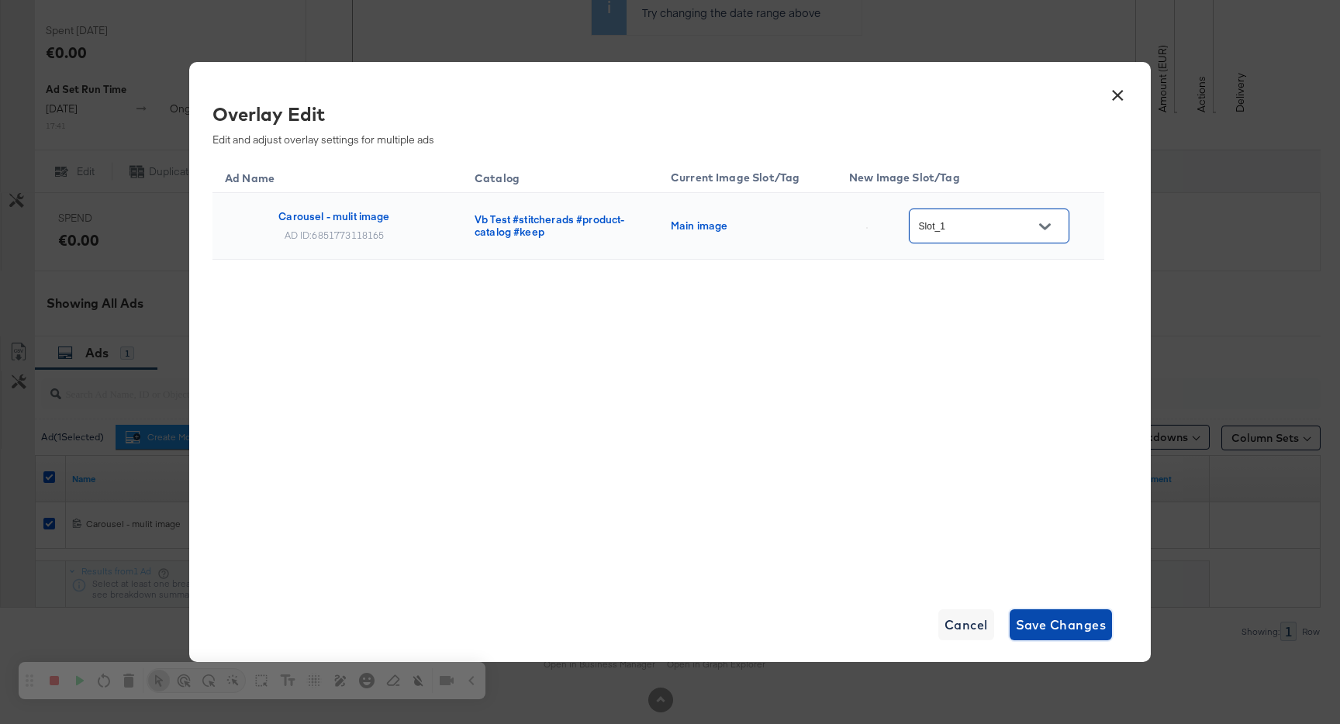
click at [1044, 619] on span "Save Changes" at bounding box center [1061, 625] width 91 height 22
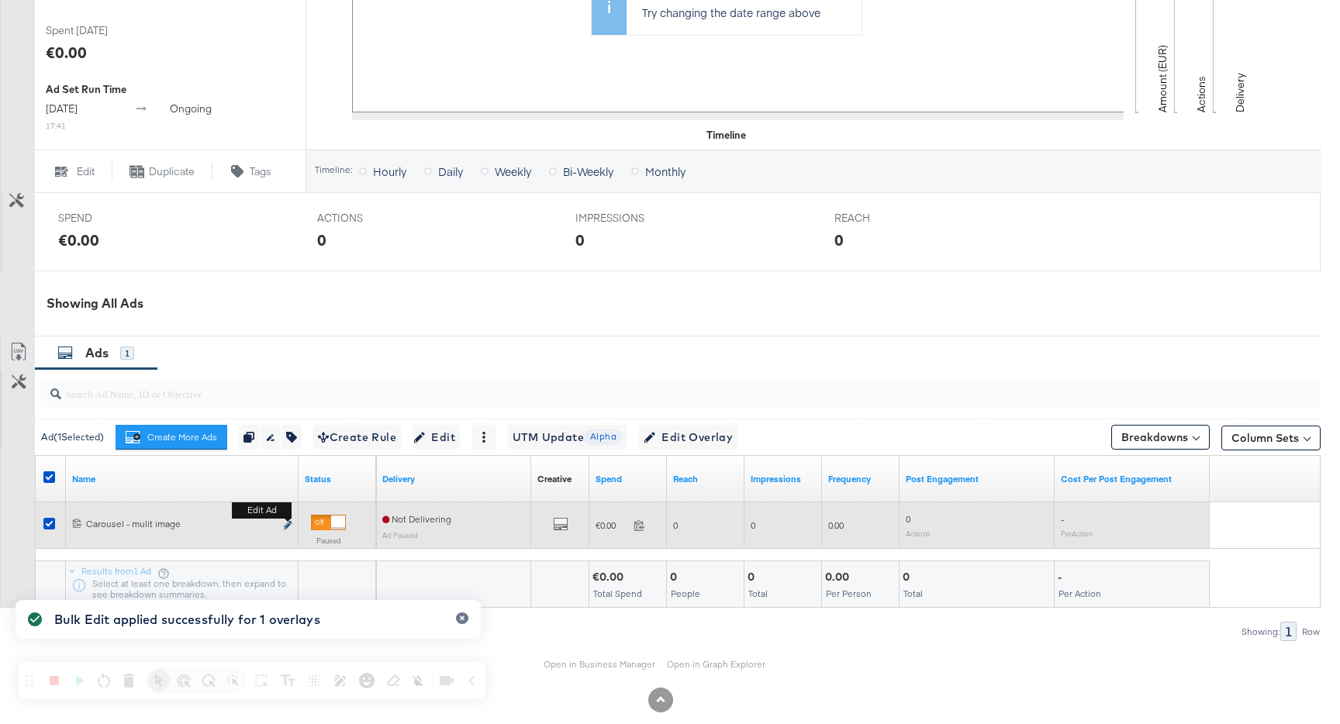
click at [290, 530] on icon "link" at bounding box center [288, 525] width 8 height 9
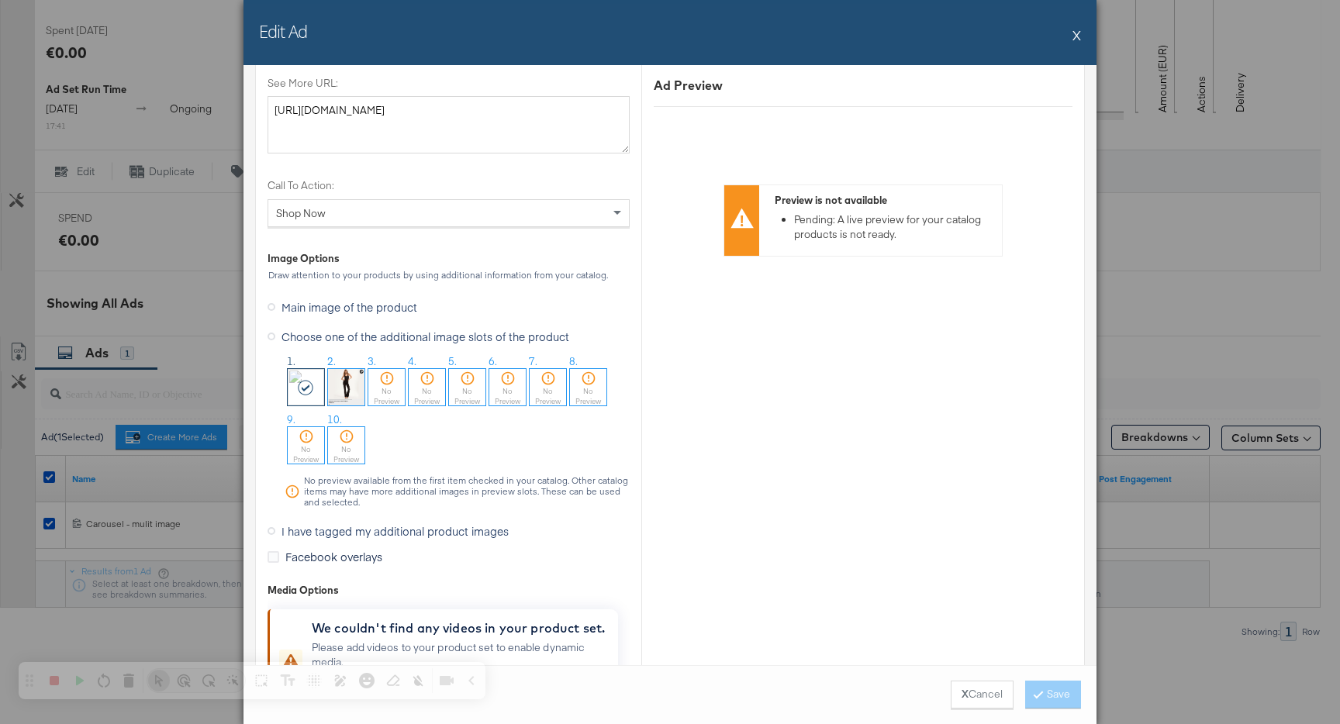
scroll to position [1406, 0]
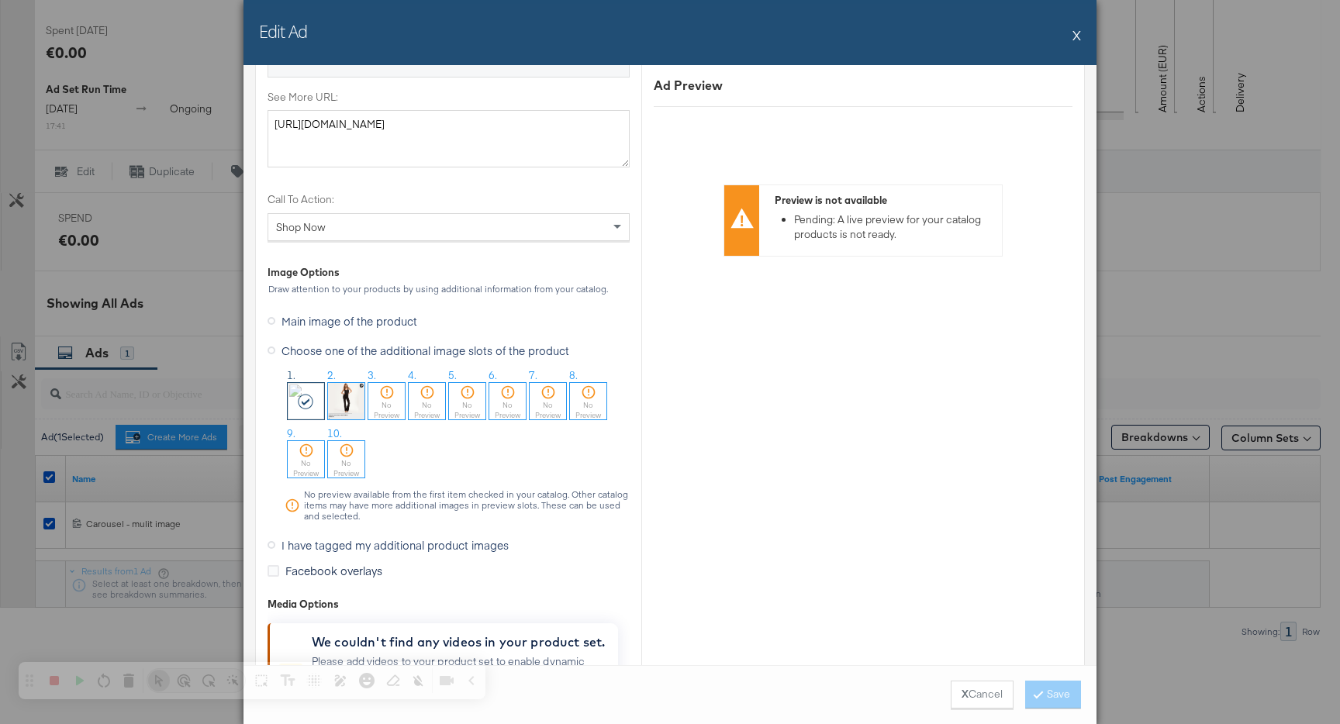
click at [1076, 35] on button "X" at bounding box center [1077, 34] width 9 height 31
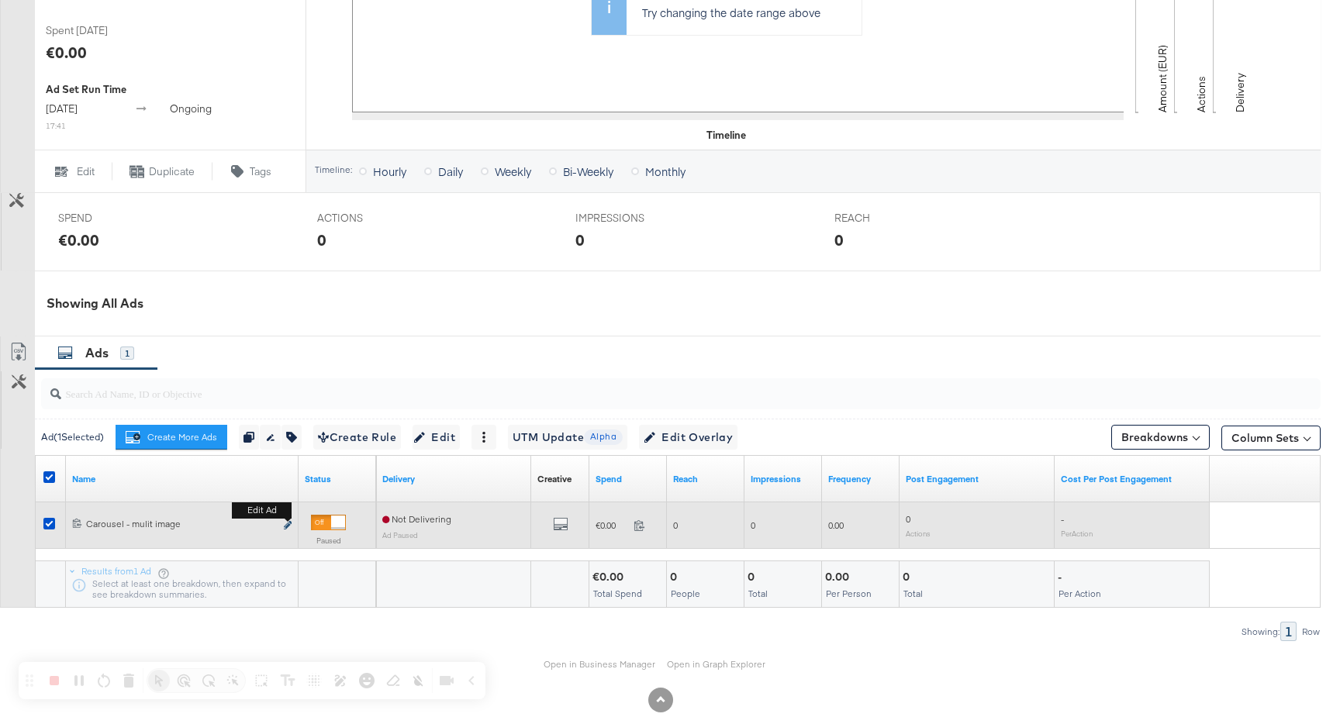
click at [288, 530] on icon "link" at bounding box center [288, 525] width 8 height 9
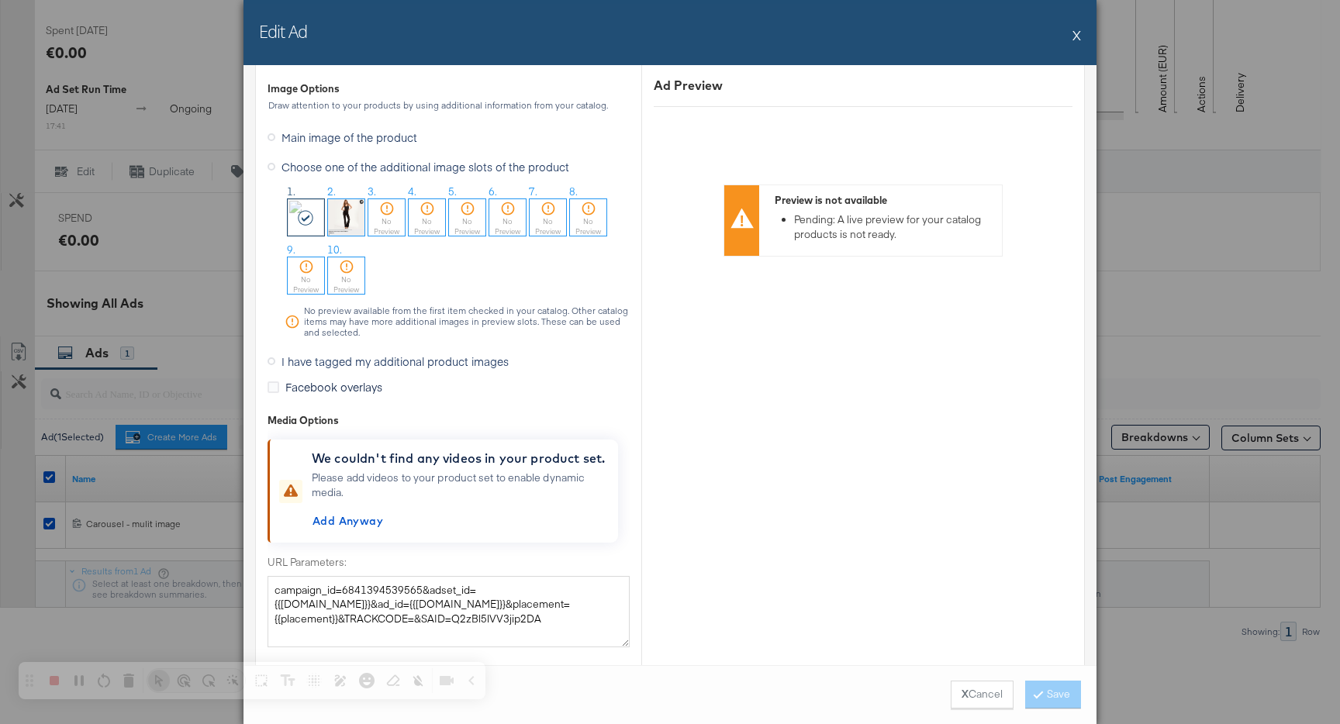
scroll to position [1587, 0]
click at [1074, 30] on button "X" at bounding box center [1077, 34] width 9 height 31
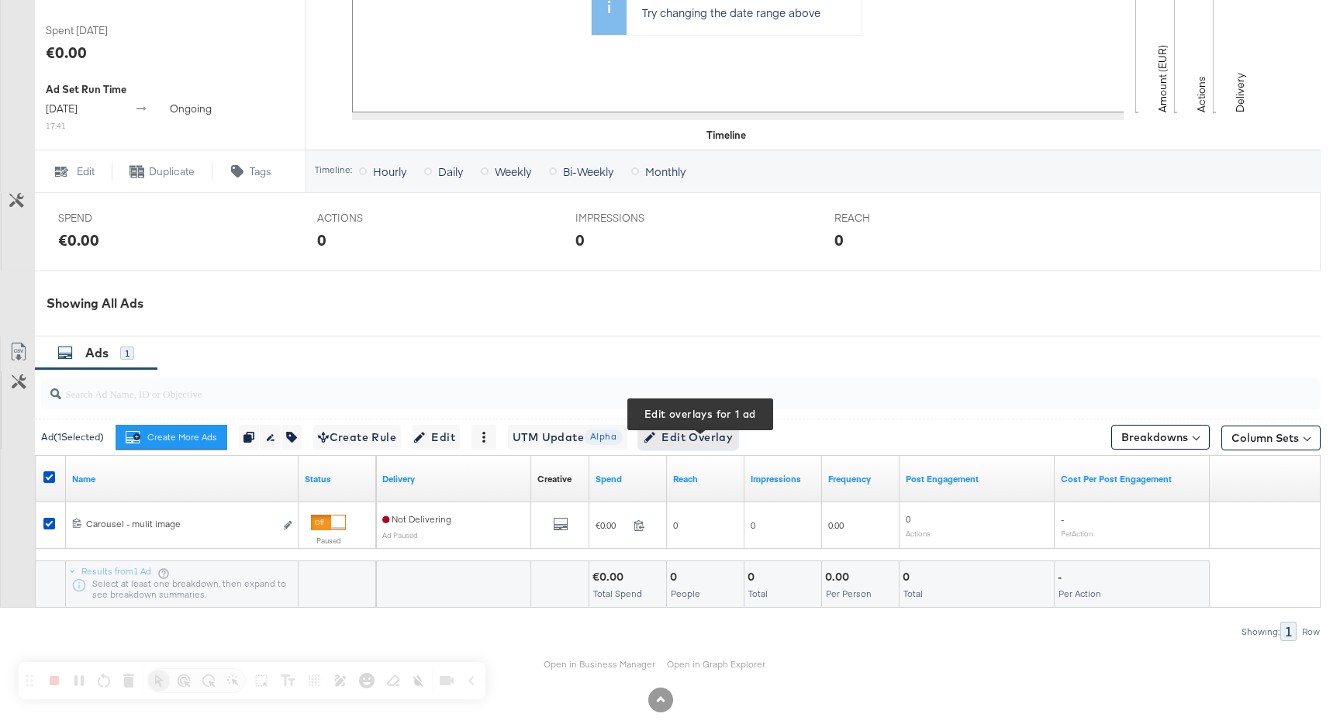
click at [703, 439] on span "Edit Overlay Edit overlays for 1 ad" at bounding box center [688, 437] width 89 height 19
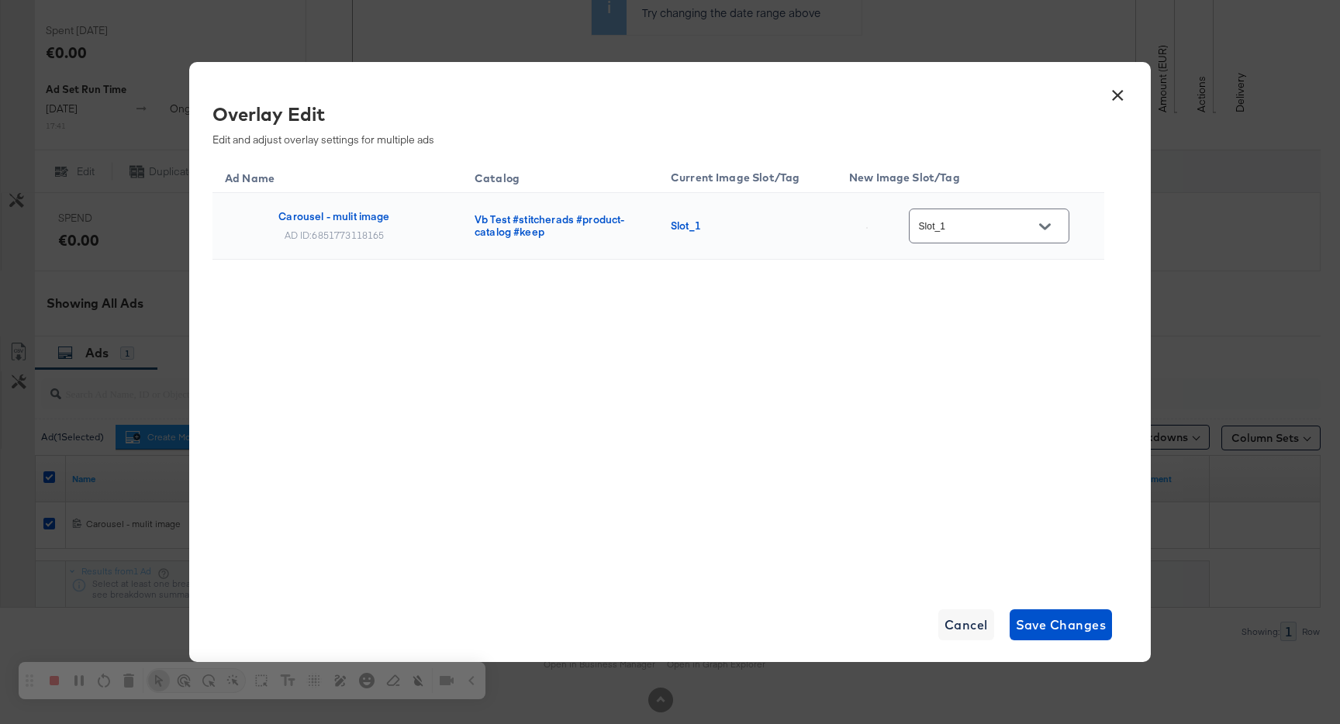
click at [965, 226] on input "Slot_1" at bounding box center [977, 227] width 123 height 18
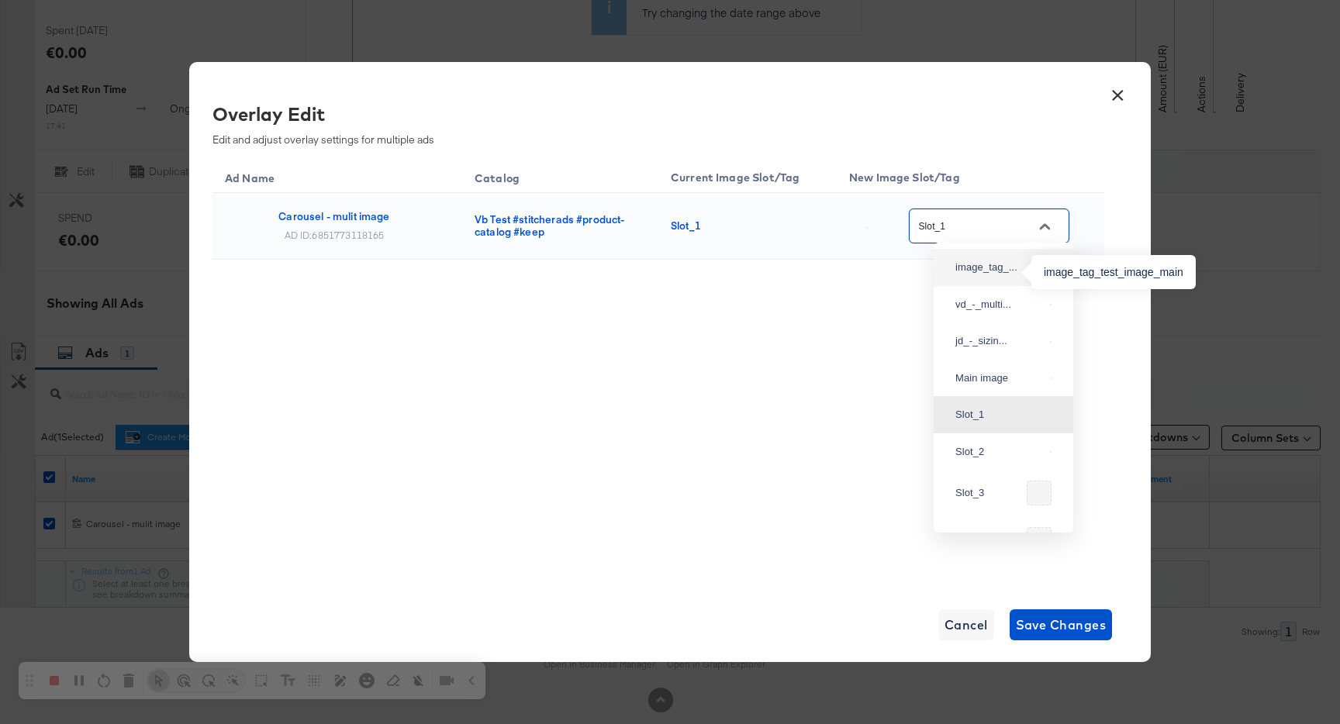
scroll to position [460, 0]
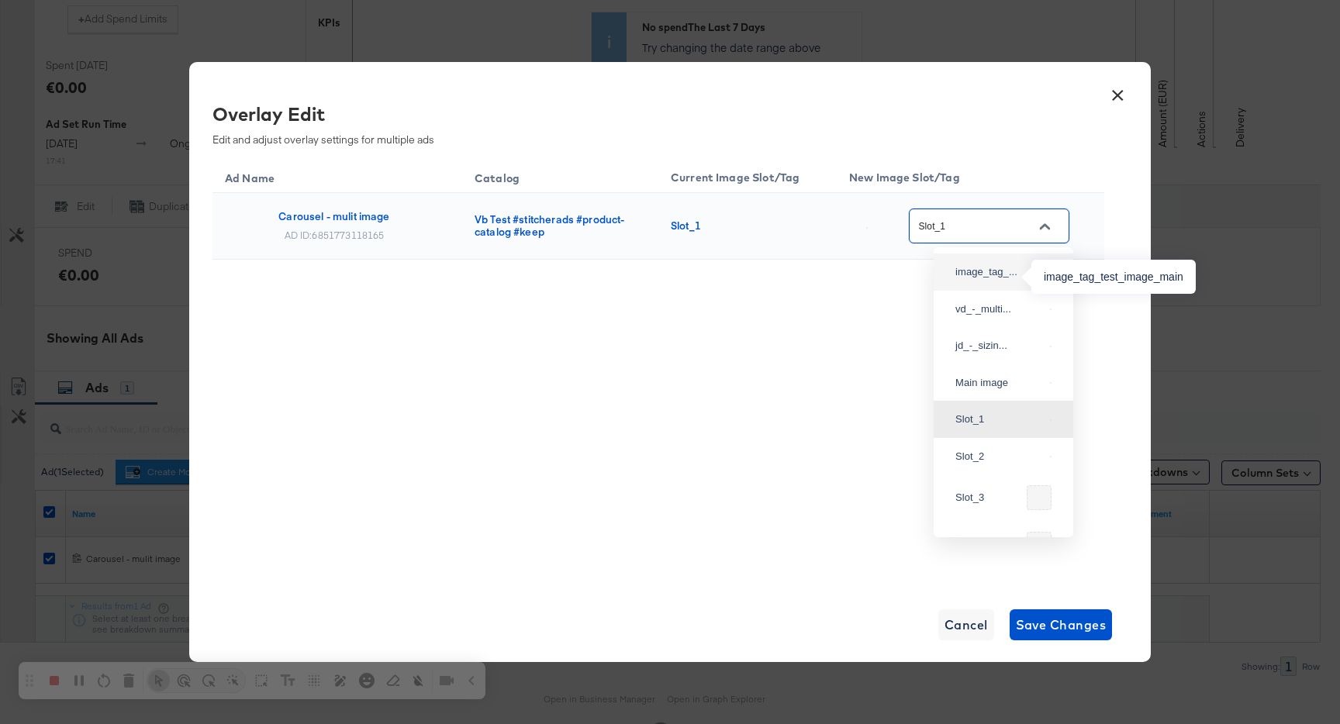
click at [994, 280] on div "image_tag_..." at bounding box center [999, 272] width 88 height 16
type input "image_tag_test_image_main"
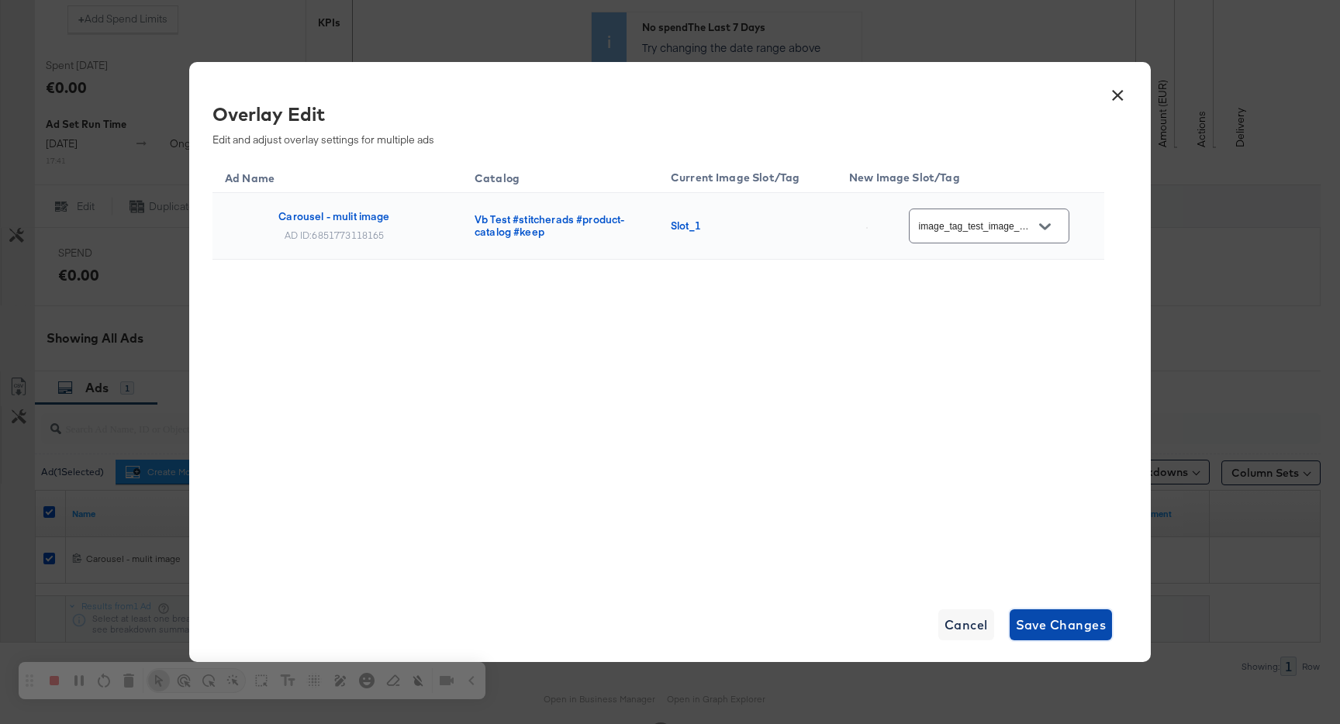
click at [1039, 627] on span "Save Changes" at bounding box center [1061, 625] width 91 height 22
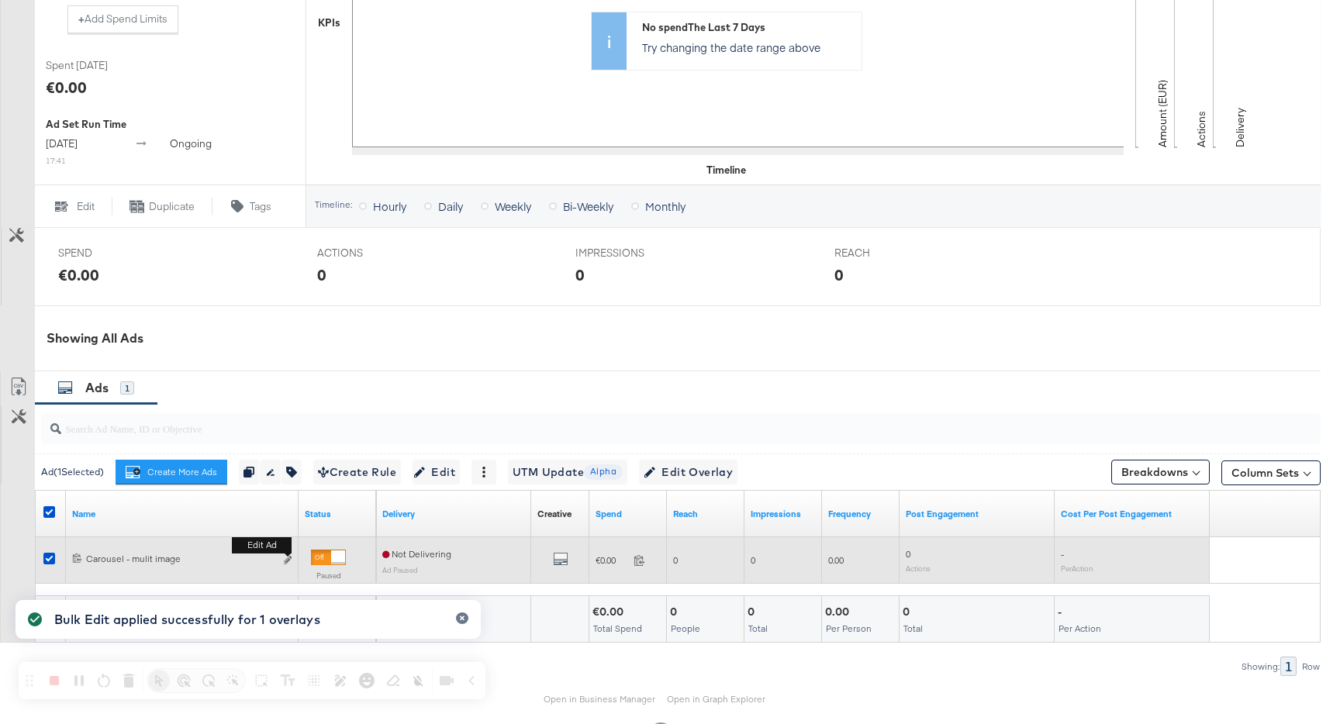
click at [289, 554] on b "Edit ad" at bounding box center [262, 545] width 60 height 16
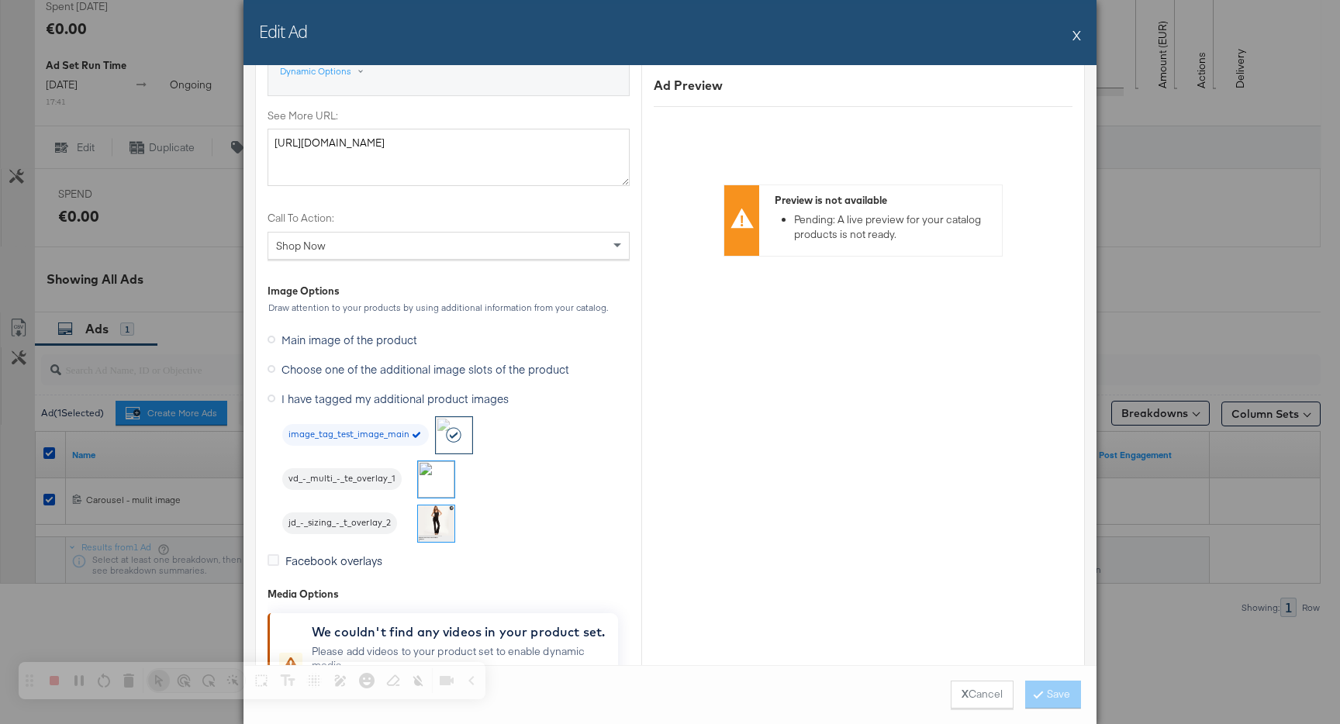
scroll to position [1398, 0]
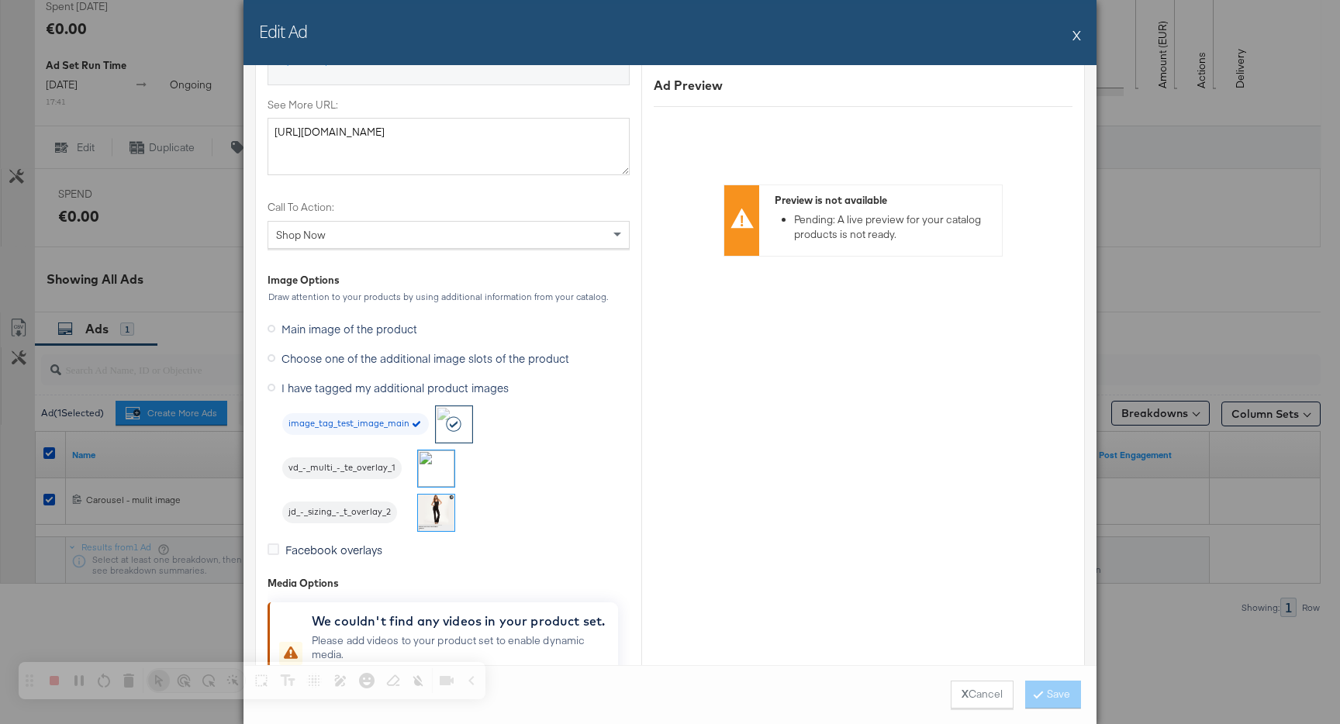
click at [1075, 27] on button "X" at bounding box center [1077, 34] width 9 height 31
